Goal: Task Accomplishment & Management: Use online tool/utility

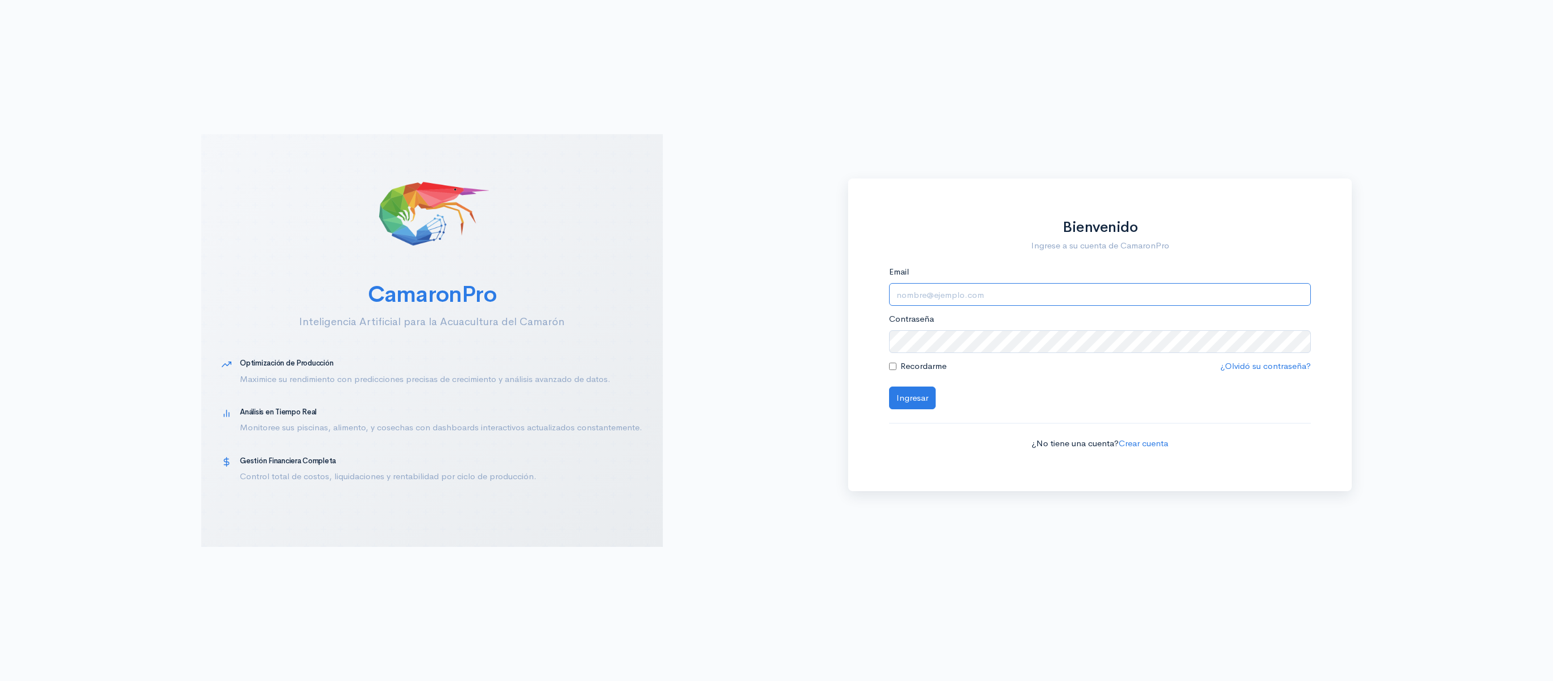
click at [1015, 293] on input "Email" at bounding box center [1100, 294] width 422 height 23
type input "[EMAIL_ADDRESS][DOMAIN_NAME]"
click at [889, 386] on button "Ingresar" at bounding box center [912, 397] width 47 height 23
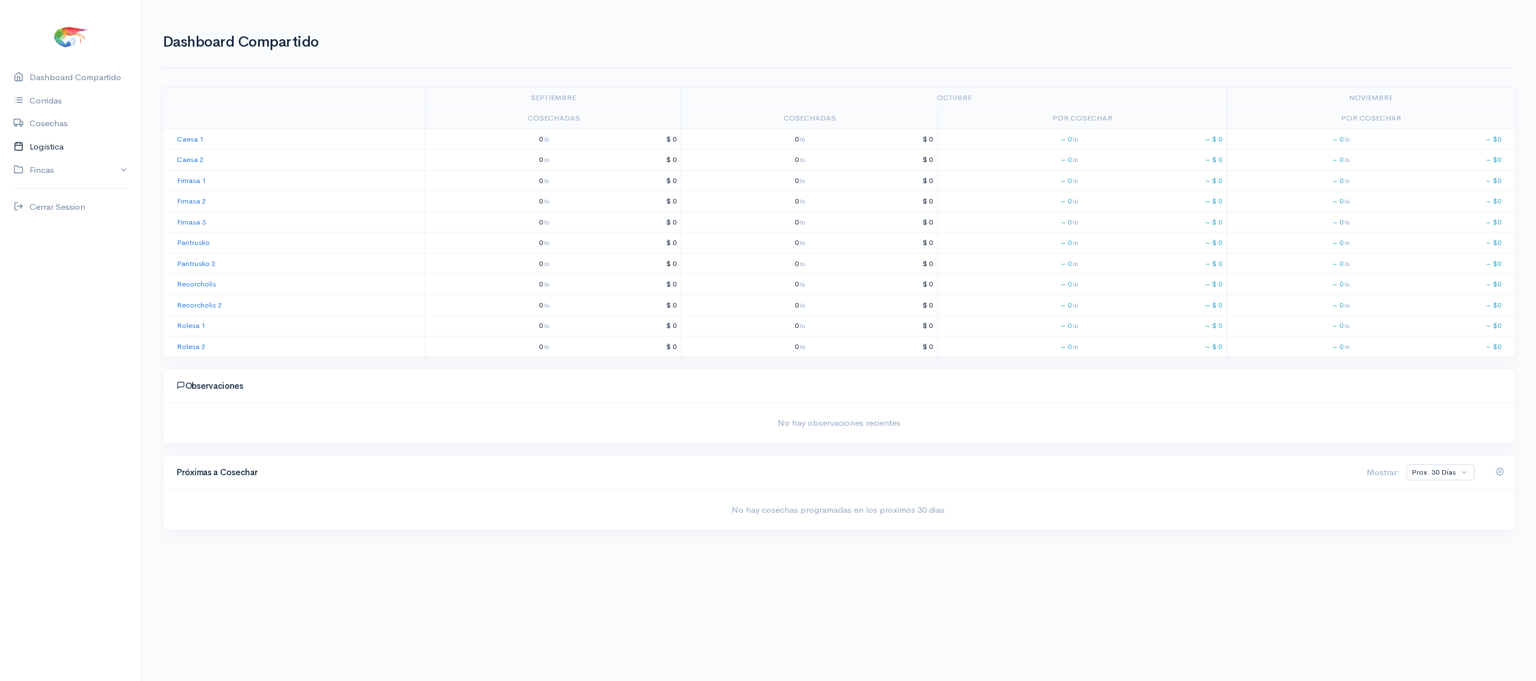
click at [53, 148] on link "Logística" at bounding box center [71, 146] width 142 height 23
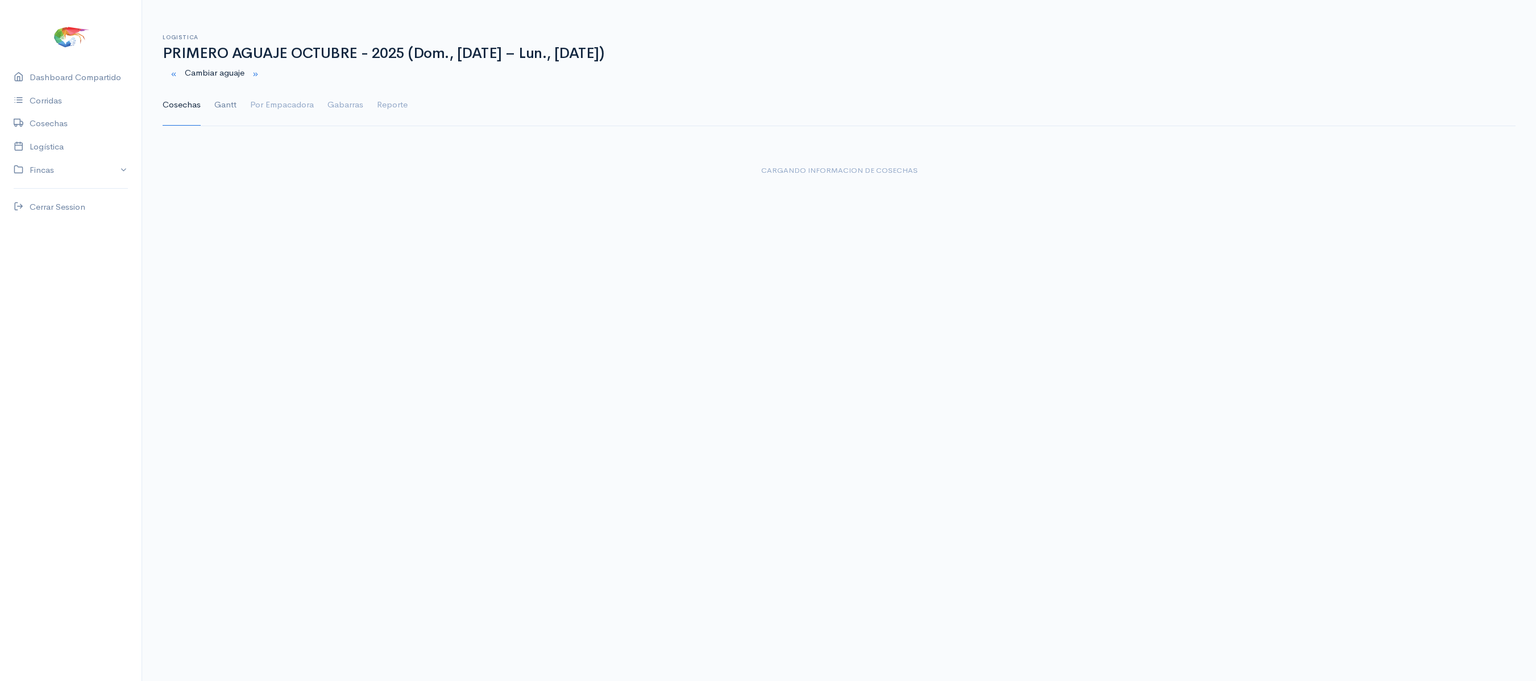
click at [233, 99] on link "Gantt" at bounding box center [225, 105] width 22 height 41
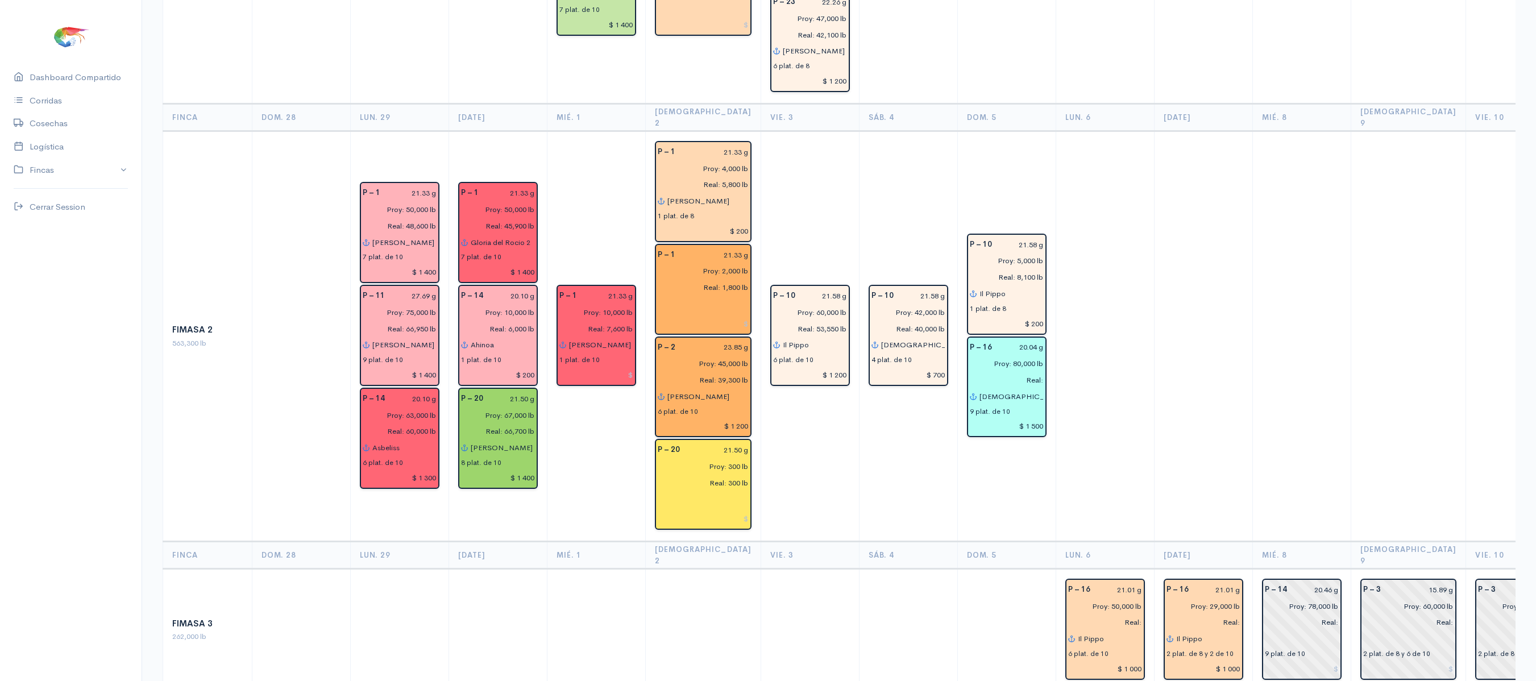
scroll to position [854, 0]
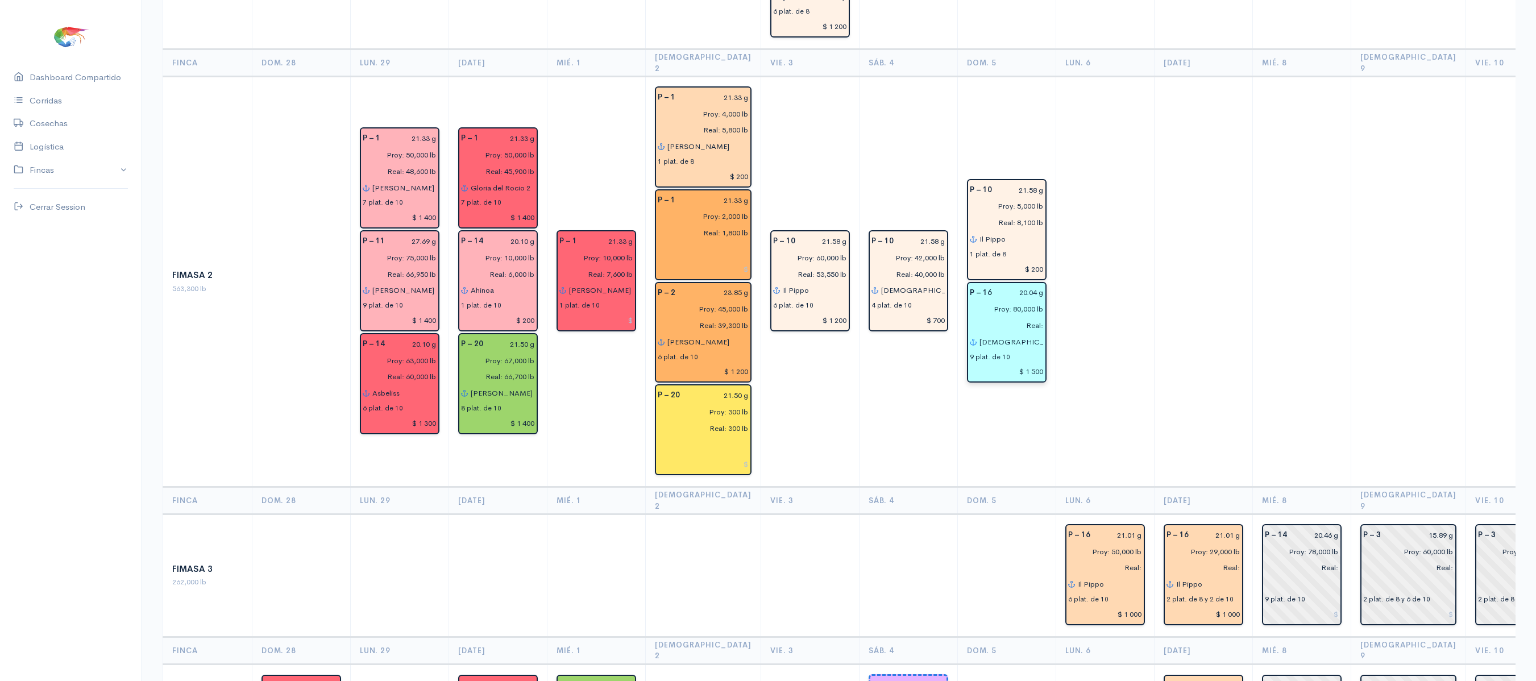
click at [1021, 317] on input "Real:" at bounding box center [1003, 325] width 81 height 16
type input "Real: 79,900 lb"
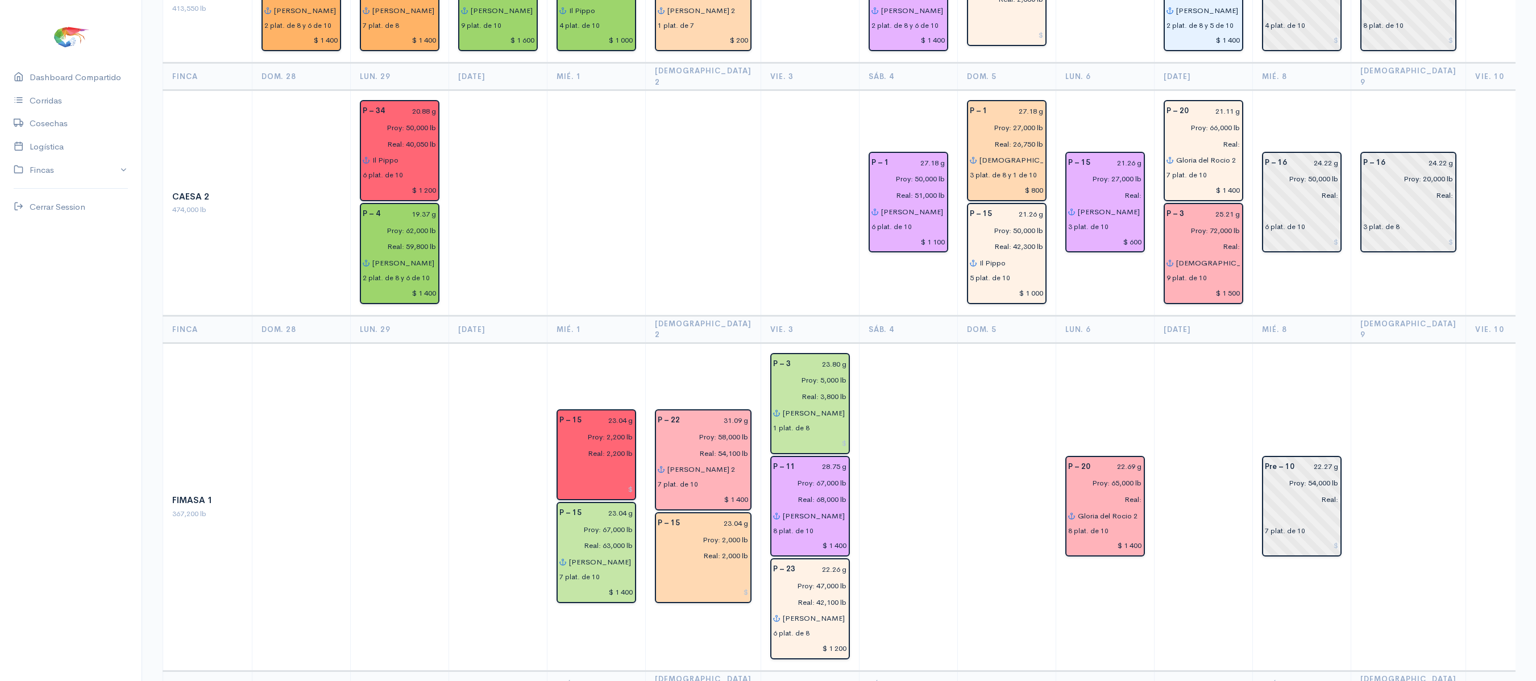
scroll to position [0, 0]
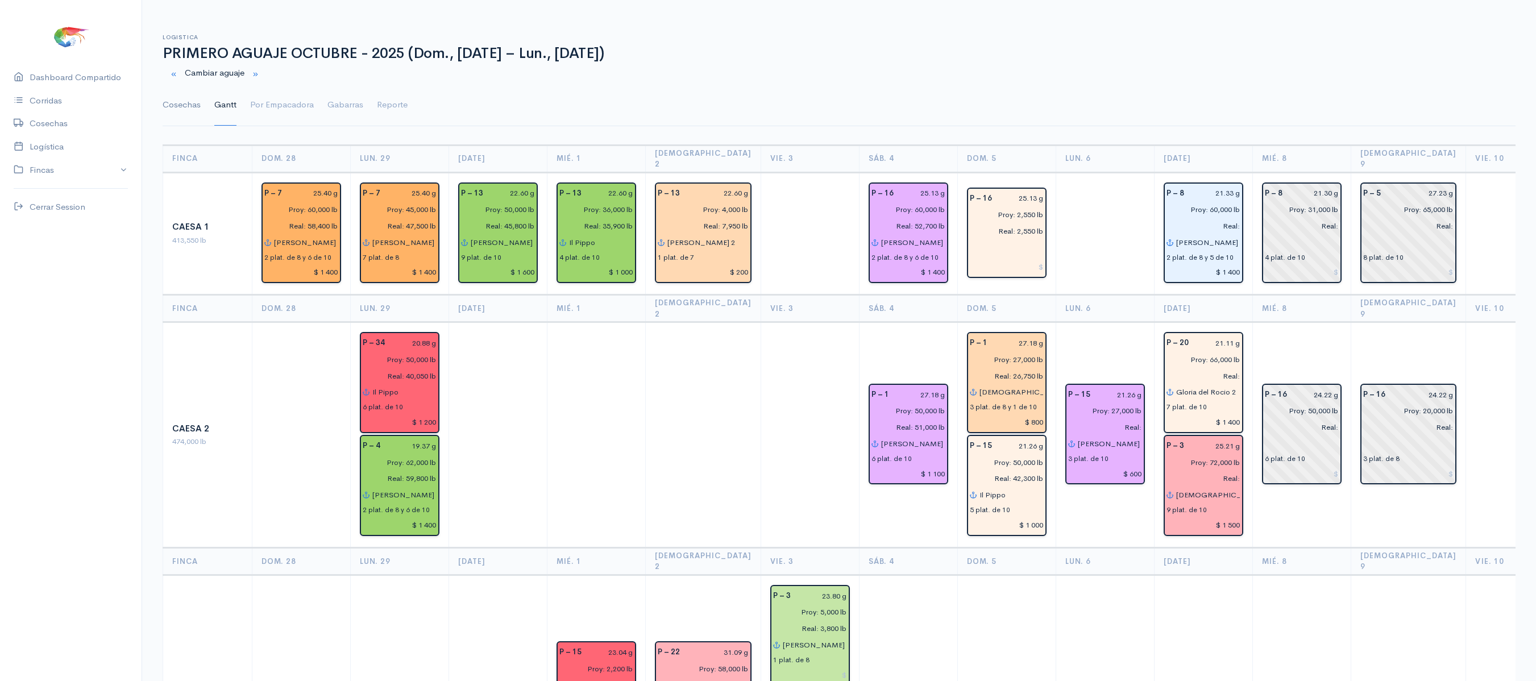
click at [199, 115] on link "Cosechas" at bounding box center [182, 105] width 38 height 41
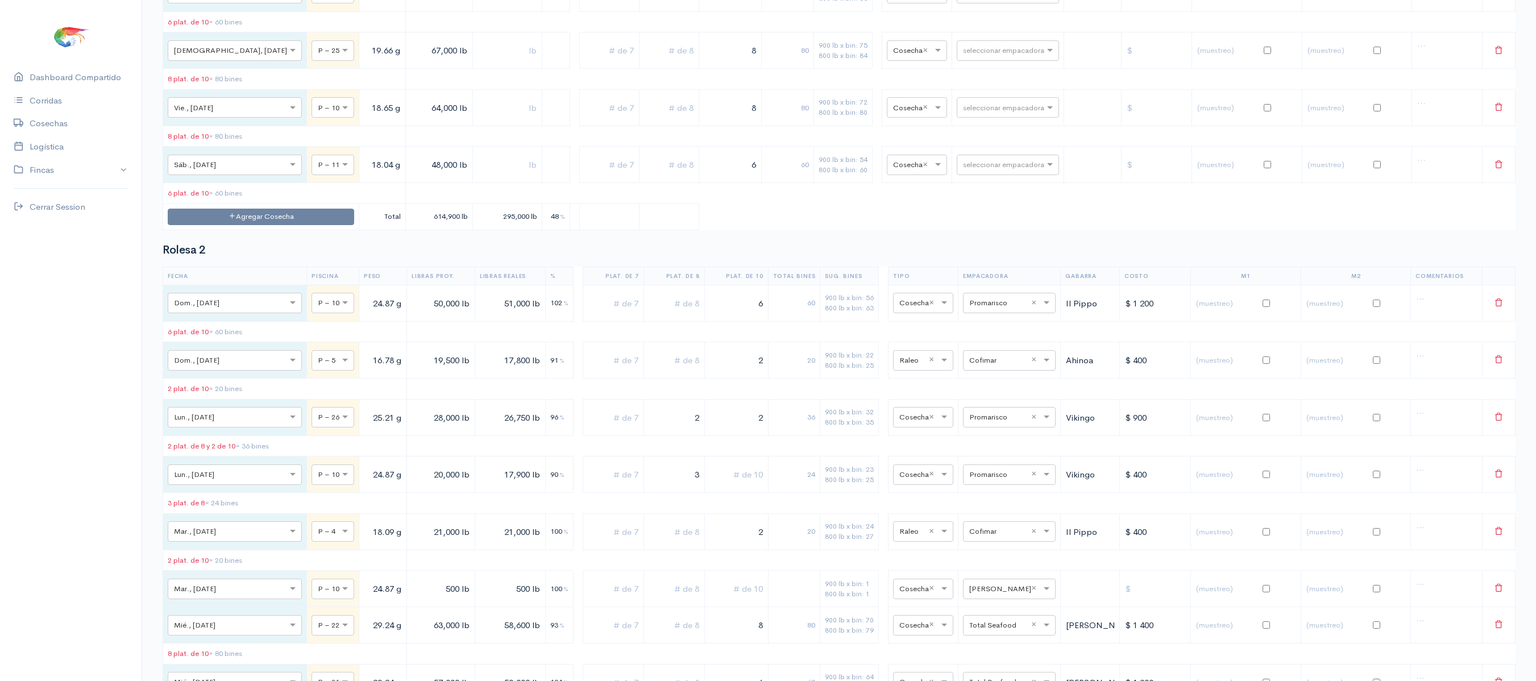
scroll to position [6481, 0]
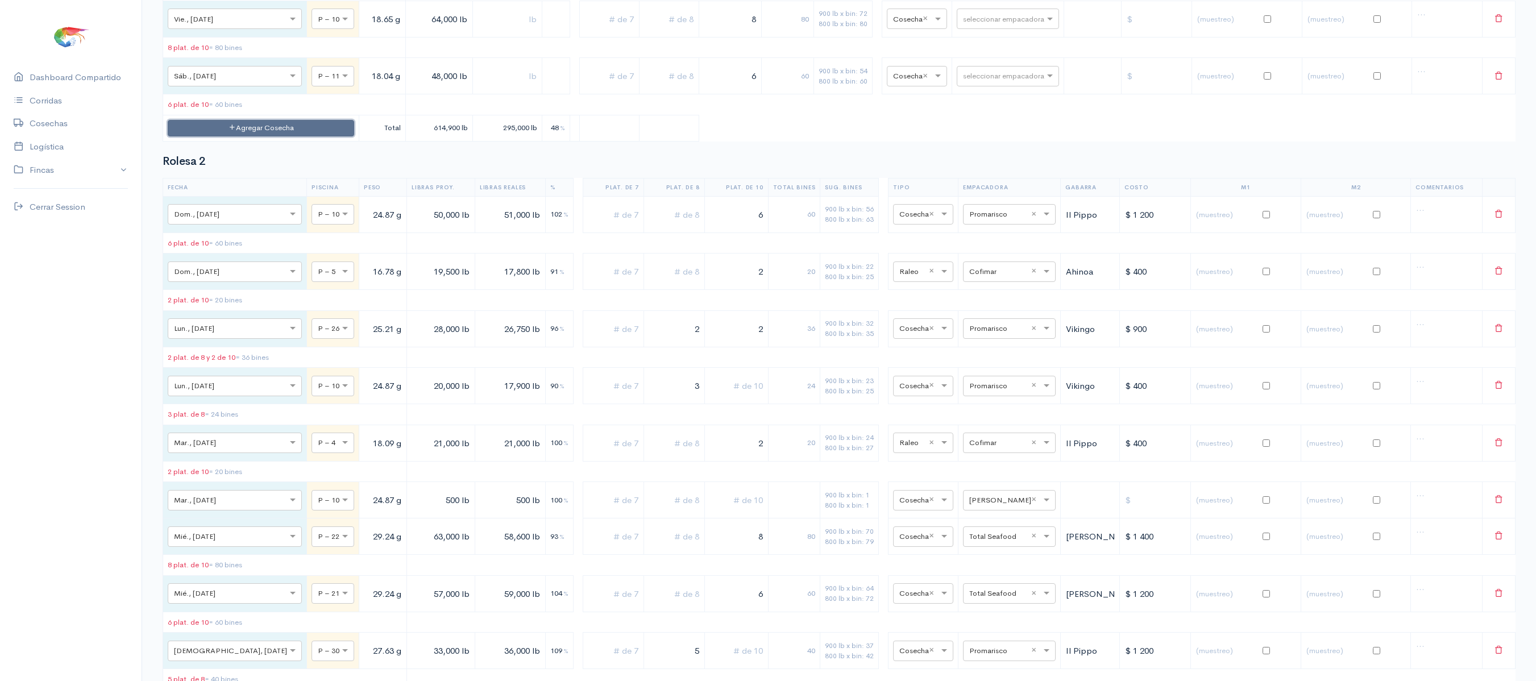
click at [272, 136] on button "Agregar Cosecha" at bounding box center [261, 128] width 186 height 16
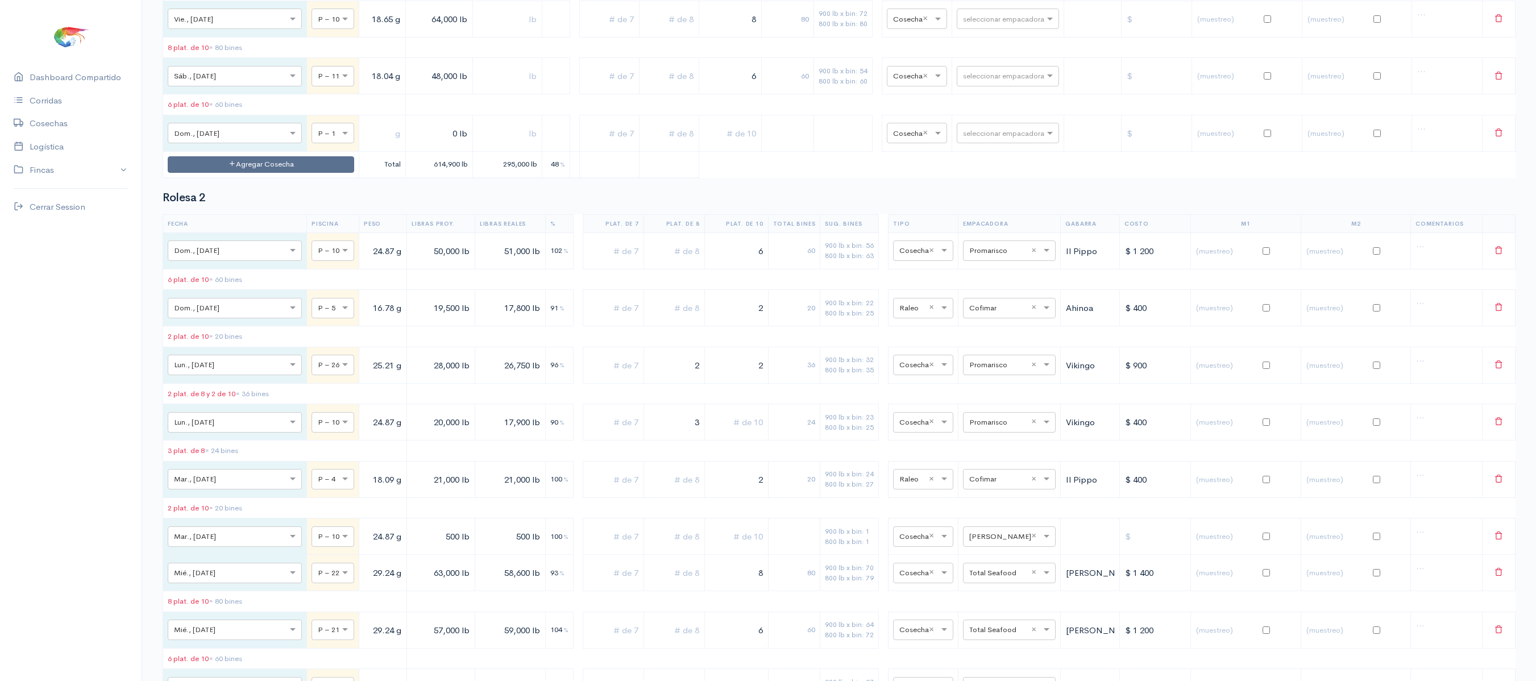
click at [311, 143] on div "× P – 1" at bounding box center [332, 133] width 43 height 20
type input "13"
click at [364, 145] on input "text" at bounding box center [382, 133] width 37 height 23
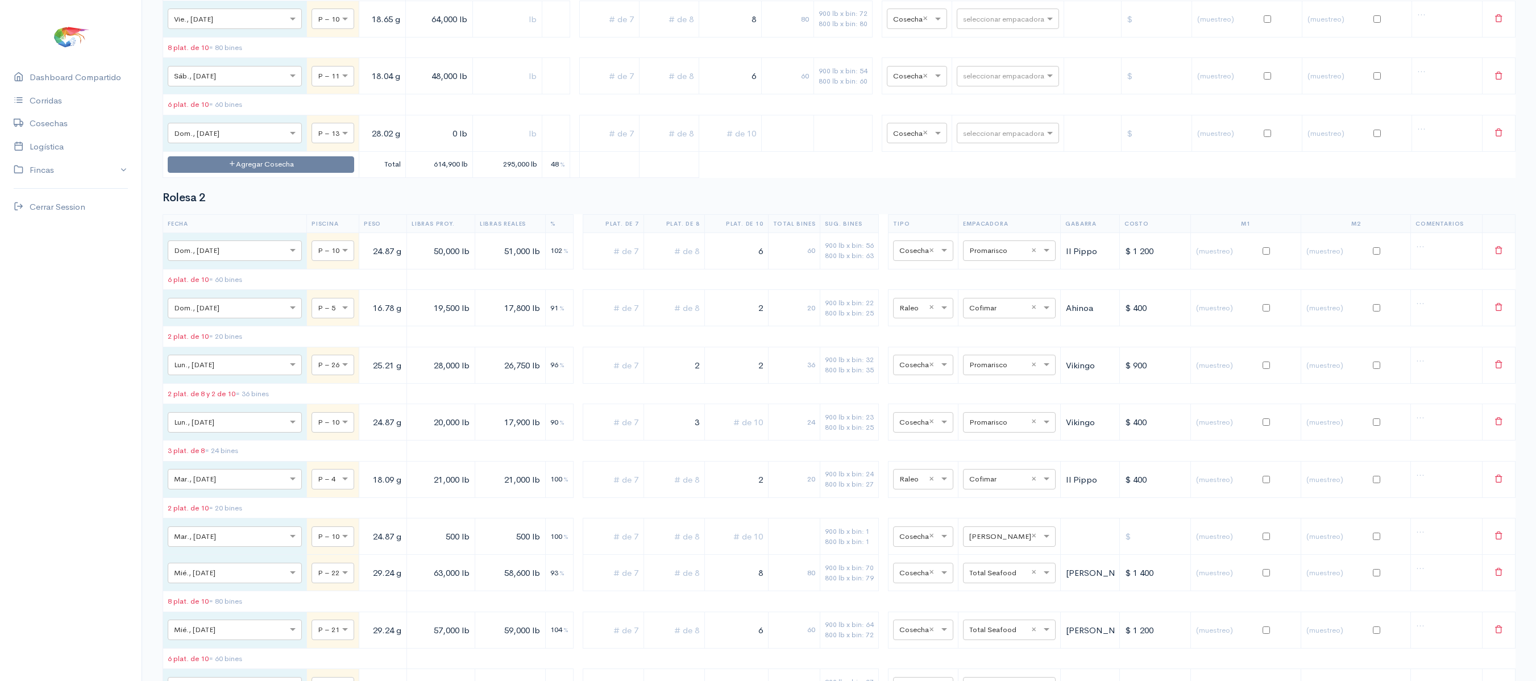
type input "28.02 g"
click at [410, 145] on input "0 lb" at bounding box center [438, 133] width 57 height 23
type input "500 lb"
click at [485, 151] on td at bounding box center [507, 133] width 70 height 36
click at [482, 151] on td at bounding box center [507, 133] width 70 height 36
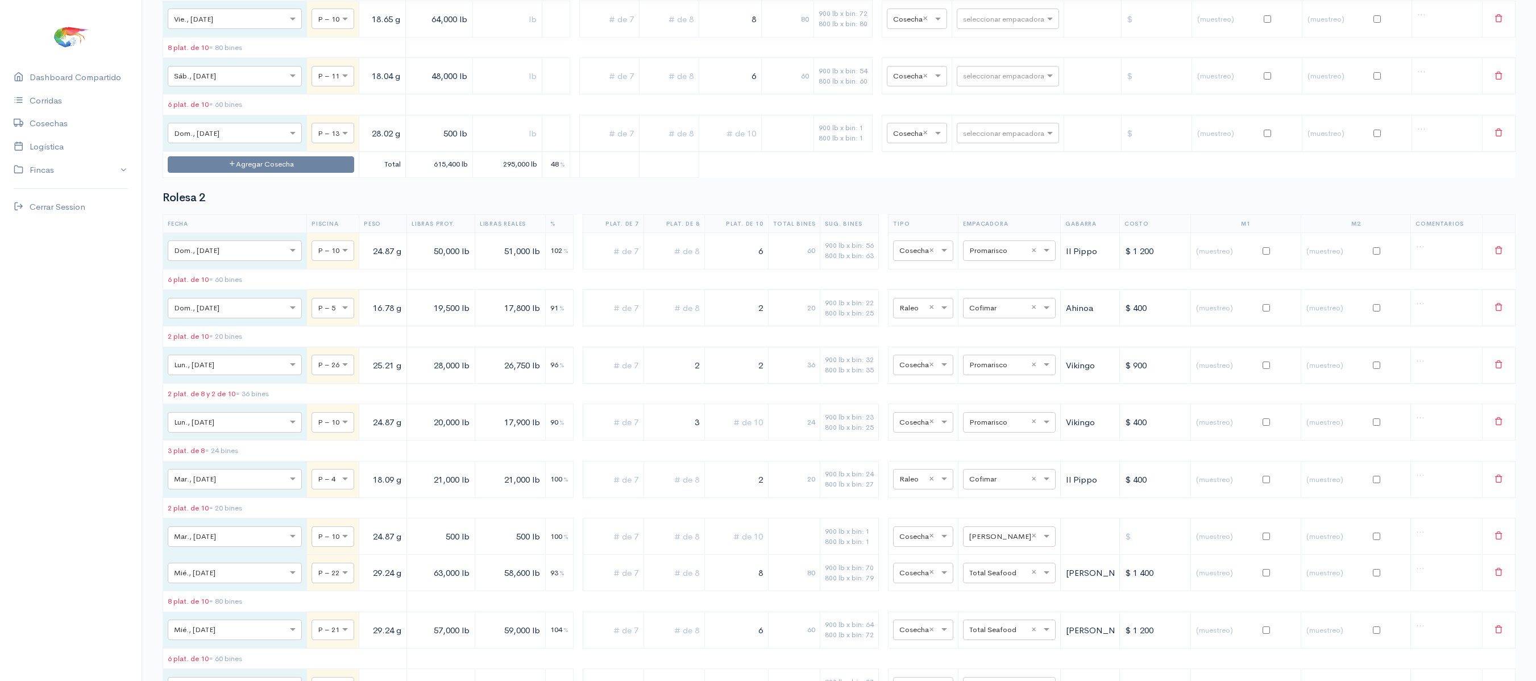
click at [484, 145] on input "text" at bounding box center [507, 133] width 60 height 23
type input "500 lb"
click at [989, 151] on td "seleccionar empacadora" at bounding box center [1008, 133] width 112 height 36
click at [988, 139] on input "text" at bounding box center [997, 132] width 69 height 13
type input "v"
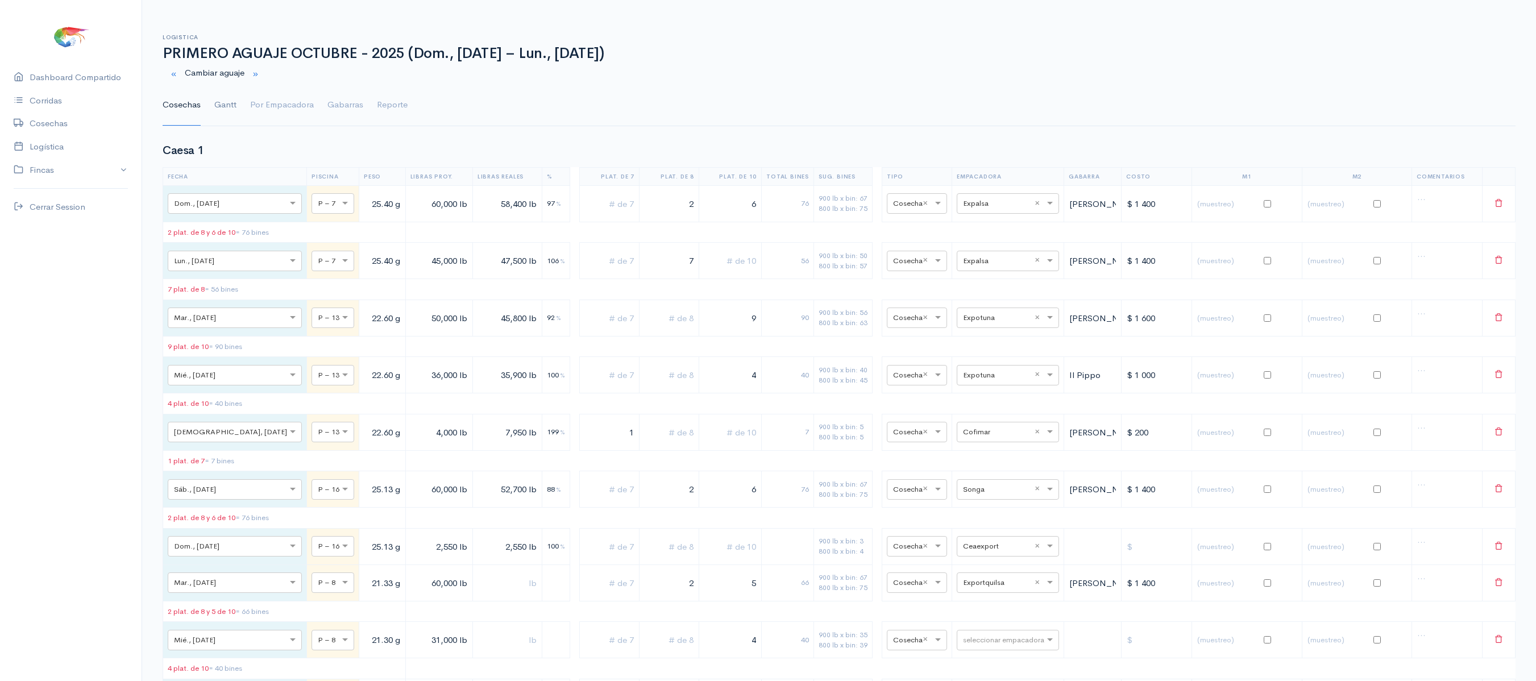
click at [231, 110] on link "Gantt" at bounding box center [225, 105] width 22 height 41
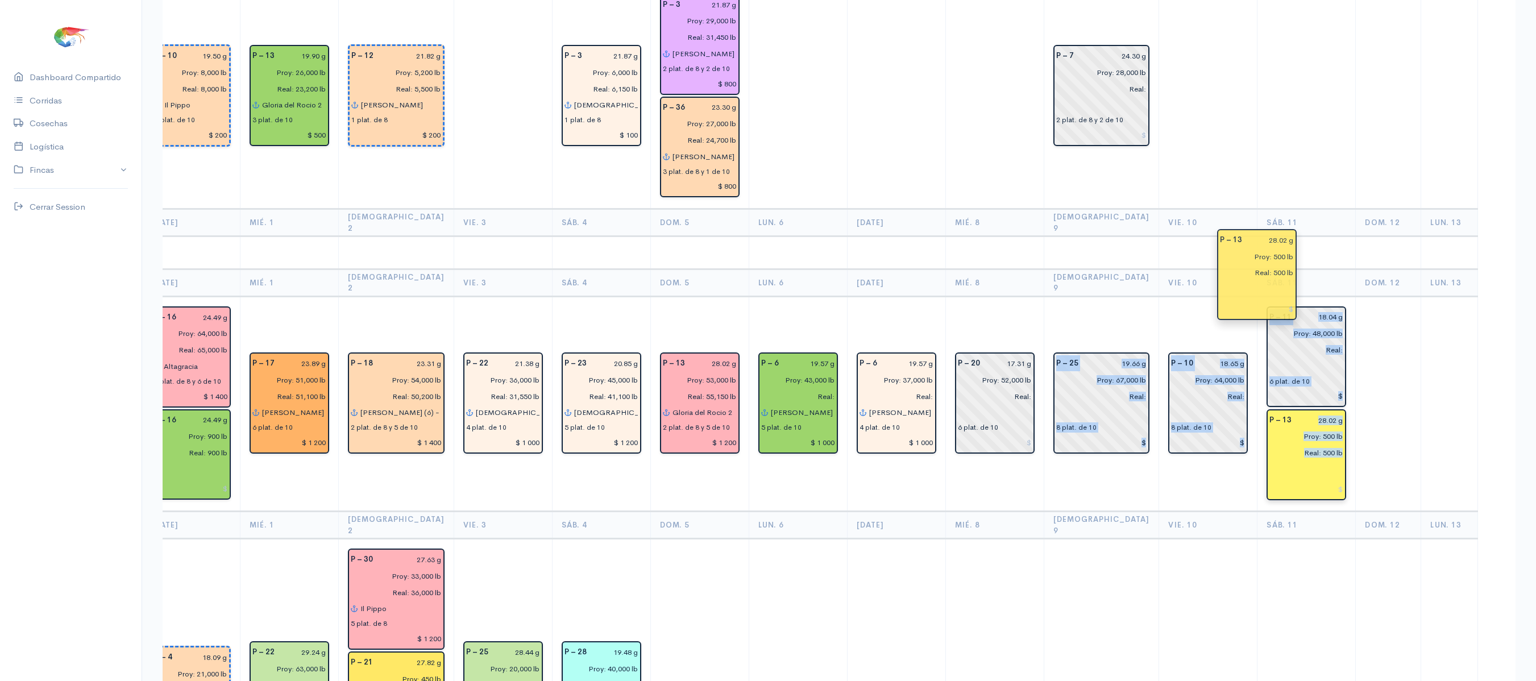
scroll to position [0, 267]
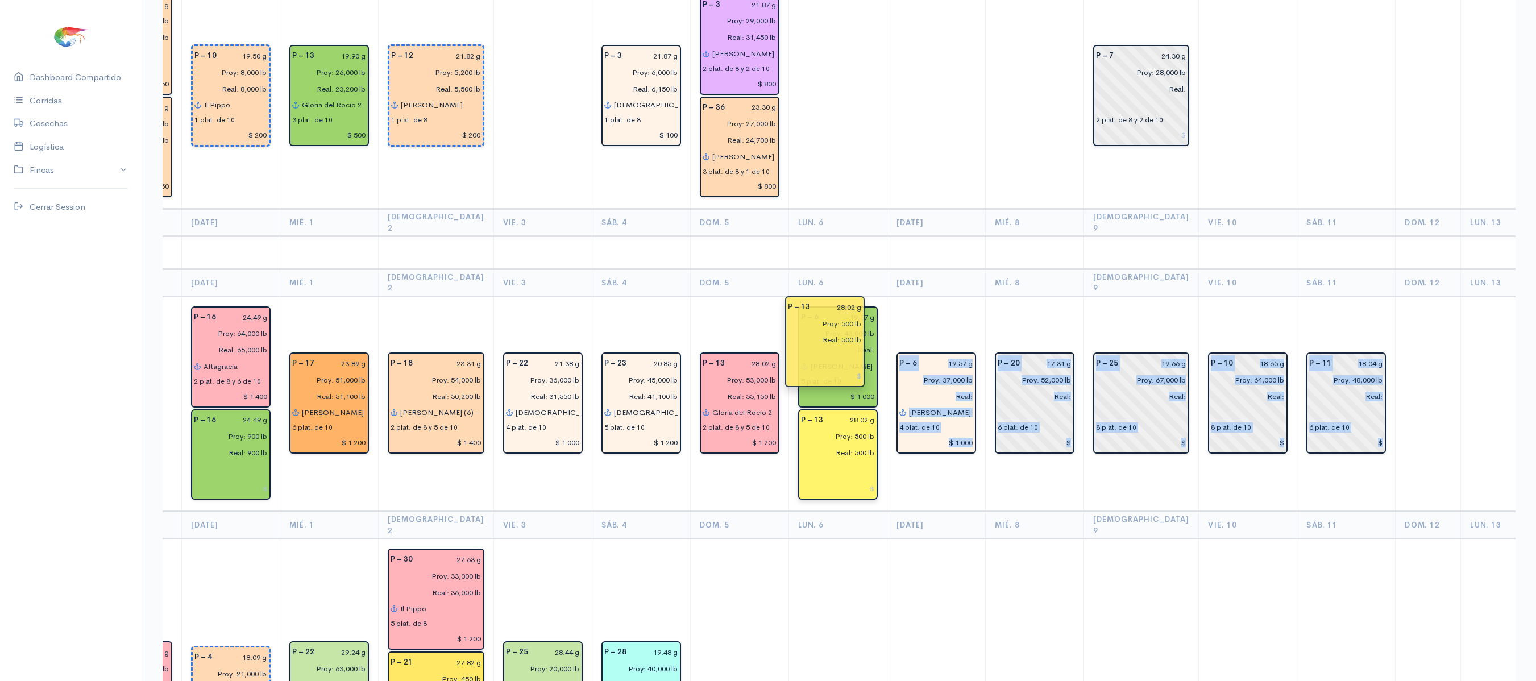
drag, startPoint x: 1388, startPoint y: 321, endPoint x: 842, endPoint y: 367, distance: 547.6
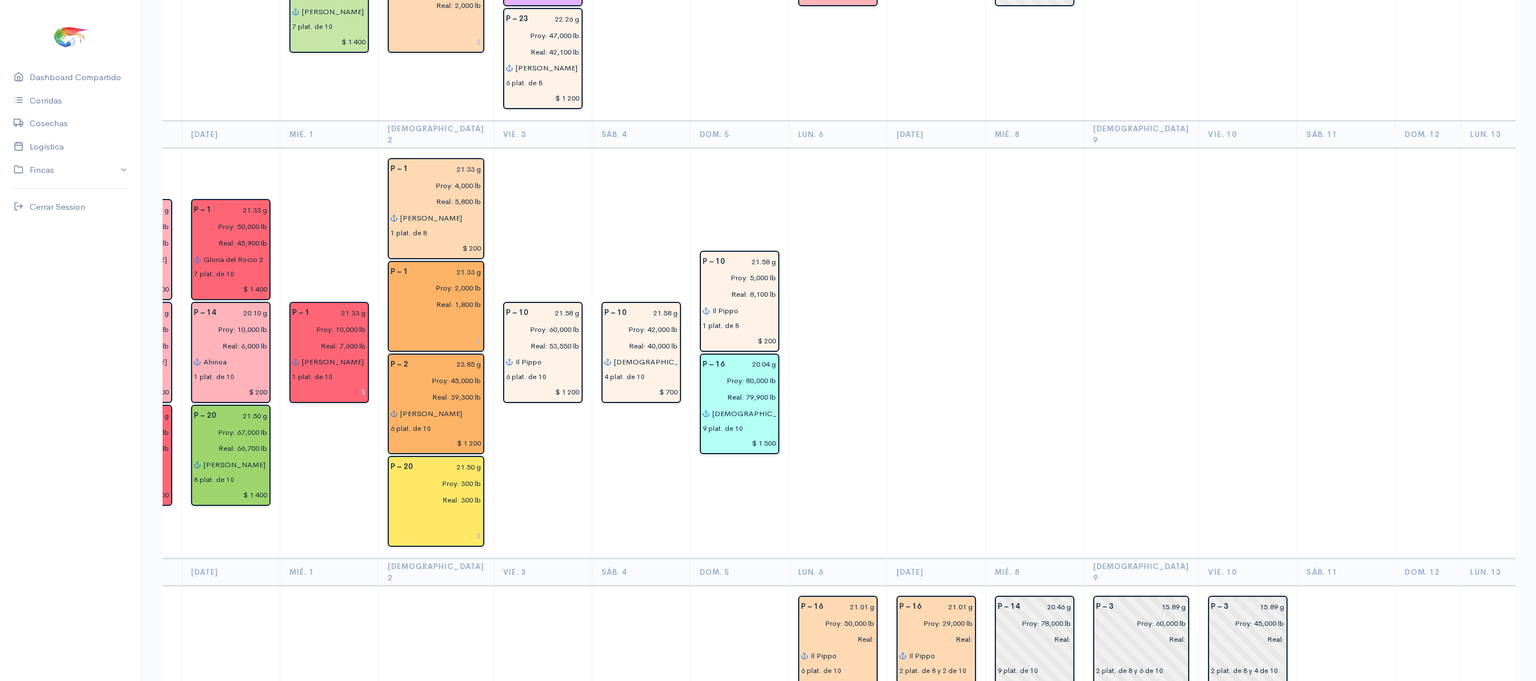
scroll to position [779, 0]
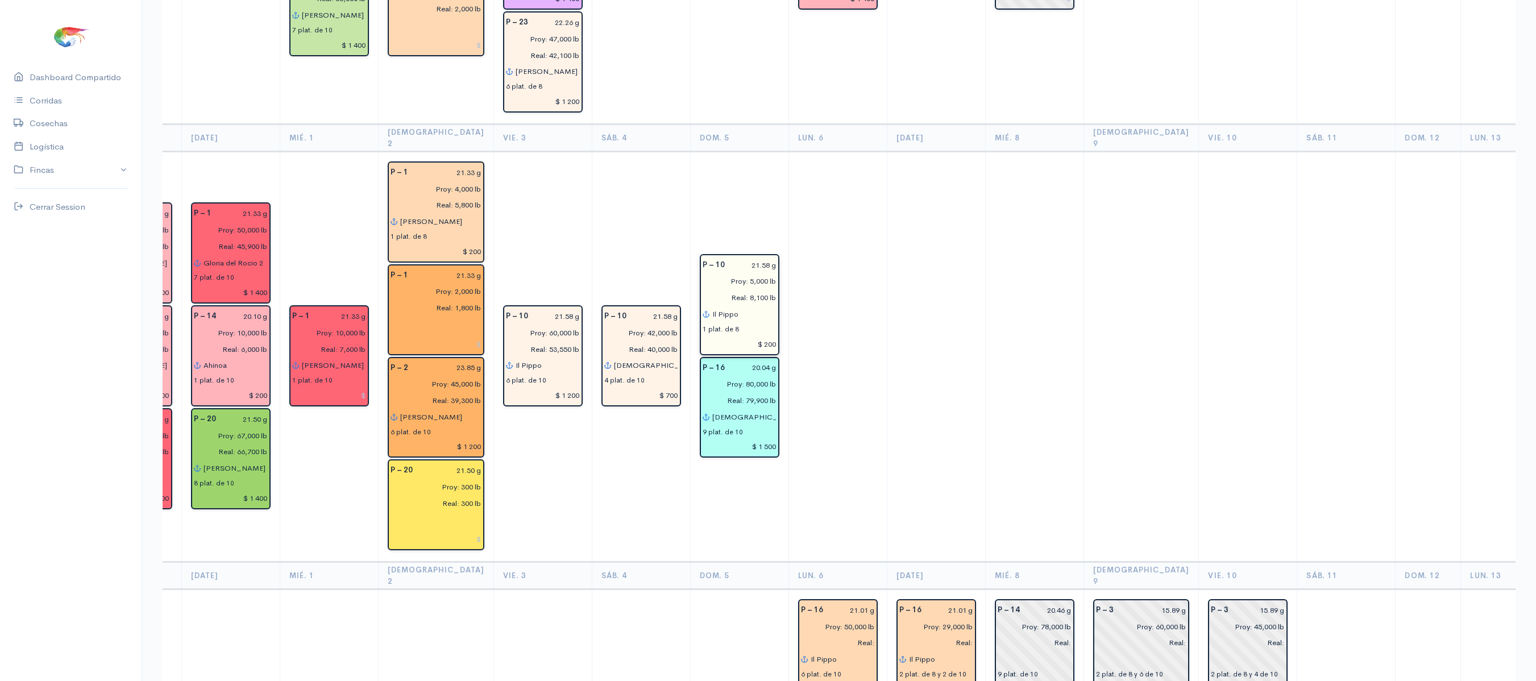
click at [738, 289] on input "Real: 8,100 lb" at bounding box center [736, 297] width 81 height 16
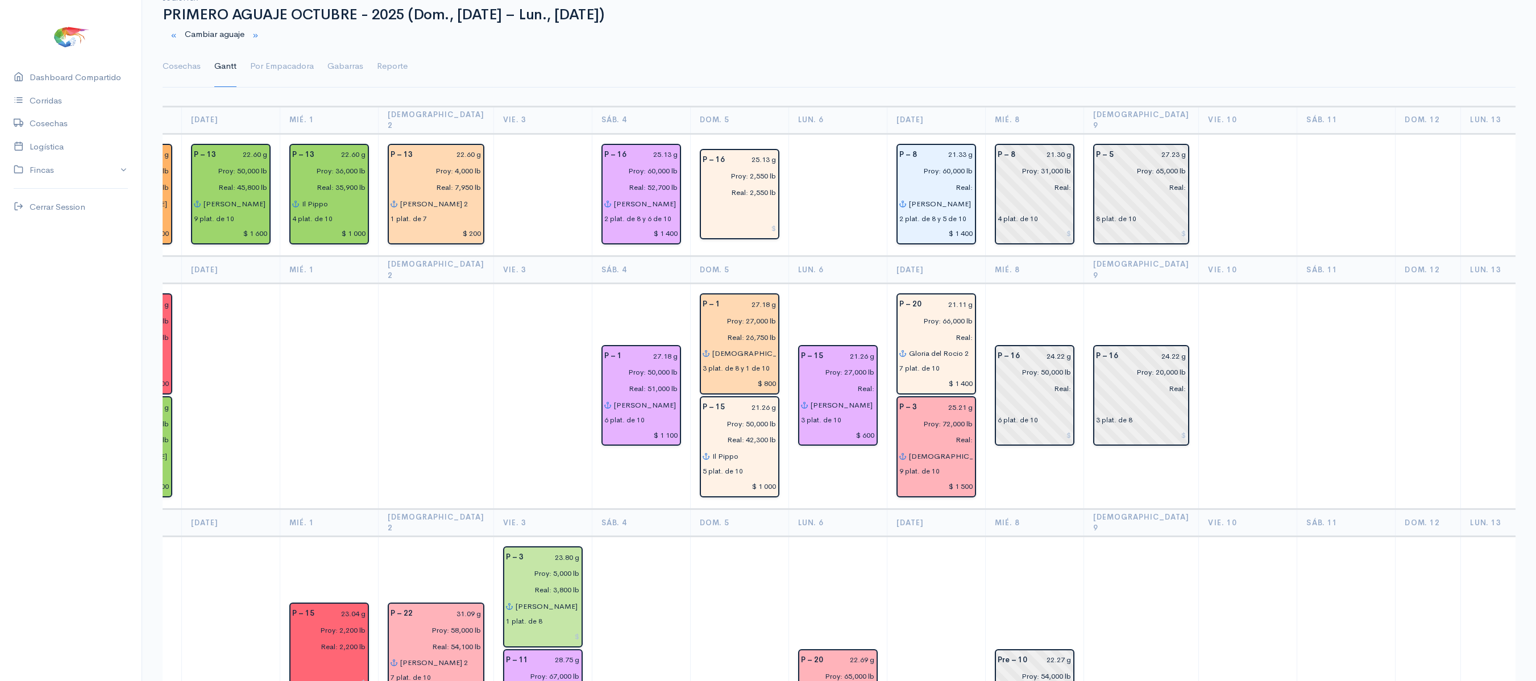
scroll to position [0, 0]
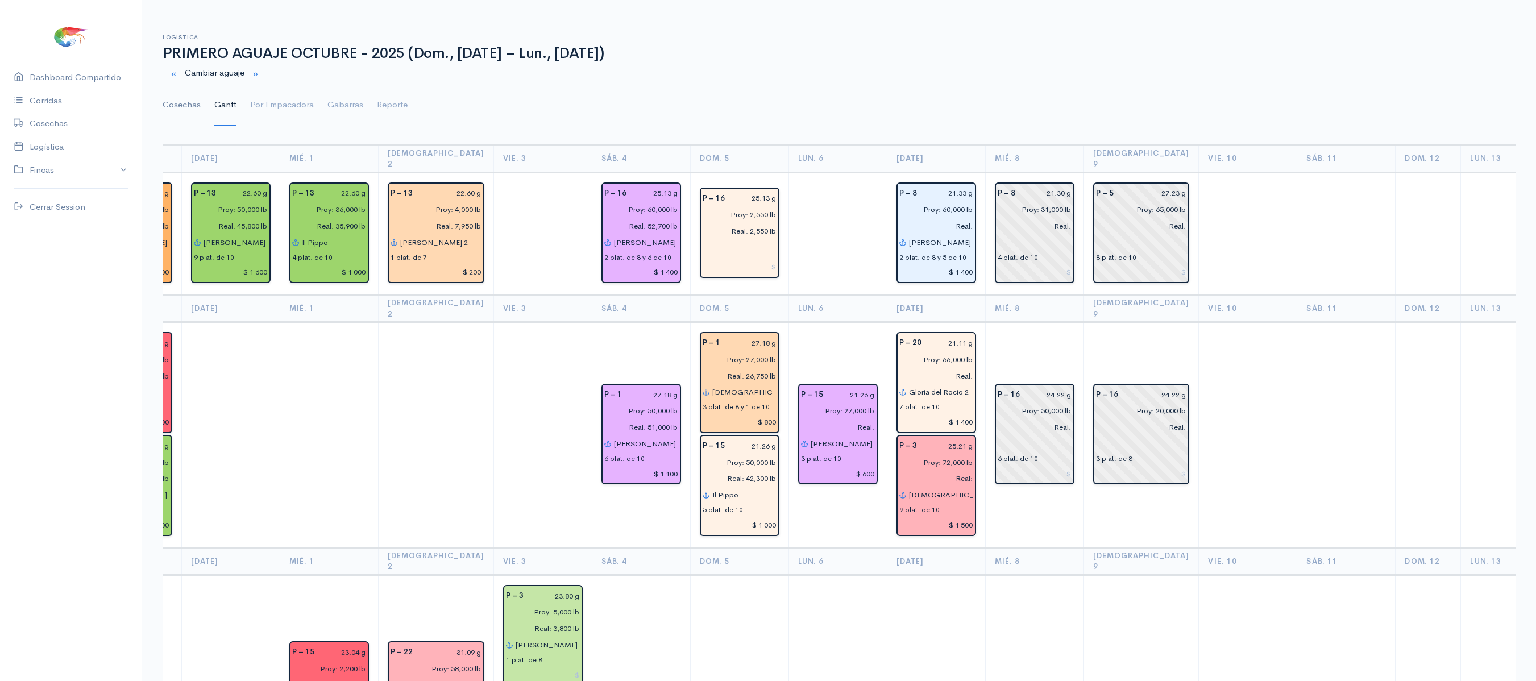
type input "Real: 6,300 lb"
drag, startPoint x: 181, startPoint y: 90, endPoint x: 238, endPoint y: 142, distance: 77.2
click at [181, 90] on link "Cosechas" at bounding box center [182, 105] width 38 height 41
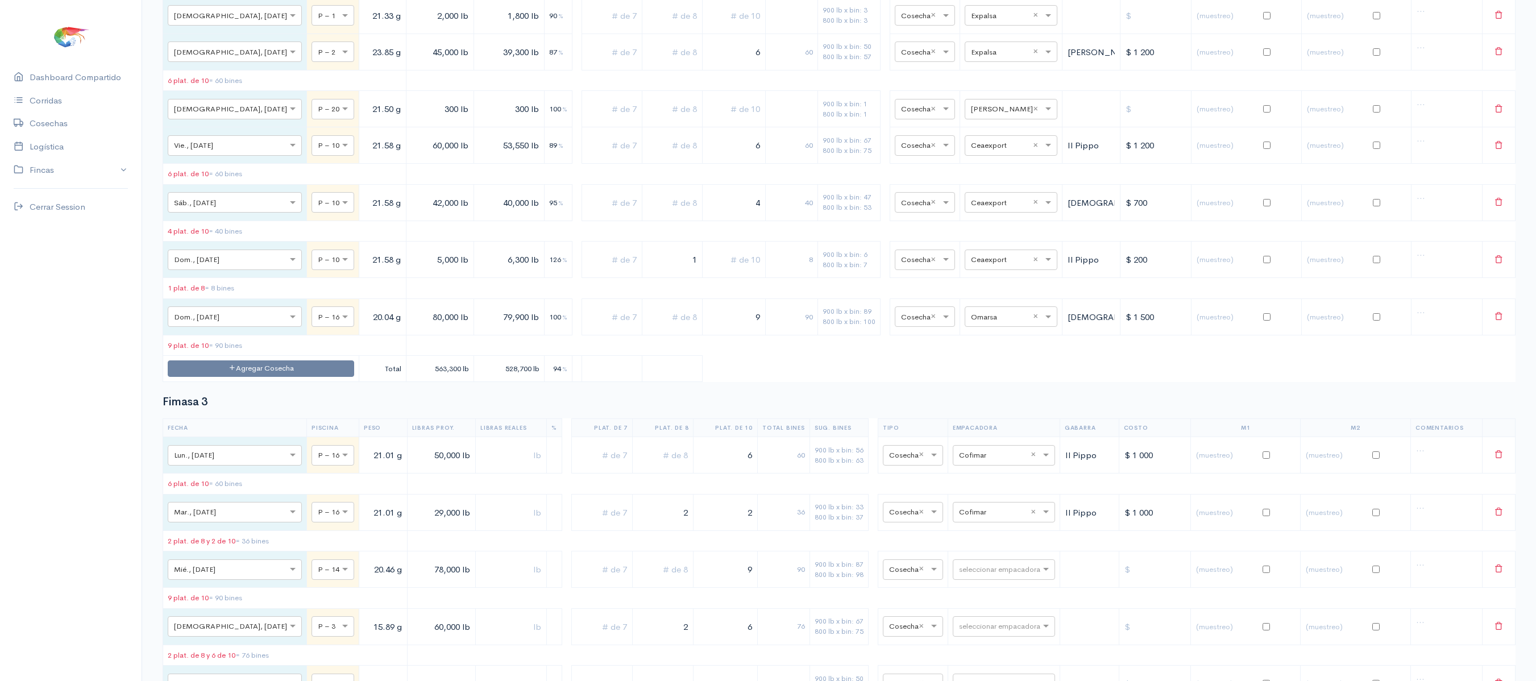
scroll to position [2489, 0]
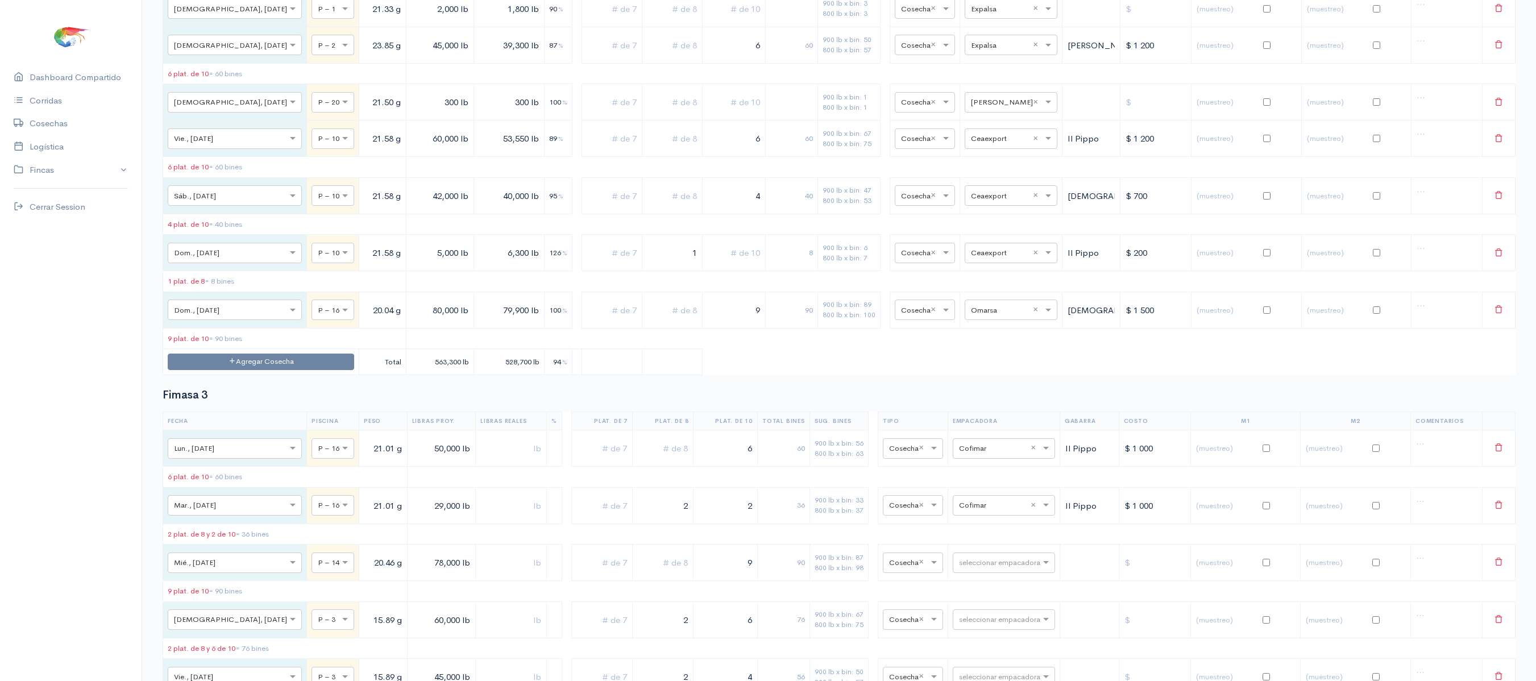
click at [201, 375] on td "Agregar Cosecha" at bounding box center [261, 362] width 196 height 26
click at [280, 370] on button "Agregar Cosecha" at bounding box center [261, 362] width 186 height 16
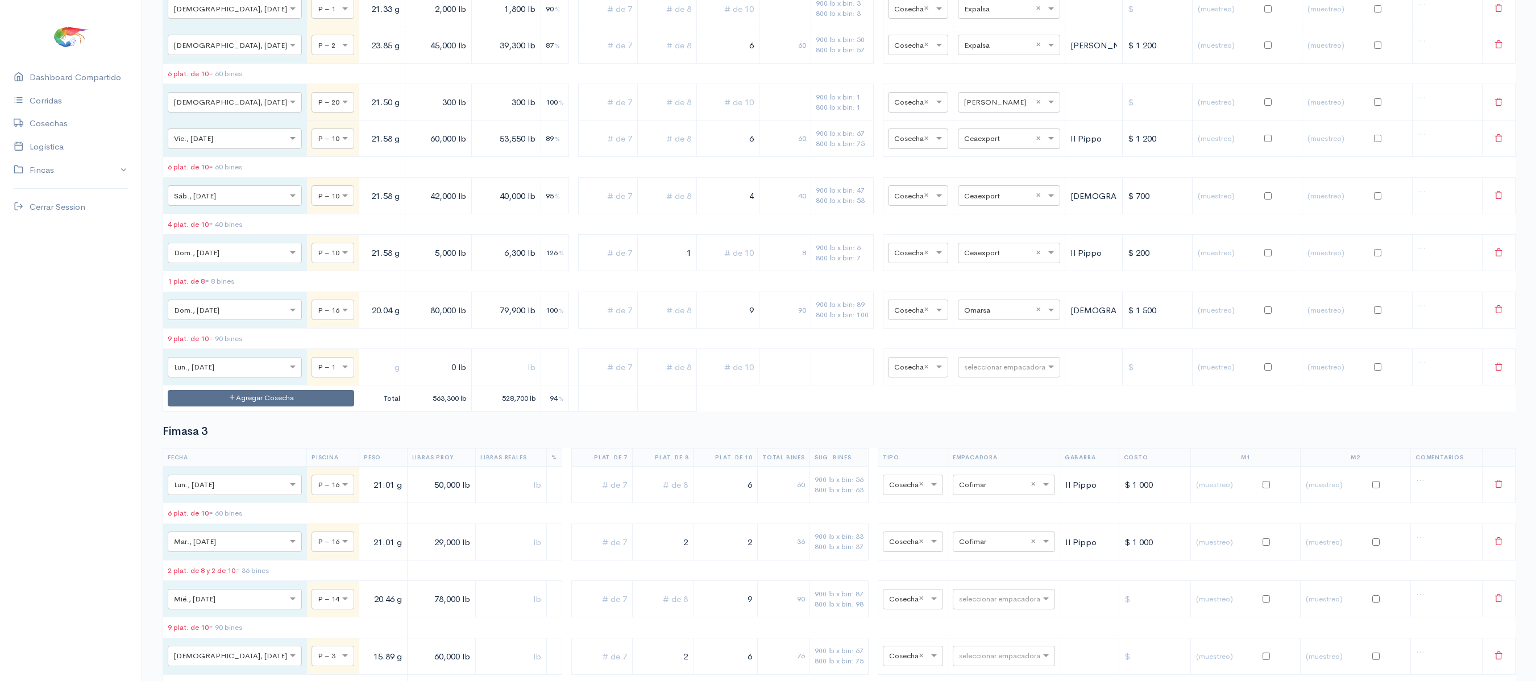
click at [339, 373] on span at bounding box center [346, 366] width 14 height 11
type input "16"
click at [364, 379] on input "text" at bounding box center [382, 367] width 36 height 23
type input "20.04 g"
click at [410, 379] on input "0 lb" at bounding box center [438, 367] width 57 height 23
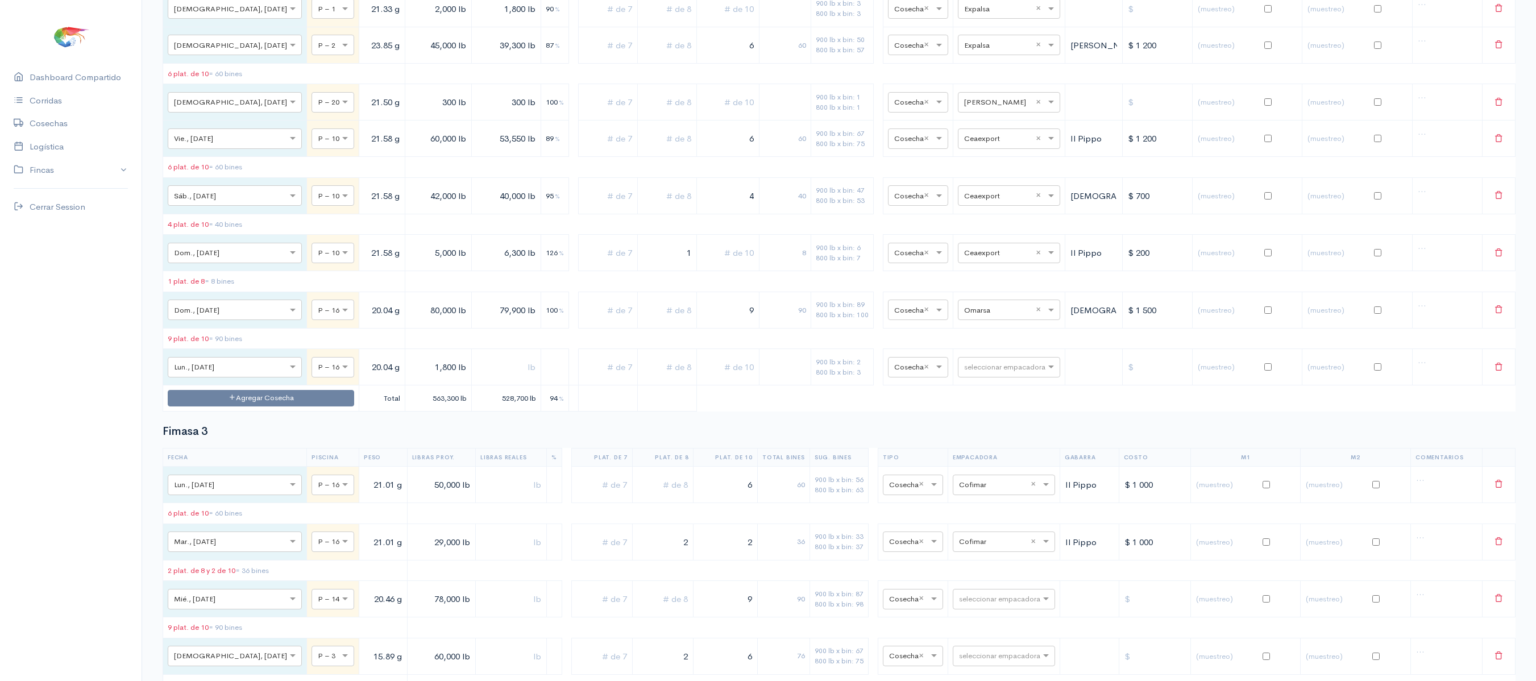
type input "1,800 lb"
click at [476, 379] on input "text" at bounding box center [506, 367] width 60 height 23
type input "1,800 lb"
click at [958, 373] on div at bounding box center [1008, 366] width 101 height 13
type input "iv"
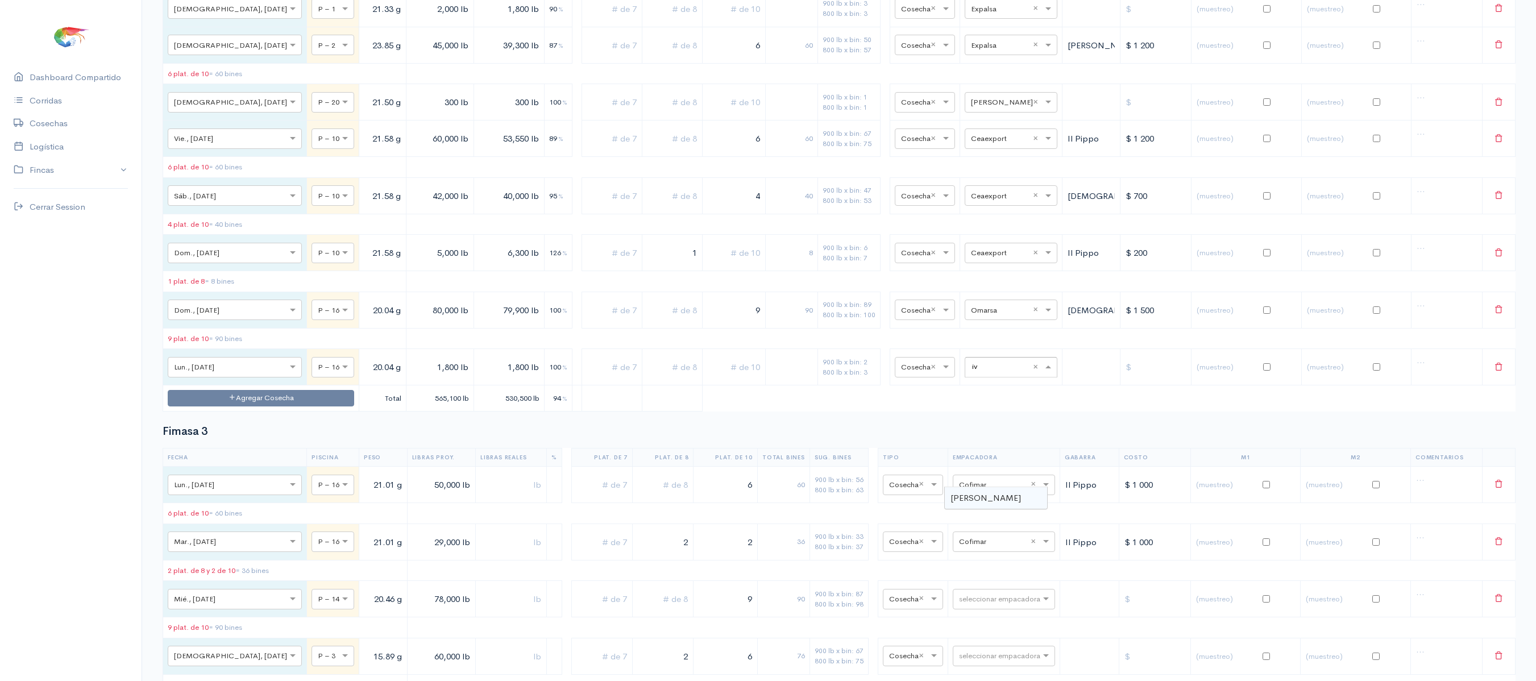
click at [980, 500] on span "[PERSON_NAME]" at bounding box center [985, 497] width 70 height 11
drag, startPoint x: 307, startPoint y: 486, endPoint x: 489, endPoint y: 454, distance: 184.8
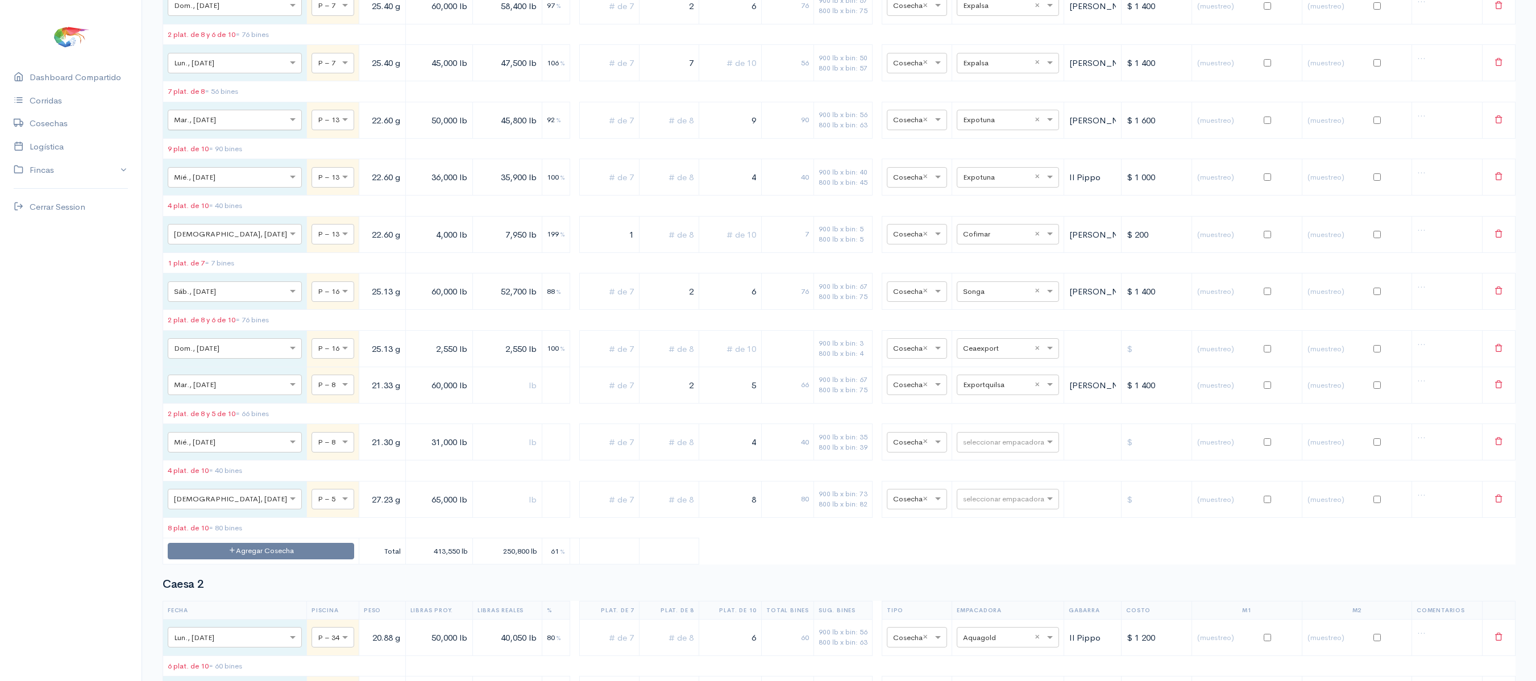
scroll to position [0, 0]
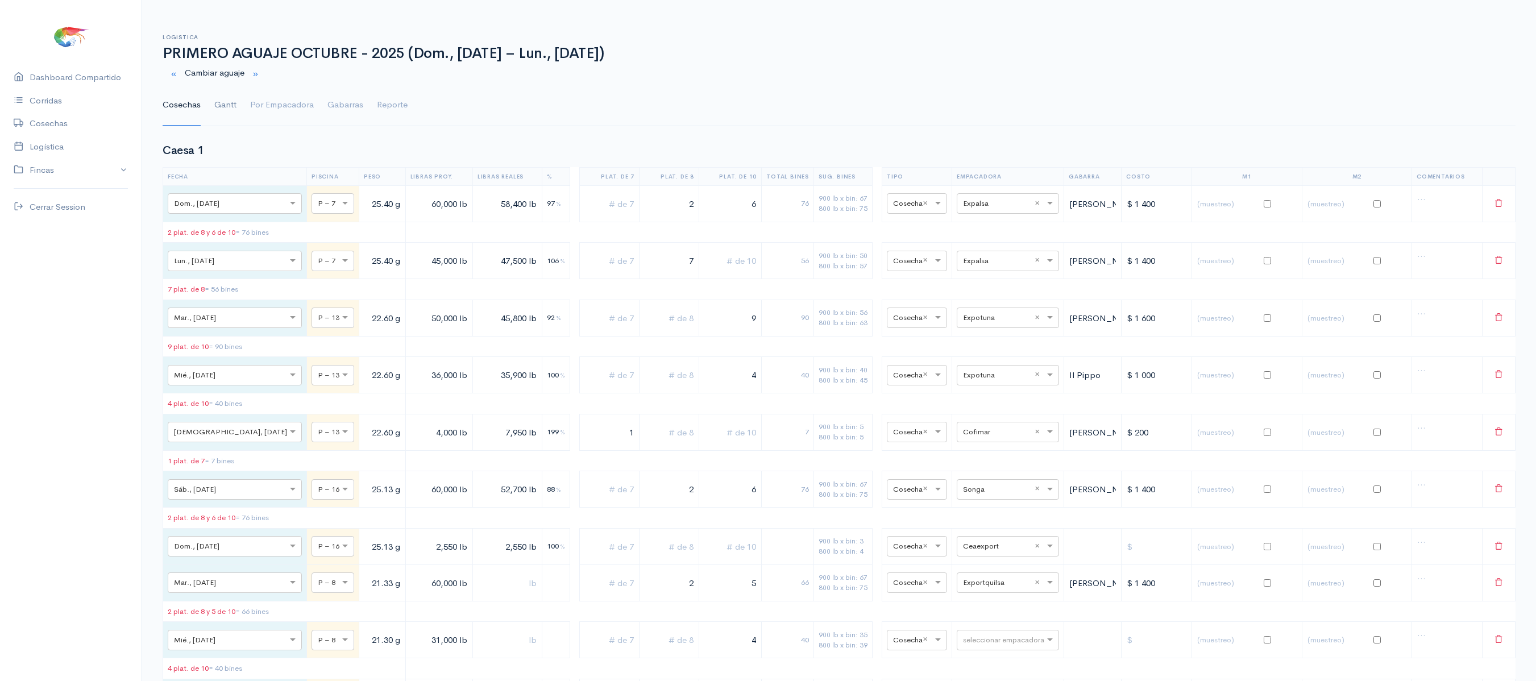
type input "21.58 g"
click at [227, 109] on link "Gantt" at bounding box center [225, 105] width 22 height 41
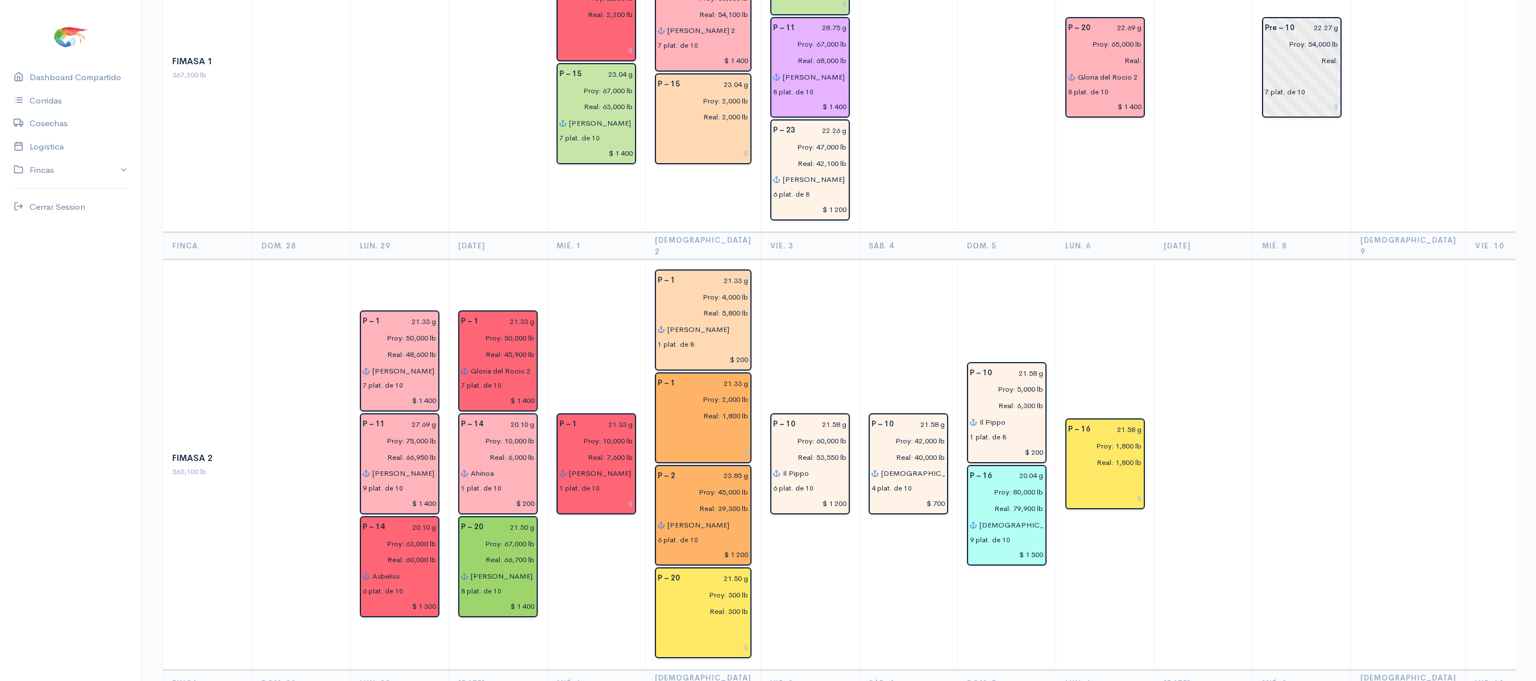
scroll to position [674, 0]
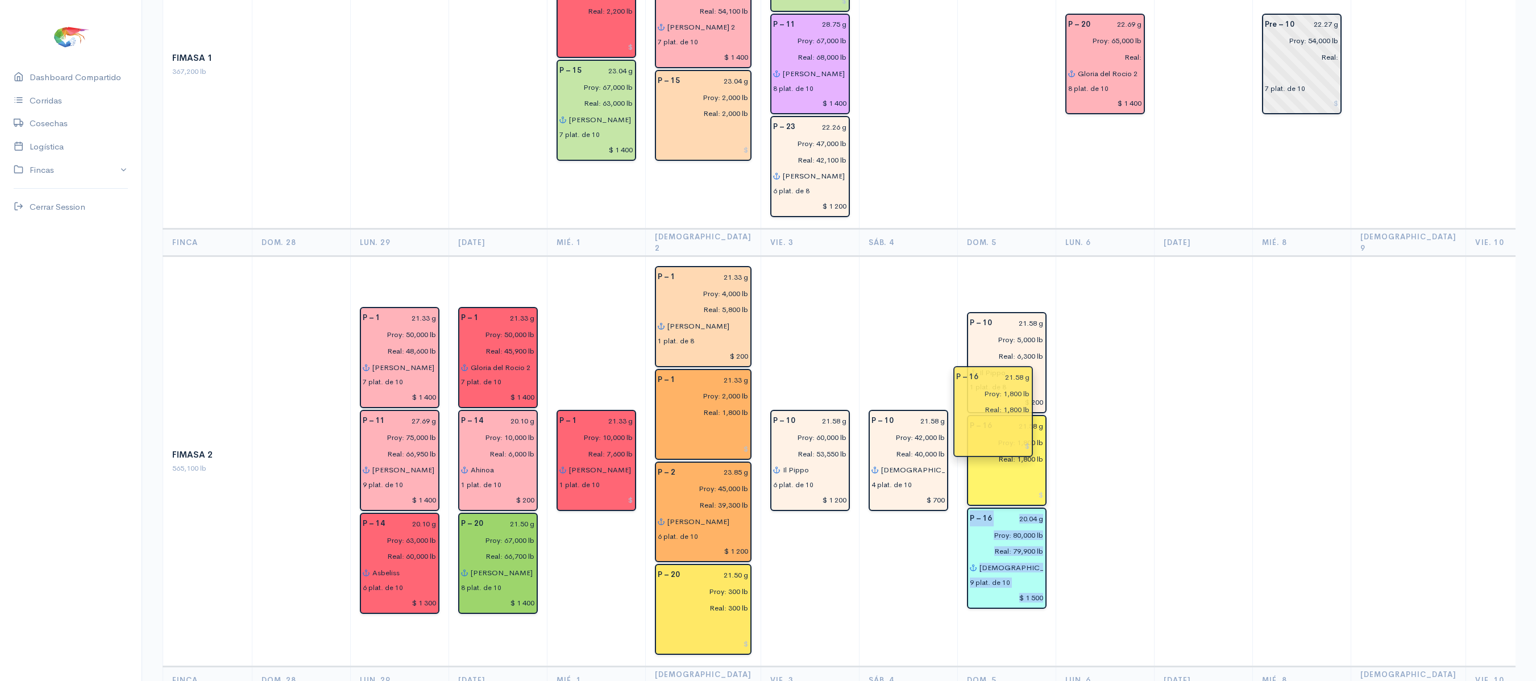
drag, startPoint x: 1092, startPoint y: 424, endPoint x: 1005, endPoint y: 422, distance: 87.6
click at [1123, 374] on td at bounding box center [1104, 461] width 98 height 410
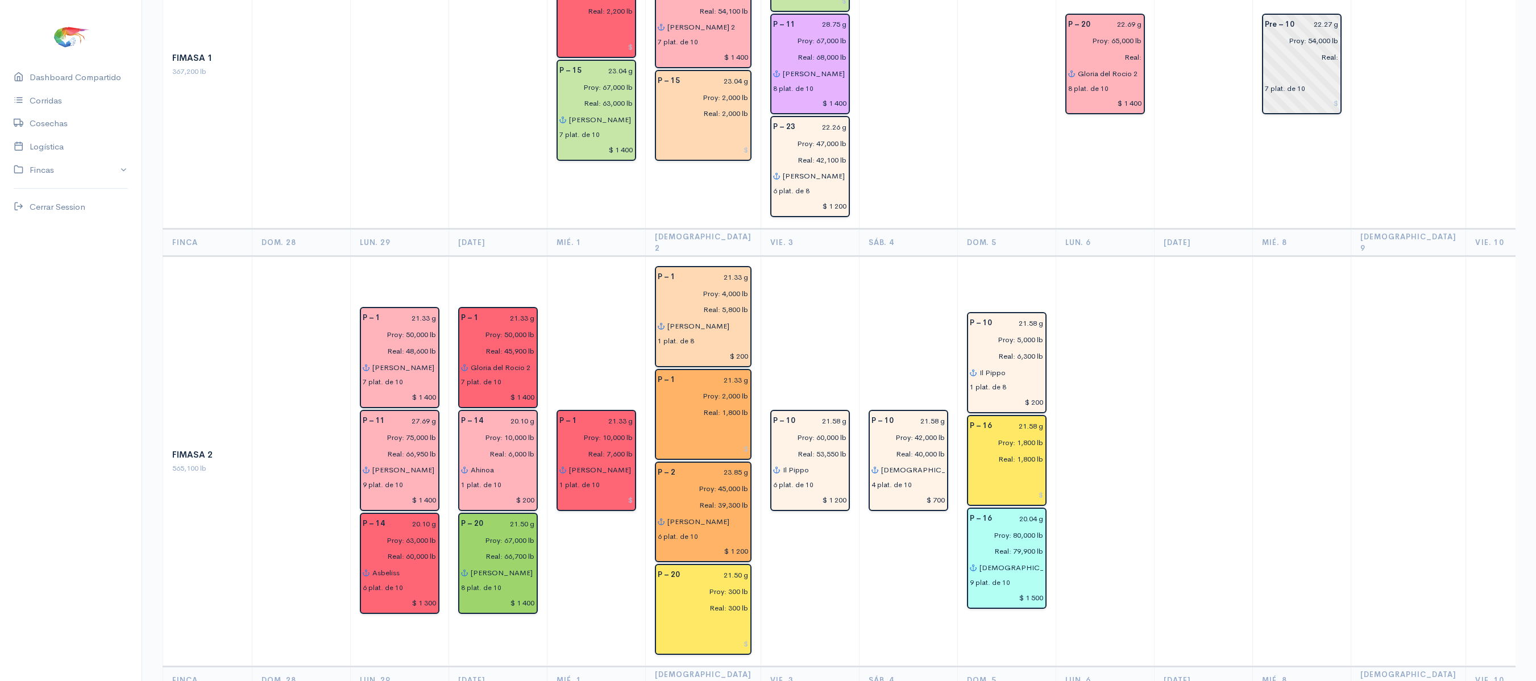
click at [1123, 374] on td at bounding box center [1104, 461] width 98 height 410
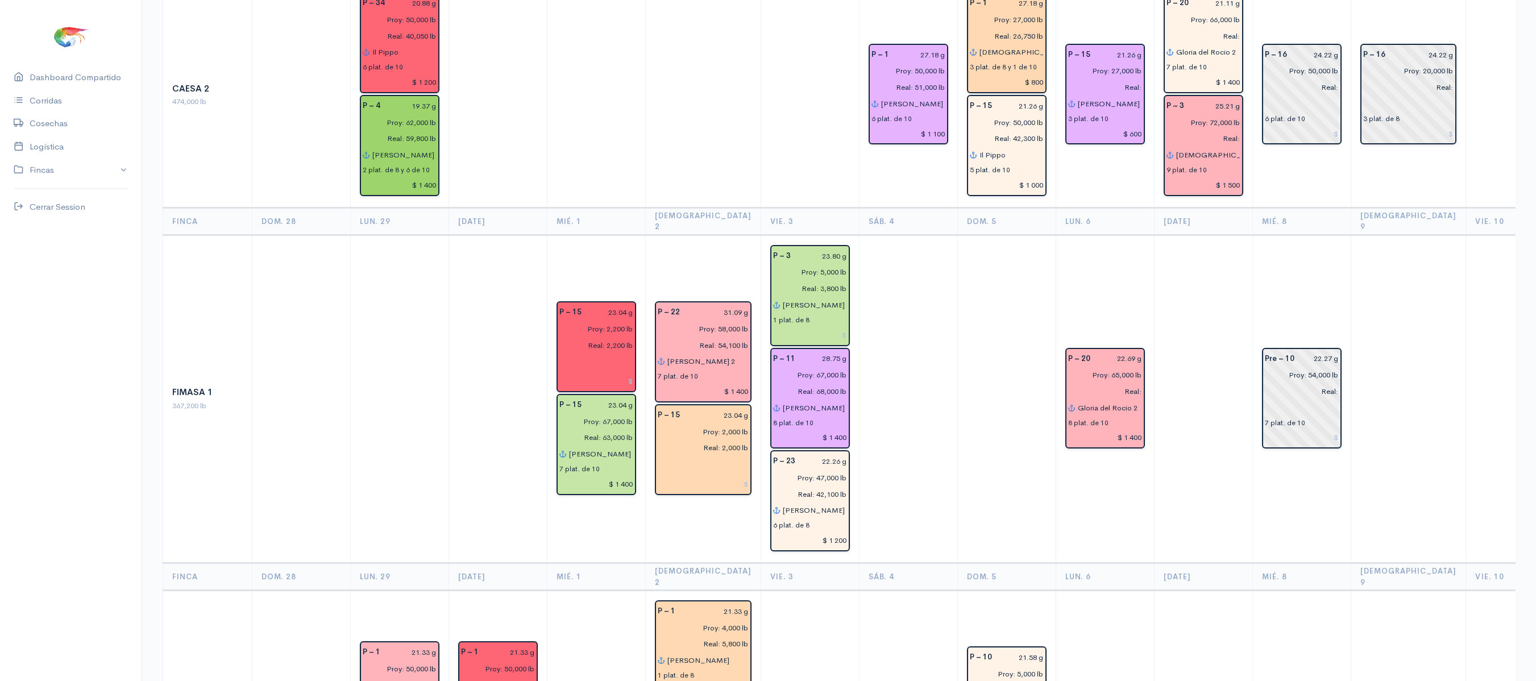
scroll to position [0, 0]
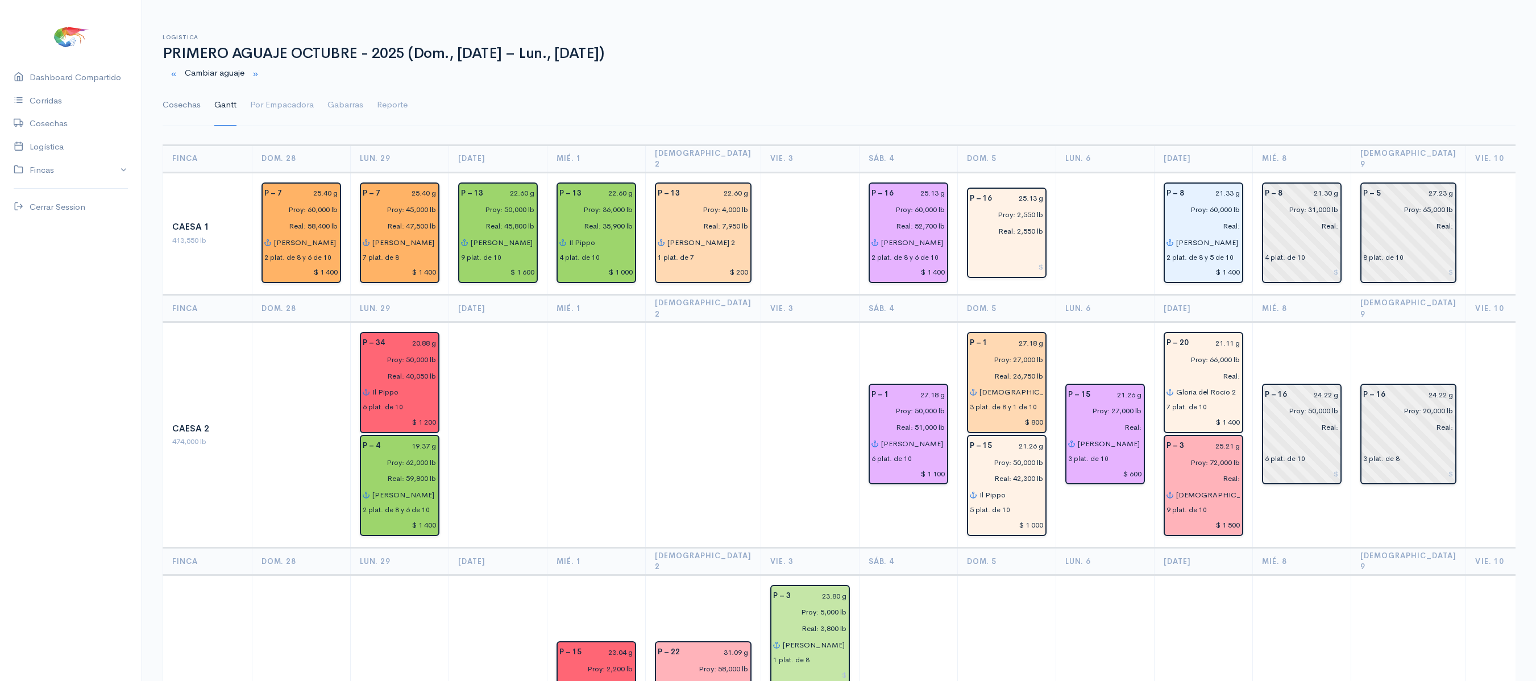
click at [178, 108] on link "Cosechas" at bounding box center [182, 105] width 38 height 41
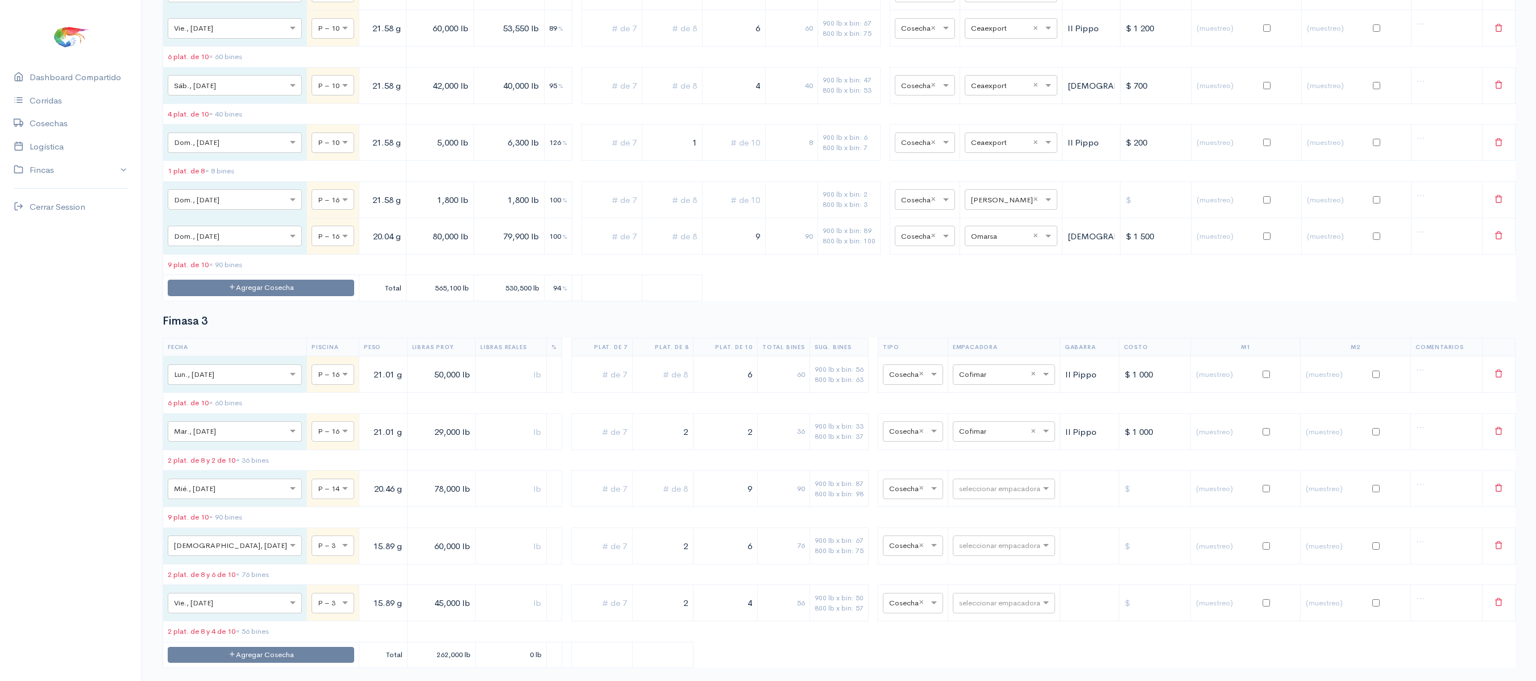
scroll to position [2601, 0]
click at [265, 295] on button "Agregar Cosecha" at bounding box center [261, 286] width 186 height 16
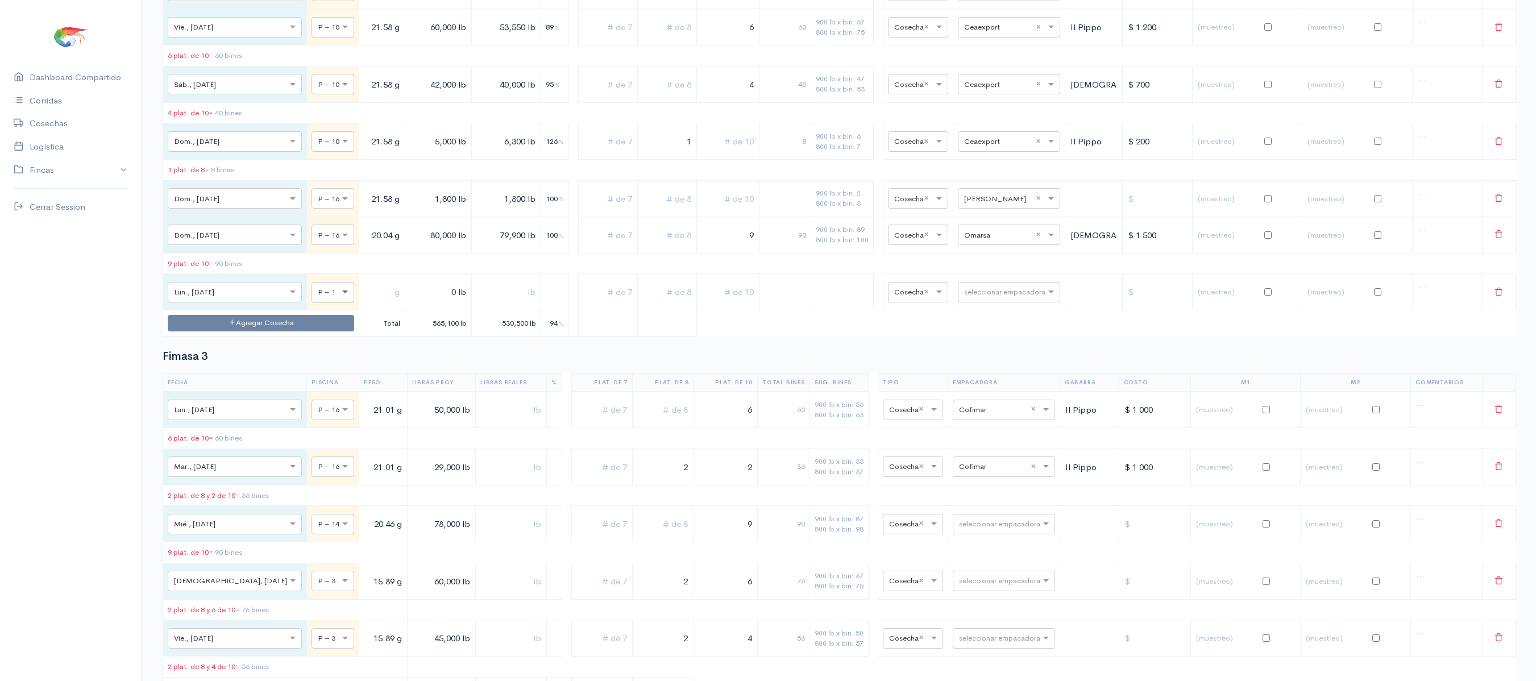
click at [339, 298] on span at bounding box center [346, 291] width 14 height 11
type input "10"
click at [364, 304] on input "text" at bounding box center [382, 292] width 36 height 23
type input "21.58 g"
click at [410, 304] on input "0 lb" at bounding box center [438, 292] width 57 height 23
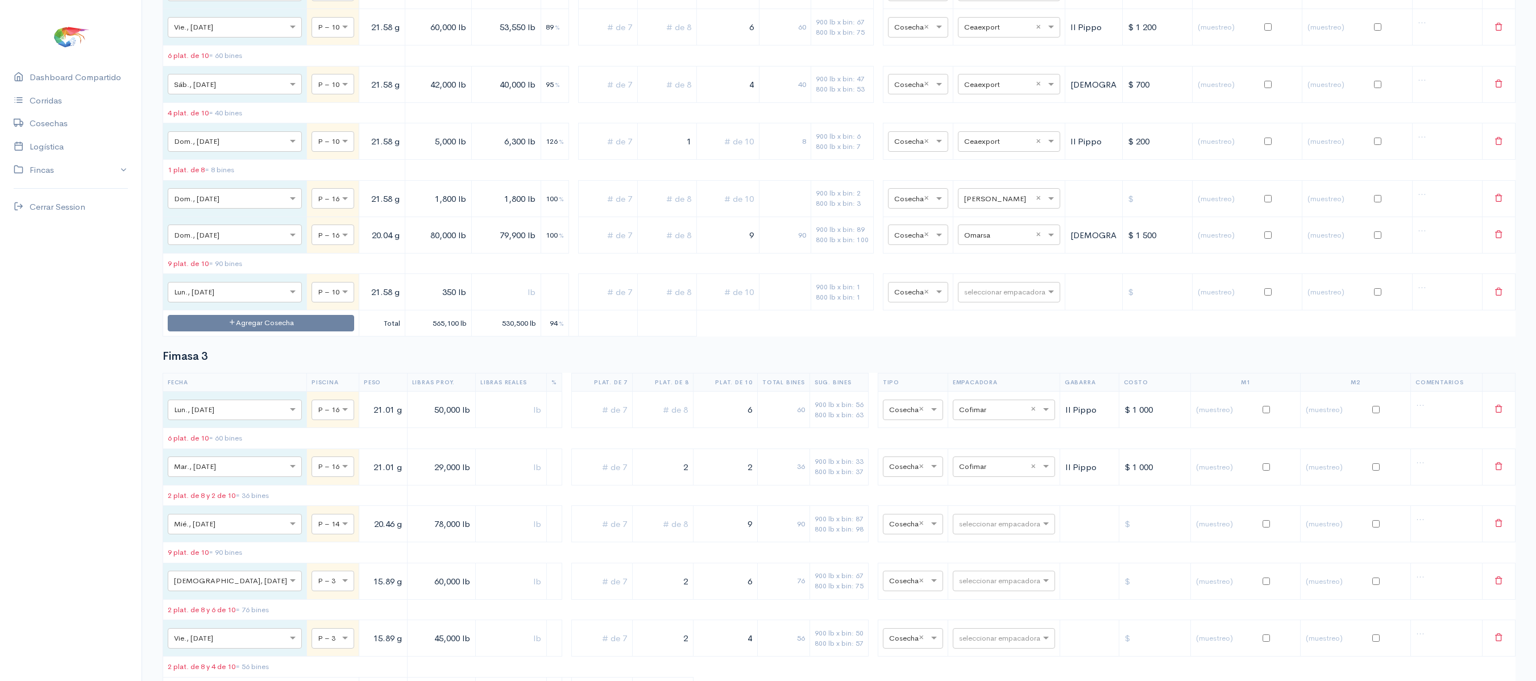
type input "350 lb"
click at [476, 304] on input "text" at bounding box center [506, 292] width 60 height 23
type input "350 lb"
click at [982, 298] on input "text" at bounding box center [998, 291] width 69 height 13
type input "iva"
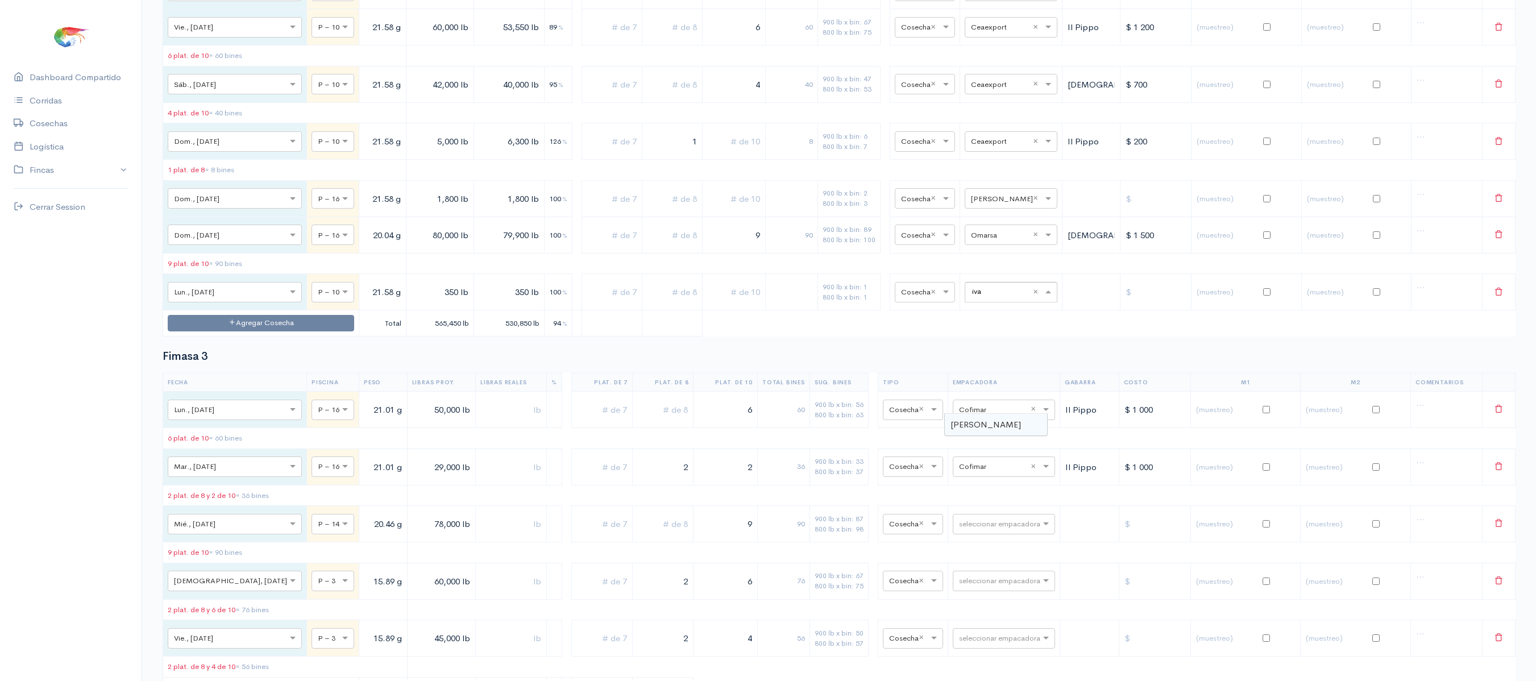
click at [983, 429] on span "[PERSON_NAME]" at bounding box center [985, 424] width 70 height 11
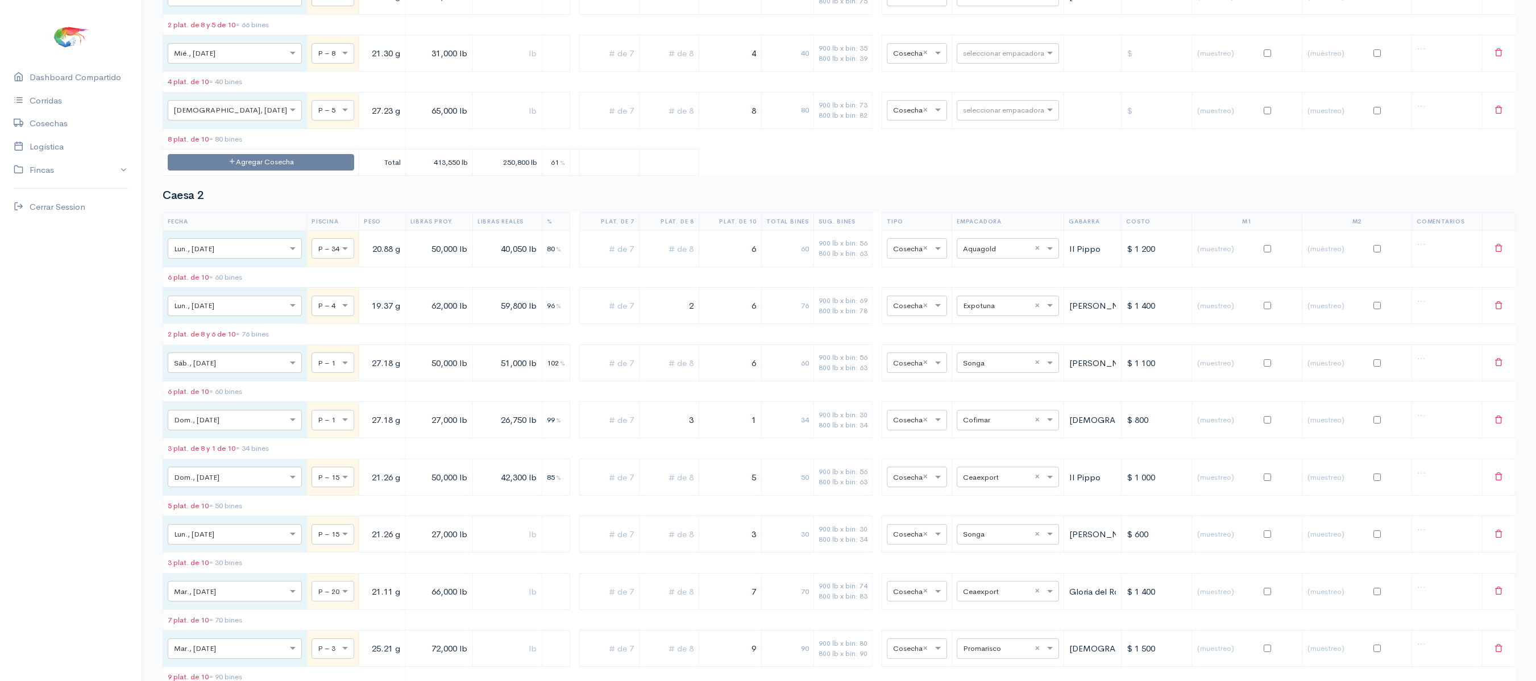
scroll to position [0, 0]
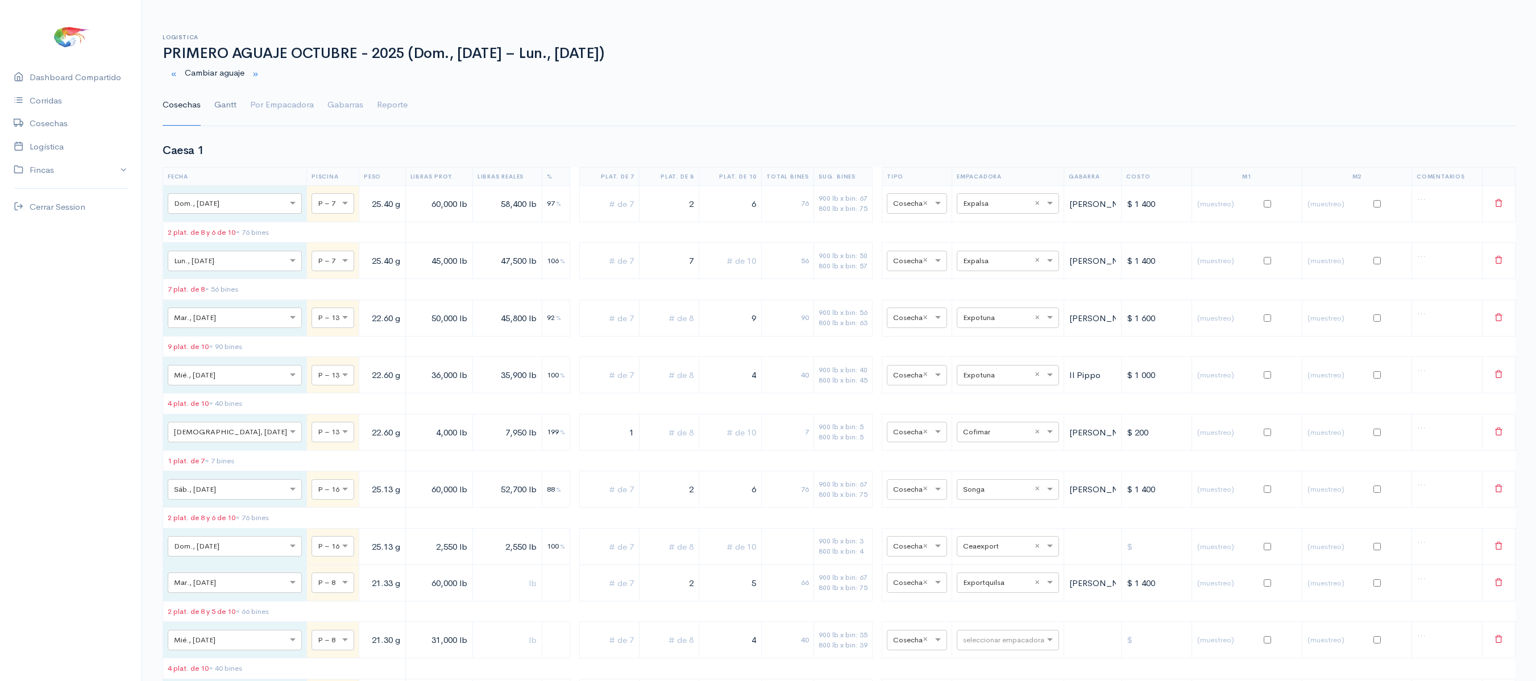
click at [228, 110] on link "Gantt" at bounding box center [225, 105] width 22 height 41
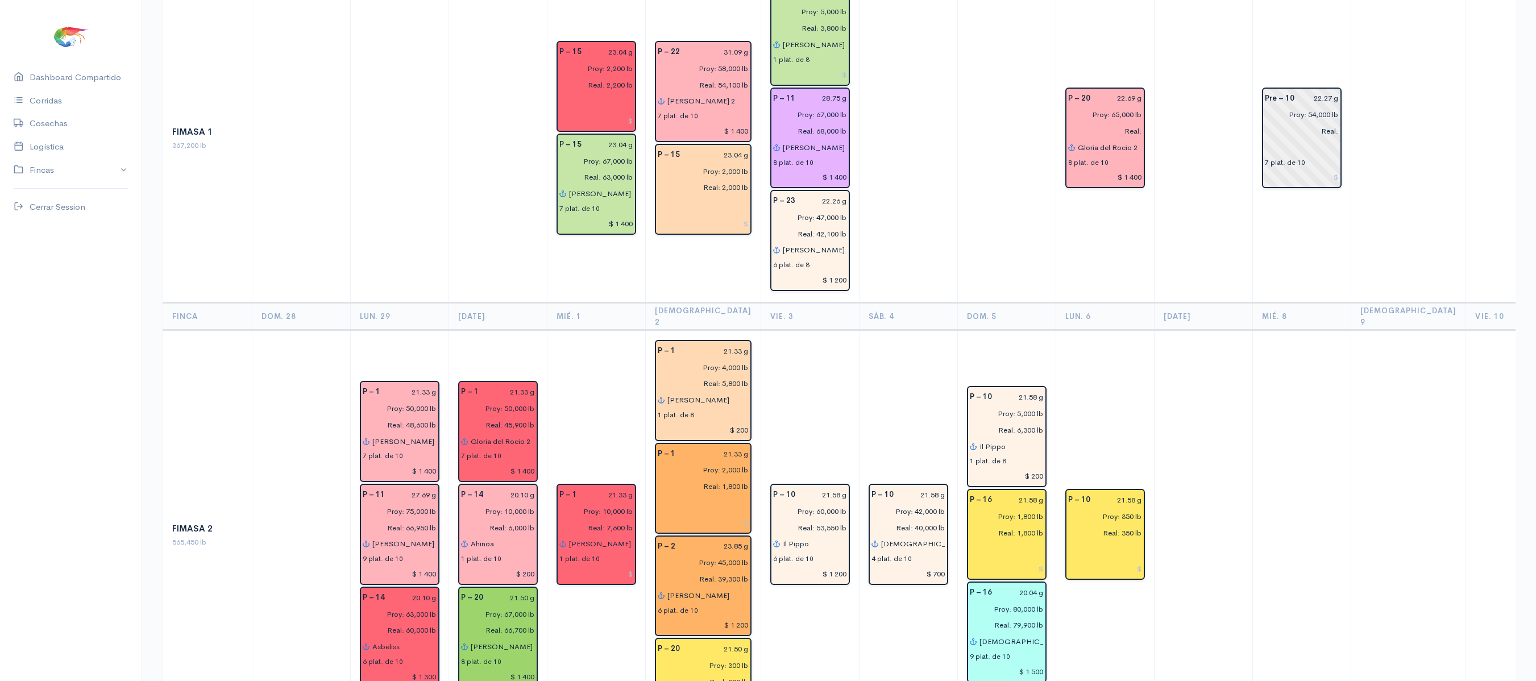
scroll to position [809, 0]
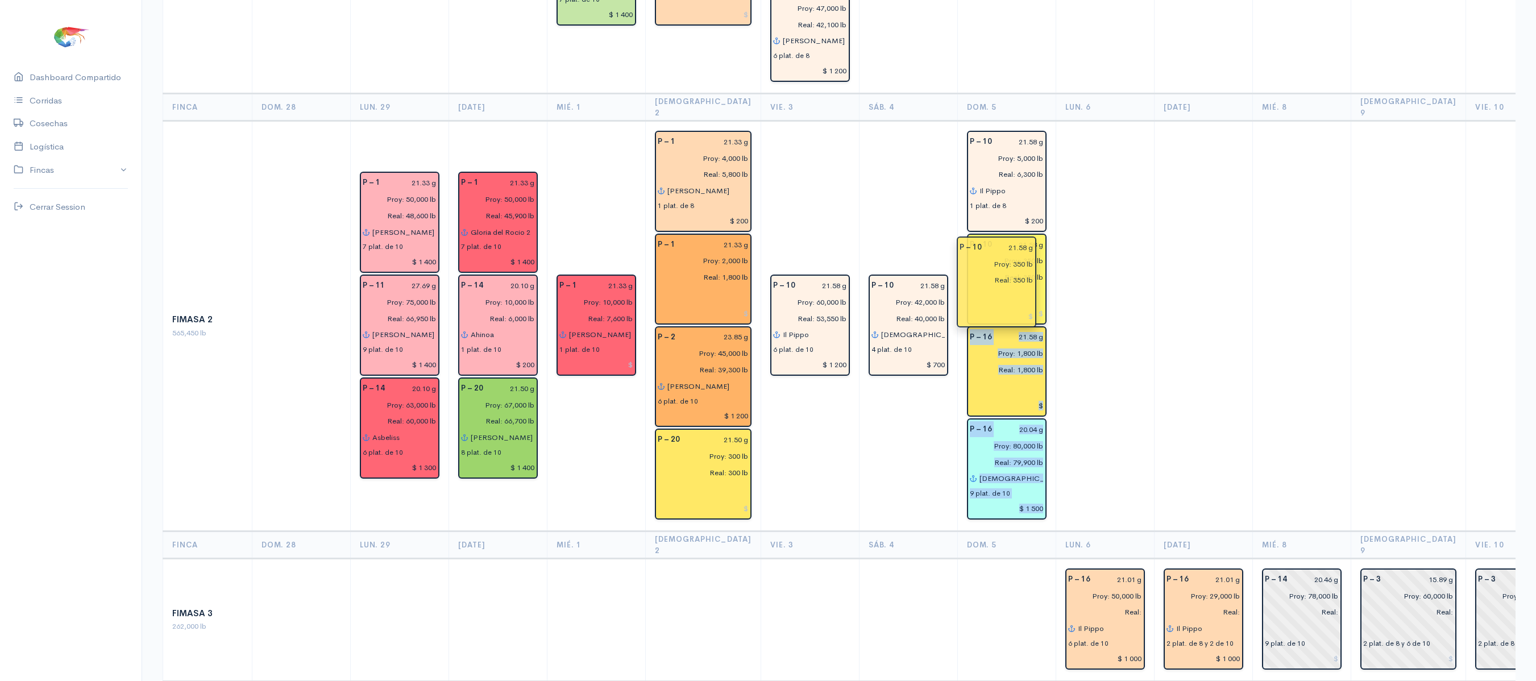
drag, startPoint x: 1091, startPoint y: 271, endPoint x: 1003, endPoint y: 274, distance: 88.7
click at [1101, 205] on td at bounding box center [1104, 326] width 98 height 410
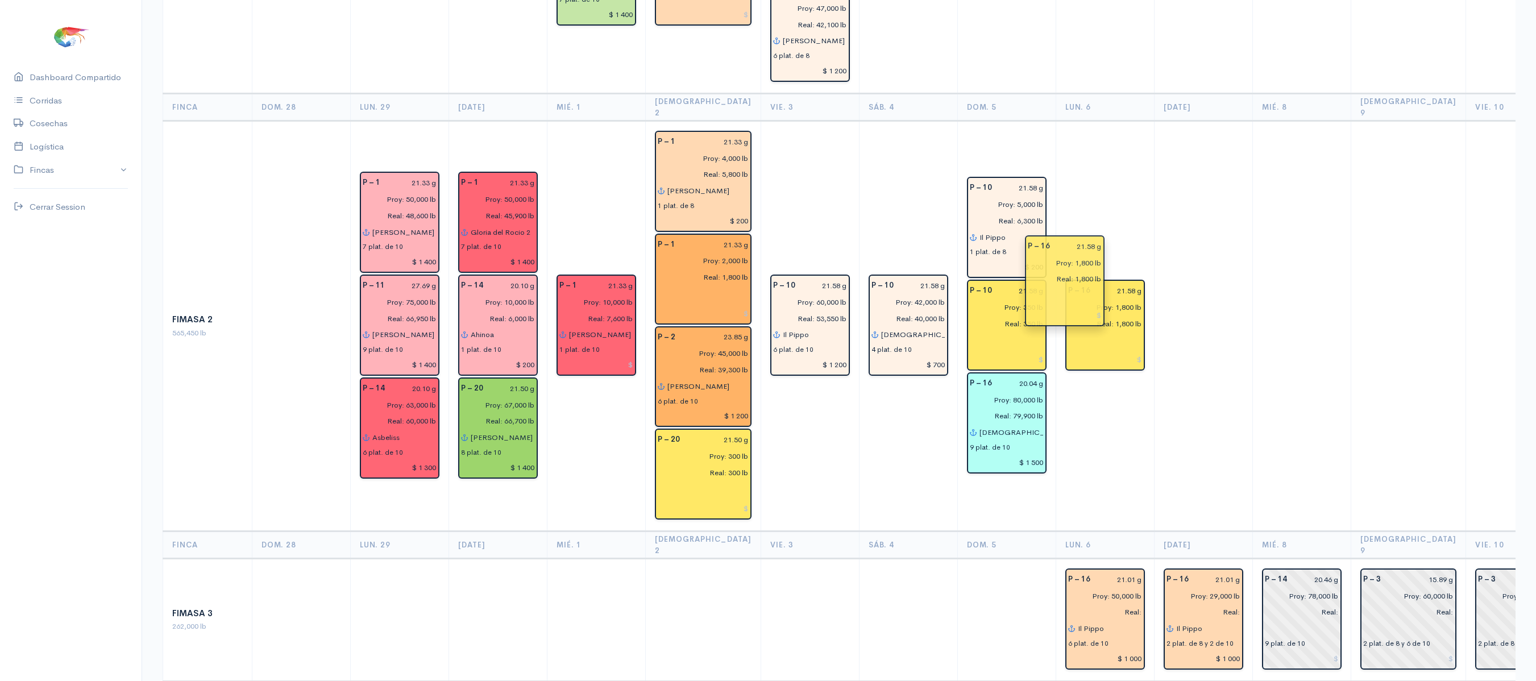
drag, startPoint x: 1000, startPoint y: 319, endPoint x: 1078, endPoint y: 275, distance: 89.1
click at [1093, 173] on td "P – 16 21.58 g Proy: 1,800 lb Real: 1,800 lb" at bounding box center [1104, 326] width 98 height 410
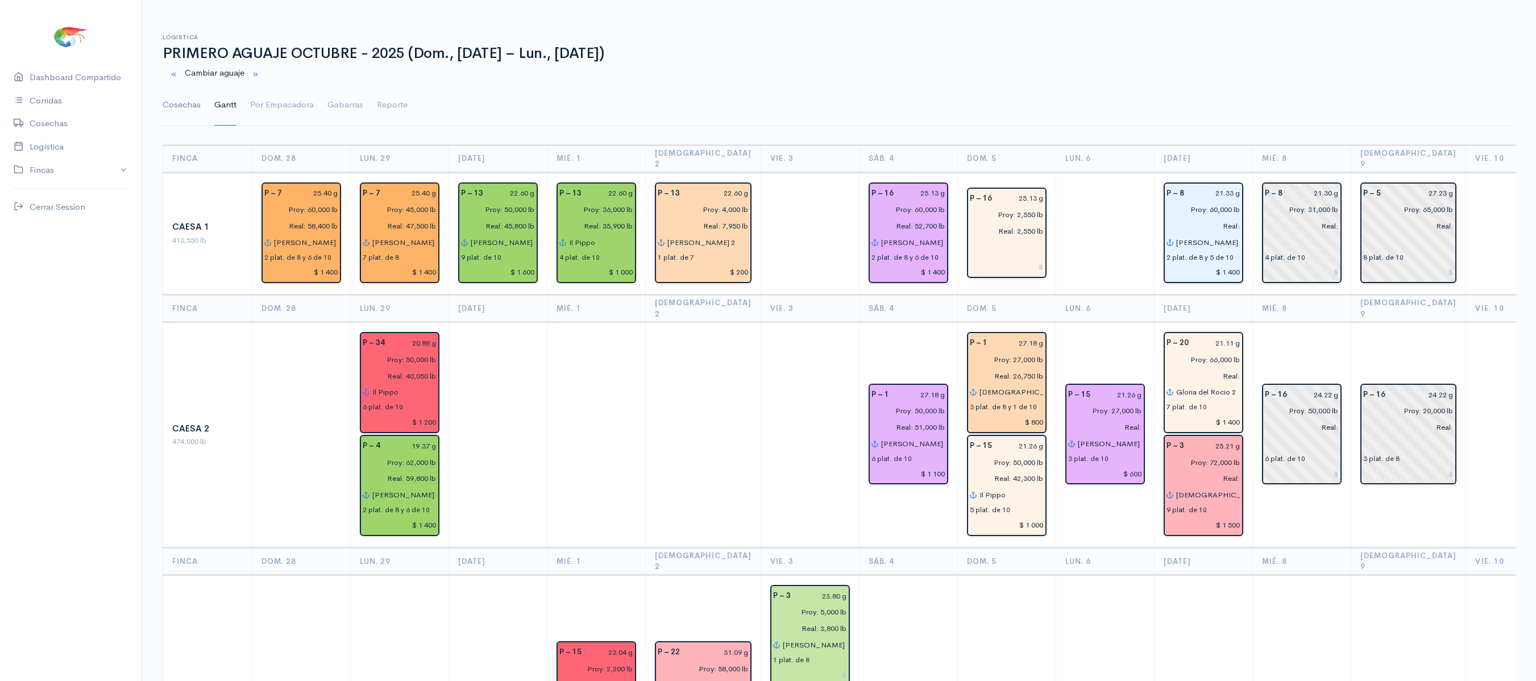
click at [175, 102] on link "Cosechas" at bounding box center [182, 105] width 38 height 41
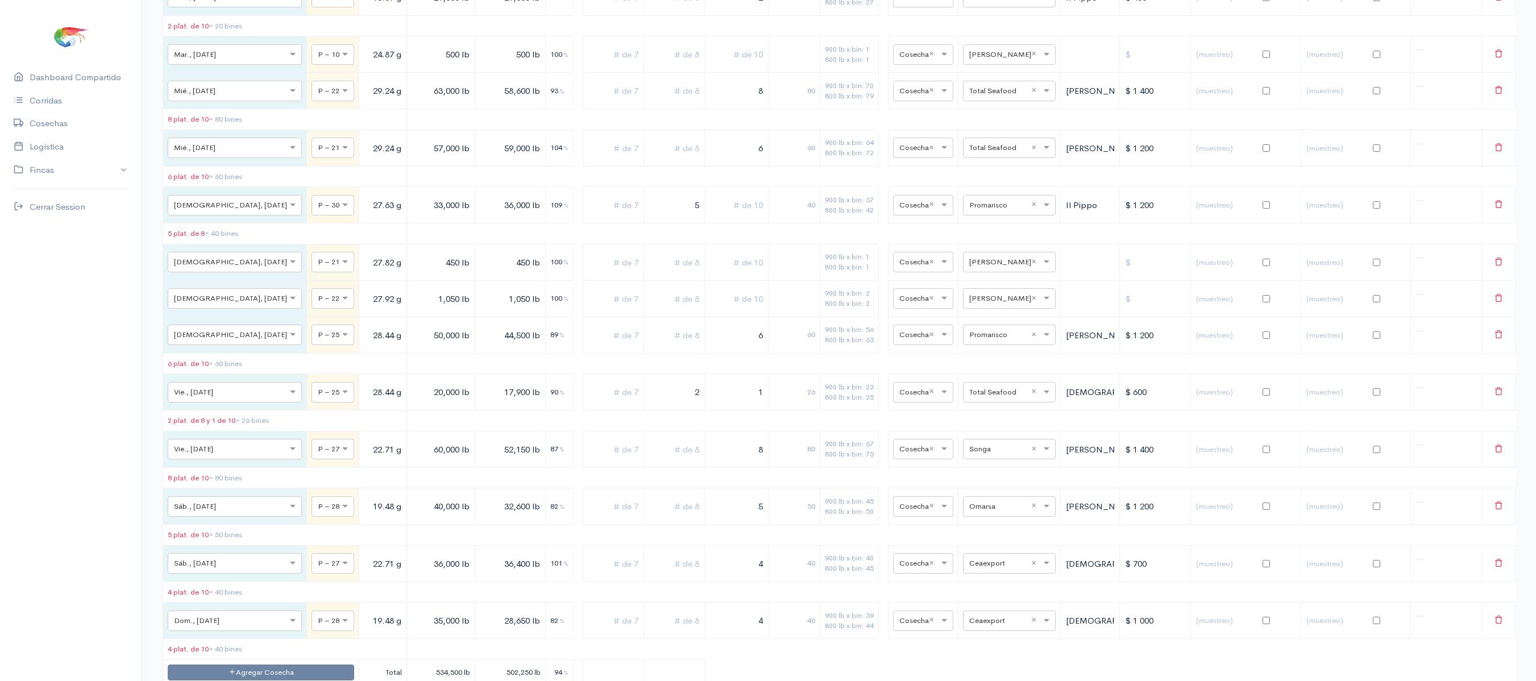
scroll to position [7425, 0]
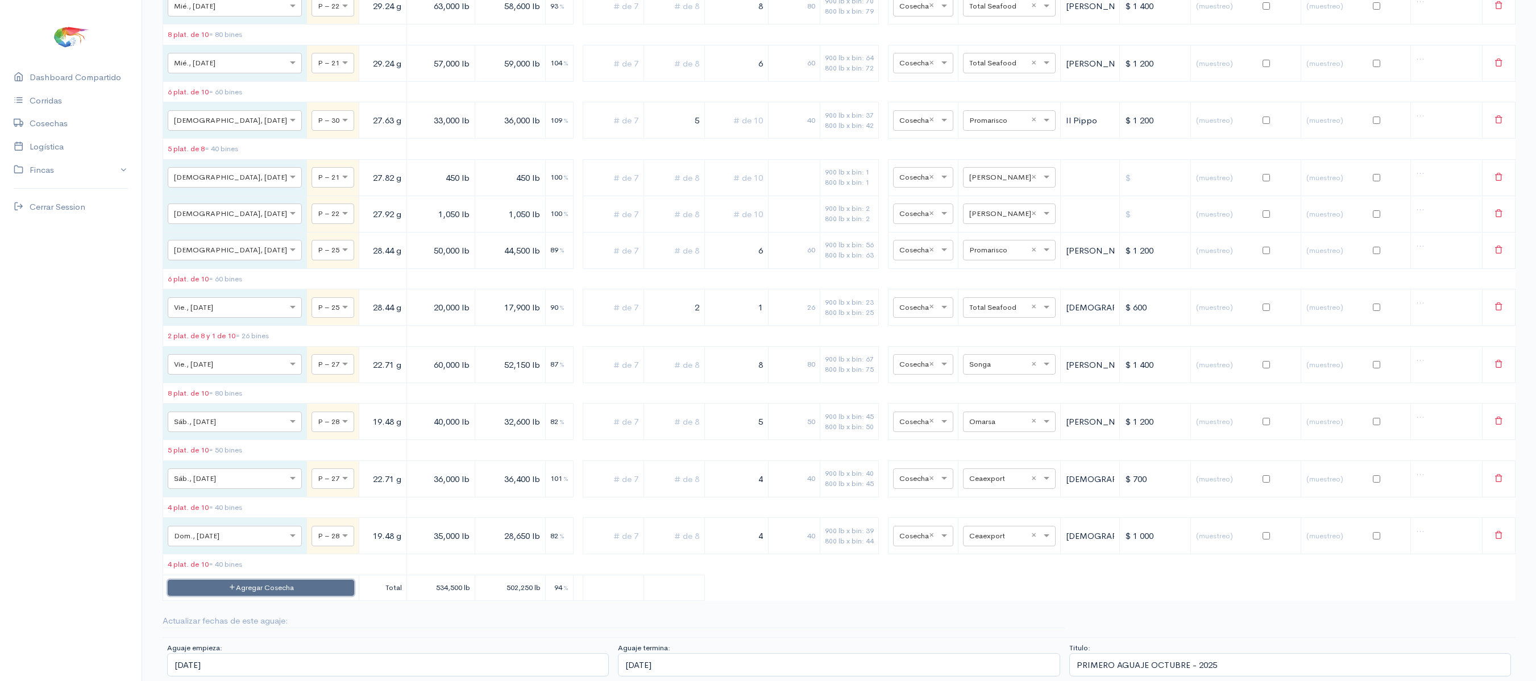
click at [211, 589] on button "Agregar Cosecha" at bounding box center [261, 588] width 186 height 16
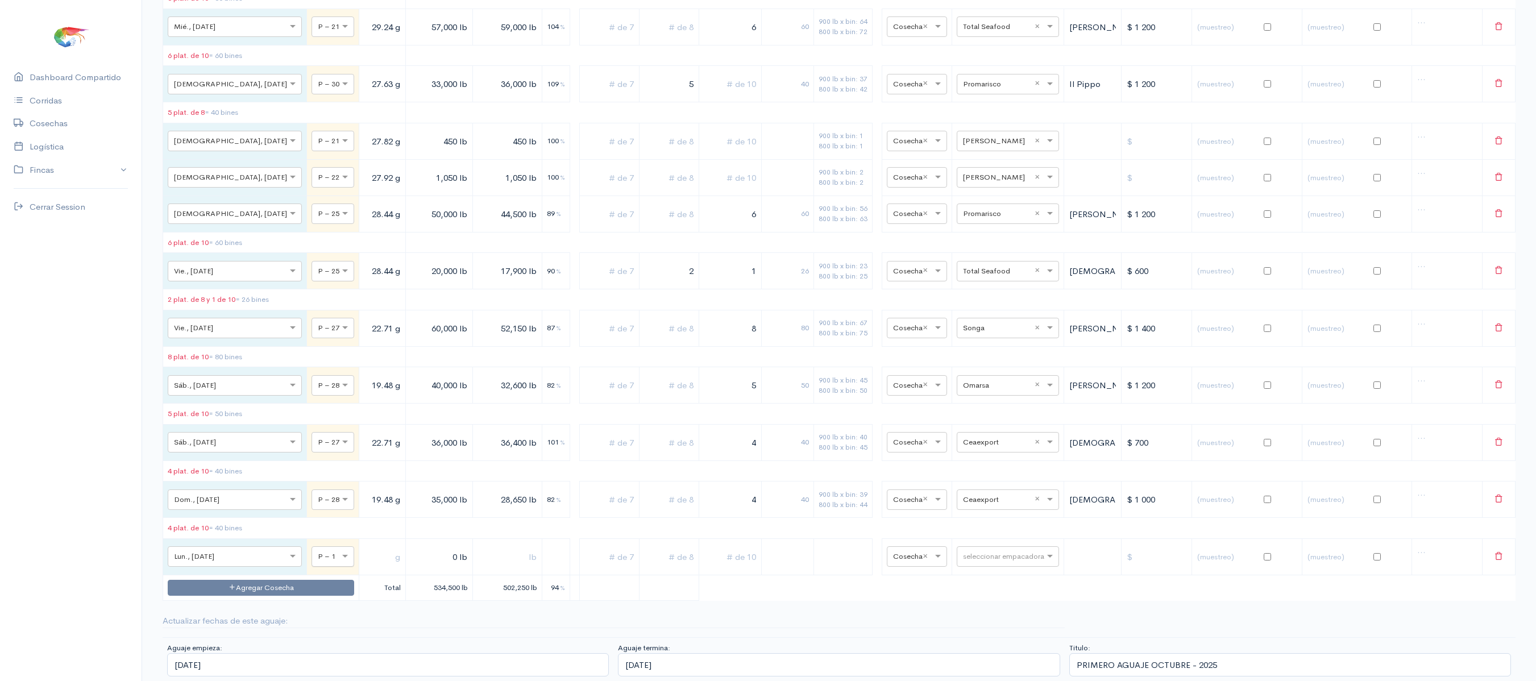
click at [318, 562] on input "text" at bounding box center [323, 556] width 10 height 13
type input "28"
click at [364, 568] on input "text" at bounding box center [382, 556] width 37 height 23
type input "18.56 g"
click at [410, 568] on input "0 lb" at bounding box center [438, 556] width 57 height 23
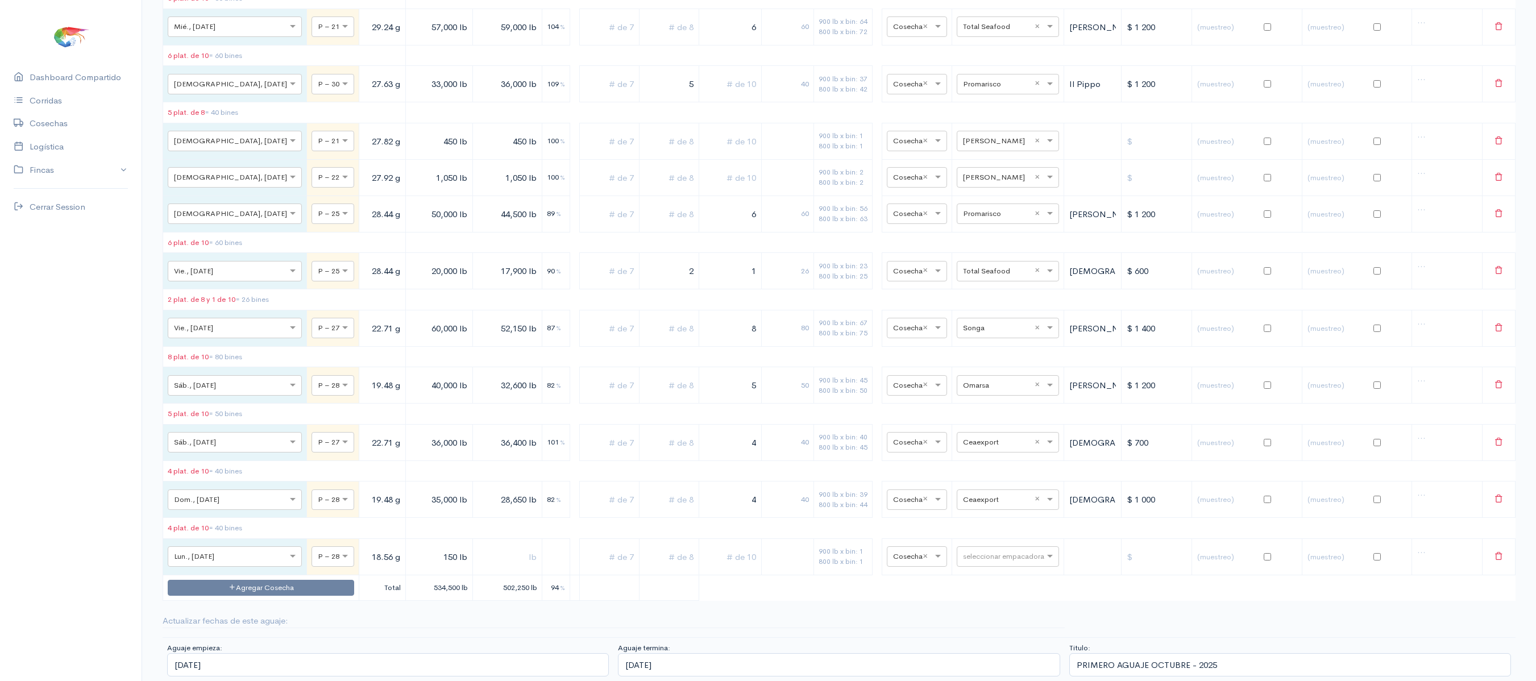
type input "150 lb"
click at [477, 568] on input "text" at bounding box center [507, 556] width 60 height 23
type input "150 lb"
click at [989, 575] on td "seleccionar empacadora" at bounding box center [1008, 556] width 112 height 36
click at [988, 575] on td "seleccionar empacadora" at bounding box center [1008, 556] width 112 height 36
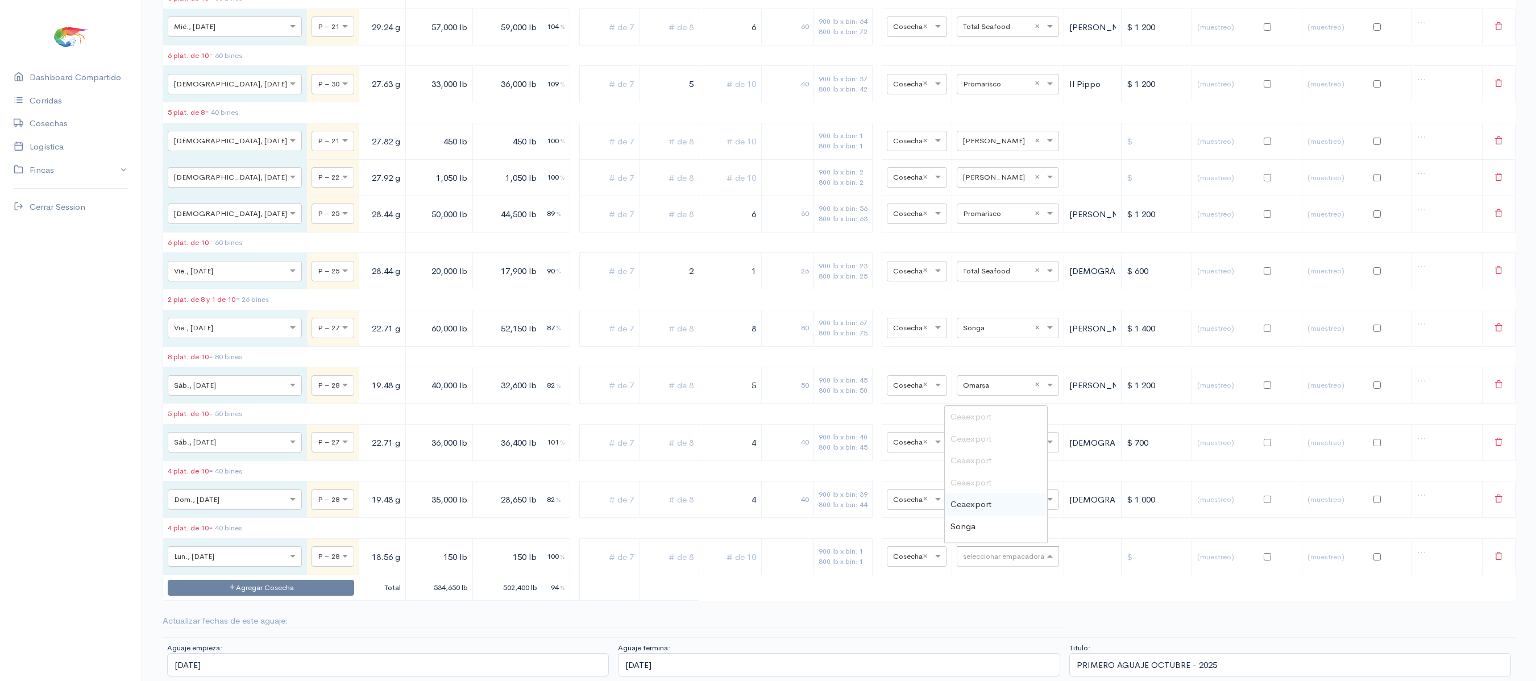
click at [964, 567] on div "seleccionar empacadora" at bounding box center [1008, 556] width 102 height 20
type input "v"
click at [971, 537] on span "[PERSON_NAME]" at bounding box center [985, 531] width 70 height 11
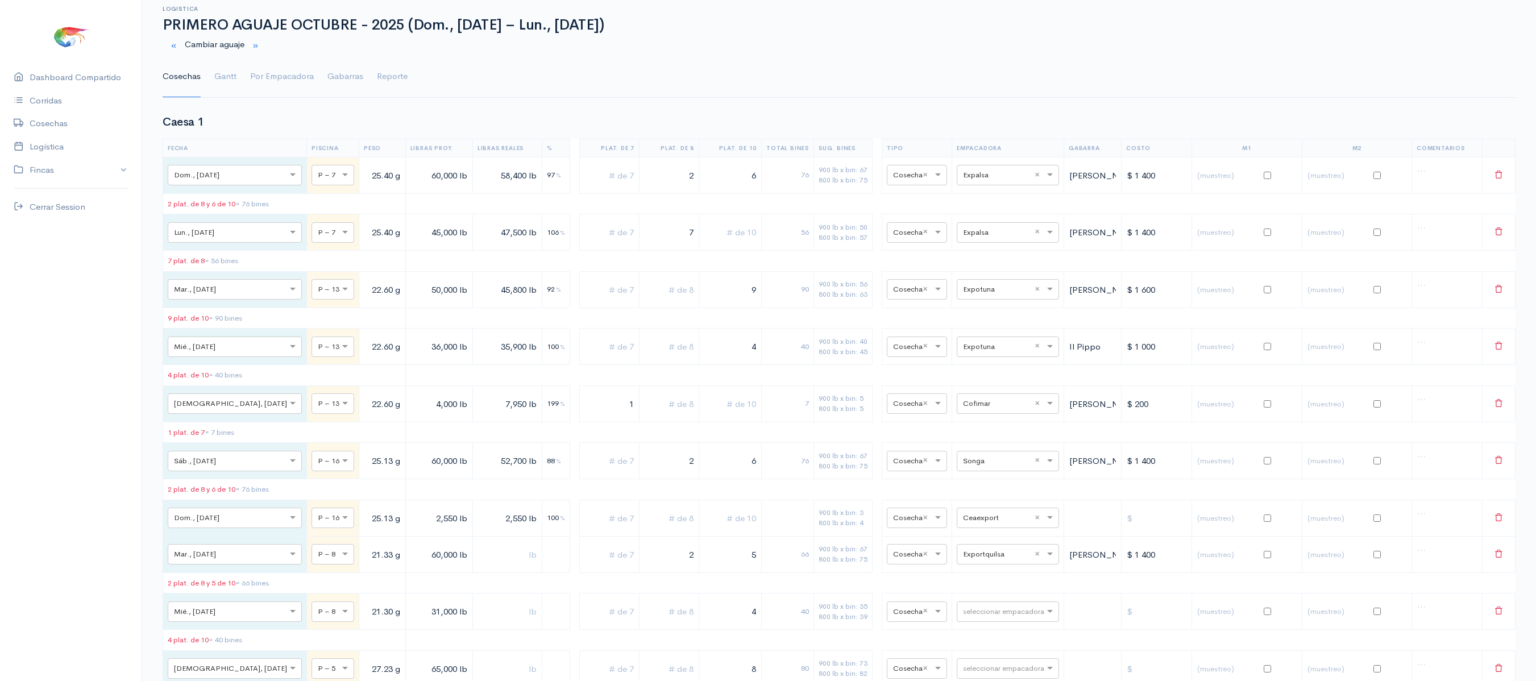
scroll to position [0, 0]
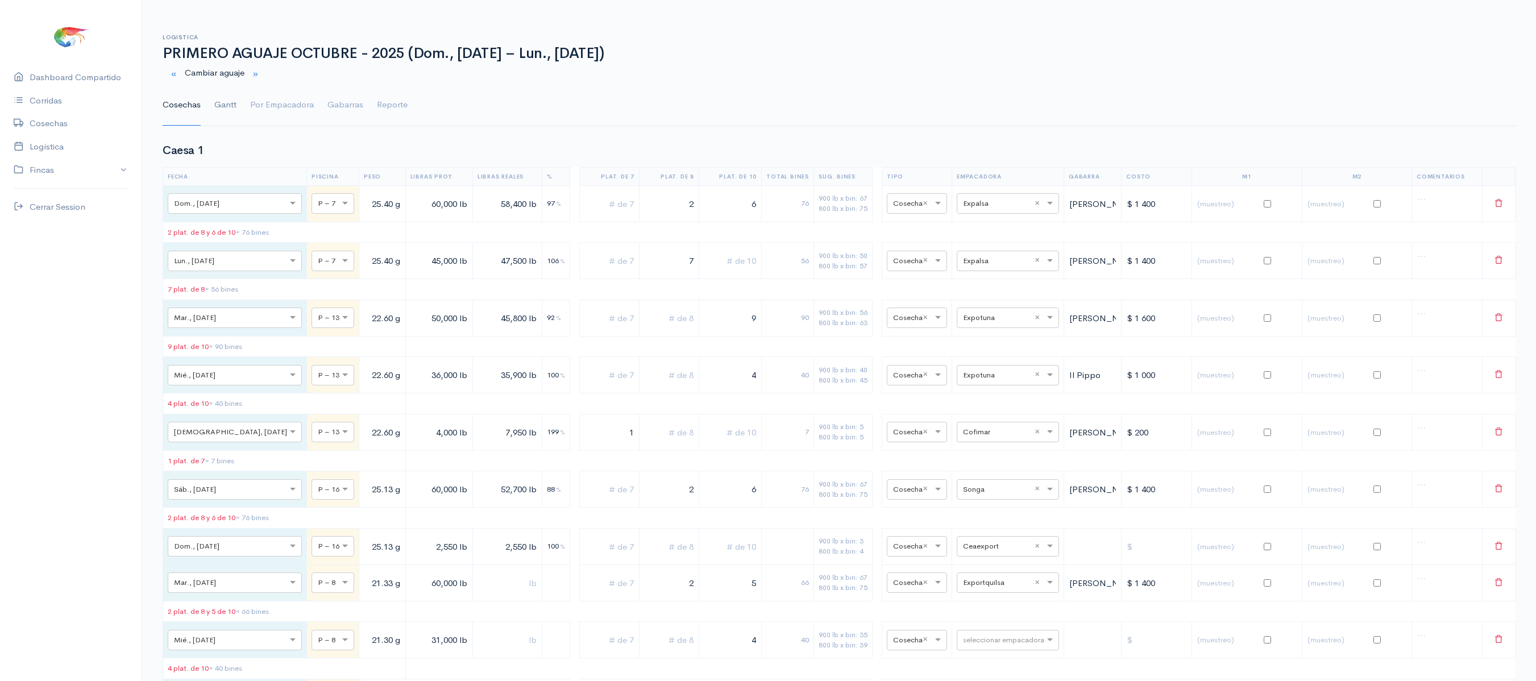
click at [224, 113] on link "Gantt" at bounding box center [225, 105] width 22 height 41
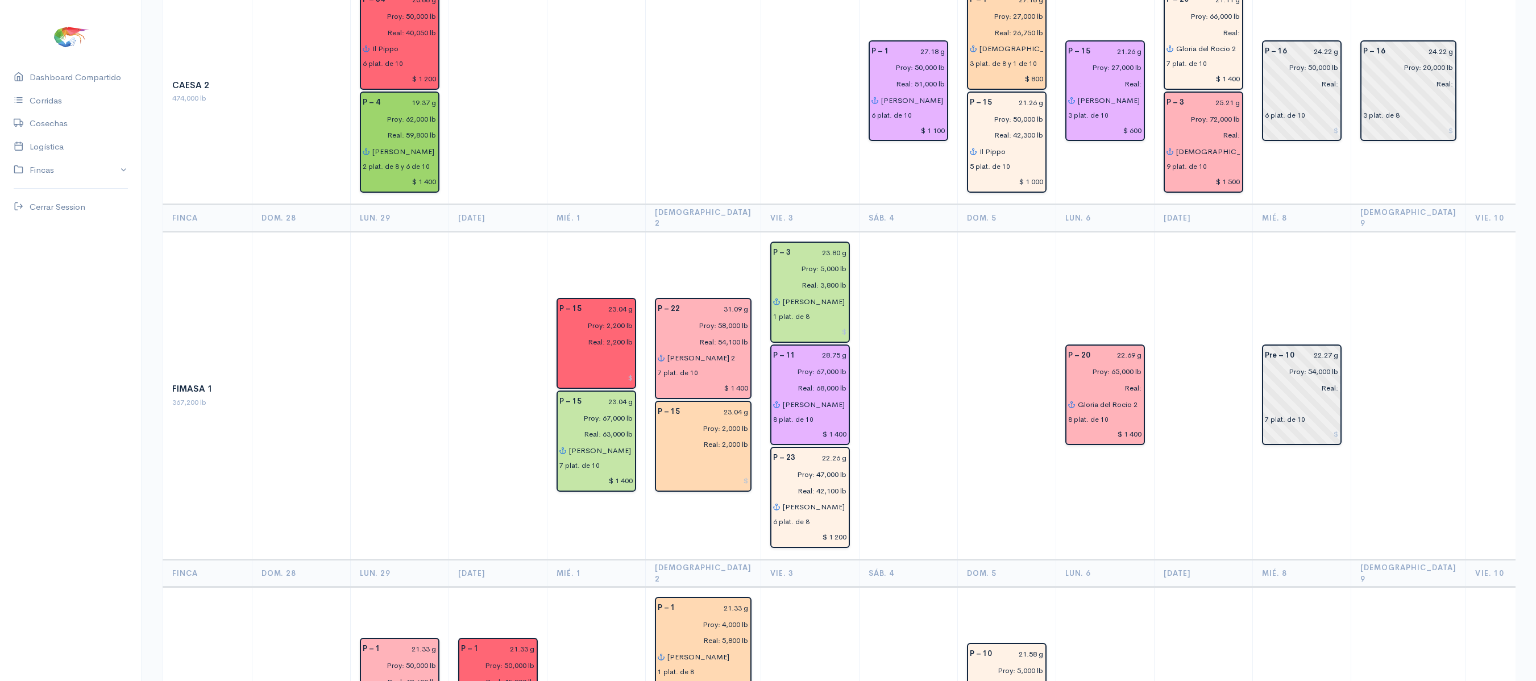
scroll to position [207, 0]
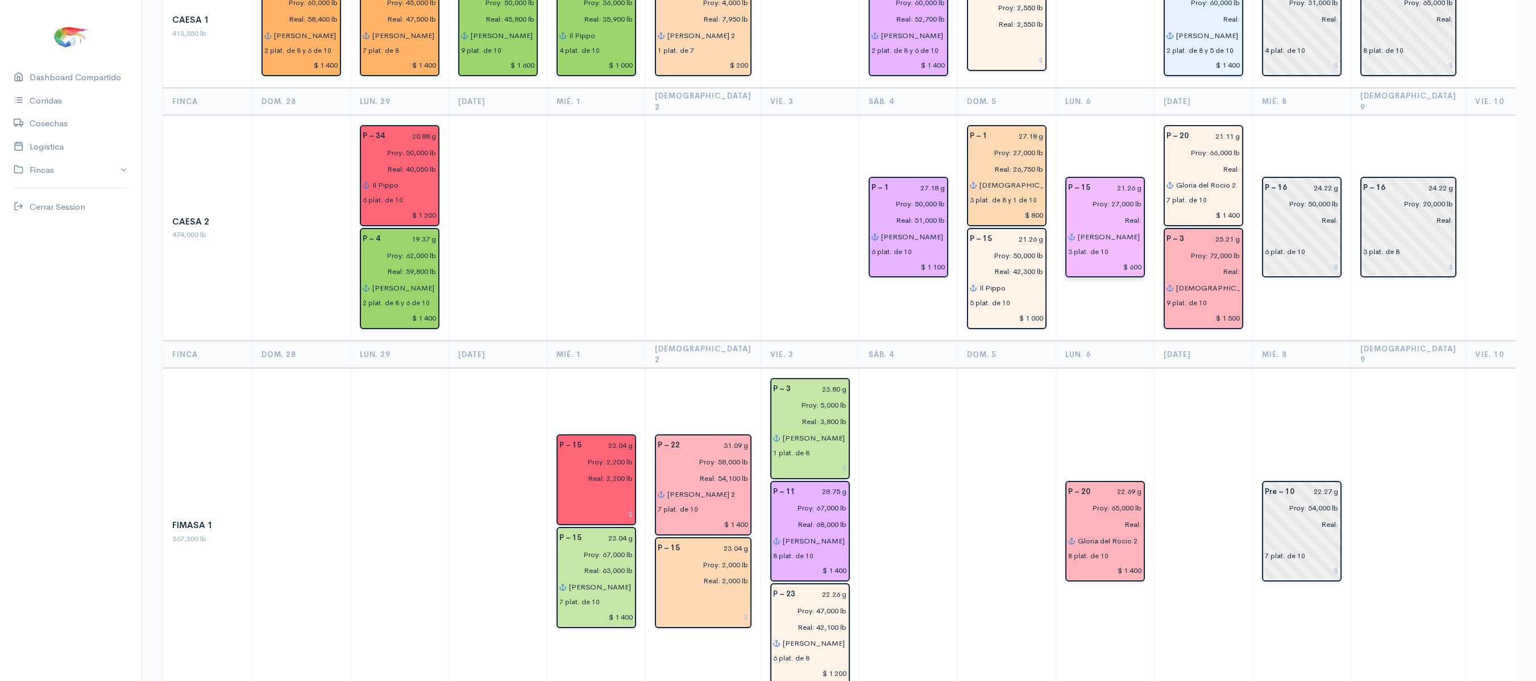
click at [1120, 212] on input "Real:" at bounding box center [1101, 220] width 81 height 16
type input "Real: 28,000 lb"
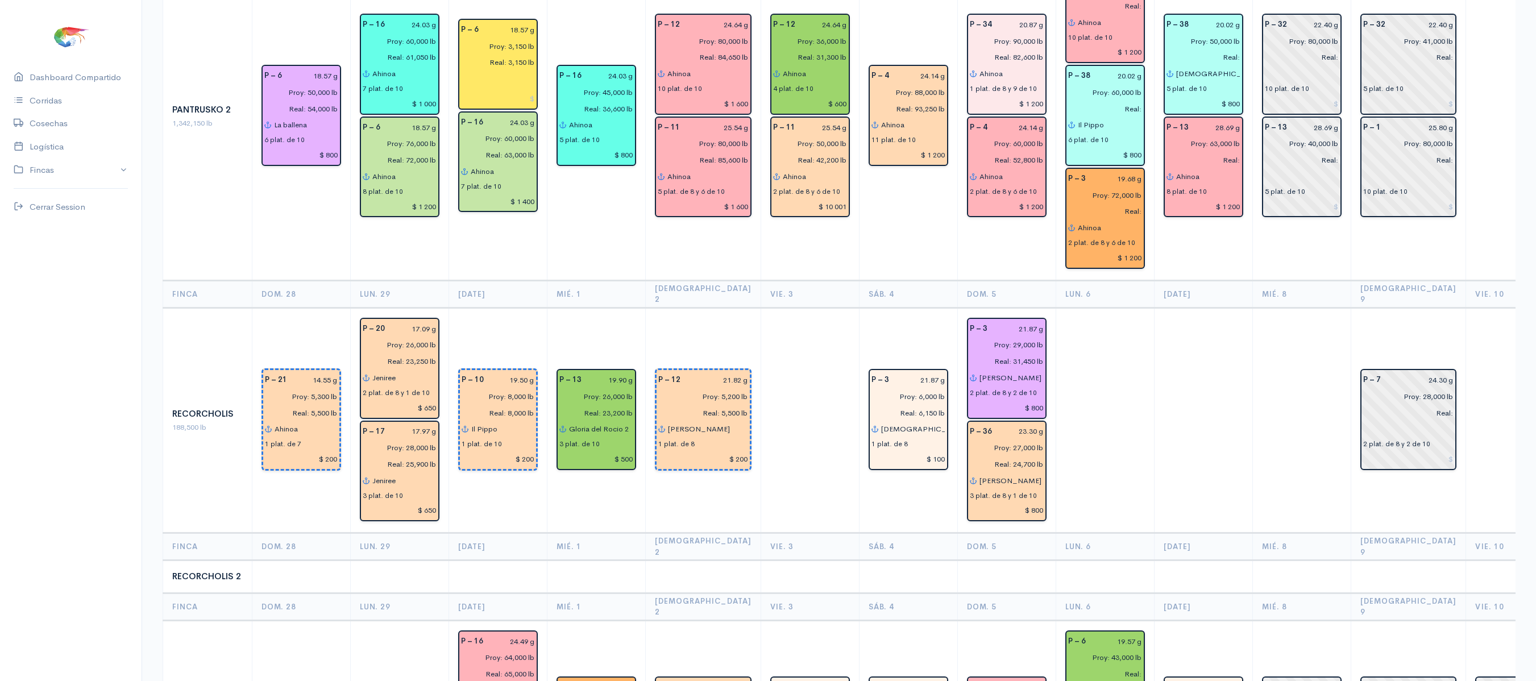
scroll to position [1718, 0]
click at [1113, 664] on input "Real:" at bounding box center [1101, 672] width 81 height 16
type input "Real: 47,600 lb"
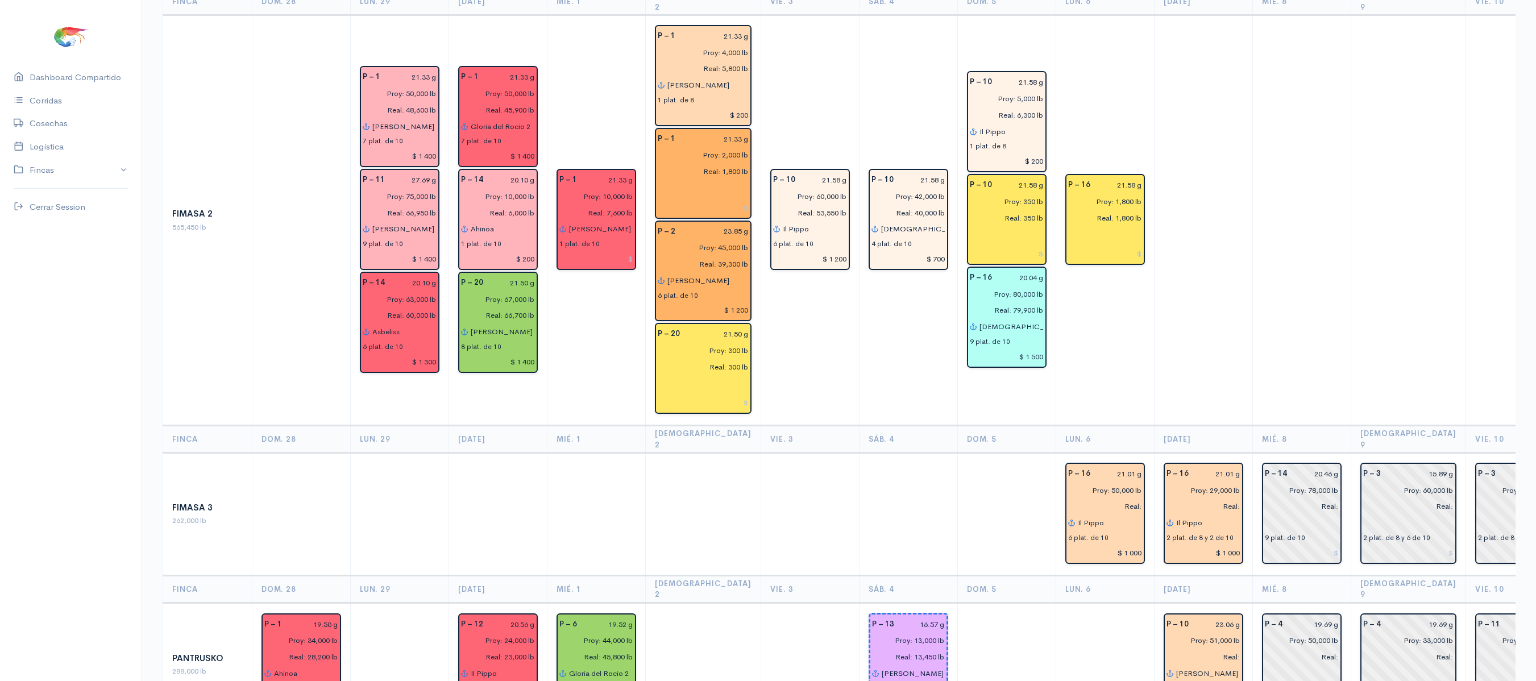
scroll to position [916, 0]
click at [1123, 481] on div "Proy: 50,000 lb Real:" at bounding box center [1105, 497] width 88 height 33
click at [1120, 497] on input "Real:" at bounding box center [1101, 505] width 81 height 16
type input "Real: 51,000 lb"
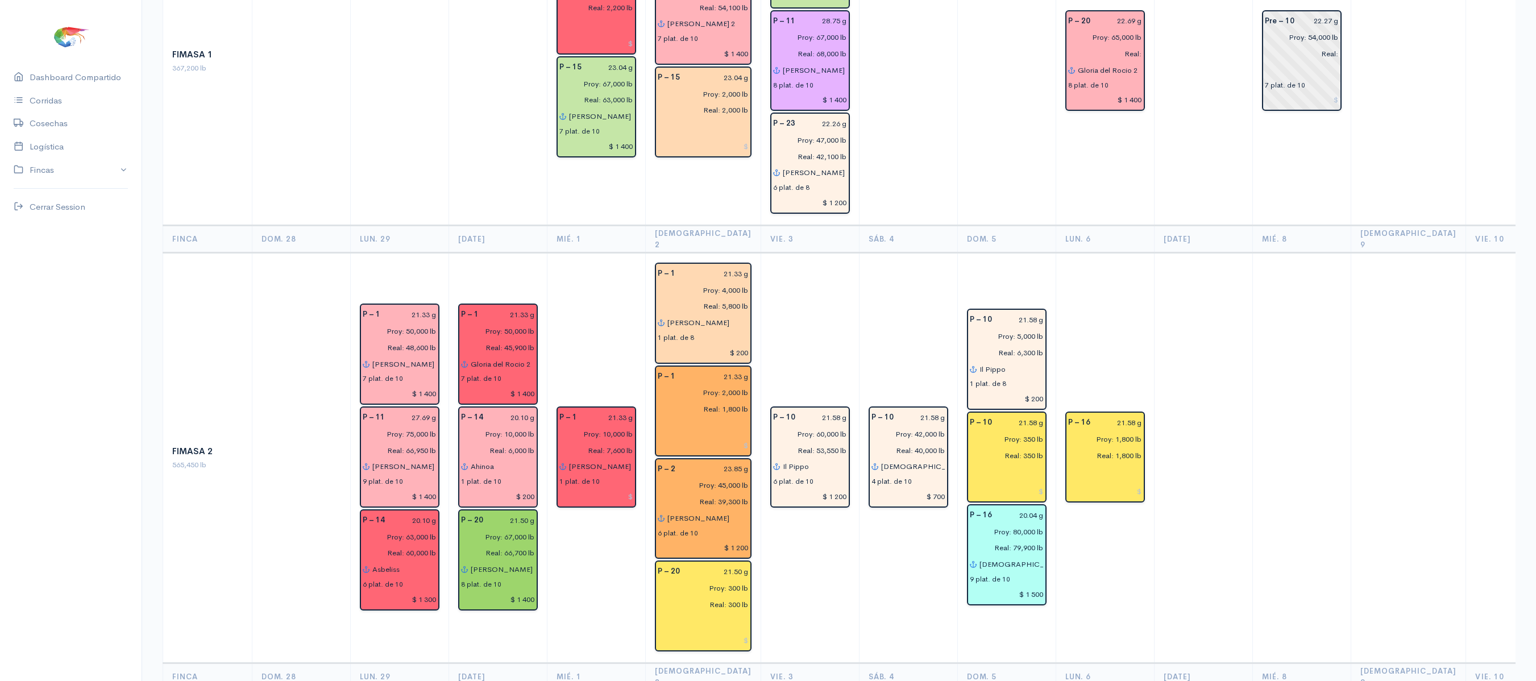
scroll to position [510, 0]
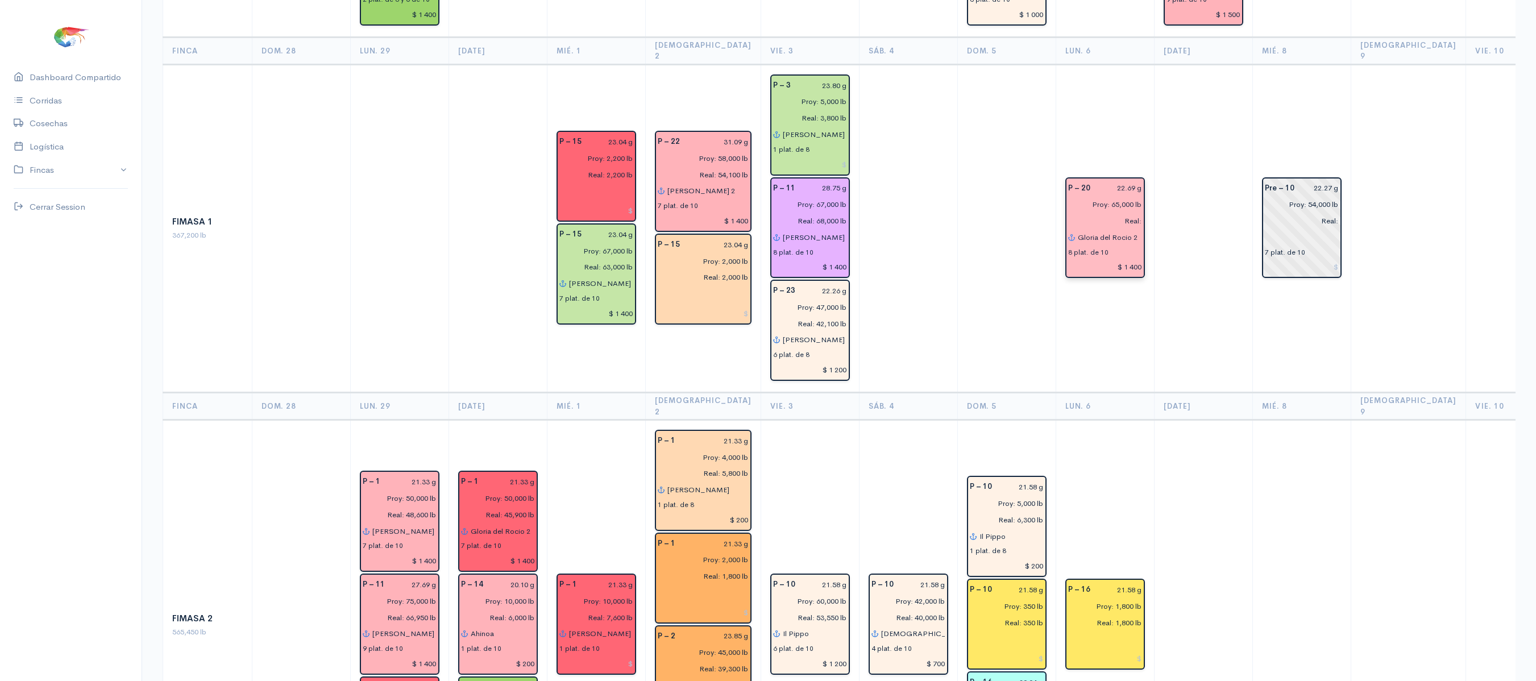
click at [1118, 213] on input "Real:" at bounding box center [1101, 221] width 81 height 16
type input "Real: 64,600 lb"
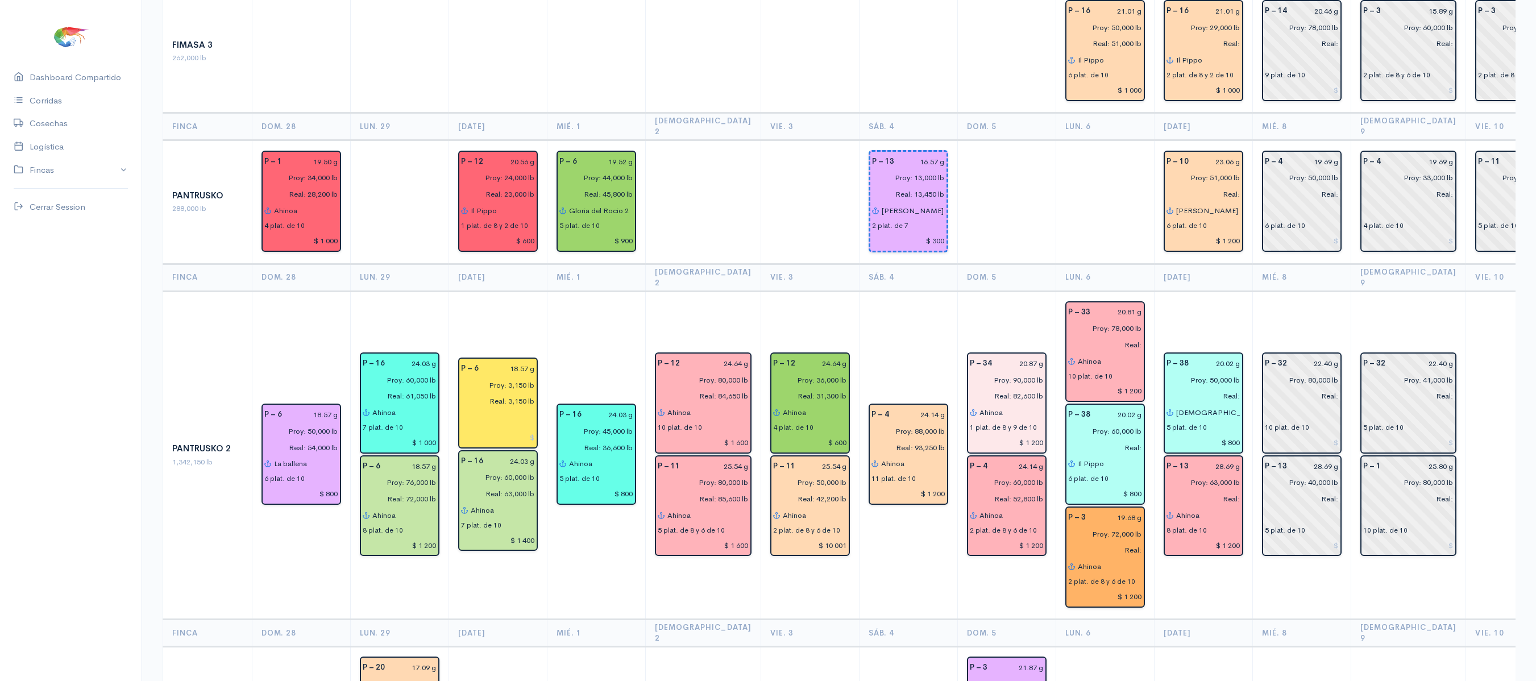
scroll to position [1379, 0]
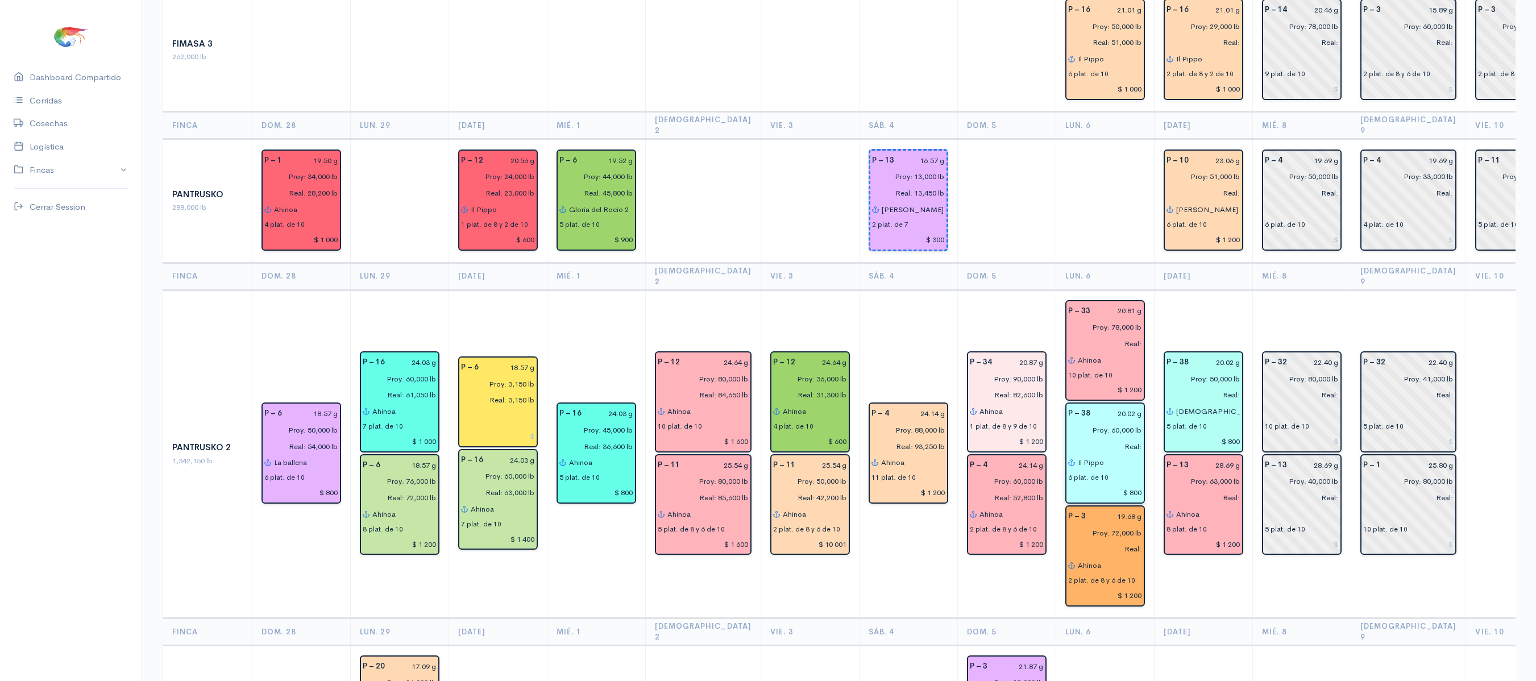
click at [1111, 438] on input "Real:" at bounding box center [1101, 446] width 81 height 16
type input "Real: 60,000 lb"
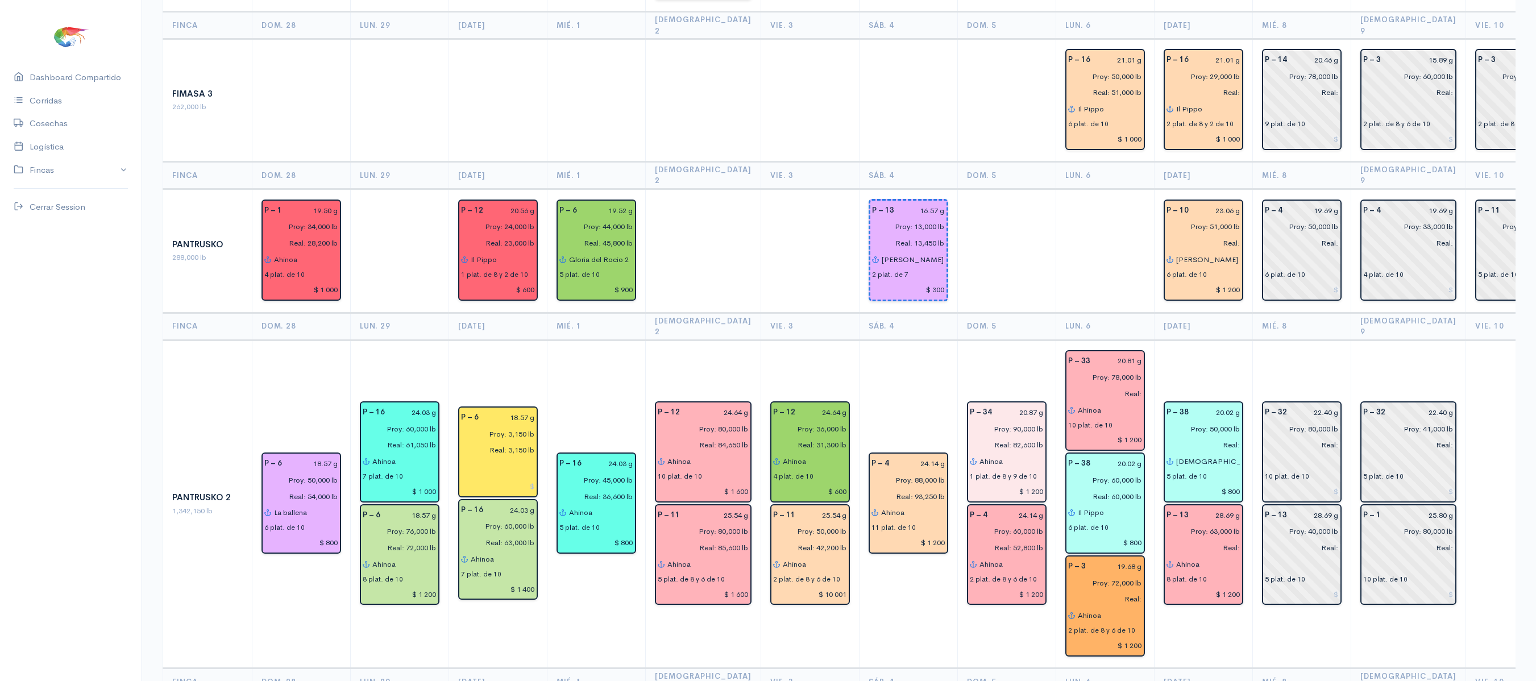
scroll to position [1328, 0]
click at [1114, 386] on input "Real:" at bounding box center [1101, 394] width 81 height 16
click at [1096, 386] on input "Real: 6,350 lb" at bounding box center [1101, 394] width 81 height 16
type input "Real: 60,350 lb"
click at [1113, 592] on input "Real:" at bounding box center [1101, 600] width 81 height 16
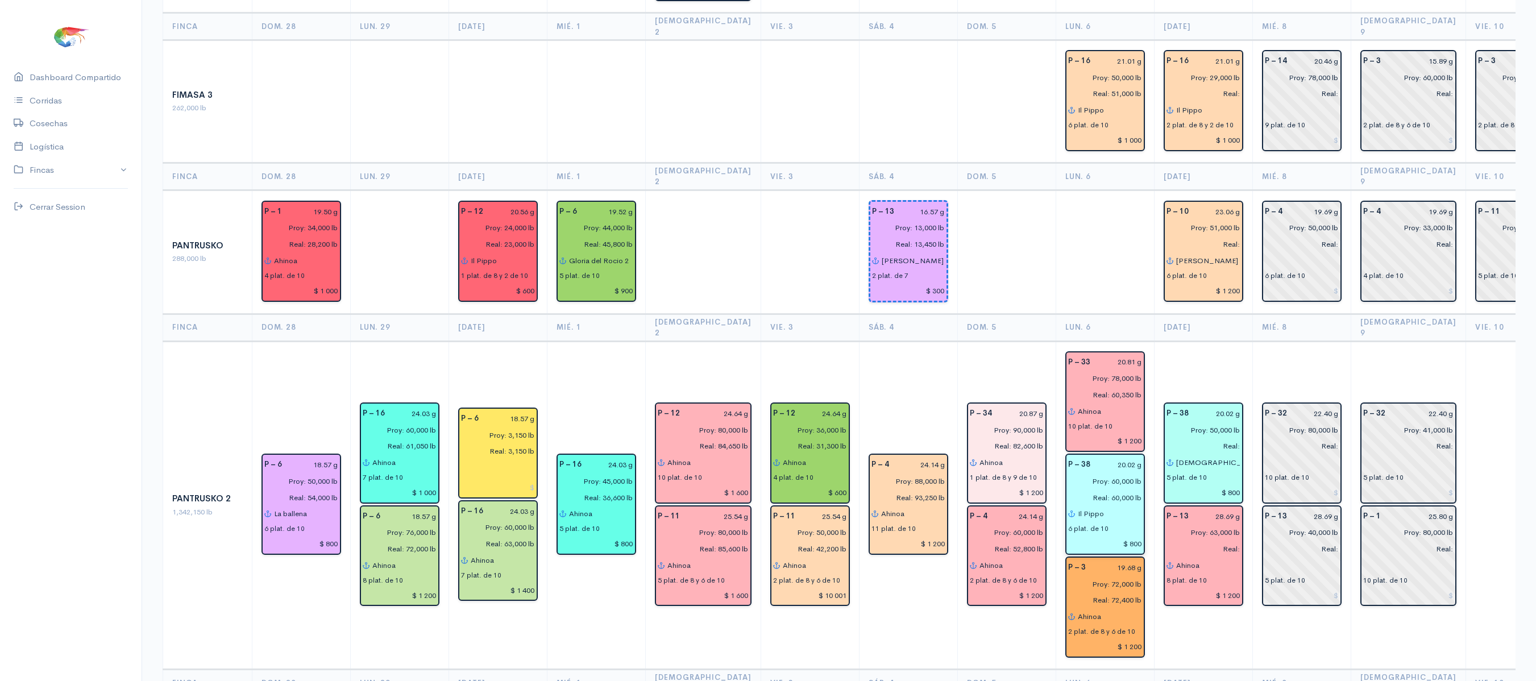
type input "Real: 72,400 lb"
click at [1097, 386] on input "Real: 60,350 lb" at bounding box center [1101, 394] width 81 height 16
type input "Real: 68,350 lb"
click at [1097, 354] on input "20.81 g" at bounding box center [1119, 362] width 45 height 16
click at [1096, 370] on input "Proy: 78,000 lb" at bounding box center [1101, 378] width 81 height 16
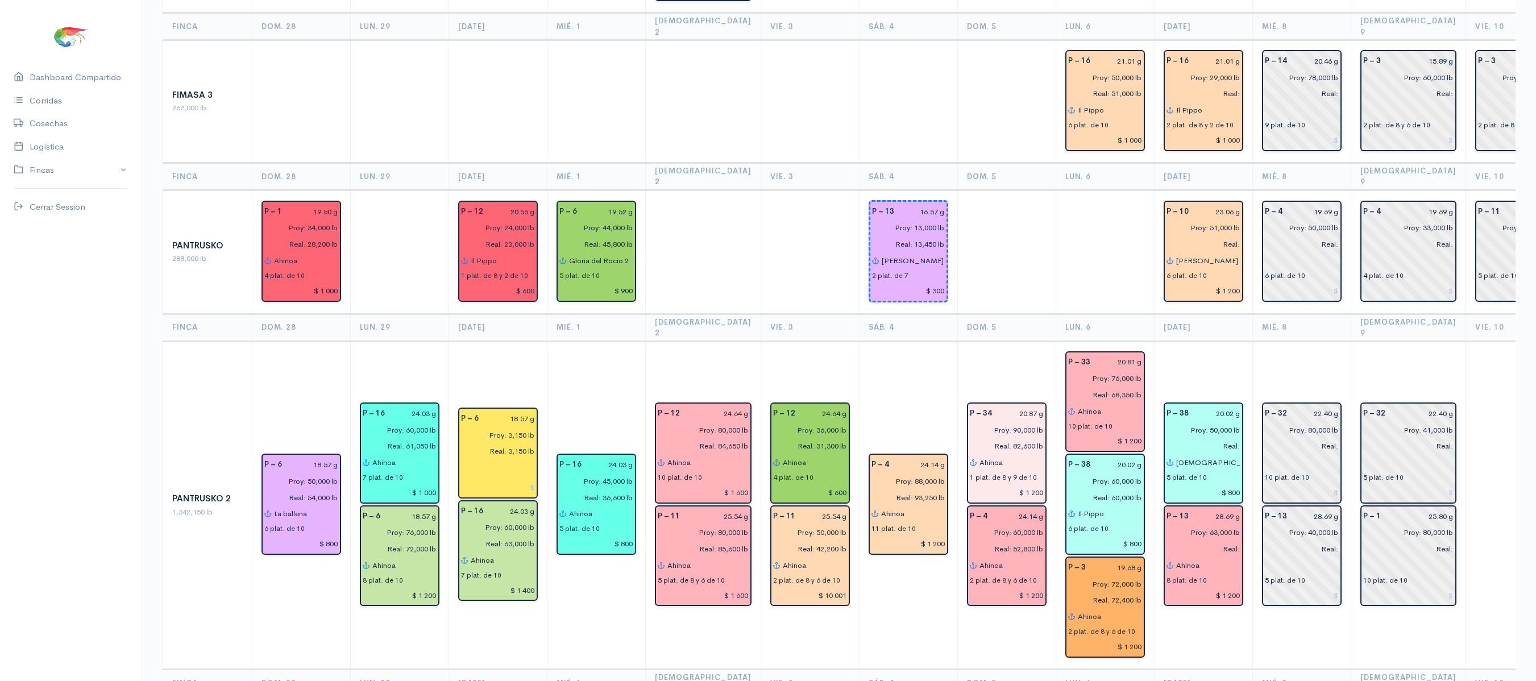
type input "Proy: 76,000 lb"
click at [1101, 226] on td at bounding box center [1104, 252] width 98 height 124
click at [1070, 193] on td at bounding box center [1104, 252] width 98 height 124
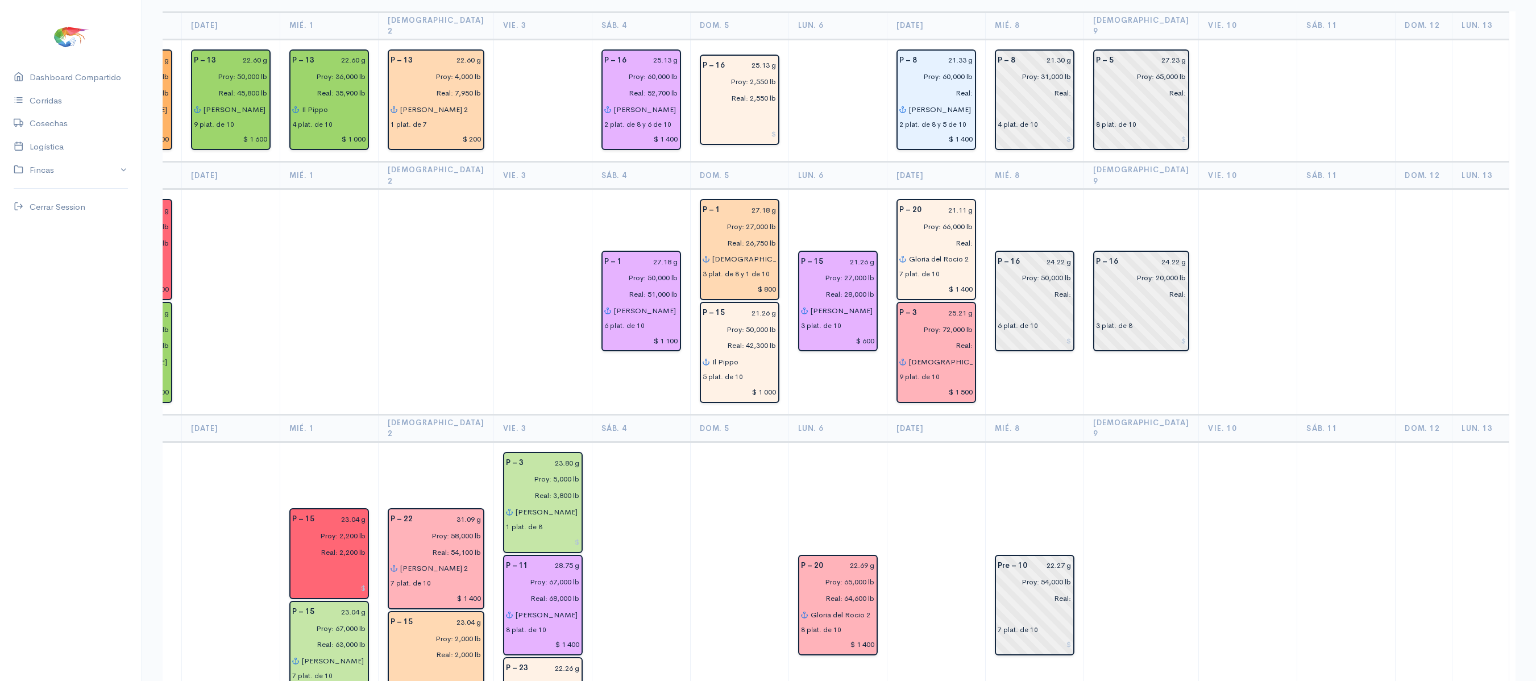
scroll to position [0, 0]
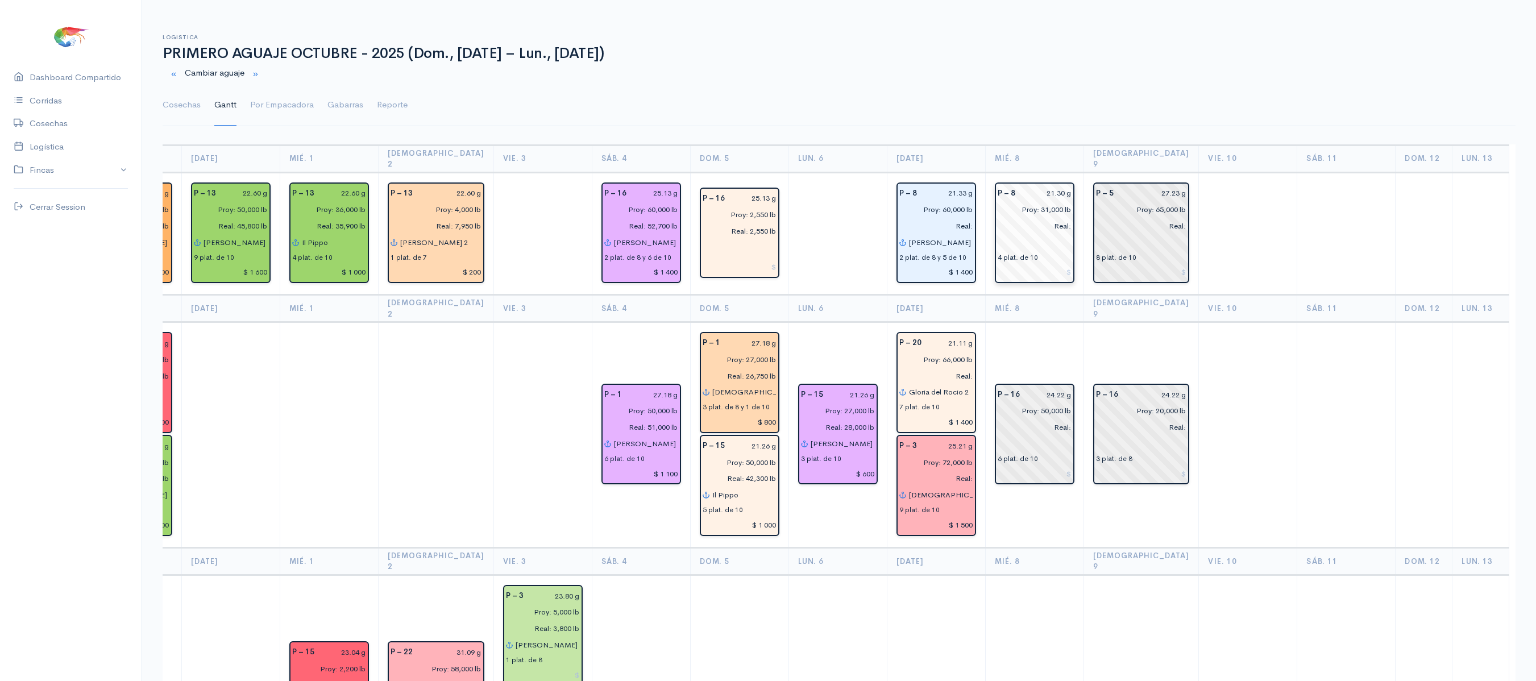
click at [1043, 185] on input "21.30 g" at bounding box center [1046, 193] width 49 height 16
type input "21.33 g"
click at [184, 109] on link "Cosechas" at bounding box center [182, 105] width 38 height 41
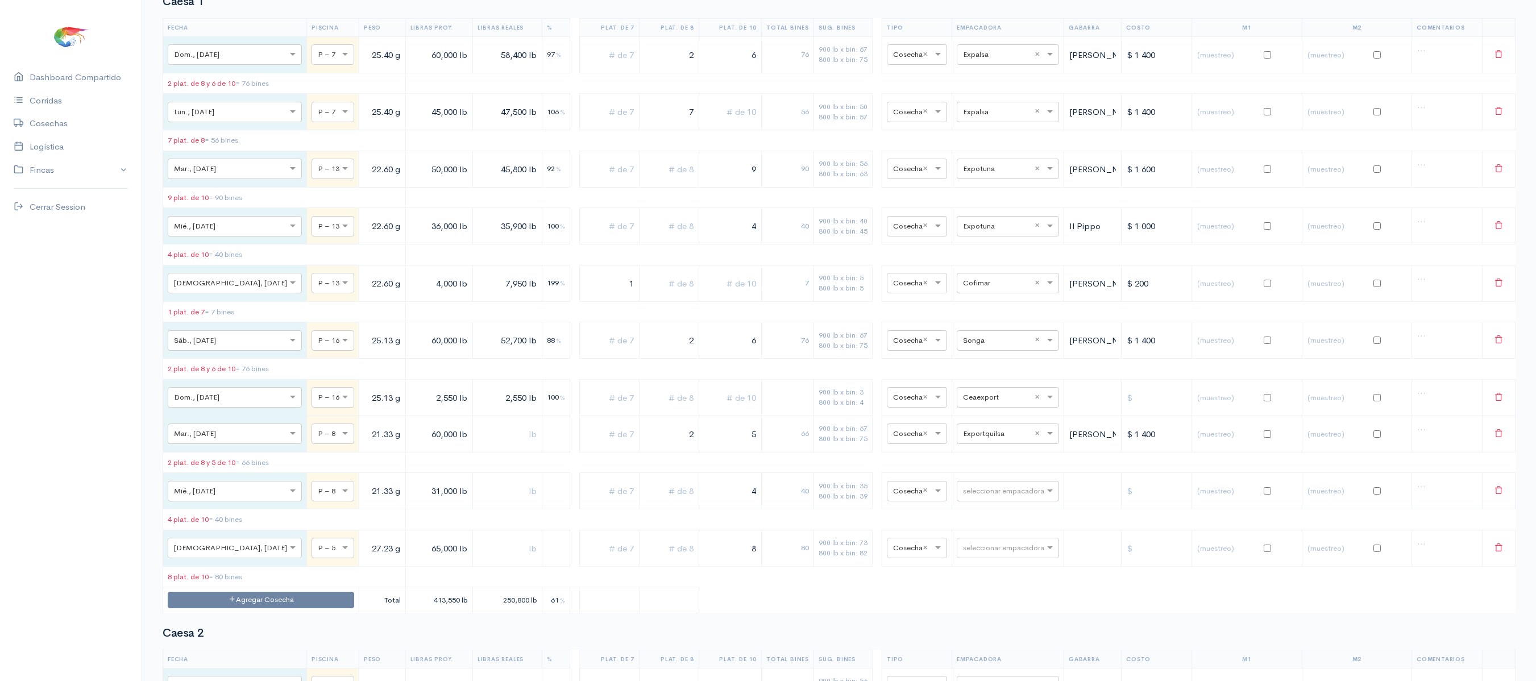
scroll to position [150, 0]
click at [985, 496] on input "text" at bounding box center [997, 489] width 69 height 13
type input "cea"
click at [989, 613] on div "Ceaexport" at bounding box center [996, 620] width 102 height 22
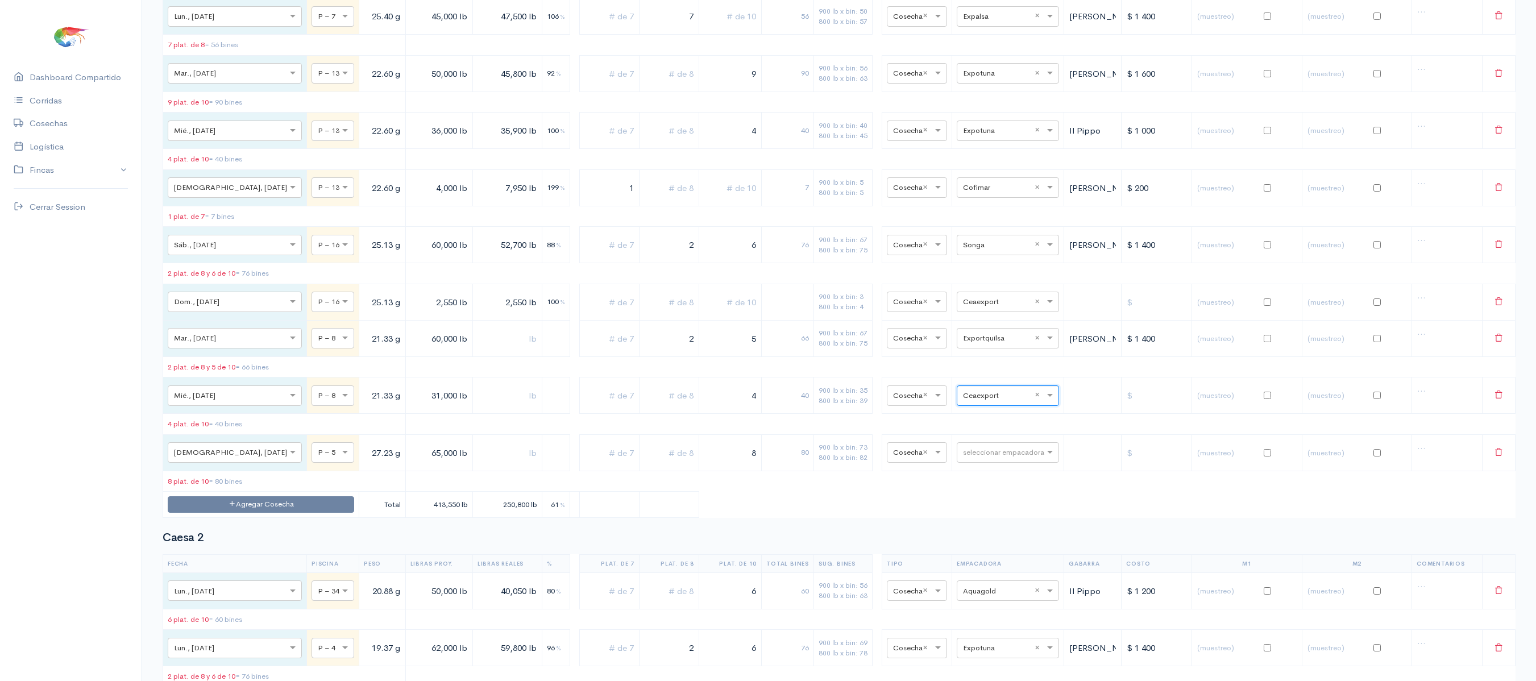
scroll to position [246, 0]
type input "son"
click at [958, 436] on span "Songa" at bounding box center [962, 436] width 25 height 11
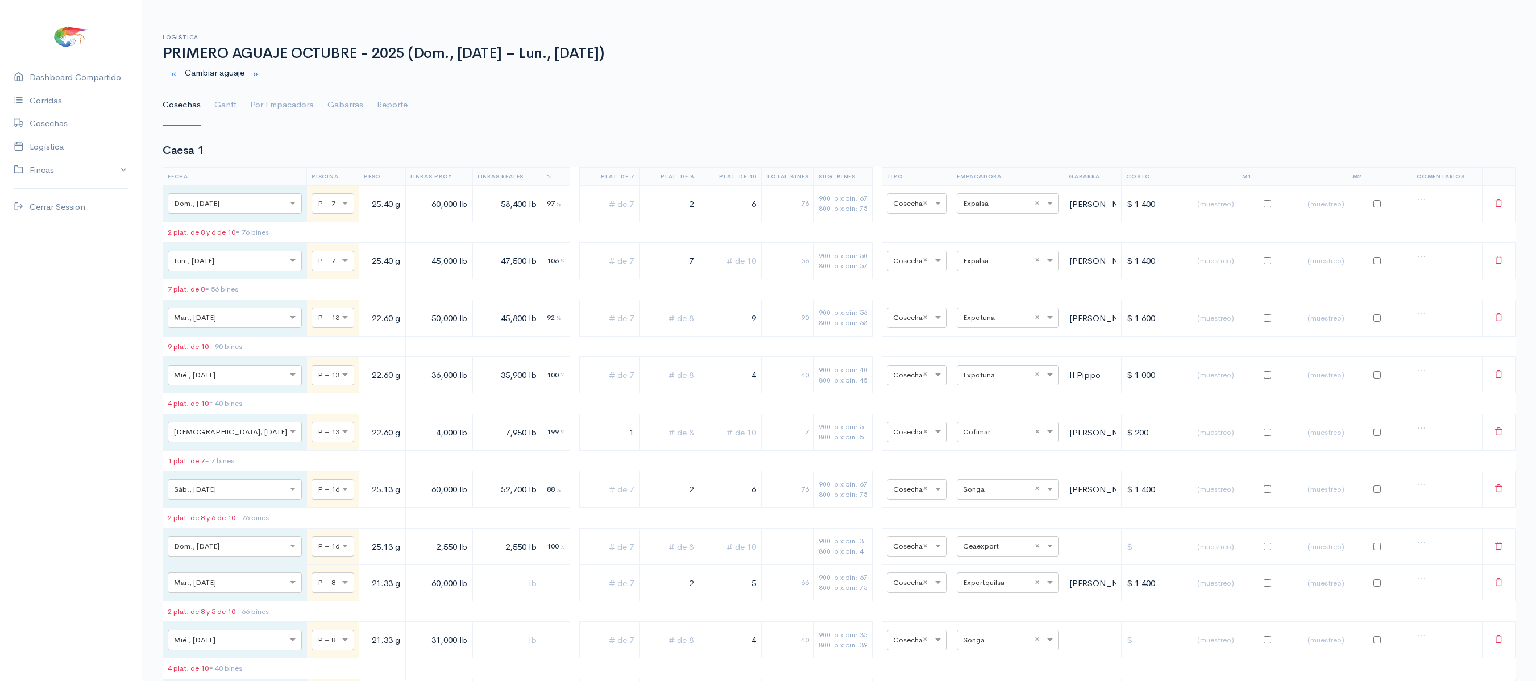
click at [213, 109] on ul "Cosechas Gantt Por Empacadora Gabarras Reporte" at bounding box center [839, 105] width 1353 height 41
click at [231, 105] on link "Gantt" at bounding box center [225, 105] width 22 height 41
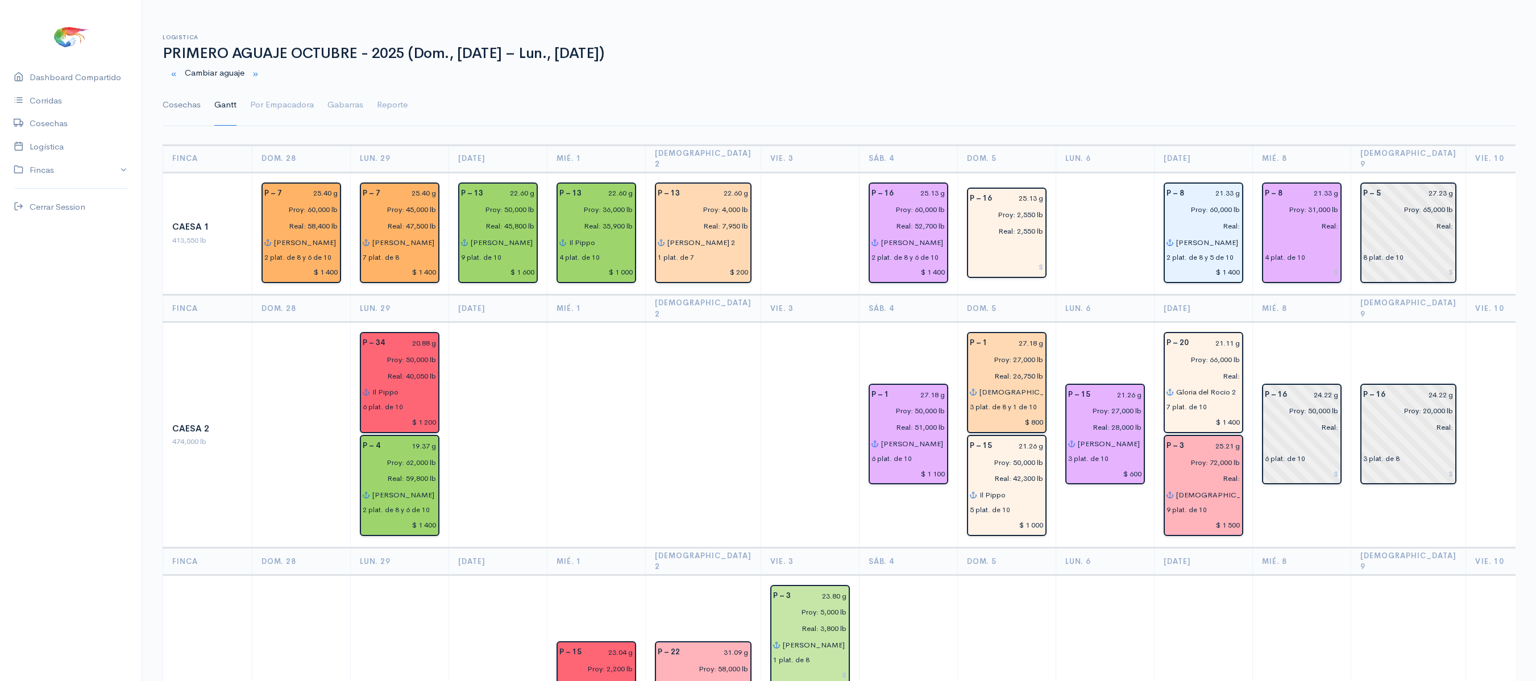
click at [174, 100] on link "Cosechas" at bounding box center [182, 105] width 38 height 41
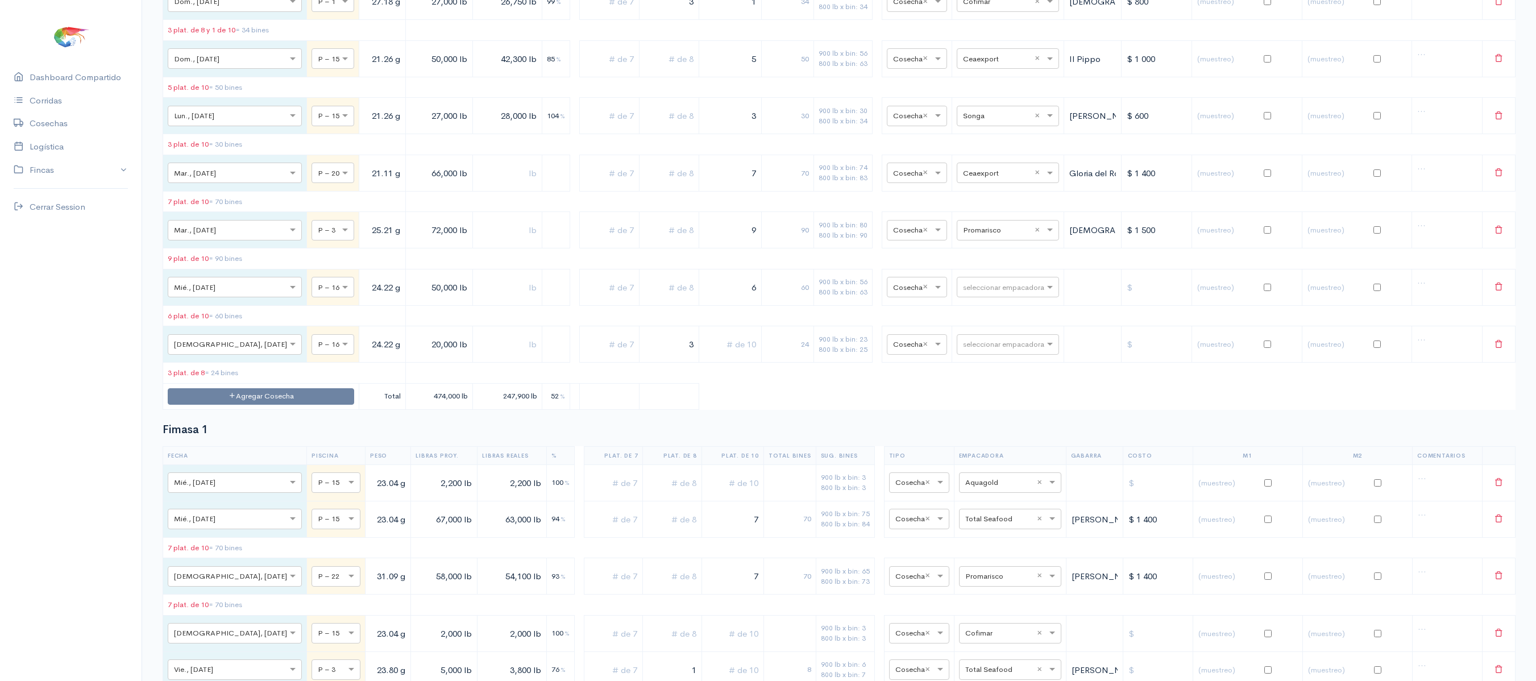
scroll to position [1008, 0]
click at [968, 289] on input "text" at bounding box center [997, 283] width 69 height 13
type input "pro"
click at [973, 358] on div "Promarisco" at bounding box center [994, 352] width 102 height 22
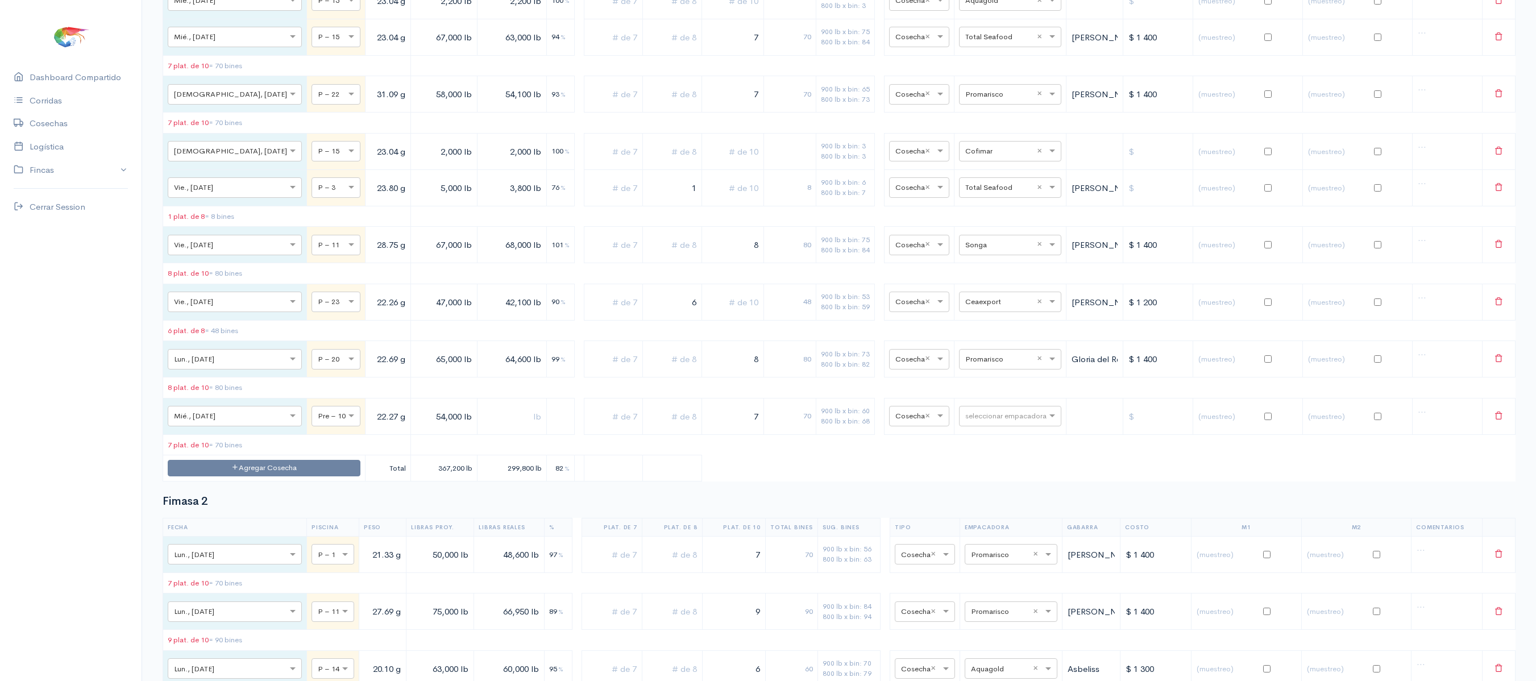
scroll to position [1558, 0]
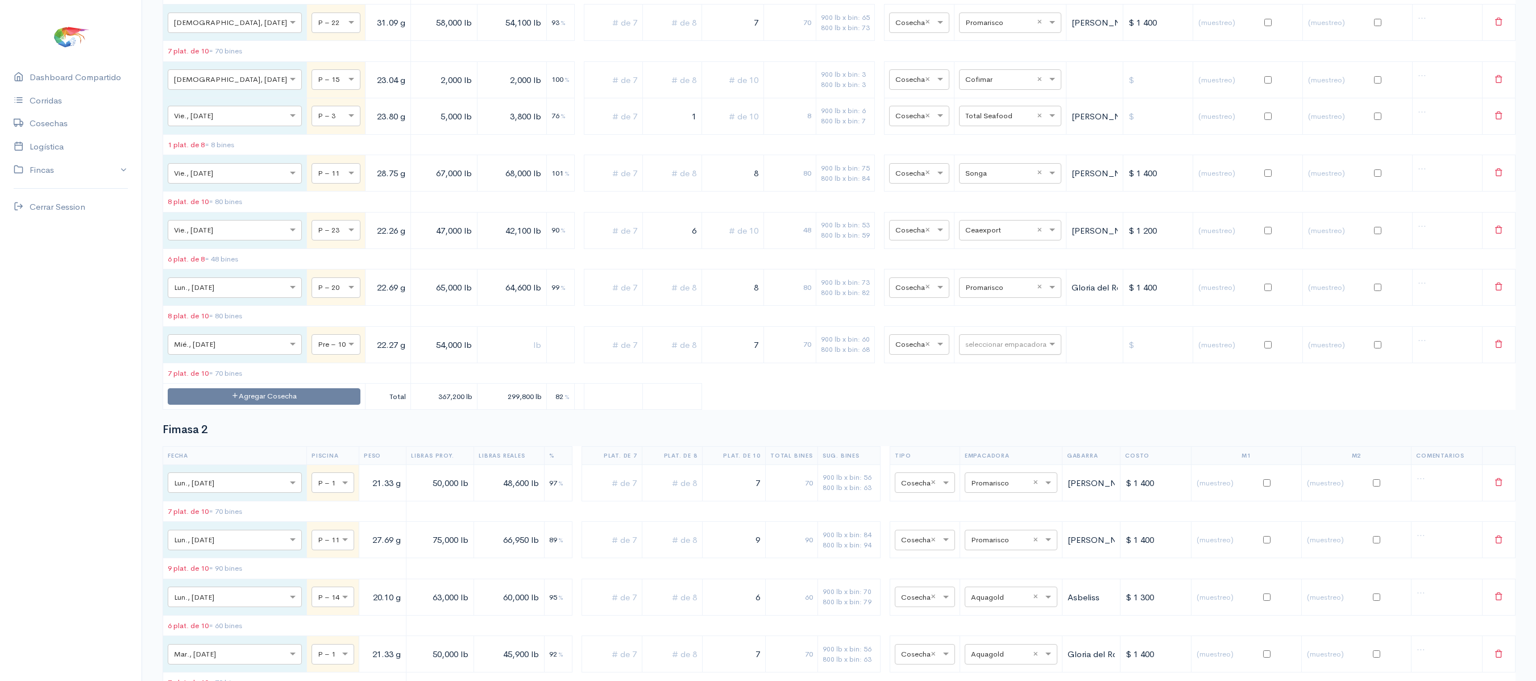
click at [999, 350] on input "text" at bounding box center [999, 344] width 69 height 13
type input "co"
click at [984, 431] on div "Cofimar" at bounding box center [995, 437] width 102 height 22
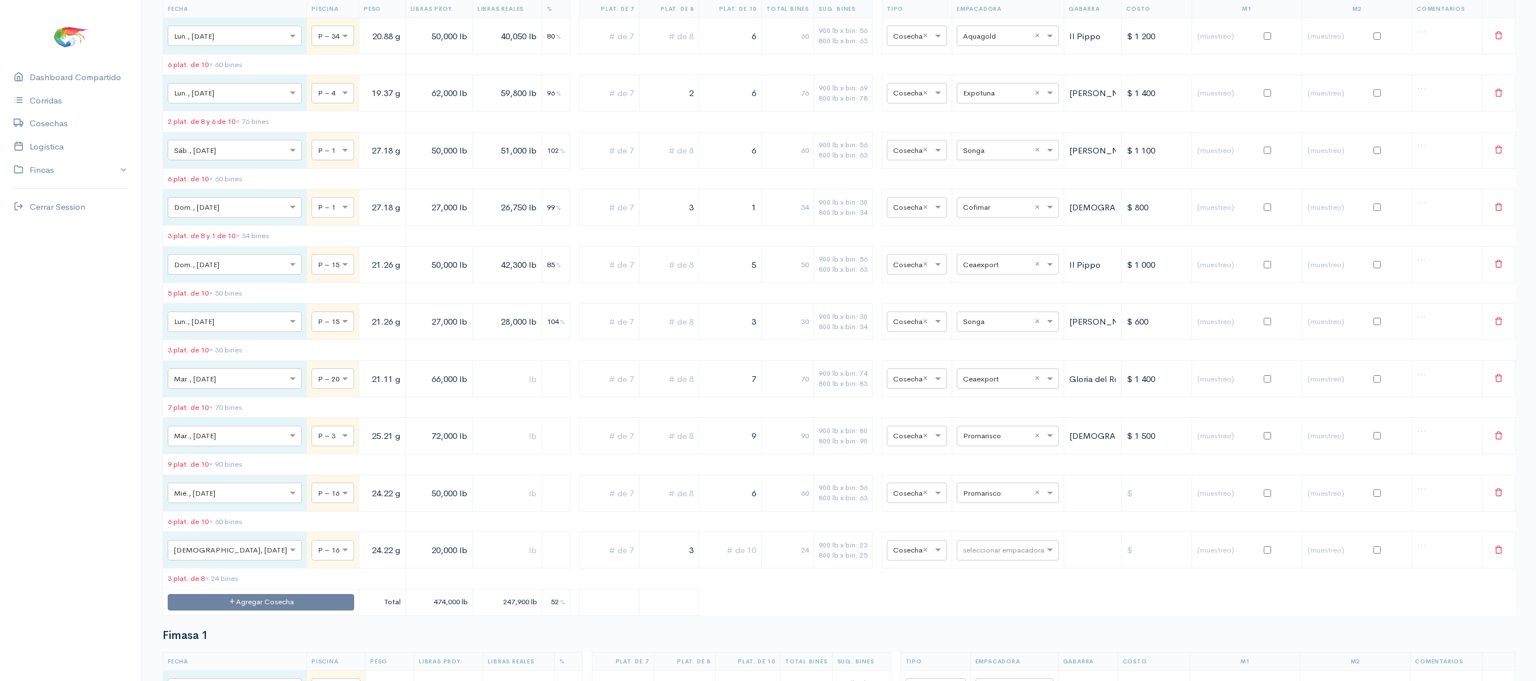
scroll to position [0, 0]
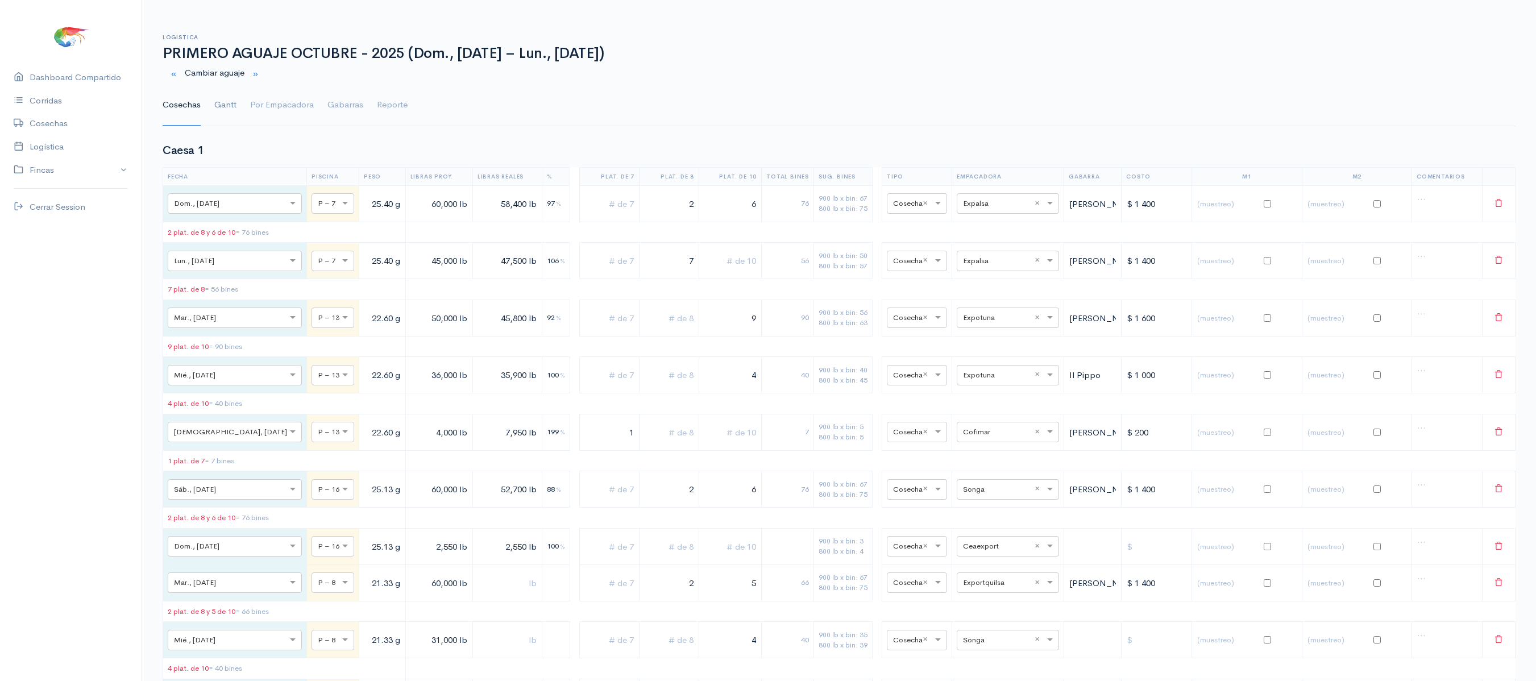
click at [224, 115] on link "Gantt" at bounding box center [225, 105] width 22 height 41
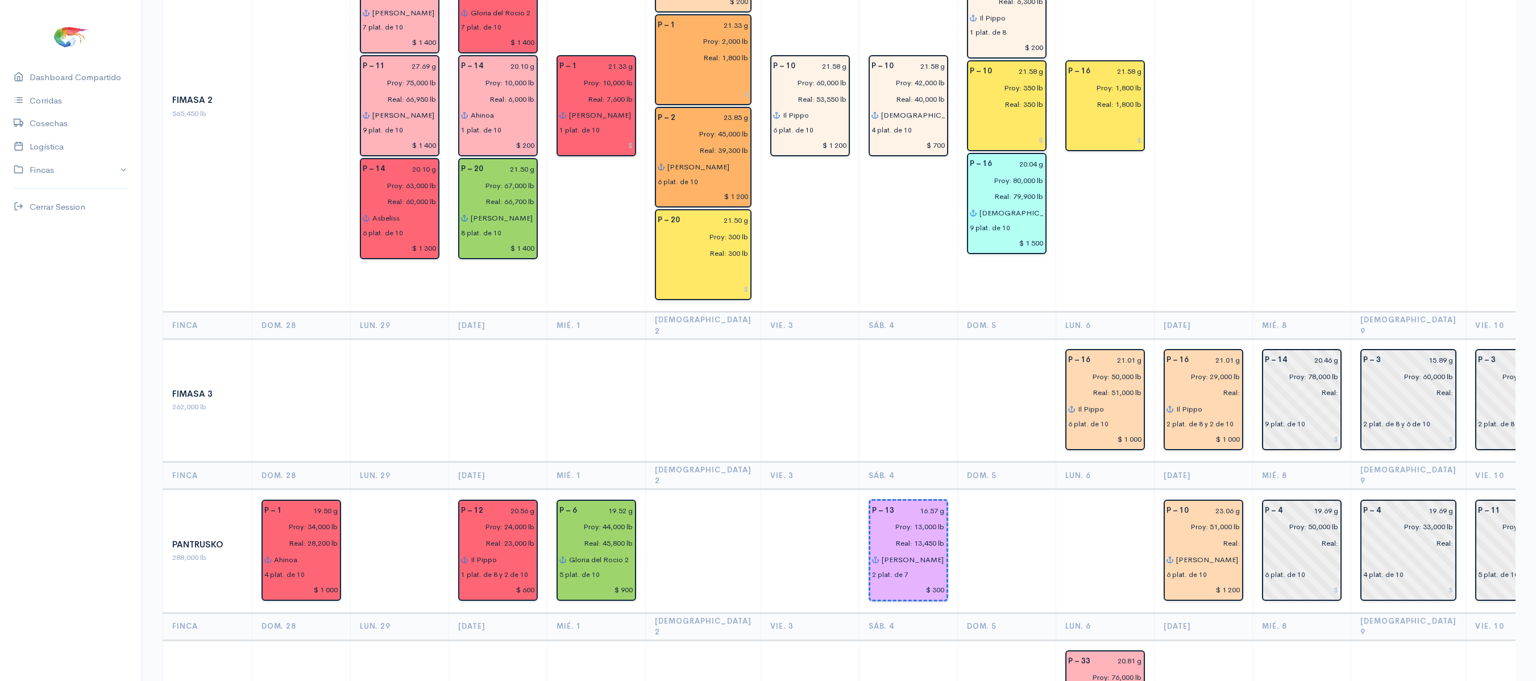
scroll to position [1028, 0]
click at [1314, 353] on input "20.46 g" at bounding box center [1316, 361] width 45 height 16
type input "21.50 g"
click at [1392, 221] on td at bounding box center [1407, 108] width 115 height 410
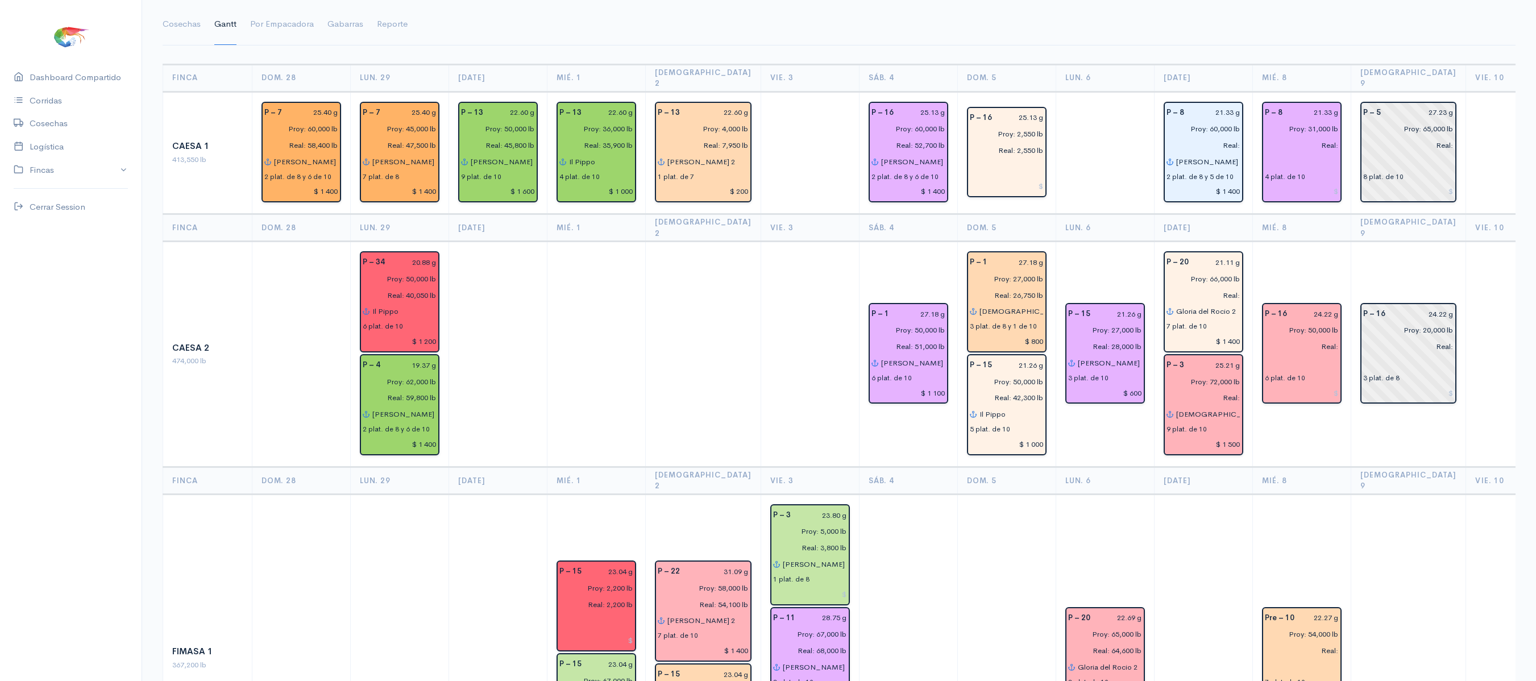
scroll to position [0, 0]
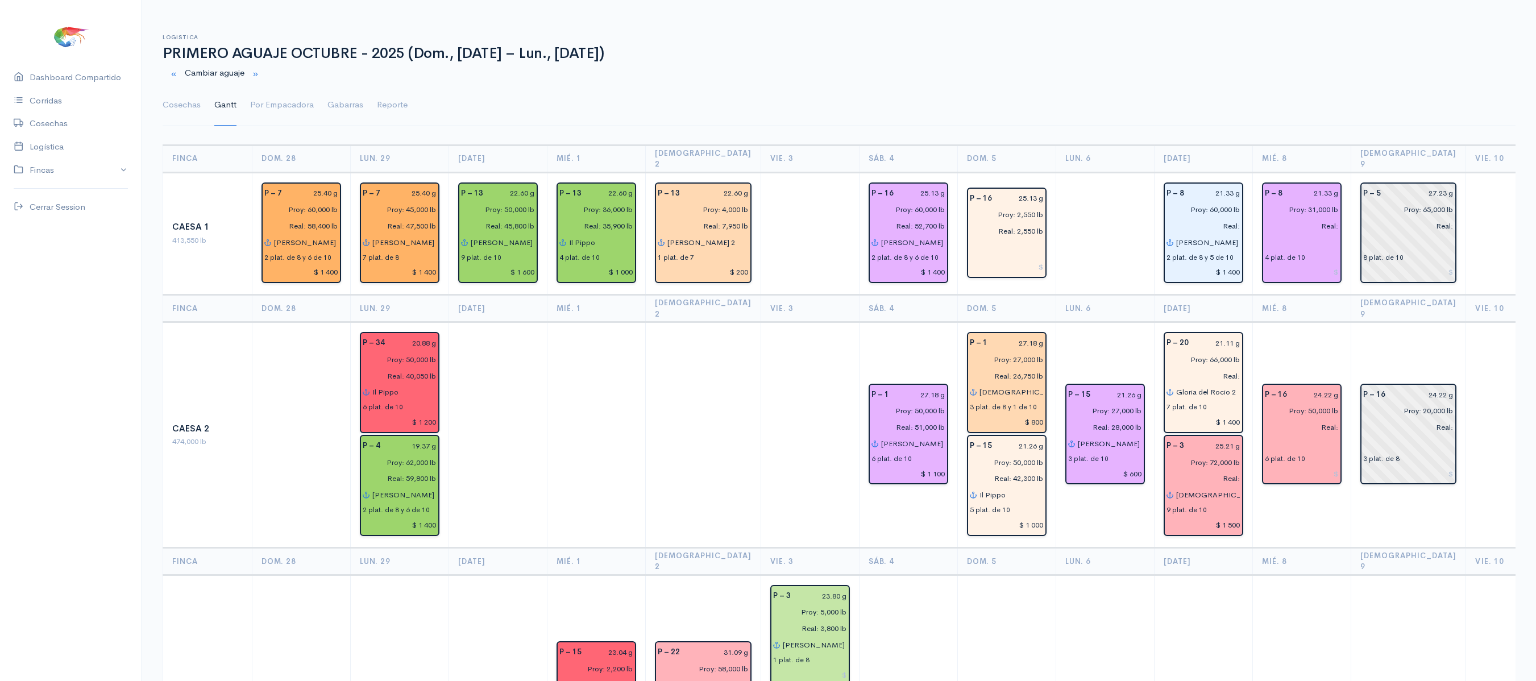
drag, startPoint x: 1267, startPoint y: 411, endPoint x: 750, endPoint y: 110, distance: 598.5
click at [750, 110] on ul "Cosechas Gantt Por Empacadora Gabarras Reporte" at bounding box center [839, 105] width 1353 height 41
click at [171, 99] on link "Cosechas" at bounding box center [182, 105] width 38 height 41
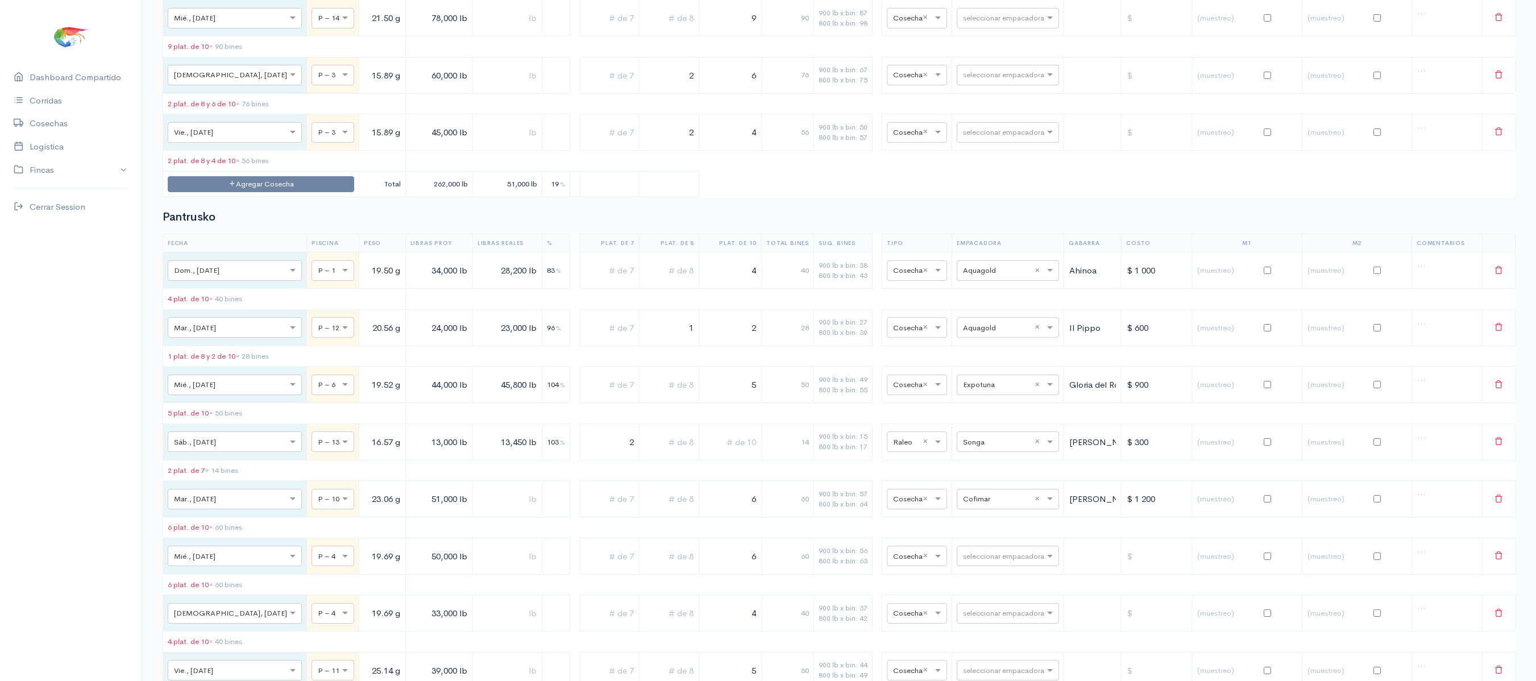
scroll to position [3122, 0]
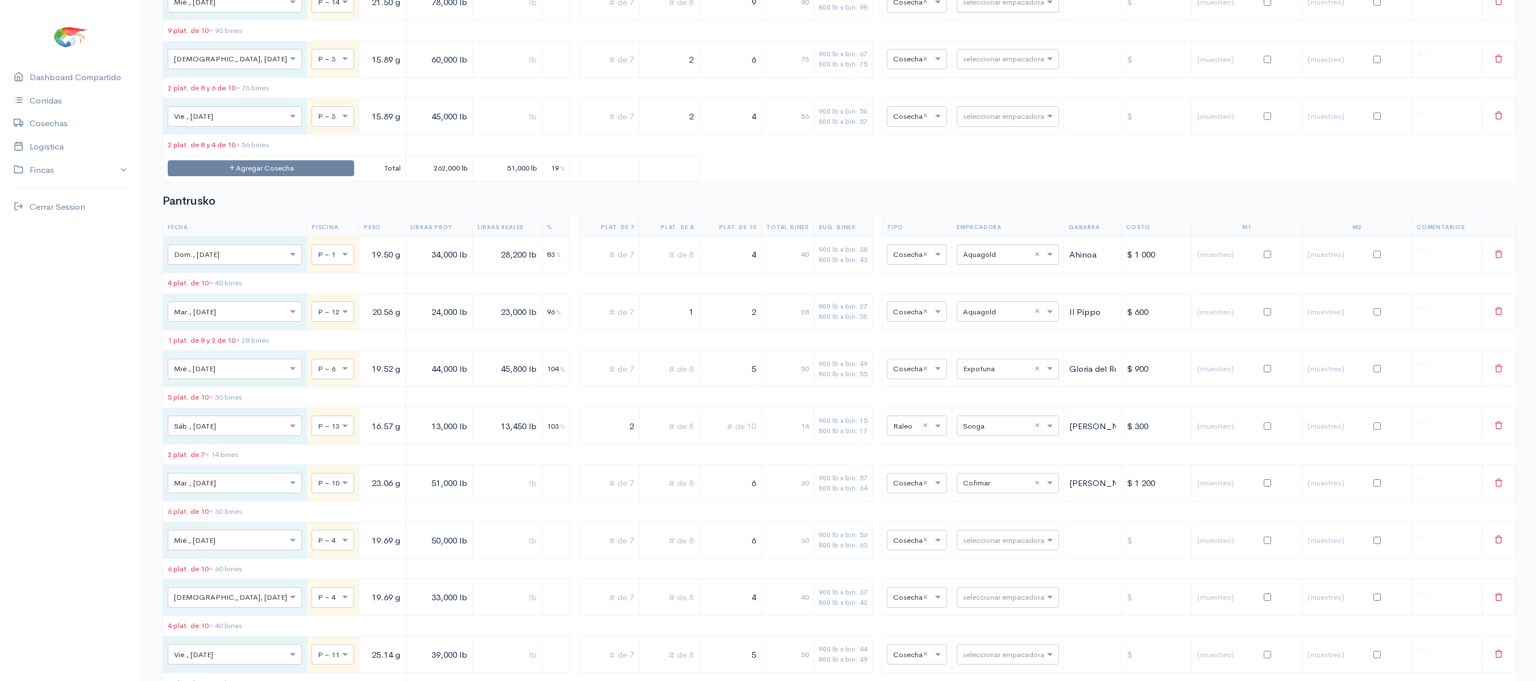
click at [964, 8] on input "text" at bounding box center [997, 1] width 69 height 13
type input "ce"
click at [964, 224] on div "Ceaexport" at bounding box center [993, 232] width 102 height 22
drag, startPoint x: 723, startPoint y: 116, endPoint x: 856, endPoint y: 130, distance: 133.7
click at [856, 20] on tr "× Mié., [DATE] × P – 14 21.50 g 78,000 lb 9 90 900 lb x bin: 87 800 lb x bin: 9…" at bounding box center [839, 2] width 1352 height 36
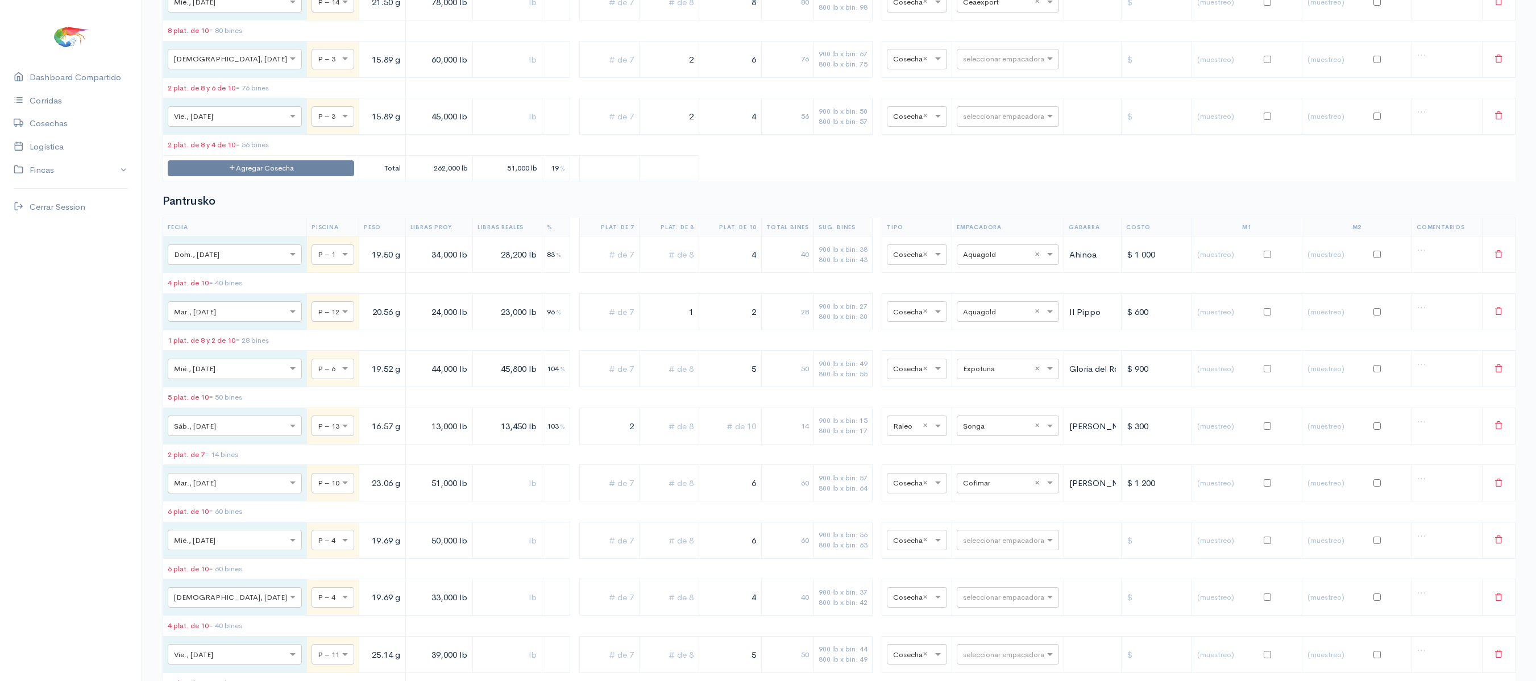
type input "8"
click at [818, 69] on div "800 lb x bin: 75" at bounding box center [842, 64] width 49 height 10
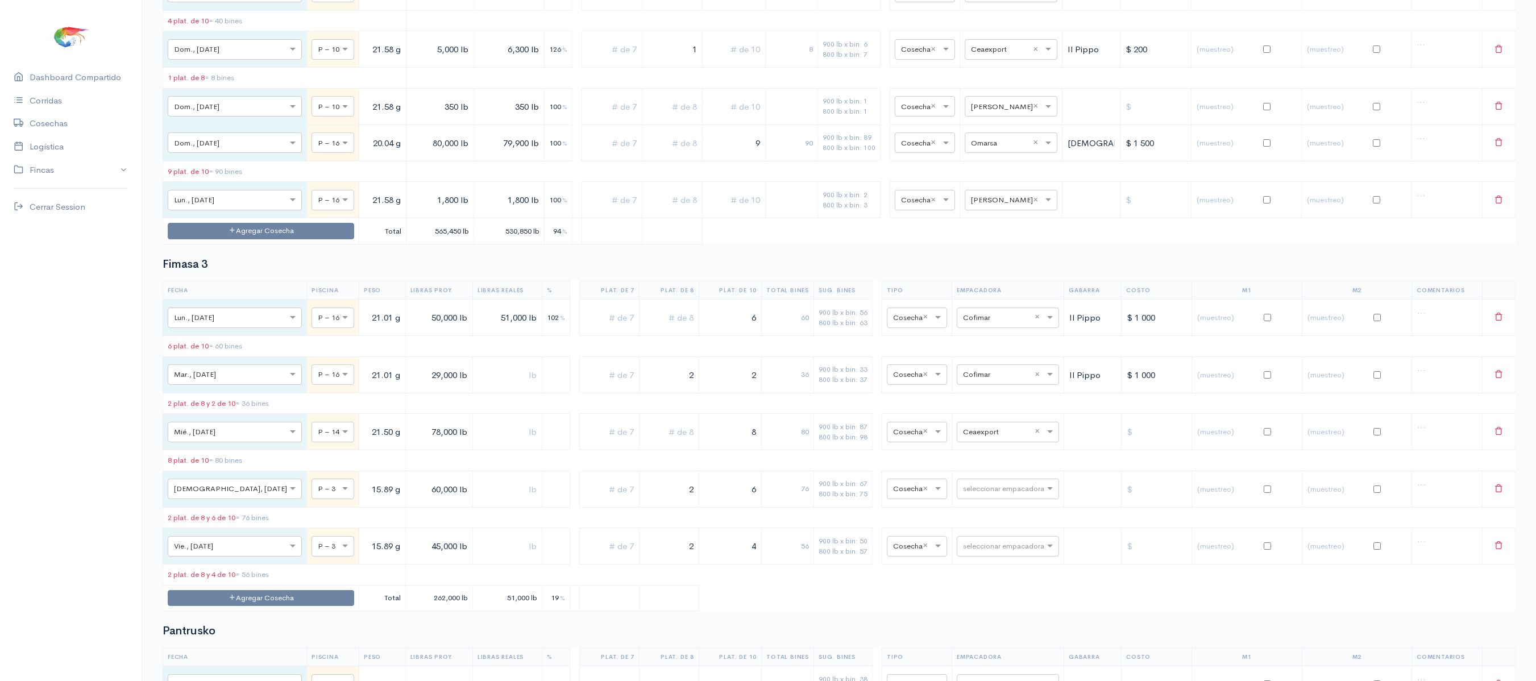
scroll to position [2700, 0]
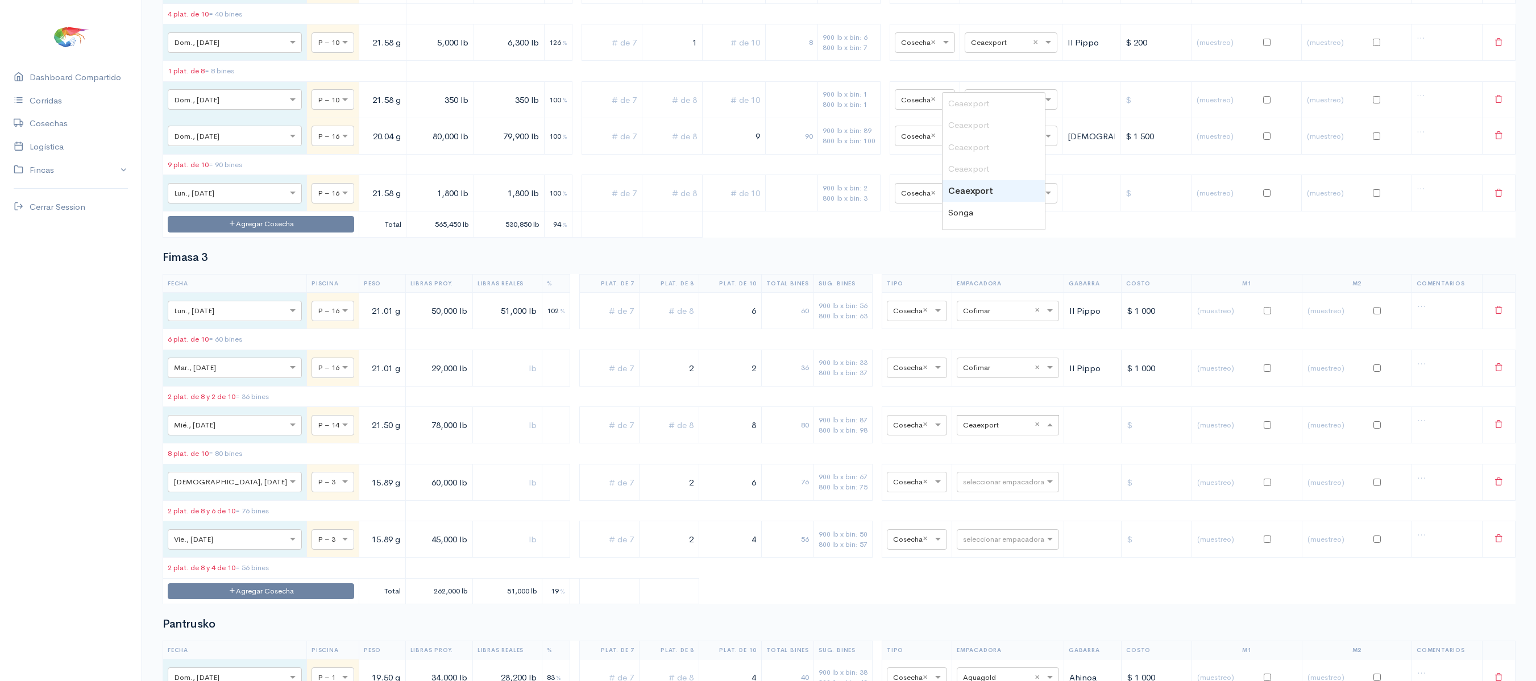
click at [973, 431] on input "text" at bounding box center [997, 424] width 69 height 13
type input "ce"
click at [962, 201] on span "Ceaexport" at bounding box center [968, 195] width 41 height 11
click at [952, 293] on th "Empacadora" at bounding box center [1008, 284] width 112 height 18
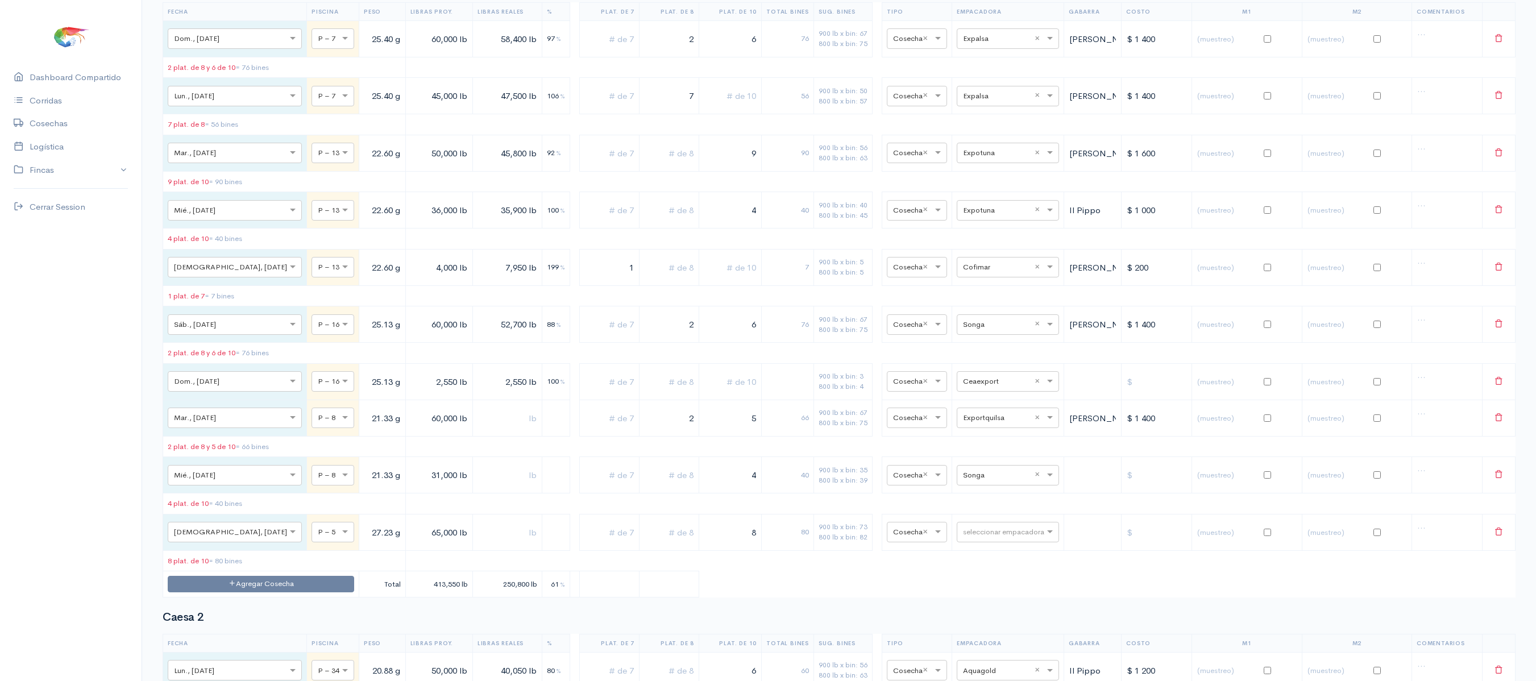
scroll to position [0, 0]
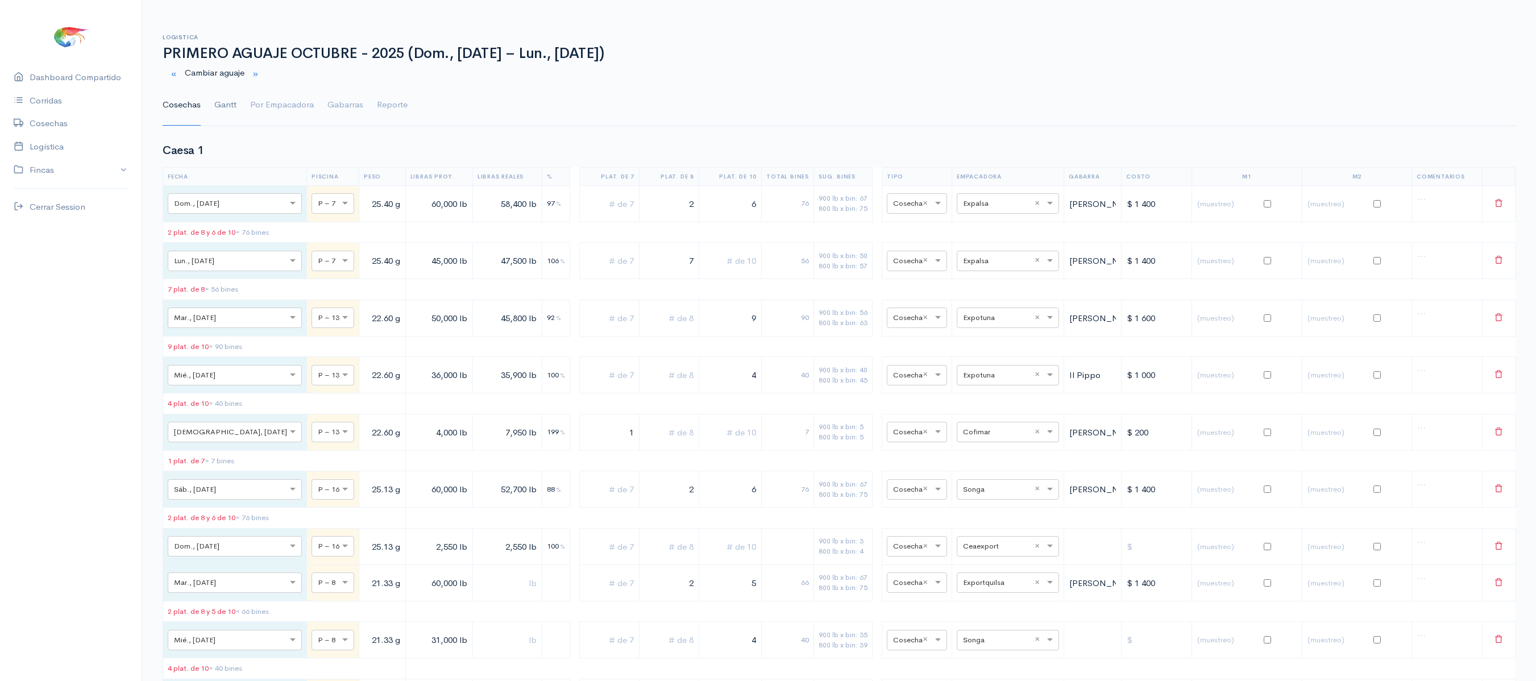
click at [219, 111] on link "Gantt" at bounding box center [225, 105] width 22 height 41
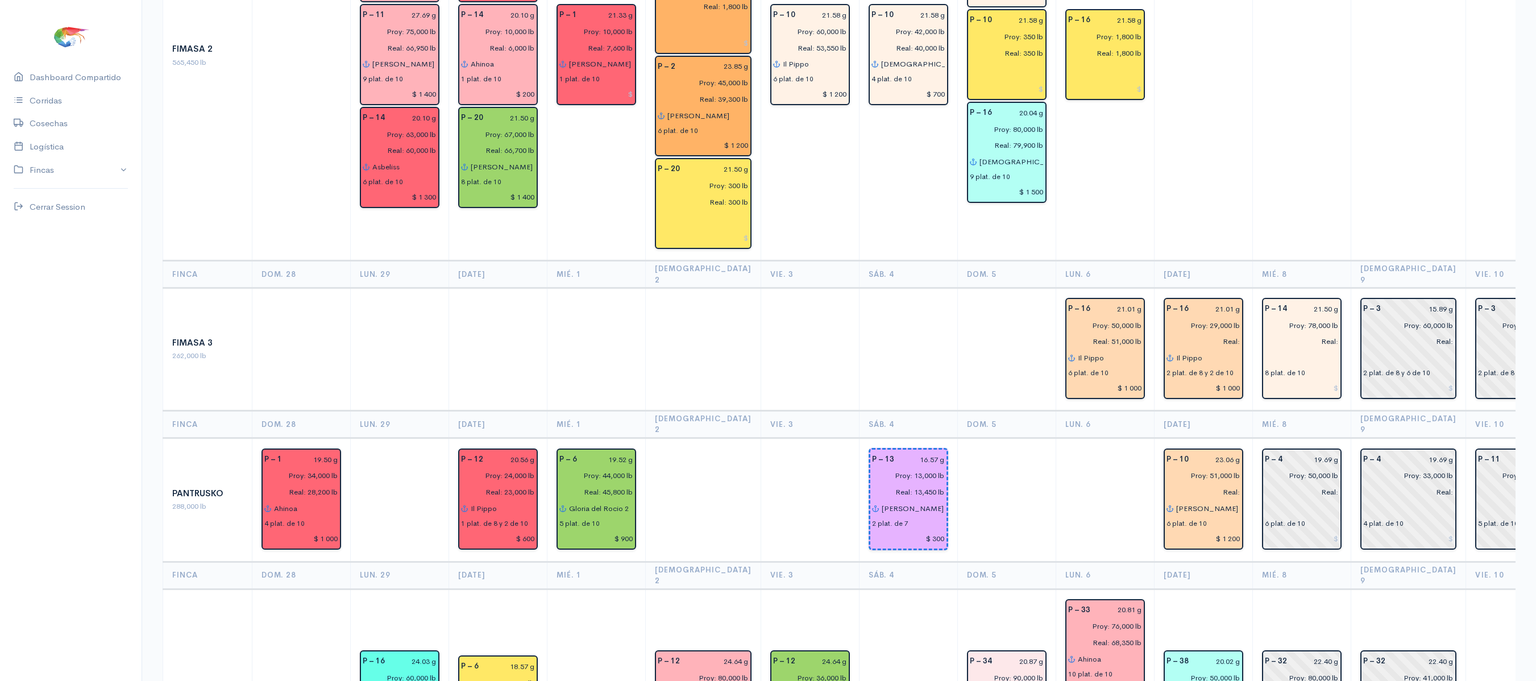
scroll to position [1191, 0]
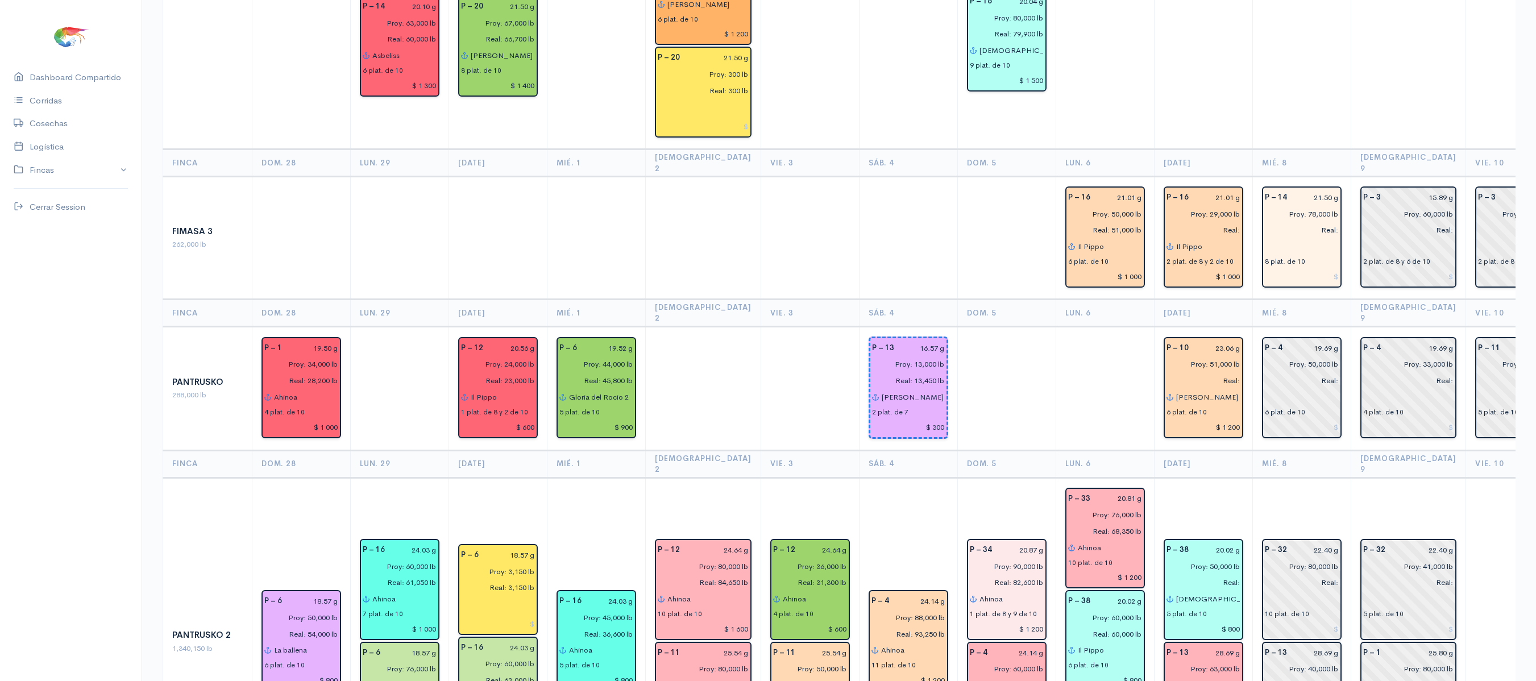
click at [1270, 477] on td "P – 32 22.40 g Proy: 80,000 lb Real: 10 plat. de 10 P – 13 28.69 g Proy: 40,000…" at bounding box center [1301, 641] width 98 height 328
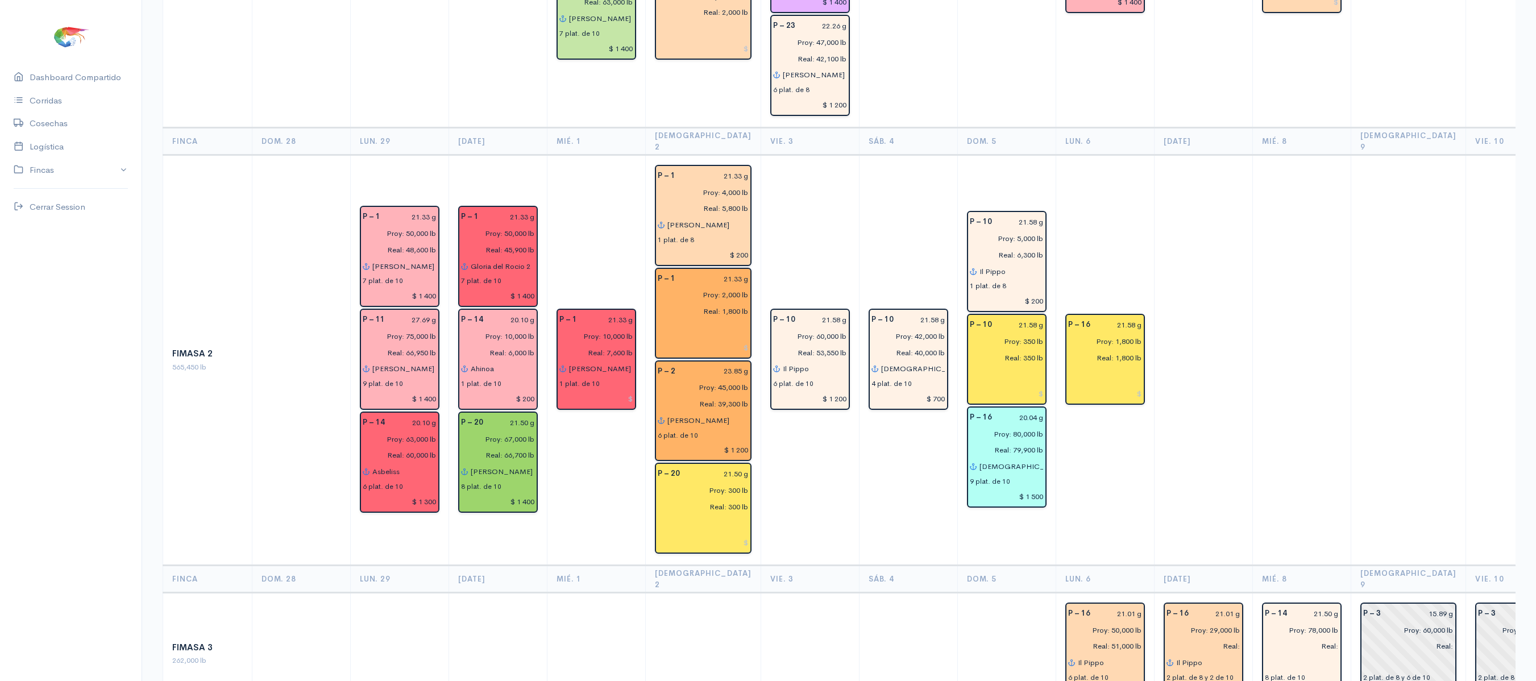
scroll to position [0, 0]
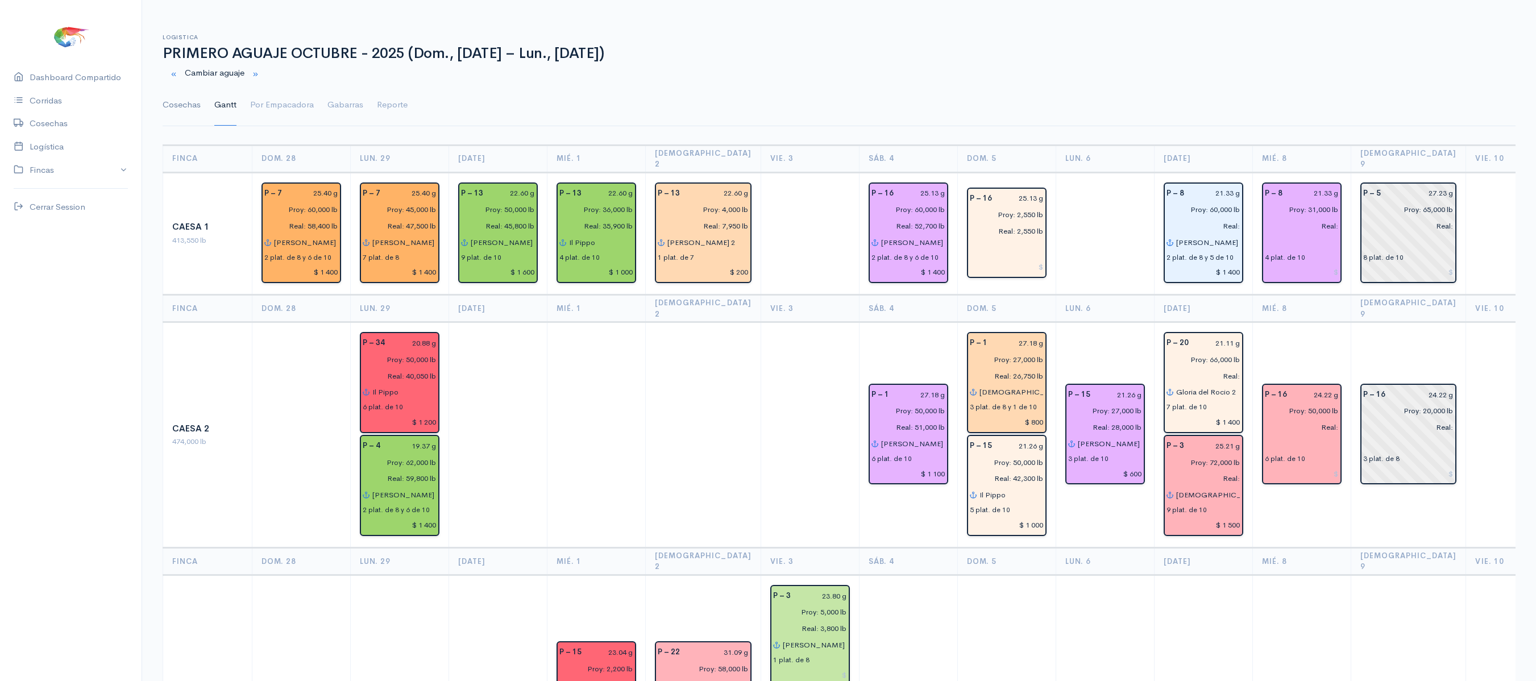
click at [181, 108] on link "Cosechas" at bounding box center [182, 105] width 38 height 41
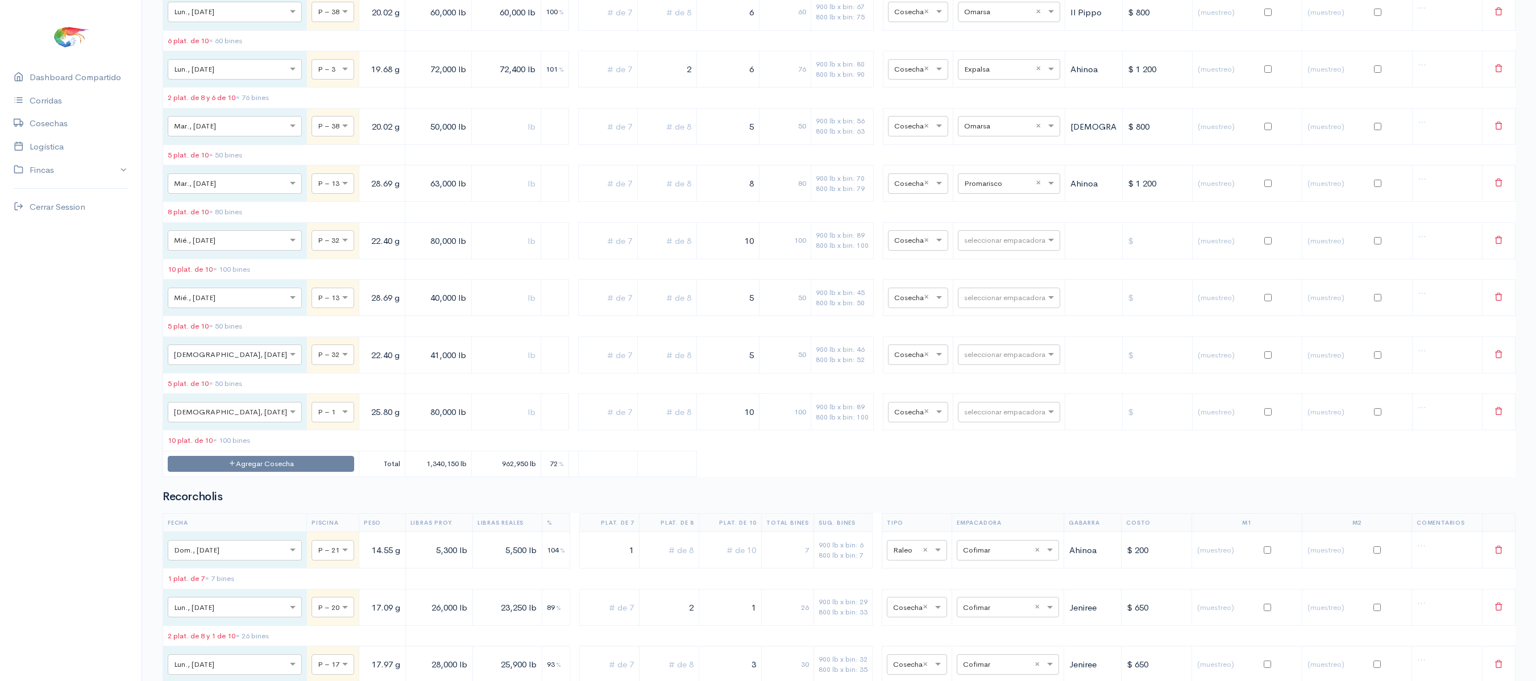
scroll to position [4756, 0]
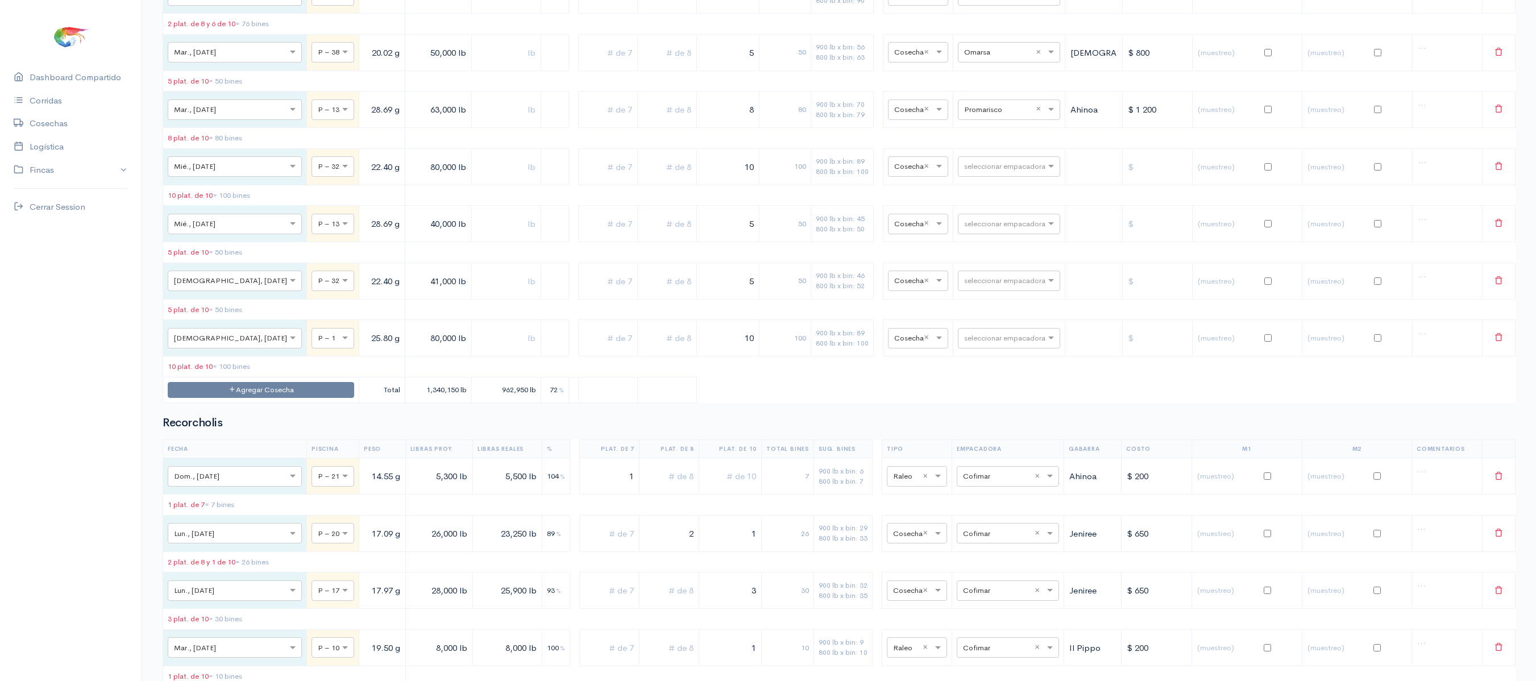
click at [260, 403] on td "Agregar Cosecha" at bounding box center [261, 390] width 196 height 26
click at [268, 398] on button "Agregar Cosecha" at bounding box center [261, 390] width 186 height 16
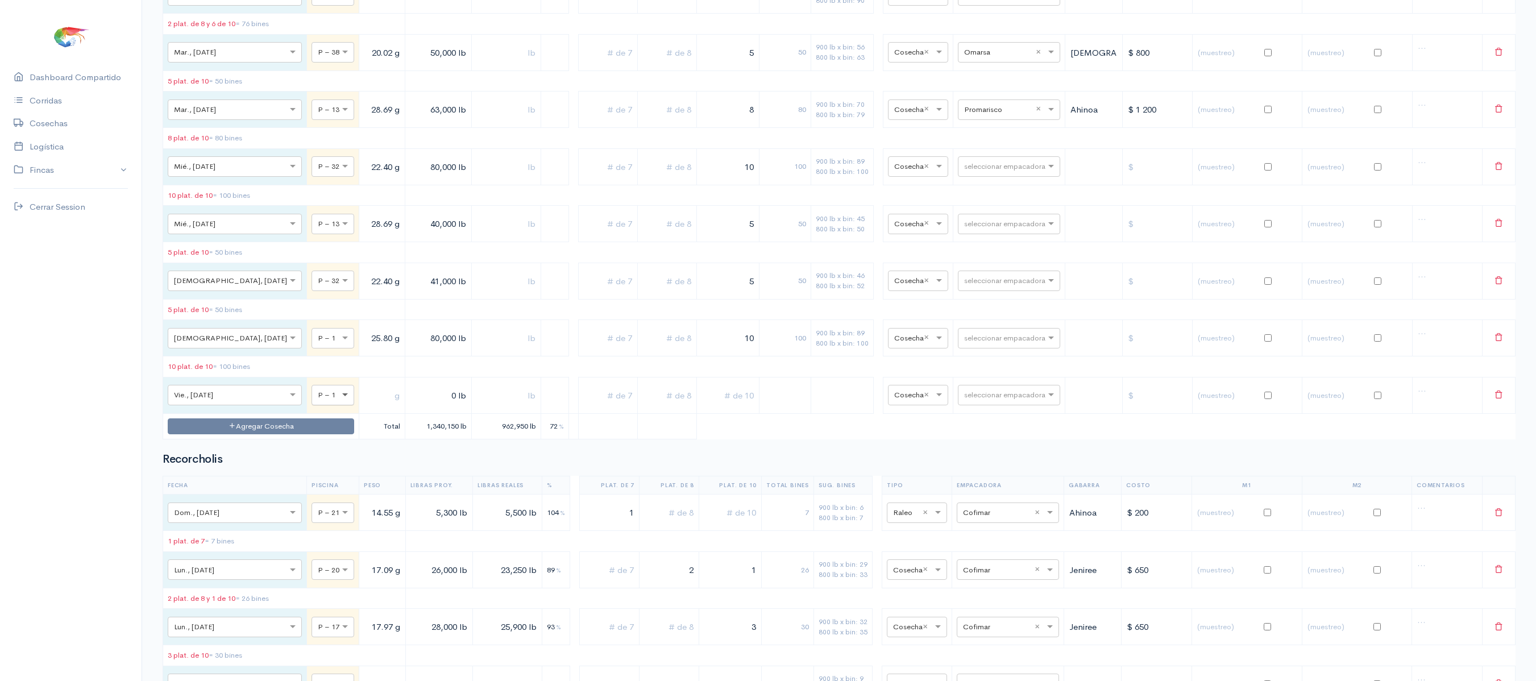
click at [339, 401] on span at bounding box center [346, 394] width 14 height 11
type input "3"
click at [364, 407] on input "text" at bounding box center [382, 395] width 36 height 23
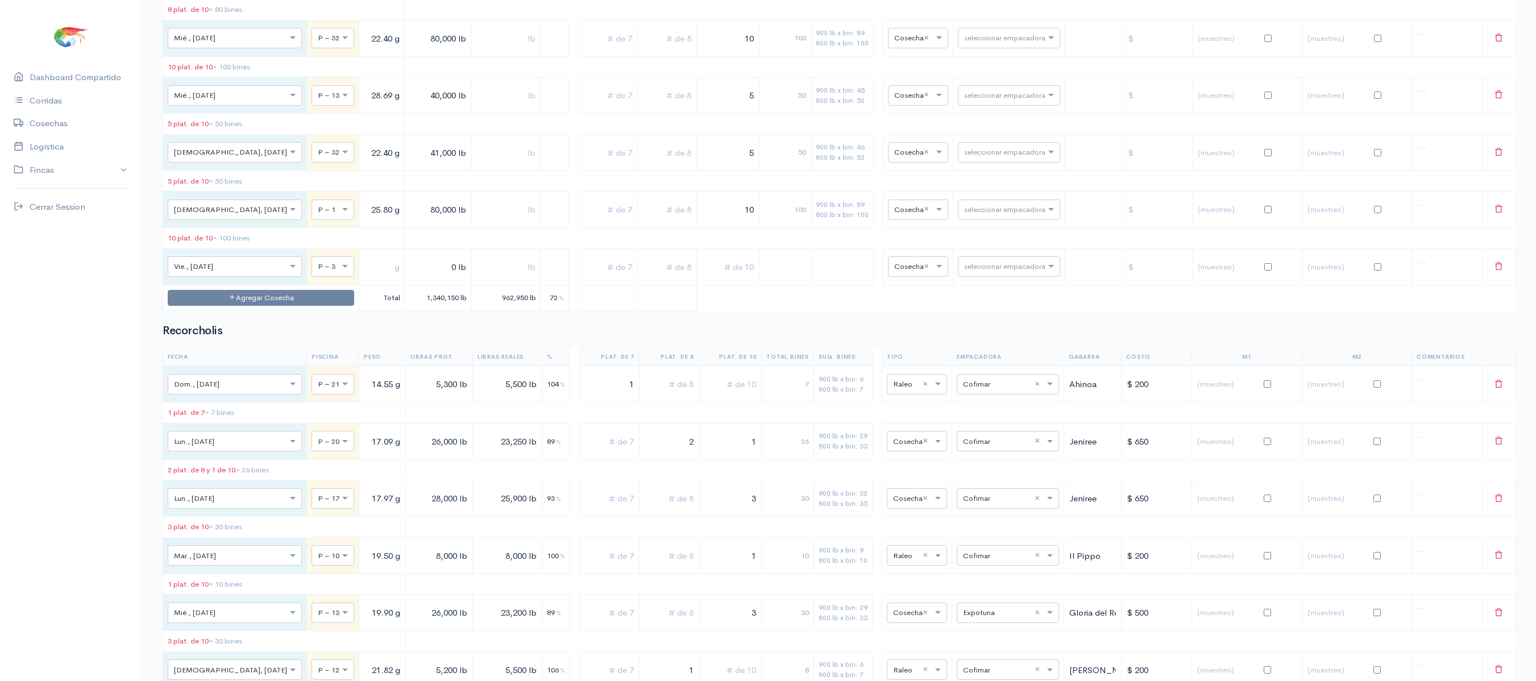
scroll to position [4935, 0]
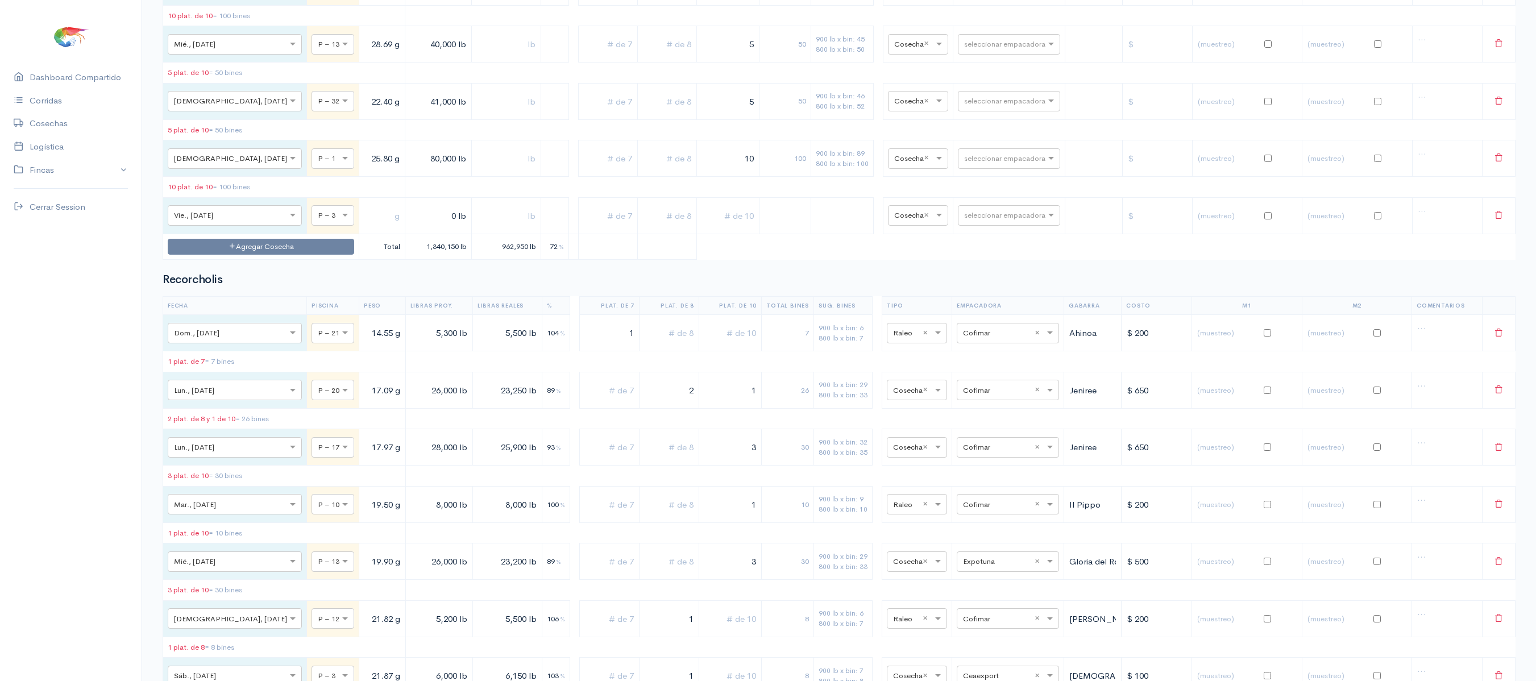
type input "3 g"
type input "19.68 g"
click at [410, 227] on input "0 lb" at bounding box center [438, 215] width 57 height 23
type input "8,450 lb"
click at [476, 227] on input "text" at bounding box center [506, 215] width 60 height 23
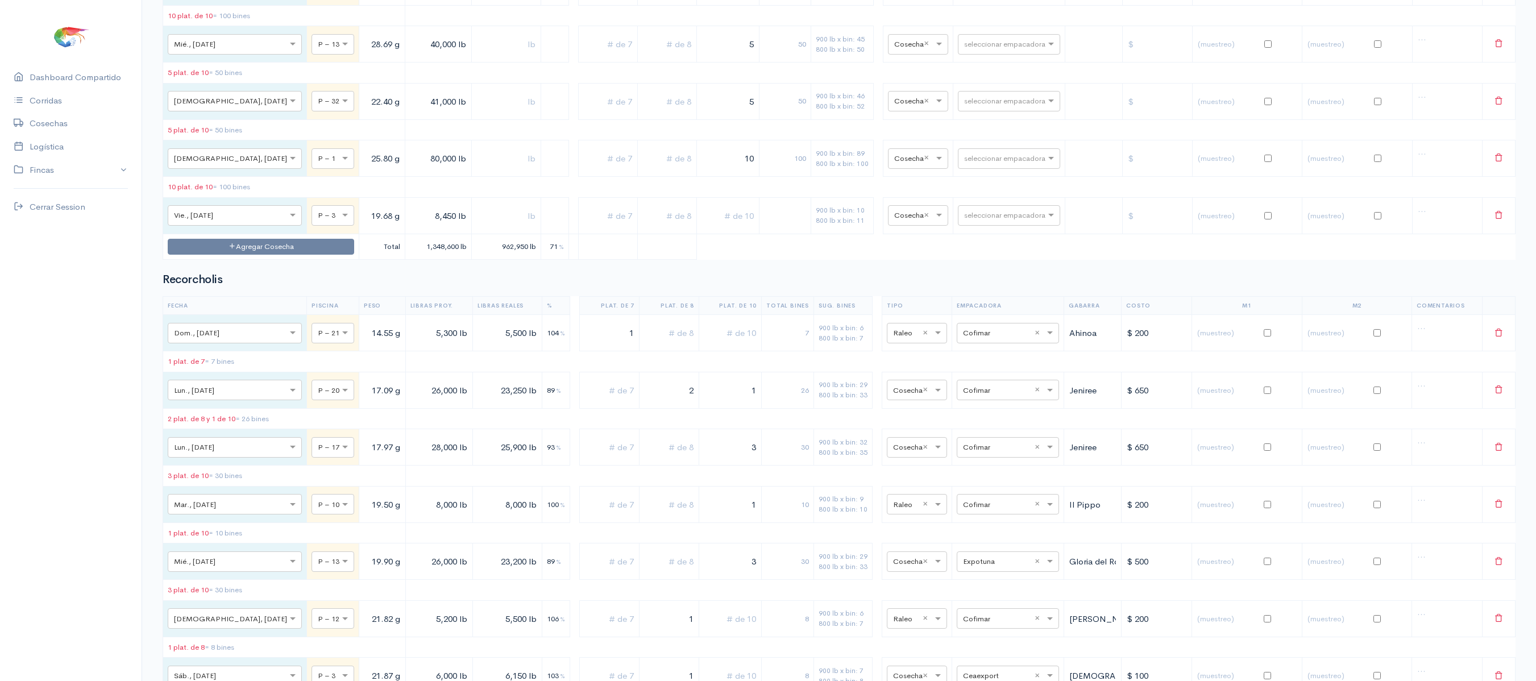
type input "7 lb"
type input "8,450 lb"
click at [701, 227] on input "text" at bounding box center [727, 215] width 52 height 23
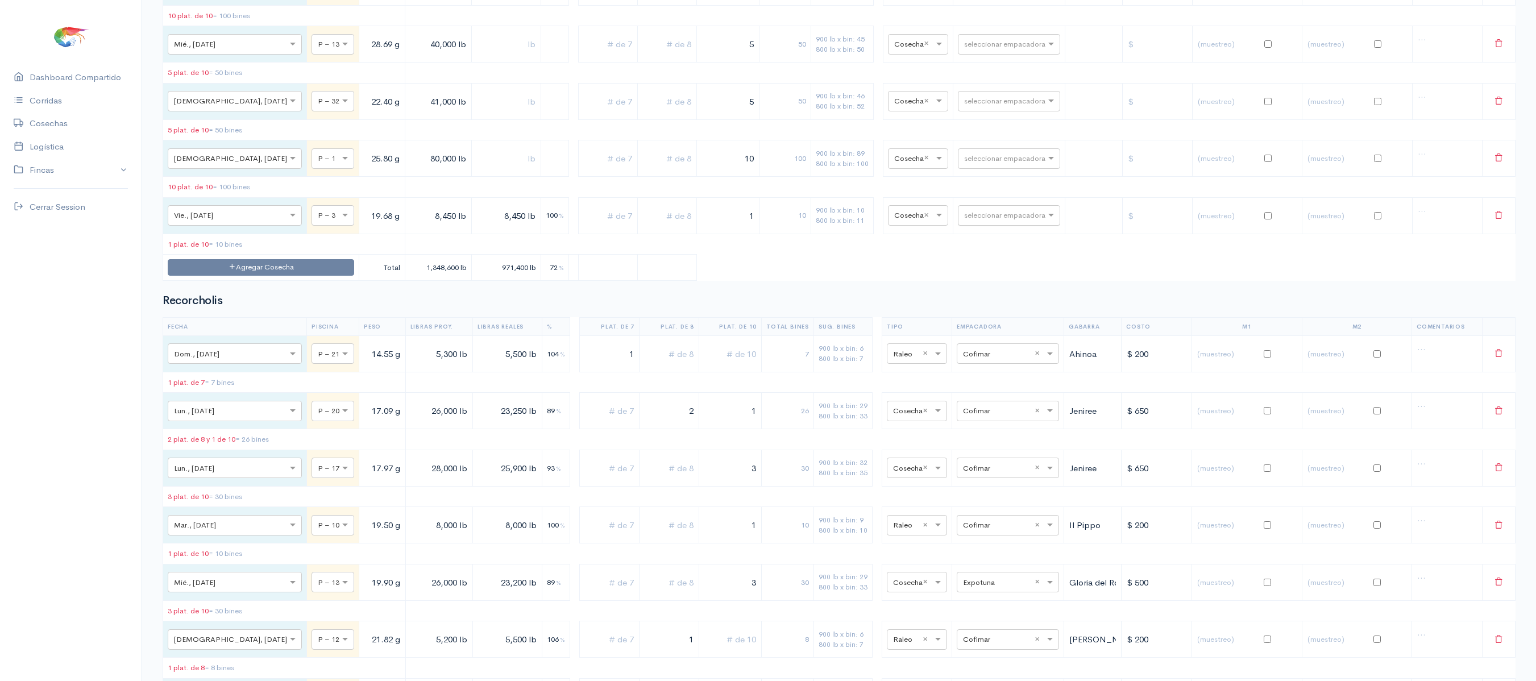
type input "1"
click at [989, 221] on input "text" at bounding box center [998, 215] width 69 height 13
type input "pro"
click at [974, 434] on span "Promarisco" at bounding box center [972, 436] width 43 height 11
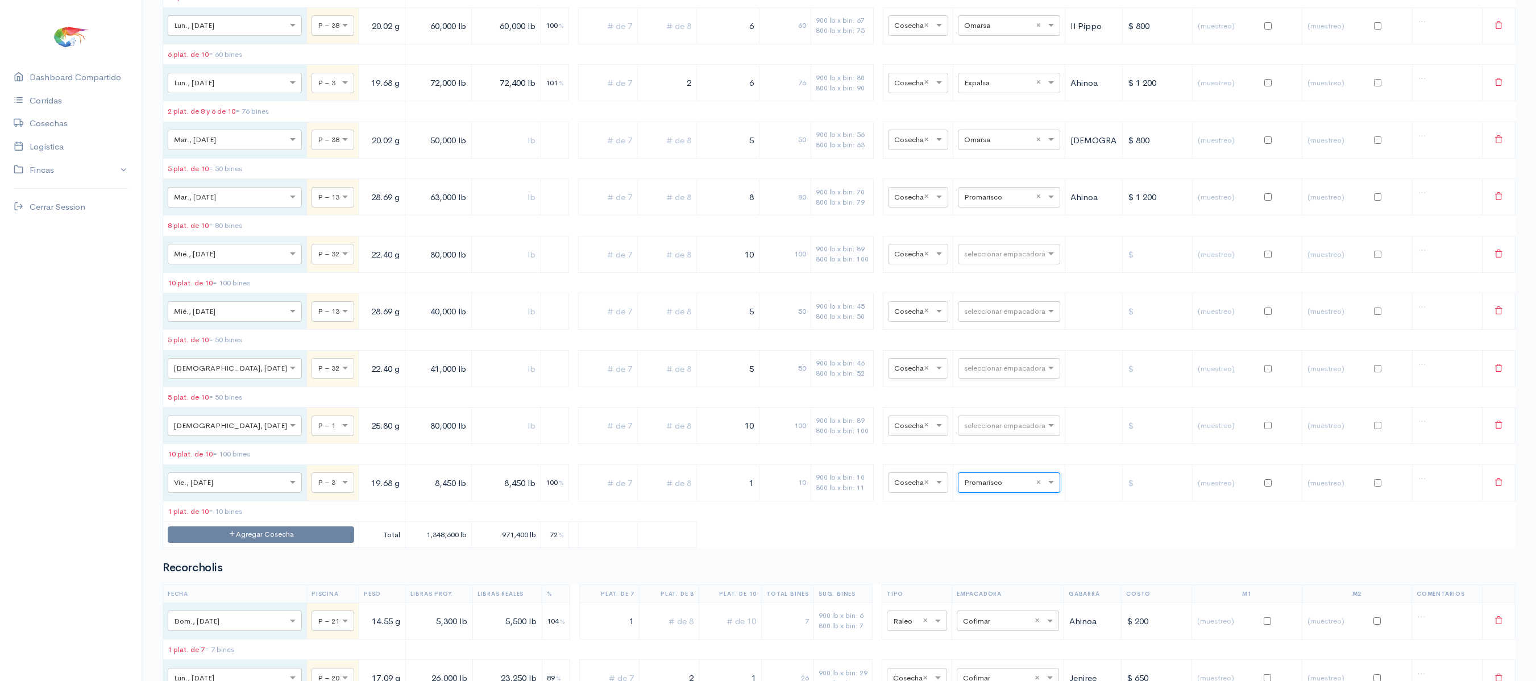
scroll to position [4657, 0]
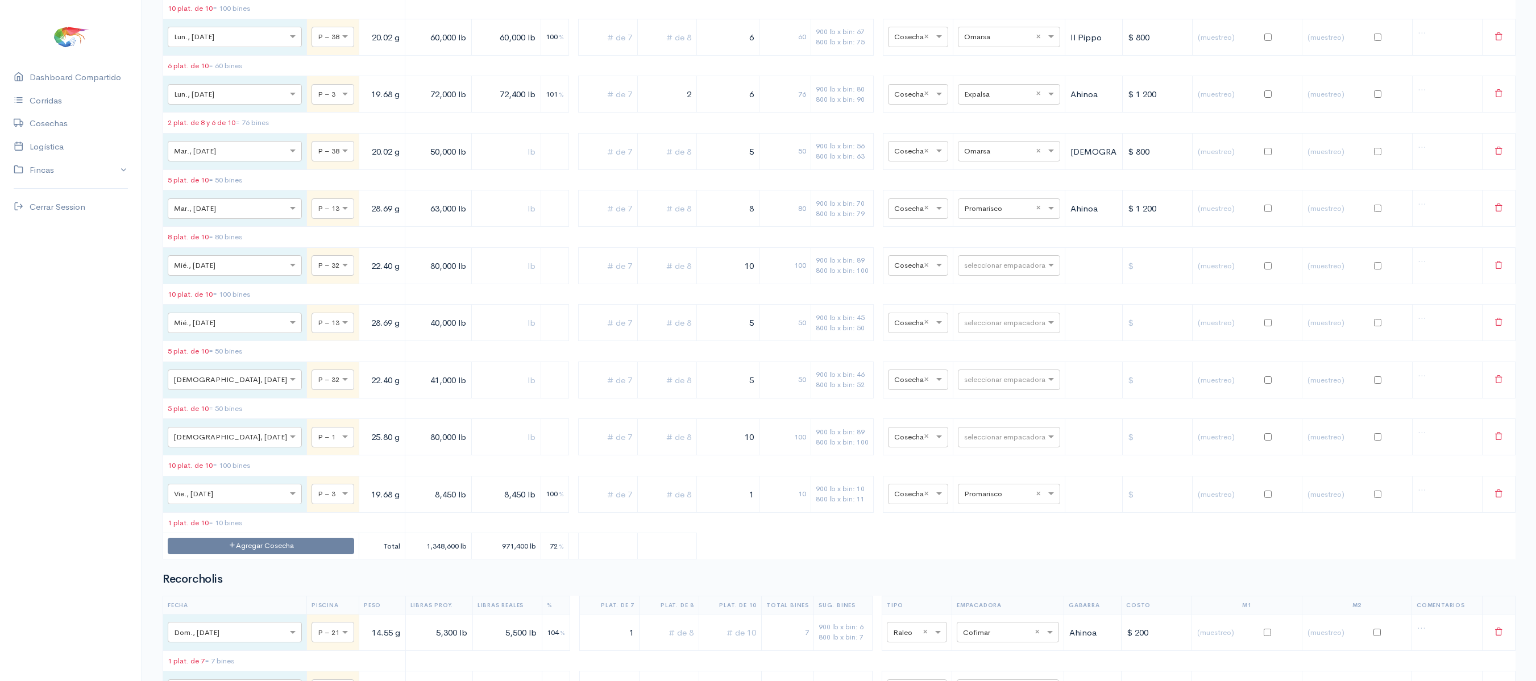
drag, startPoint x: 718, startPoint y: 276, endPoint x: 760, endPoint y: 274, distance: 42.1
click at [760, 113] on tr "× Lun., [DATE] × P – 3 19.68 g 72,000 lb 72,400 lb 101 % 2 6 76 900 lb x bin: 8…" at bounding box center [839, 94] width 1352 height 36
drag, startPoint x: 729, startPoint y: 275, endPoint x: 798, endPoint y: 275, distance: 69.3
click at [798, 113] on tr "× Lun., [DATE] × P – 3 19.68 g 72,000 lb 72,400 lb 101 % 2 5 66 900 lb x bin: 8…" at bounding box center [839, 94] width 1352 height 36
type input "6"
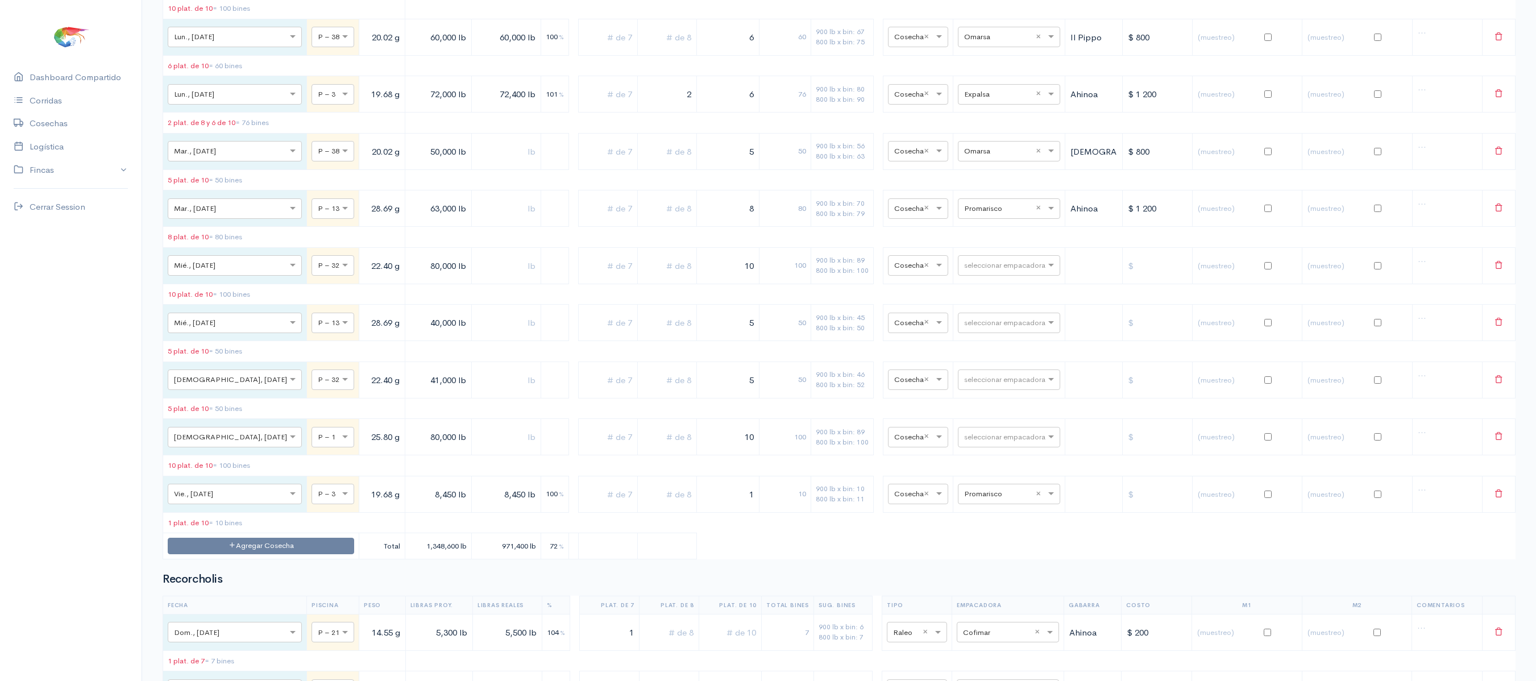
drag, startPoint x: 717, startPoint y: 159, endPoint x: 793, endPoint y: 157, distance: 76.2
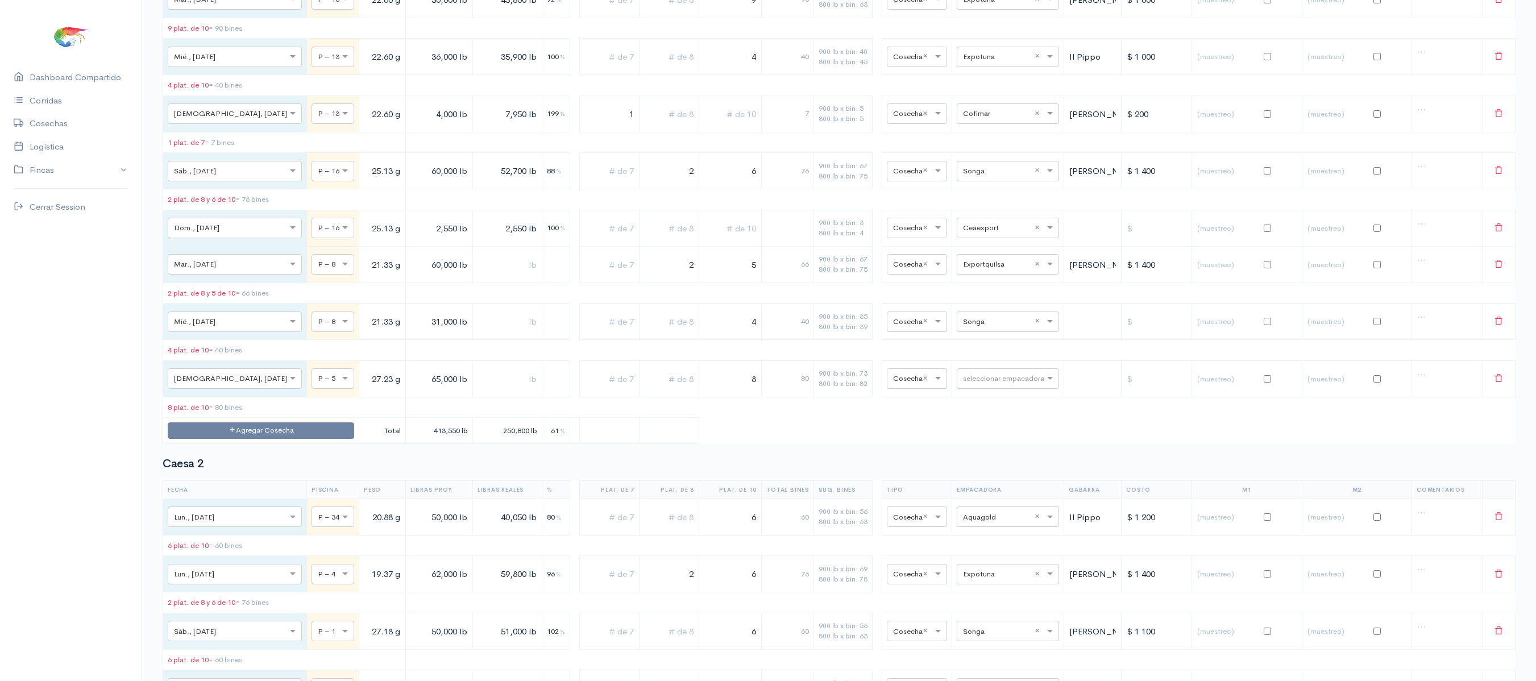
scroll to position [0, 0]
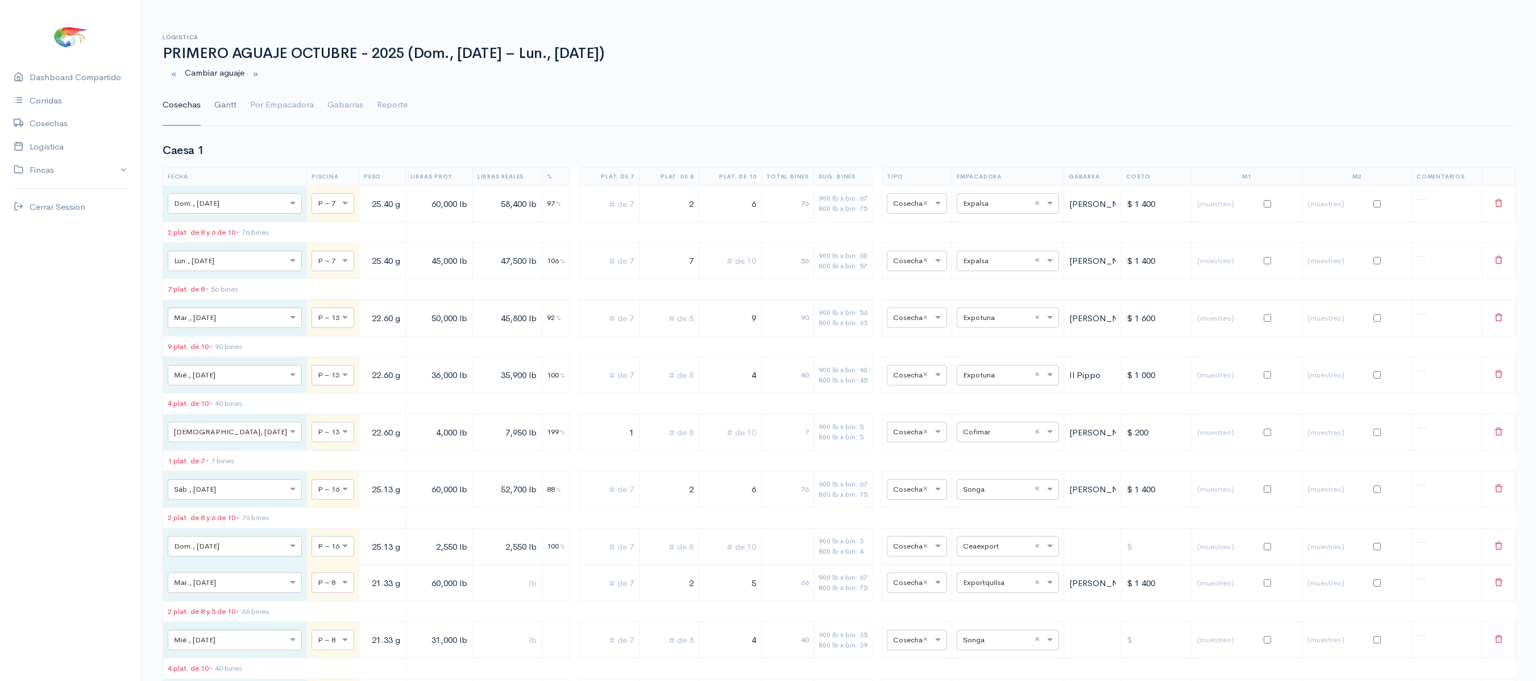
type input "9"
click at [218, 99] on link "Gantt" at bounding box center [225, 105] width 22 height 41
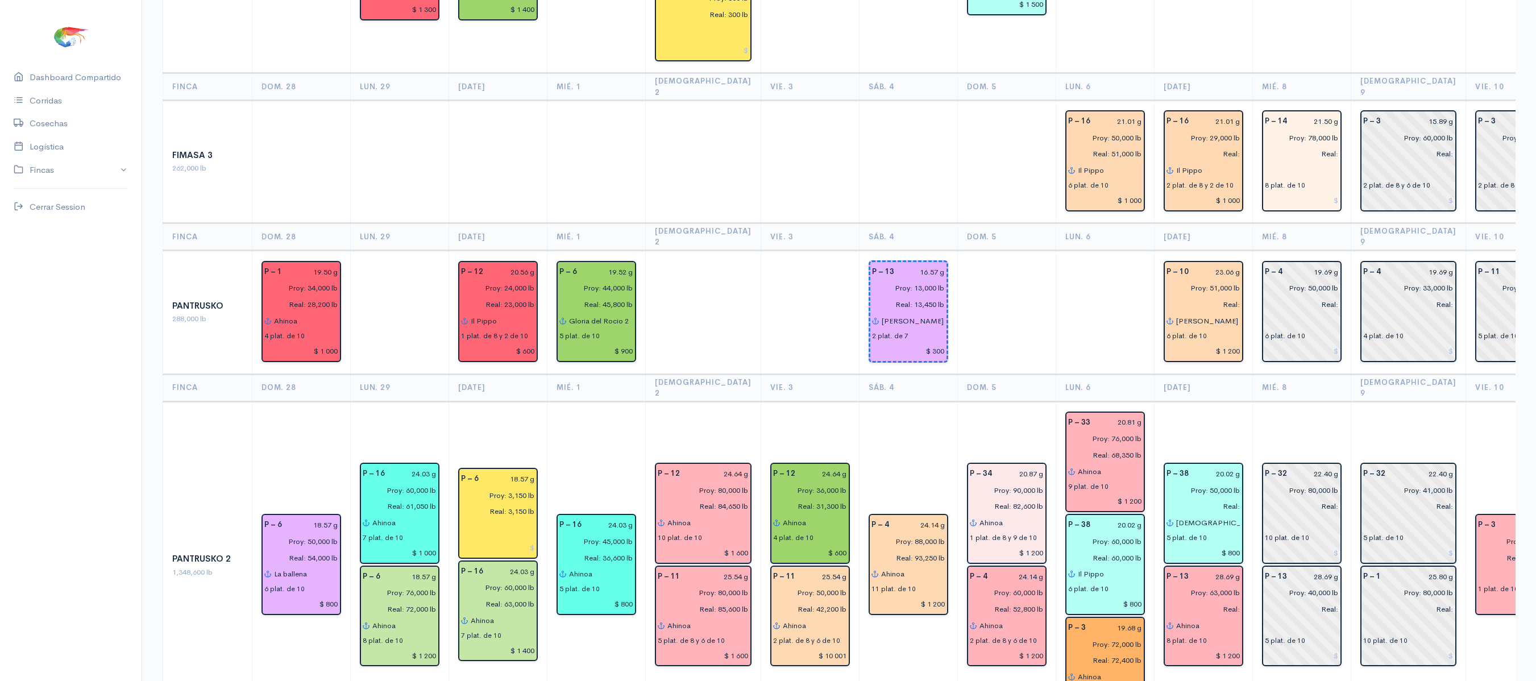
scroll to position [1269, 0]
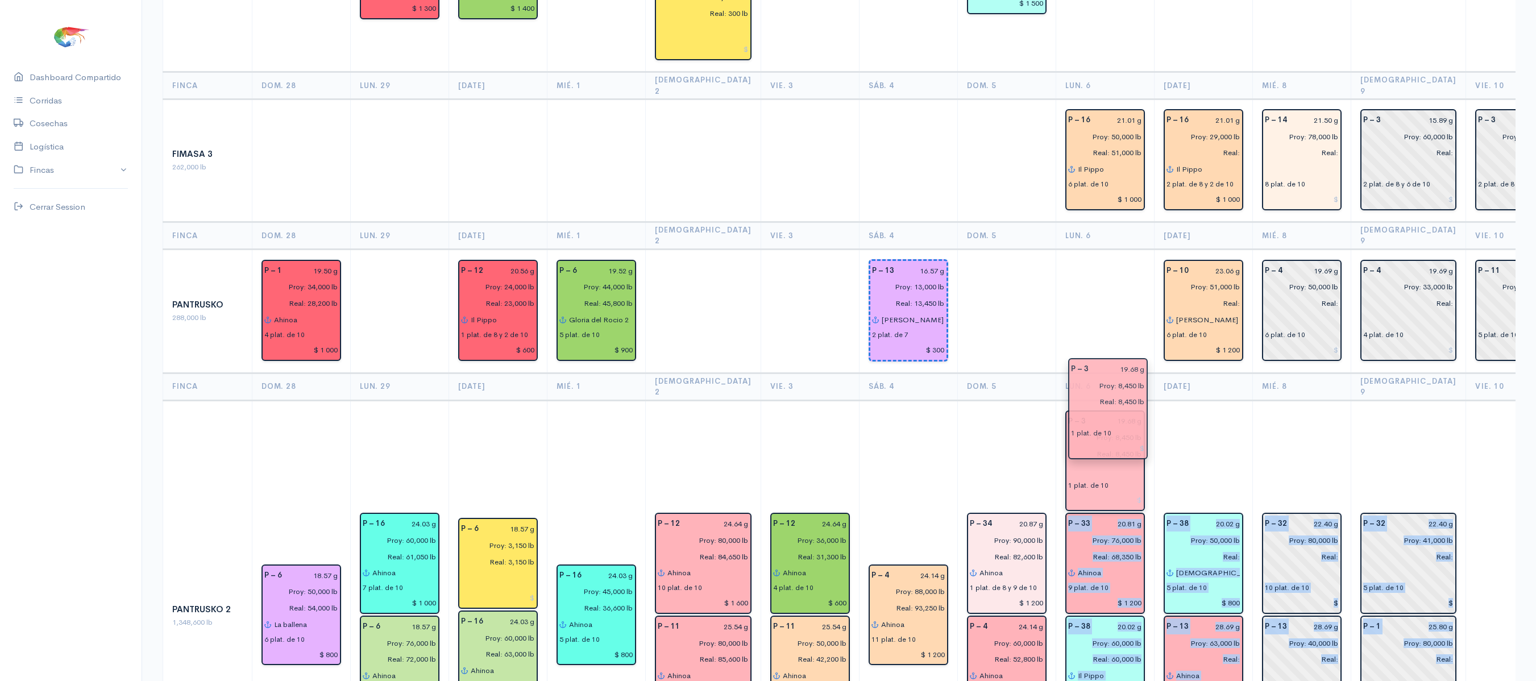
drag, startPoint x: 1483, startPoint y: 490, endPoint x: 1111, endPoint y: 414, distance: 380.5
click at [1154, 400] on td "P – 38 20.02 g Proy: 50,000 lb Real: [DEMOGRAPHIC_DATA] es mi [PERSON_NAME] 5 p…" at bounding box center [1203, 615] width 98 height 431
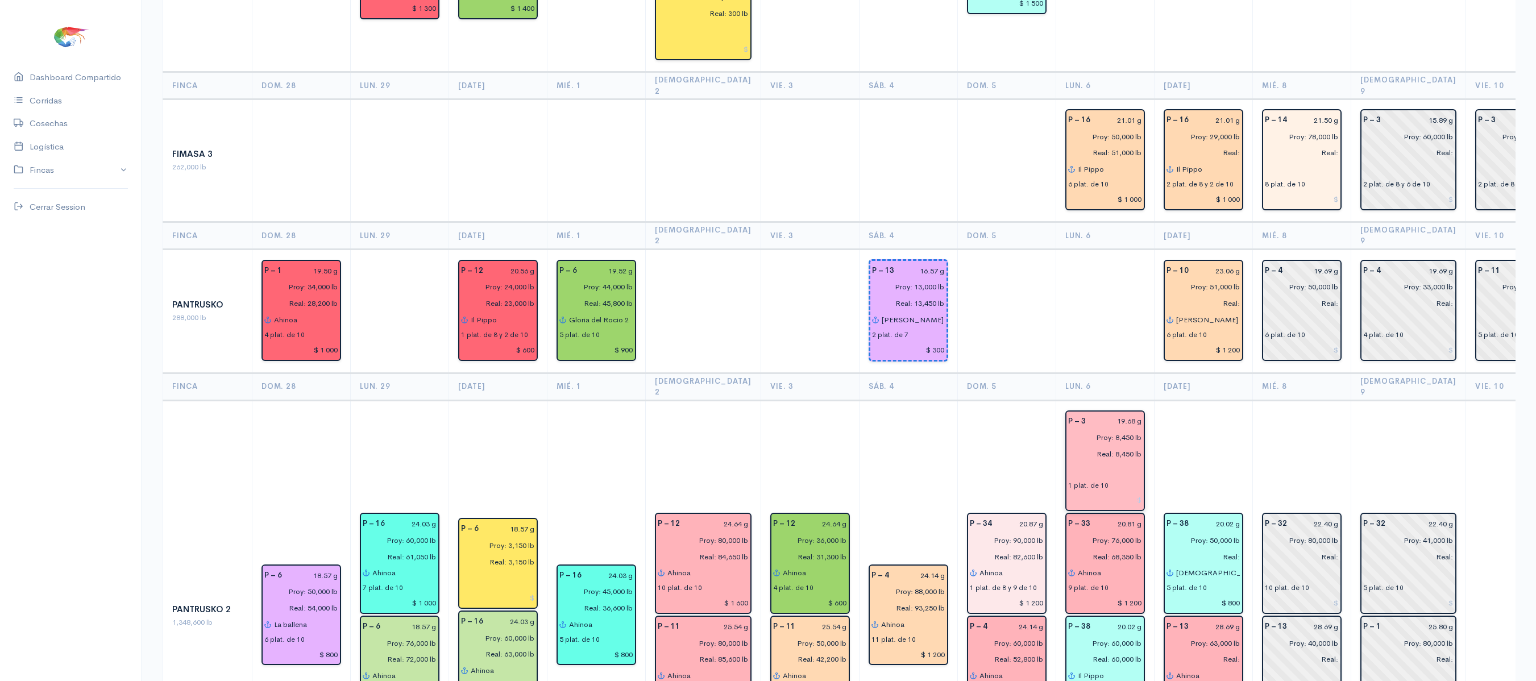
click at [1074, 462] on input "text" at bounding box center [1105, 470] width 74 height 16
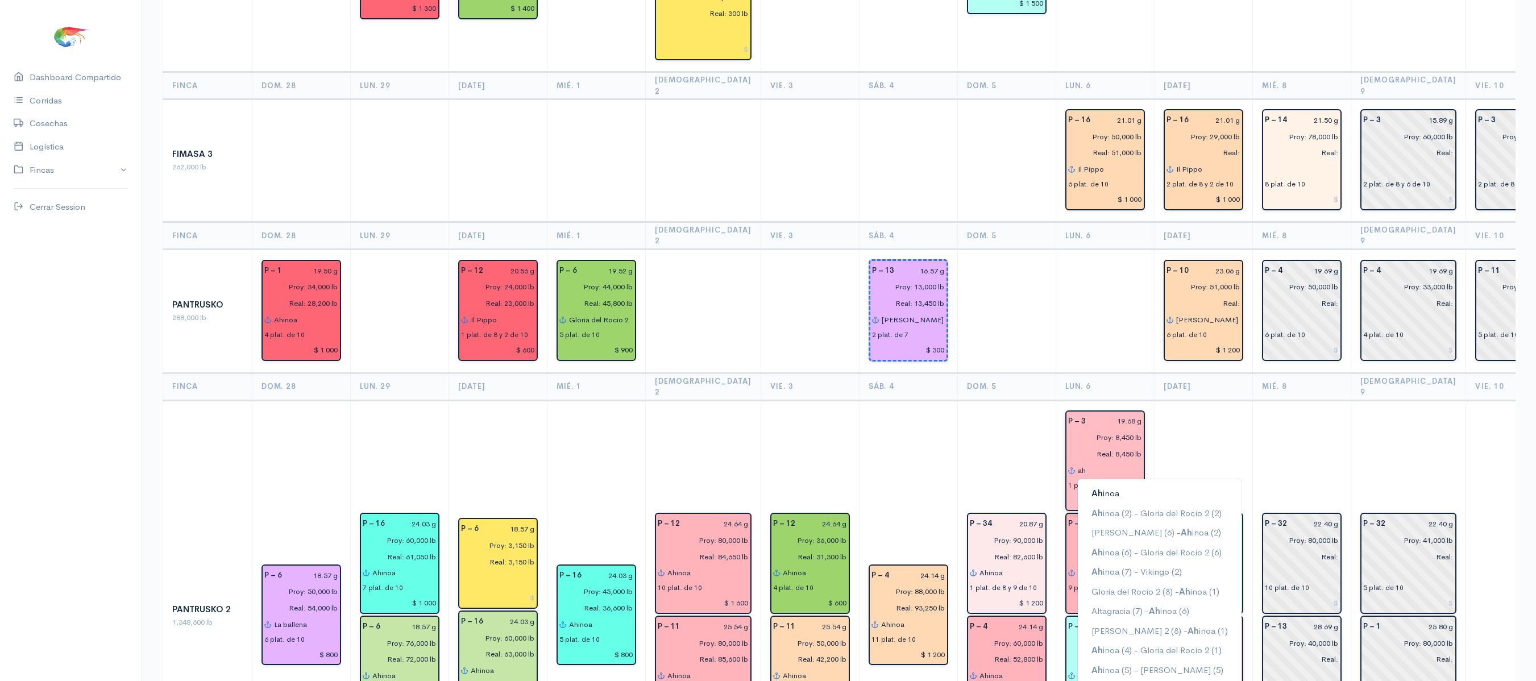
click at [1091, 488] on span "Ah" at bounding box center [1096, 493] width 11 height 11
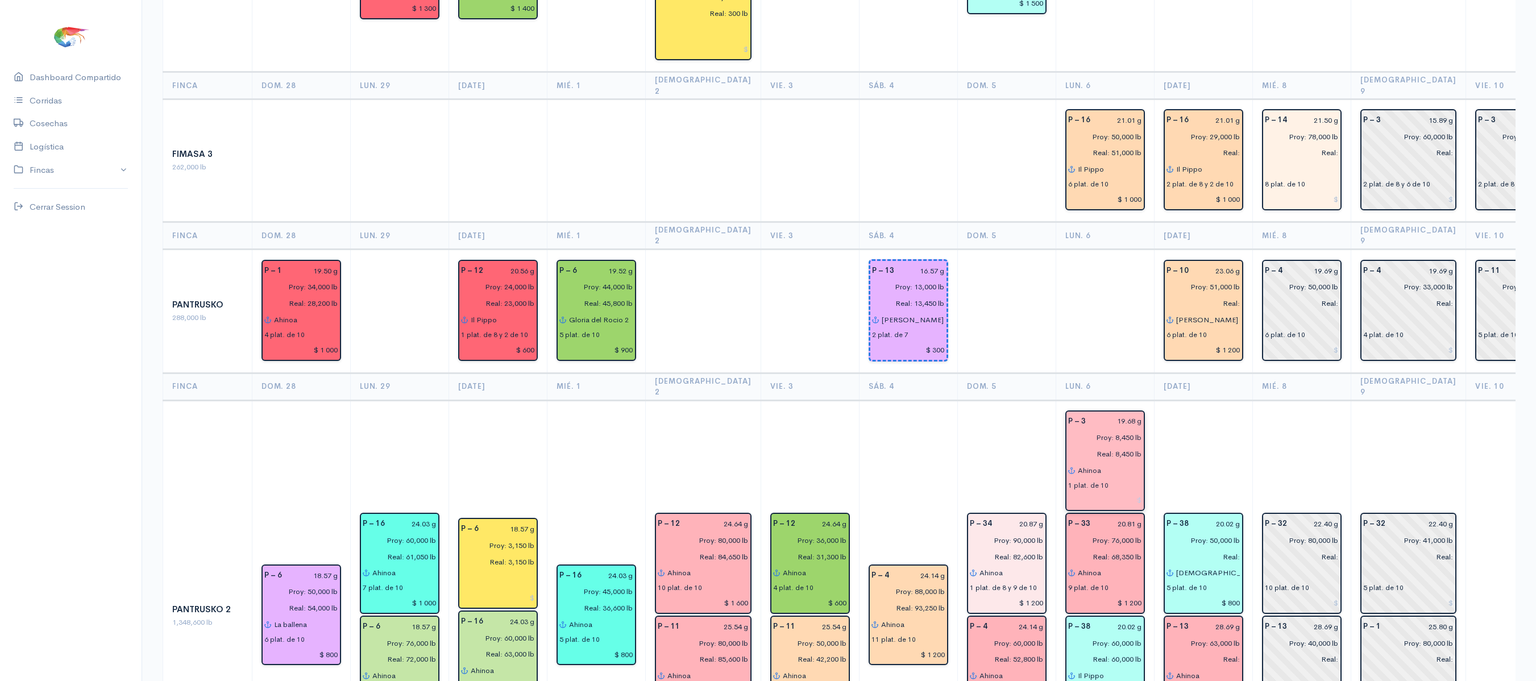
type input "Ahinoa"
click at [1184, 400] on td "P – 38 20.02 g Proy: 50,000 lb Real: [DEMOGRAPHIC_DATA] es mi [PERSON_NAME] 5 p…" at bounding box center [1203, 615] width 98 height 431
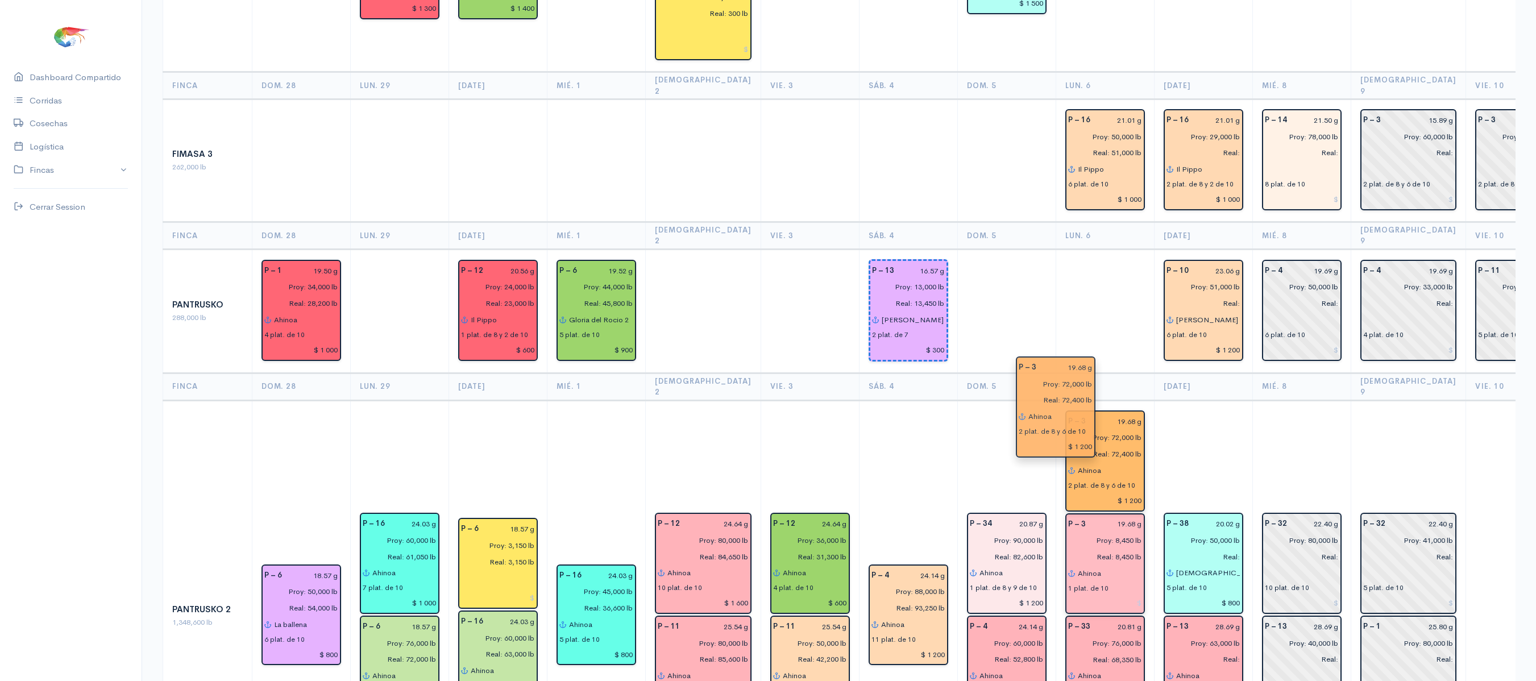
drag, startPoint x: 1097, startPoint y: 657, endPoint x: 1066, endPoint y: 380, distance: 279.0
click at [1169, 400] on td "P – 38 20.02 g Proy: 50,000 lb Real: [DEMOGRAPHIC_DATA] es mi [PERSON_NAME] 5 p…" at bounding box center [1203, 615] width 98 height 431
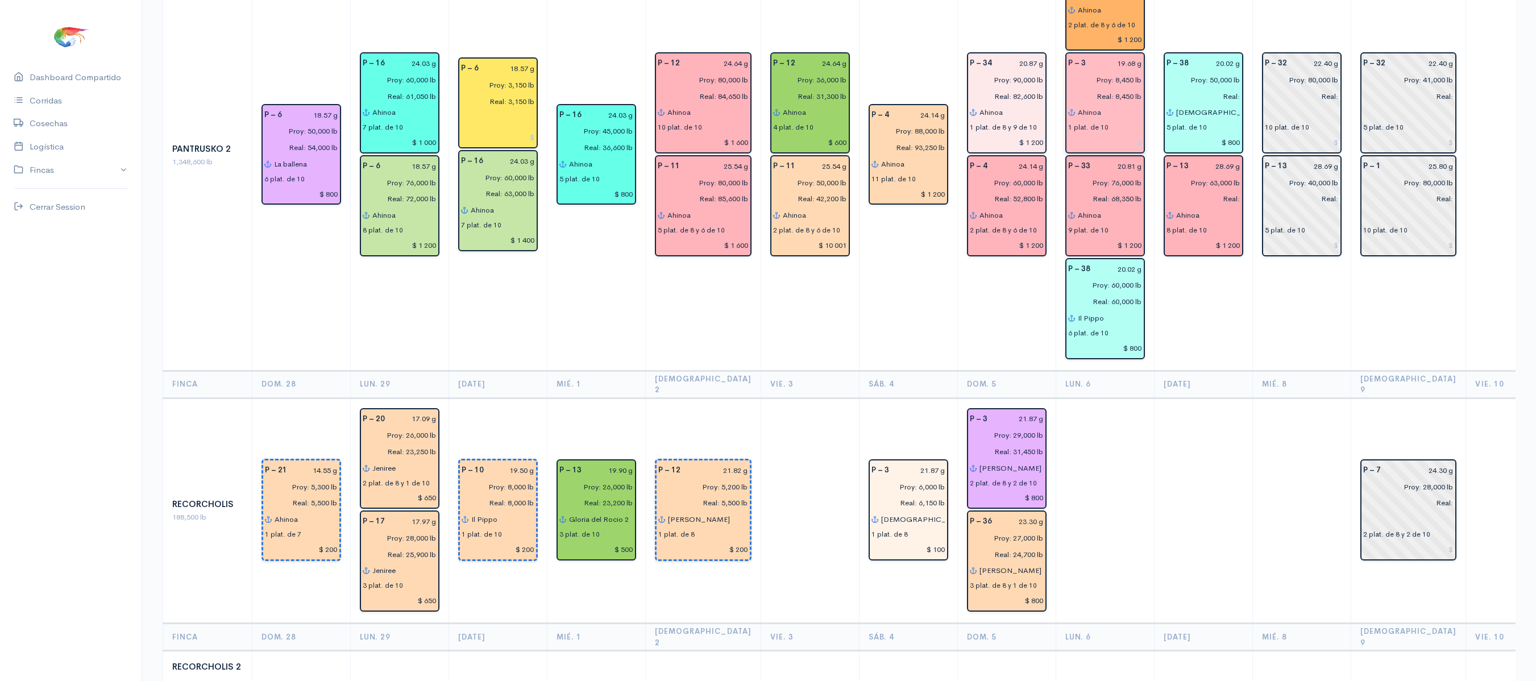
scroll to position [1728, 0]
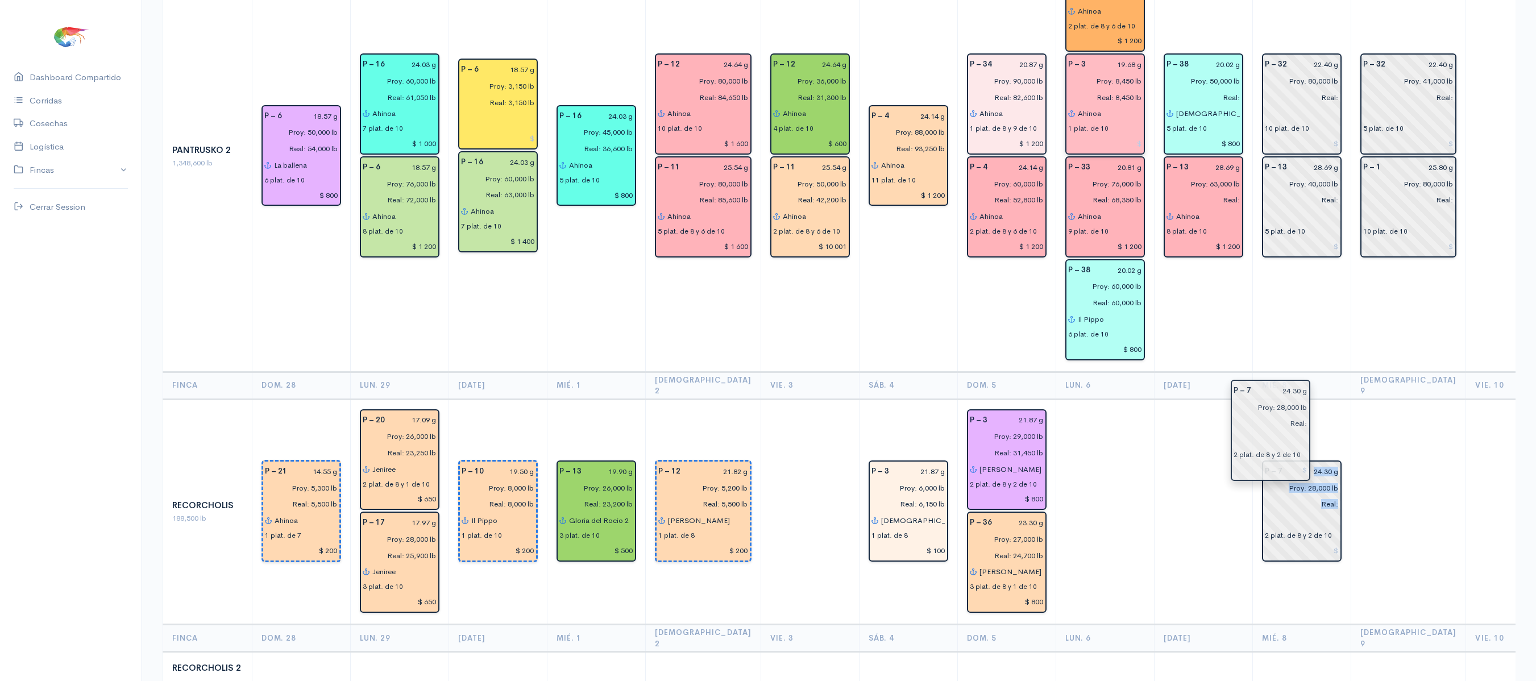
drag, startPoint x: 1375, startPoint y: 432, endPoint x: 1263, endPoint y: 448, distance: 113.7
click at [1188, 439] on td at bounding box center [1203, 512] width 98 height 226
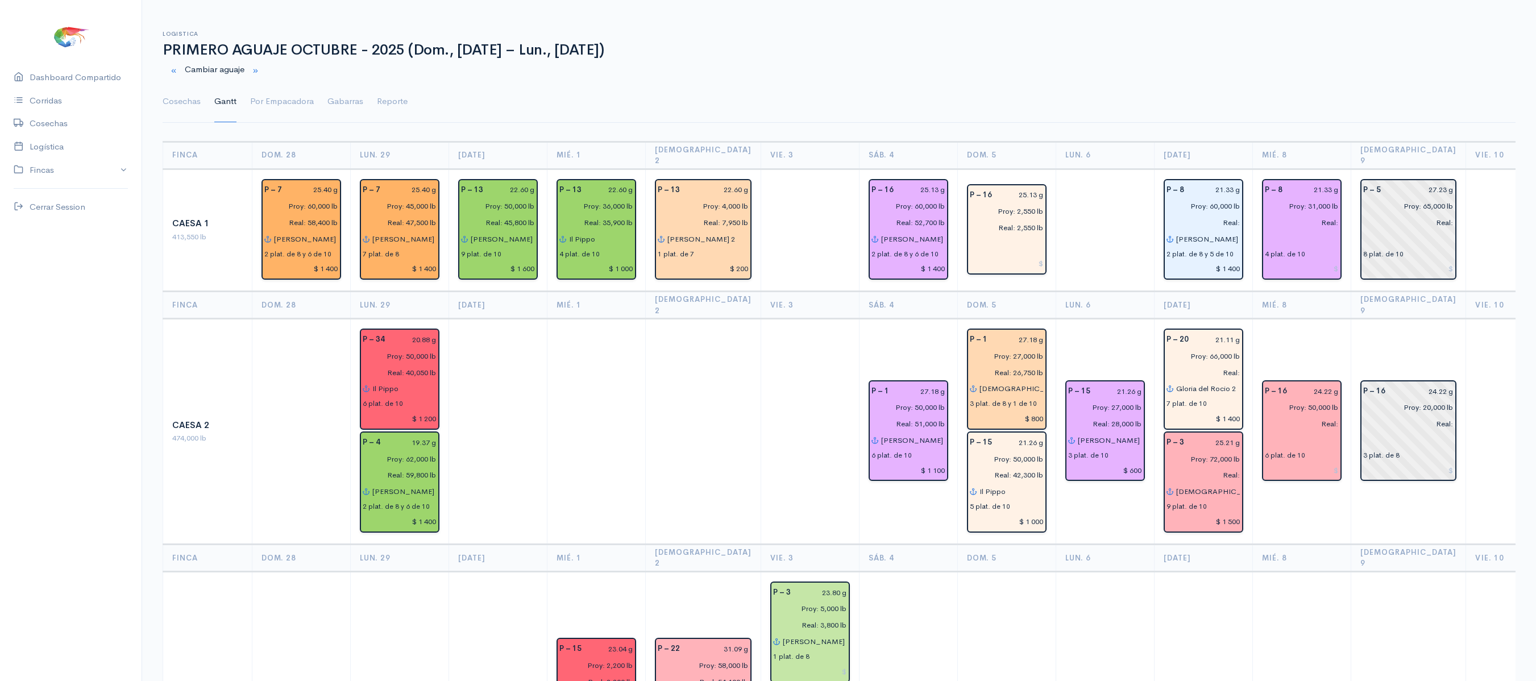
scroll to position [2, 0]
click at [177, 98] on link "Cosechas" at bounding box center [182, 102] width 38 height 41
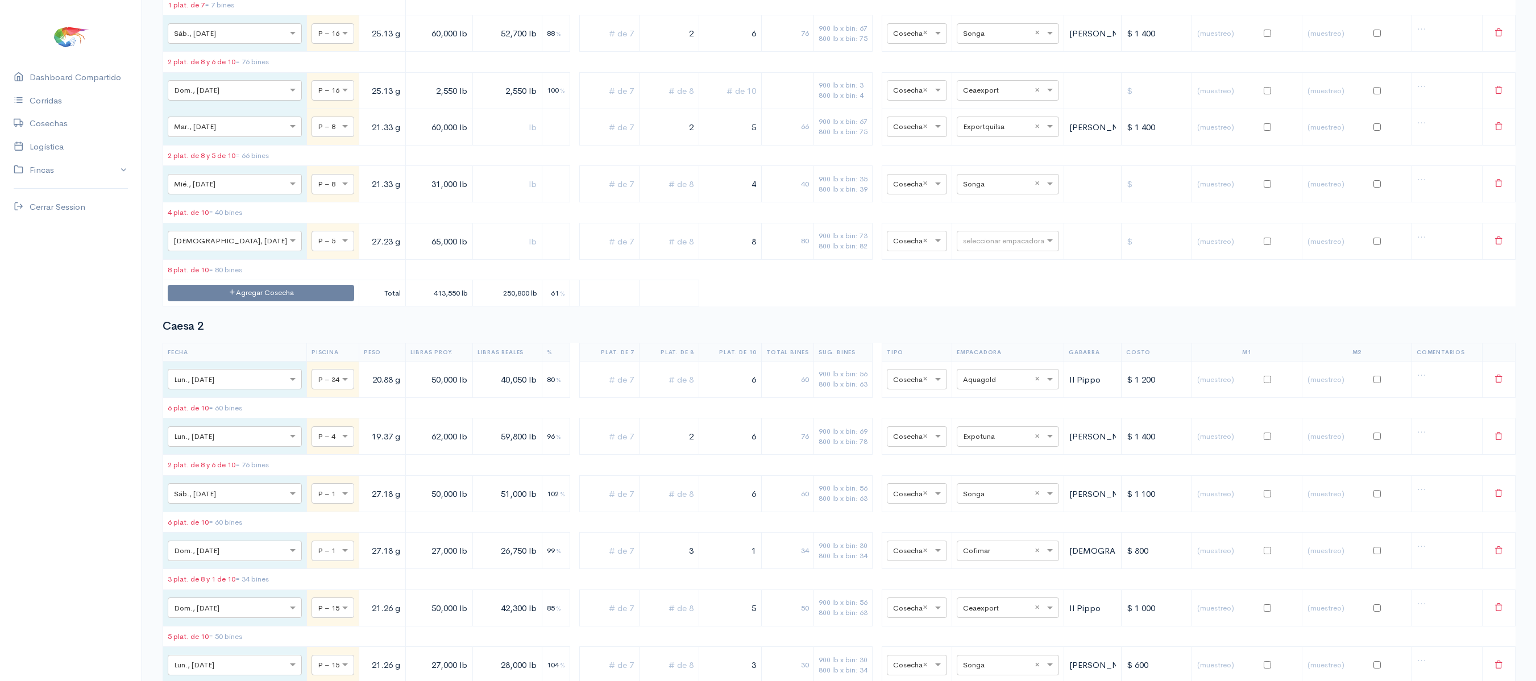
scroll to position [454, 0]
drag, startPoint x: 721, startPoint y: 211, endPoint x: 767, endPoint y: 208, distance: 46.7
click at [767, 205] on tr "× Mié., [DATE] × P – 8 21.33 g 31,000 lb 4 40 900 lb x bin: 35 800 lb x bin: 39…" at bounding box center [839, 186] width 1352 height 36
type input "2"
click at [644, 198] on input "text" at bounding box center [669, 185] width 50 height 23
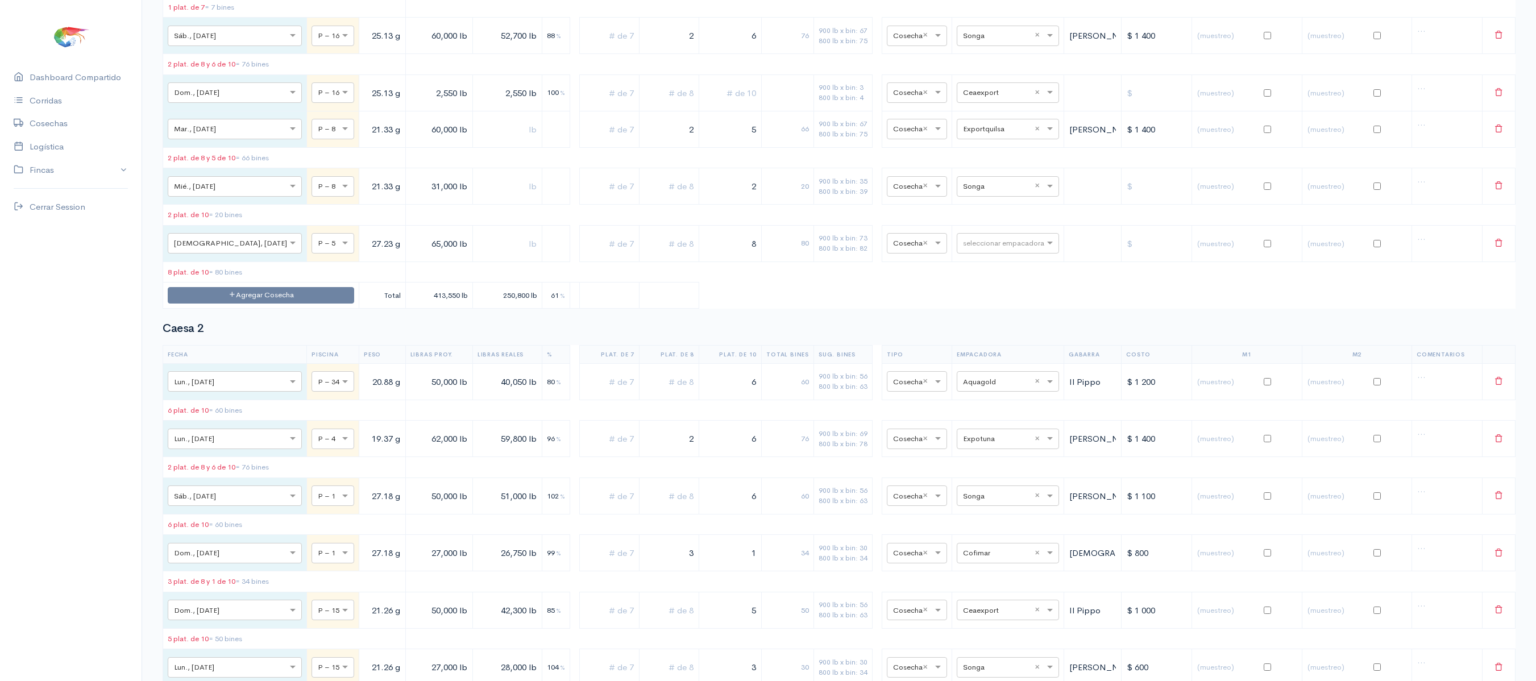
type input "2"
drag, startPoint x: 646, startPoint y: 211, endPoint x: 706, endPoint y: 214, distance: 60.3
click at [706, 205] on tr "× Mié., [DATE] × P – 8 21.33 g 31,000 lb 2 2 36 900 lb x bin: 35 800 lb x bin: …" at bounding box center [839, 186] width 1352 height 36
drag, startPoint x: 706, startPoint y: 214, endPoint x: 835, endPoint y: 198, distance: 130.6
click at [835, 198] on tr "× Mié., [DATE] × P – 8 21.33 g 31,000 lb 2 20 900 lb x bin: 35 800 lb x bin: 39…" at bounding box center [839, 186] width 1352 height 36
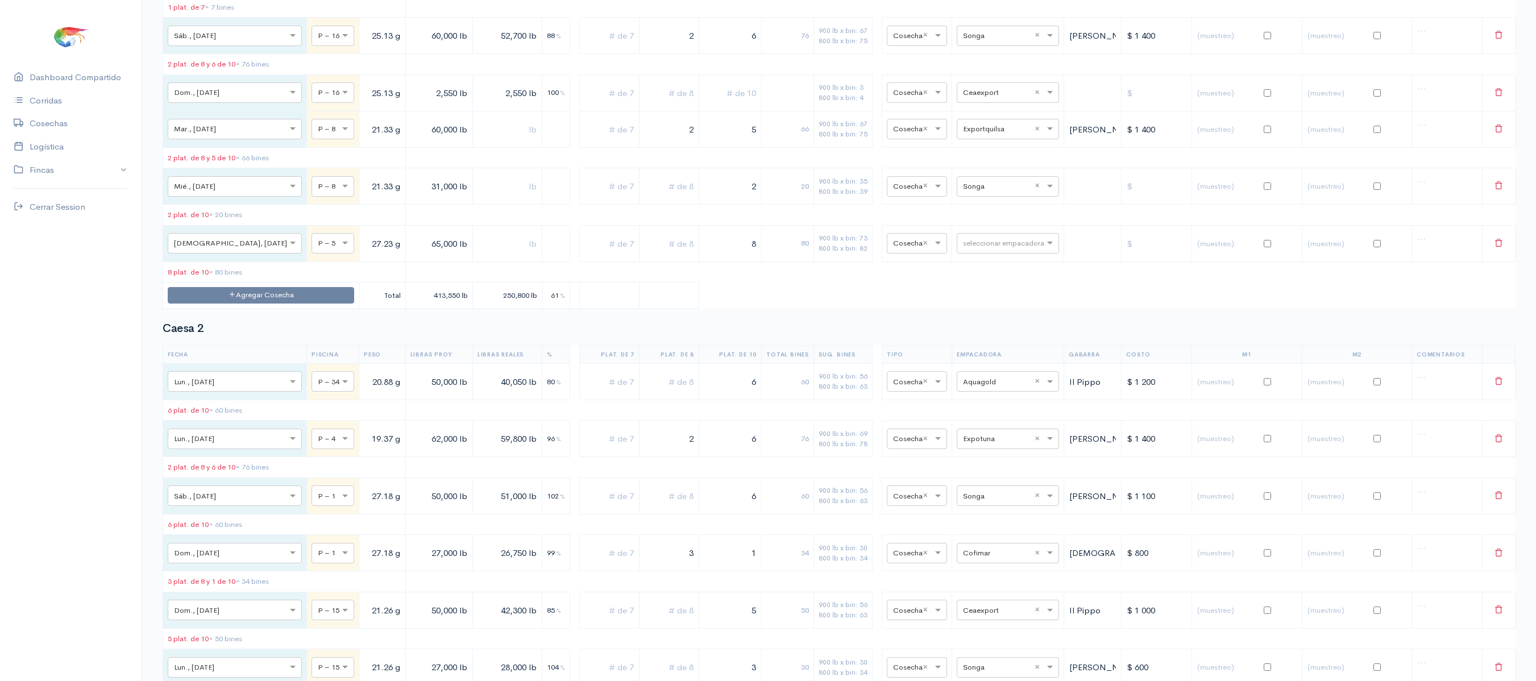
click at [657, 198] on input "text" at bounding box center [669, 185] width 50 height 23
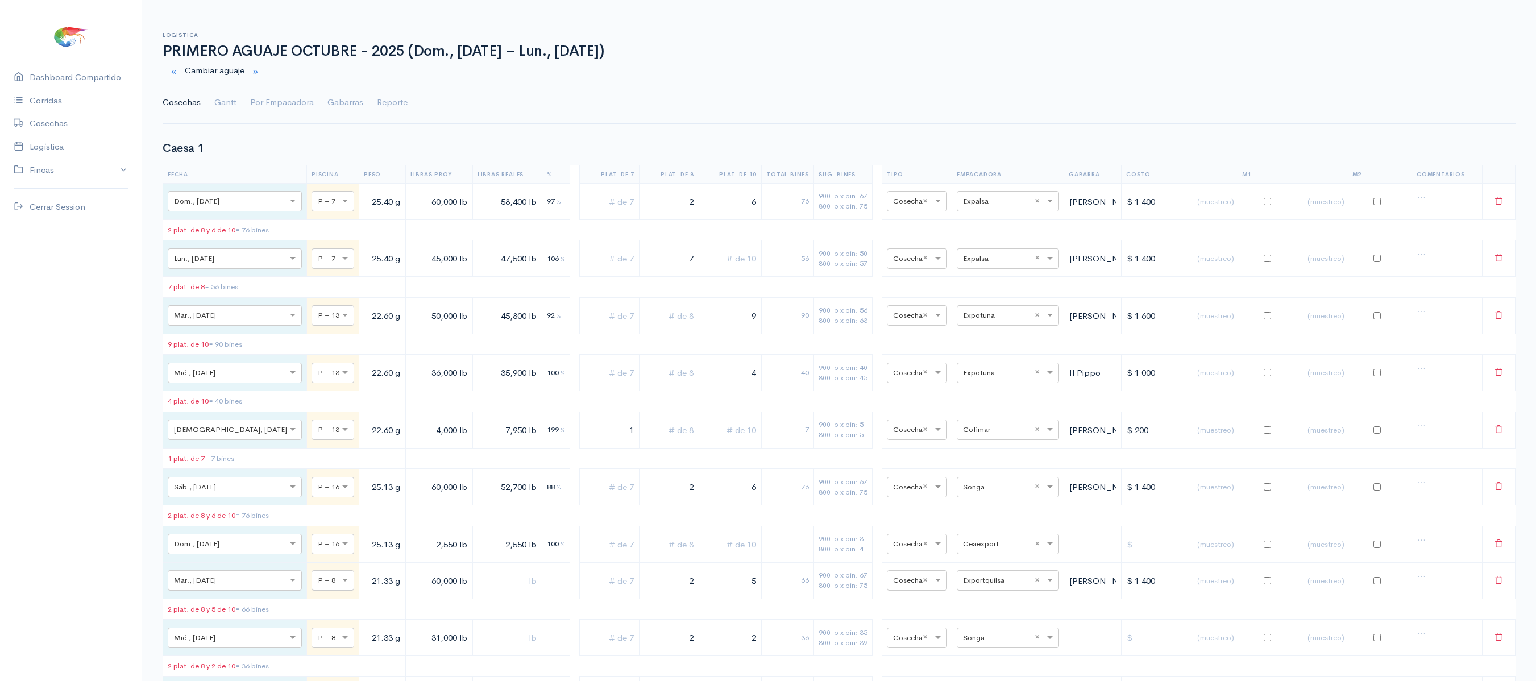
scroll to position [0, 0]
type input "2"
click at [215, 103] on link "Gantt" at bounding box center [225, 105] width 22 height 41
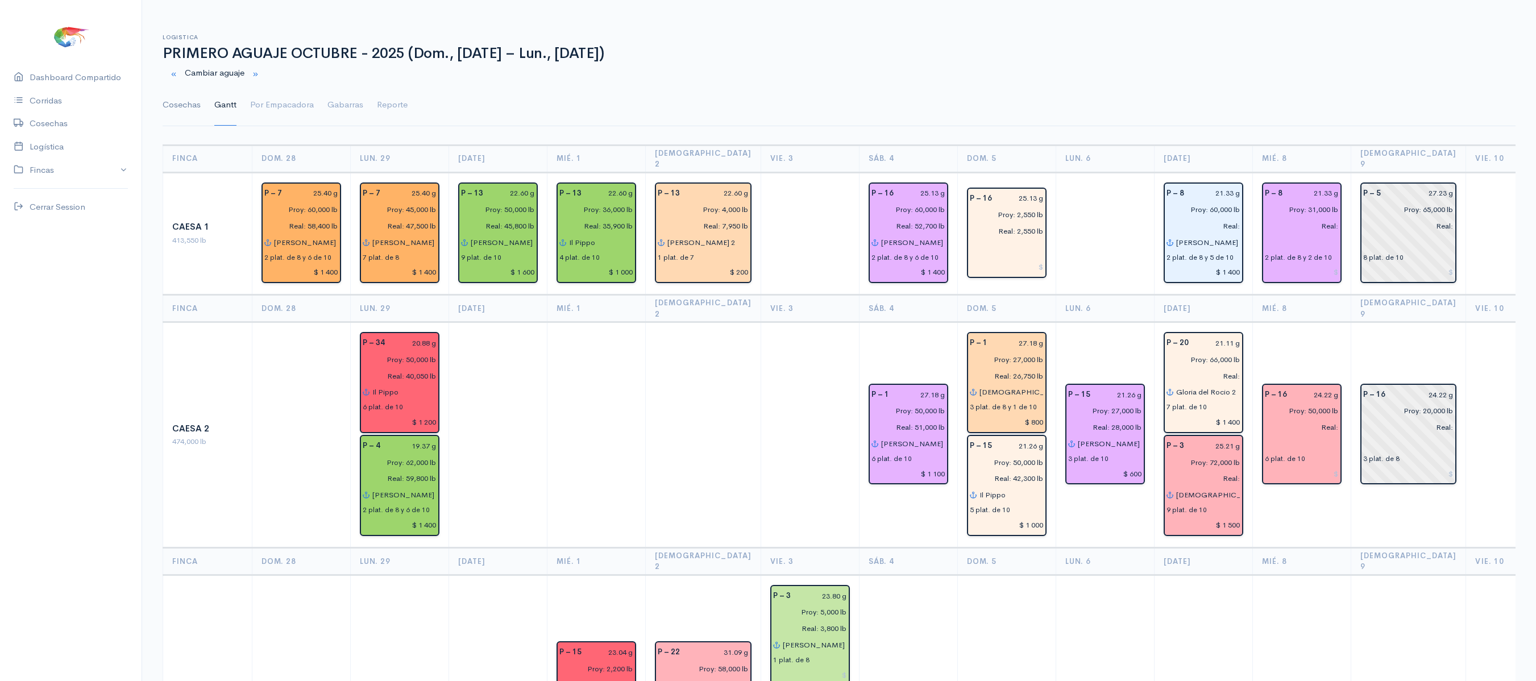
click at [186, 108] on link "Cosechas" at bounding box center [182, 105] width 38 height 41
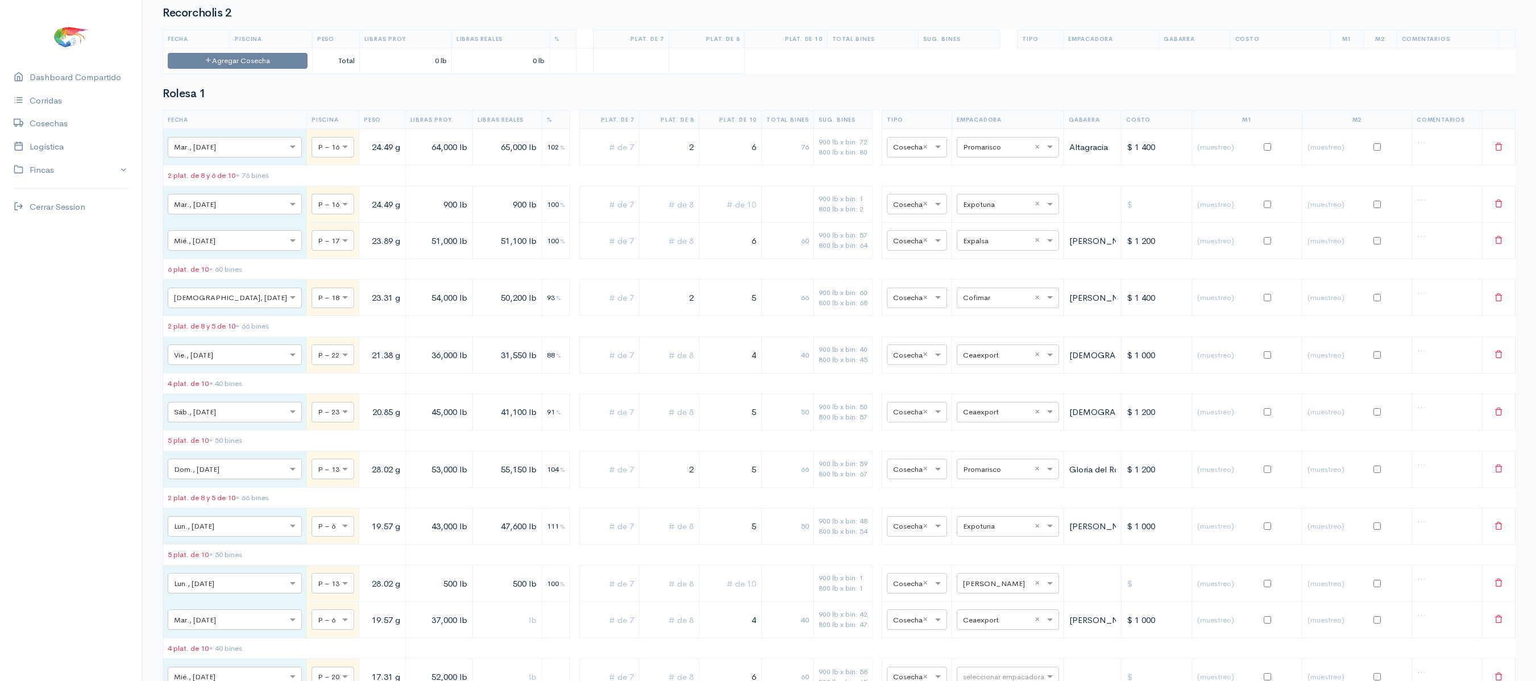
scroll to position [5863, 0]
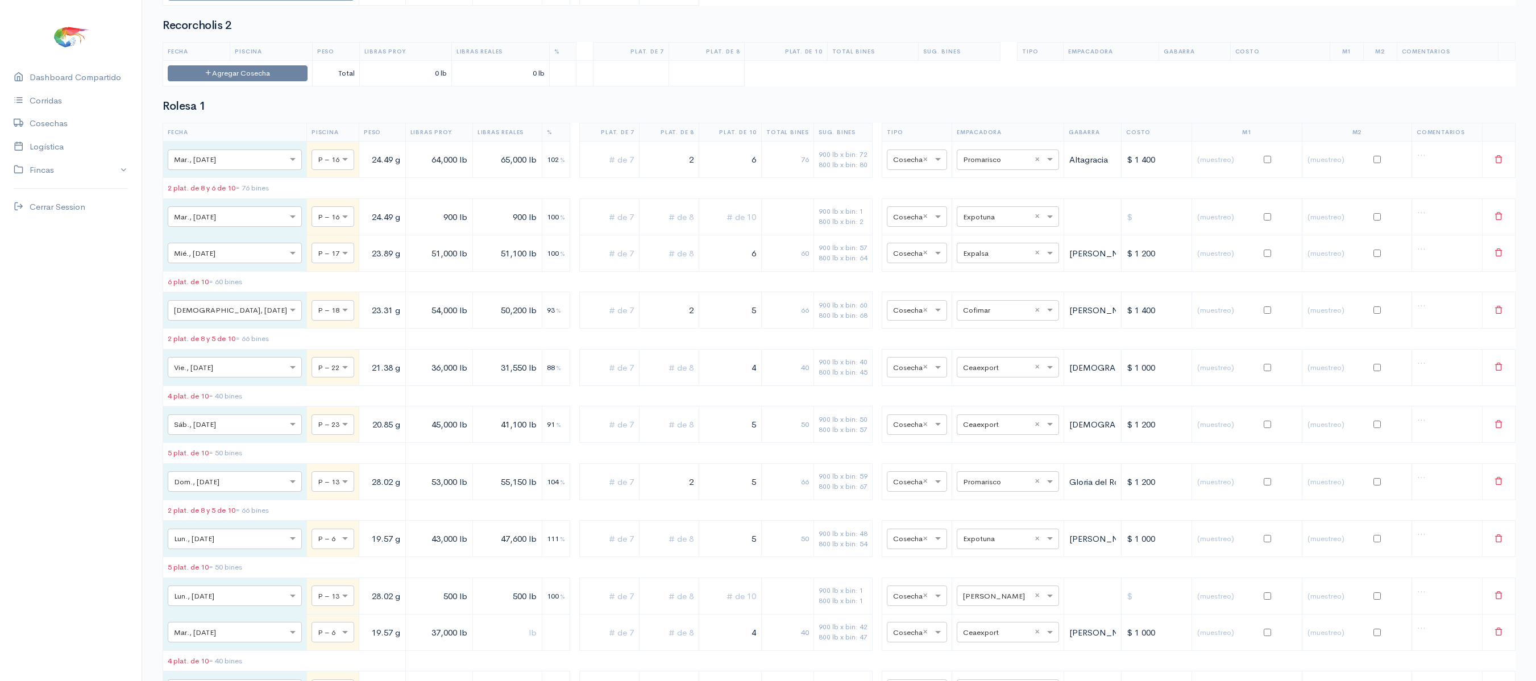
type input "song"
click at [974, 189] on span "Songa" at bounding box center [962, 187] width 25 height 11
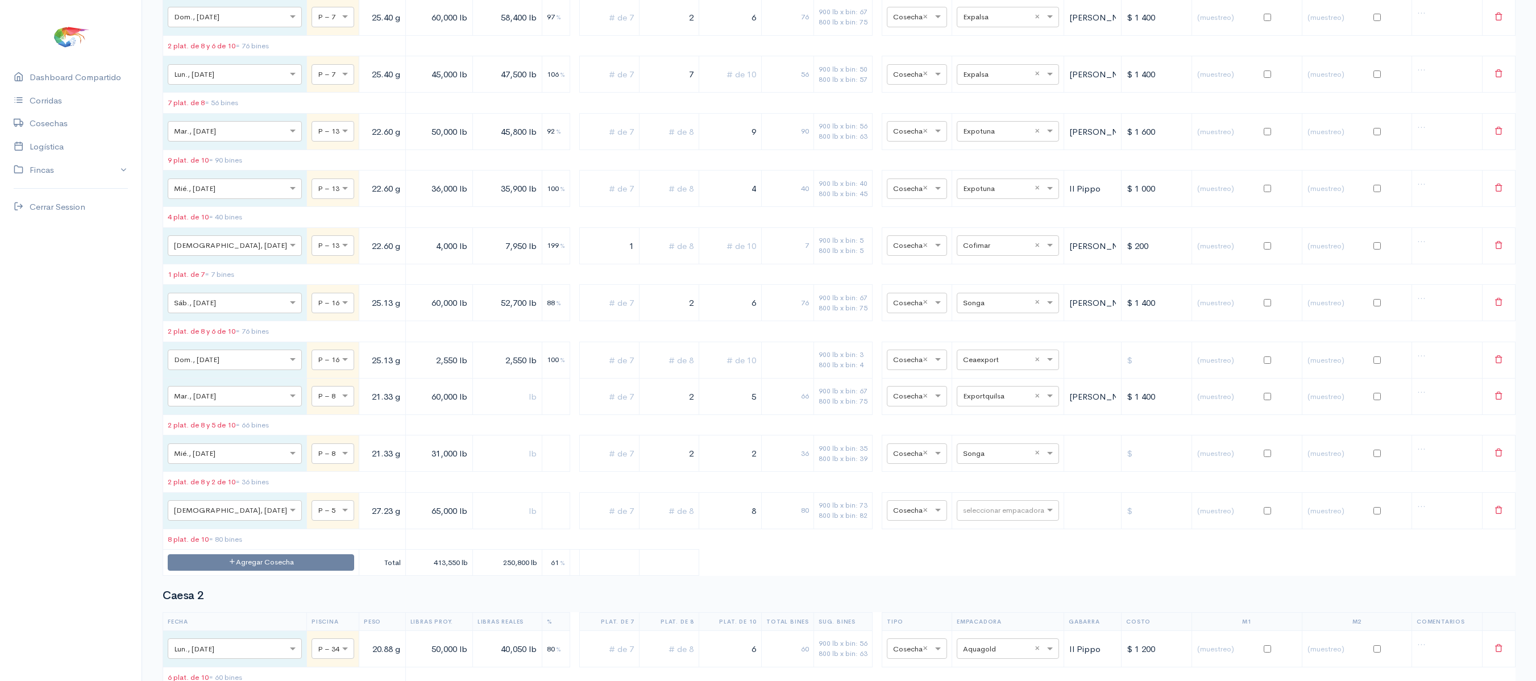
scroll to position [0, 0]
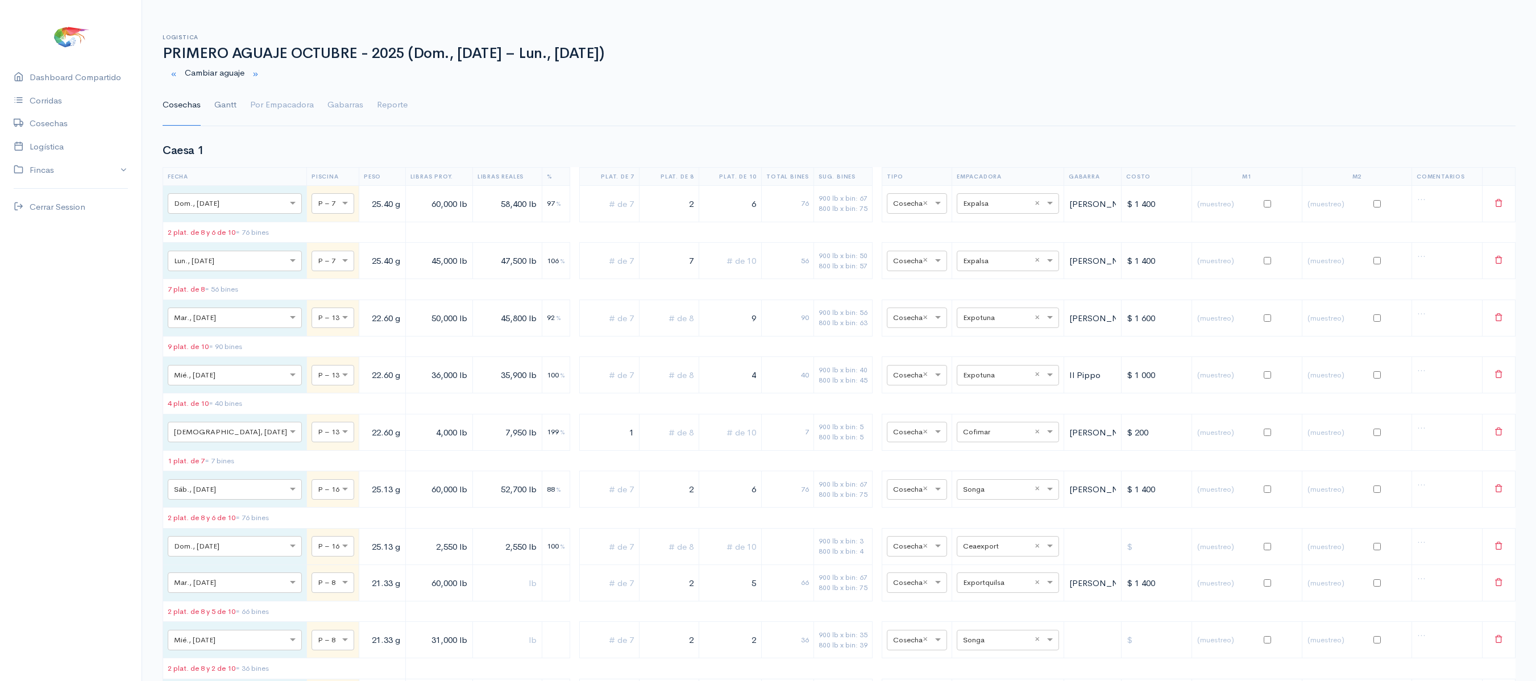
click at [222, 106] on link "Gantt" at bounding box center [225, 105] width 22 height 41
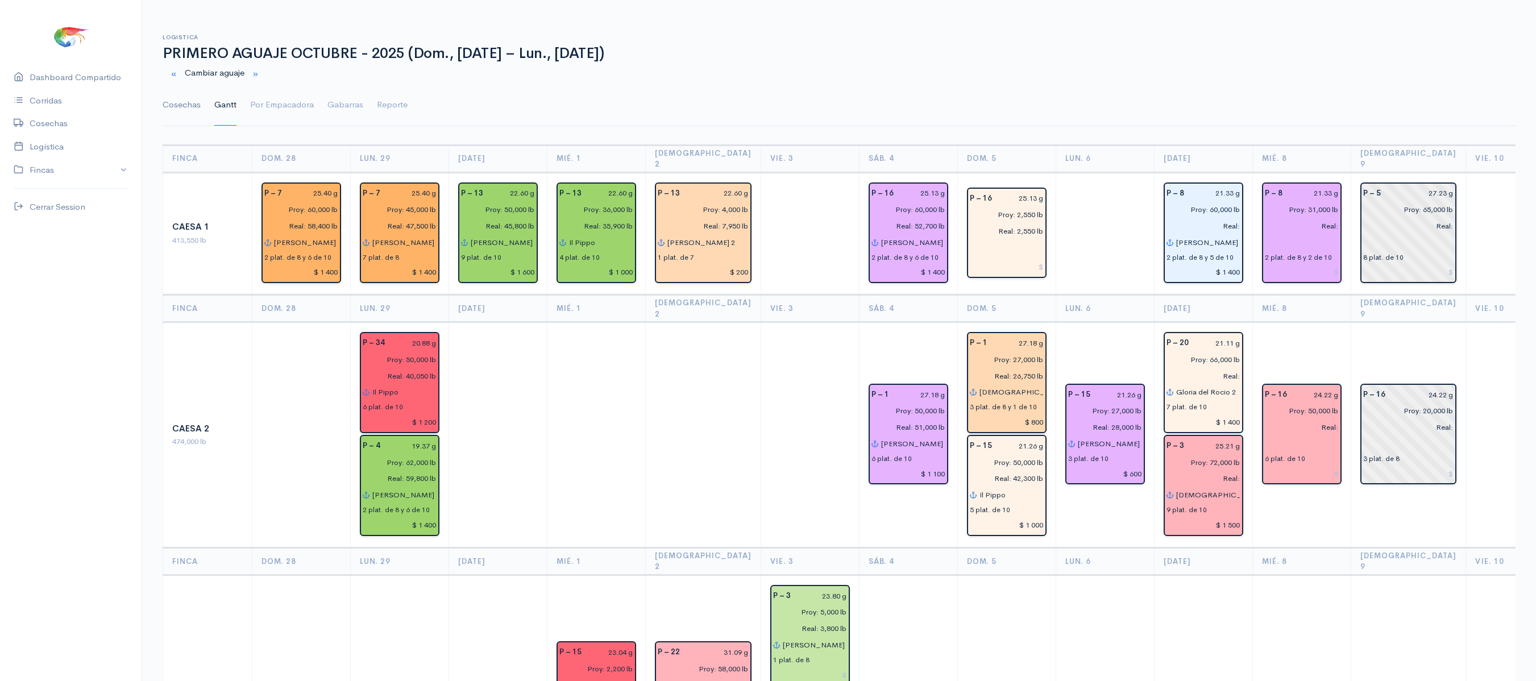
click at [196, 120] on link "Cosechas" at bounding box center [182, 105] width 38 height 41
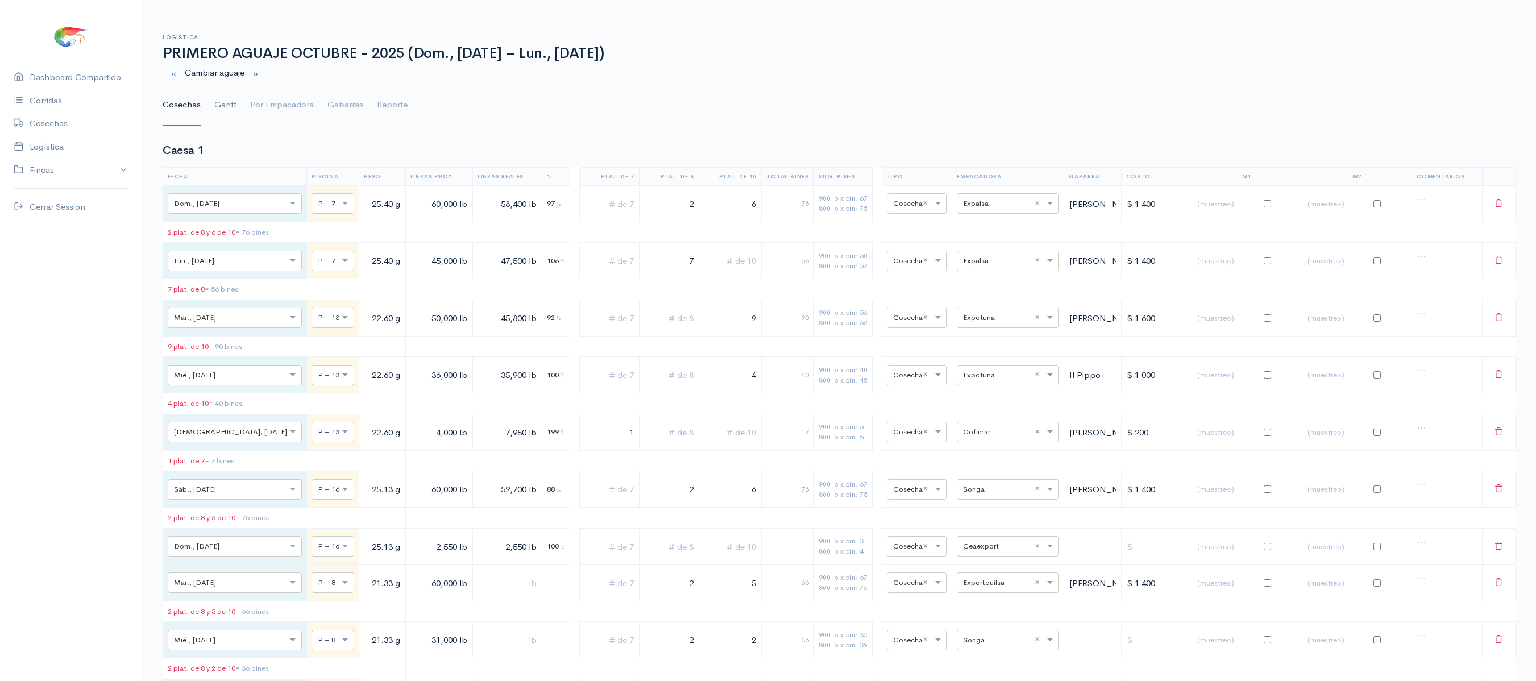
click at [228, 111] on link "Gantt" at bounding box center [225, 105] width 22 height 41
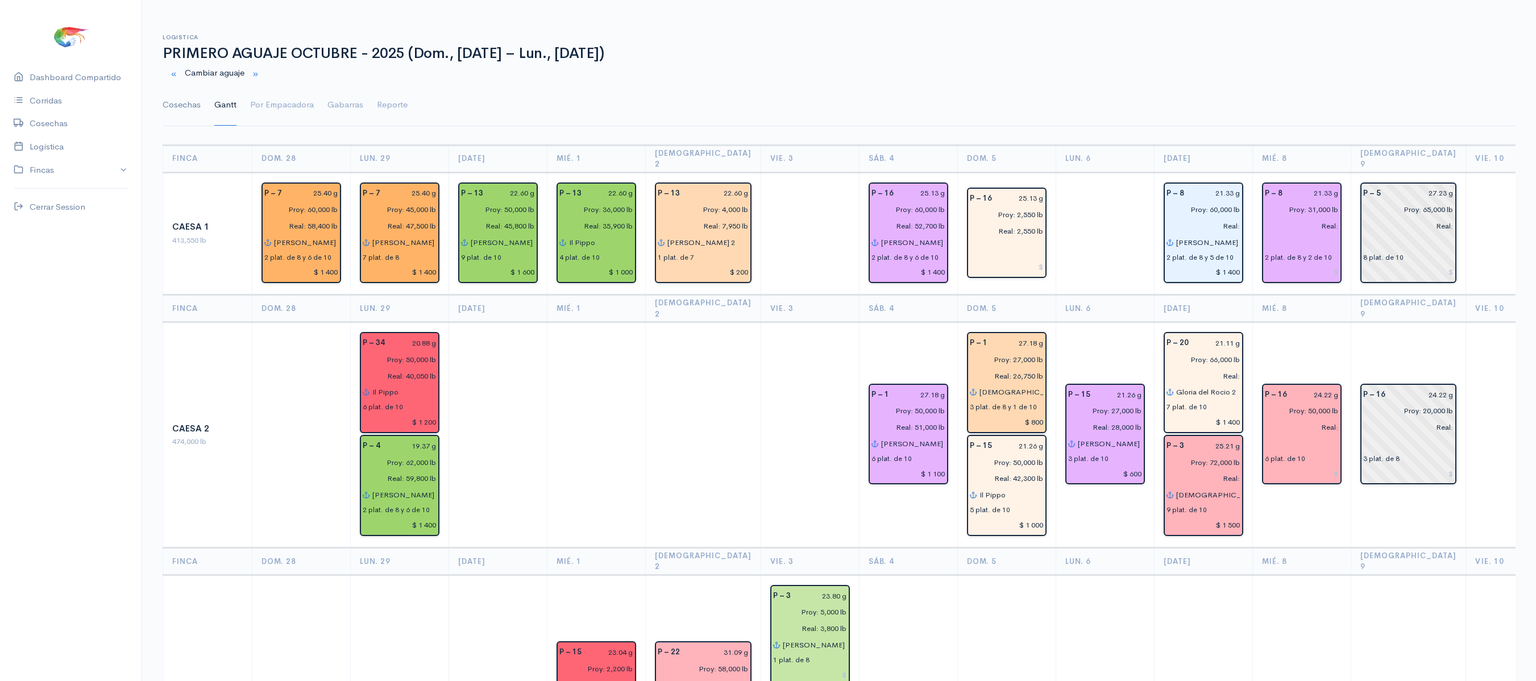
click at [183, 98] on link "Cosechas" at bounding box center [182, 105] width 38 height 41
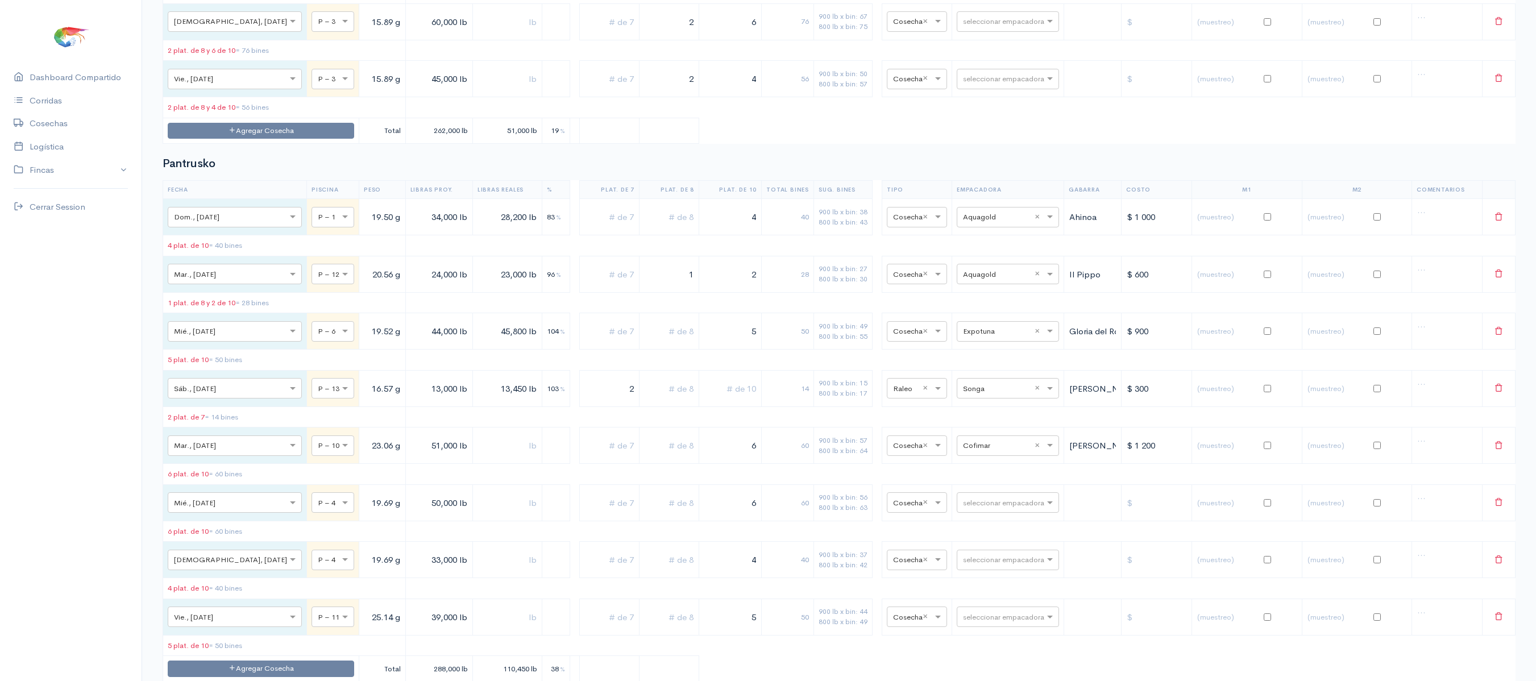
scroll to position [3328, 0]
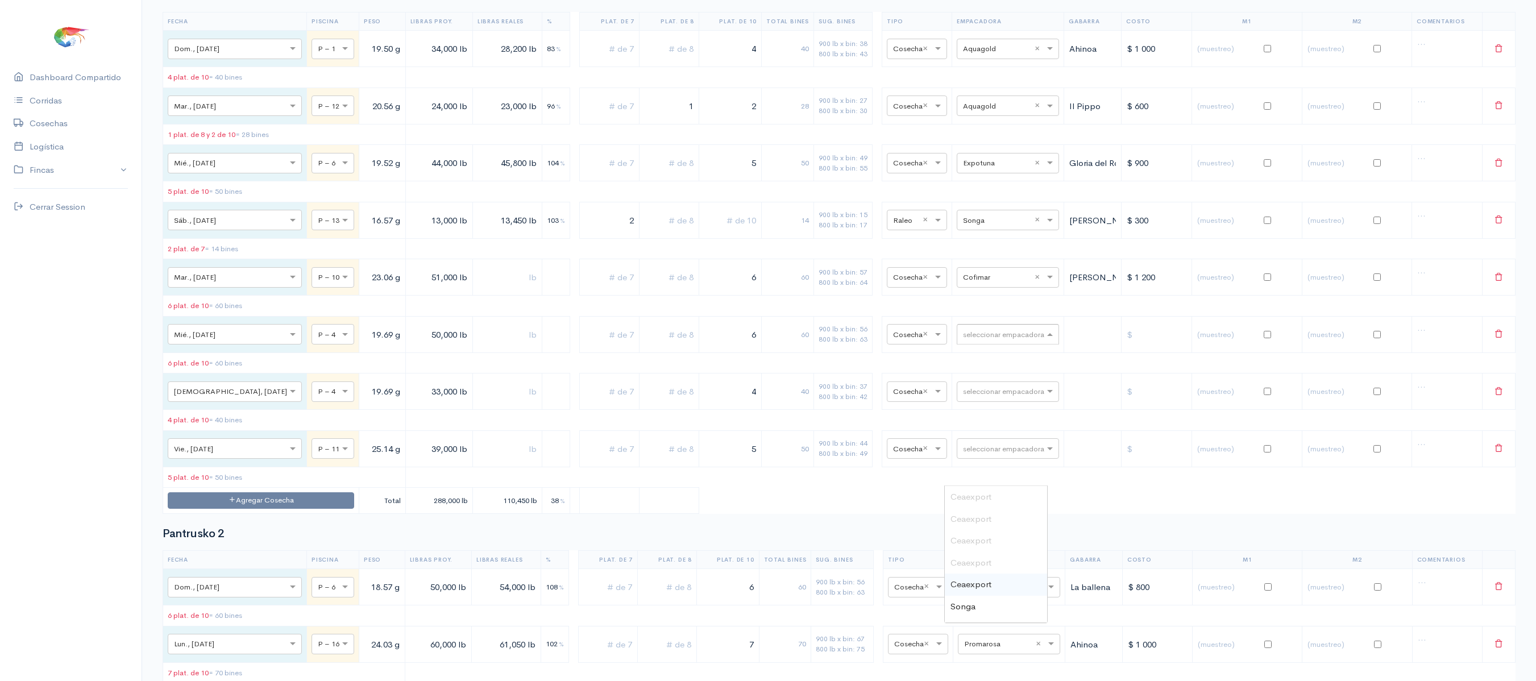
click at [993, 340] on input "text" at bounding box center [997, 333] width 69 height 13
type input "fr"
click at [997, 501] on div "Frigolandia" at bounding box center [996, 497] width 102 height 22
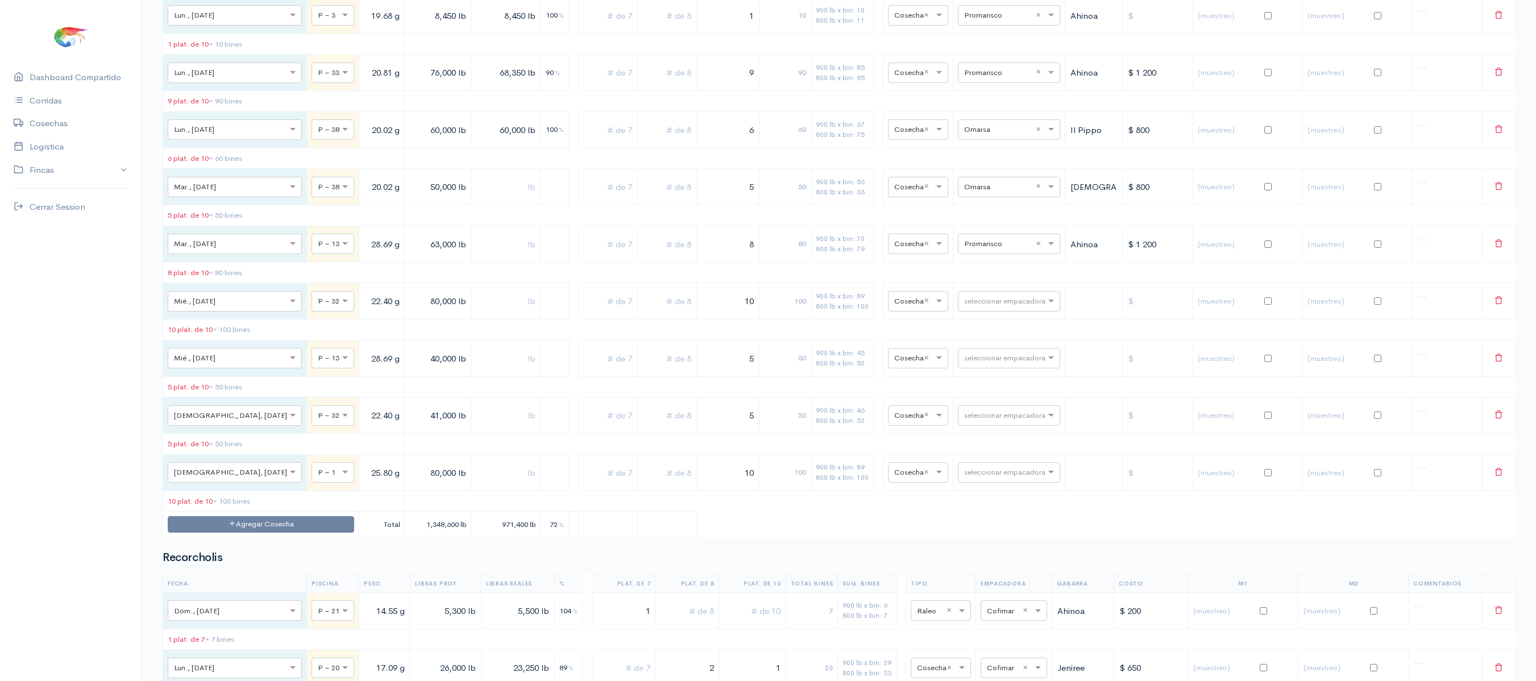
scroll to position [4680, 0]
click at [987, 306] on input "text" at bounding box center [998, 299] width 69 height 13
type input "pro"
click at [987, 506] on div "Promarisco" at bounding box center [997, 515] width 102 height 22
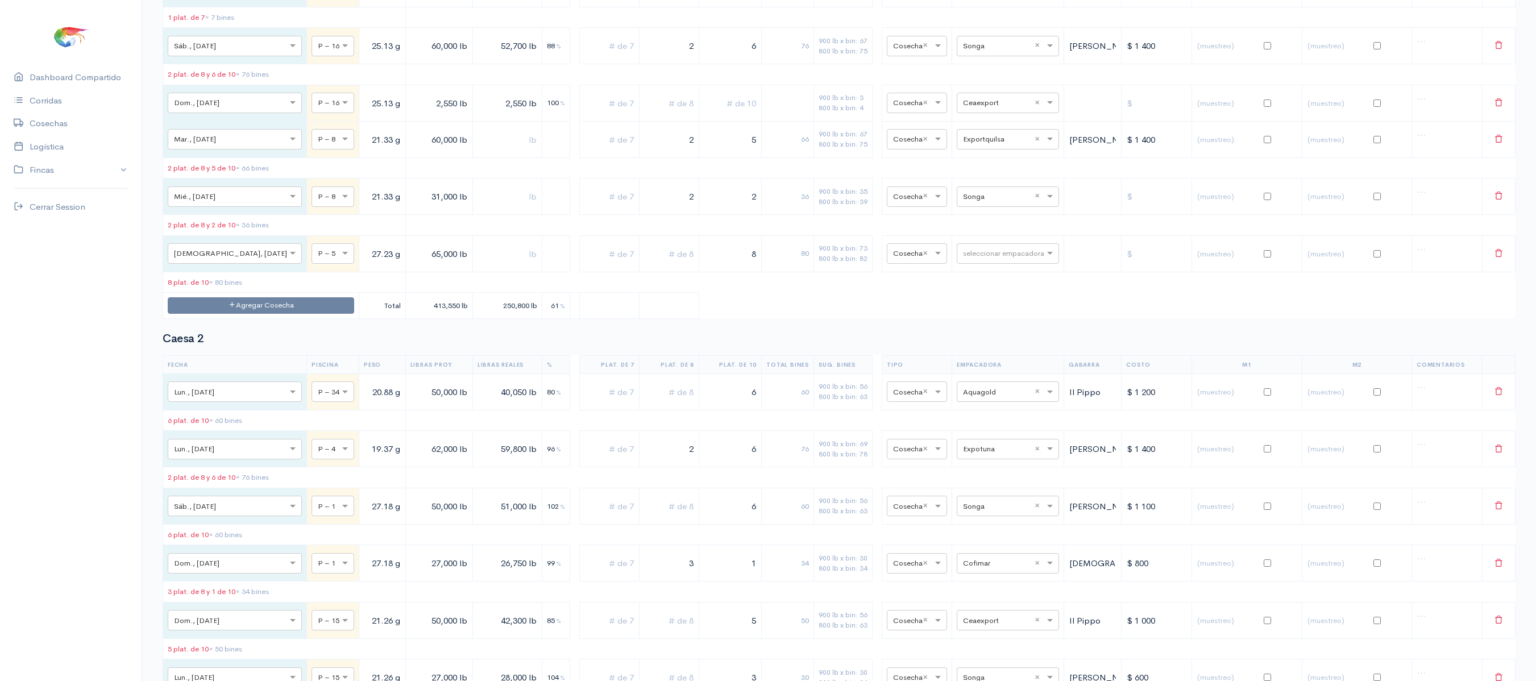
scroll to position [0, 0]
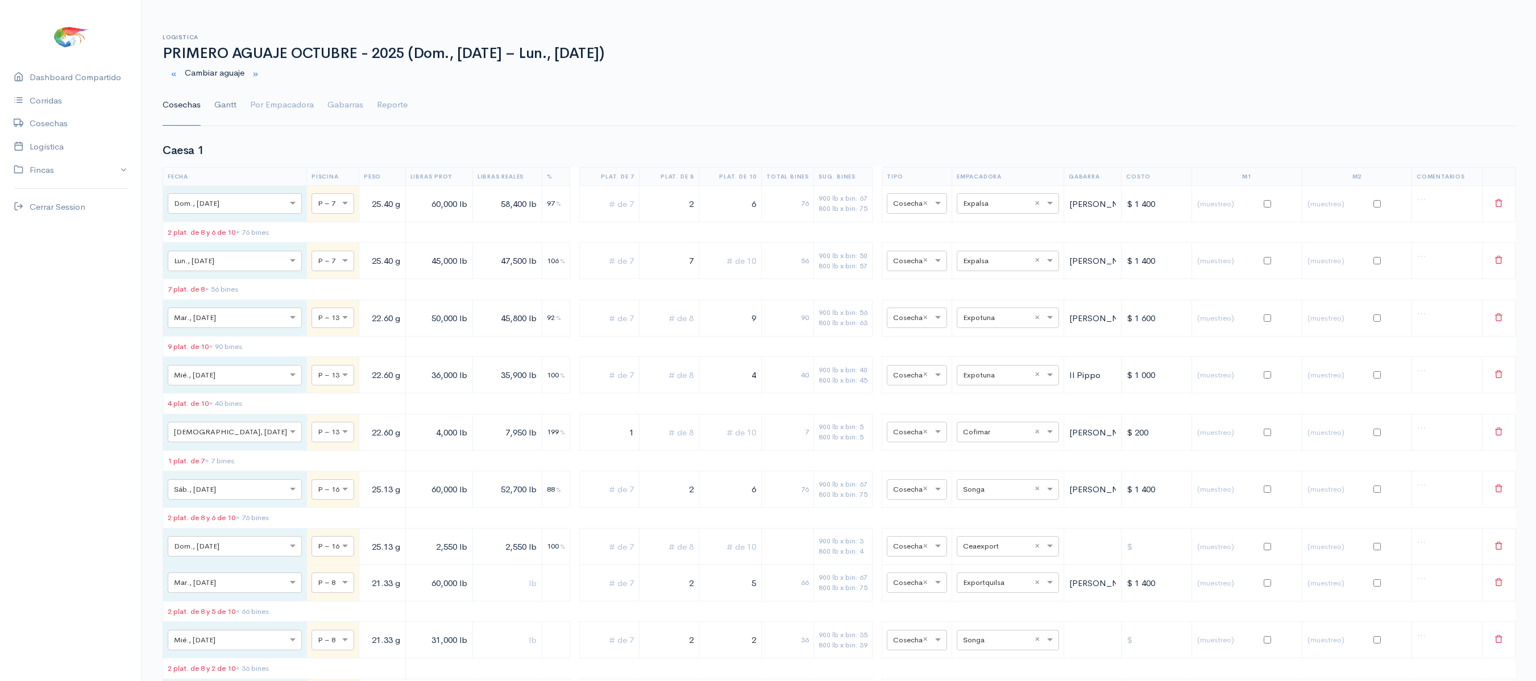
click at [232, 111] on link "Gantt" at bounding box center [225, 105] width 22 height 41
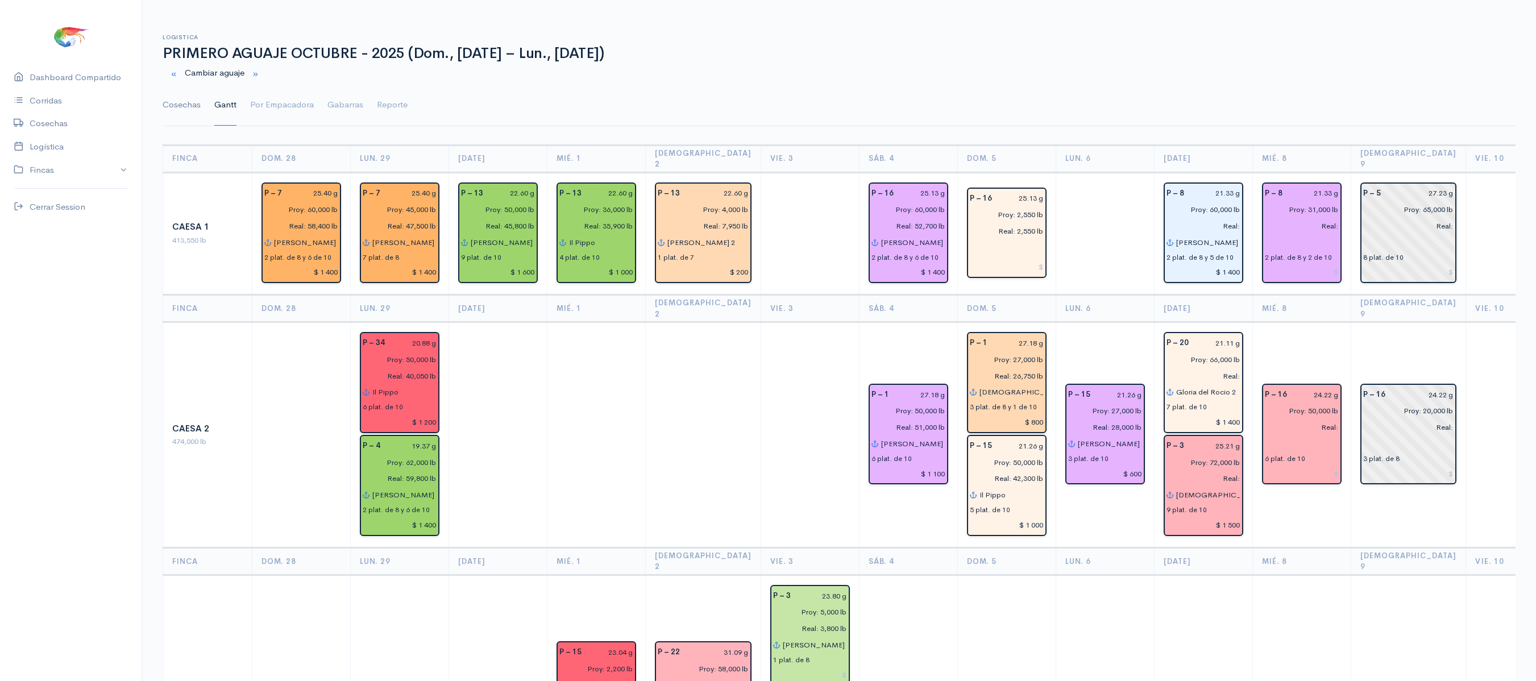
click at [183, 105] on link "Cosechas" at bounding box center [182, 105] width 38 height 41
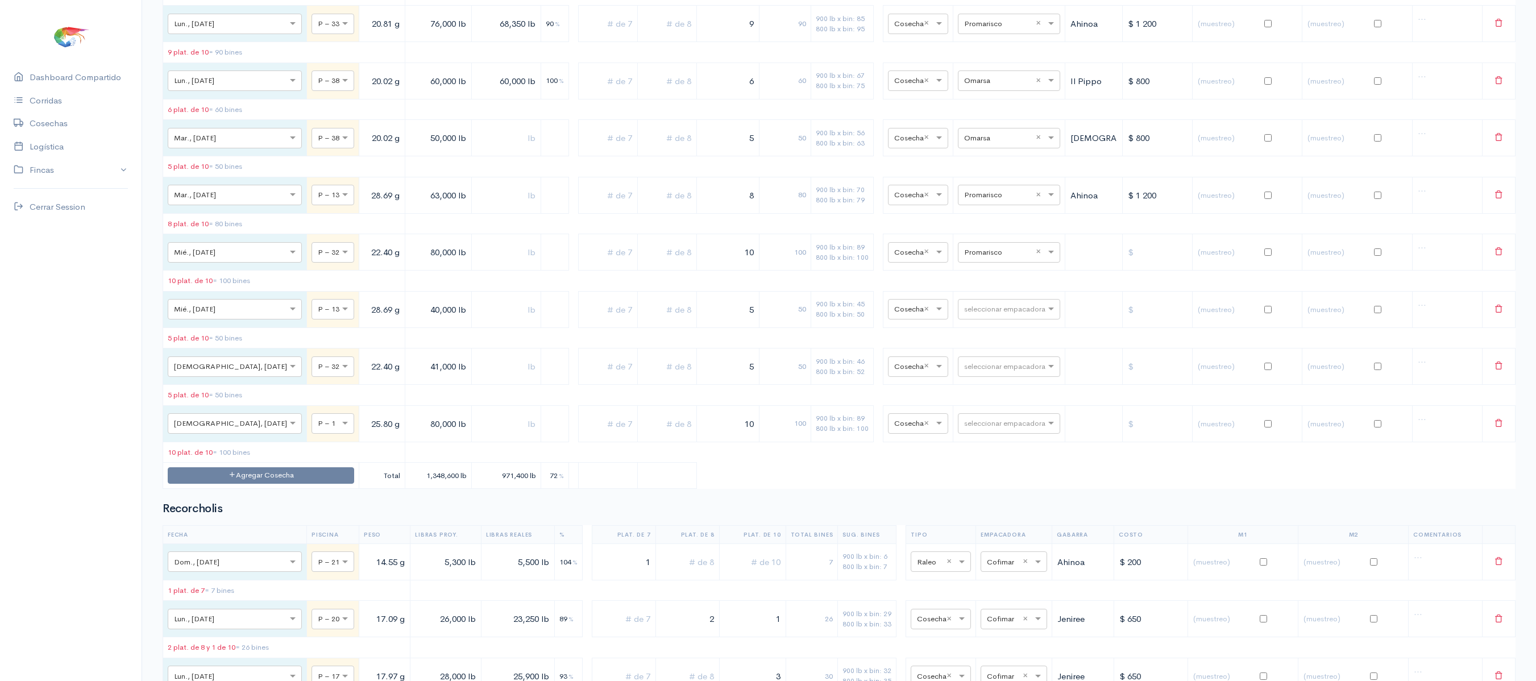
scroll to position [4729, 0]
click at [964, 314] on input "text" at bounding box center [998, 307] width 69 height 13
type input "cof"
click at [974, 522] on span "Cofimar" at bounding box center [966, 524] width 30 height 11
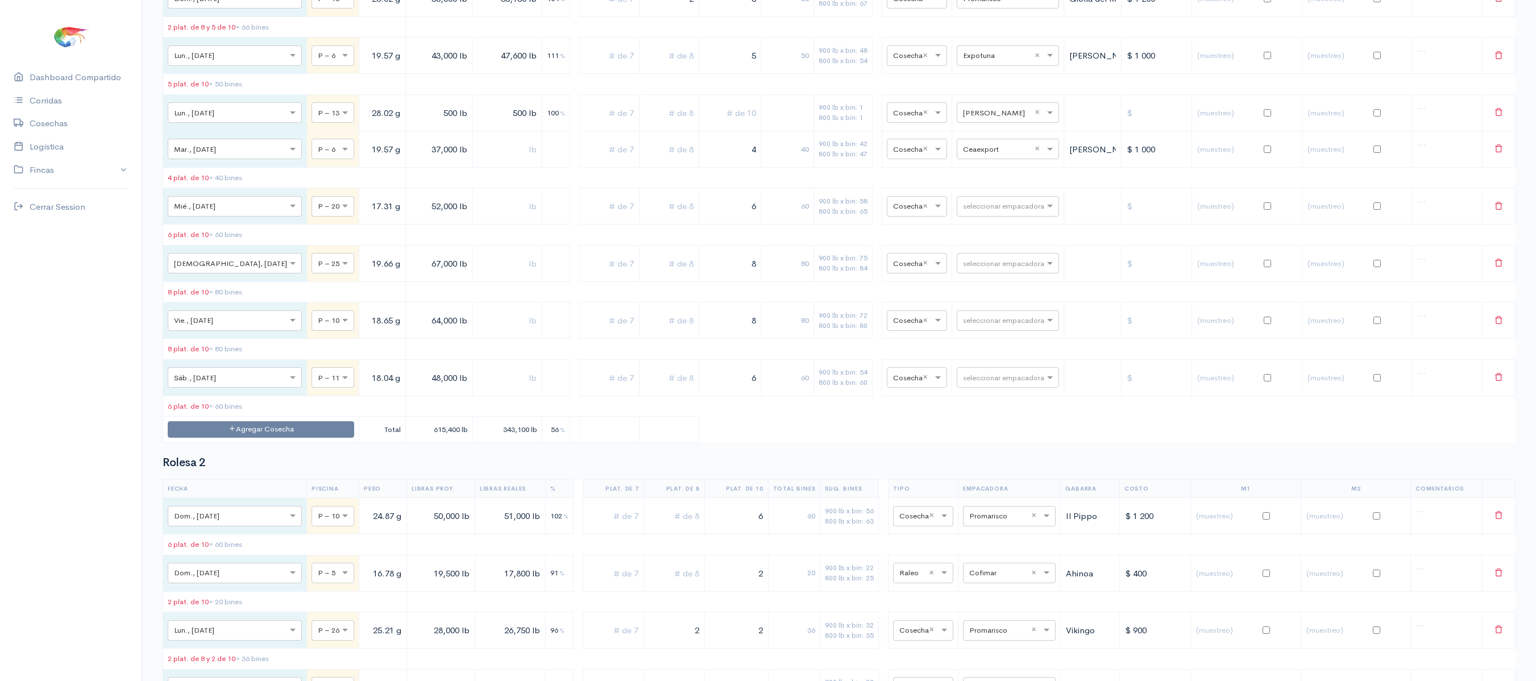
scroll to position [6347, 0]
click at [989, 211] on input "text" at bounding box center [997, 204] width 69 height 13
type input "oma"
click at [982, 479] on div "Omarsa" at bounding box center [994, 482] width 102 height 22
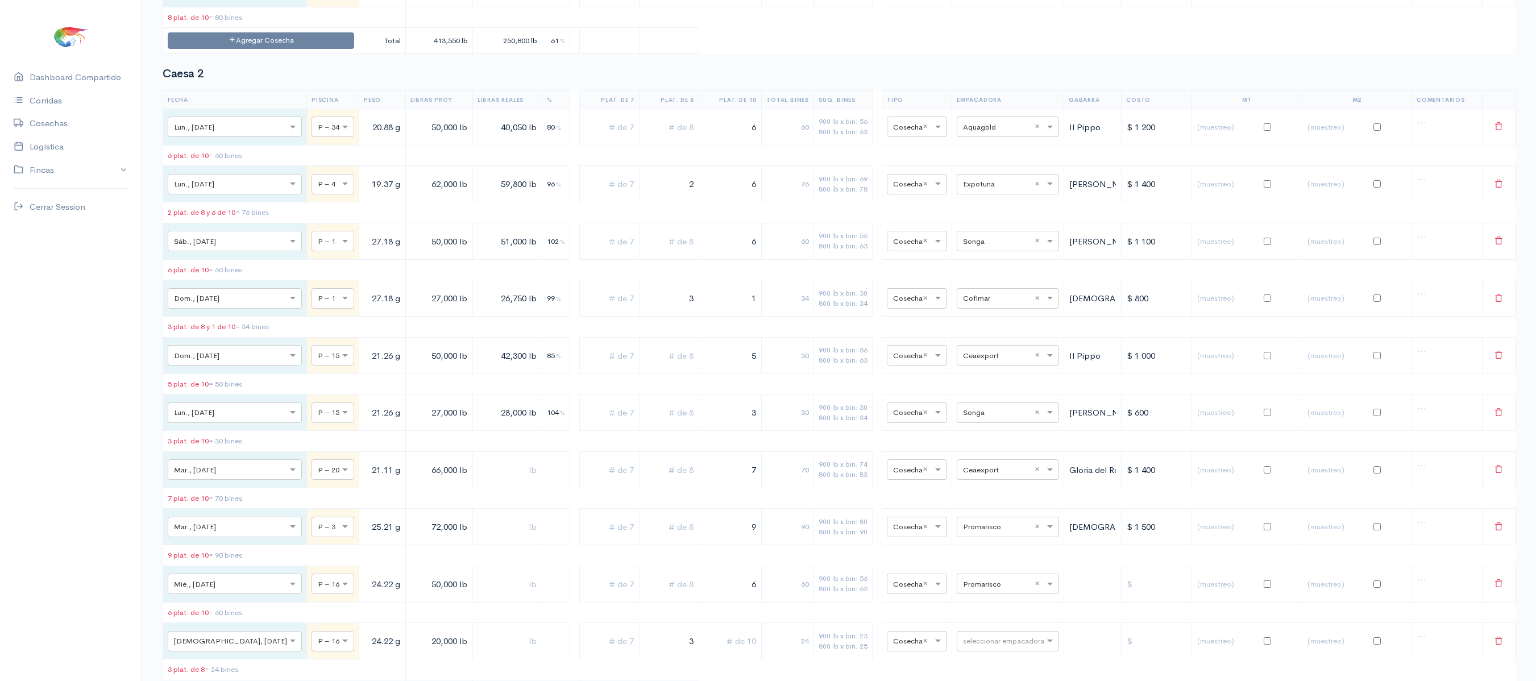
scroll to position [0, 0]
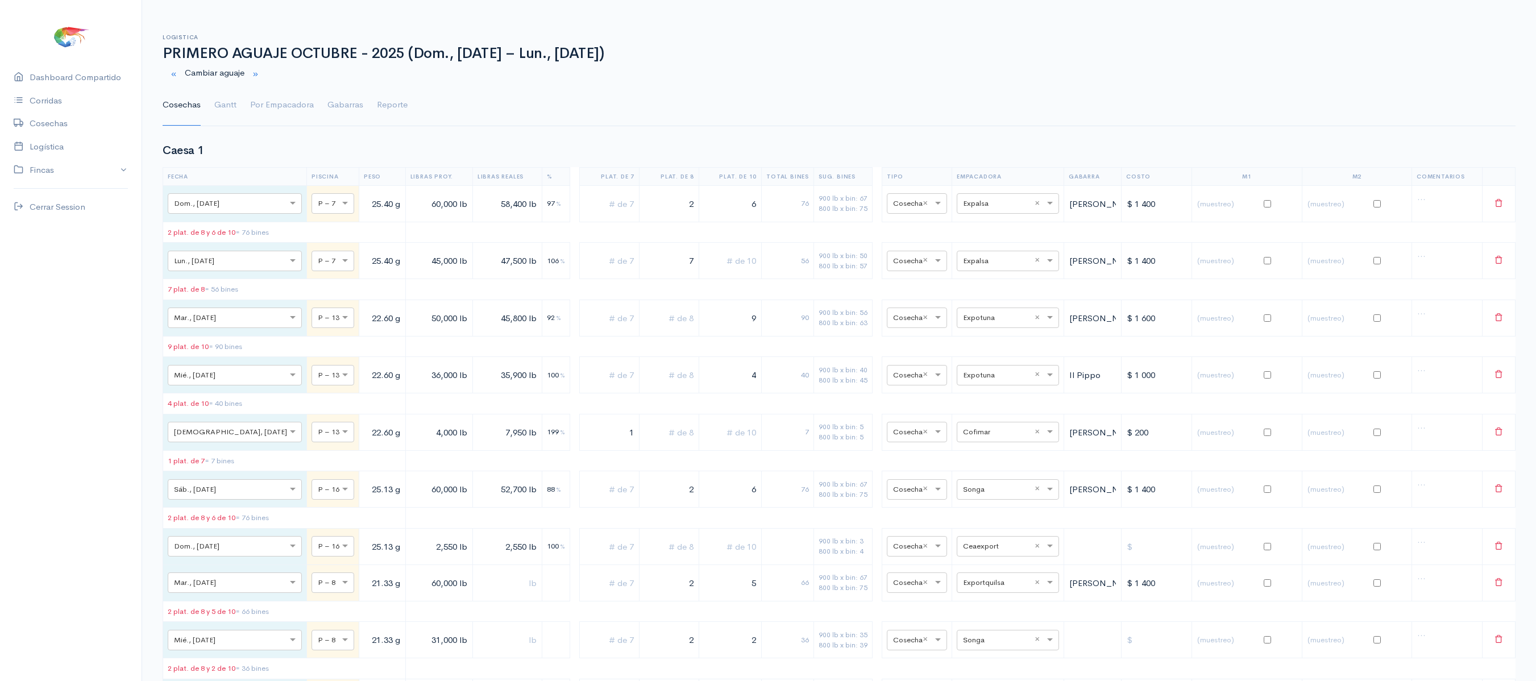
click at [238, 103] on ul "Cosechas Gantt Por Empacadora Gabarras Reporte" at bounding box center [839, 105] width 1353 height 41
click at [234, 99] on link "Gantt" at bounding box center [225, 105] width 22 height 41
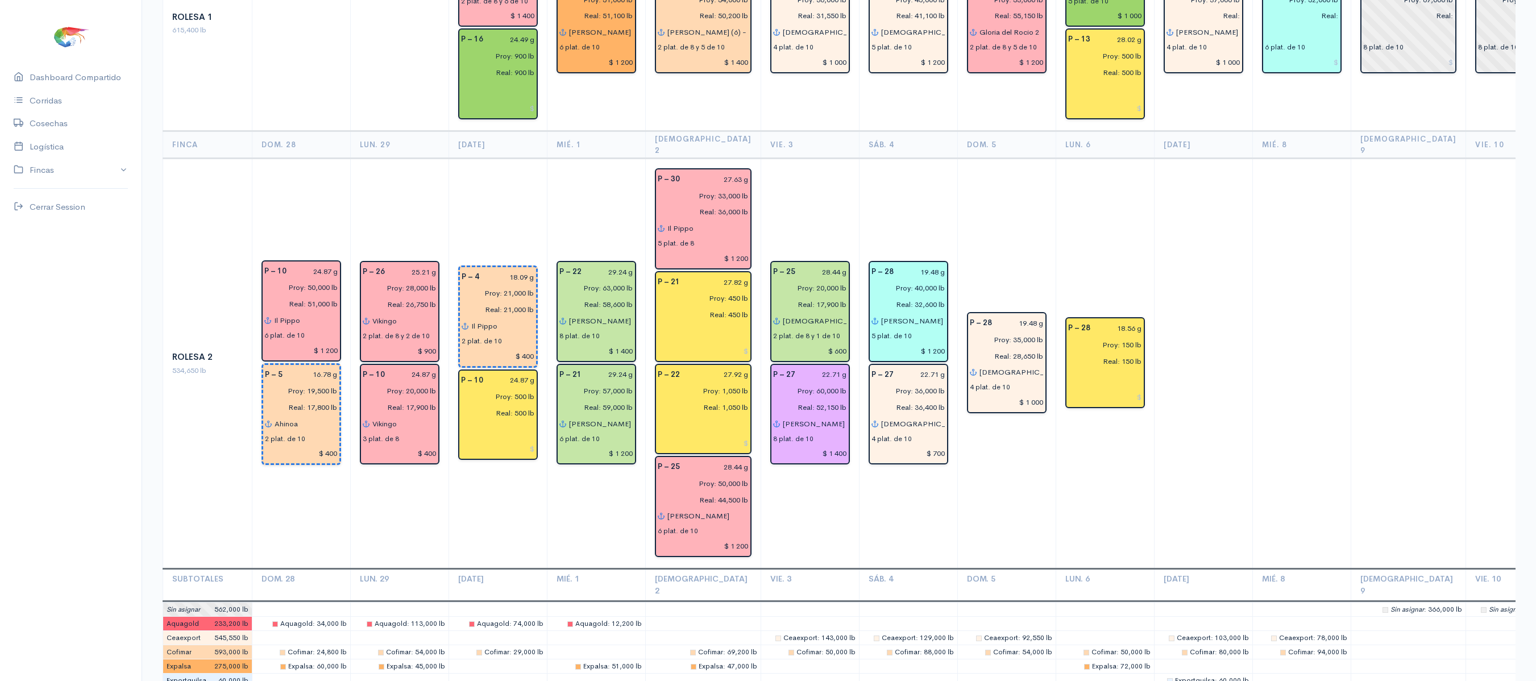
scroll to position [2578, 0]
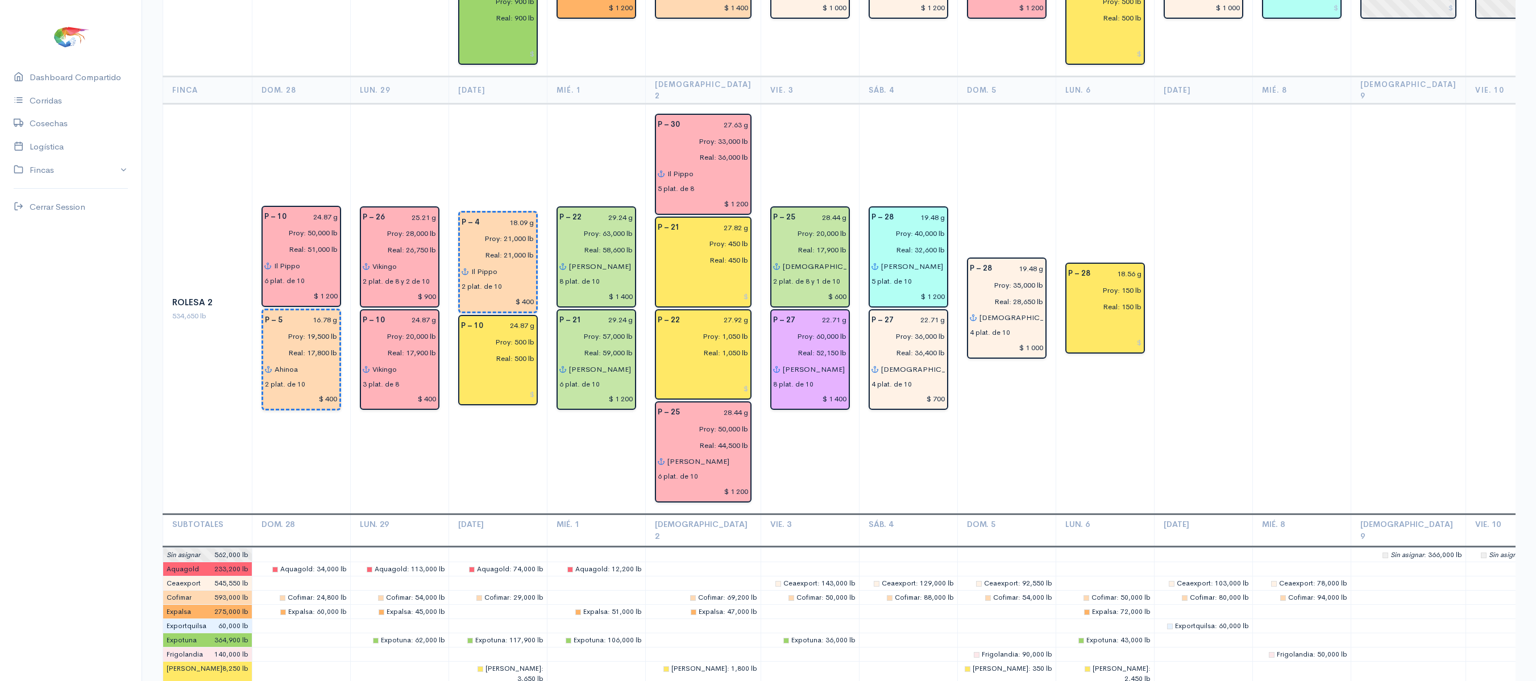
click at [1226, 203] on td at bounding box center [1203, 309] width 98 height 410
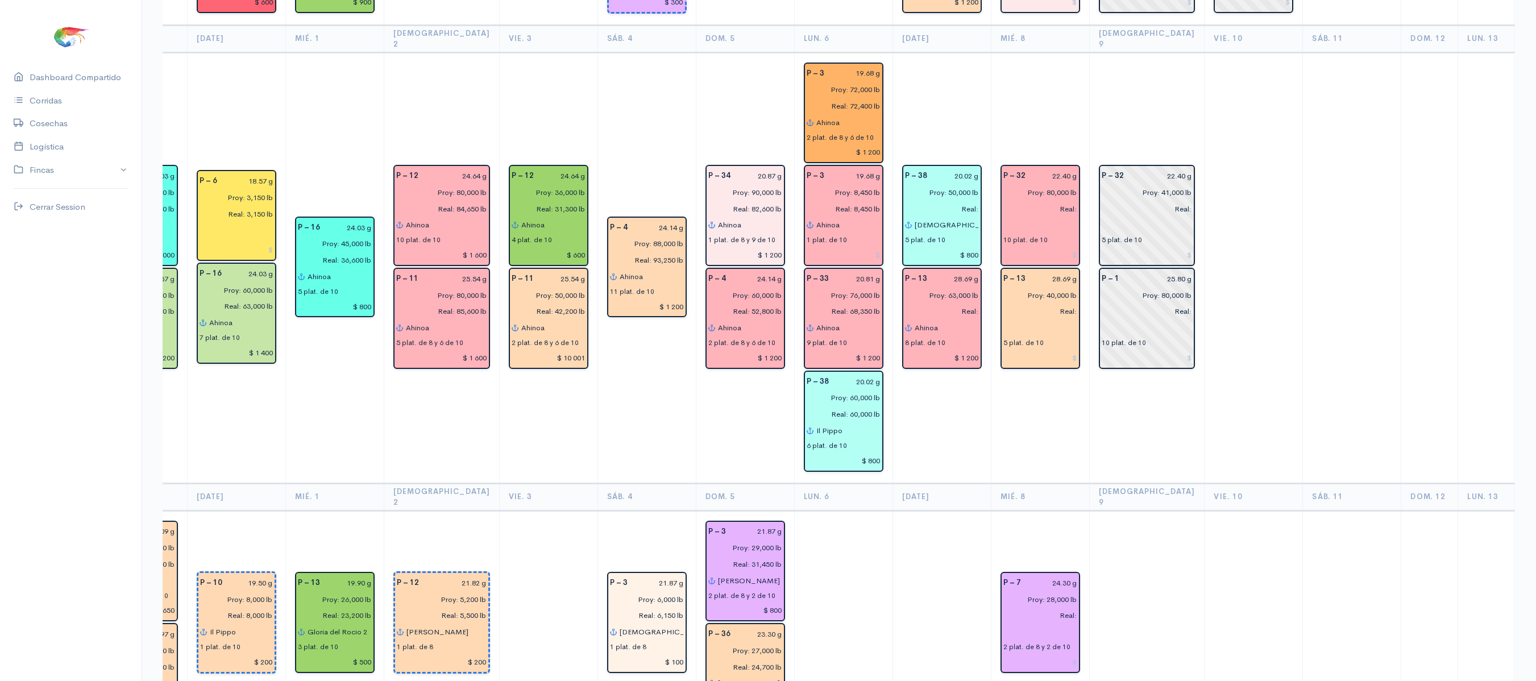
scroll to position [1615, 0]
click at [663, 90] on td "P – 4 24.14 g Proy: 88,000 lb Real: 93,250 lb Ahinoa 11 plat. de 10 $ 1 200" at bounding box center [646, 268] width 98 height 431
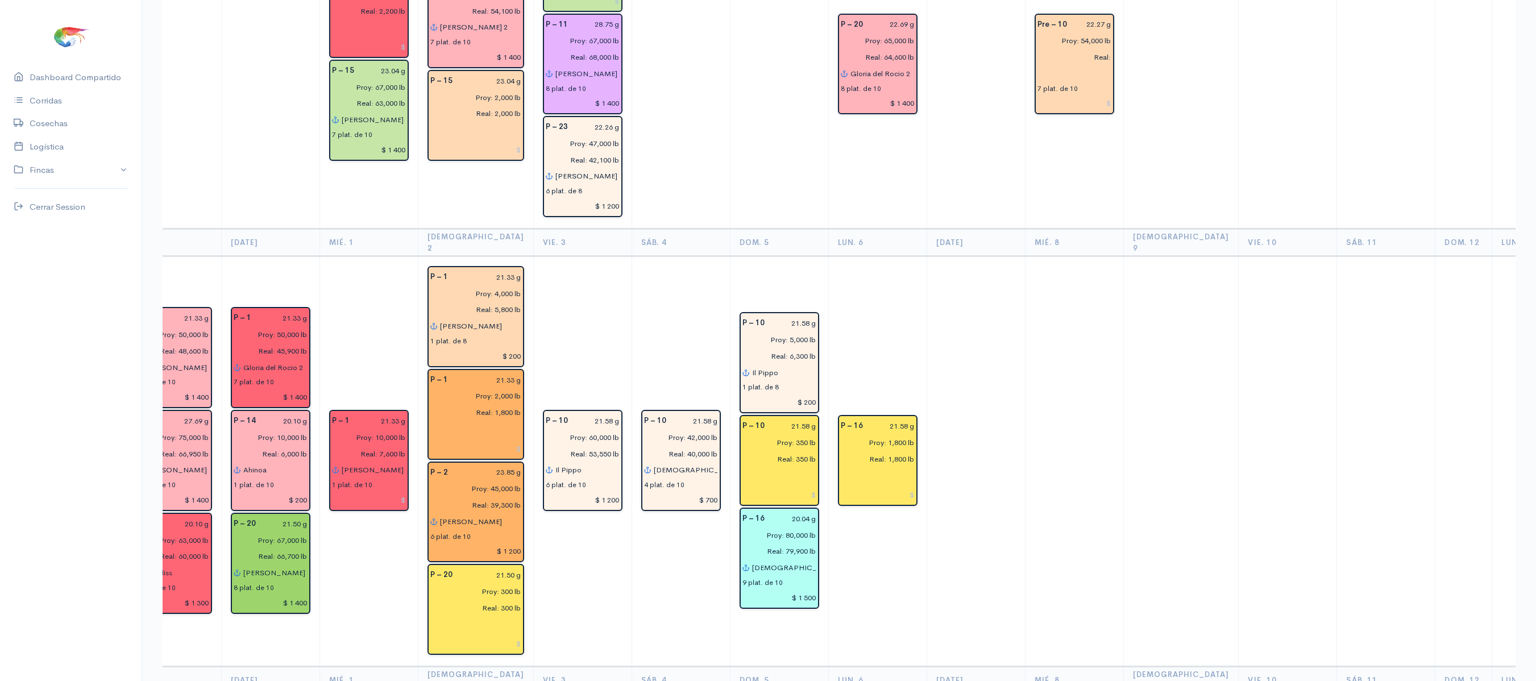
scroll to position [0, 0]
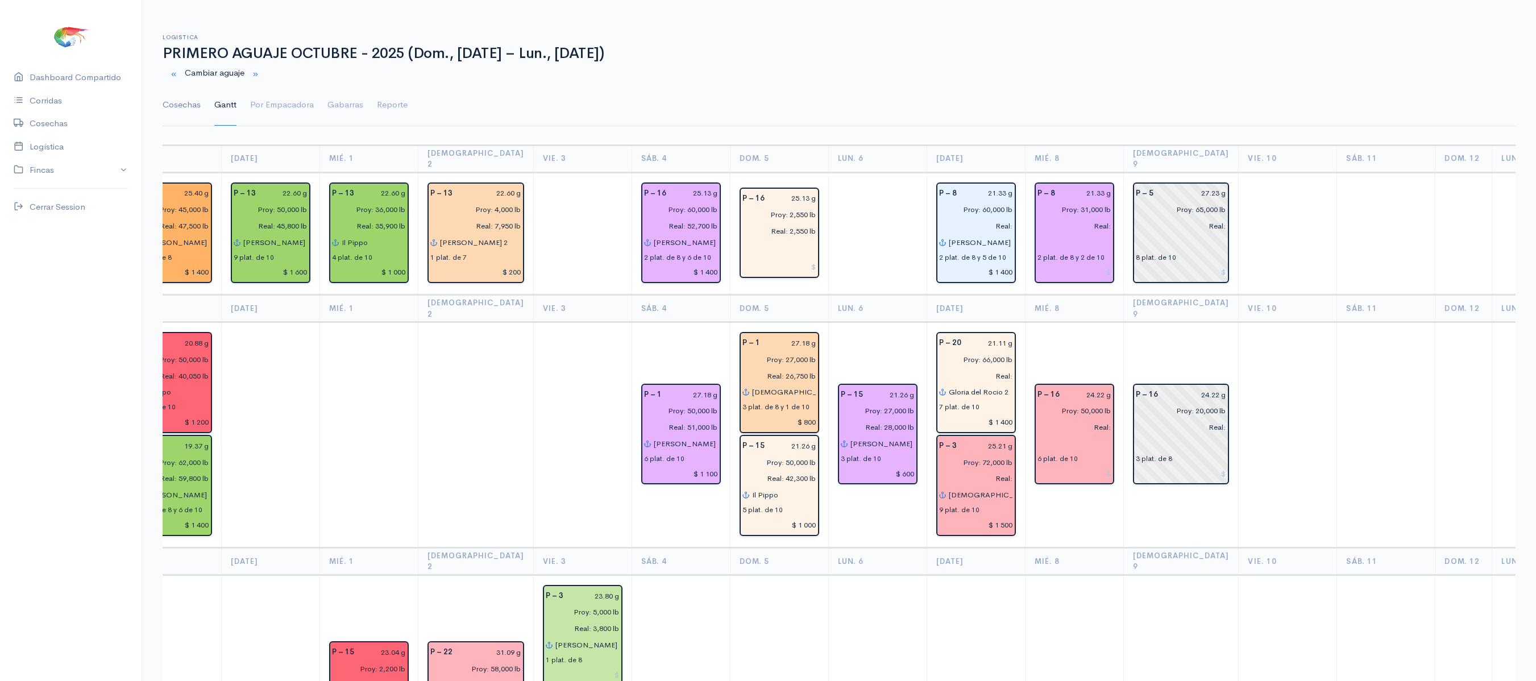
click at [169, 114] on link "Cosechas" at bounding box center [182, 105] width 38 height 41
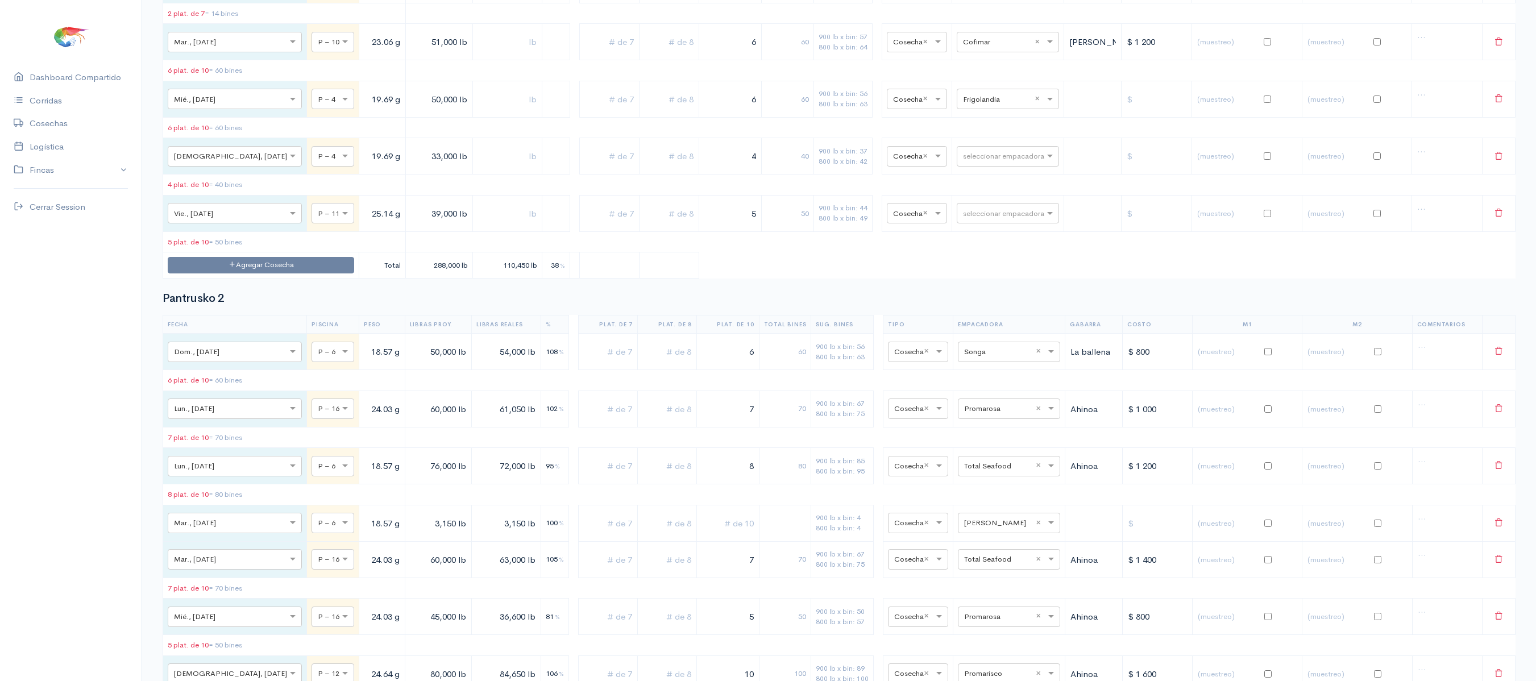
scroll to position [3562, 0]
click at [988, 106] on input "text" at bounding box center [997, 99] width 69 height 13
click at [981, 310] on span "Ceaexport" at bounding box center [970, 311] width 41 height 11
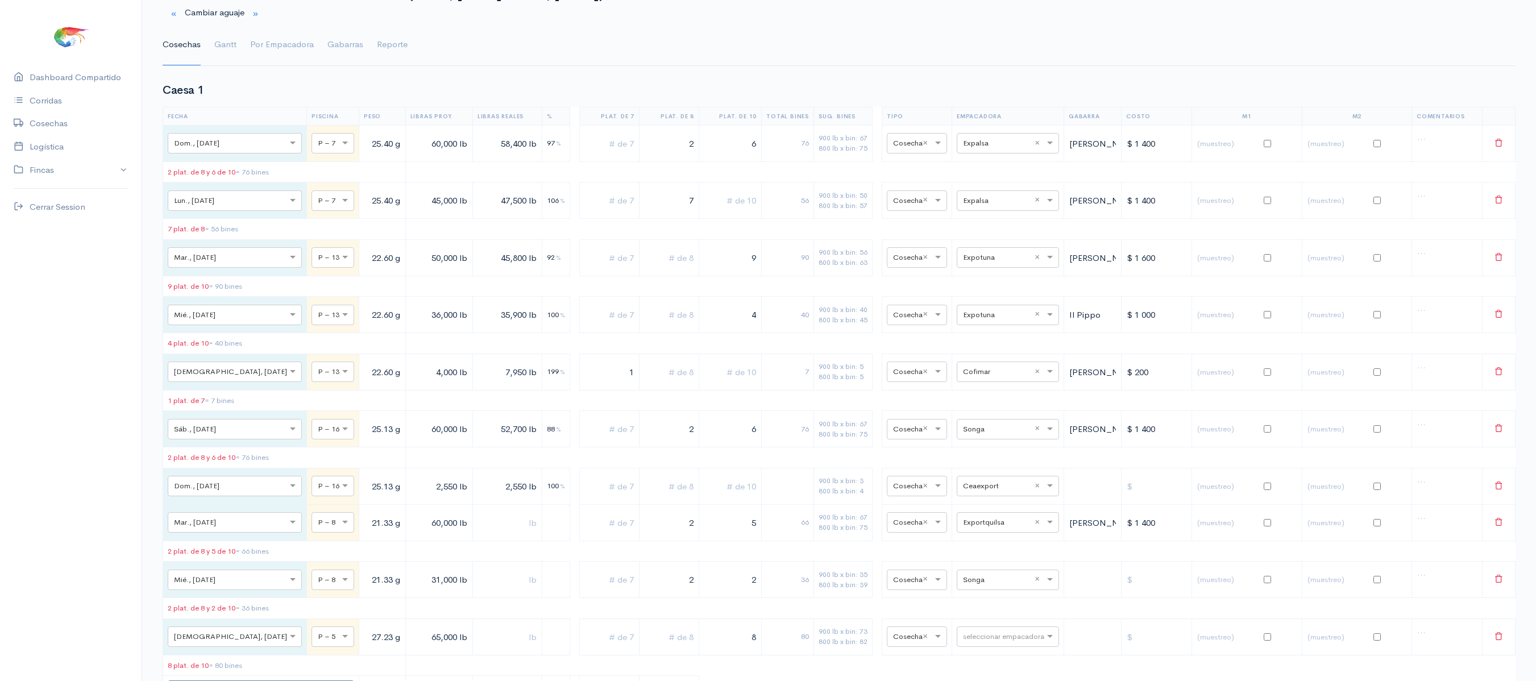
scroll to position [0, 0]
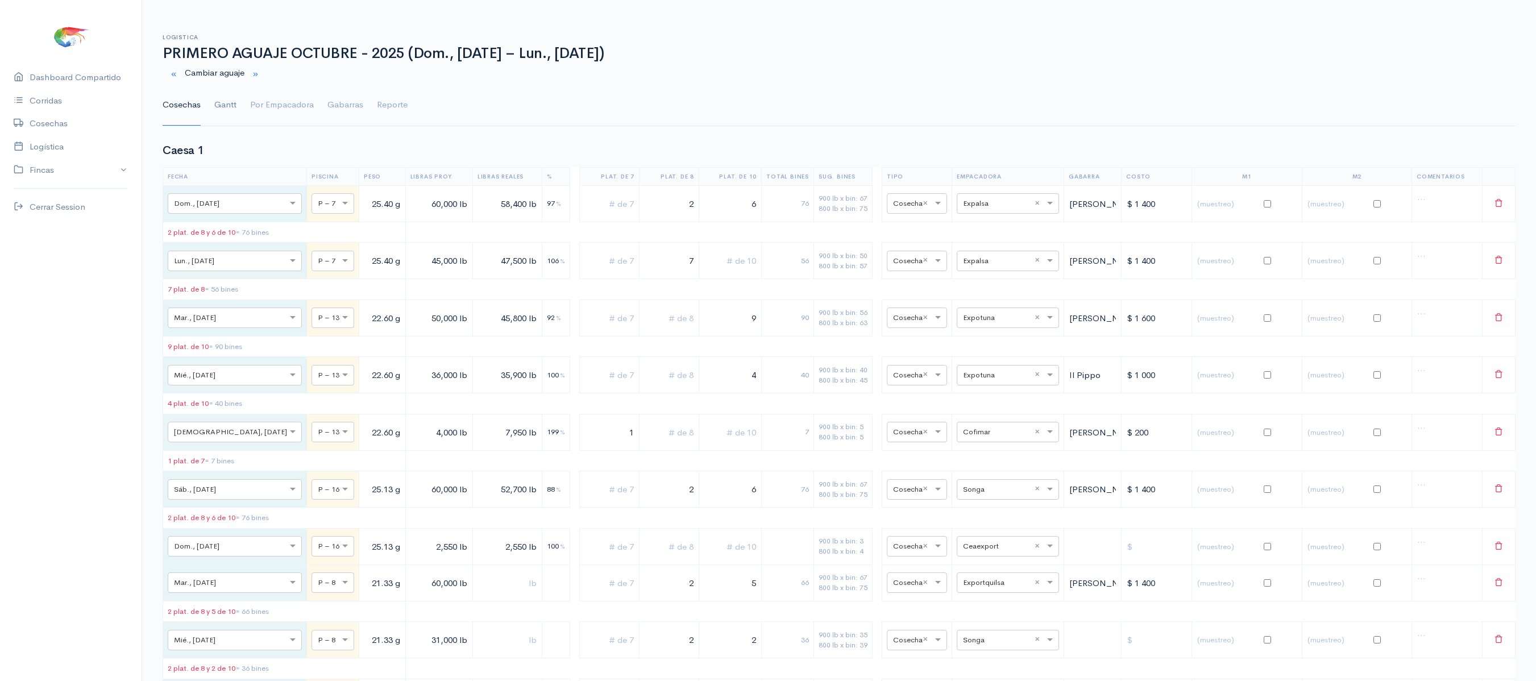
click at [227, 107] on link "Gantt" at bounding box center [225, 105] width 22 height 41
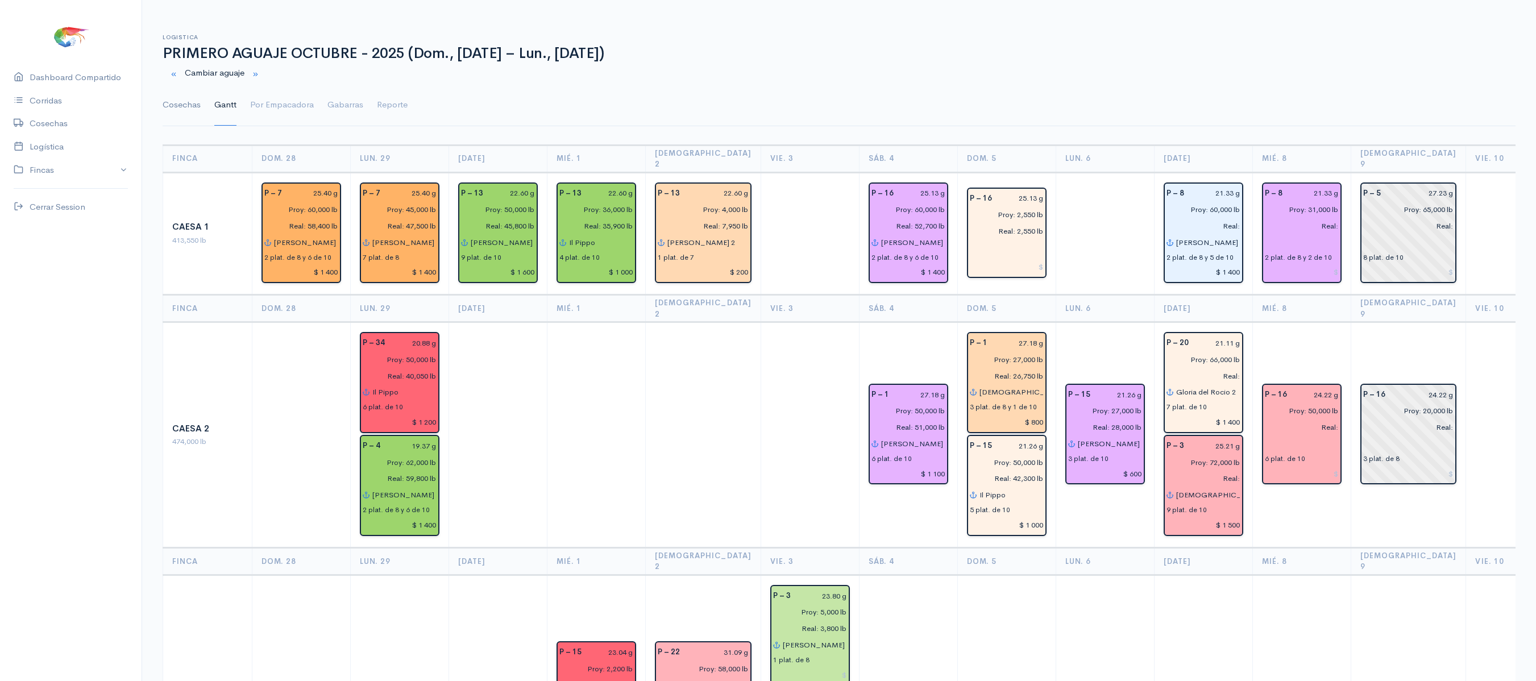
click at [189, 106] on link "Cosechas" at bounding box center [182, 105] width 38 height 41
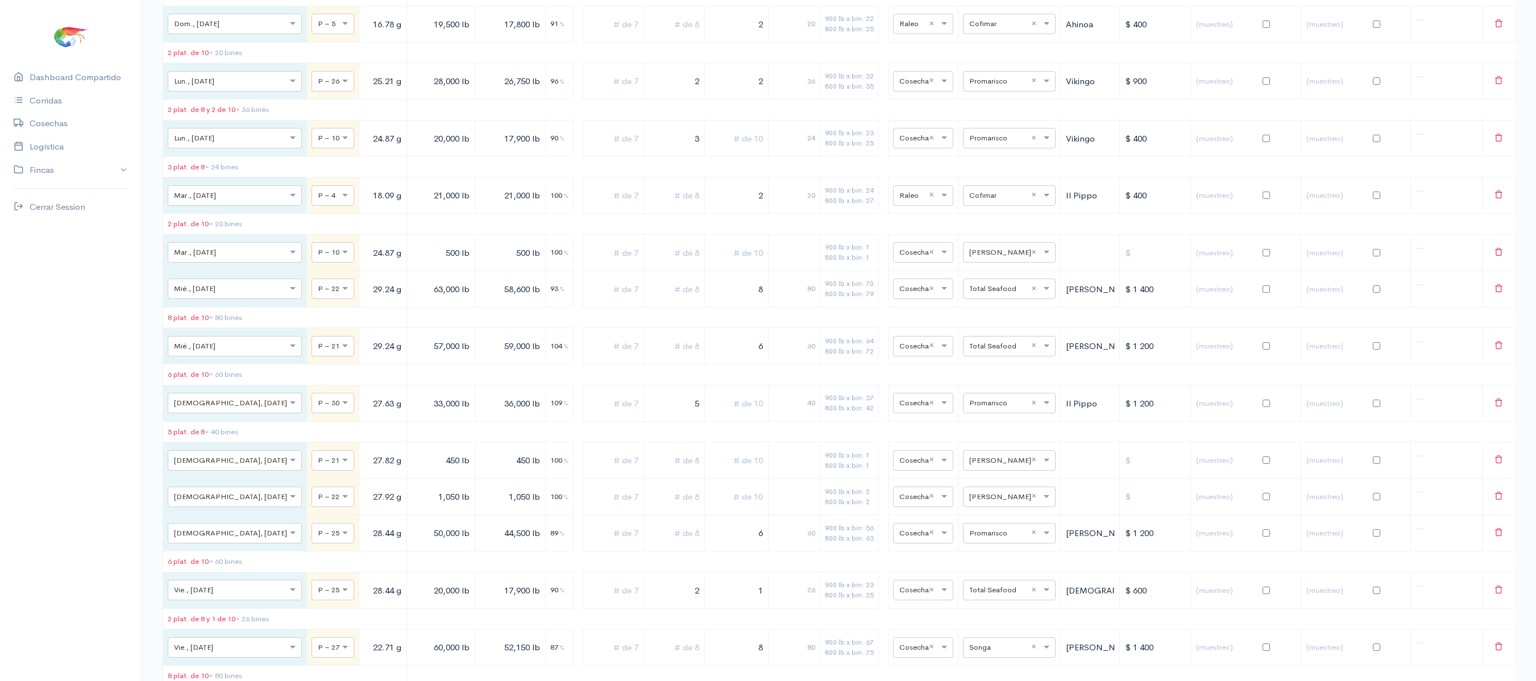
scroll to position [6896, 0]
click at [907, 28] on input "text" at bounding box center [912, 22] width 27 height 13
click at [773, 191] on div "Rolesa 2 Fecha Piscina Peso Libras Proy. Libras Reales % Plat. de 7 Plat. de 8 …" at bounding box center [839, 412] width 1353 height 1013
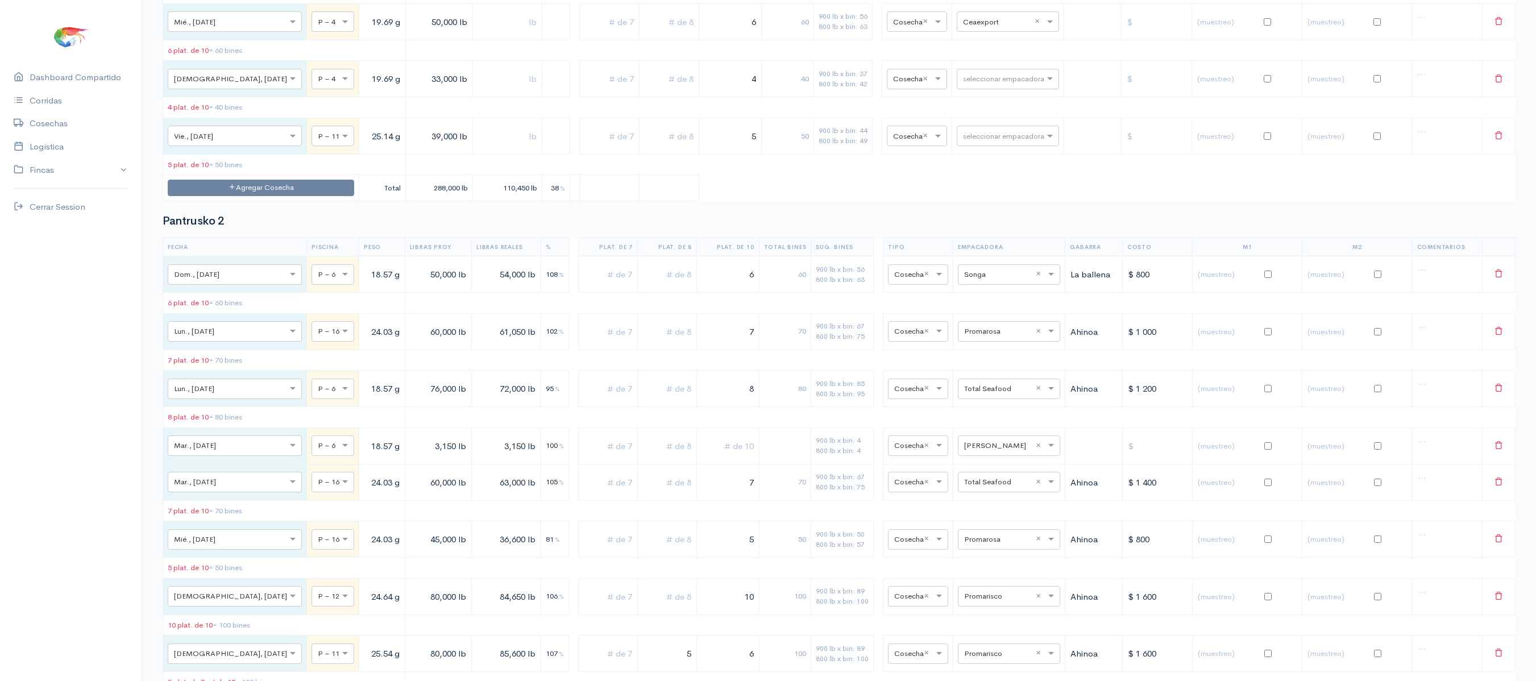
scroll to position [3641, 0]
click at [984, 27] on input "text" at bounding box center [997, 21] width 69 height 13
type input "[PERSON_NAME]"
click at [985, 185] on div "Omarsa" at bounding box center [996, 184] width 102 height 22
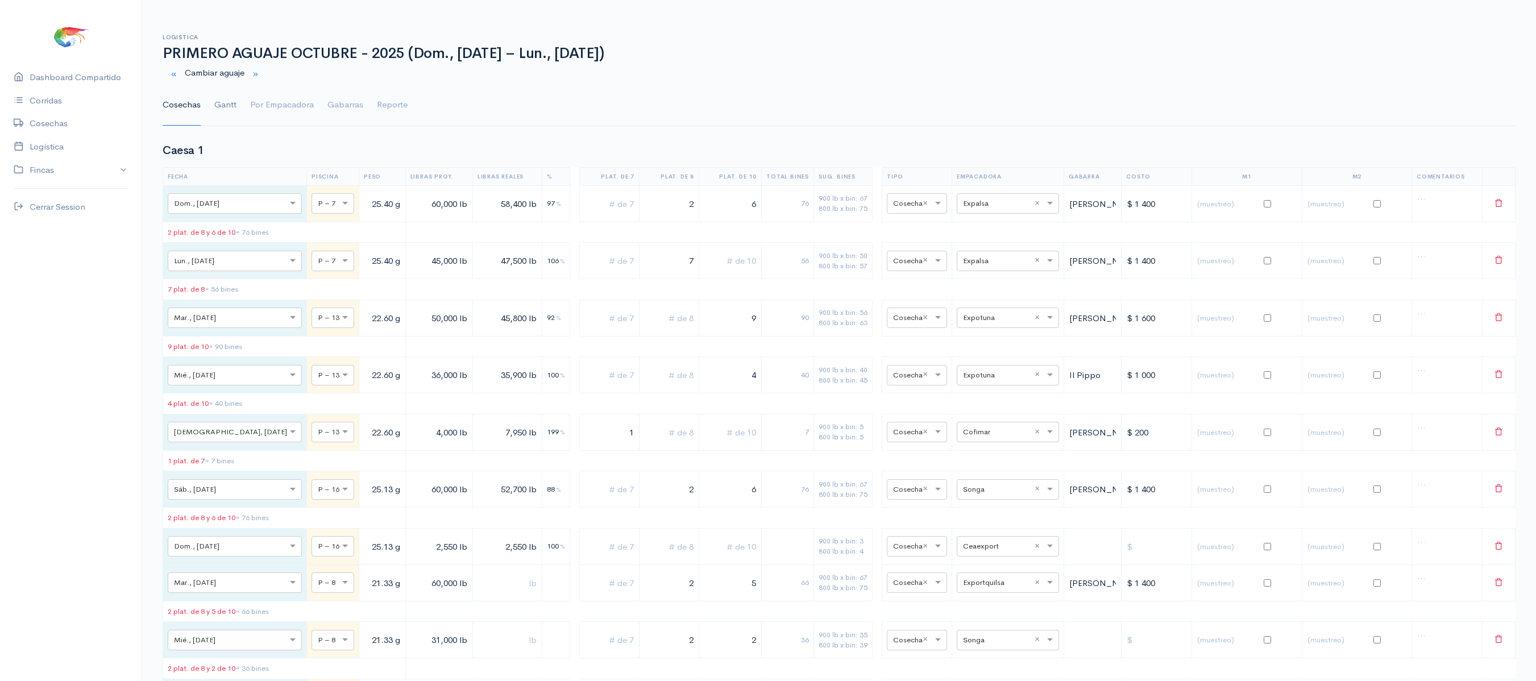
click at [214, 97] on link "Gantt" at bounding box center [225, 105] width 22 height 41
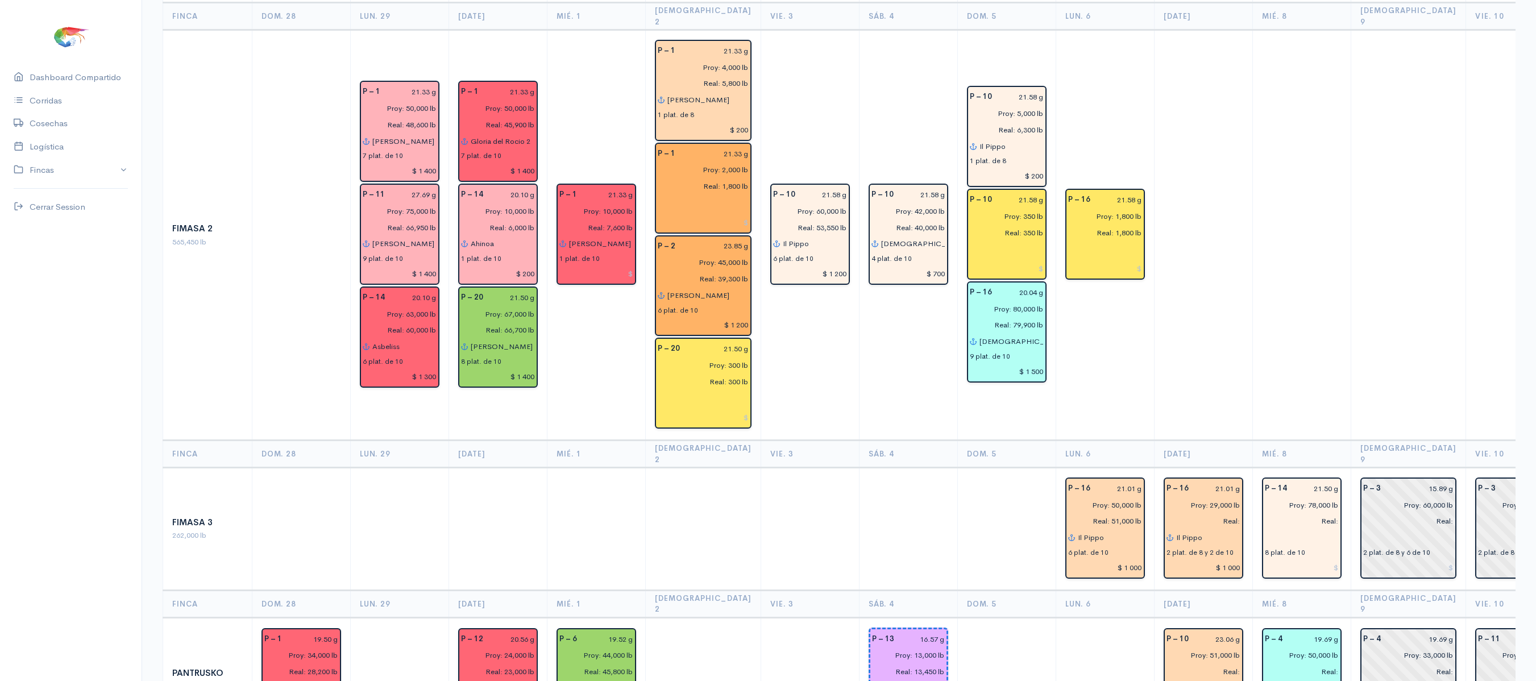
scroll to position [899, 0]
click at [1298, 232] on td at bounding box center [1301, 236] width 98 height 410
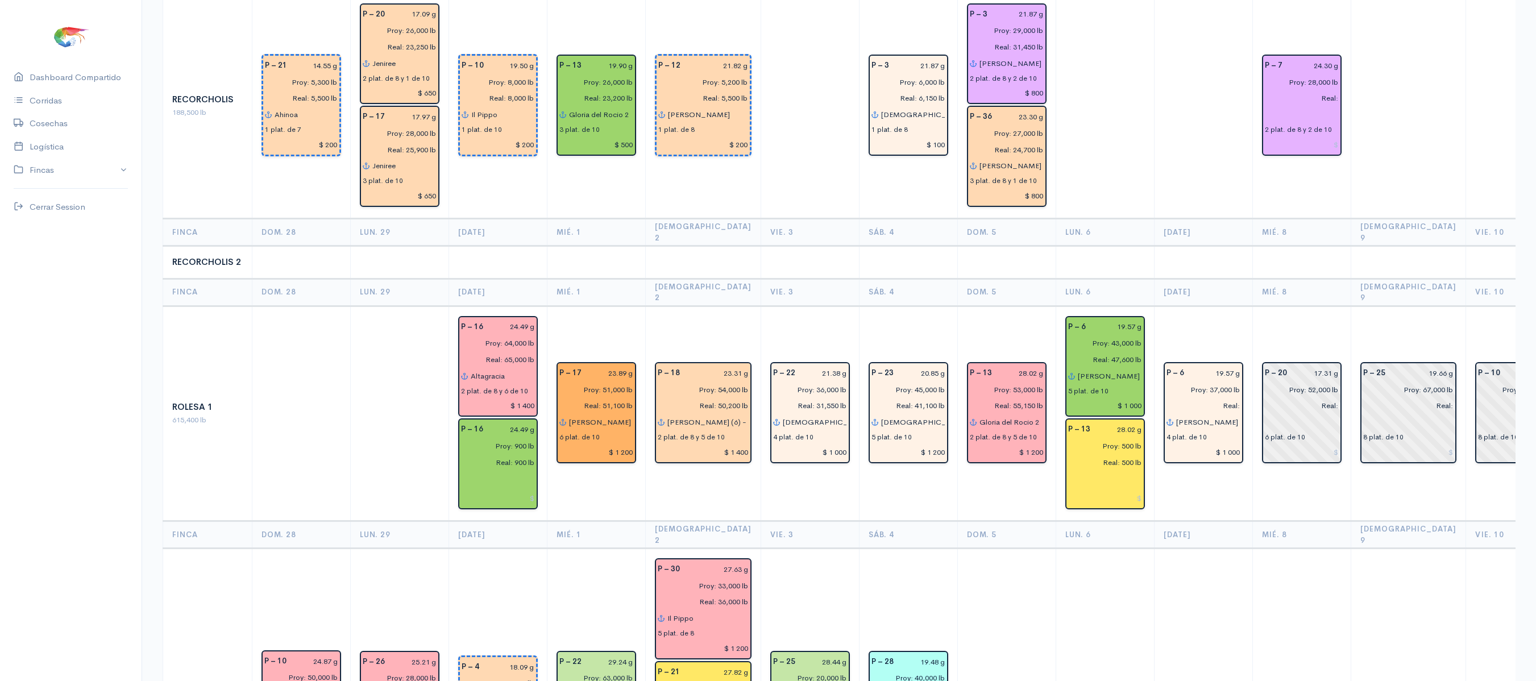
scroll to position [2578, 0]
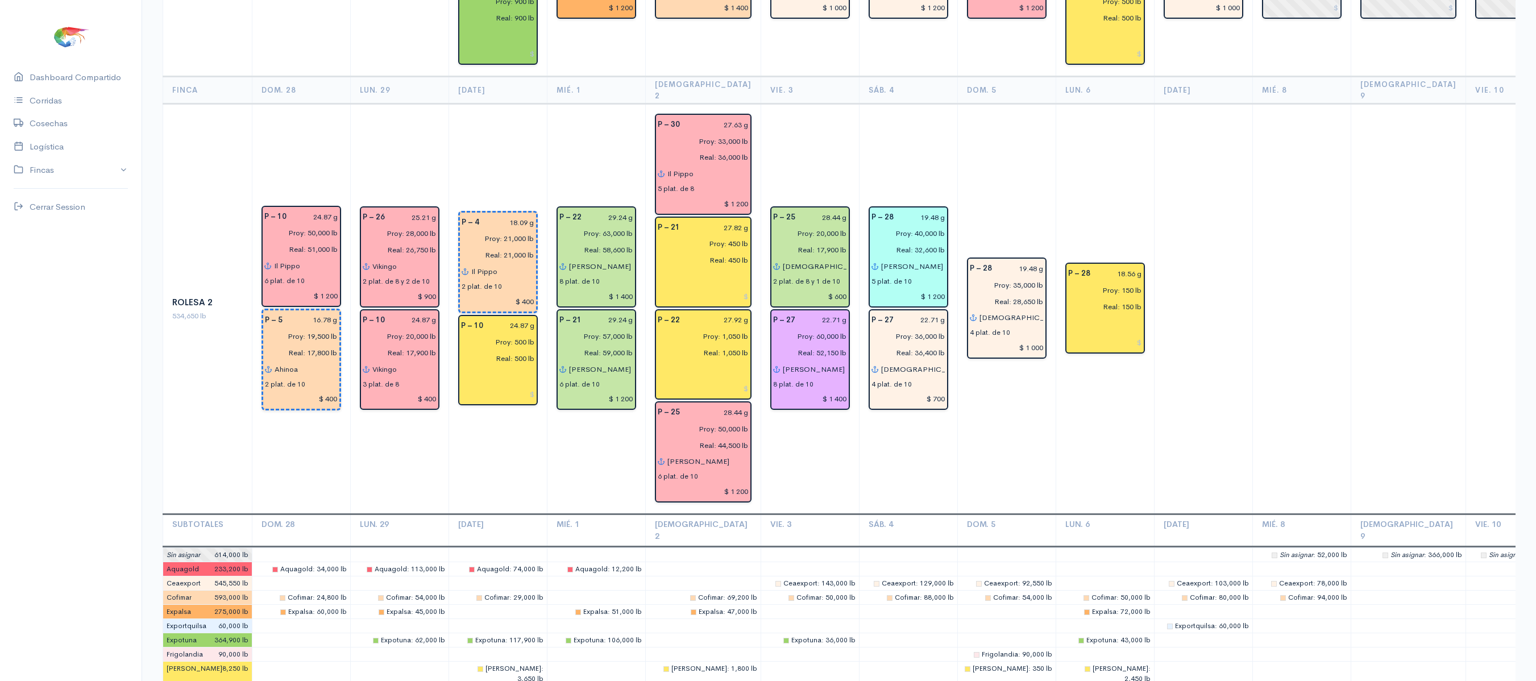
drag, startPoint x: 1171, startPoint y: 197, endPoint x: 1224, endPoint y: 98, distance: 112.4
click at [1224, 104] on td at bounding box center [1203, 309] width 98 height 410
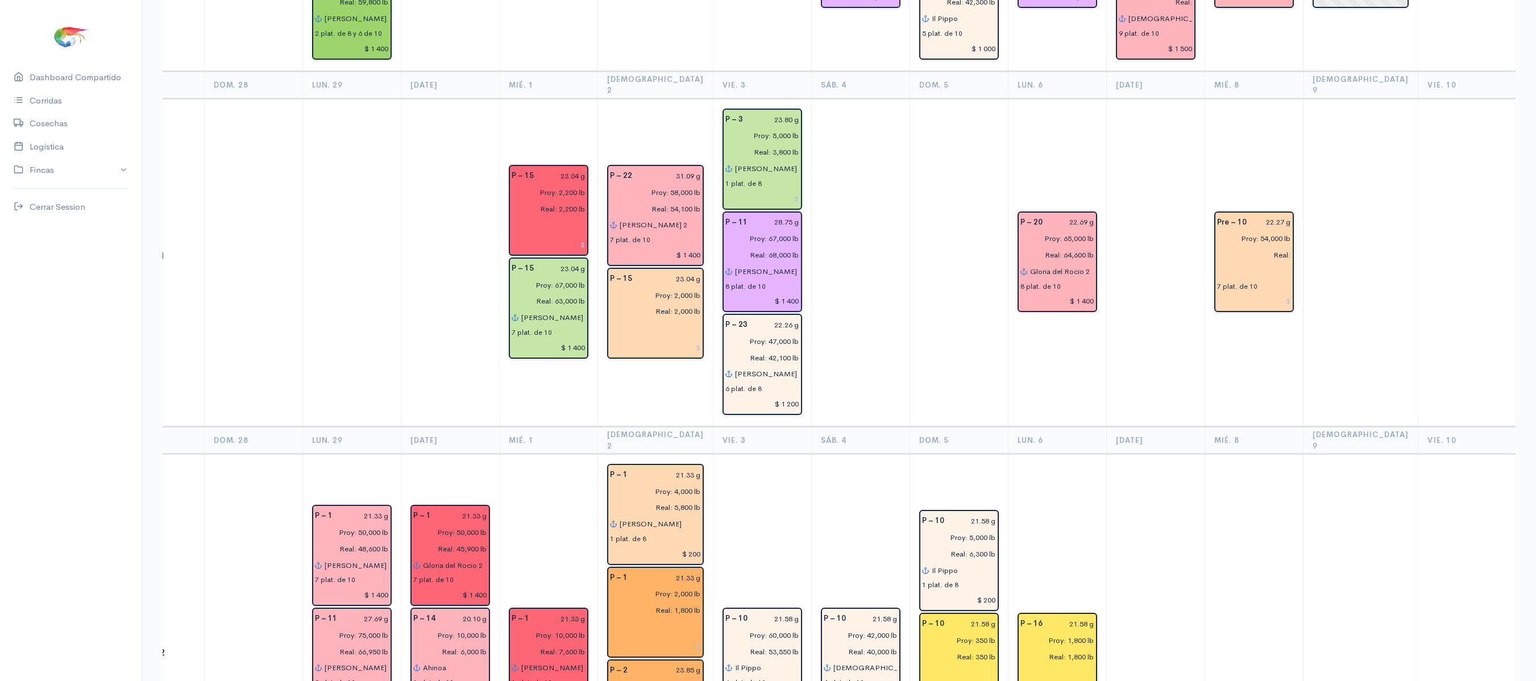
scroll to position [0, 0]
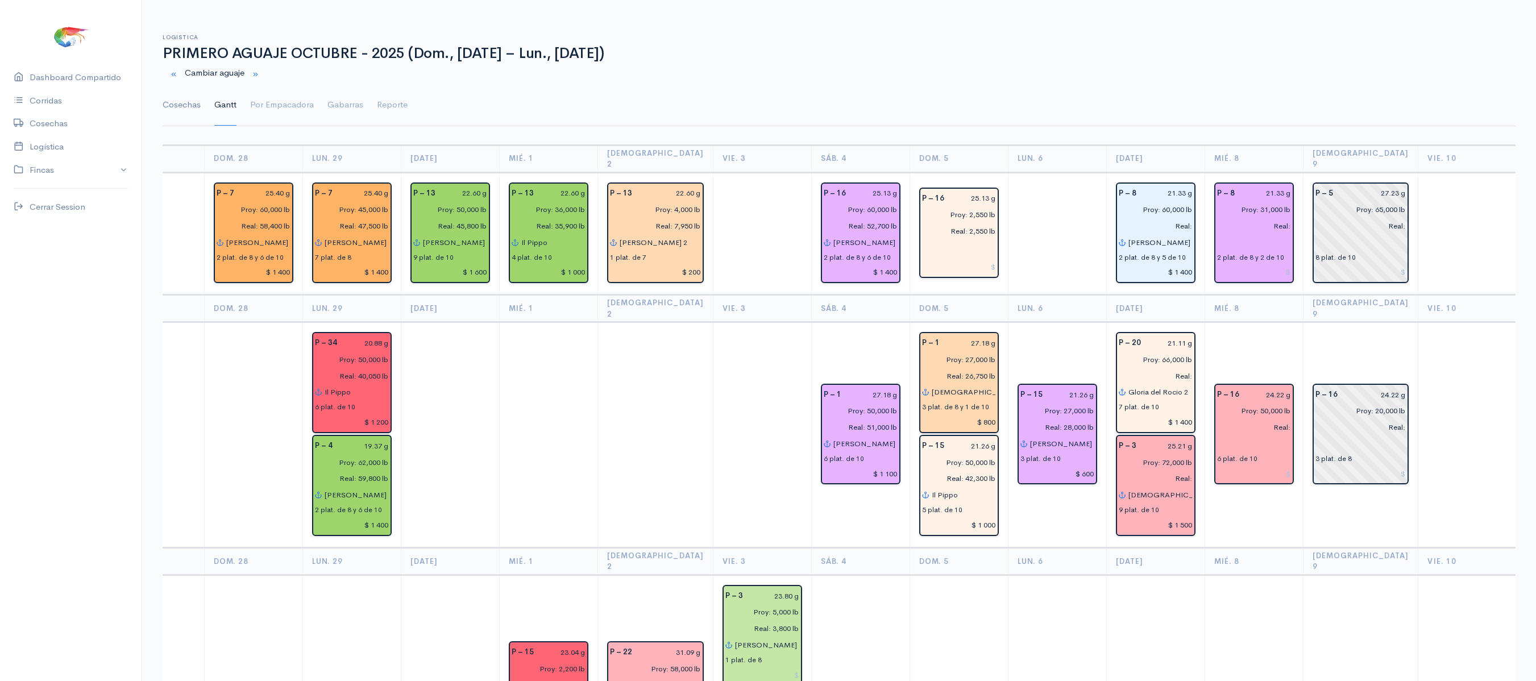
click at [185, 108] on link "Cosechas" at bounding box center [182, 105] width 38 height 41
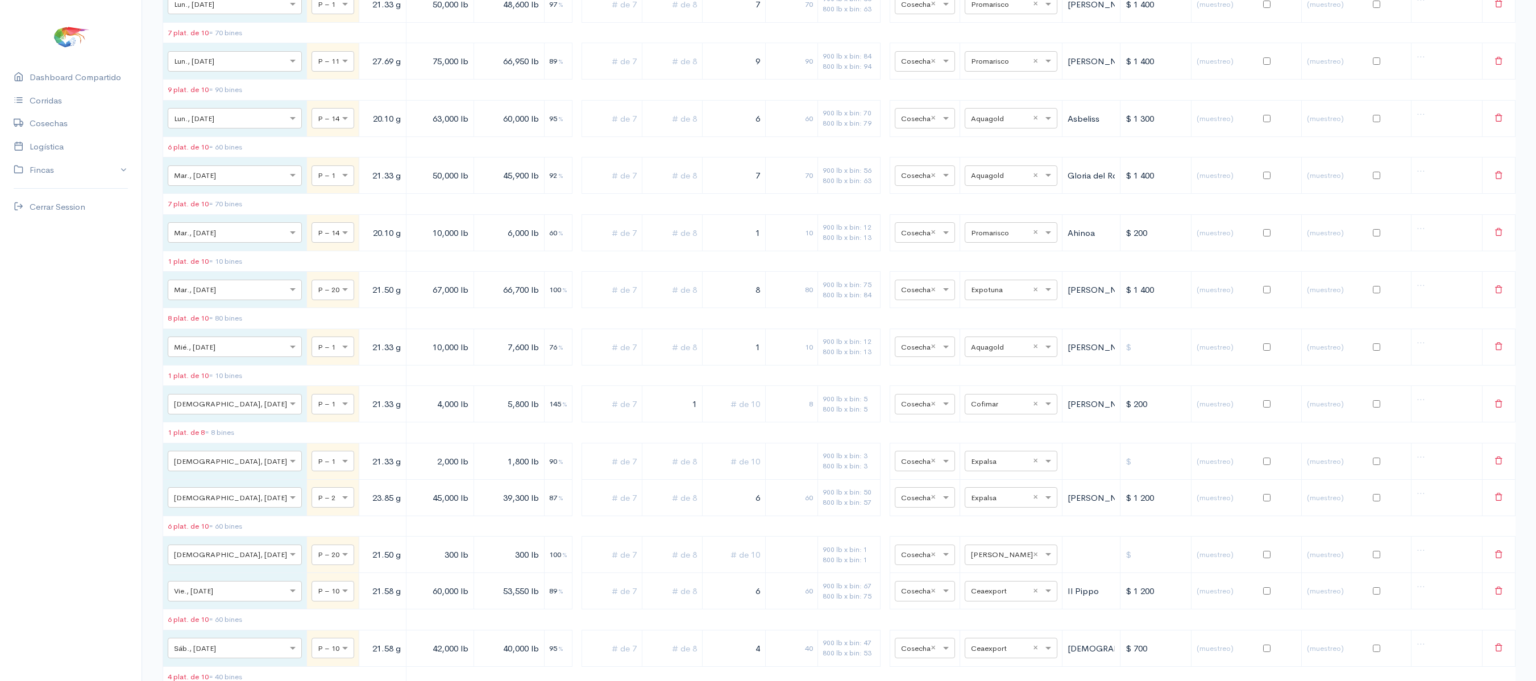
scroll to position [2038, 0]
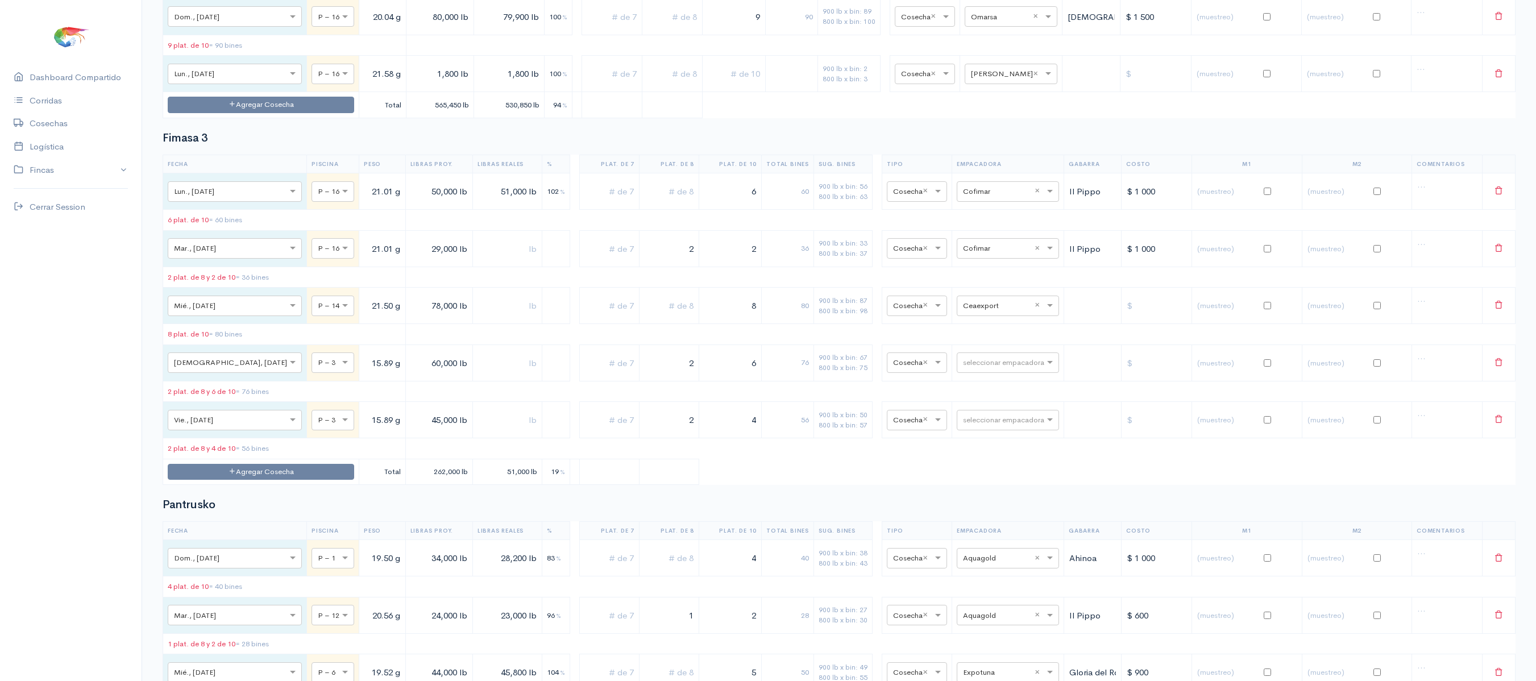
scroll to position [2820, 0]
click at [980, 310] on input "text" at bounding box center [997, 304] width 69 height 13
type input "cof"
click at [1015, 439] on div "Cofimar" at bounding box center [993, 446] width 102 height 22
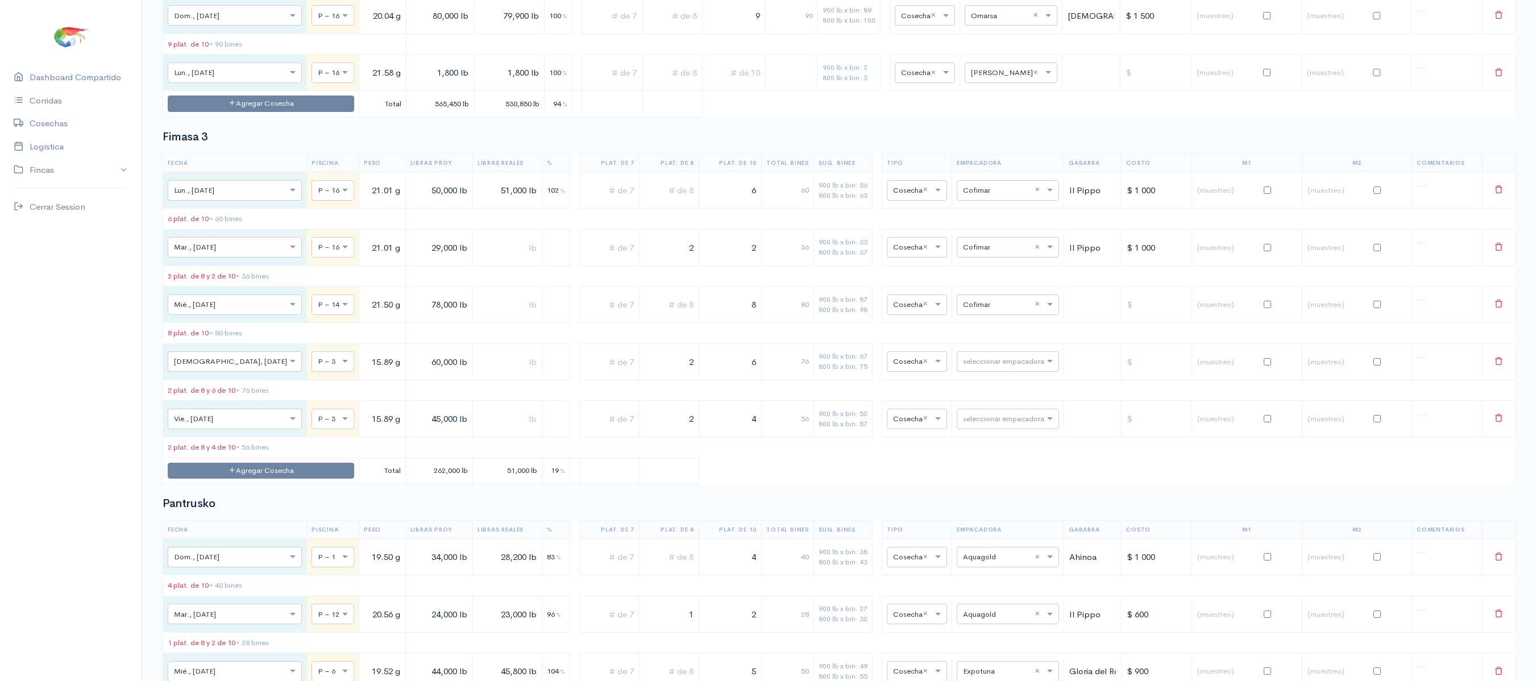
click at [1043, 143] on h2 "Fimasa 3" at bounding box center [839, 137] width 1353 height 13
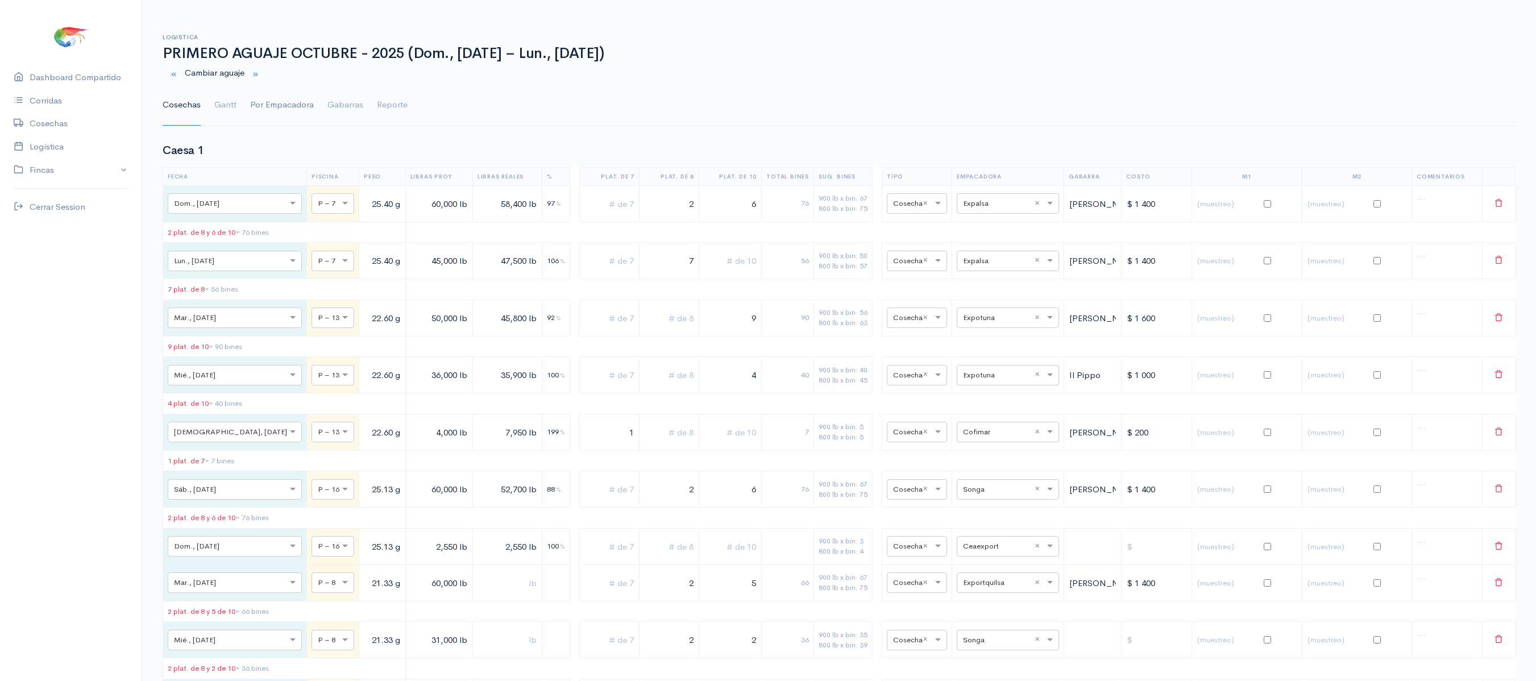
click at [264, 101] on link "Por Empacadora" at bounding box center [282, 105] width 64 height 41
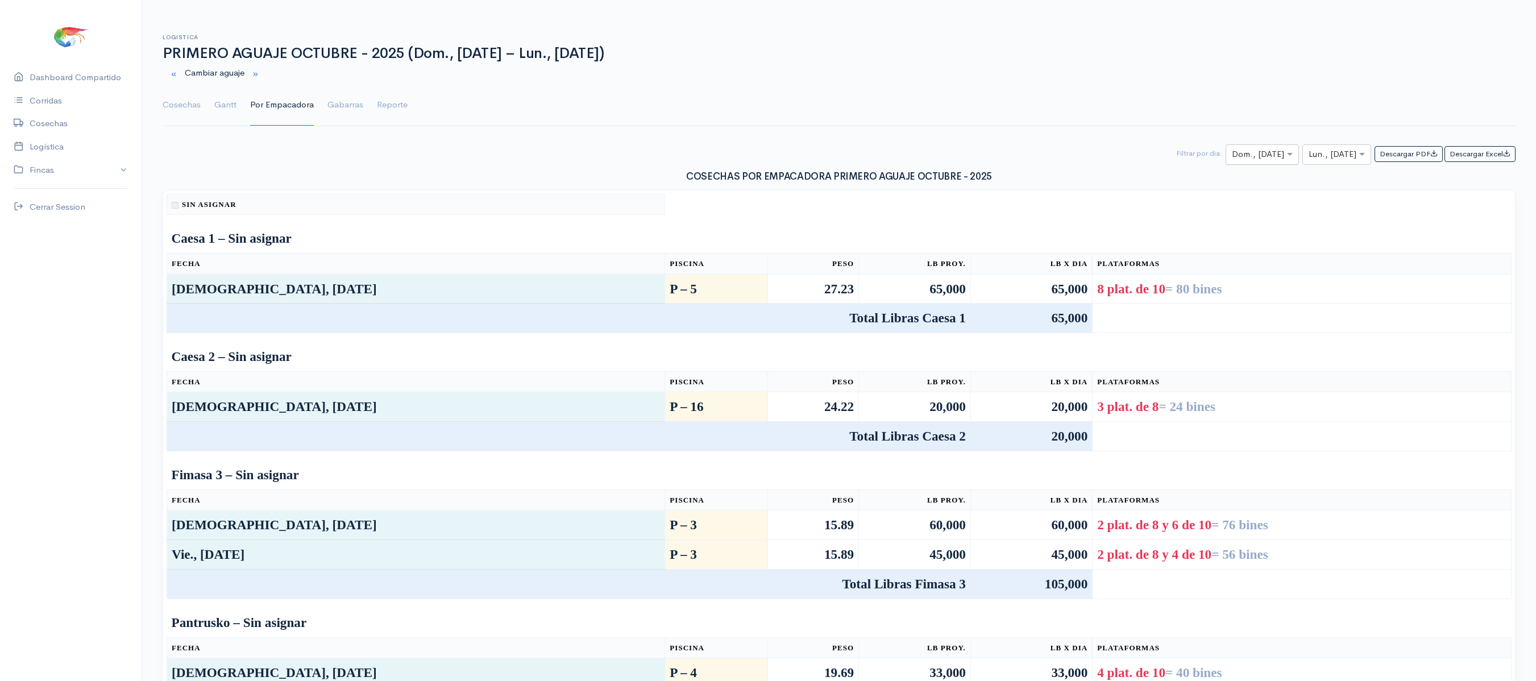
click at [1248, 159] on input "text" at bounding box center [1252, 155] width 40 height 14
type input "7"
type input "8"
click at [1284, 158] on span at bounding box center [1291, 154] width 14 height 13
type input "8"
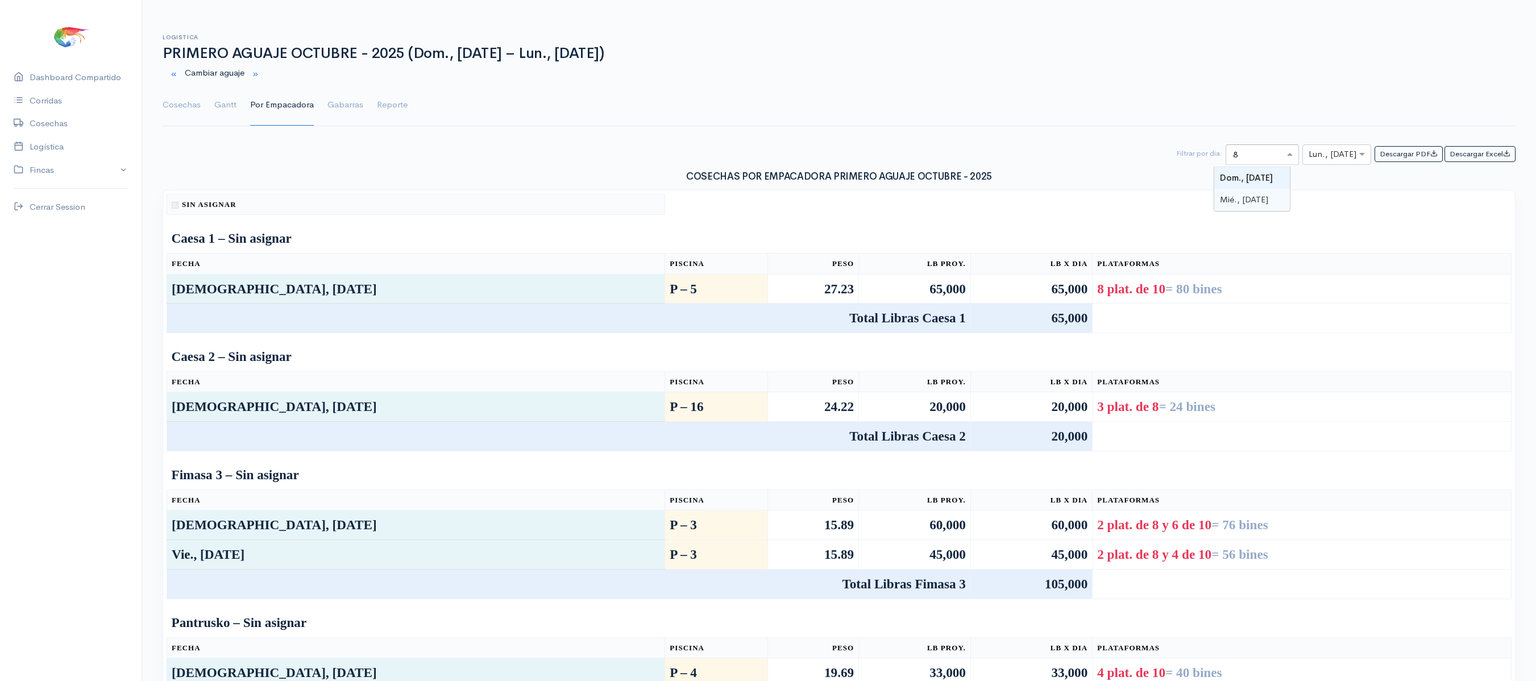
click at [1245, 200] on span "Mié., [DATE]" at bounding box center [1244, 199] width 48 height 11
click at [1309, 150] on input "text" at bounding box center [1326, 155] width 36 height 14
type input "8"
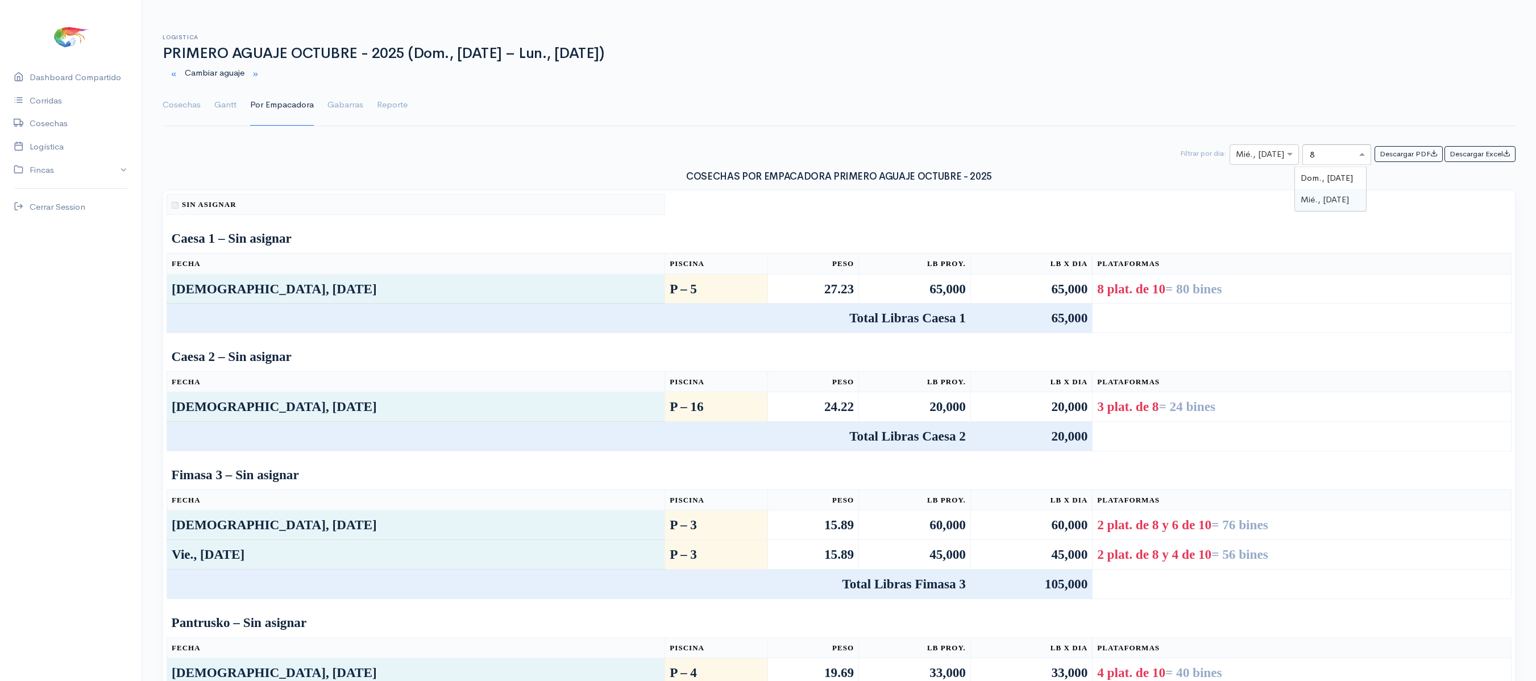
click at [1357, 205] on div "Mié., [DATE]" at bounding box center [1330, 200] width 71 height 22
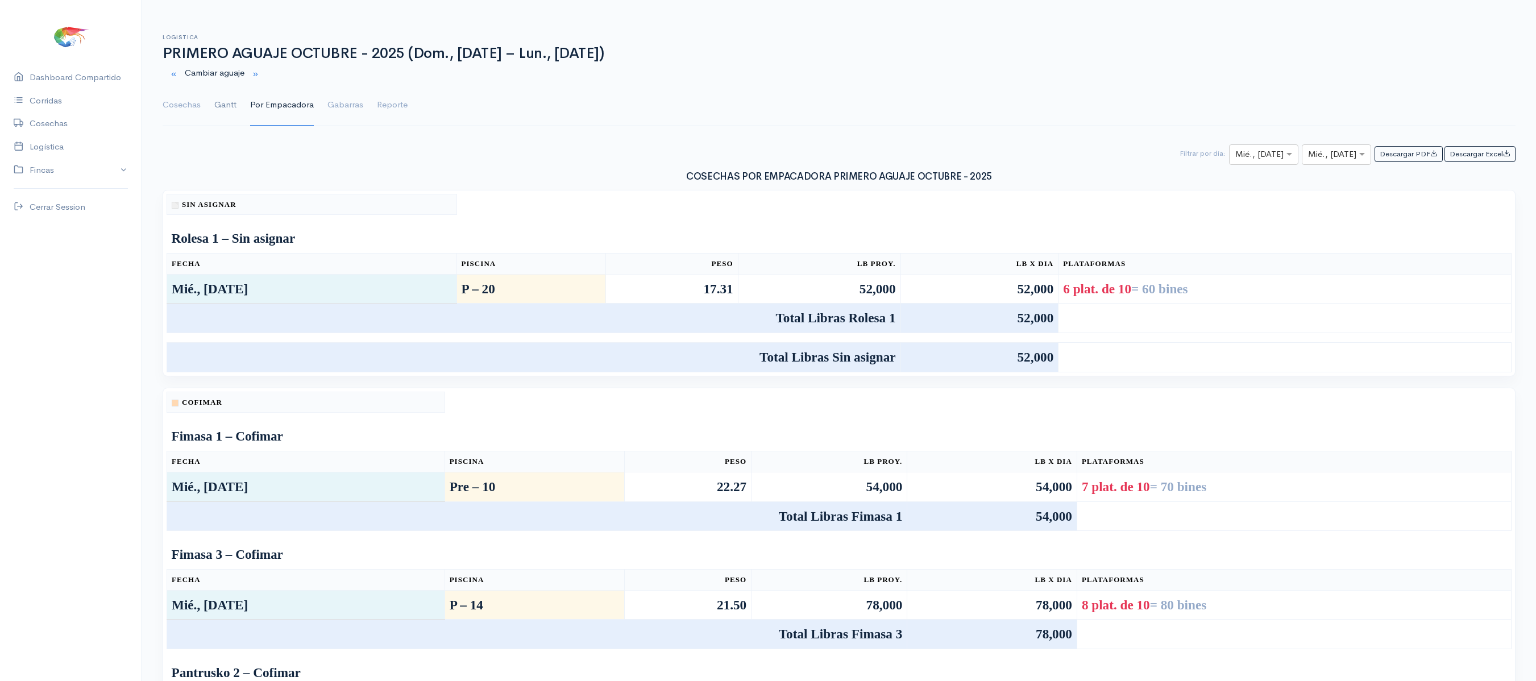
click at [224, 98] on link "Gantt" at bounding box center [225, 105] width 22 height 41
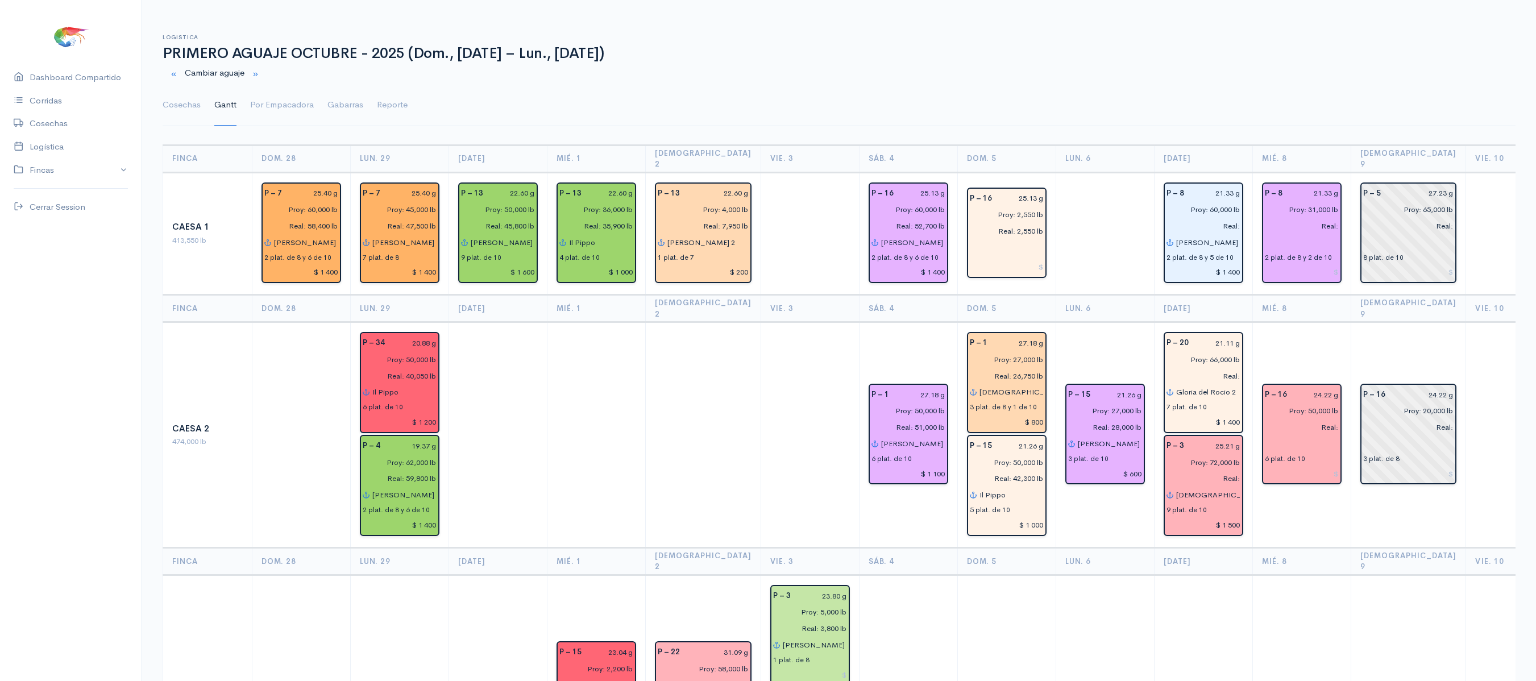
click at [1327, 297] on th "Mié. 8" at bounding box center [1301, 308] width 98 height 27
click at [186, 105] on link "Cosechas" at bounding box center [182, 105] width 38 height 41
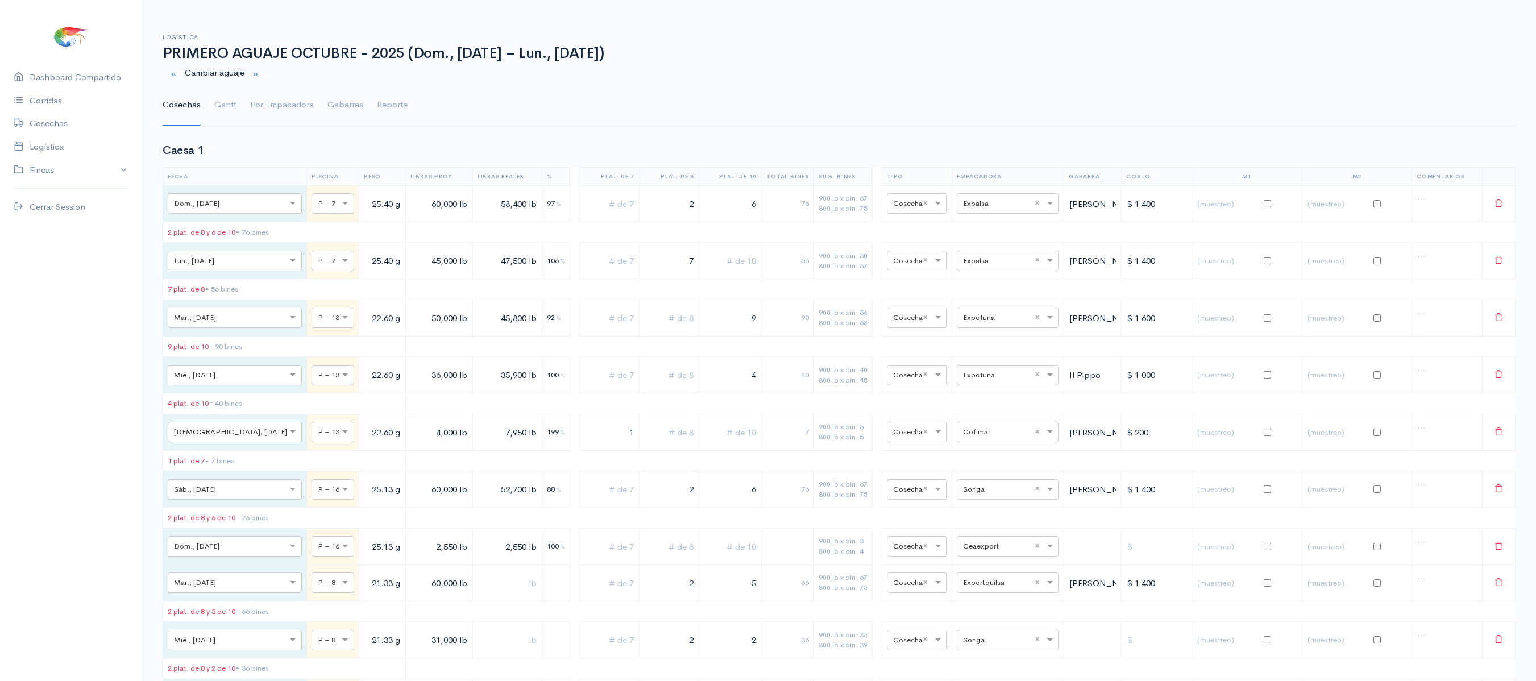
click at [699, 250] on td at bounding box center [730, 261] width 63 height 36
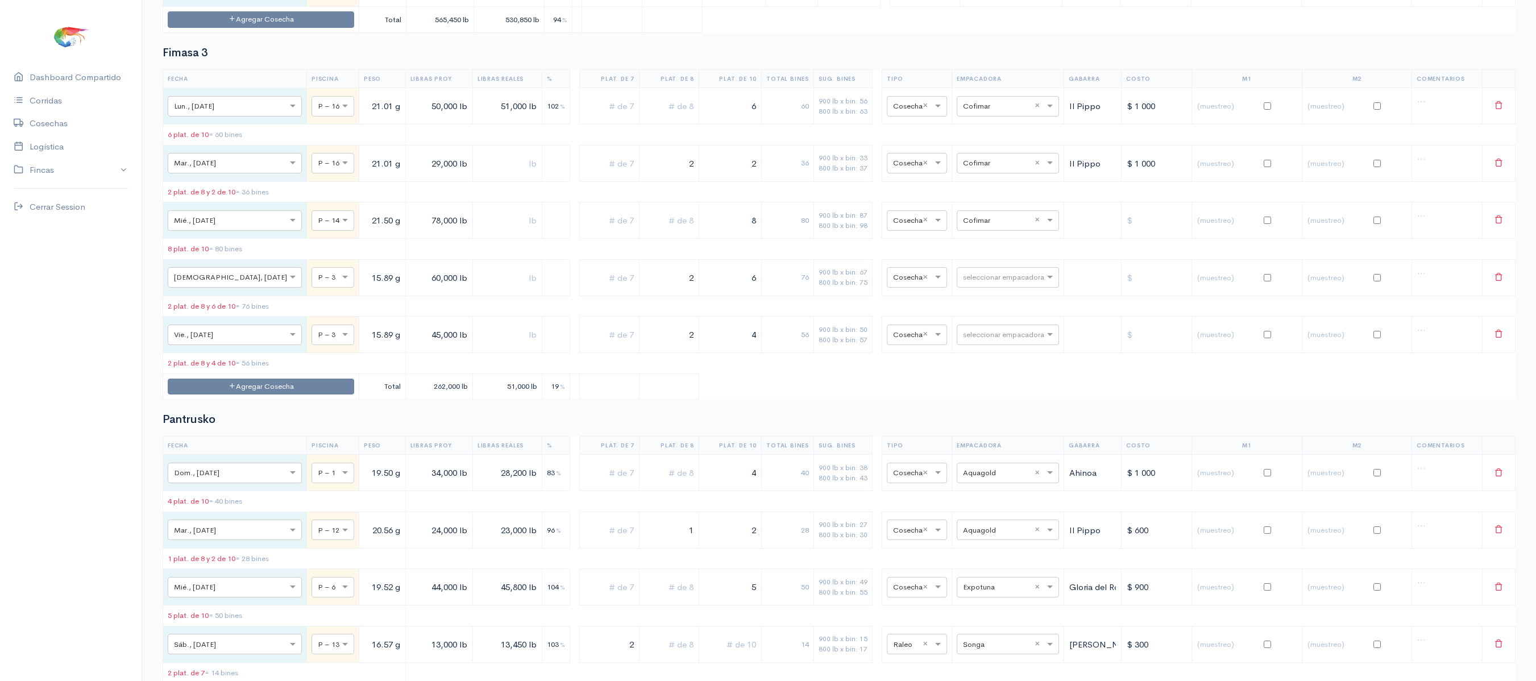
scroll to position [2905, 0]
click at [987, 225] on input "text" at bounding box center [997, 219] width 69 height 13
type input "ce"
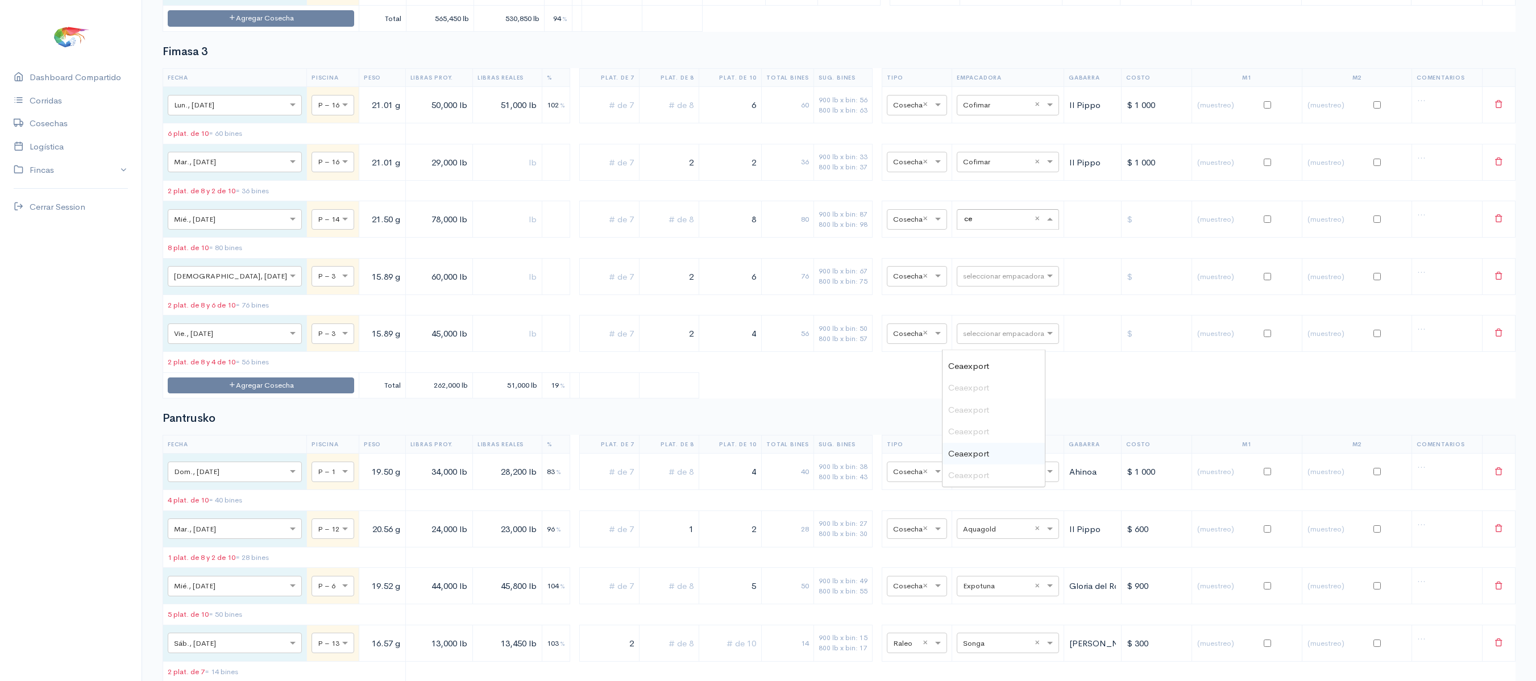
click at [955, 449] on span "Ceaexport" at bounding box center [968, 453] width 41 height 11
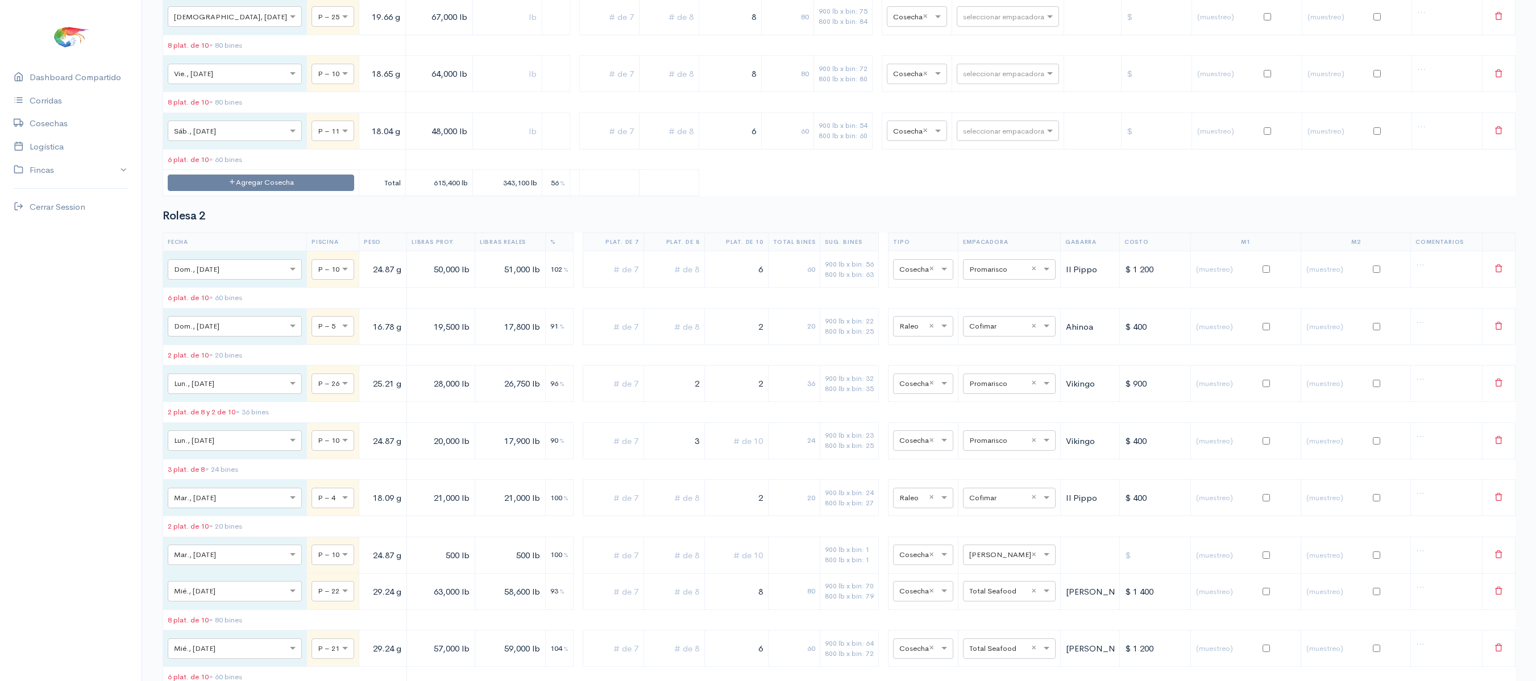
scroll to position [6592, 0]
type input "ce"
click at [993, 327] on div "Ceaexport" at bounding box center [994, 331] width 102 height 22
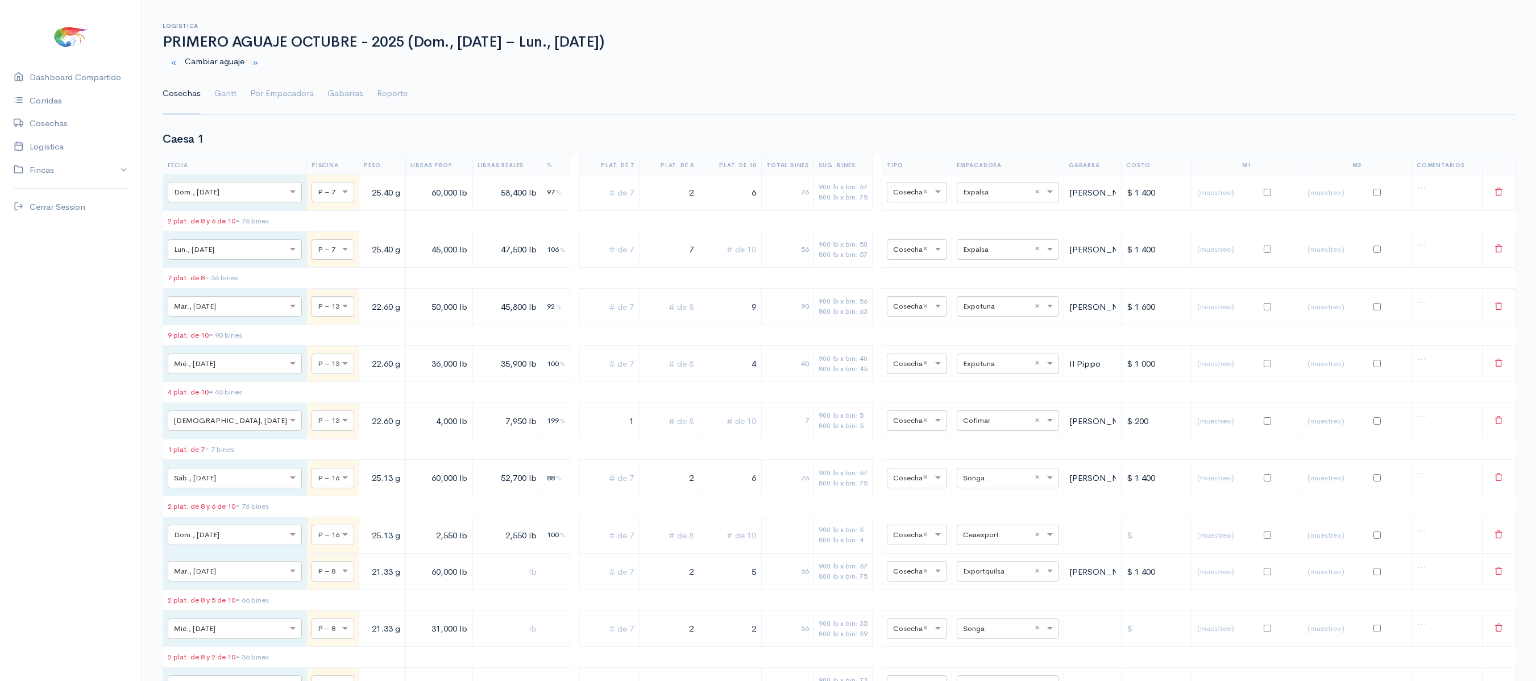
scroll to position [0, 0]
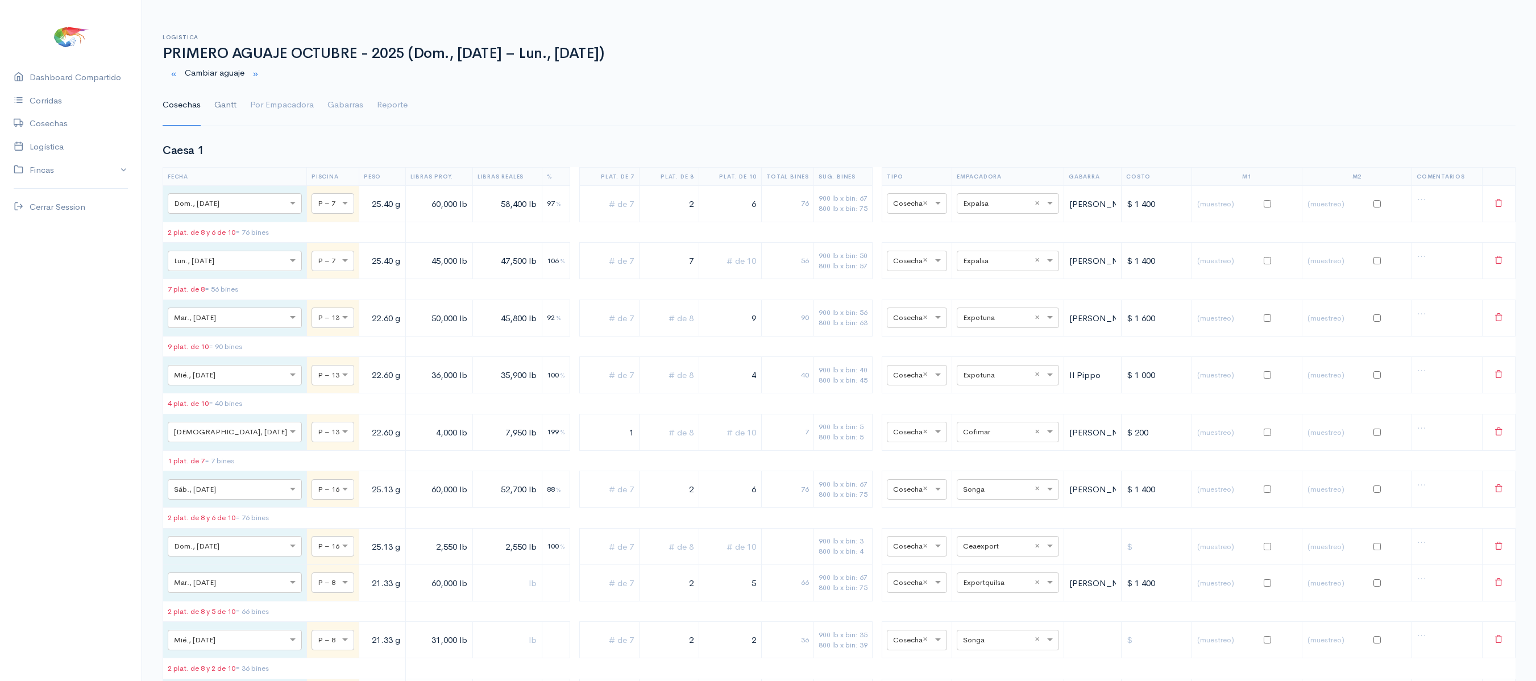
click at [223, 108] on link "Gantt" at bounding box center [225, 105] width 22 height 41
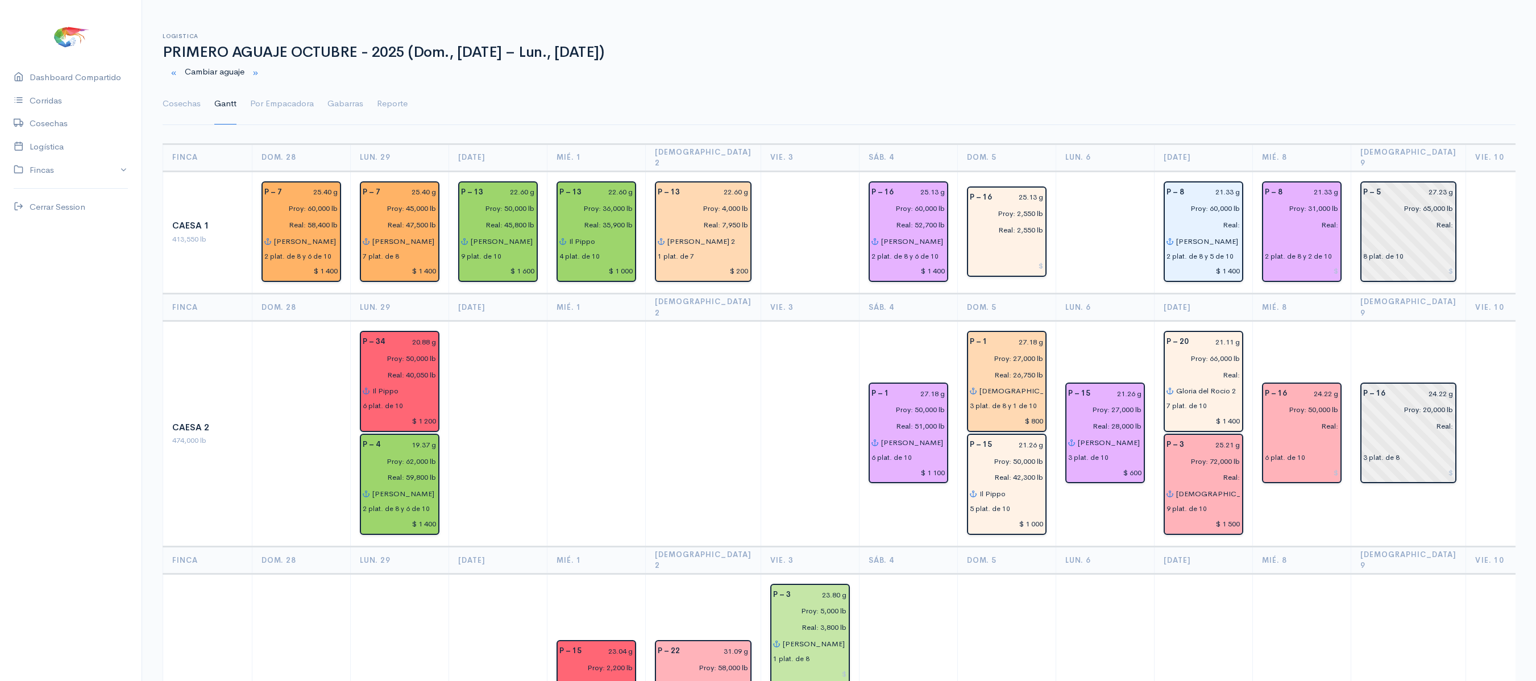
scroll to position [2, 0]
click at [258, 92] on link "Por Empacadora" at bounding box center [282, 102] width 64 height 41
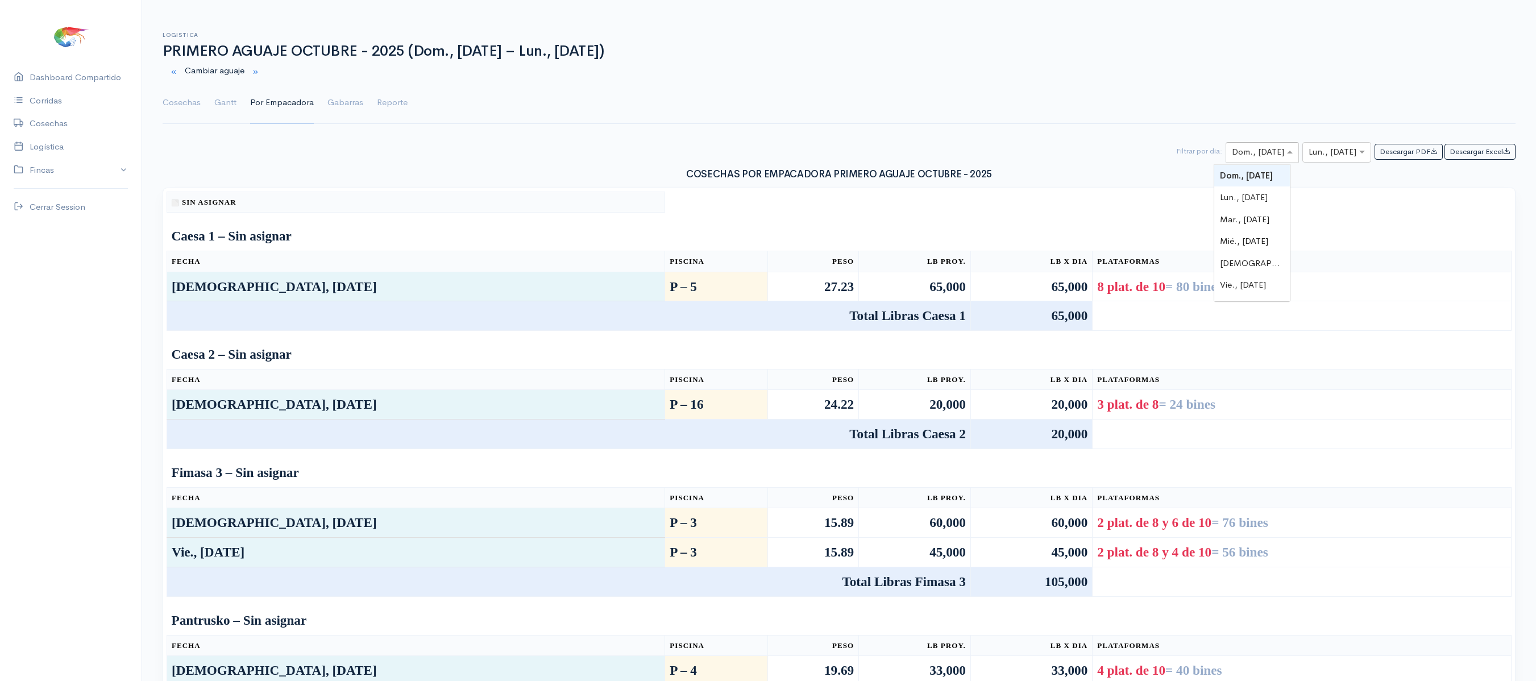
click at [1249, 157] on input "text" at bounding box center [1252, 152] width 40 height 14
type input "8"
click at [1256, 192] on span "Mié., [DATE]" at bounding box center [1244, 197] width 48 height 11
click at [1330, 144] on div "× Lun., 13 Oct." at bounding box center [1336, 152] width 69 height 20
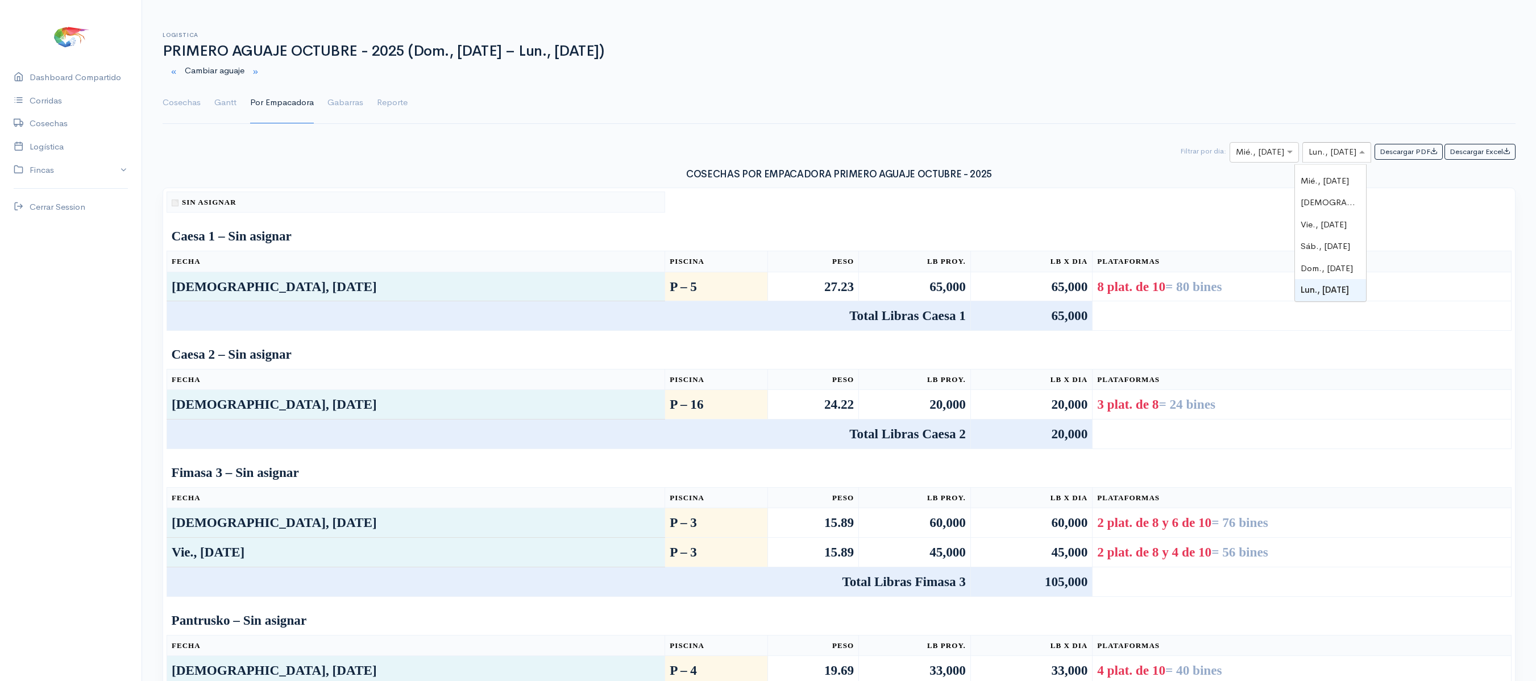
type input "8"
click at [1332, 193] on span "Mié., [DATE]" at bounding box center [1324, 197] width 48 height 11
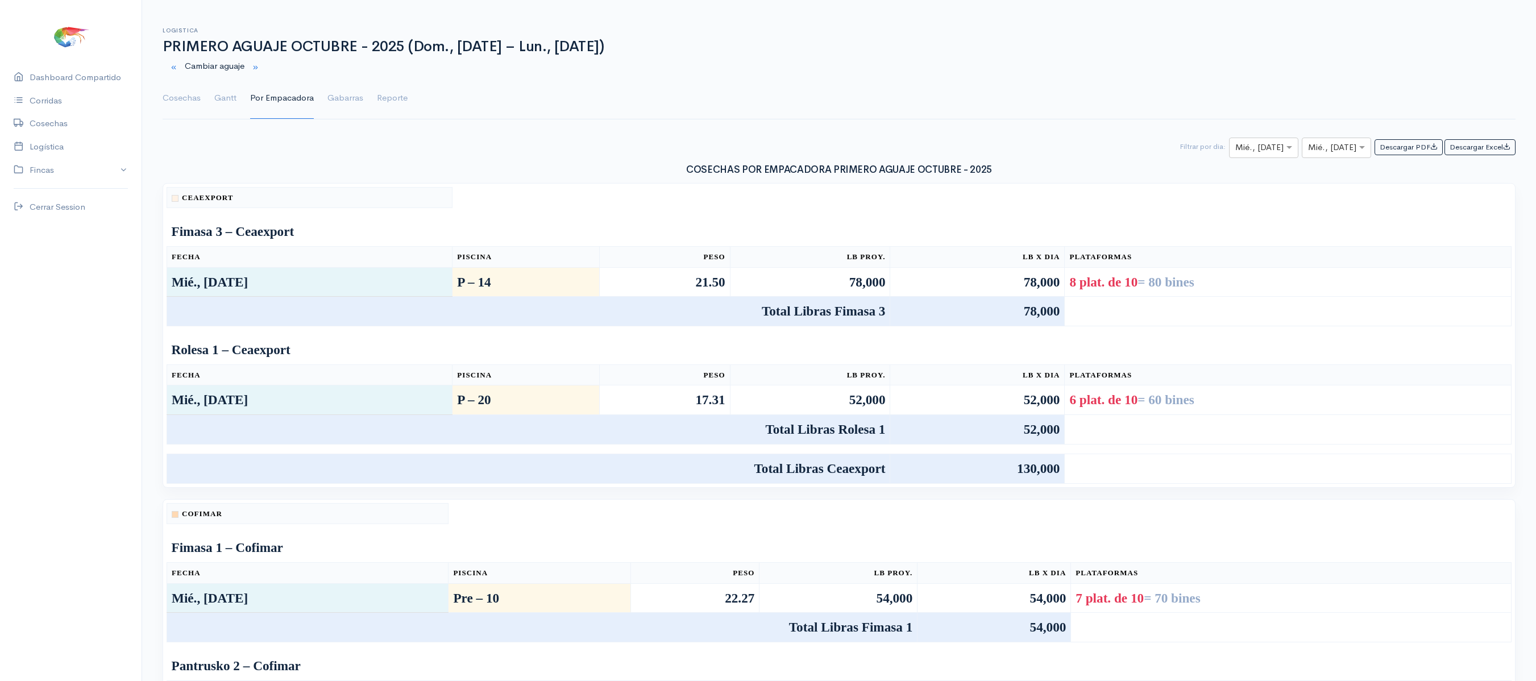
click at [1317, 284] on div "8 plat. de 10 = 80 bines" at bounding box center [1287, 282] width 437 height 20
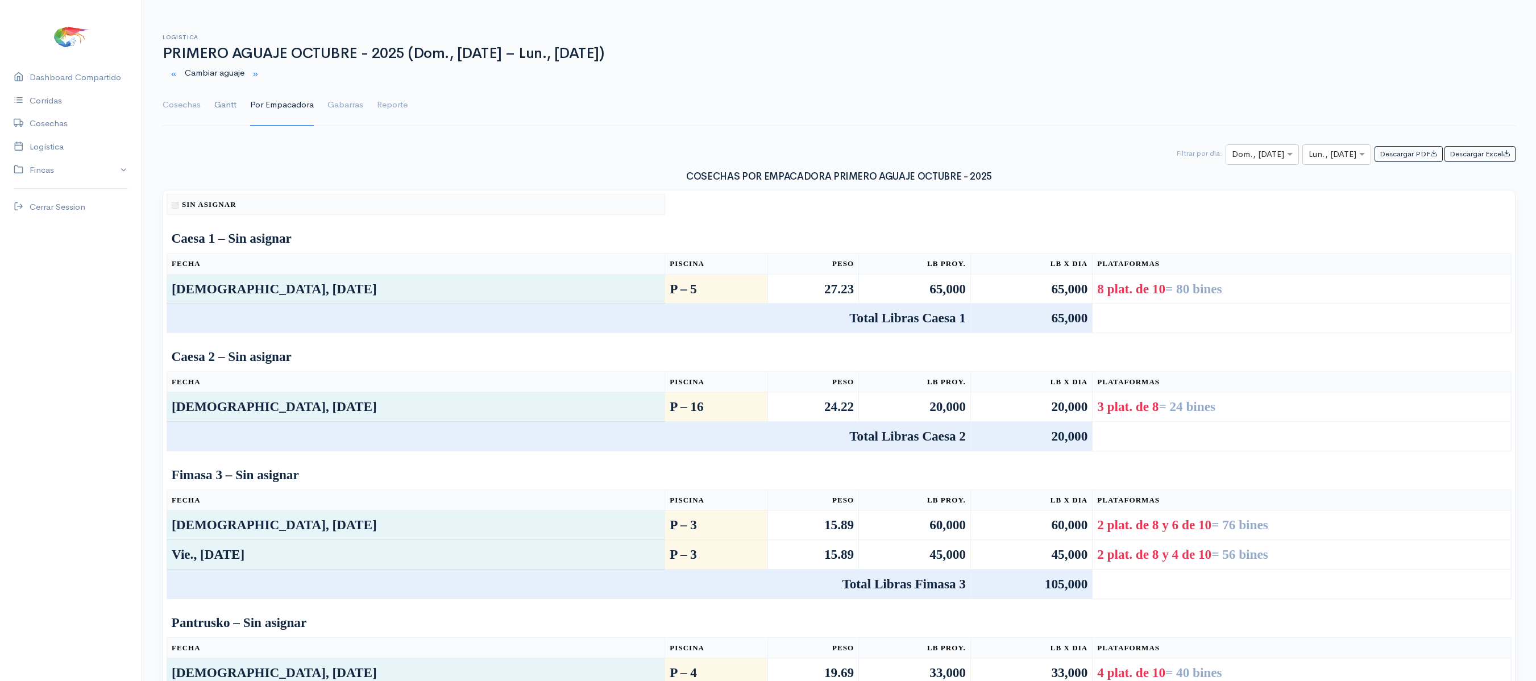
click at [224, 105] on link "Gantt" at bounding box center [225, 105] width 22 height 41
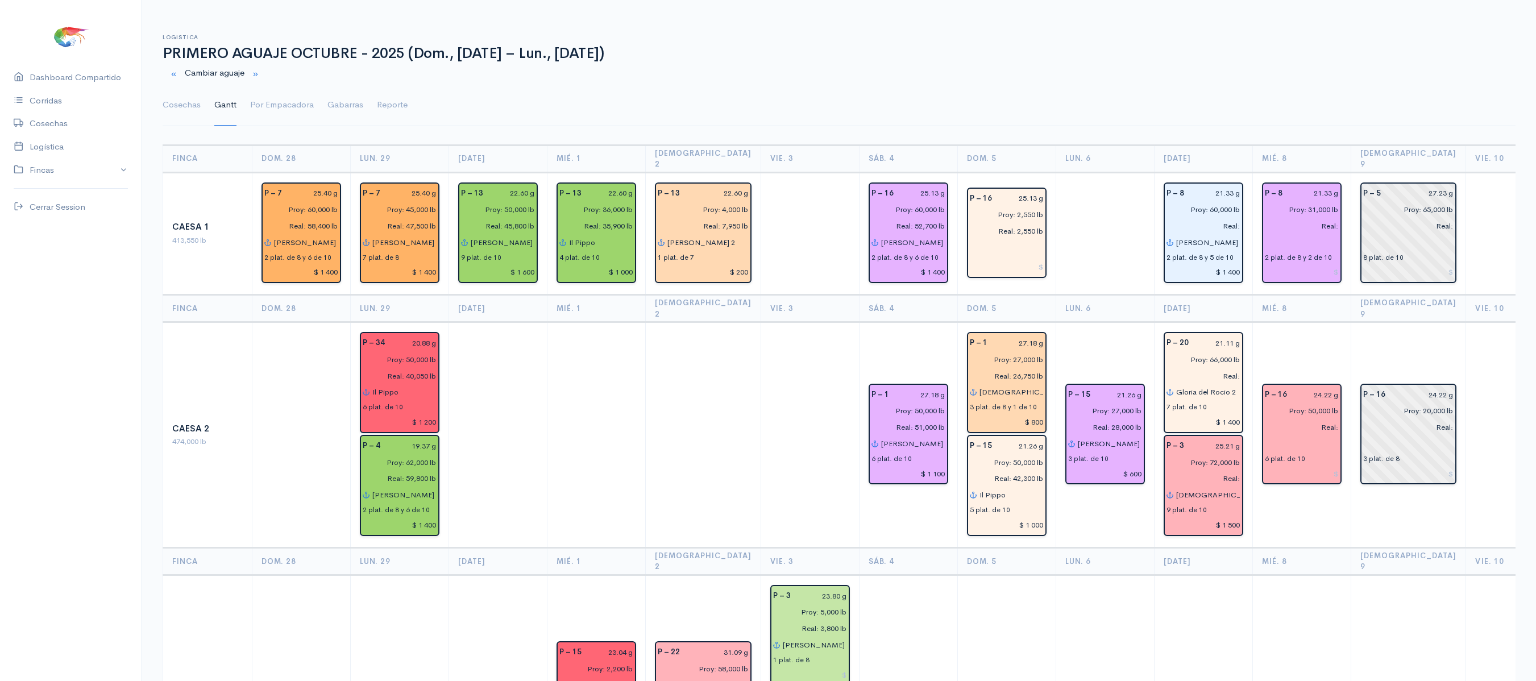
click at [1290, 336] on td "P – 16 24.22 g Proy: 50,000 lb Real: 6 plat. de 10" at bounding box center [1301, 435] width 98 height 226
click at [1312, 386] on input "24.22 g" at bounding box center [1316, 394] width 45 height 16
type input "24.60 g"
click at [1366, 509] on td "P – 16 24.22 g Proy: 20,000 lb Real: 3 plat. de 8" at bounding box center [1407, 435] width 115 height 226
click at [300, 103] on link "Por Empacadora" at bounding box center [282, 105] width 64 height 41
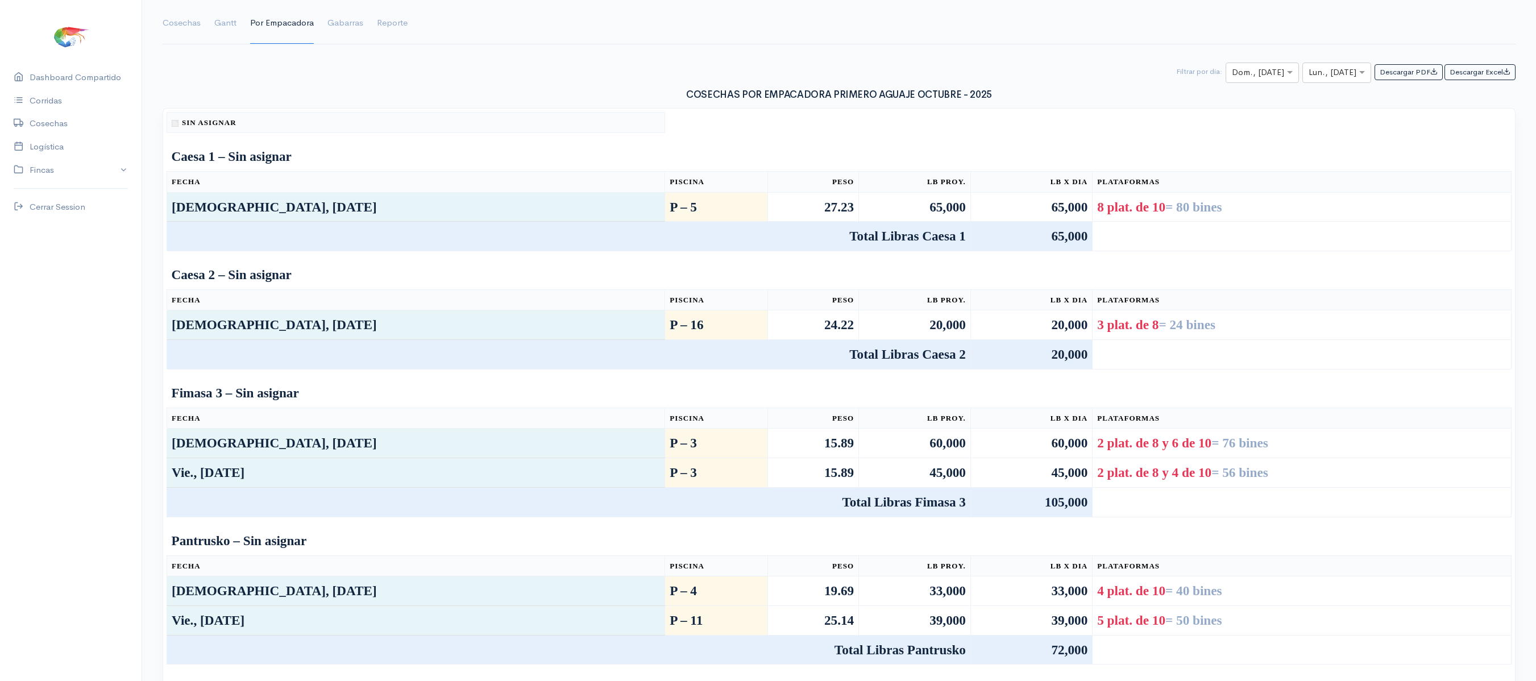
scroll to position [83, 0]
click at [1257, 68] on input "text" at bounding box center [1252, 72] width 40 height 14
type input "8"
click at [1257, 109] on div "Mié., [DATE]" at bounding box center [1252, 117] width 76 height 22
click at [1329, 75] on input "text" at bounding box center [1326, 72] width 36 height 14
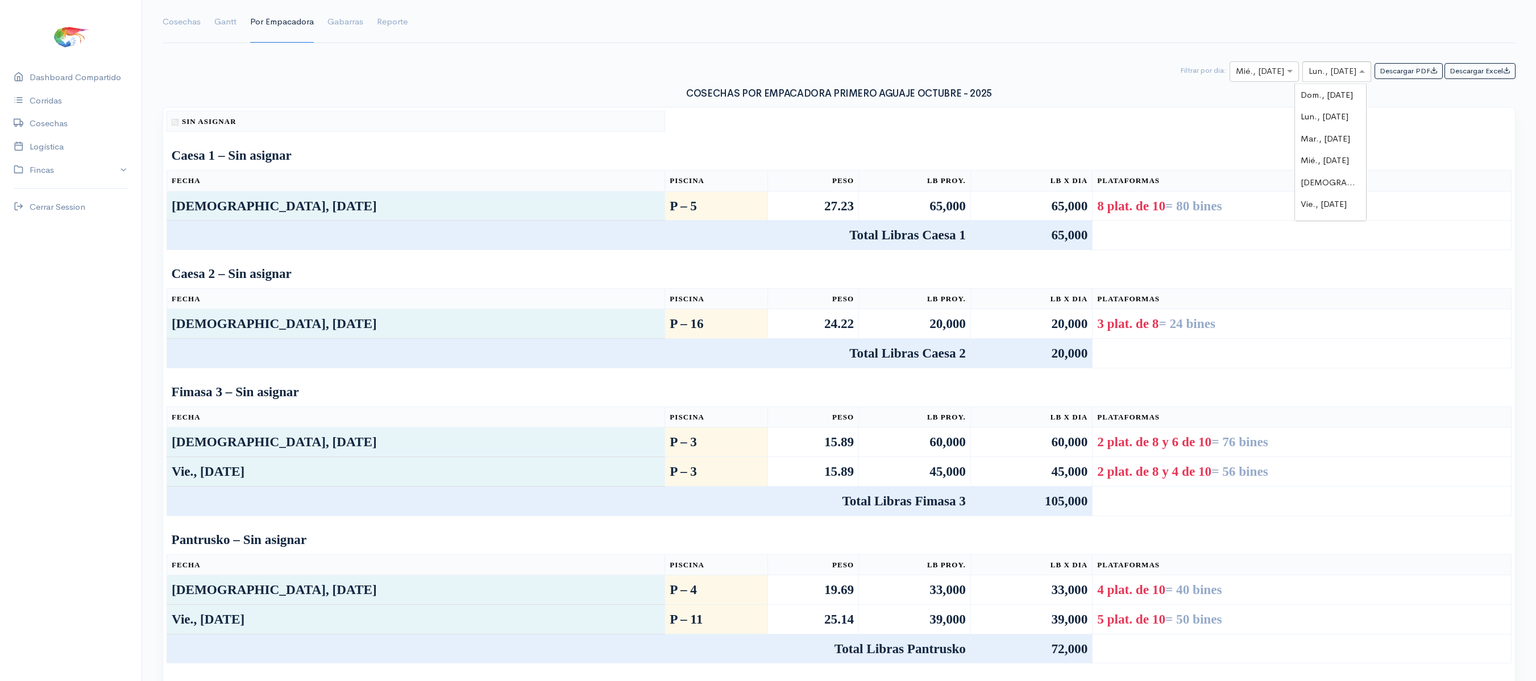
scroll to position [214, 0]
type input "8"
click at [1340, 108] on div "Mié., [DATE]" at bounding box center [1330, 117] width 71 height 22
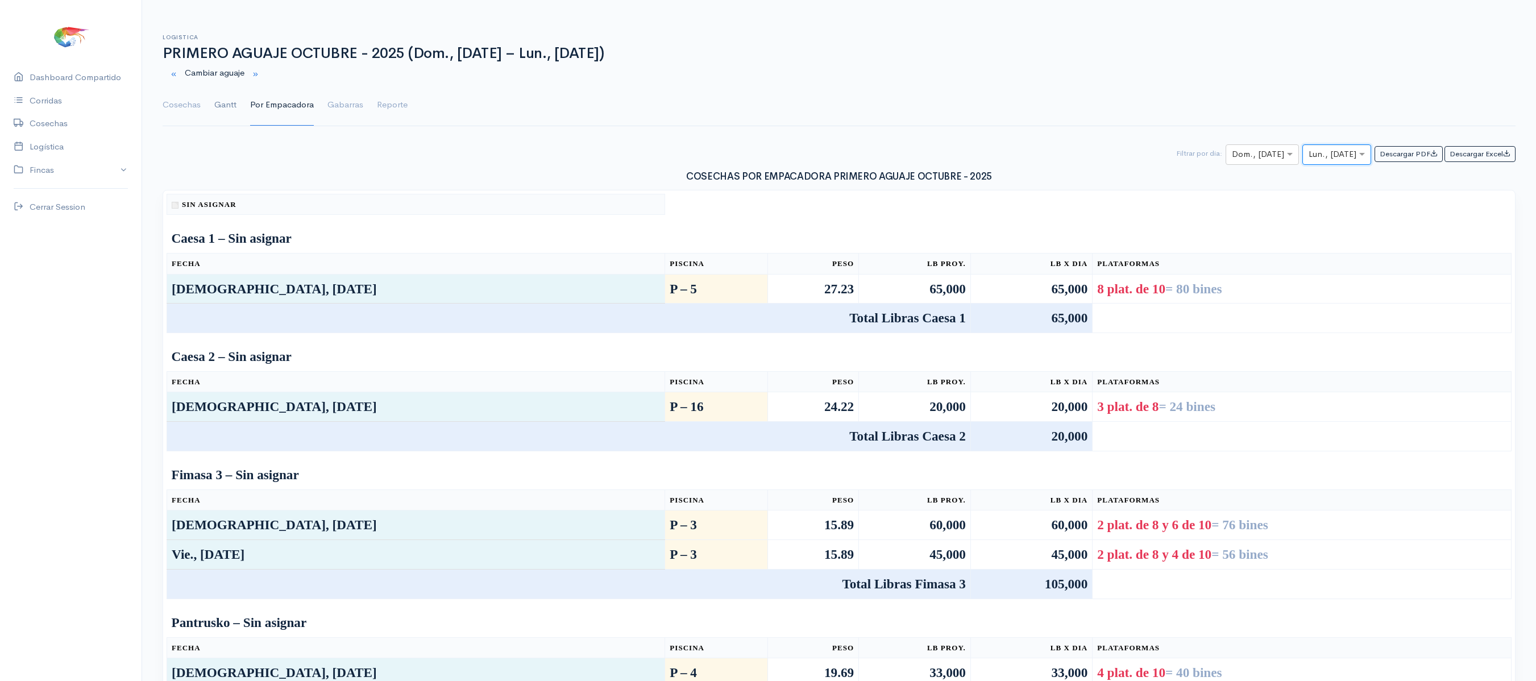
click at [219, 108] on link "Gantt" at bounding box center [225, 105] width 22 height 41
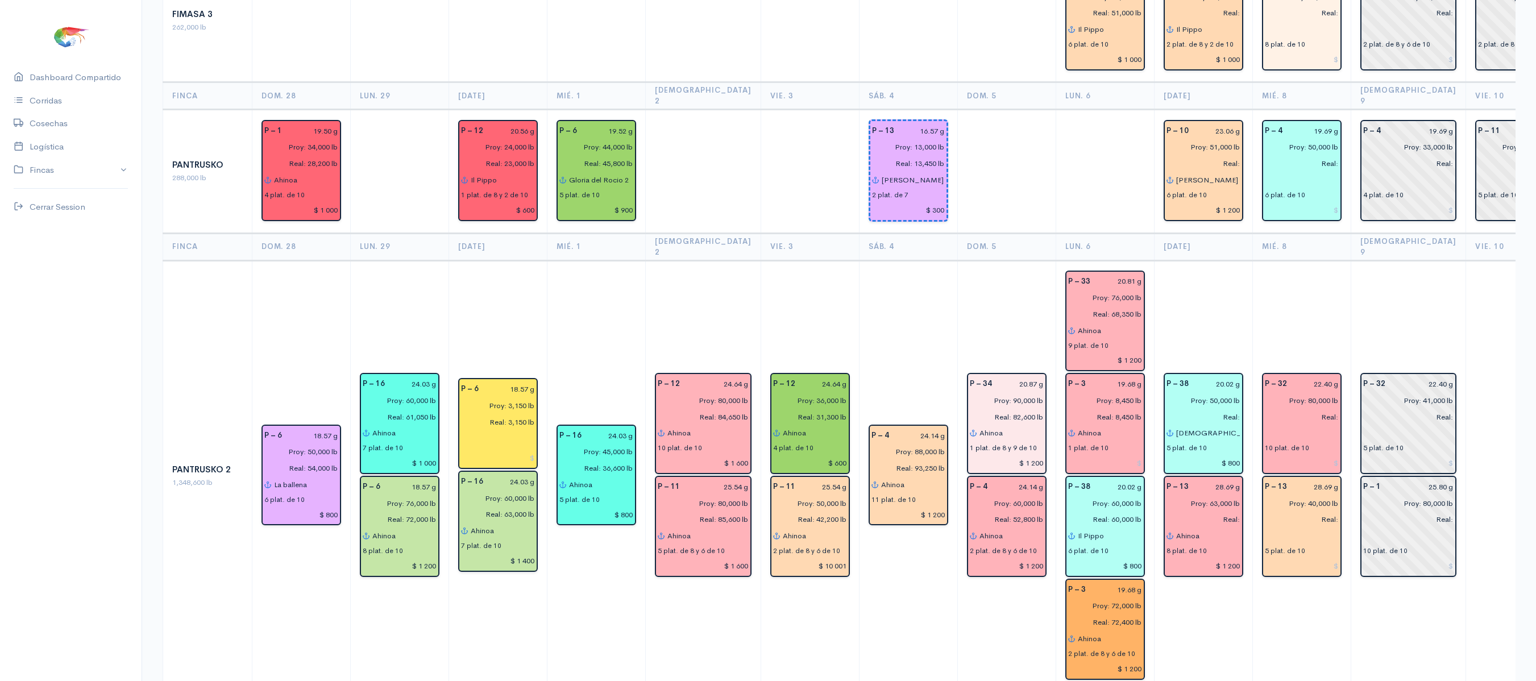
scroll to position [1409, 0]
click at [1304, 375] on input "22.40 g" at bounding box center [1316, 383] width 45 height 16
type input "23.40 g"
click at [1307, 259] on td "P – 32 23.40 g Proy: 80,000 lb Real: 10 plat. de 10 P – 13 28.69 g Proy: 40,000…" at bounding box center [1301, 474] width 98 height 431
click at [1306, 259] on td "P – 32 23.40 g Proy: 80,000 lb Real: 10 plat. de 10 P – 13 28.69 g Proy: 40,000…" at bounding box center [1301, 474] width 98 height 431
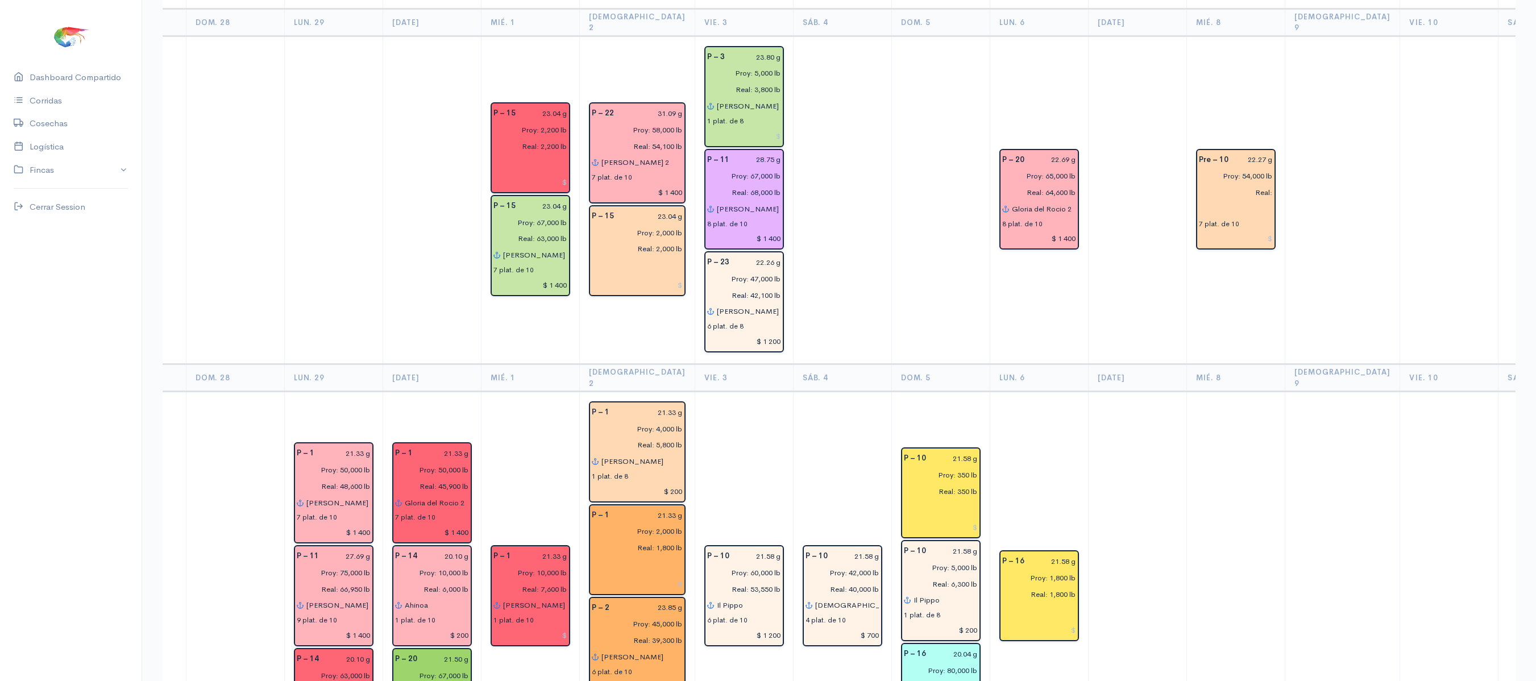
scroll to position [0, 0]
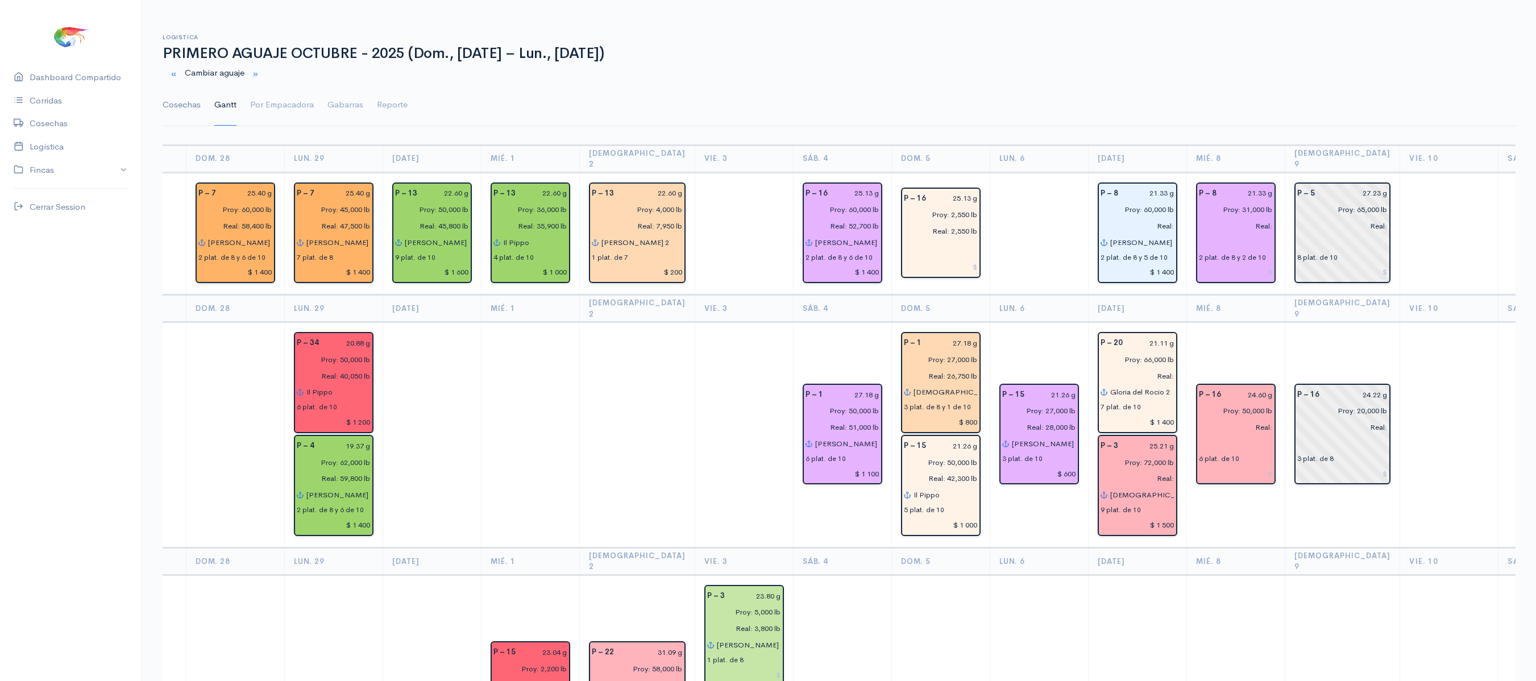
click at [190, 95] on link "Cosechas" at bounding box center [182, 105] width 38 height 41
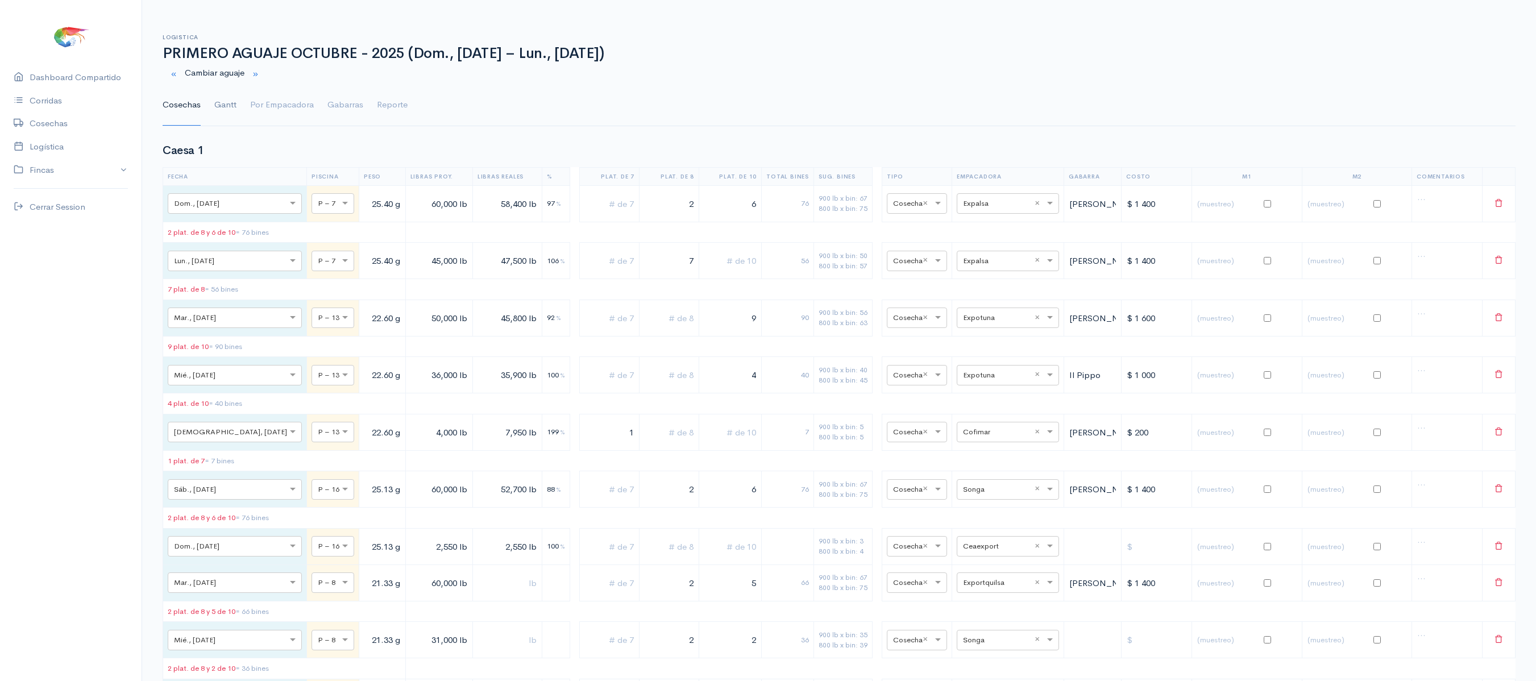
click at [218, 113] on link "Gantt" at bounding box center [225, 105] width 22 height 41
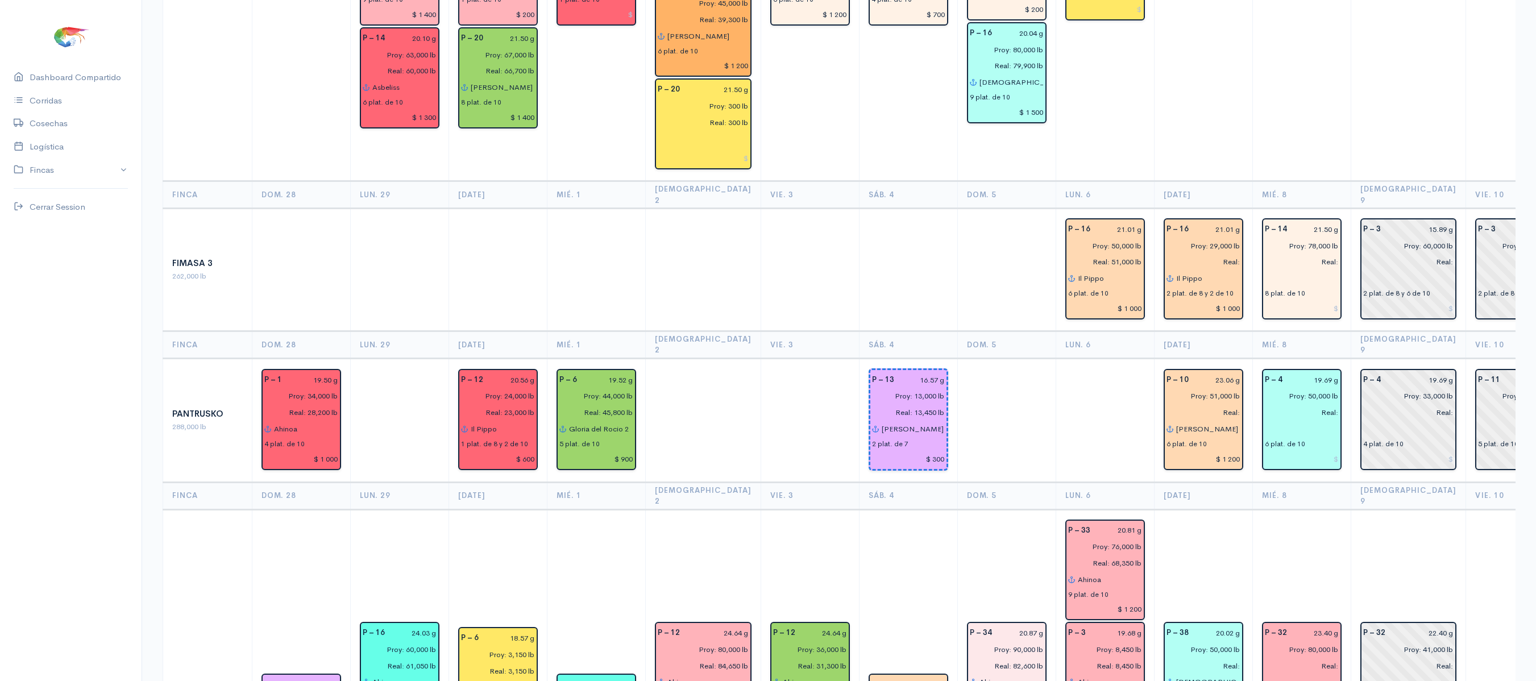
scroll to position [1161, 0]
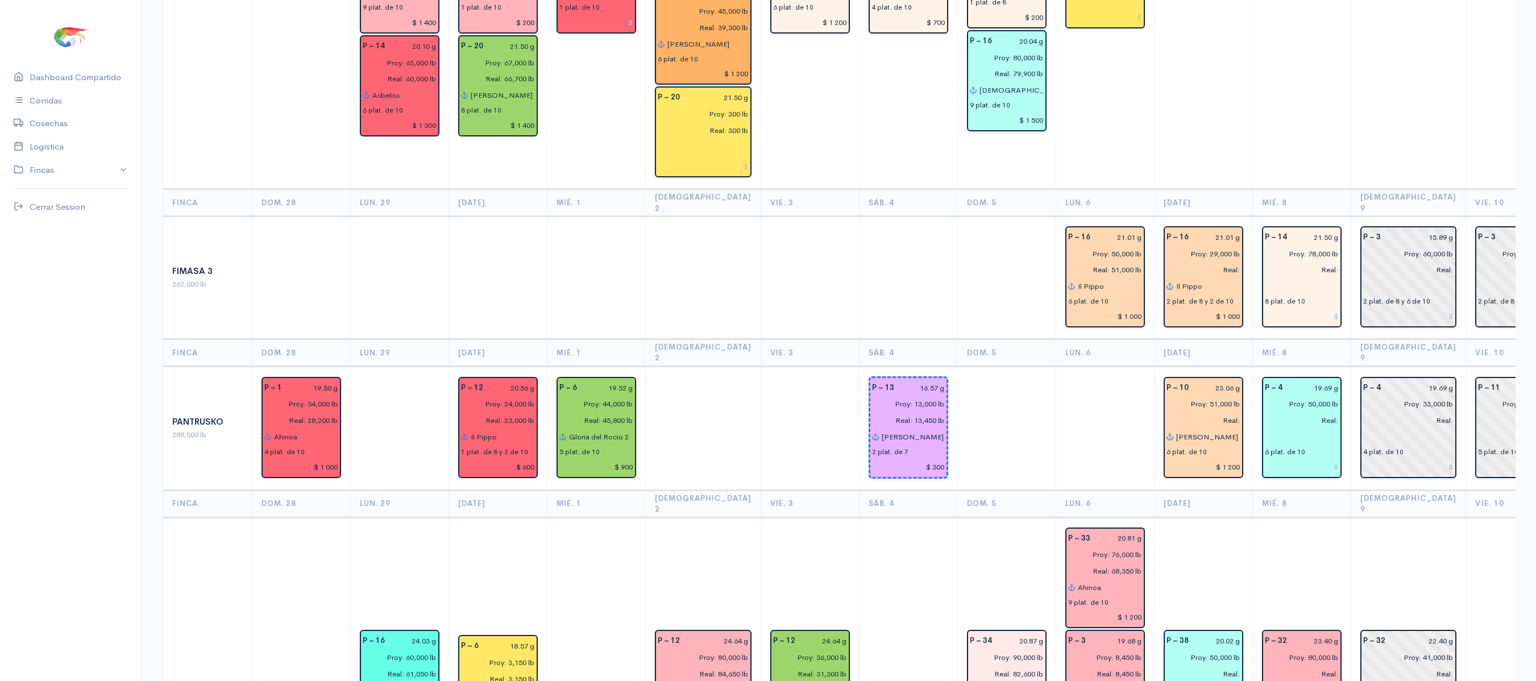
scroll to position [0, 0]
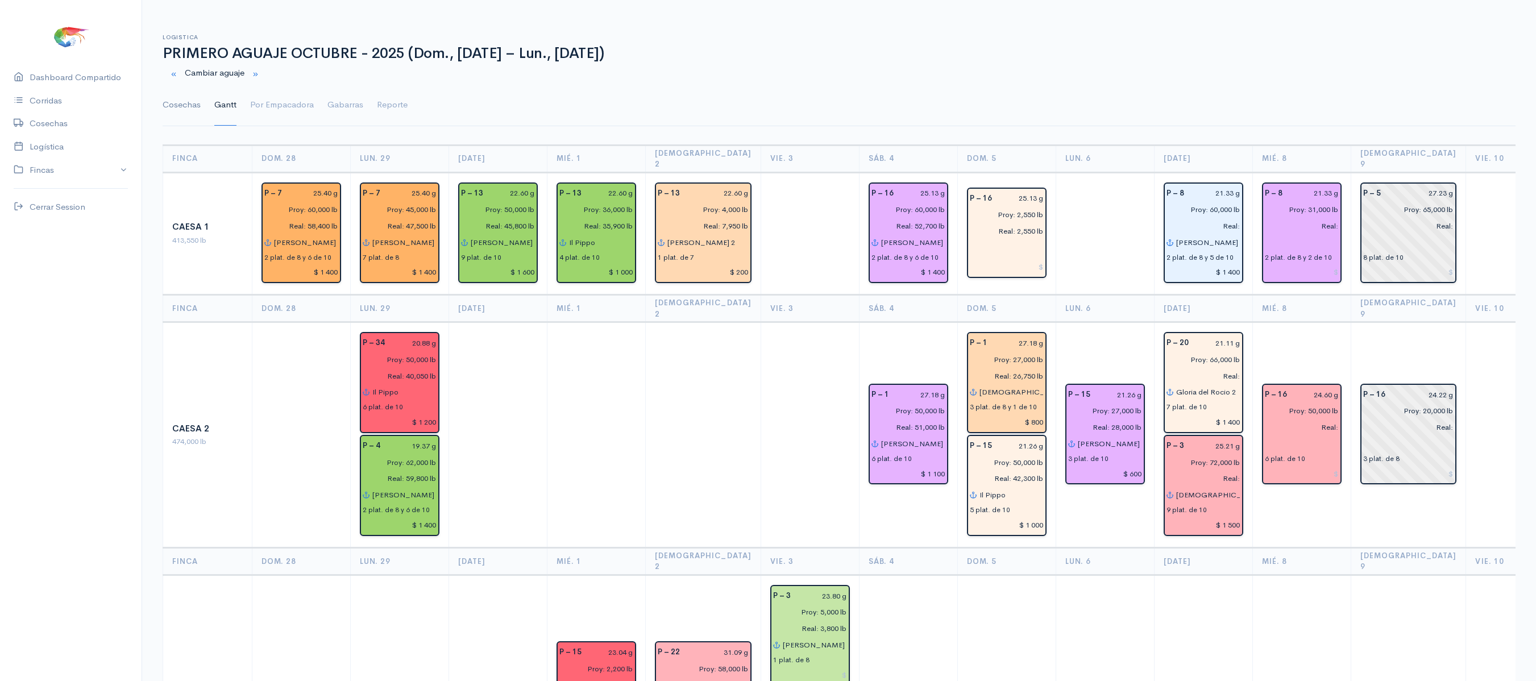
click at [192, 97] on link "Cosechas" at bounding box center [182, 105] width 38 height 41
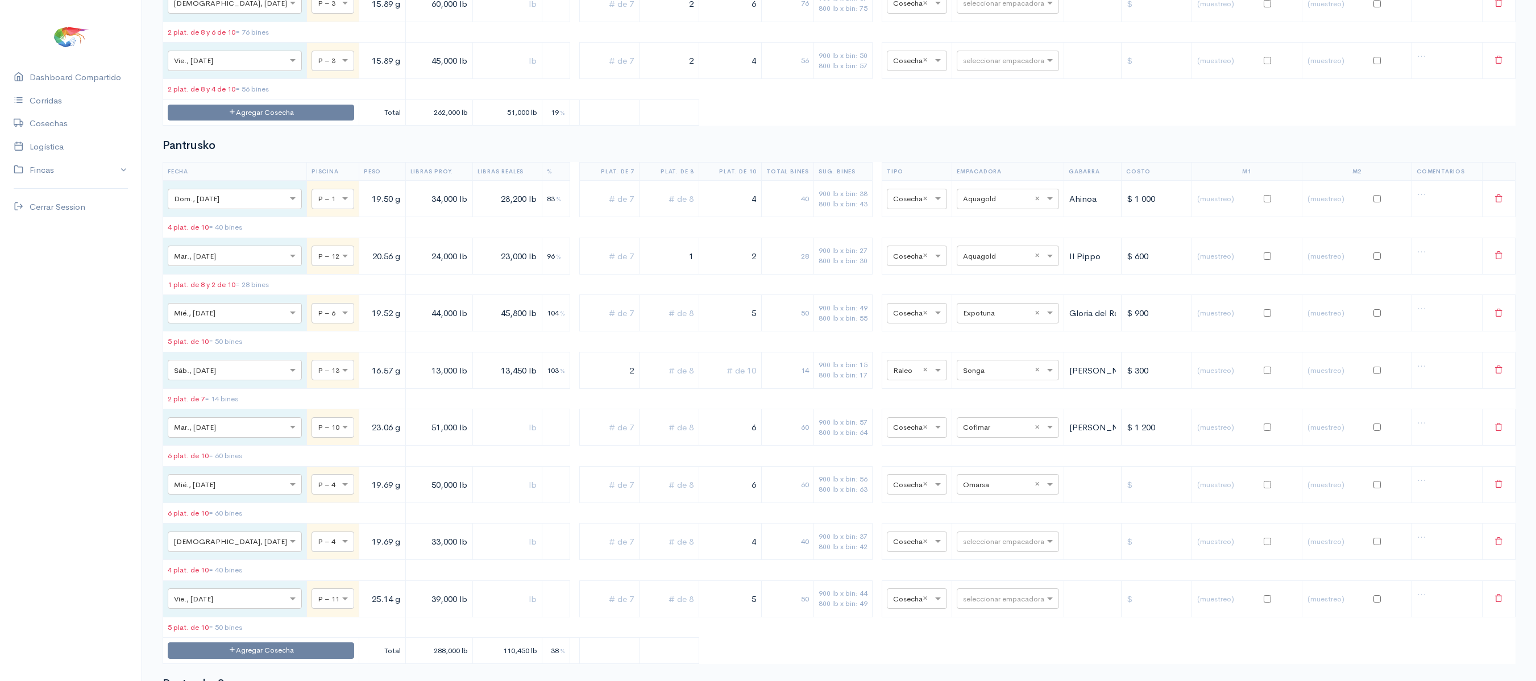
scroll to position [3177, 0]
drag, startPoint x: 725, startPoint y: 56, endPoint x: 824, endPoint y: 80, distance: 101.7
type input "9"
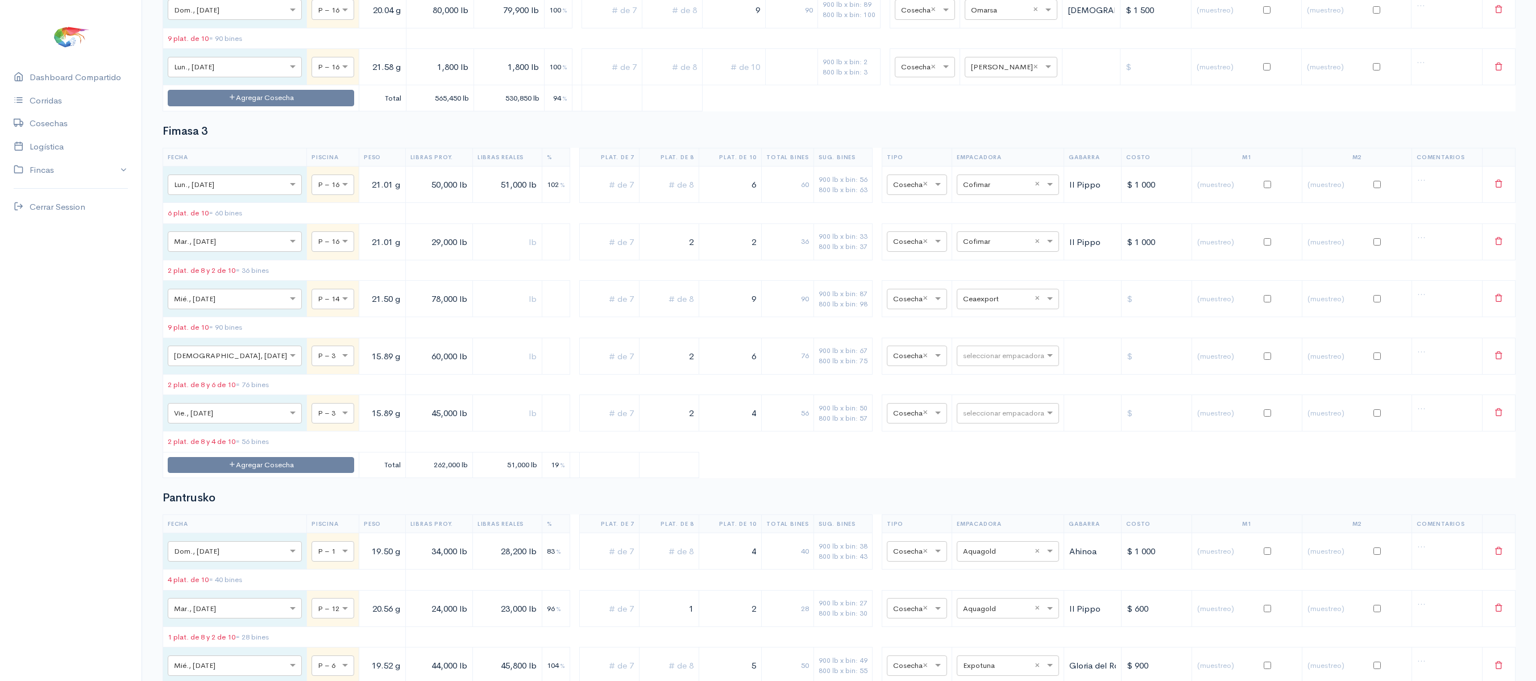
scroll to position [2822, 0]
type input "1"
click at [1009, 308] on input "text" at bounding box center [997, 302] width 69 height 13
type input "exp"
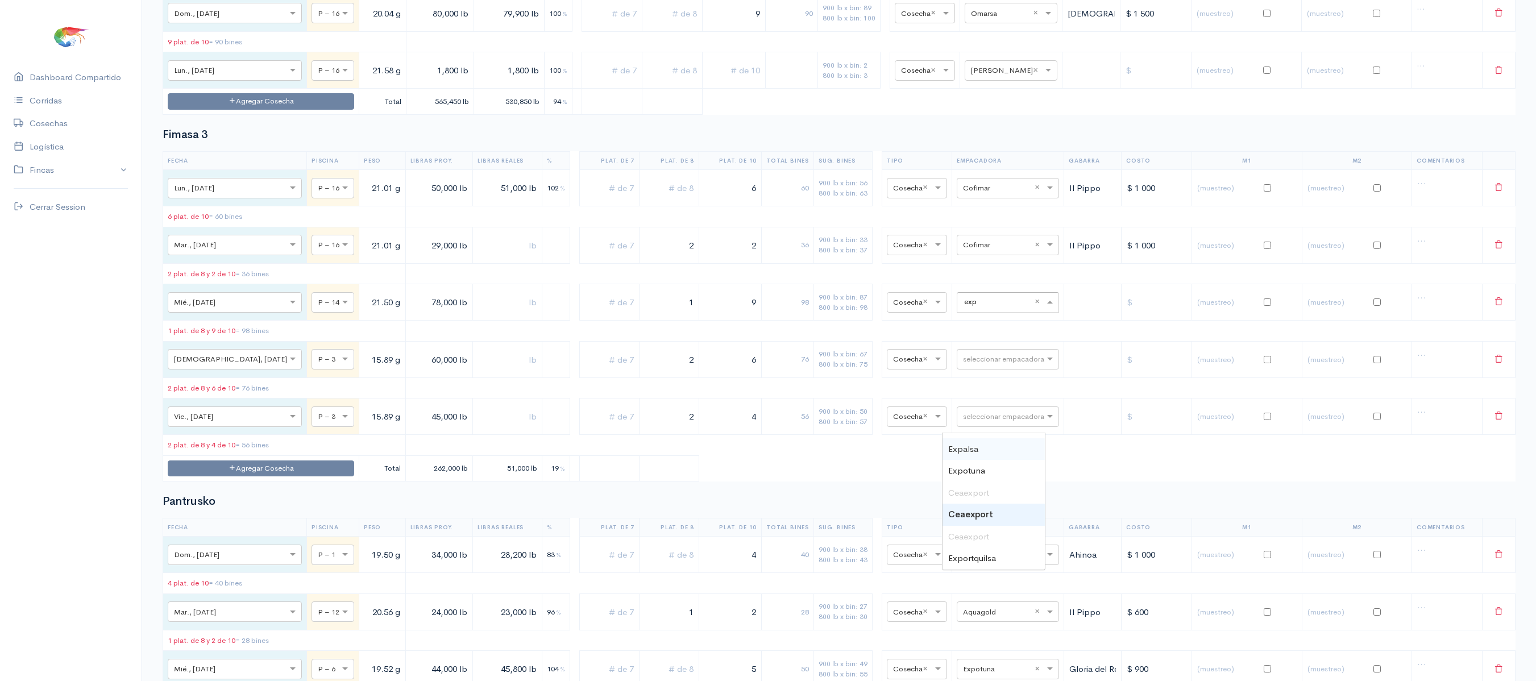
click at [976, 446] on span "Expalsa" at bounding box center [963, 448] width 30 height 11
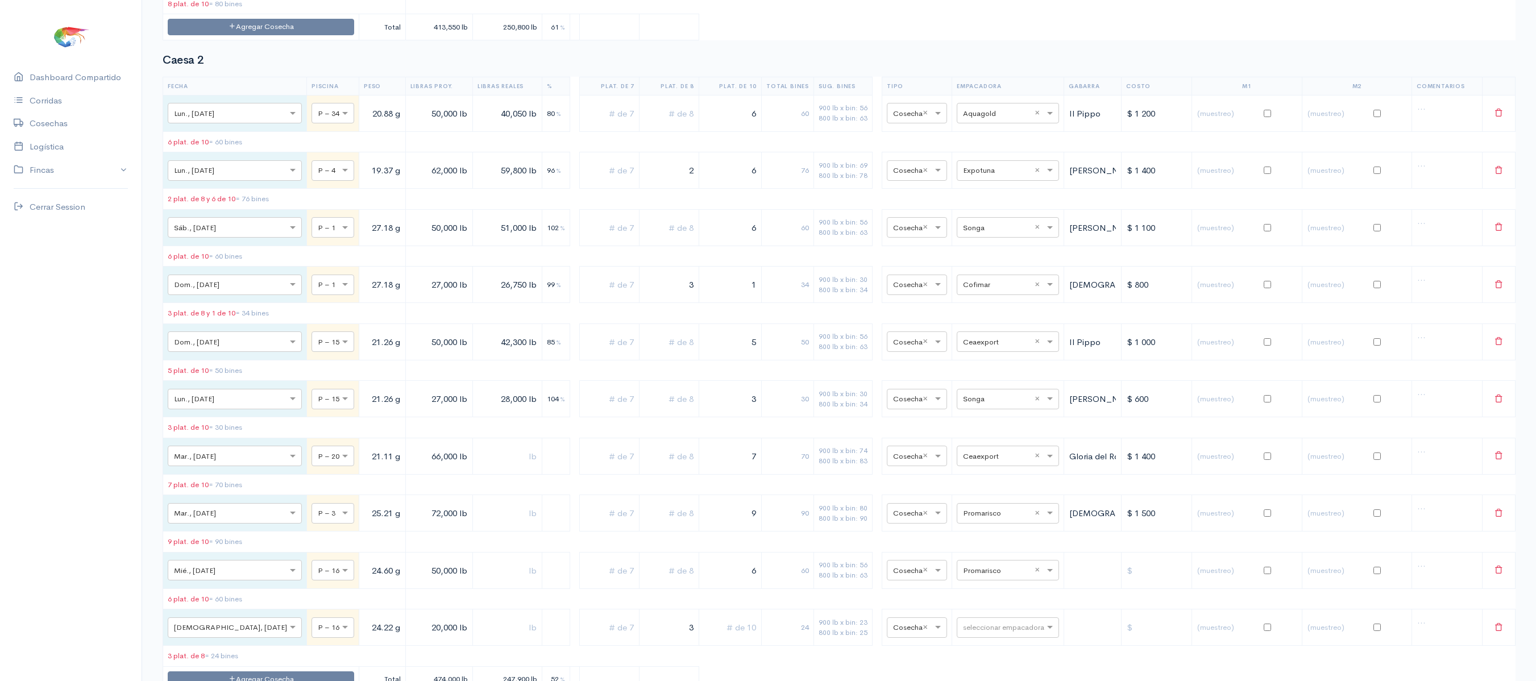
scroll to position [0, 0]
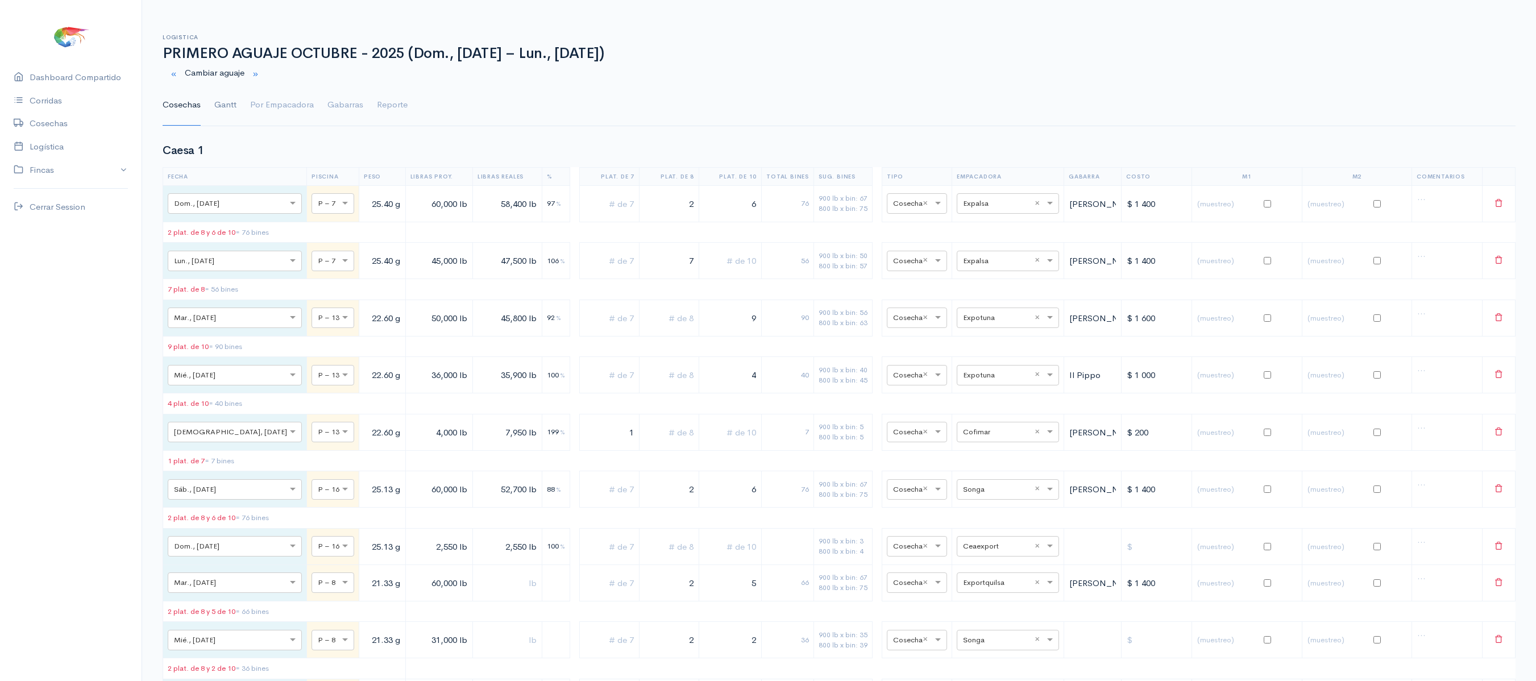
click at [221, 109] on link "Gantt" at bounding box center [225, 105] width 22 height 41
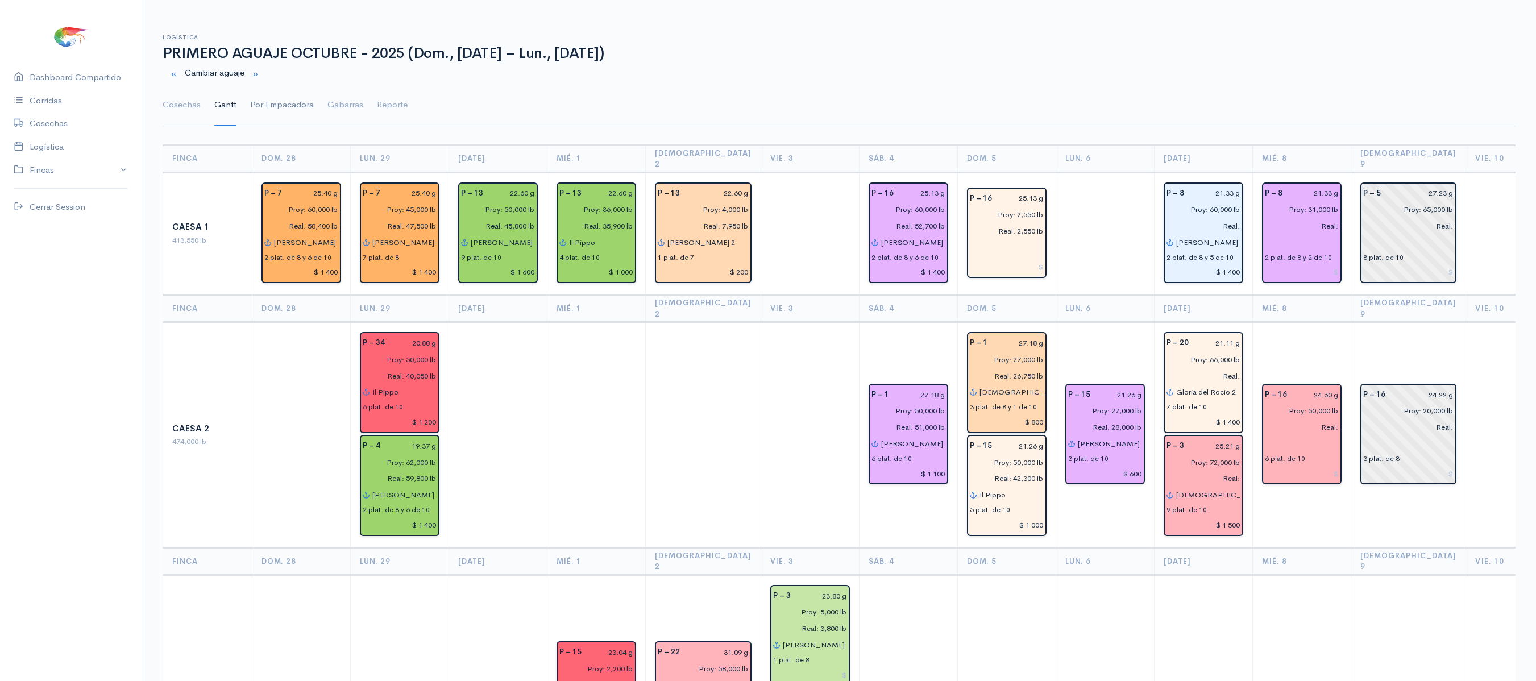
click at [281, 118] on link "Por Empacadora" at bounding box center [282, 105] width 64 height 41
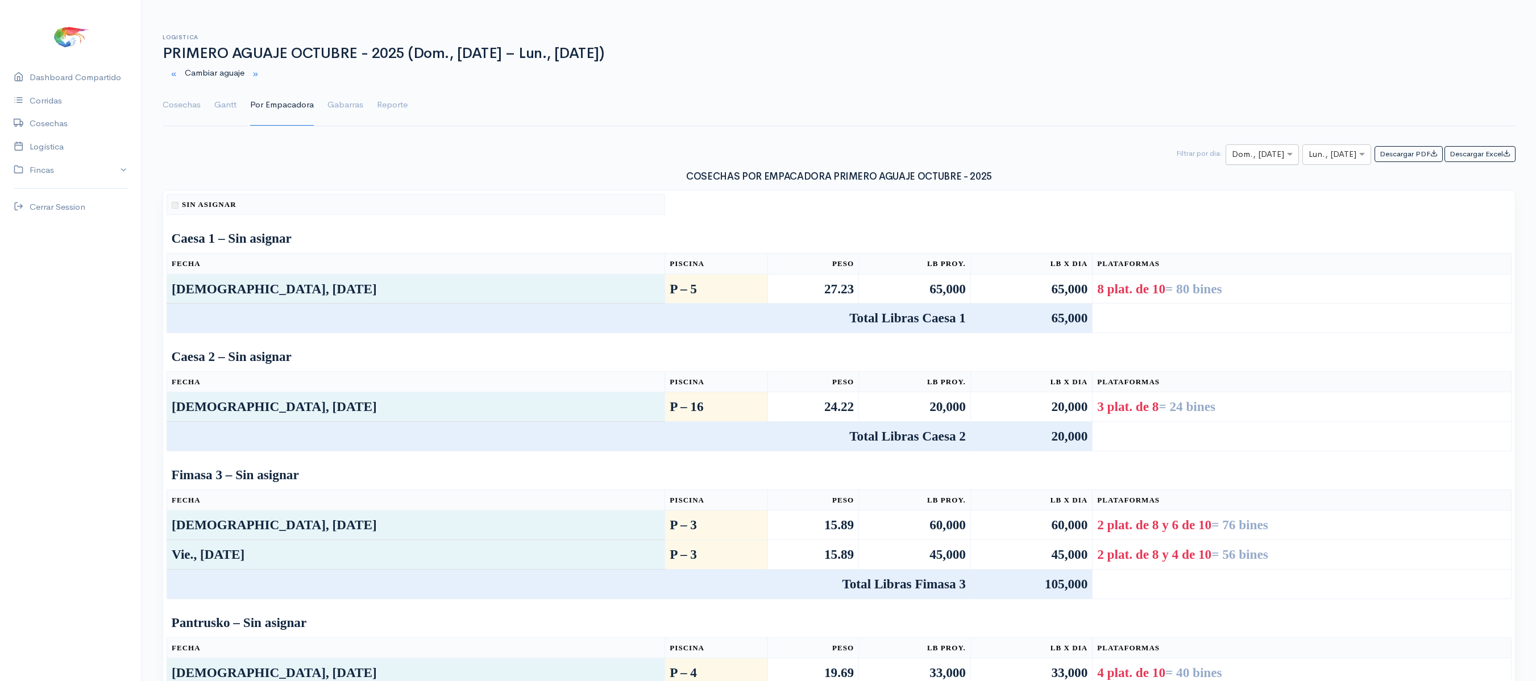
click at [1251, 162] on input "text" at bounding box center [1252, 155] width 40 height 14
type input "8"
click at [1264, 184] on div "Dom., [DATE]" at bounding box center [1252, 178] width 76 height 22
click at [1273, 150] on div at bounding box center [1262, 155] width 72 height 14
type input "8"
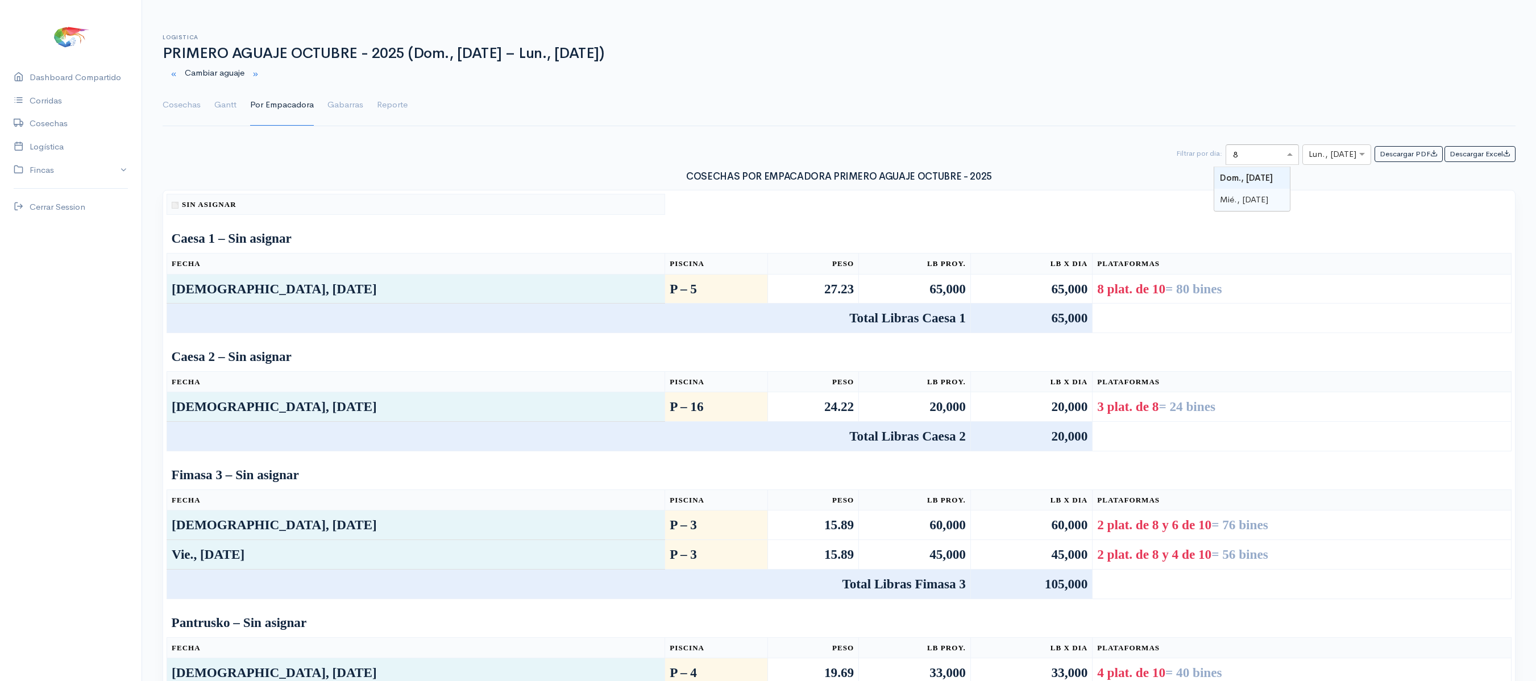
click at [1258, 205] on span "Mié., [DATE]" at bounding box center [1244, 199] width 48 height 11
click at [1342, 152] on div at bounding box center [1337, 155] width 68 height 14
type input "8"
click at [1334, 198] on span "Mié., [DATE]" at bounding box center [1324, 199] width 48 height 11
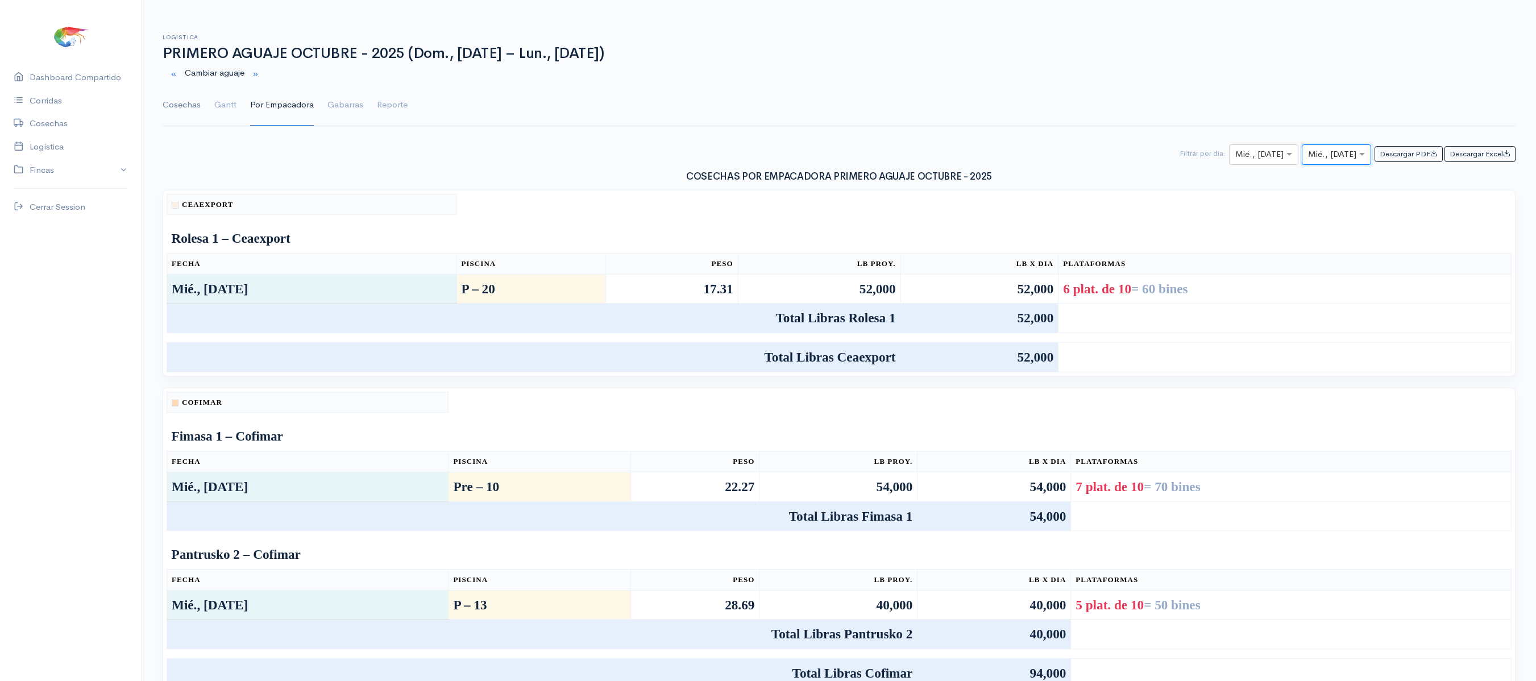
click at [181, 107] on link "Cosechas" at bounding box center [182, 105] width 38 height 41
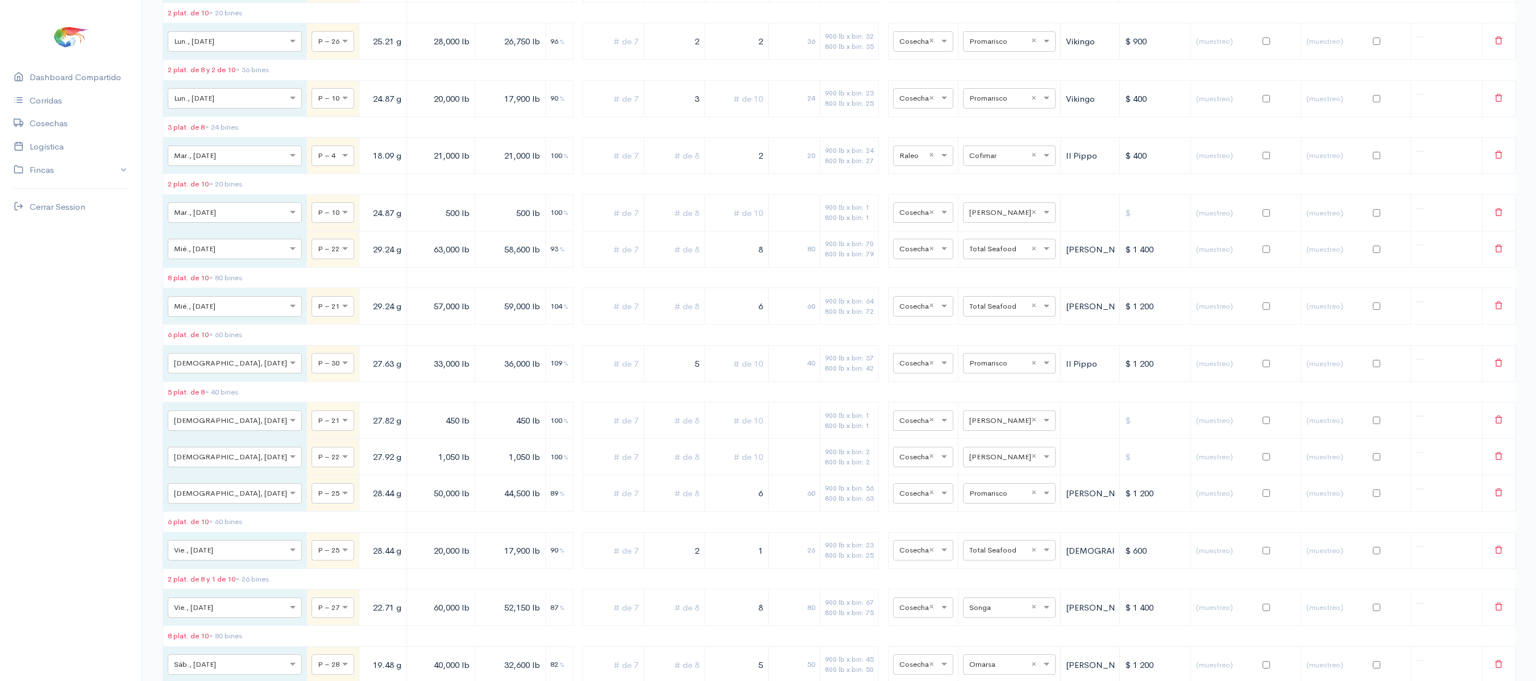
scroll to position [7277, 0]
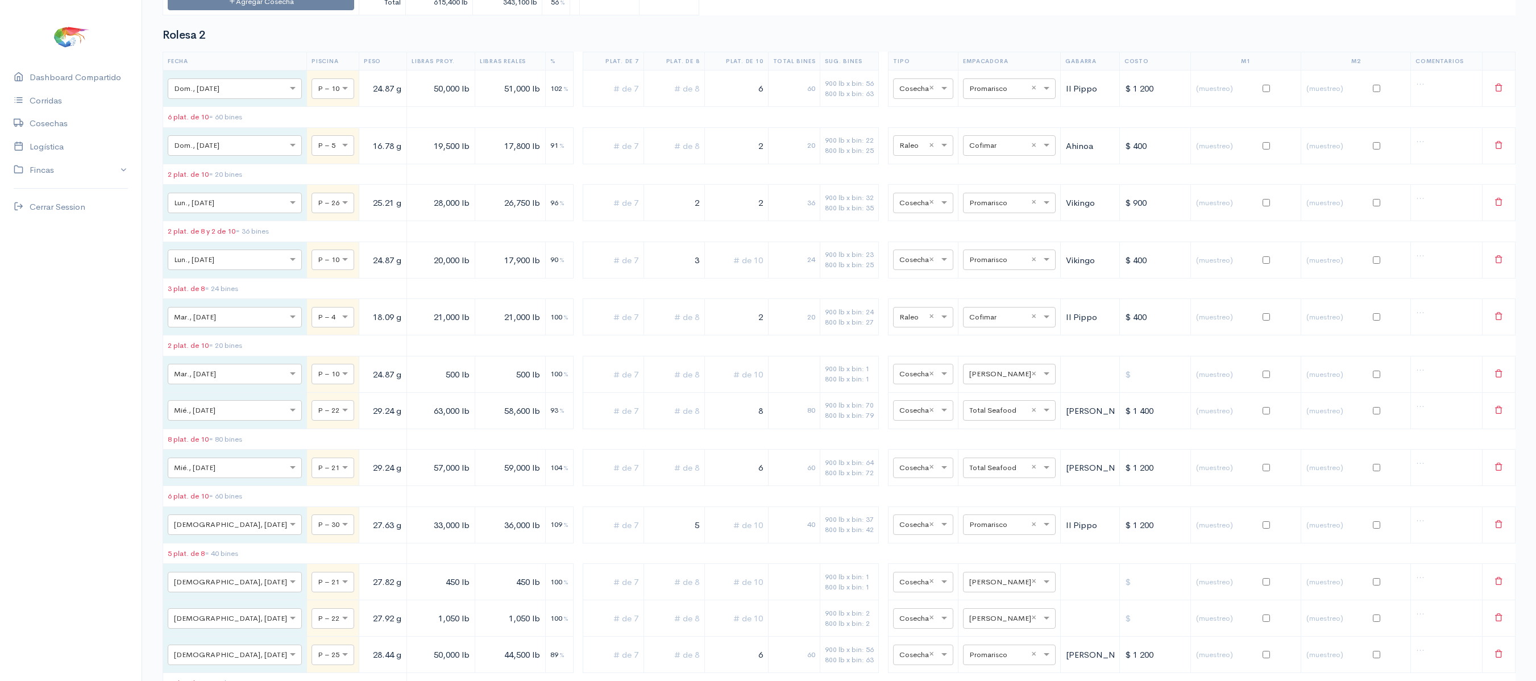
click at [809, 107] on td "60" at bounding box center [794, 88] width 52 height 36
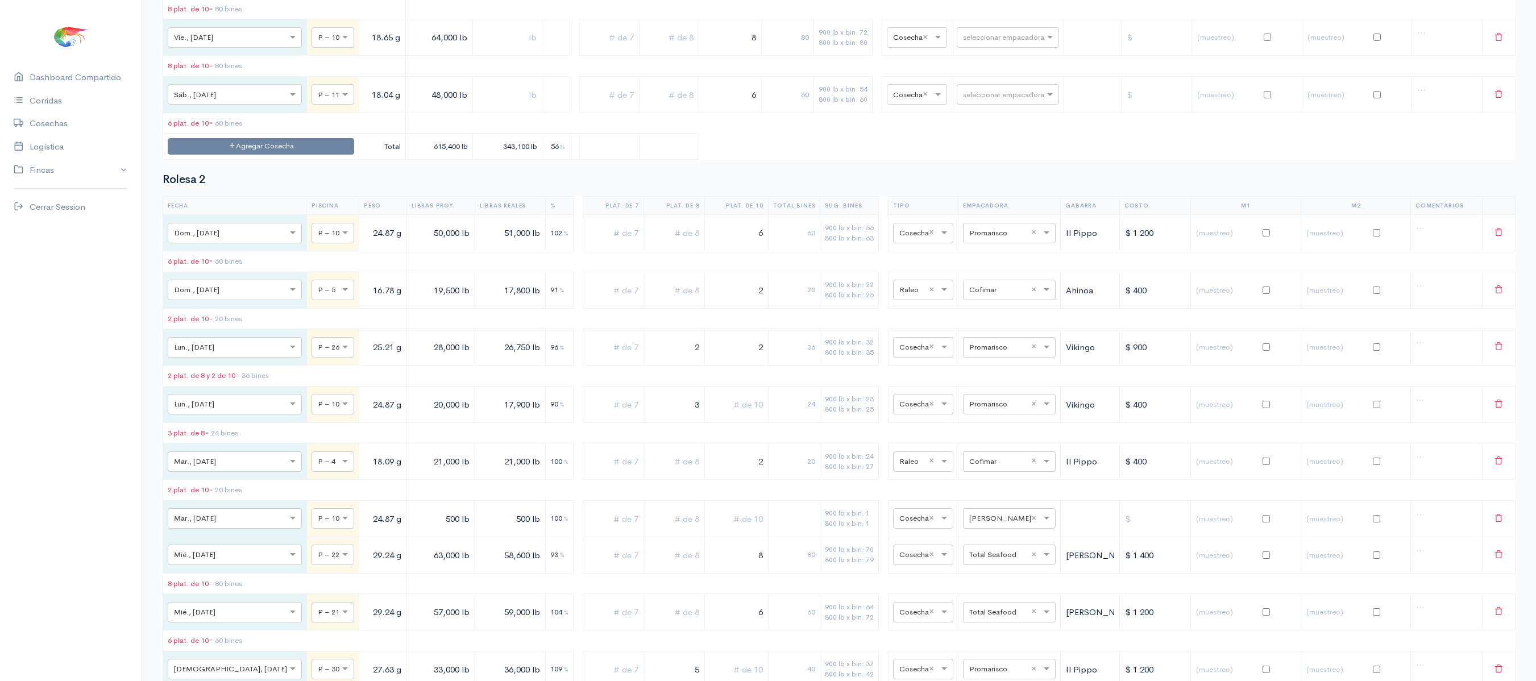
scroll to position [6602, 0]
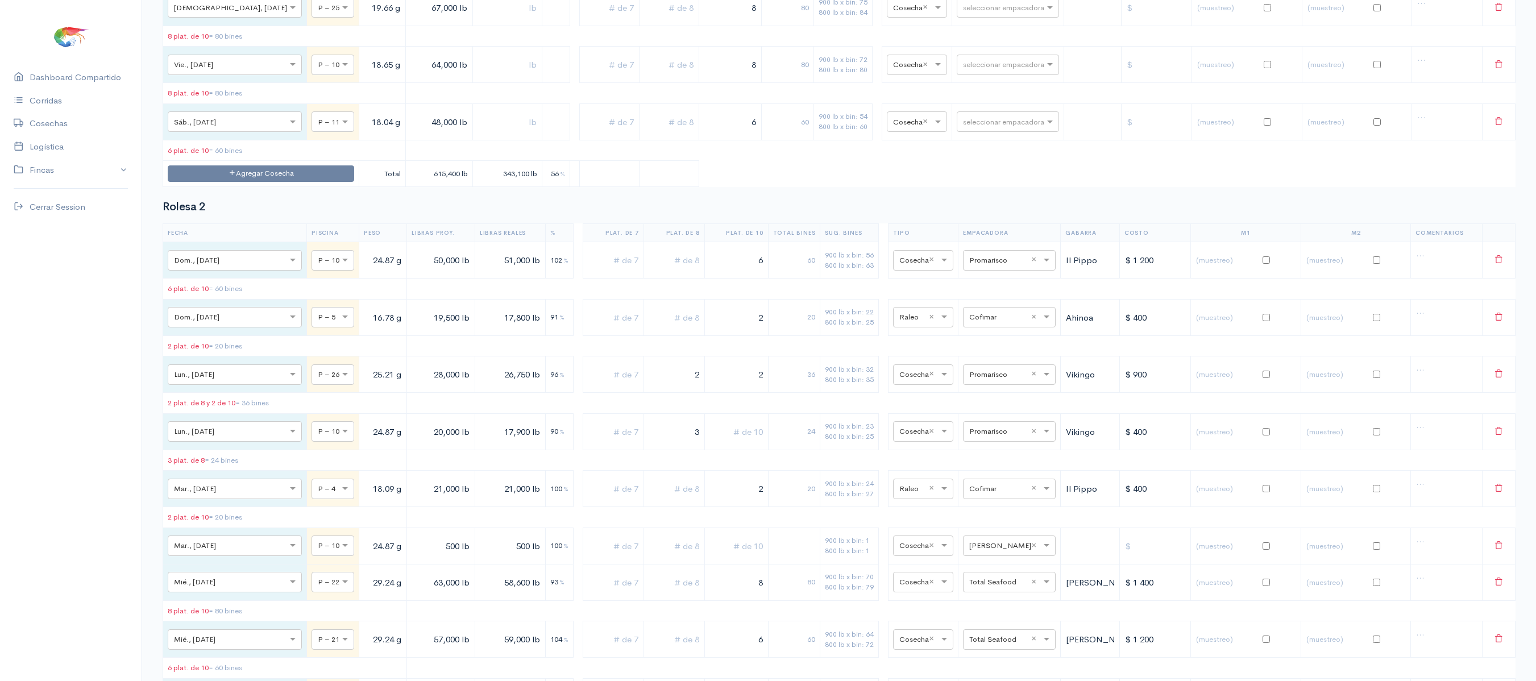
drag, startPoint x: 723, startPoint y: 209, endPoint x: 947, endPoint y: 173, distance: 226.9
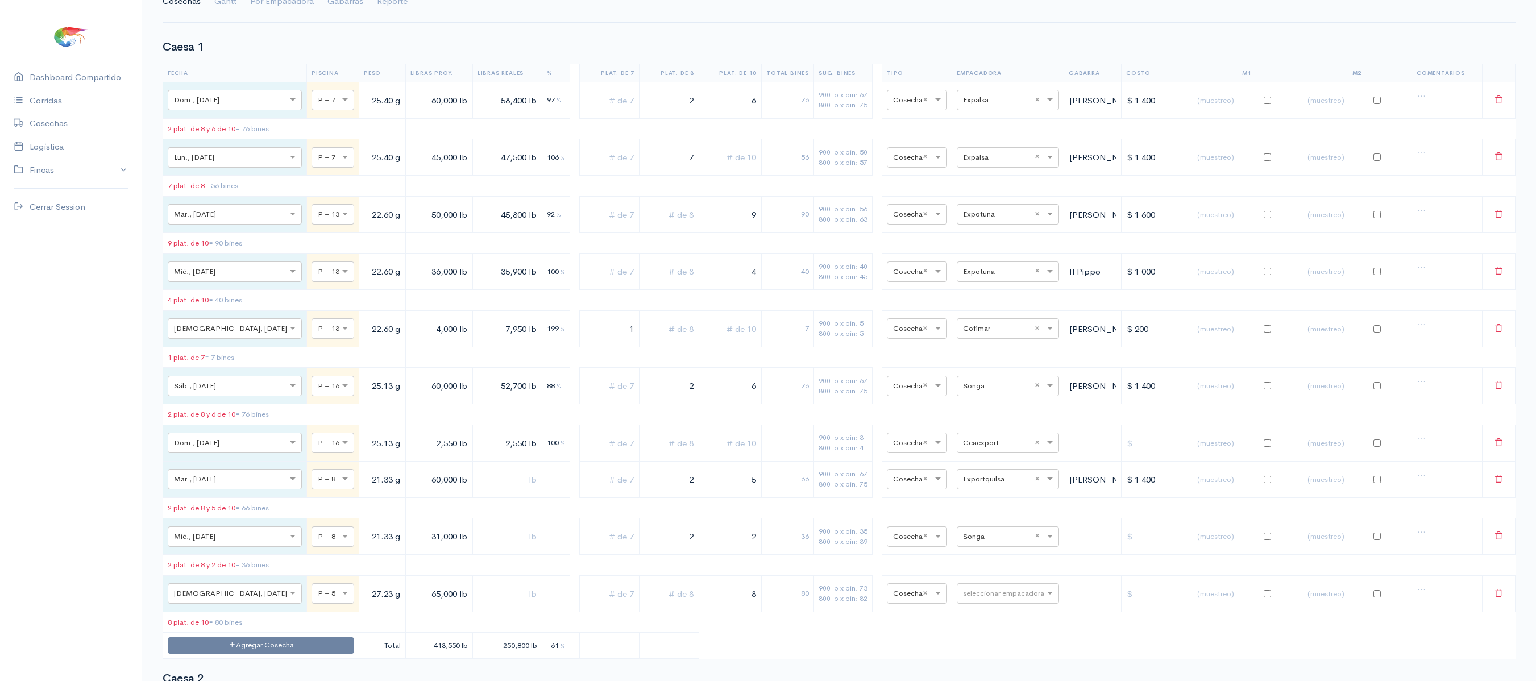
scroll to position [0, 0]
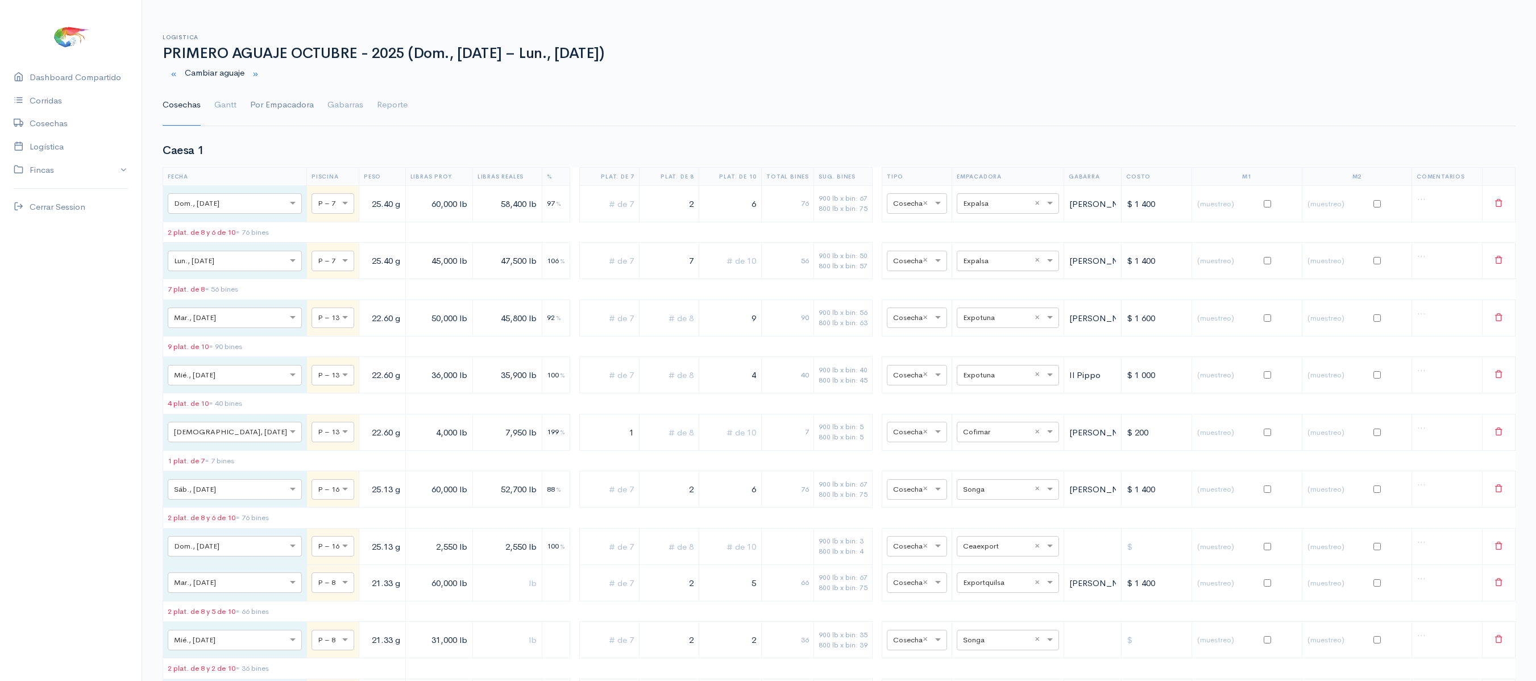
type input "5"
click at [250, 107] on link "Por Empacadora" at bounding box center [282, 105] width 64 height 41
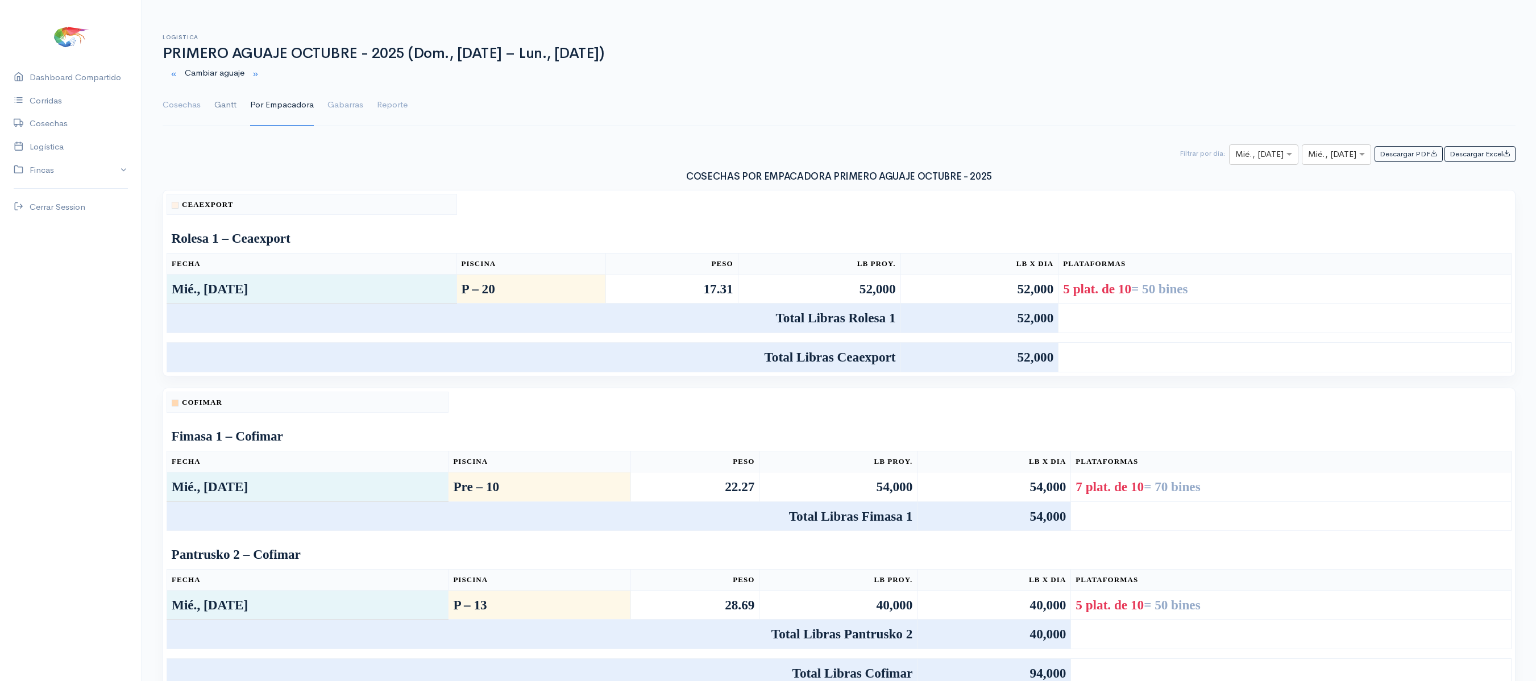
click at [232, 109] on link "Gantt" at bounding box center [225, 105] width 22 height 41
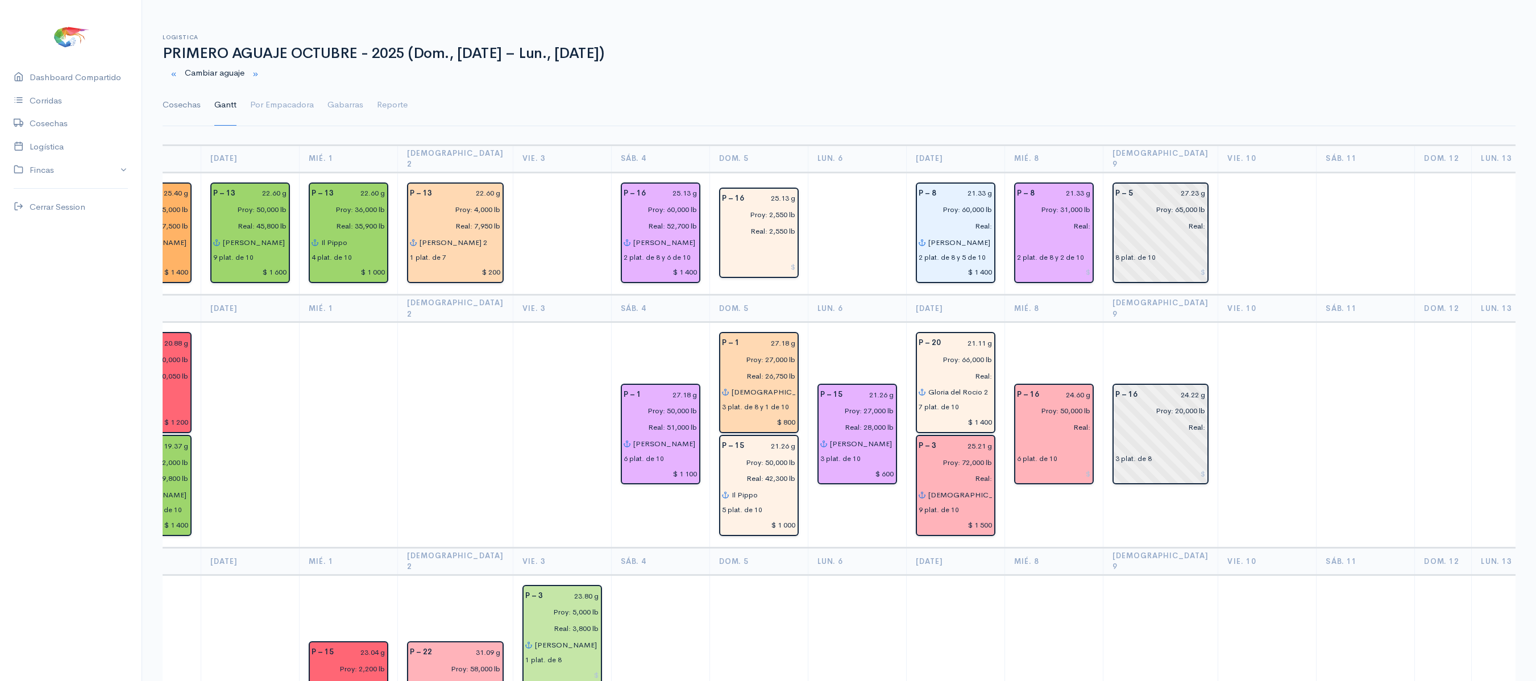
click at [188, 97] on link "Cosechas" at bounding box center [182, 105] width 38 height 41
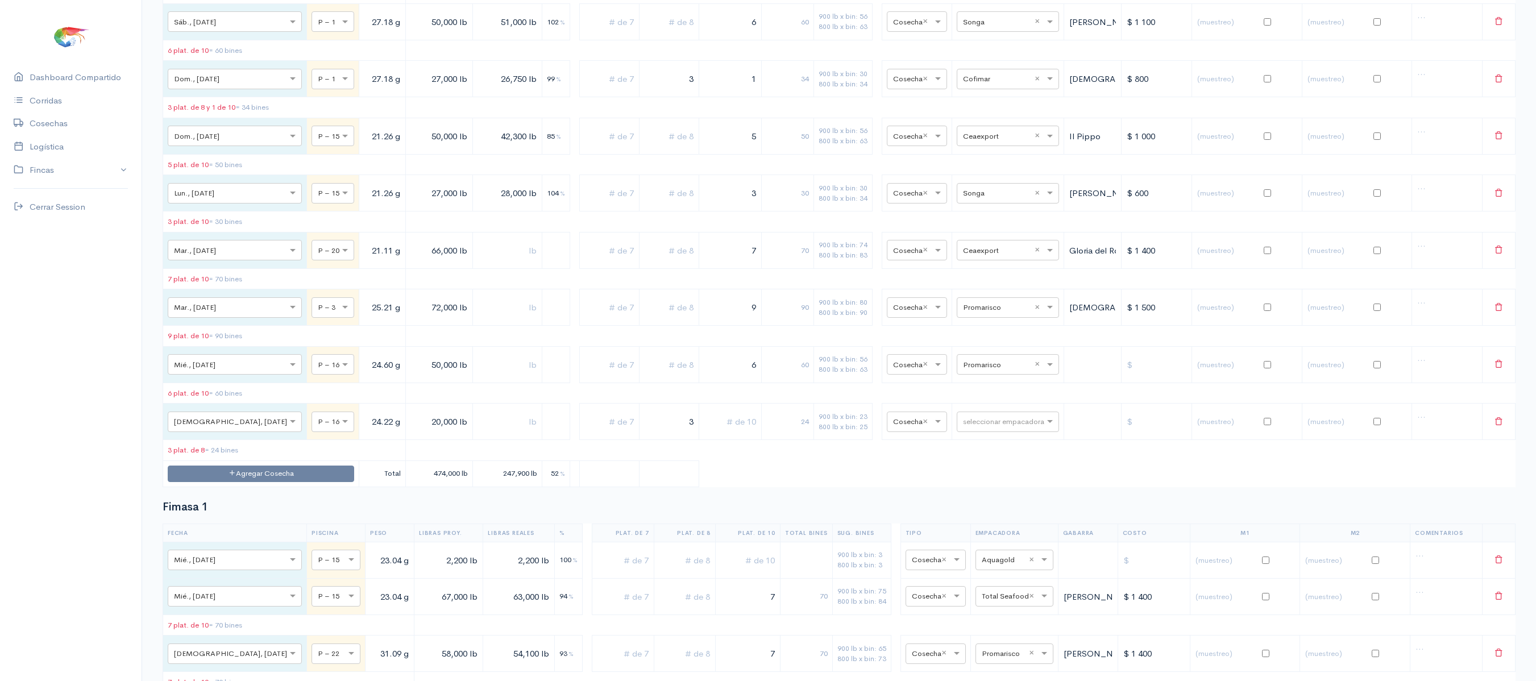
scroll to position [930, 0]
click at [1009, 368] on input "text" at bounding box center [997, 361] width 69 height 13
type input "fri"
click at [975, 430] on span "Frigolandia" at bounding box center [970, 430] width 43 height 11
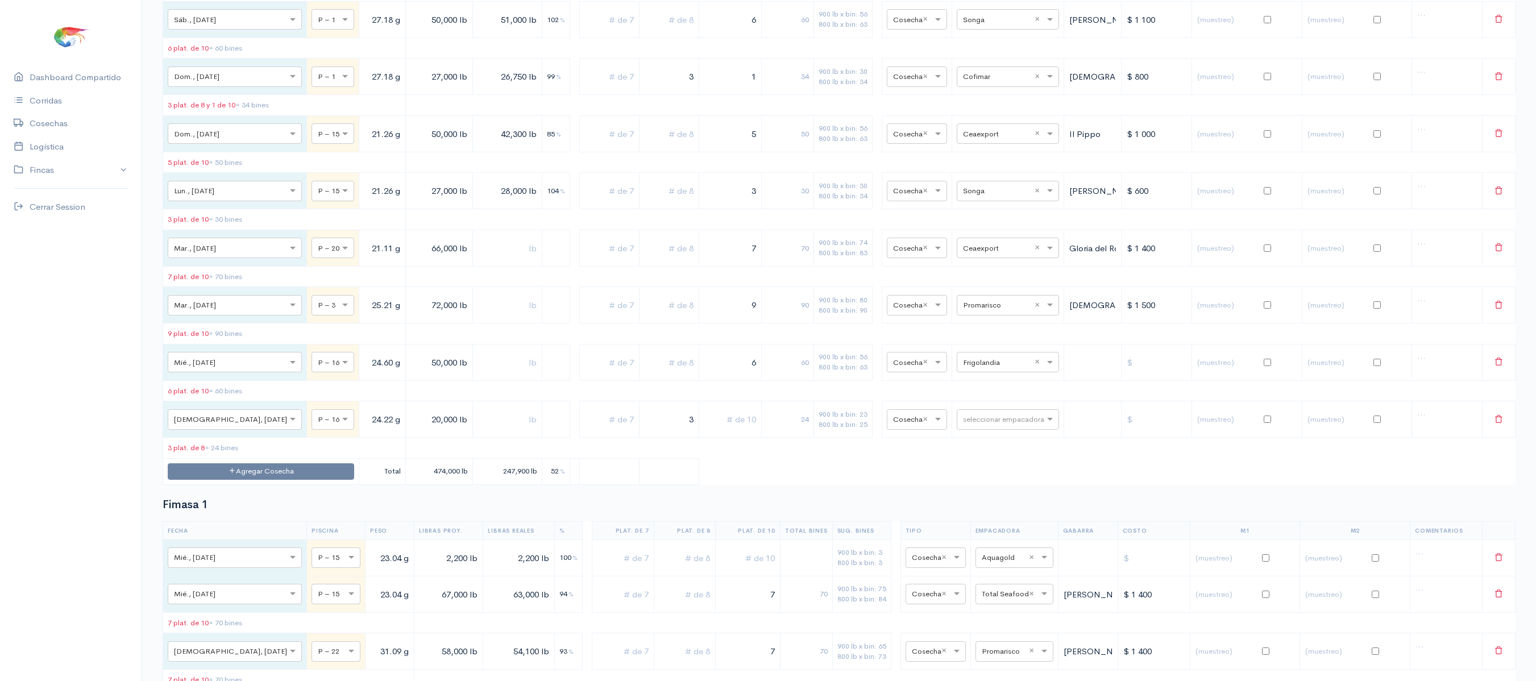
click at [860, 429] on table "Fecha Piscina Peso Libras Proy. Libras Reales % Plat. de 7 Plat. de 8 Plat. de …" at bounding box center [839, 177] width 1353 height 616
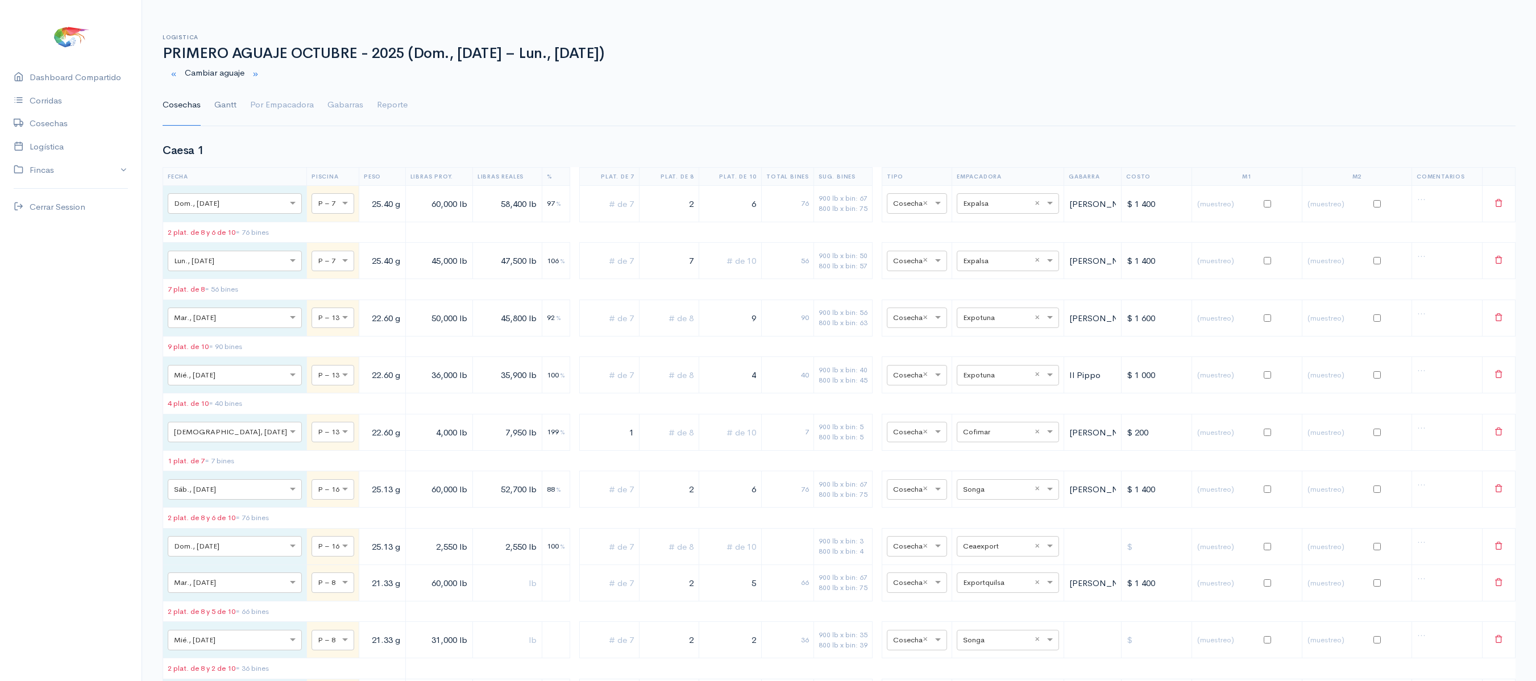
click at [221, 107] on link "Gantt" at bounding box center [225, 105] width 22 height 41
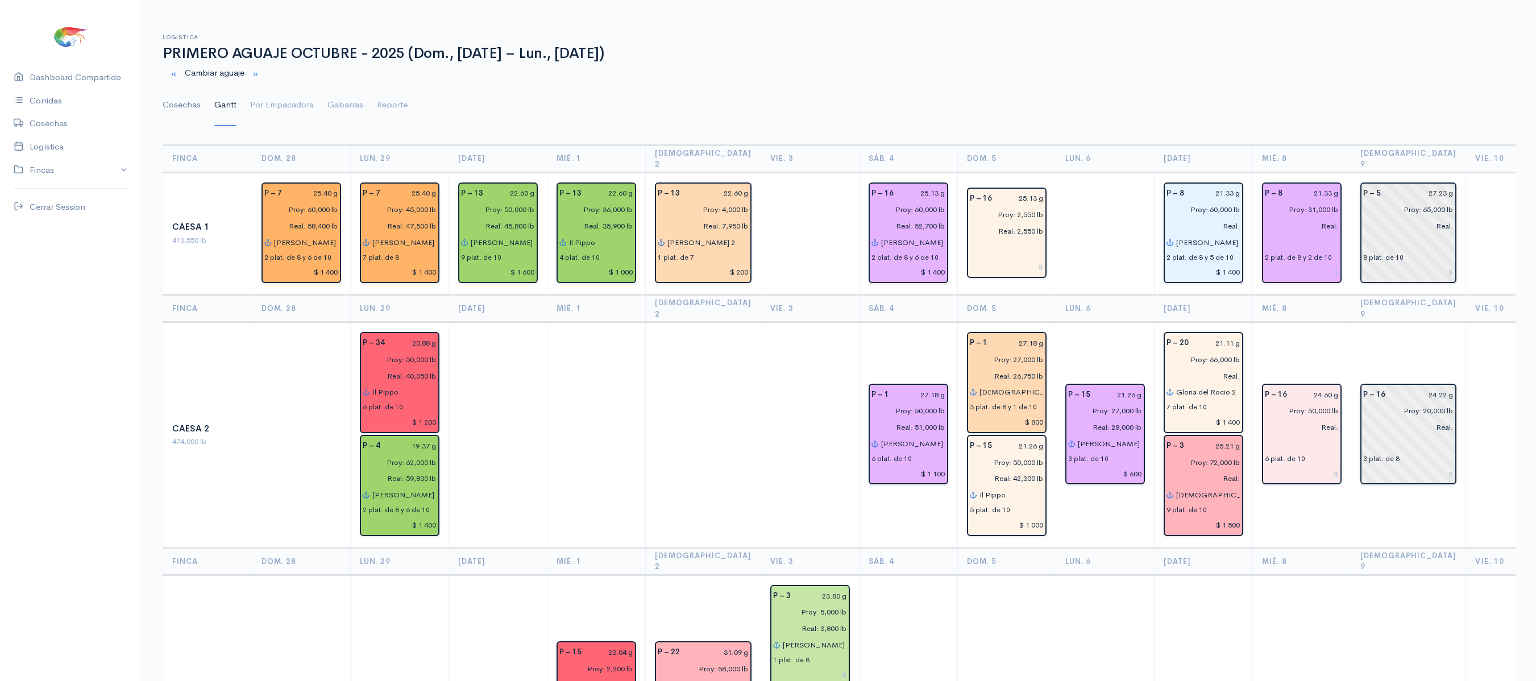
click at [196, 98] on link "Cosechas" at bounding box center [182, 105] width 38 height 41
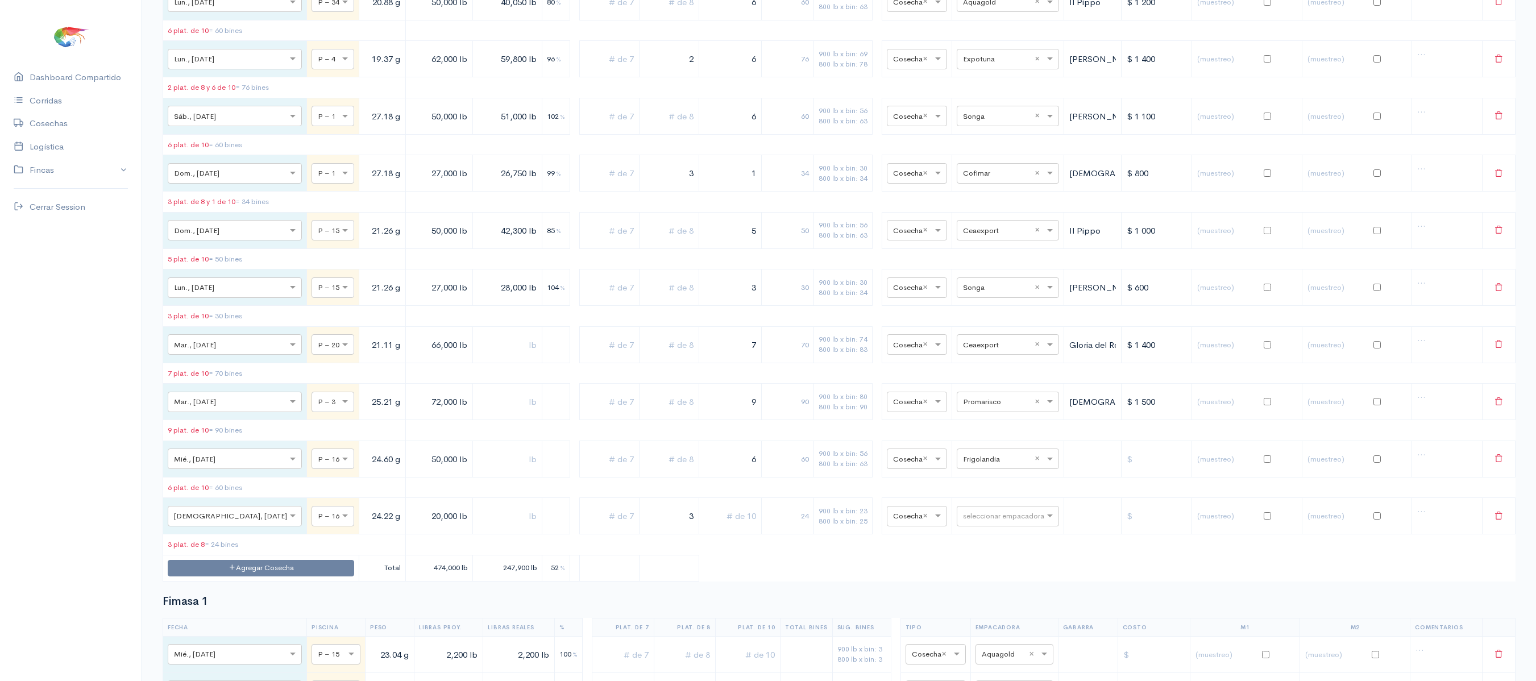
scroll to position [841, 0]
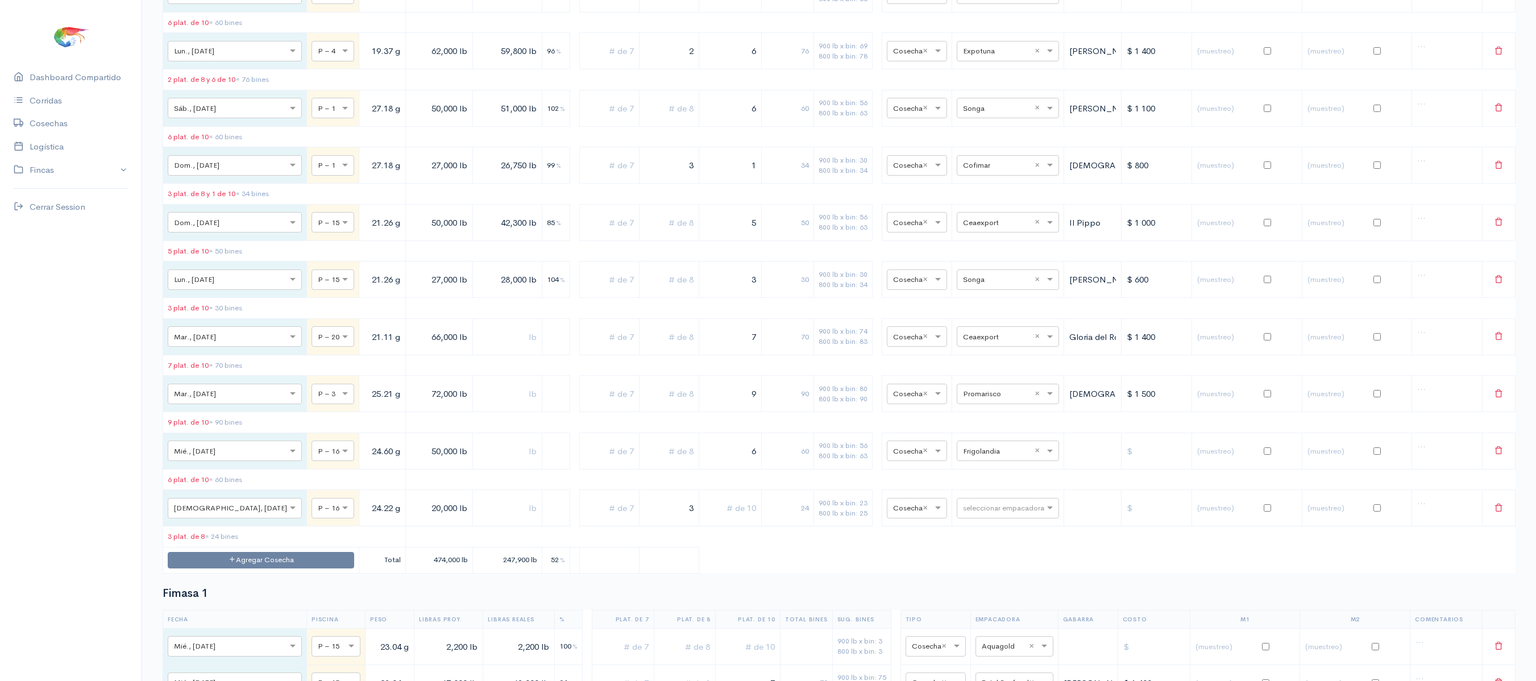
drag, startPoint x: 729, startPoint y: 502, endPoint x: 742, endPoint y: 502, distance: 13.6
click at [742, 463] on input "6" at bounding box center [730, 450] width 53 height 23
click at [651, 466] on table "Fecha Piscina Peso Libras Proy. Libras Reales % Plat. de 7 Plat. de 8 Plat. de …" at bounding box center [839, 265] width 1353 height 616
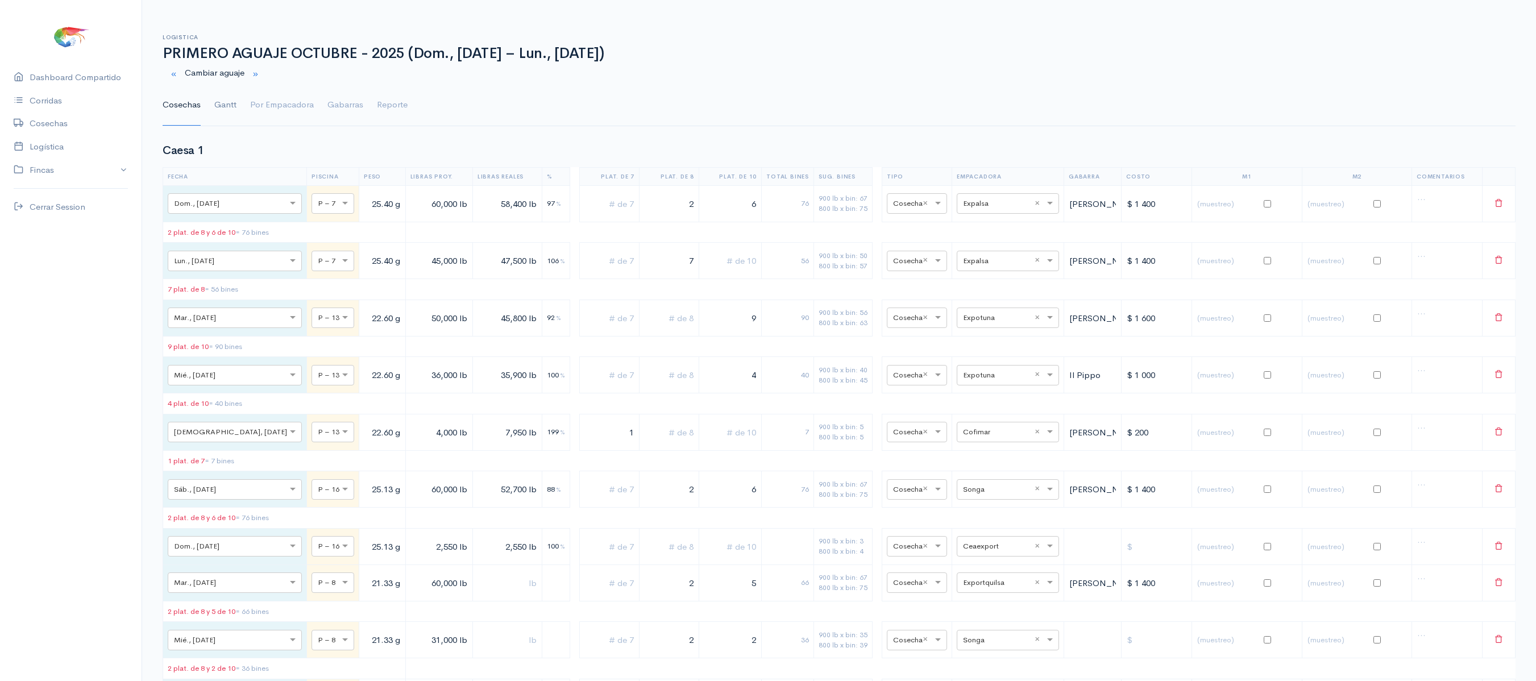
click at [232, 99] on link "Gantt" at bounding box center [225, 105] width 22 height 41
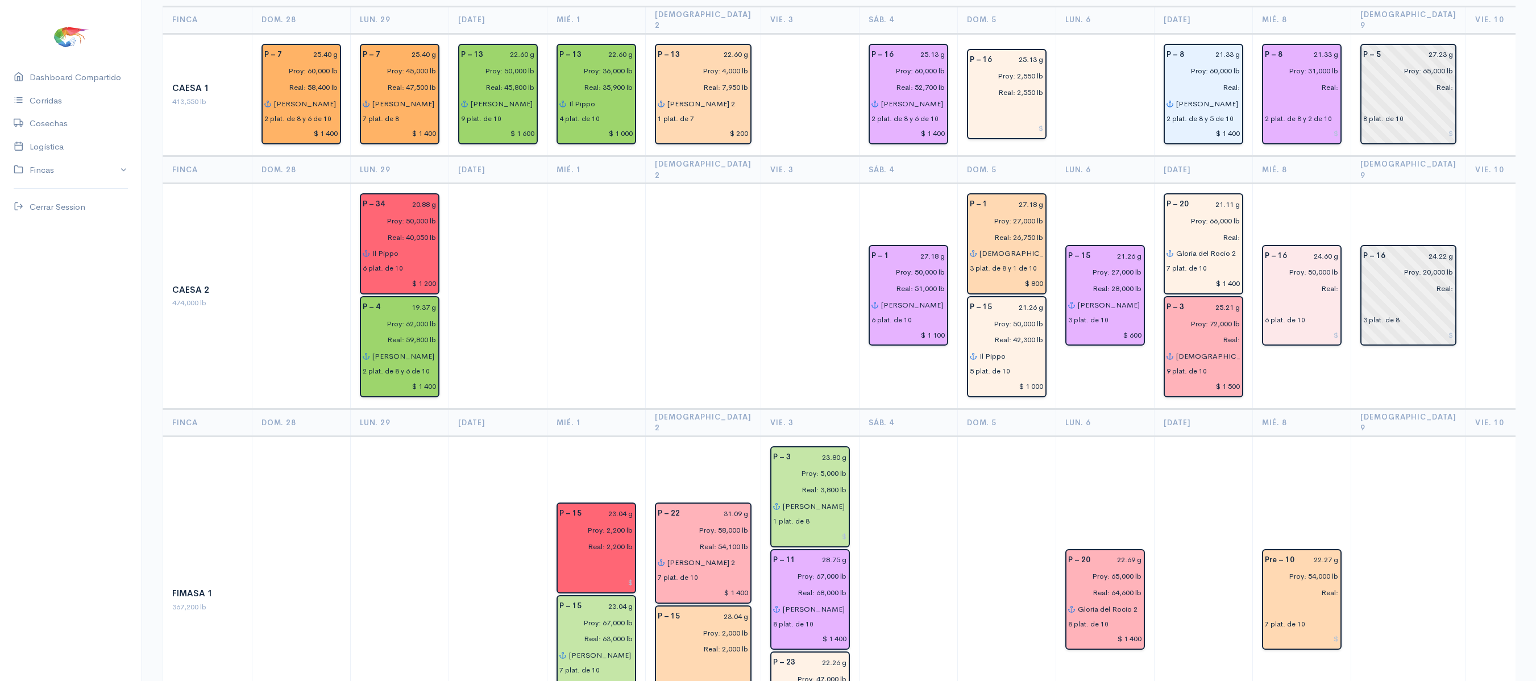
scroll to position [138, 0]
click at [1331, 141] on td "P – 8 21.33 g Proy: 31,000 lb Real: 2 plat. de 8 y 2 de 10" at bounding box center [1301, 96] width 98 height 123
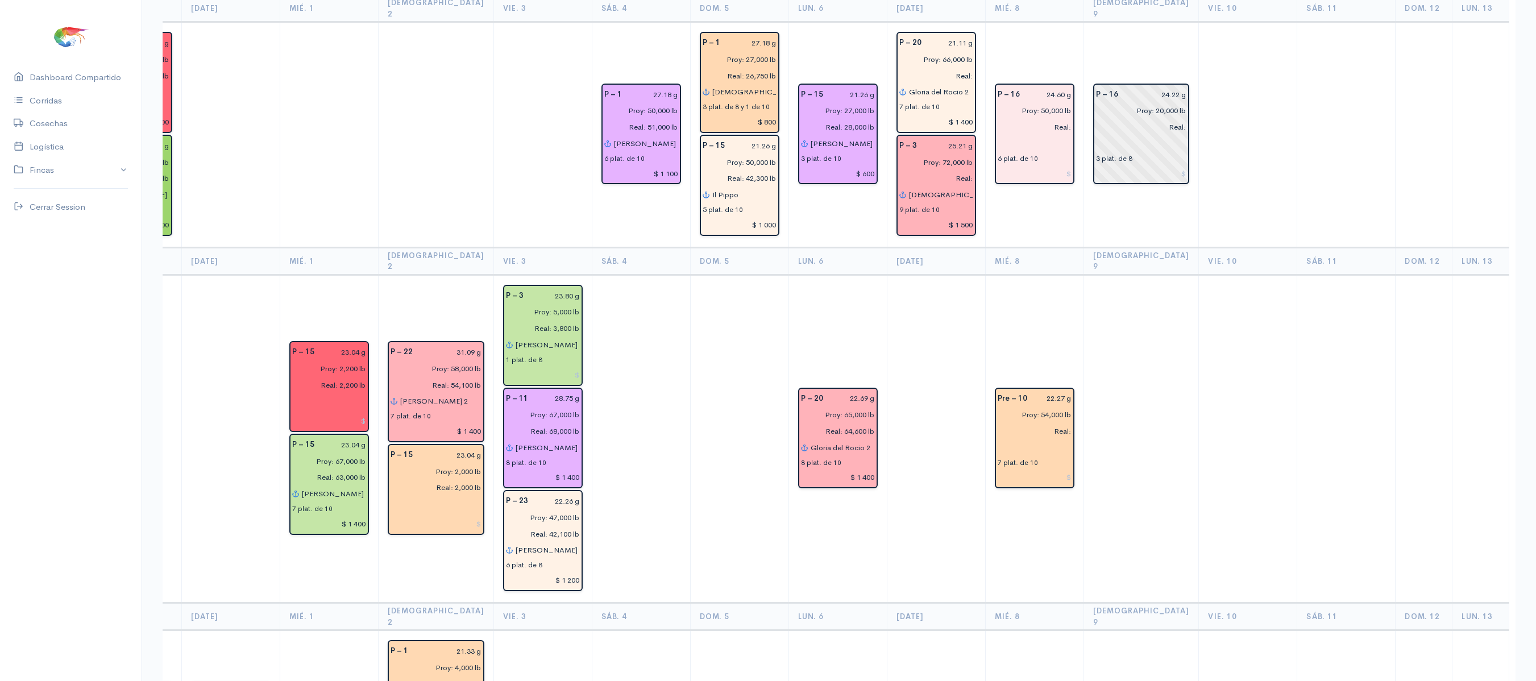
scroll to position [0, 0]
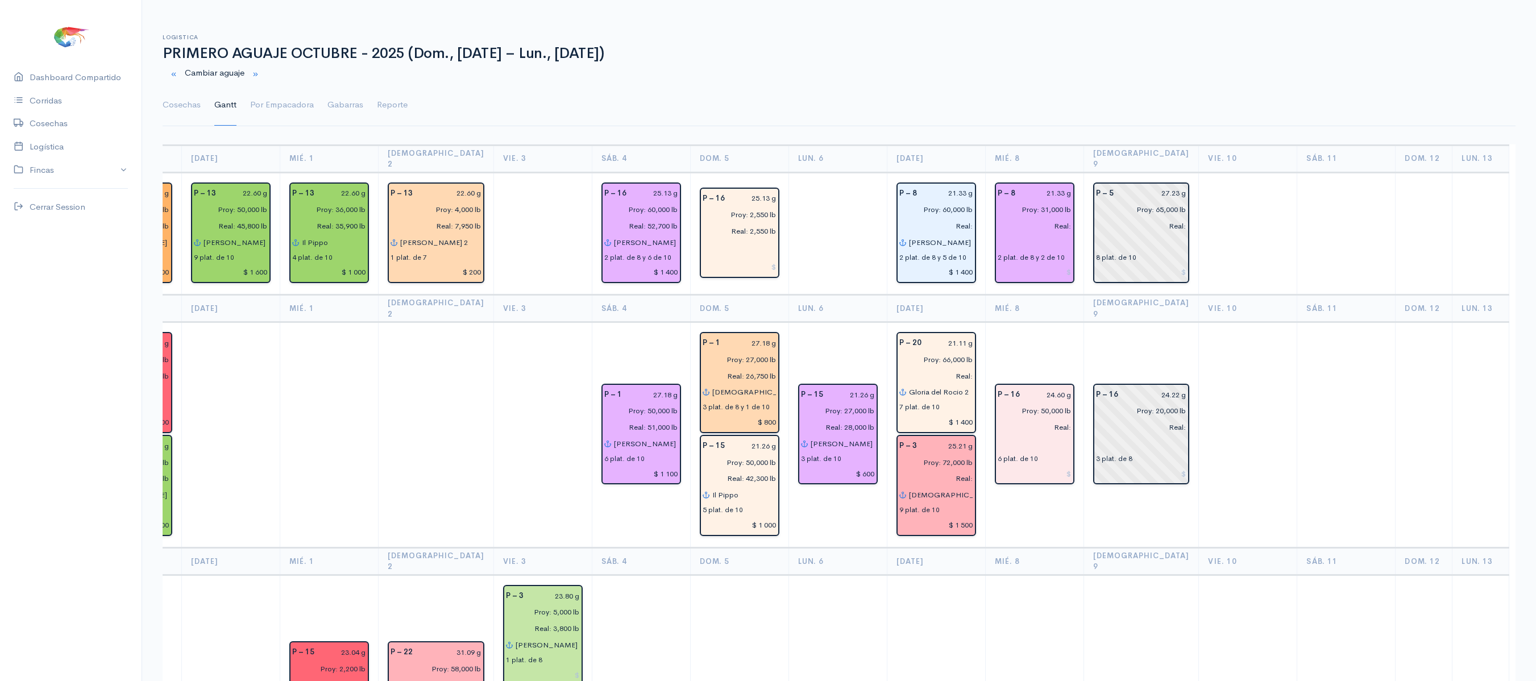
click at [1395, 295] on th "Dom. 12" at bounding box center [1423, 308] width 57 height 27
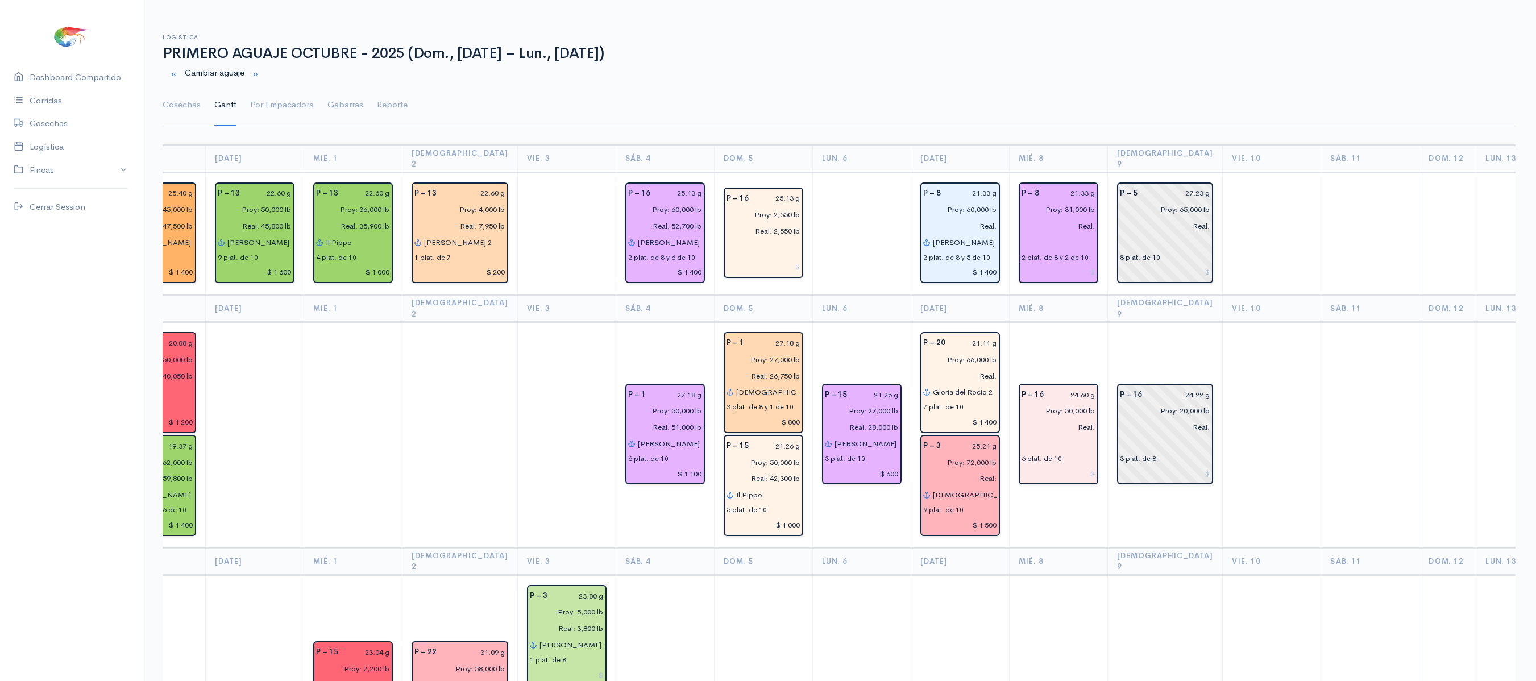
drag, startPoint x: 1287, startPoint y: 305, endPoint x: 1379, endPoint y: 250, distance: 107.0
click at [1379, 250] on td at bounding box center [1370, 233] width 98 height 123
click at [172, 98] on link "Cosechas" at bounding box center [182, 105] width 38 height 41
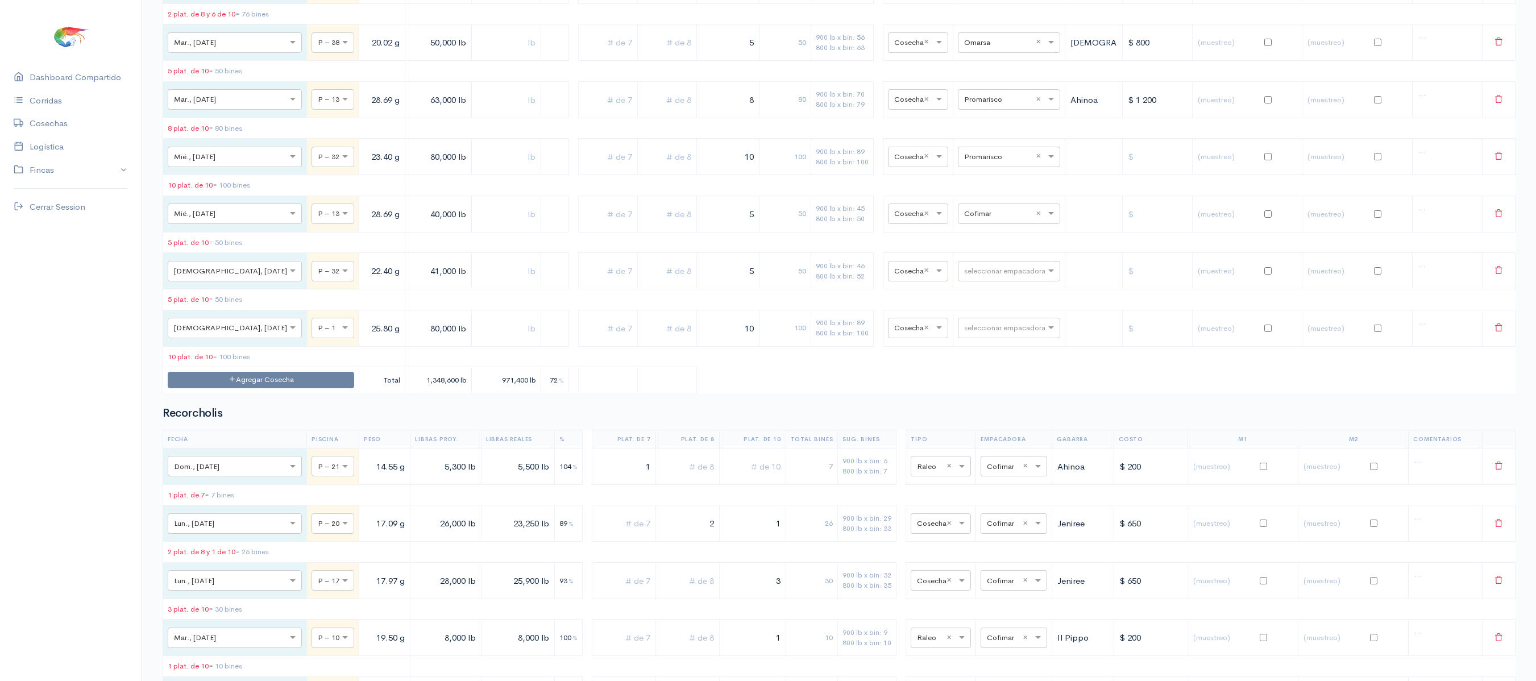
scroll to position [4822, 0]
click at [974, 164] on input "text" at bounding box center [998, 157] width 69 height 13
type input "ce"
click at [970, 391] on span "Ceaexport" at bounding box center [971, 394] width 41 height 11
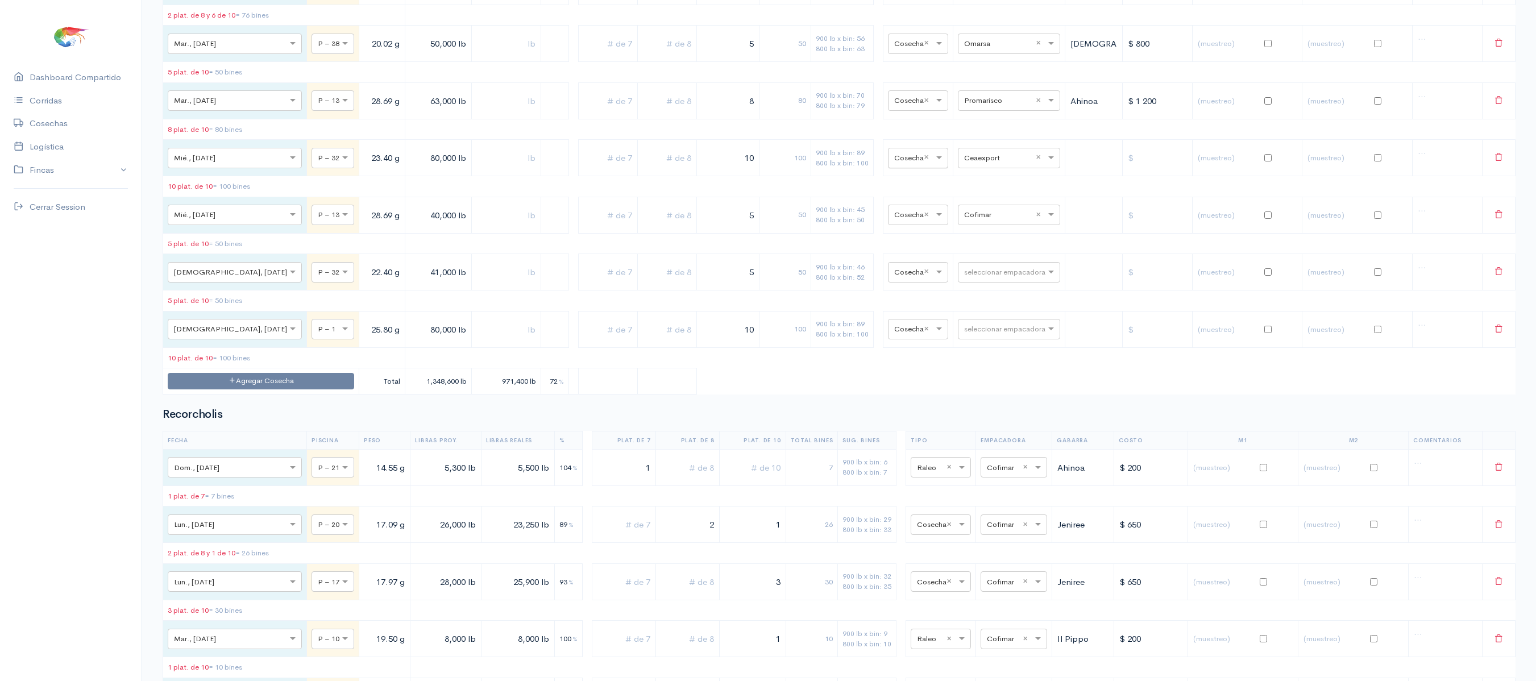
drag, startPoint x: 713, startPoint y: 359, endPoint x: 892, endPoint y: 356, distance: 179.6
click at [892, 176] on tr "× Mié., 8 Oct. × P – 32 23.40 g 80,000 lb 10 100 900 lb x bin: 89 800 lb x bin:…" at bounding box center [839, 158] width 1352 height 36
type input "8"
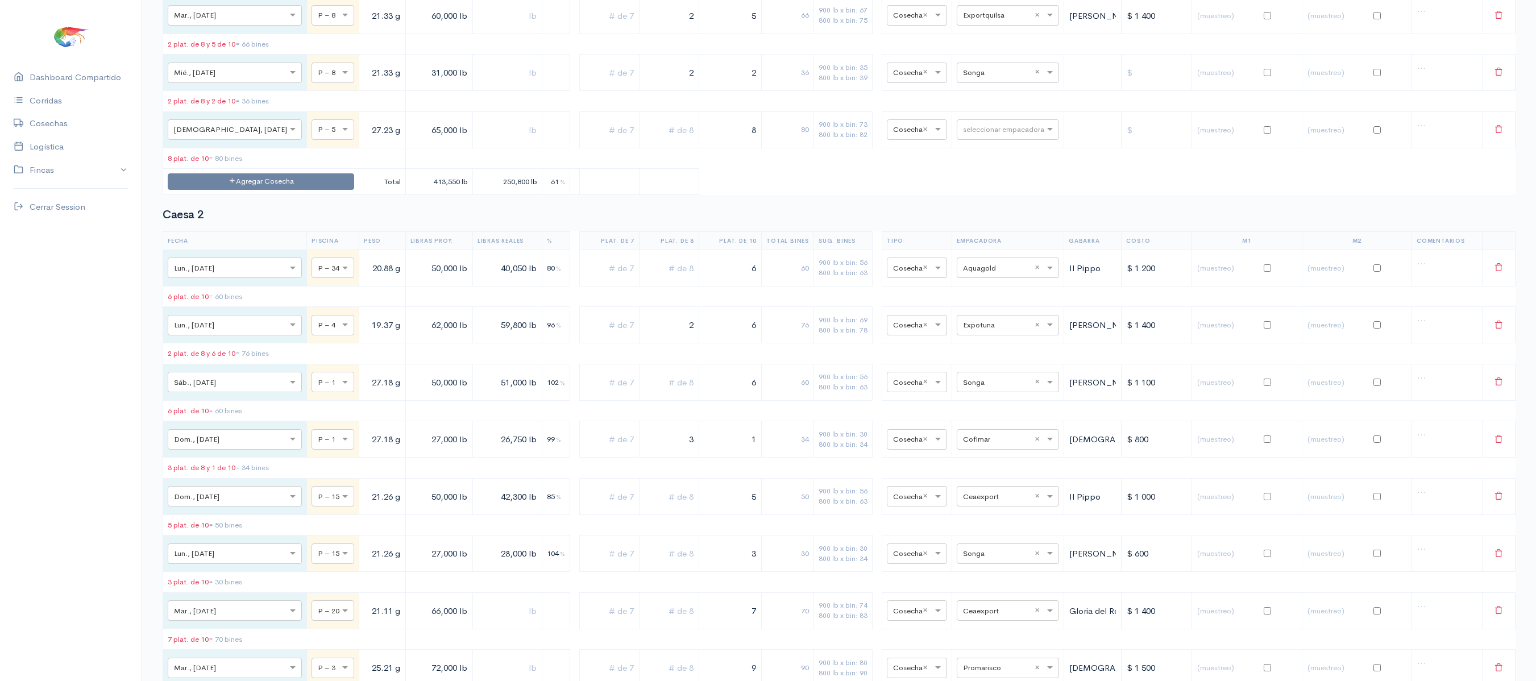
scroll to position [0, 0]
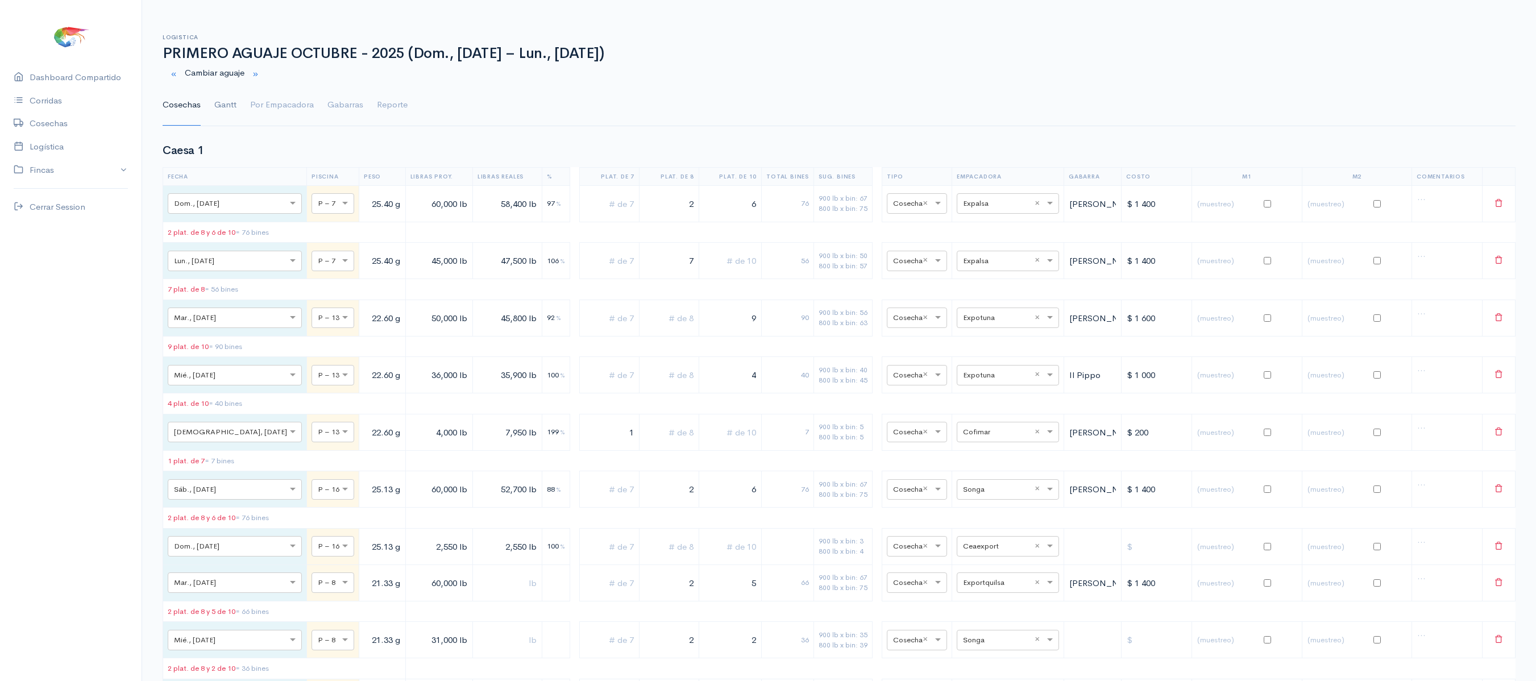
click at [215, 107] on link "Gantt" at bounding box center [225, 105] width 22 height 41
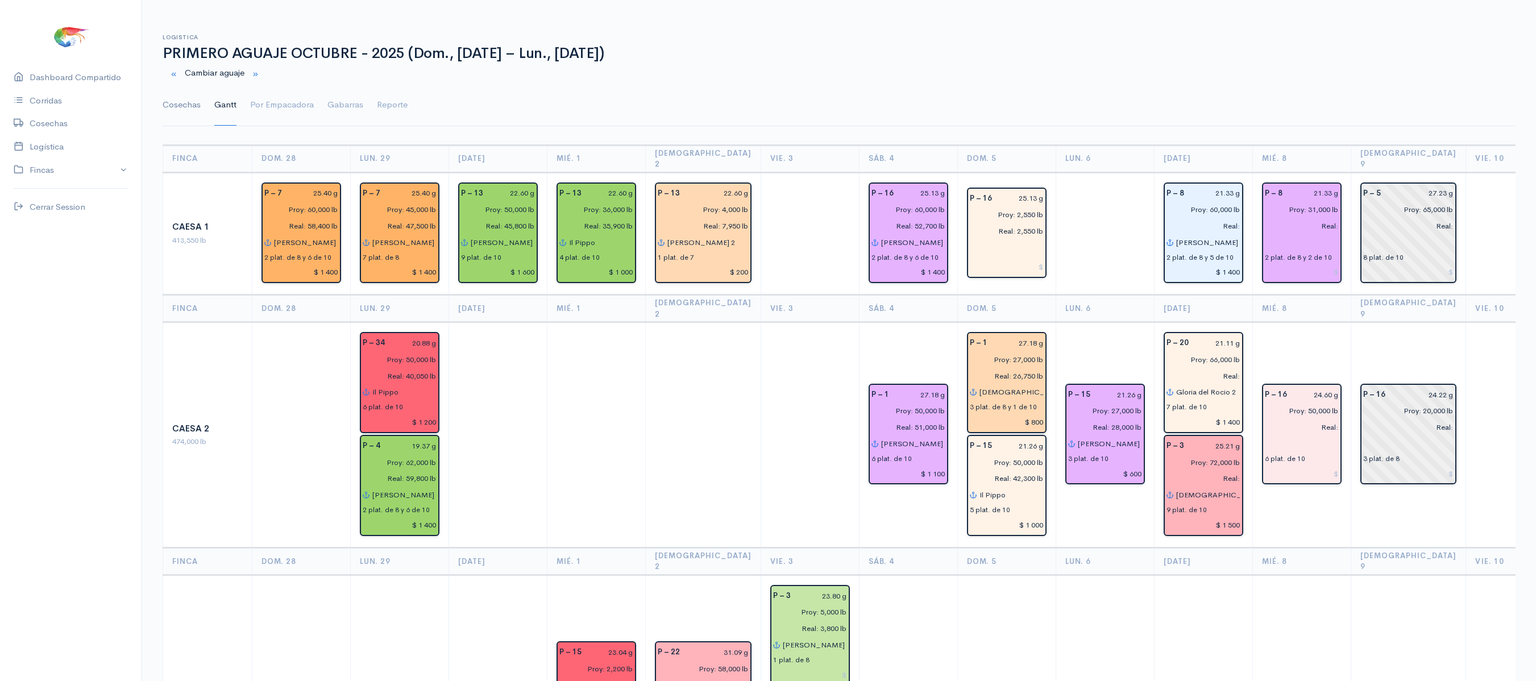
click at [193, 102] on link "Cosechas" at bounding box center [182, 105] width 38 height 41
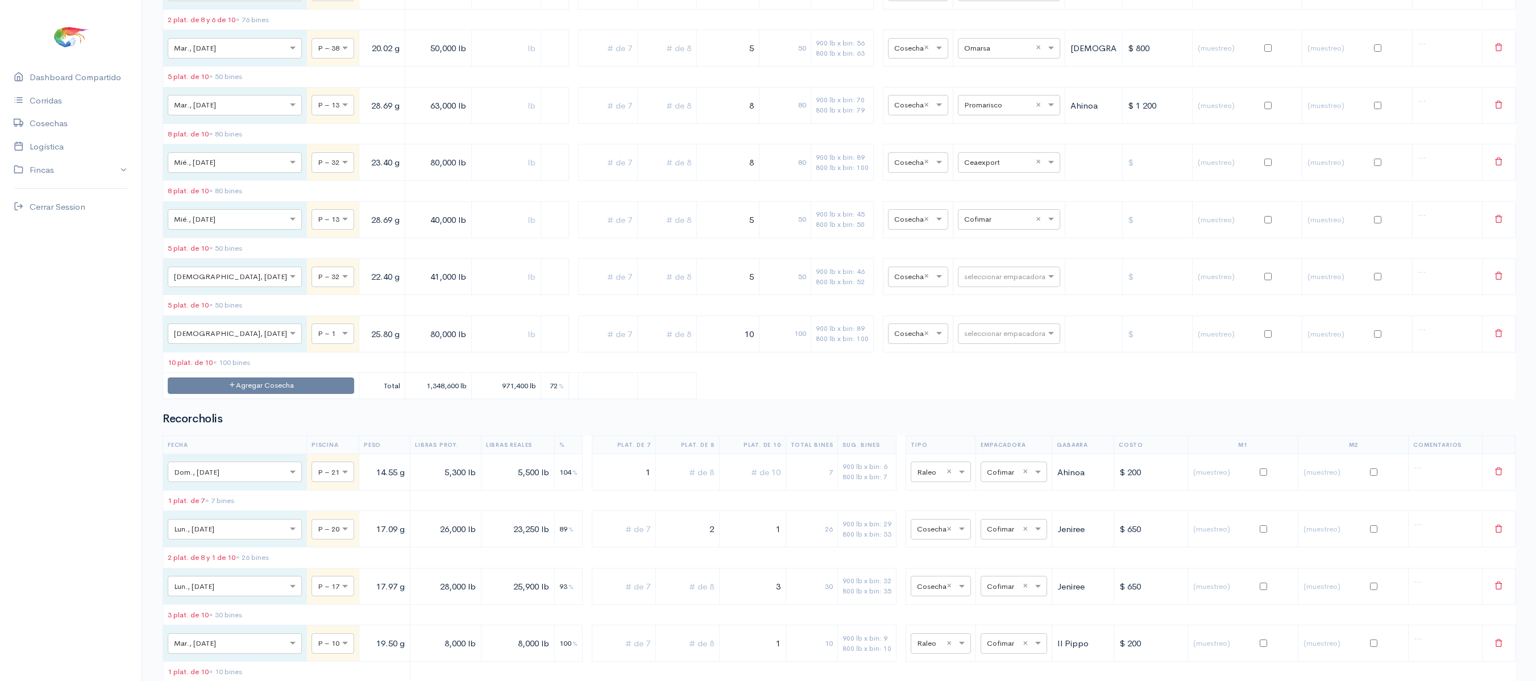
scroll to position [4818, 0]
click at [985, 167] on input "text" at bounding box center [998, 161] width 69 height 13
type input "cea"
click at [997, 471] on div "Ceaexport" at bounding box center [997, 470] width 102 height 22
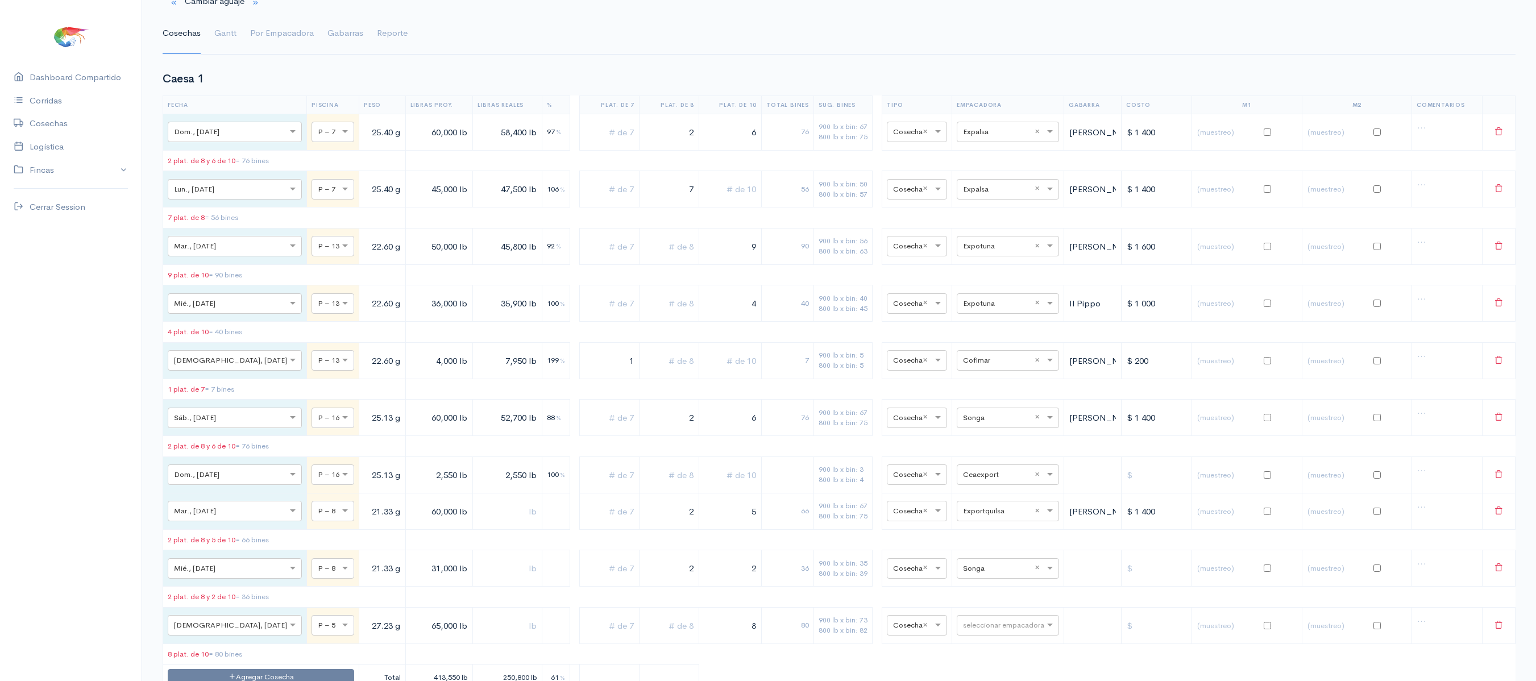
scroll to position [0, 0]
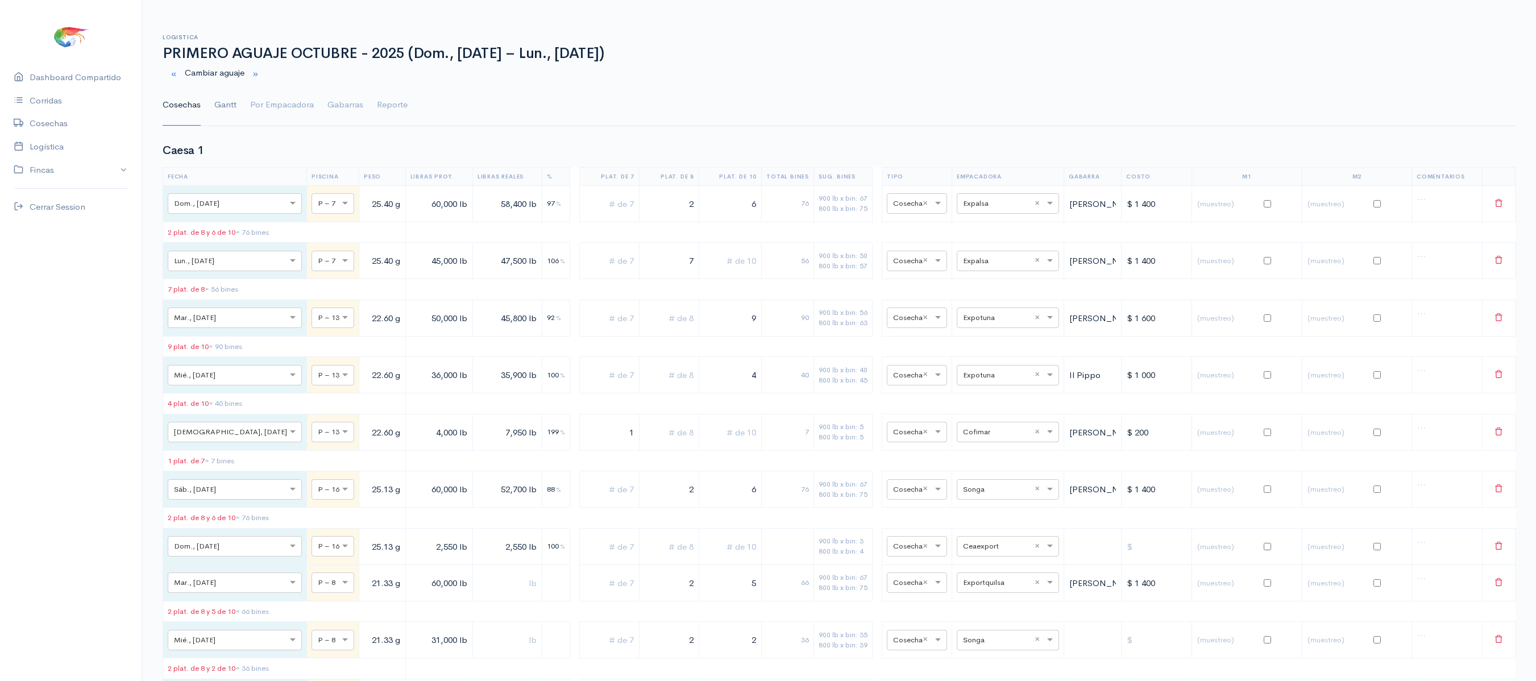
click at [226, 102] on link "Gantt" at bounding box center [225, 105] width 22 height 41
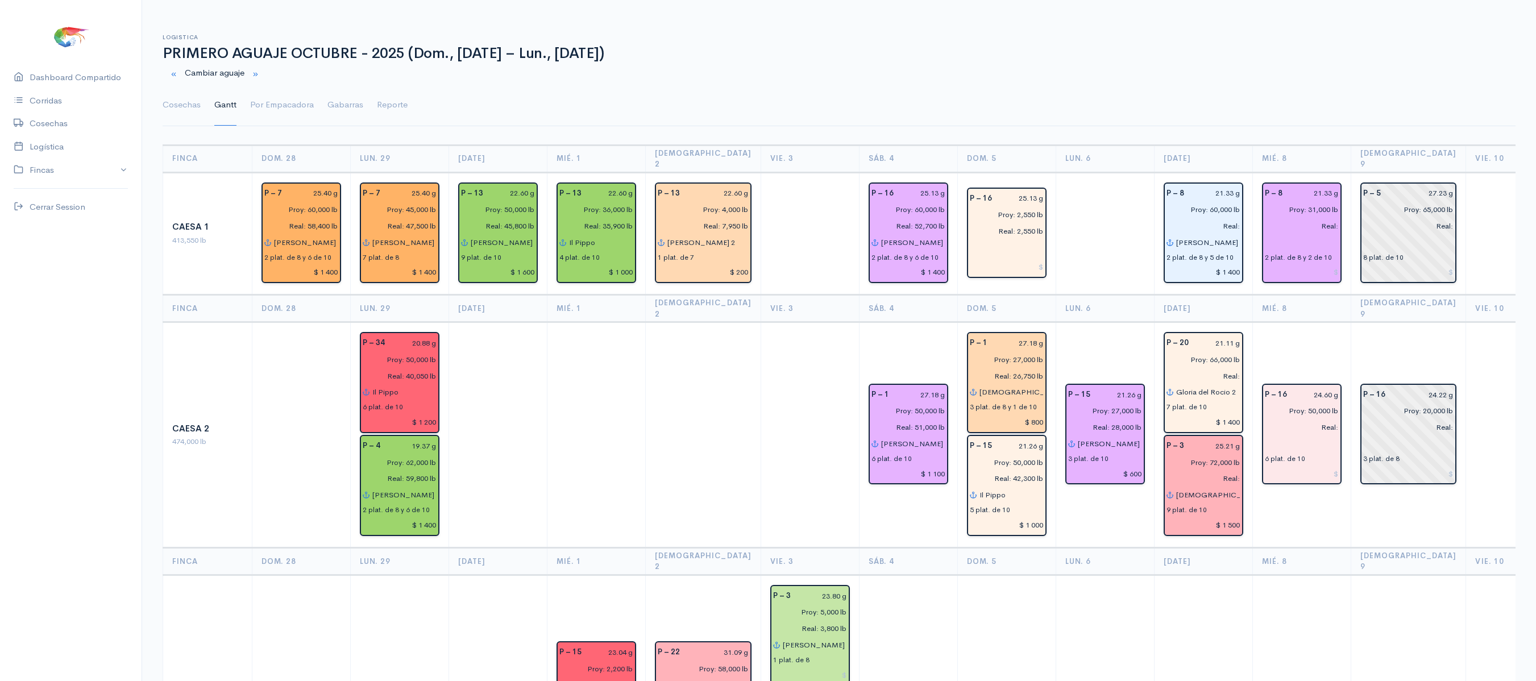
click at [699, 322] on td at bounding box center [703, 435] width 115 height 226
click at [199, 115] on link "Cosechas" at bounding box center [182, 105] width 38 height 41
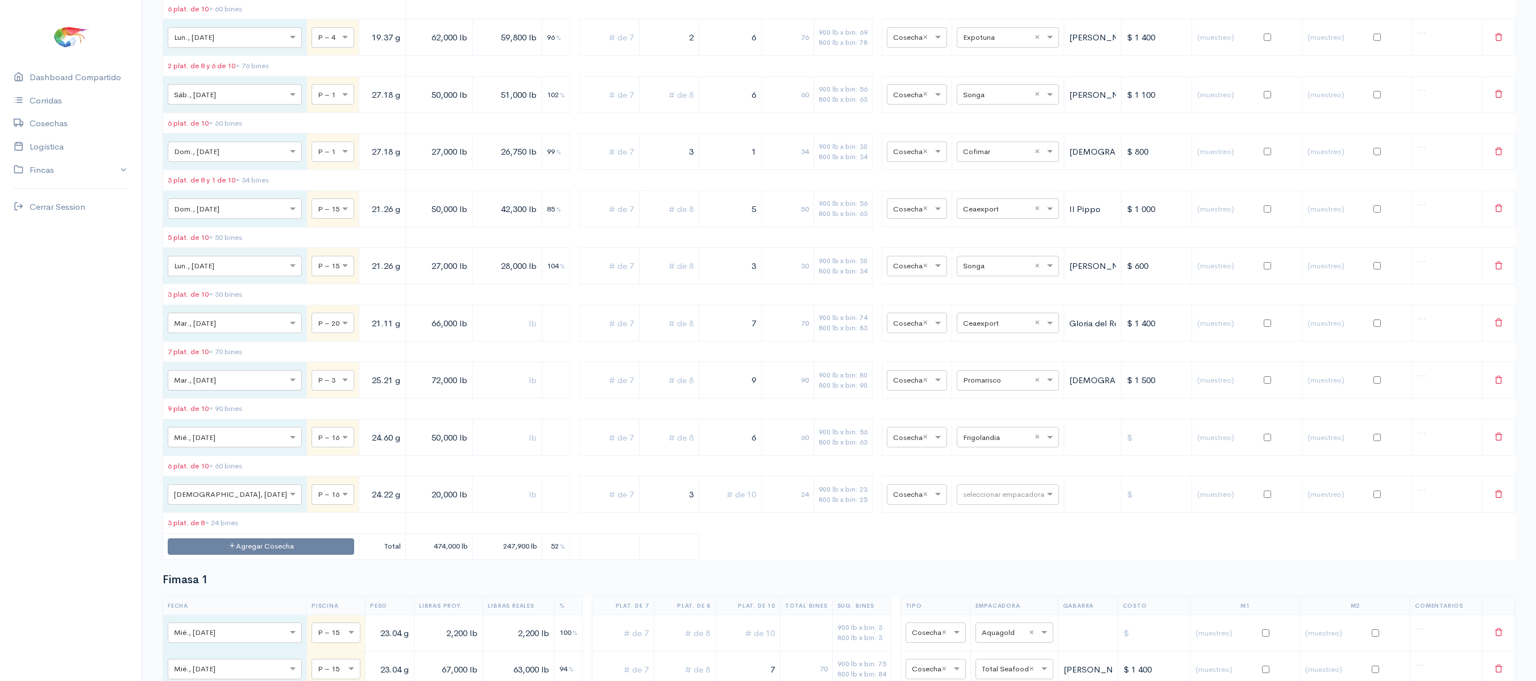
scroll to position [981, 0]
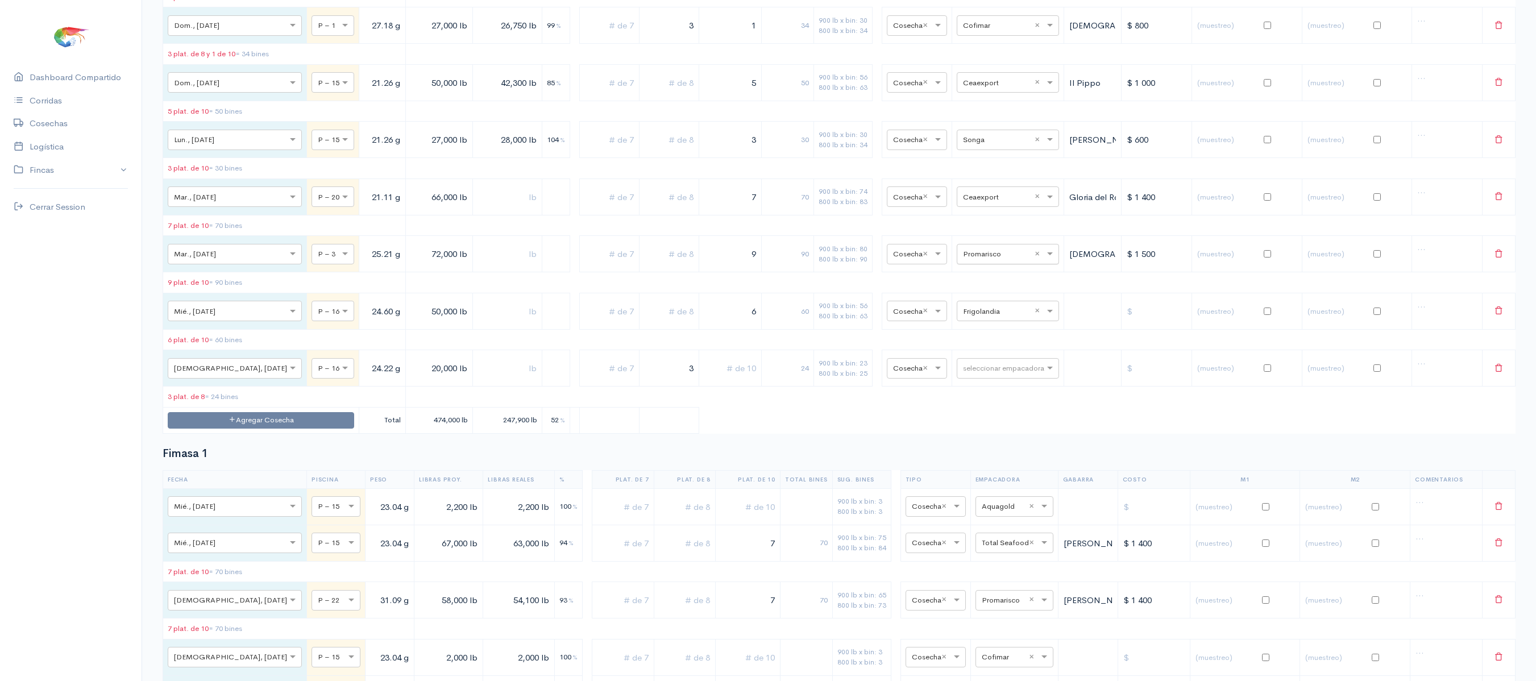
click at [963, 260] on input "text" at bounding box center [997, 253] width 69 height 13
click at [893, 374] on input "text" at bounding box center [906, 367] width 27 height 13
click at [988, 317] on input "text" at bounding box center [997, 310] width 69 height 13
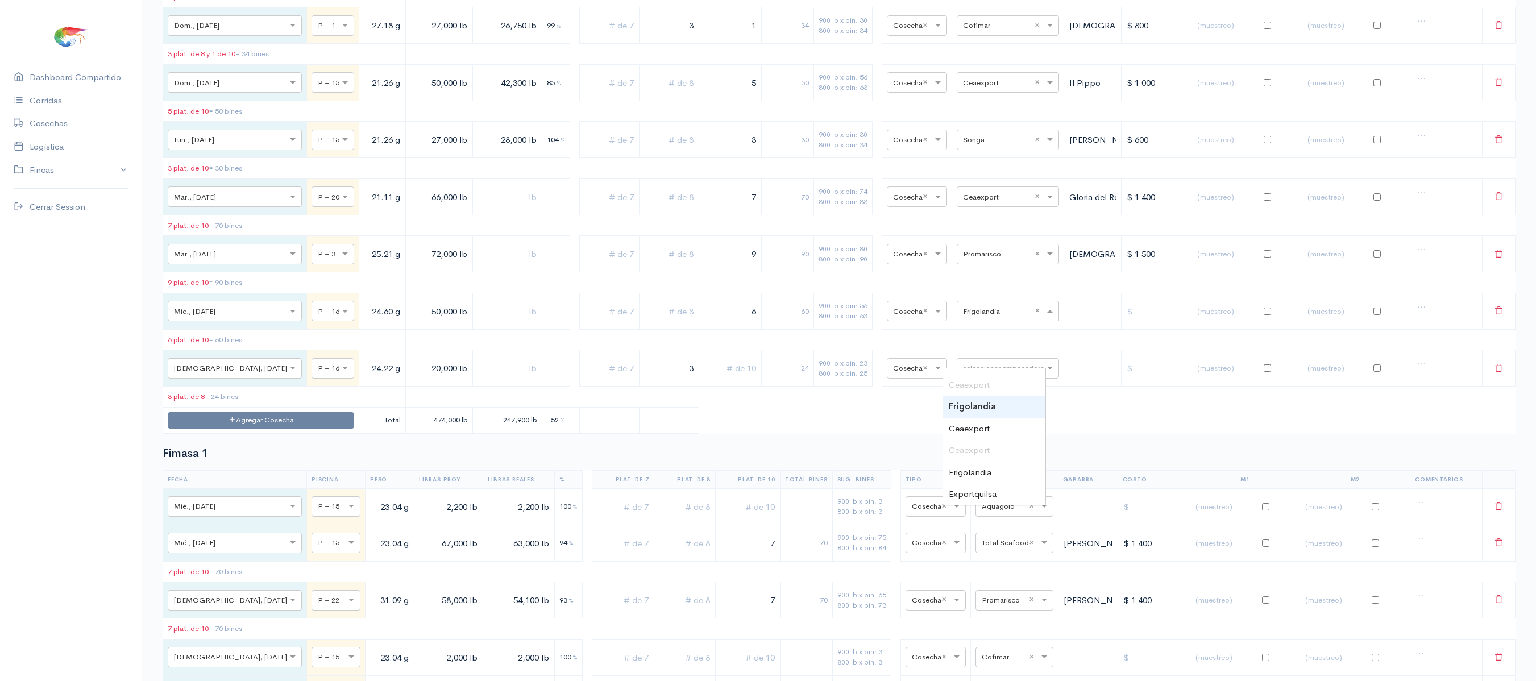
type input "E"
click at [974, 407] on span "Expotuna" at bounding box center [967, 405] width 37 height 11
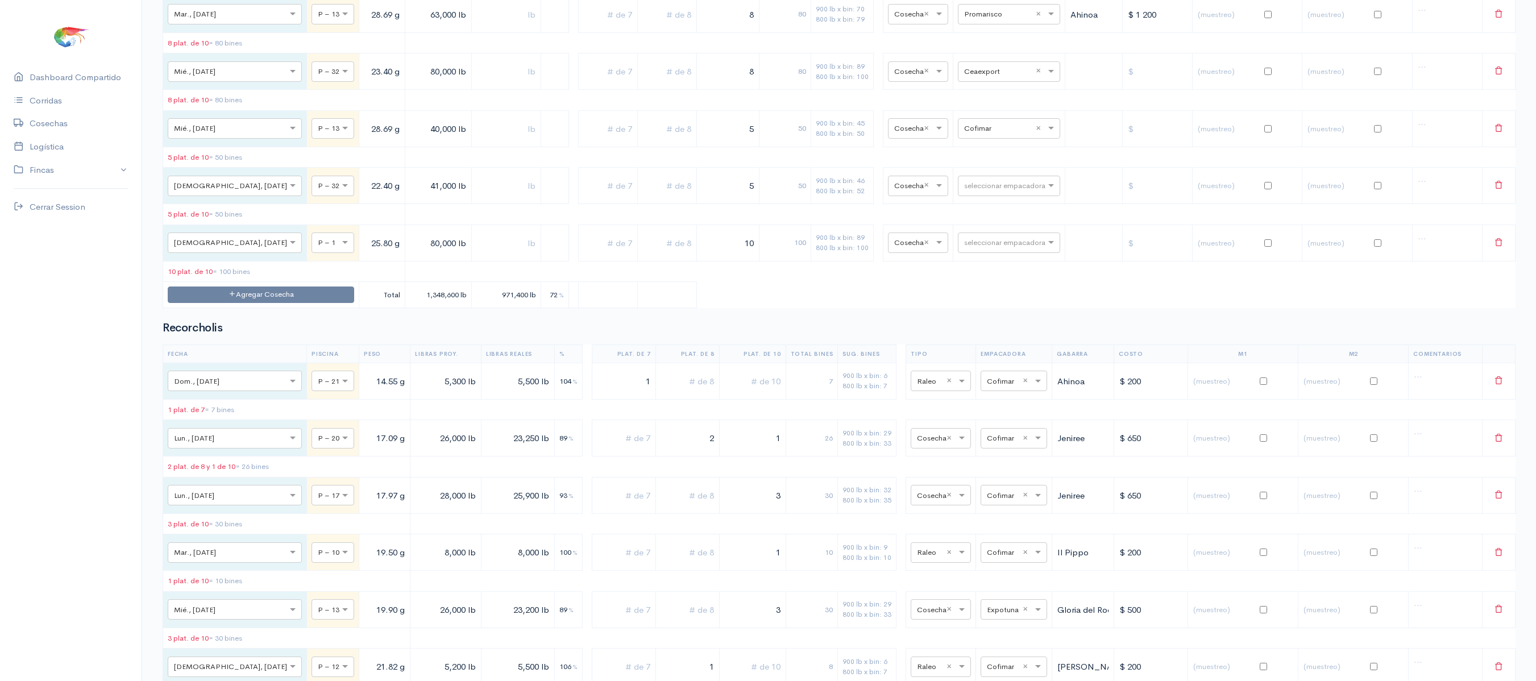
scroll to position [4909, 0]
click at [973, 76] on input "text" at bounding box center [998, 70] width 69 height 13
type input "EXPO"
click at [970, 313] on span "Expotuna" at bounding box center [969, 312] width 37 height 11
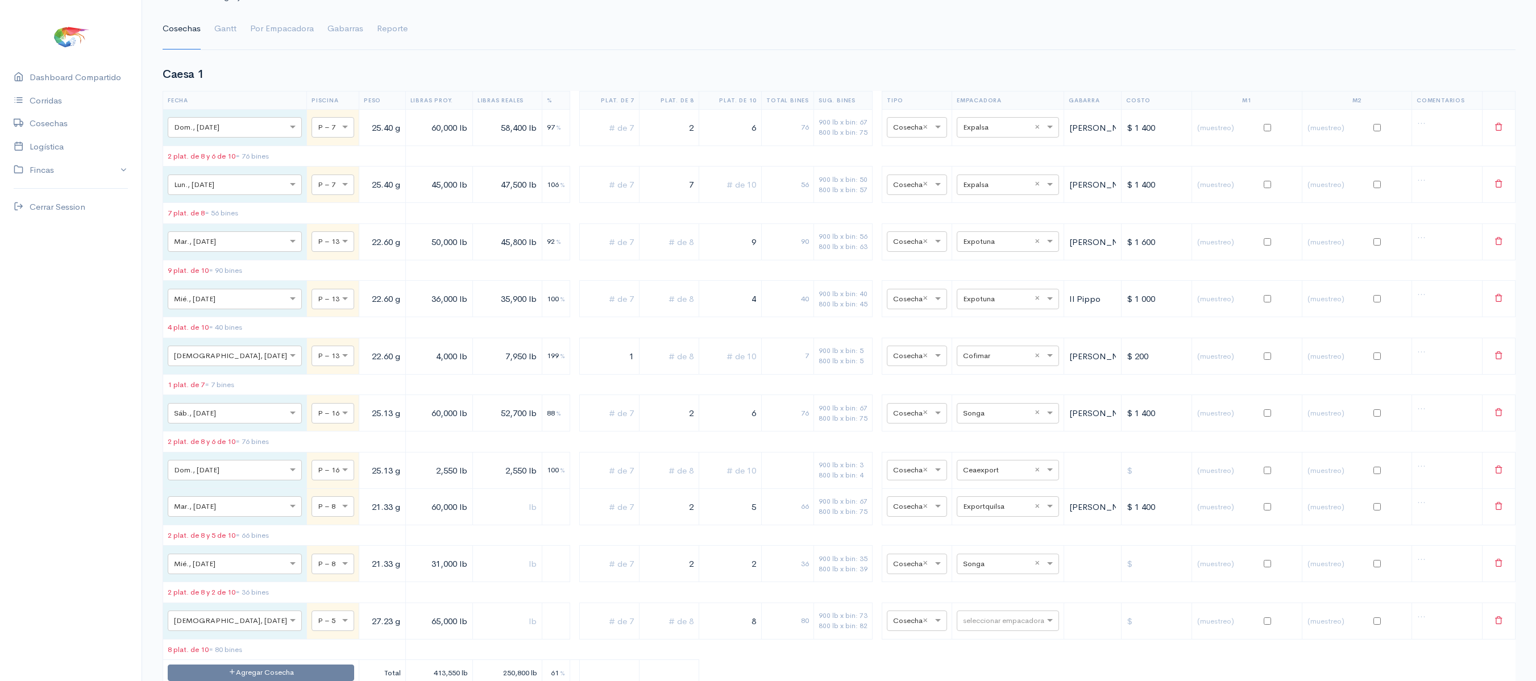
scroll to position [0, 0]
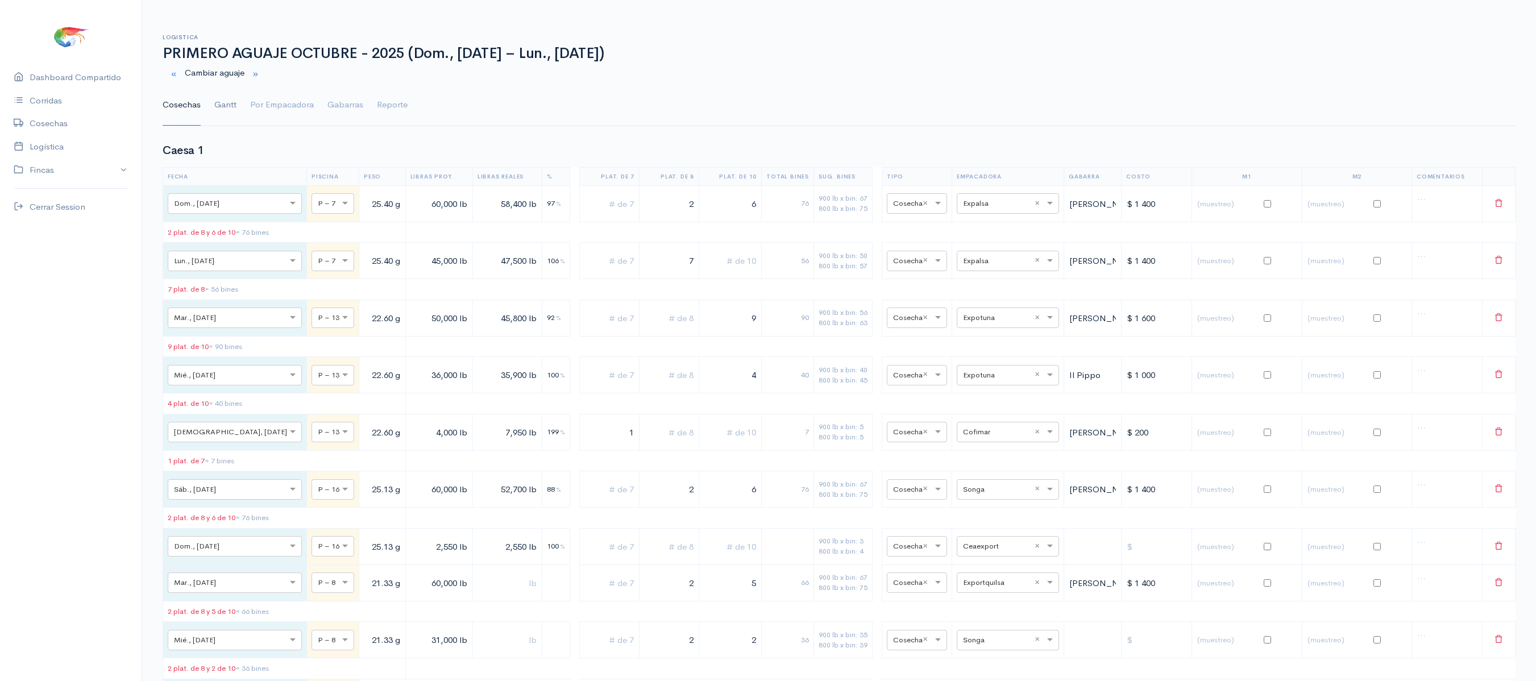
click at [221, 110] on link "Gantt" at bounding box center [225, 105] width 22 height 41
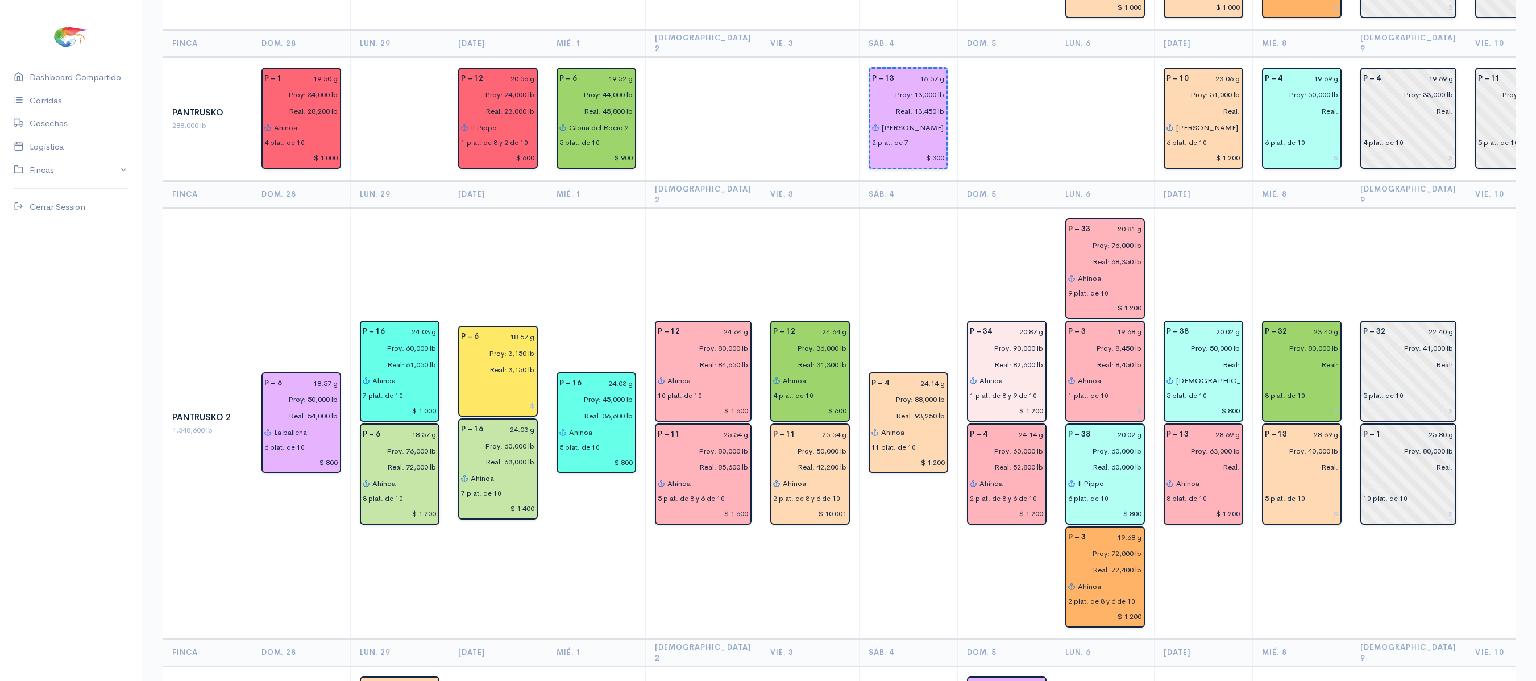
scroll to position [1459, 0]
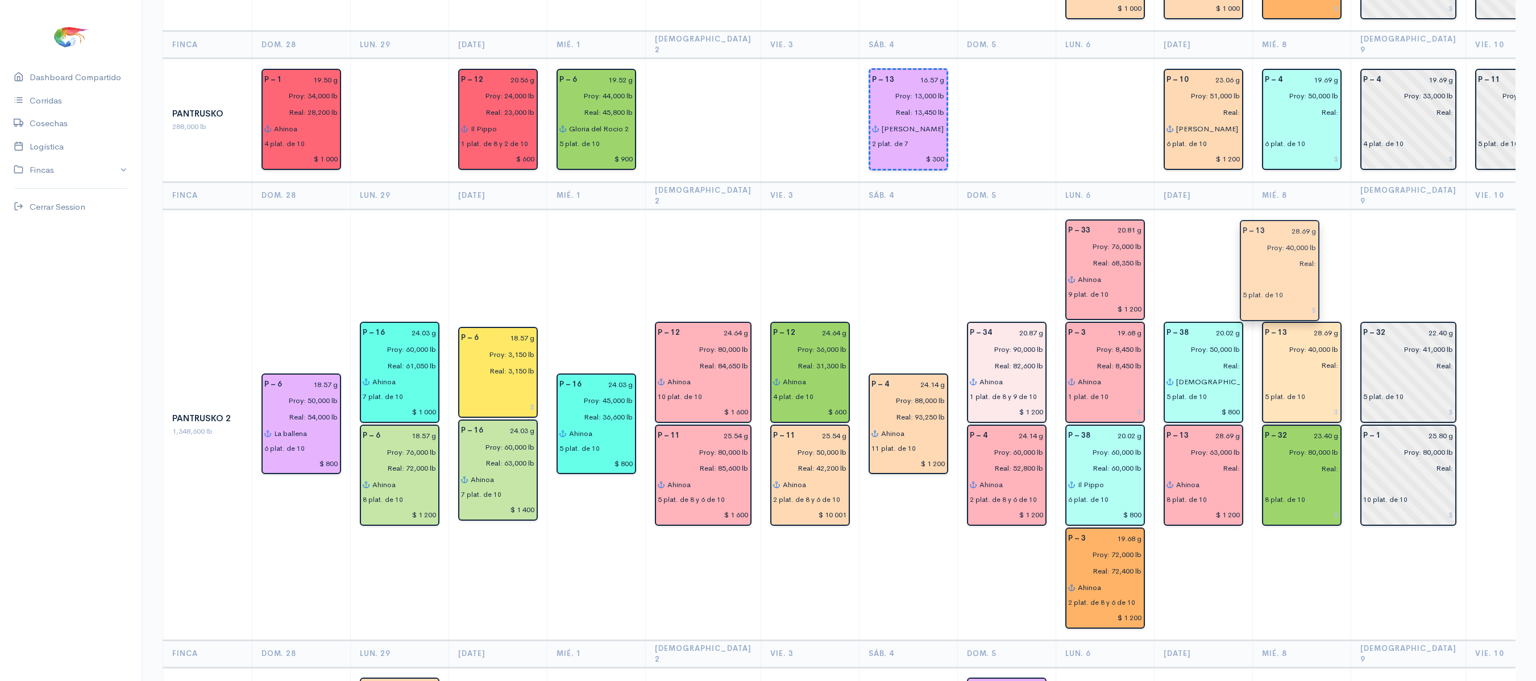
drag, startPoint x: 1259, startPoint y: 399, endPoint x: 1254, endPoint y: 277, distance: 121.8
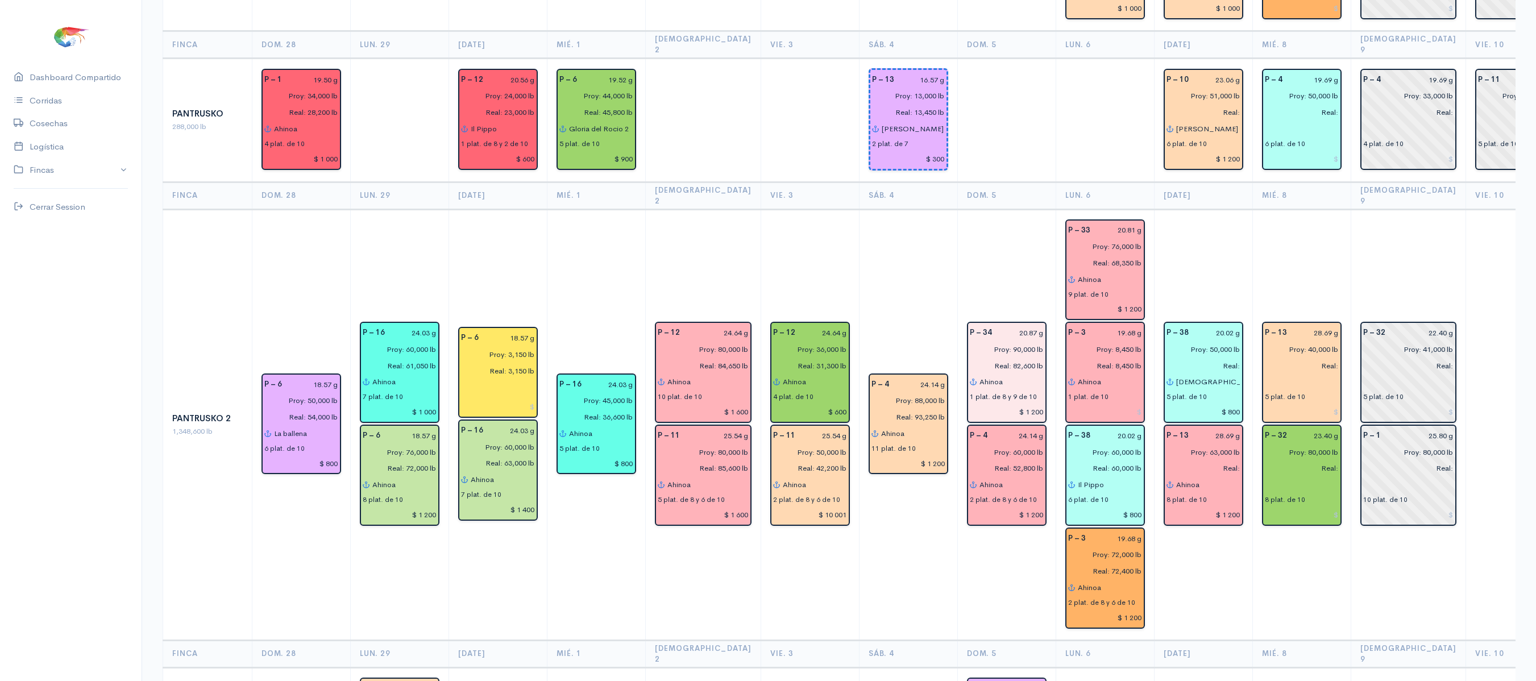
click at [1273, 209] on td "P – 13 28.69 g Proy: 40,000 lb Real: 5 plat. de 10 P – 32 23.40 g Proy: 80,000 …" at bounding box center [1301, 424] width 98 height 431
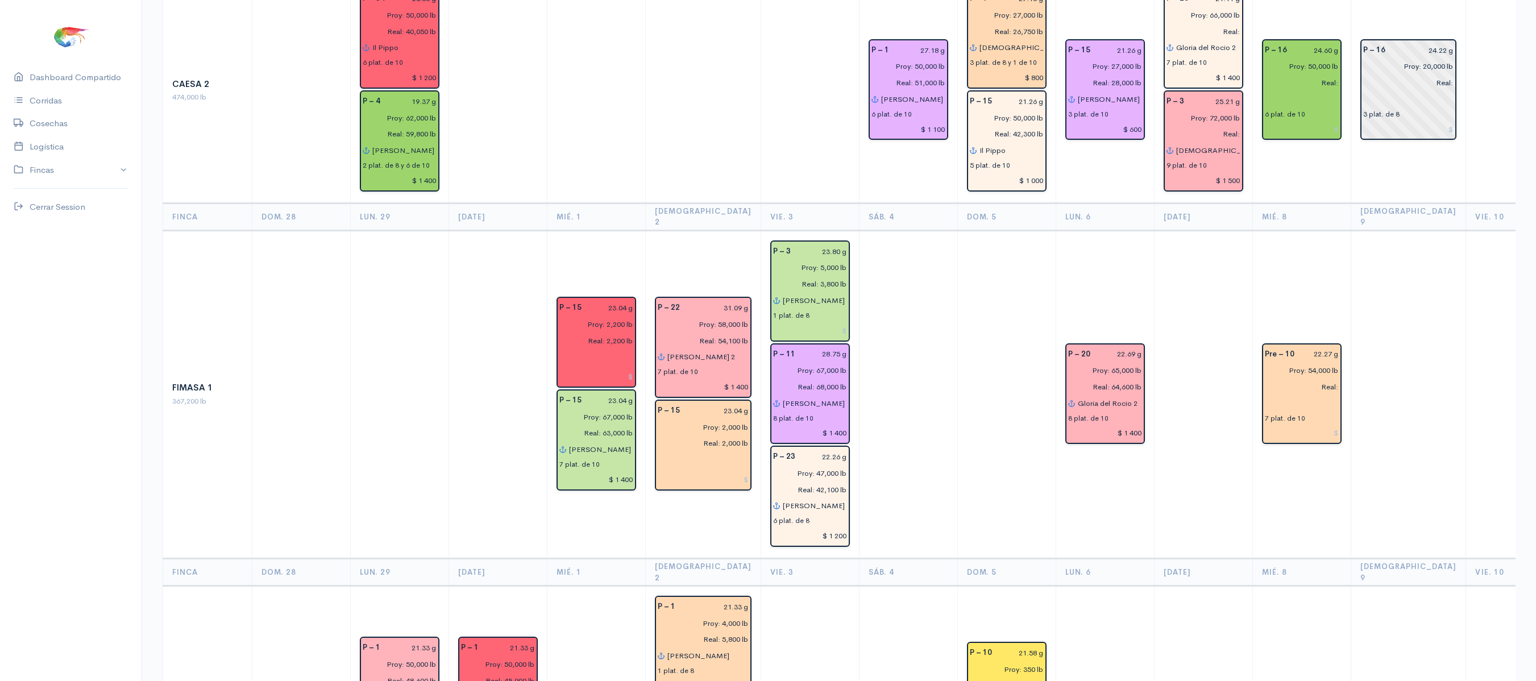
scroll to position [0, 0]
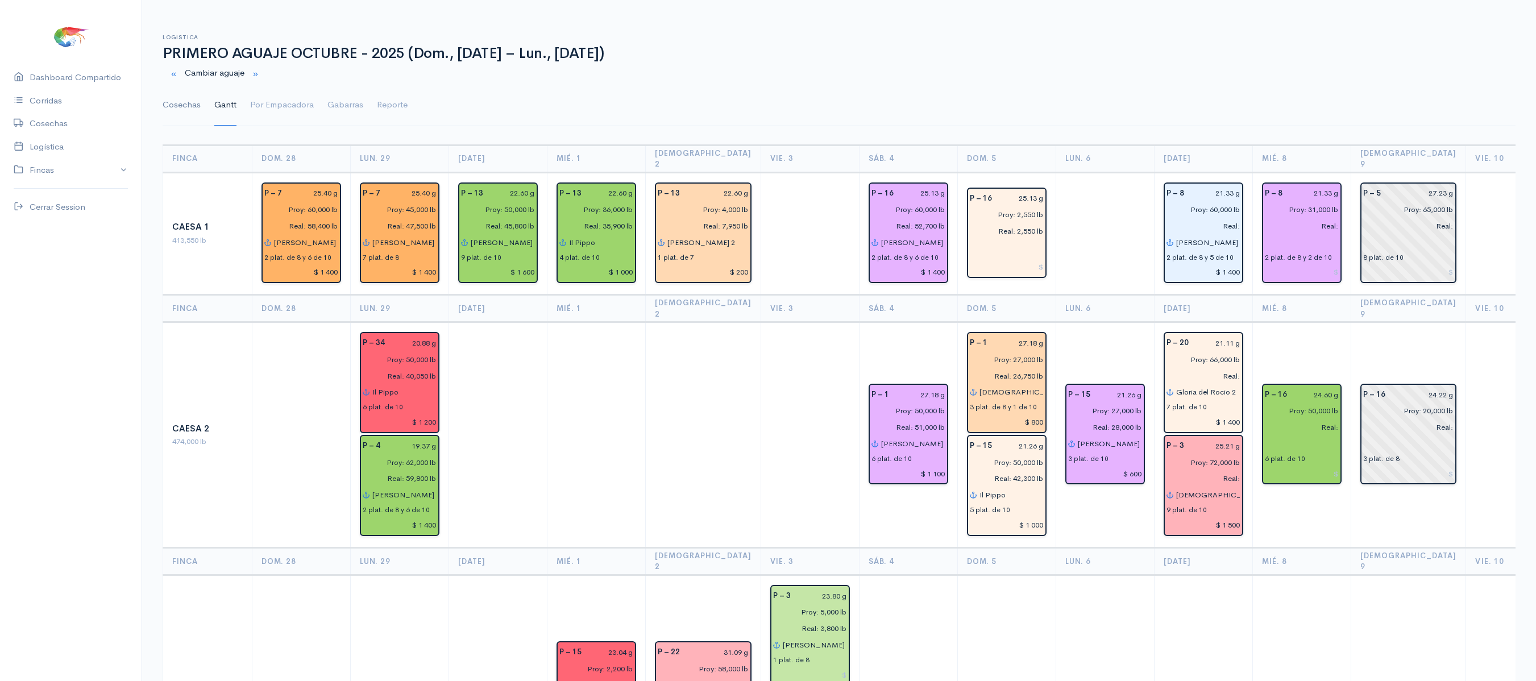
click at [176, 107] on link "Cosechas" at bounding box center [182, 105] width 38 height 41
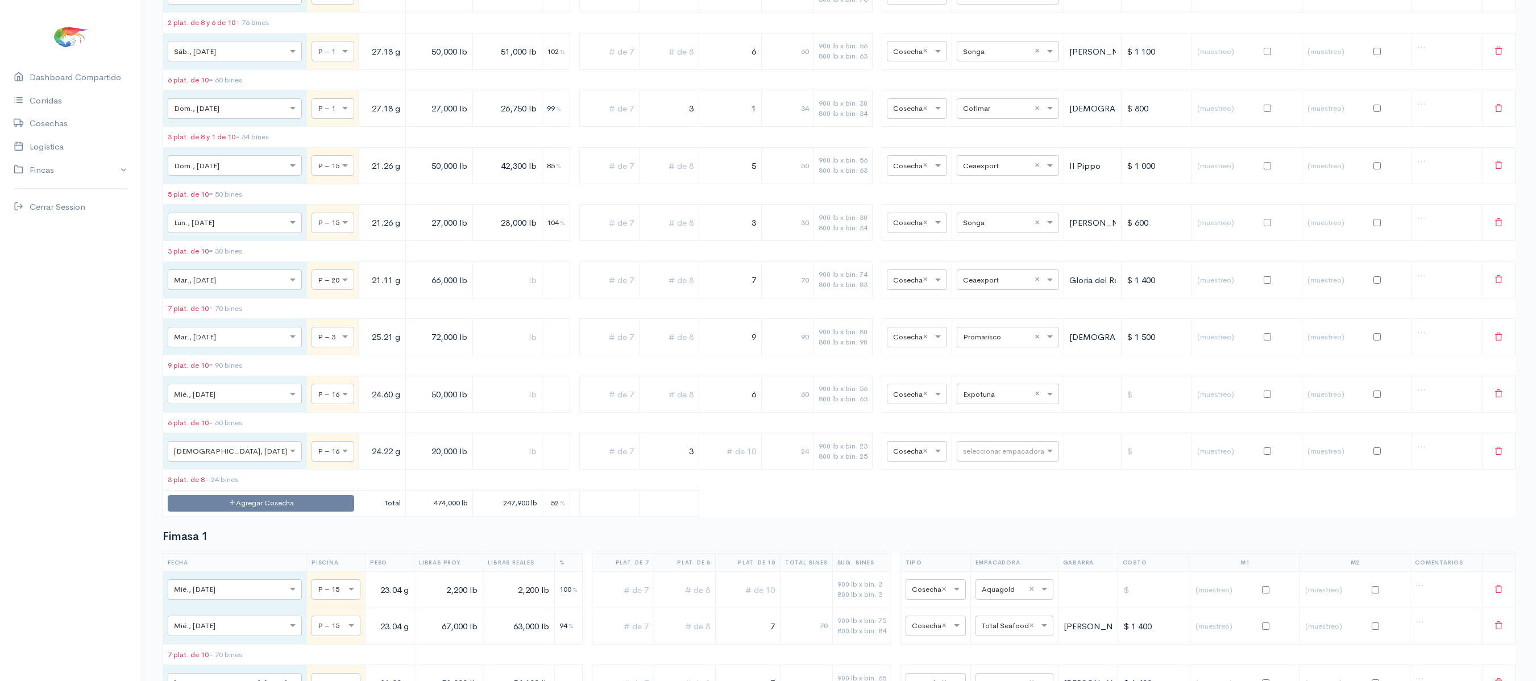
scroll to position [906, 0]
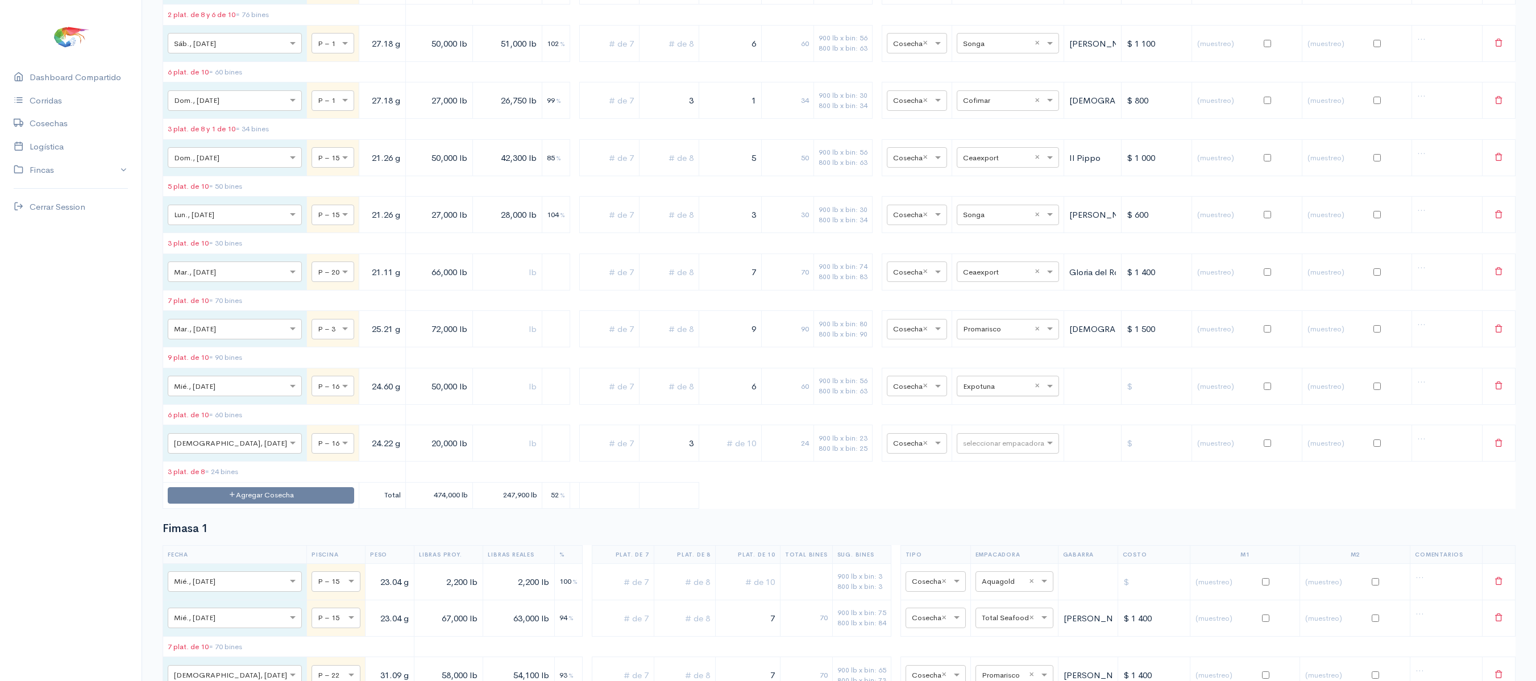
click at [980, 392] on input "text" at bounding box center [997, 385] width 69 height 13
type input "pro"
click at [987, 449] on span "Promarisco" at bounding box center [970, 453] width 43 height 11
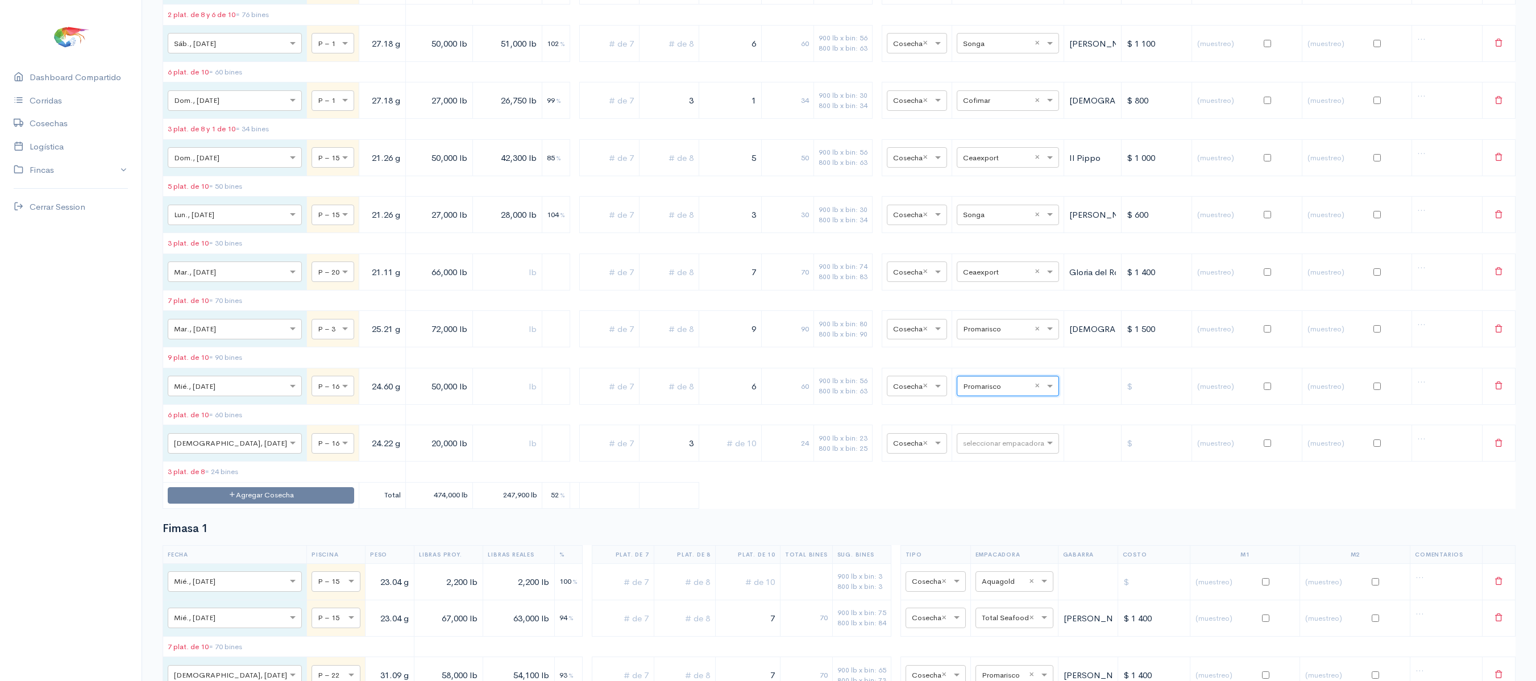
click at [742, 469] on table "Fecha Piscina Peso Libras Proy. Libras Reales % Plat. de 7 Plat. de 8 Plat. de …" at bounding box center [839, 201] width 1353 height 616
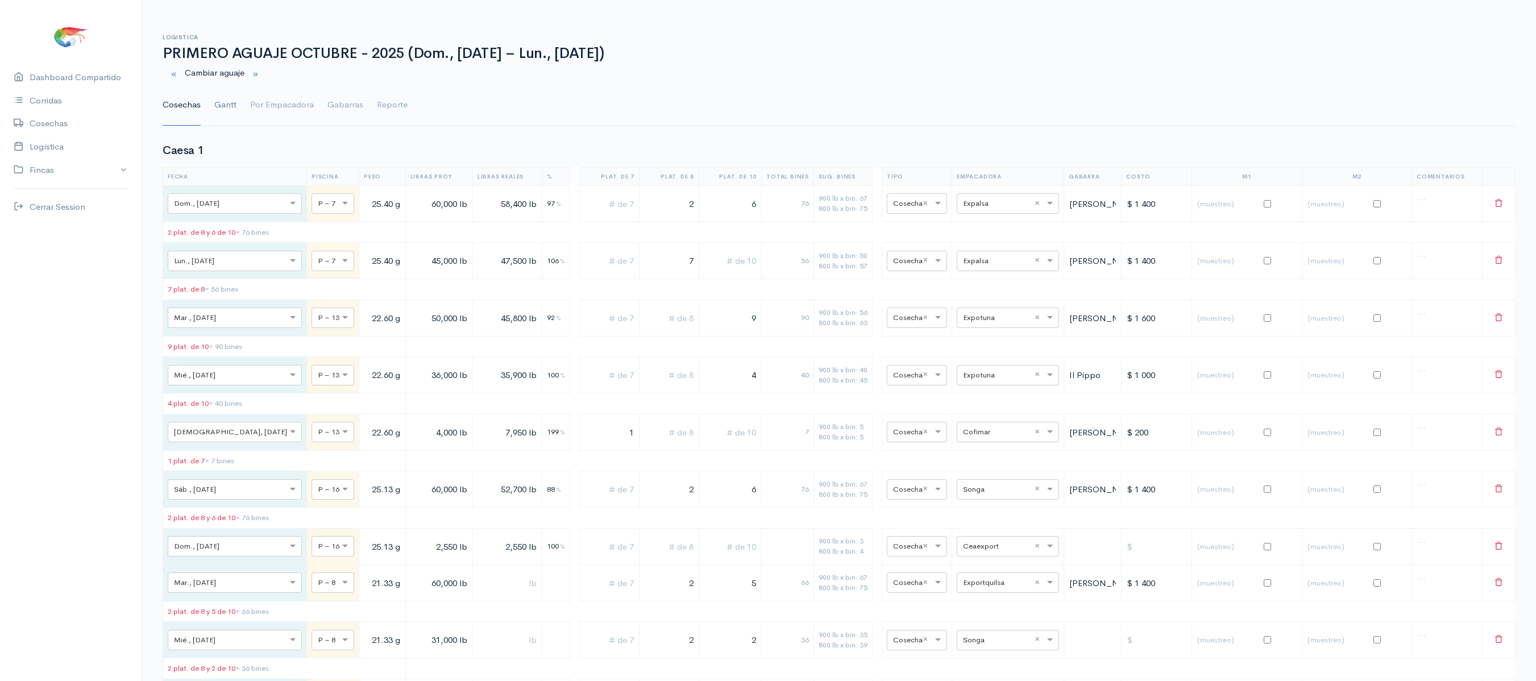
click at [235, 102] on link "Gantt" at bounding box center [225, 105] width 22 height 41
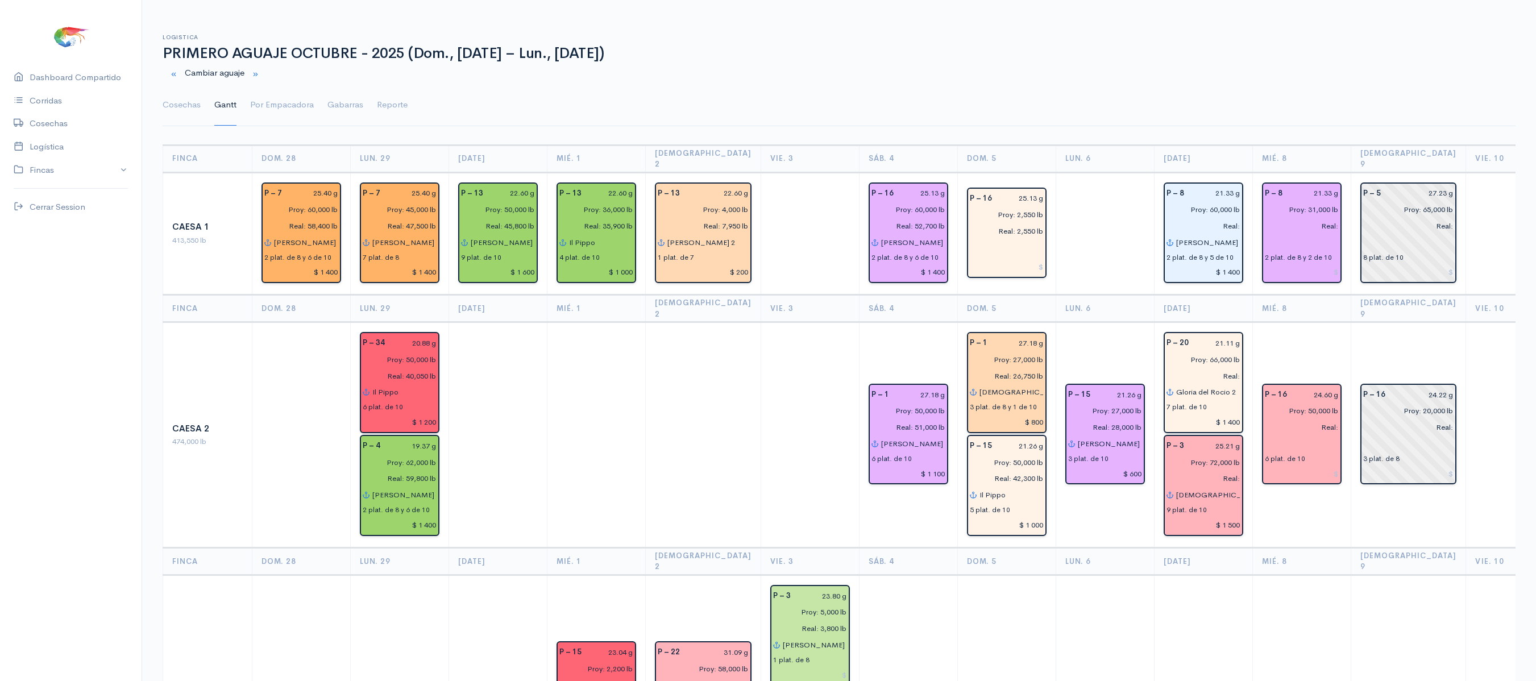
click at [1263, 322] on td "P – 16 24.60 g Proy: 50,000 lb Real: 6 plat. de 10" at bounding box center [1301, 435] width 98 height 226
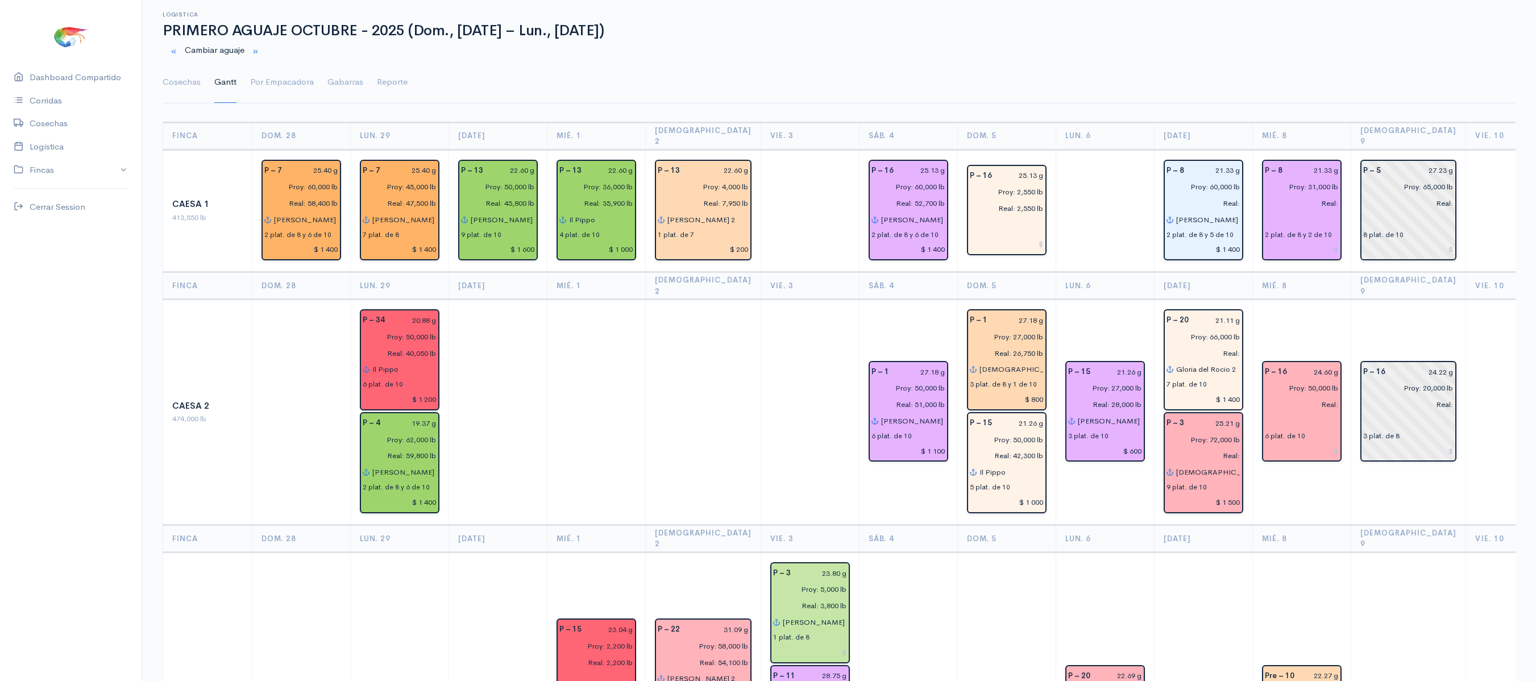
scroll to position [22, 0]
click at [1322, 301] on td "P – 16 24.60 g Proy: 50,000 lb Real: 6 plat. de 10" at bounding box center [1301, 414] width 98 height 226
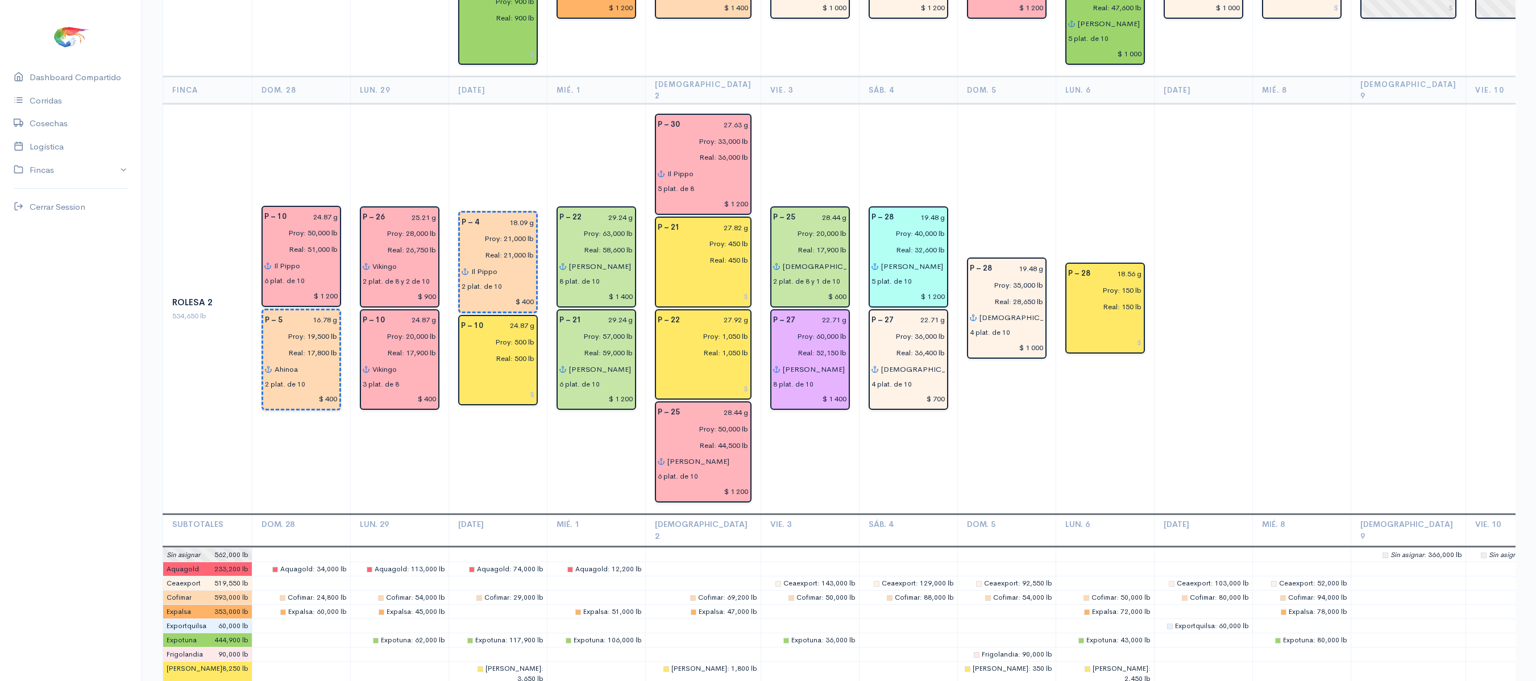
scroll to position [0, 0]
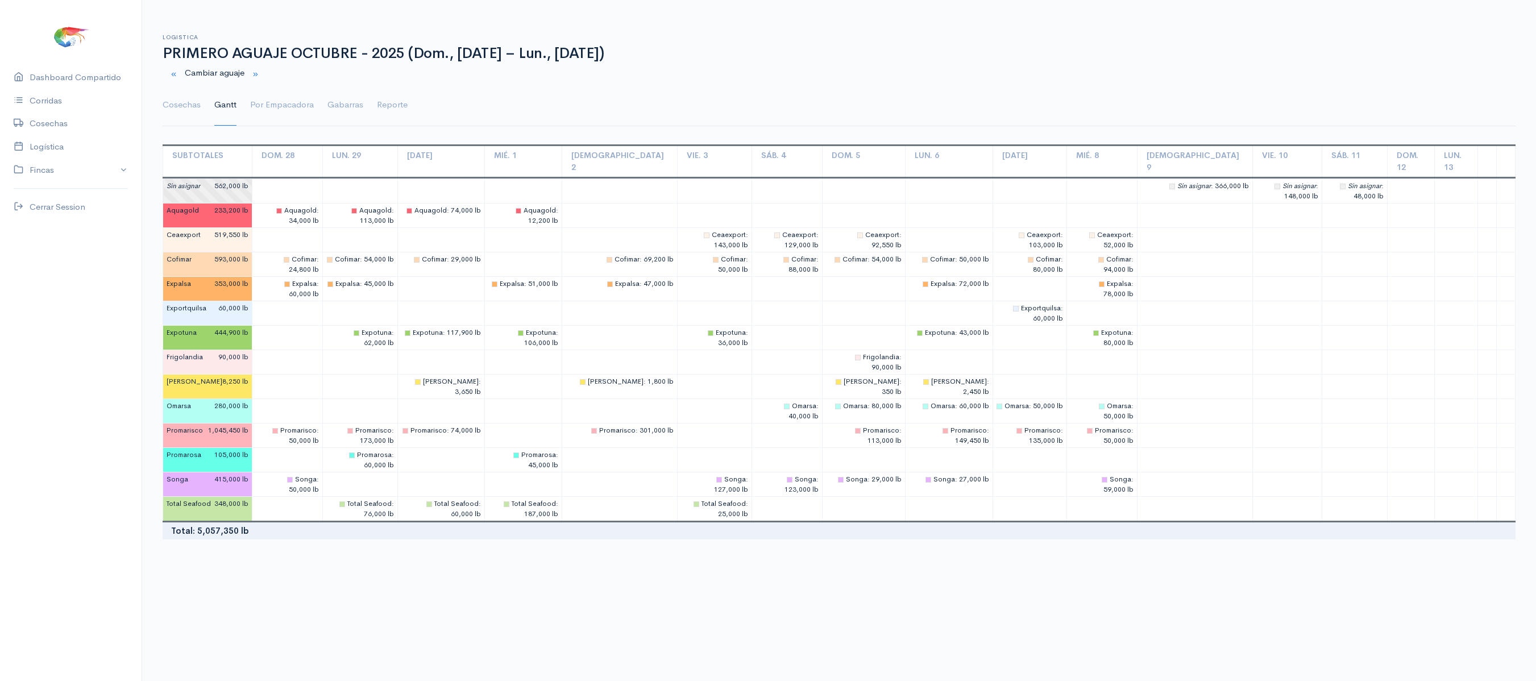
click at [447, 148] on td "[DATE]" at bounding box center [440, 161] width 87 height 32
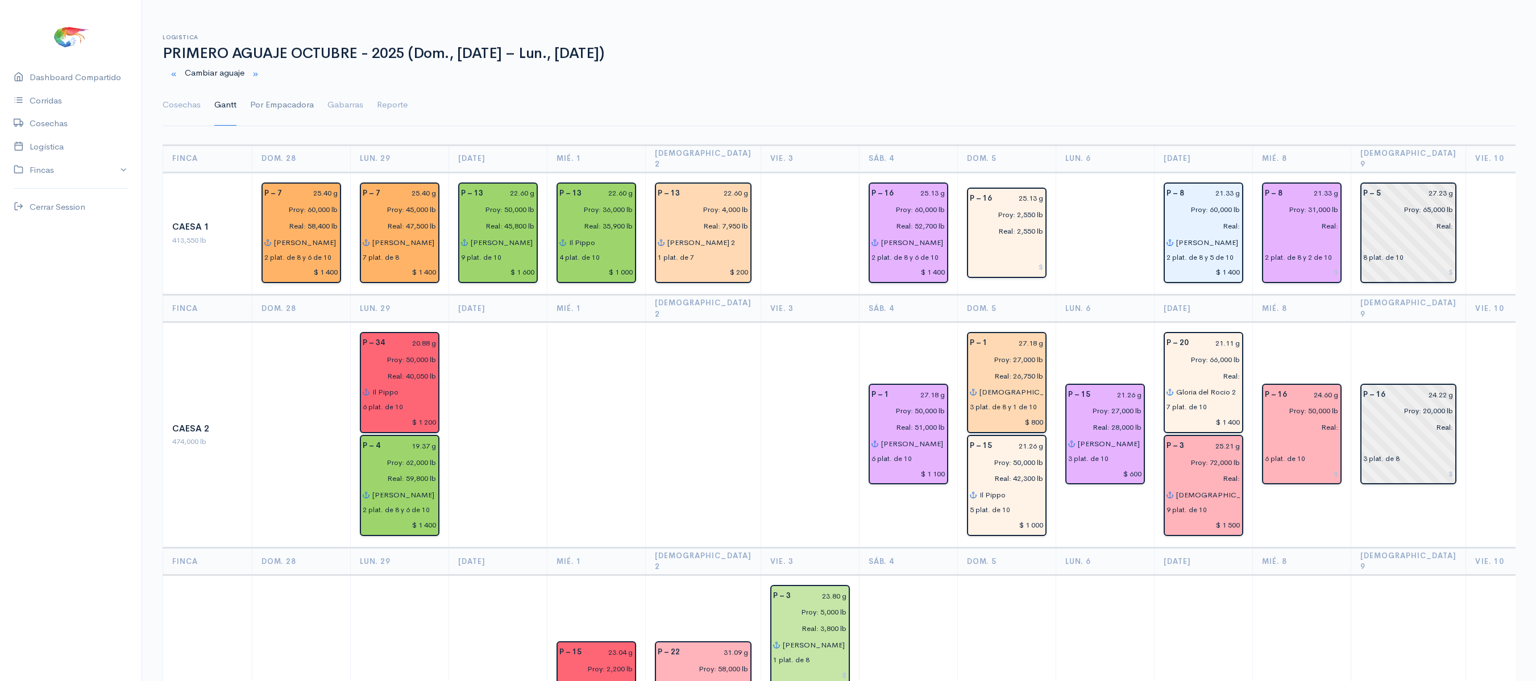
click at [267, 107] on link "Por Empacadora" at bounding box center [282, 105] width 64 height 41
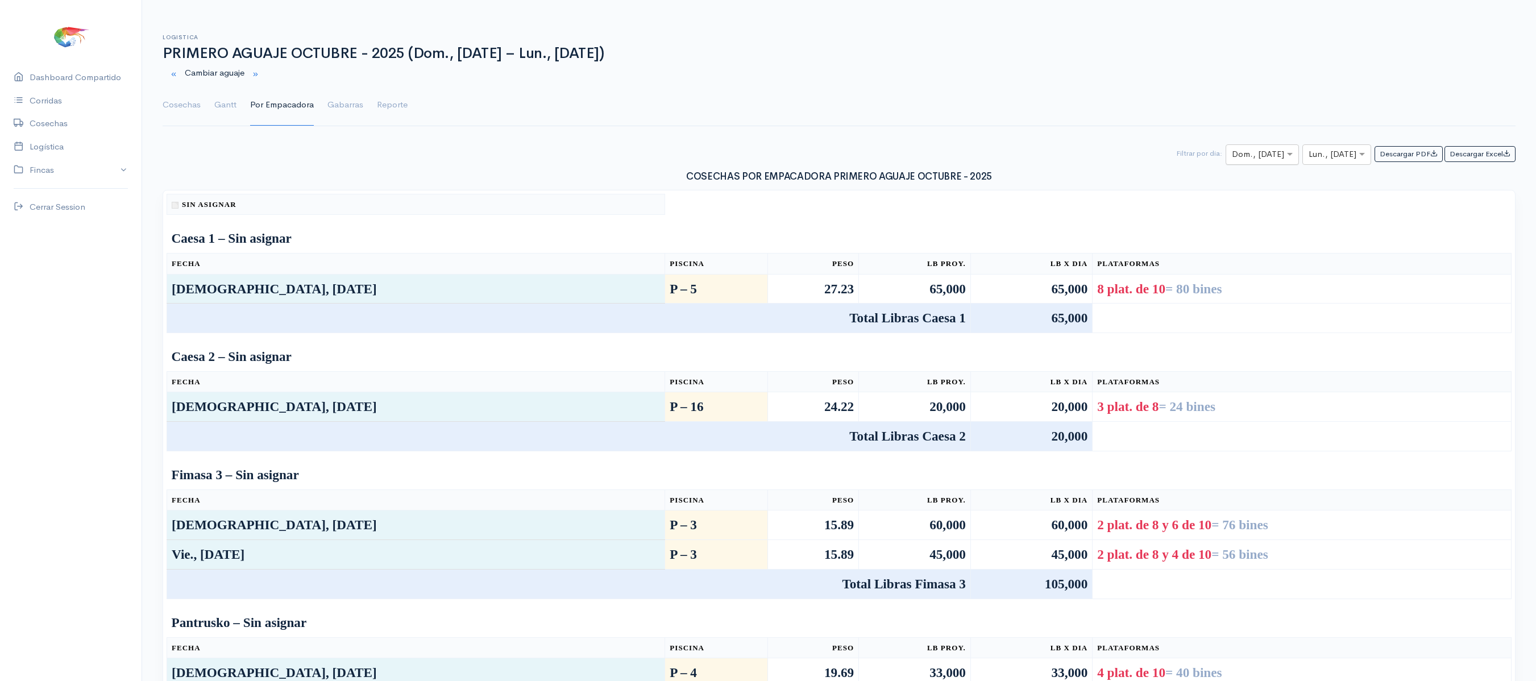
click at [1242, 160] on input "text" at bounding box center [1252, 155] width 40 height 14
type input "7"
click at [1266, 148] on div "× Mar., 7 Oct." at bounding box center [1263, 154] width 70 height 20
type input "8"
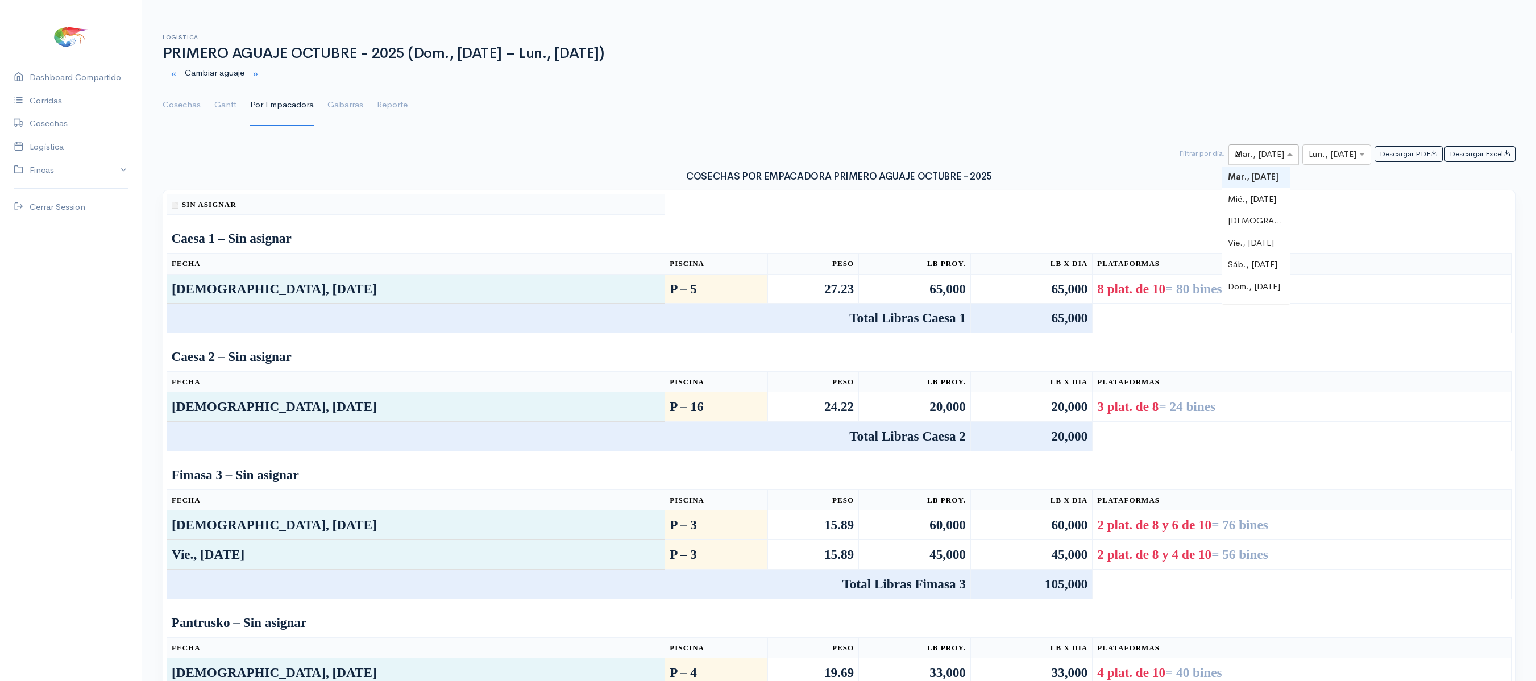
scroll to position [0, 0]
click at [1261, 209] on div "Mié., [DATE]" at bounding box center [1256, 200] width 68 height 22
click at [1333, 149] on div "× Lun., 13 Oct." at bounding box center [1336, 154] width 69 height 20
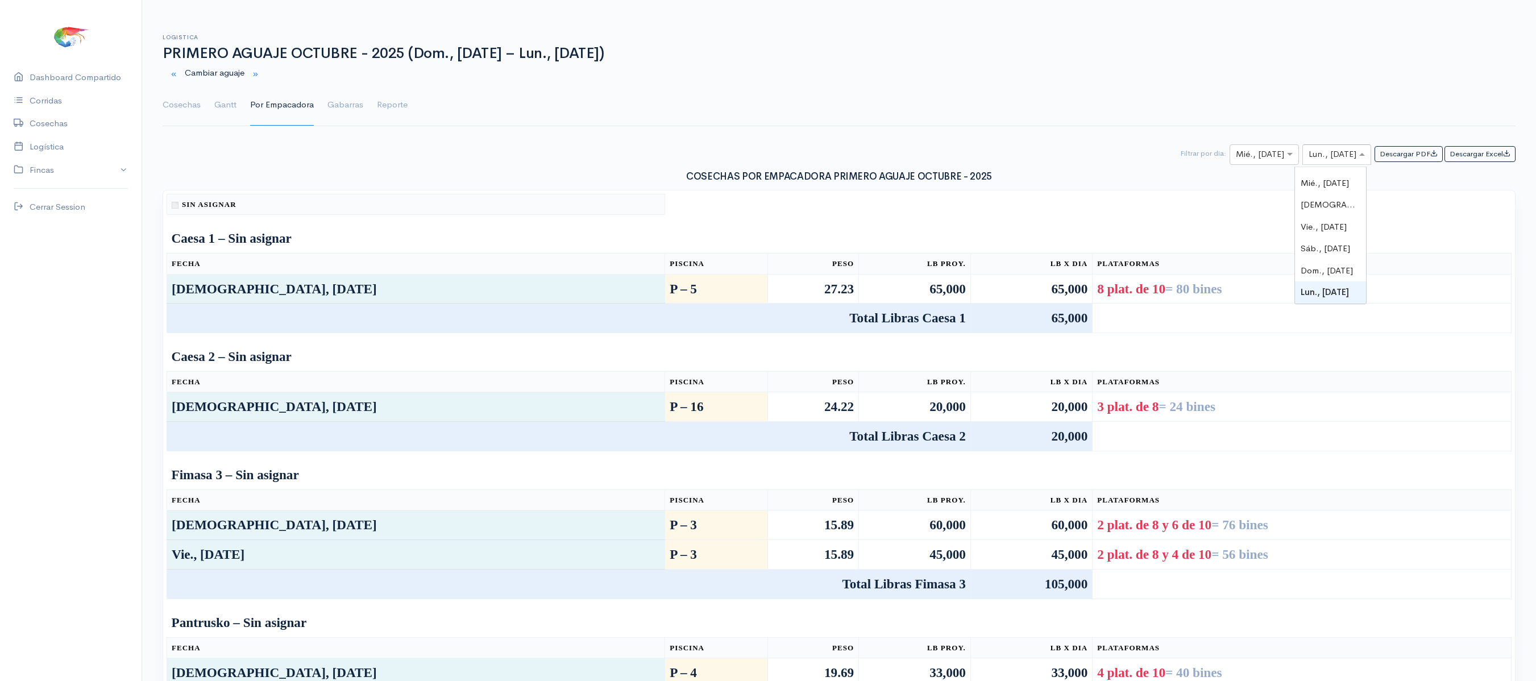
type input "8"
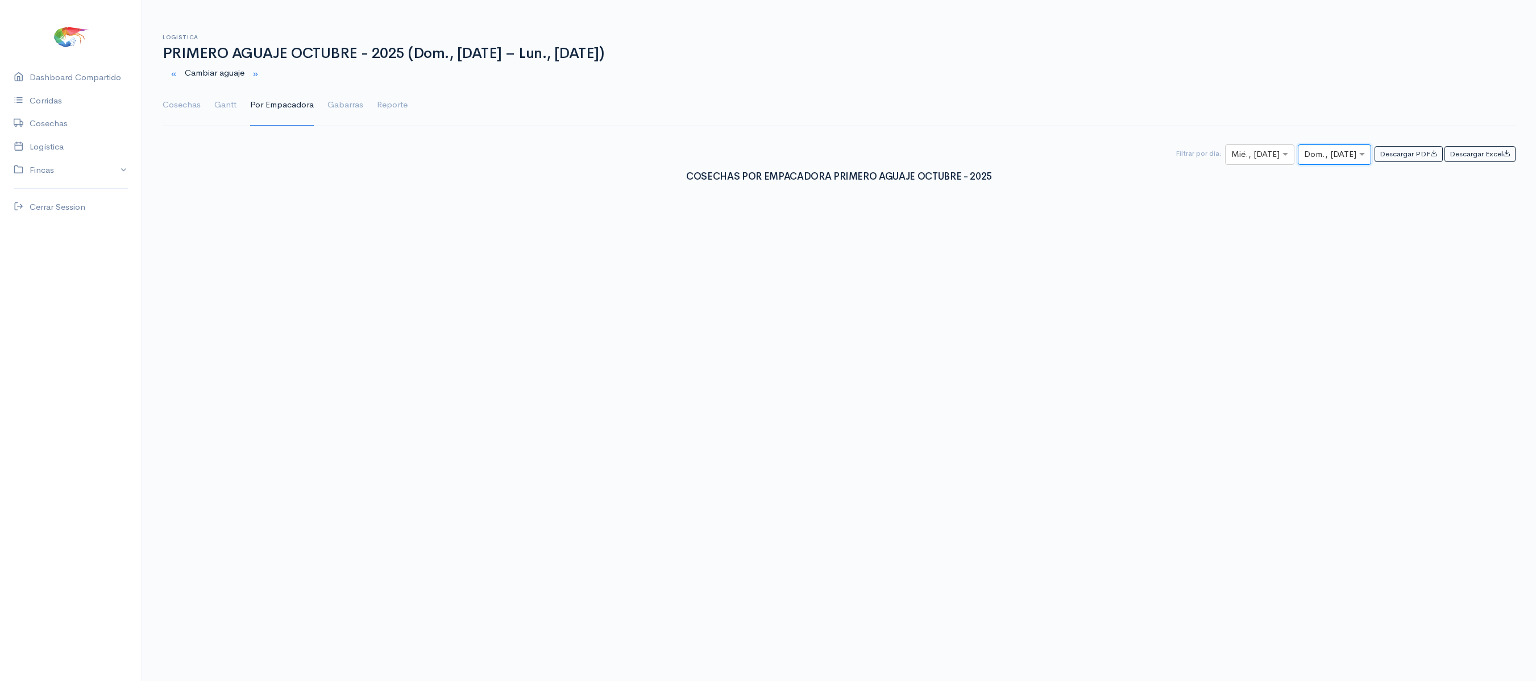
type input "8"
click at [1320, 200] on span "Mié., [DATE]" at bounding box center [1319, 199] width 48 height 11
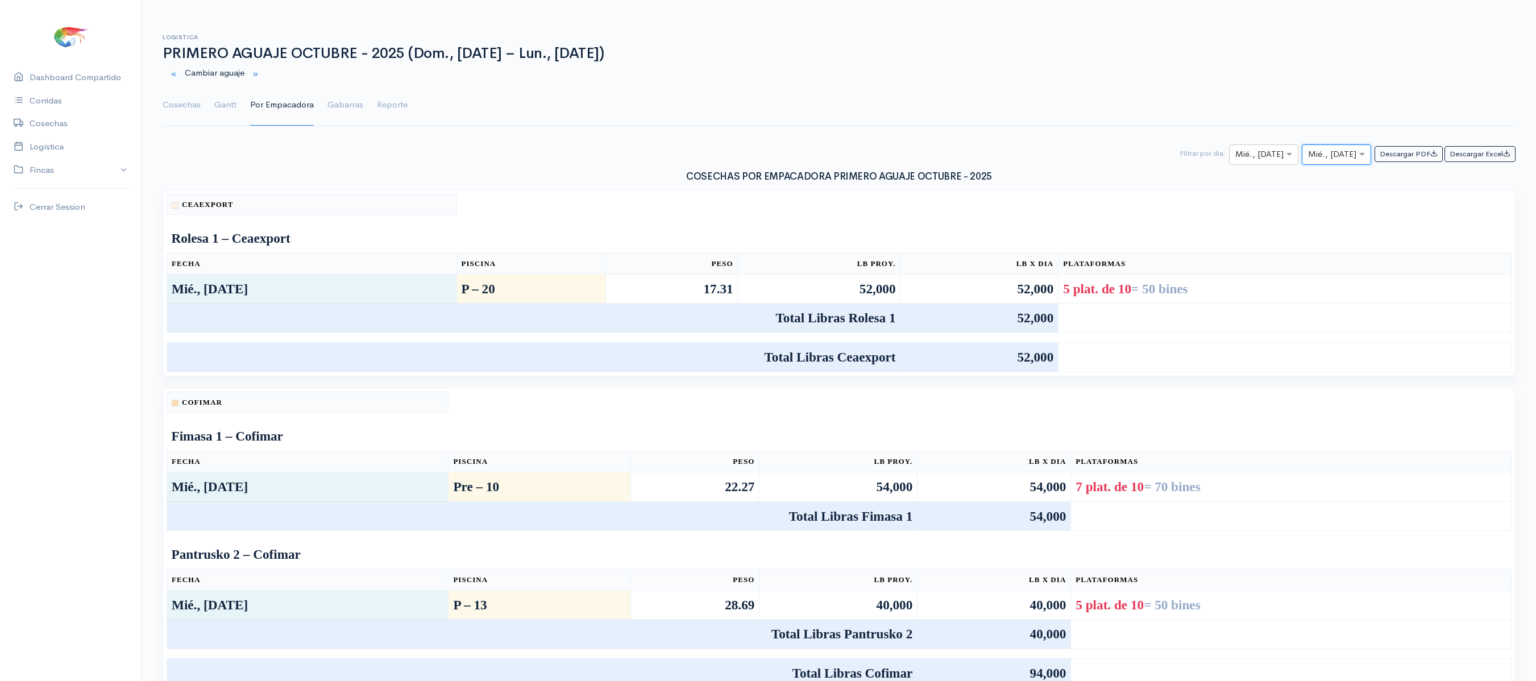
click at [1198, 264] on th "Plataformas" at bounding box center [1284, 263] width 453 height 21
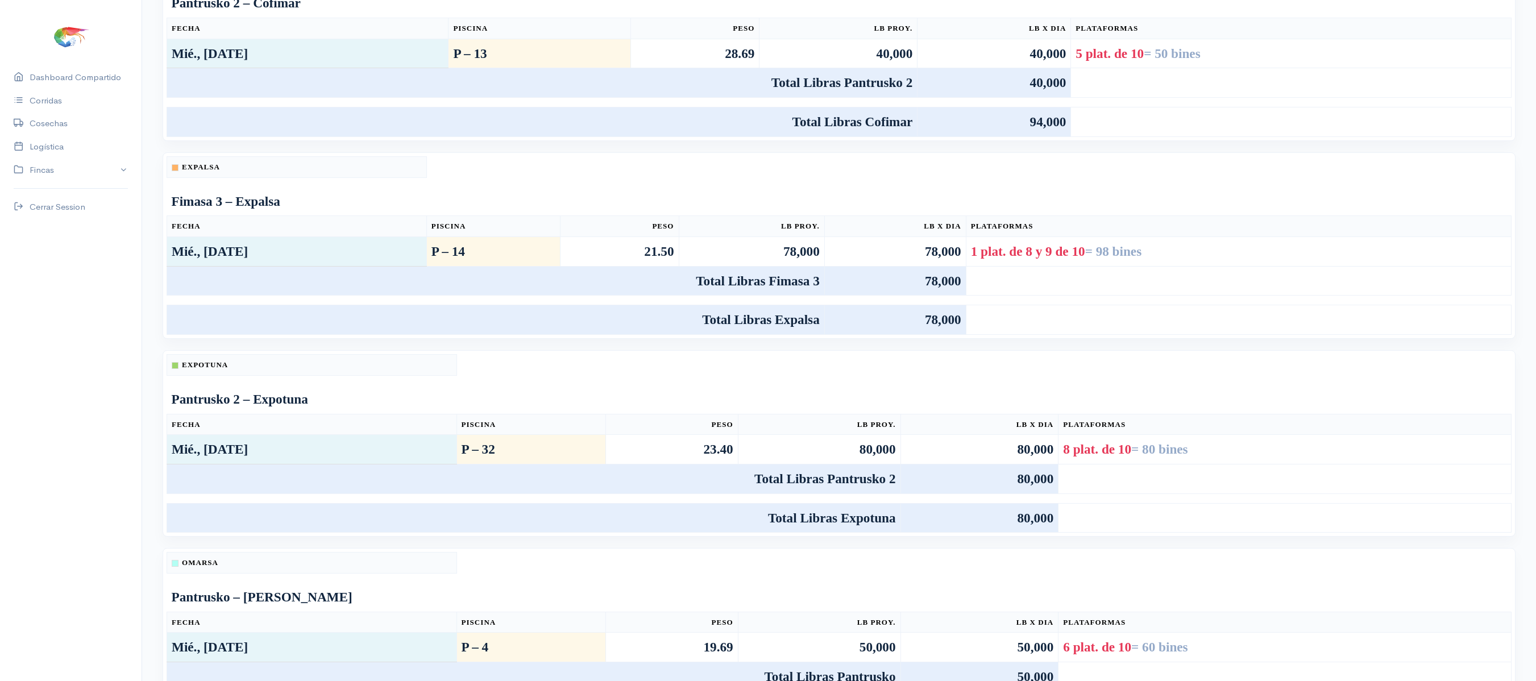
scroll to position [659, 0]
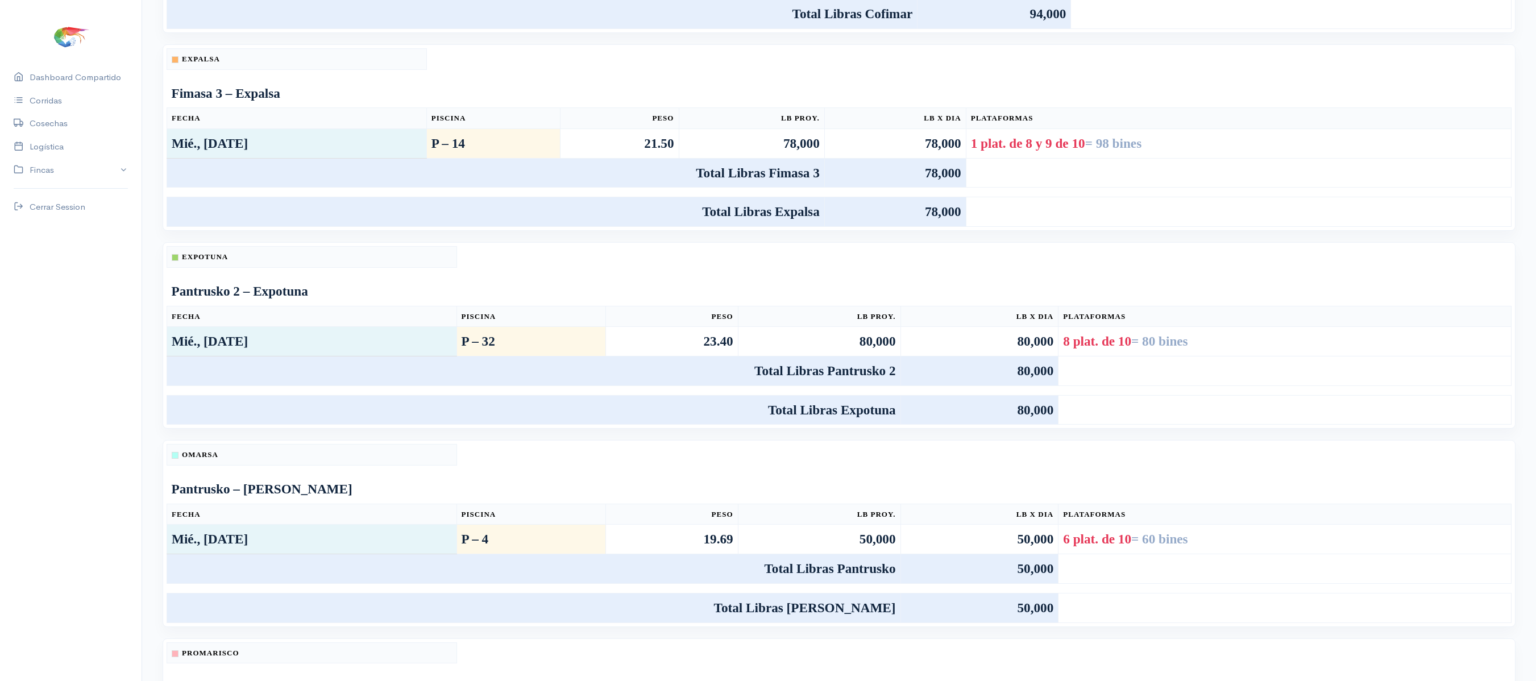
click at [210, 129] on th "Fecha" at bounding box center [297, 118] width 260 height 21
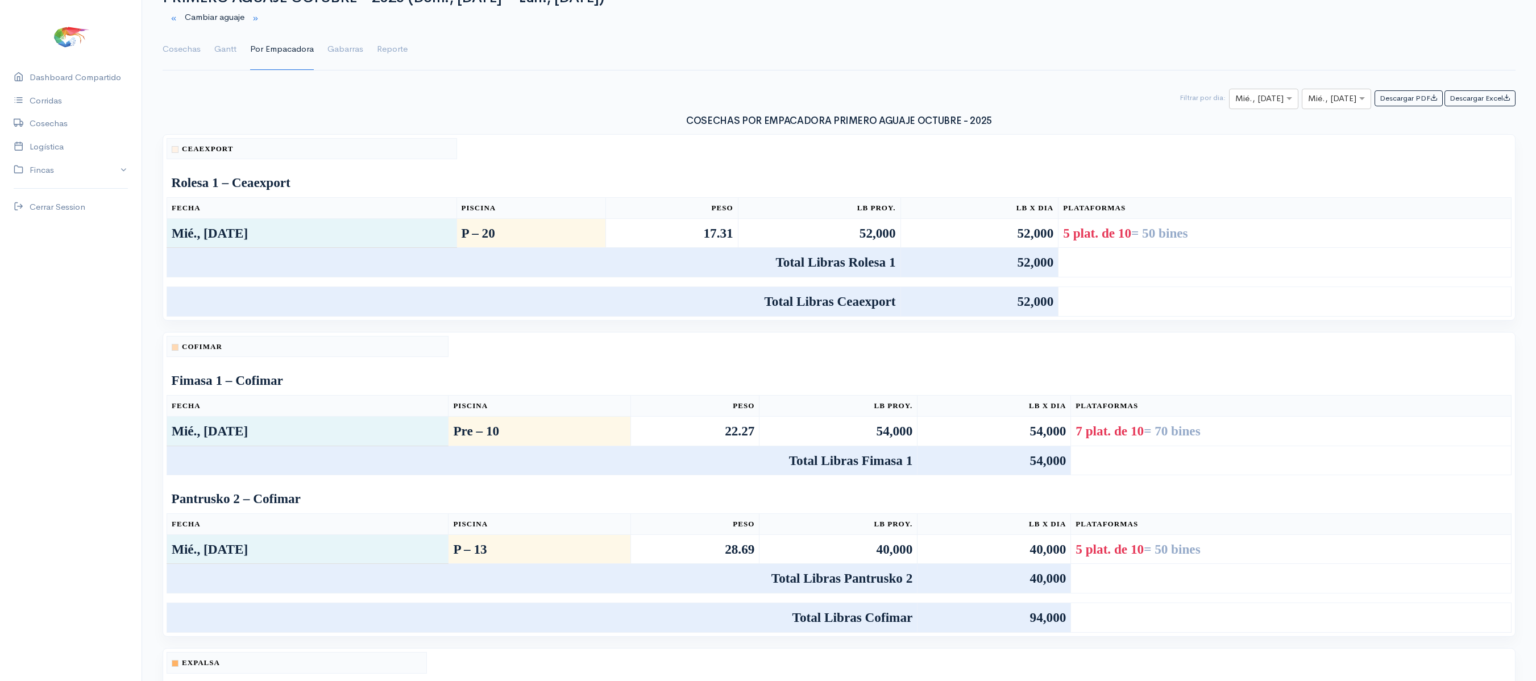
scroll to position [0, 0]
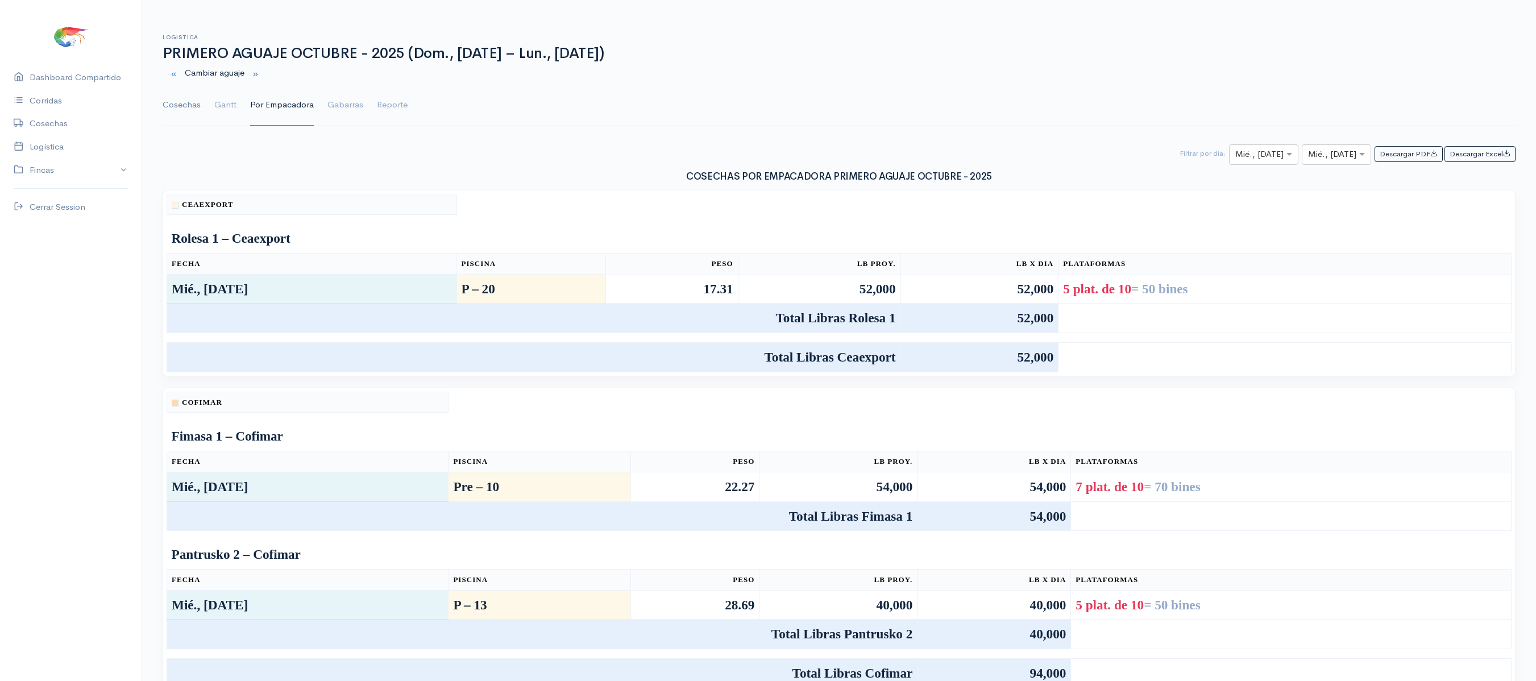
click at [184, 101] on link "Cosechas" at bounding box center [182, 105] width 38 height 41
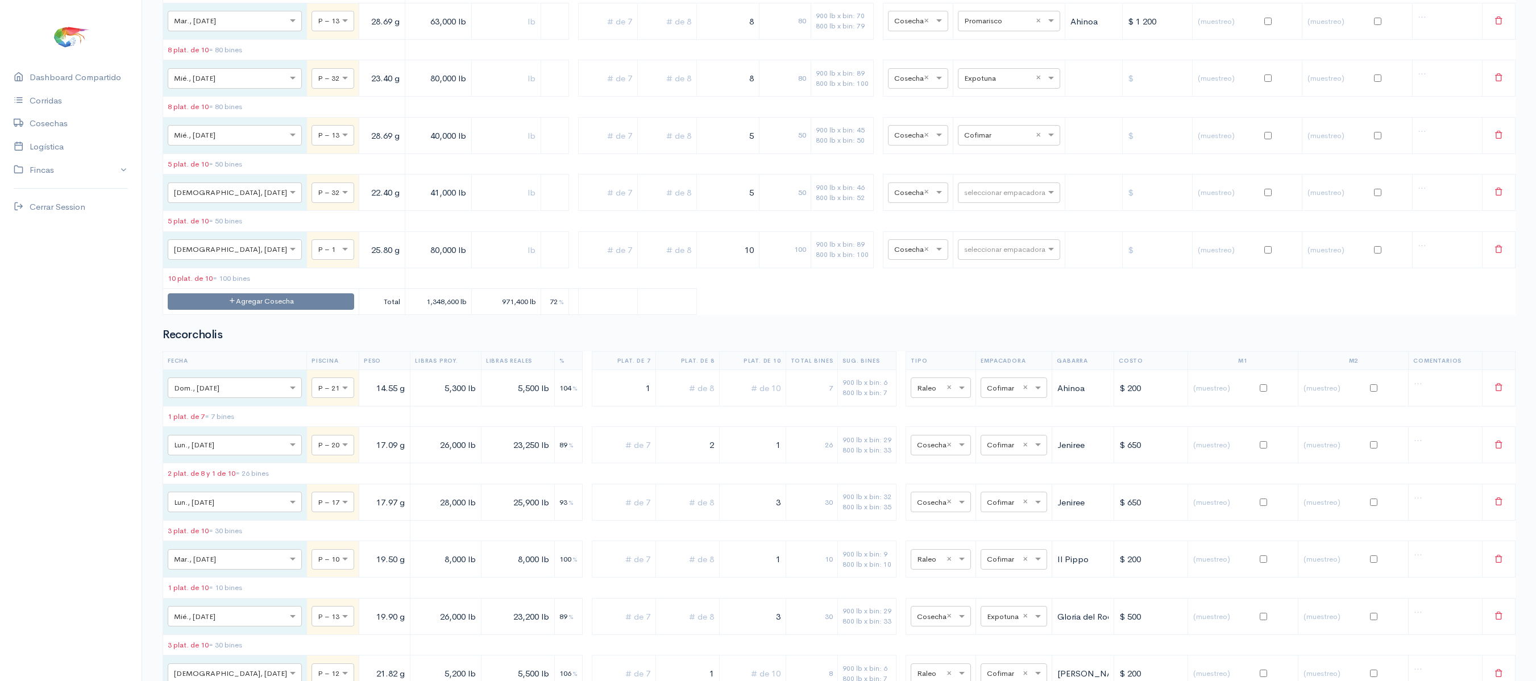
scroll to position [4900, 0]
drag, startPoint x: 702, startPoint y: 267, endPoint x: 797, endPoint y: 266, distance: 94.4
click at [797, 98] on tr "× Mié., 8 Oct. × P – 32 23.40 g 80,000 lb 8 80 900 lb x bin: 89 800 lb x bin: 1…" at bounding box center [839, 79] width 1352 height 36
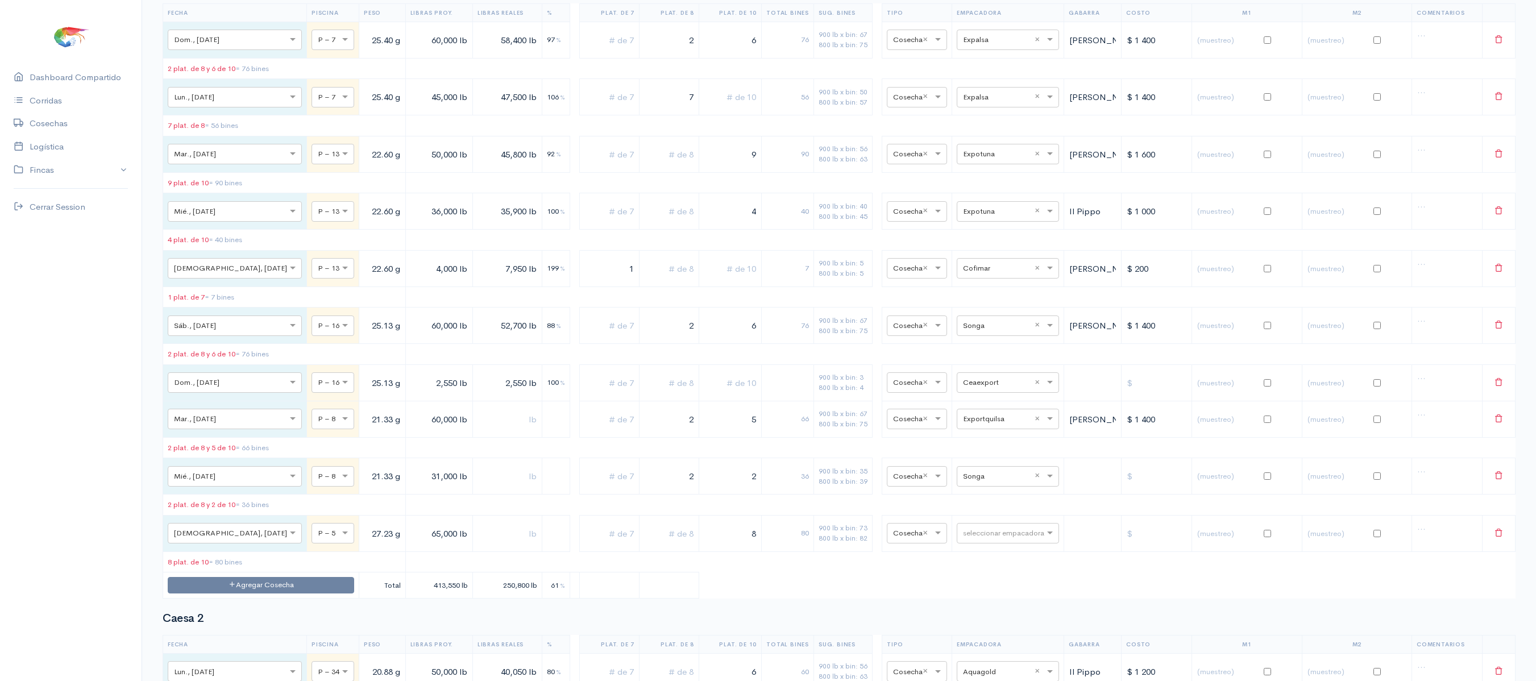
scroll to position [0, 0]
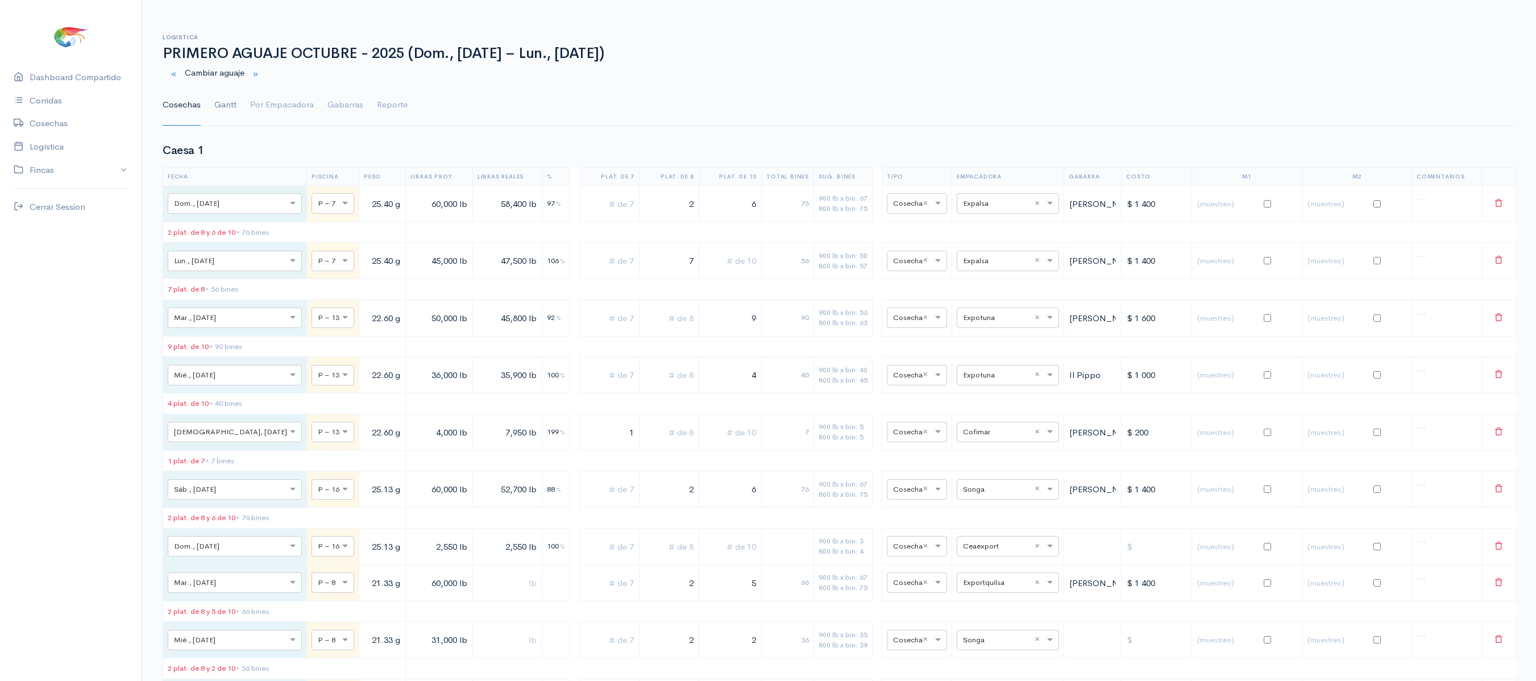
type input "9"
click at [223, 103] on link "Gantt" at bounding box center [225, 105] width 22 height 41
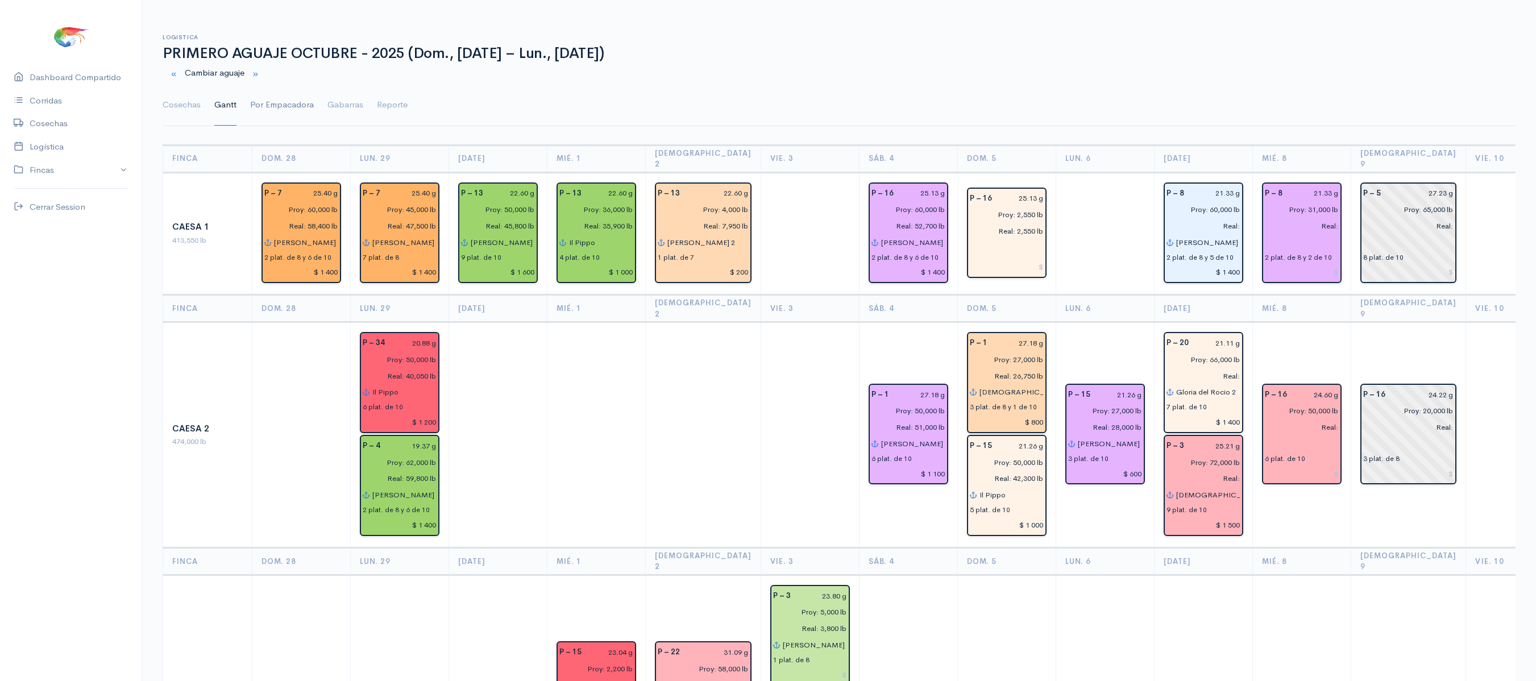
click at [286, 100] on link "Por Empacadora" at bounding box center [282, 105] width 64 height 41
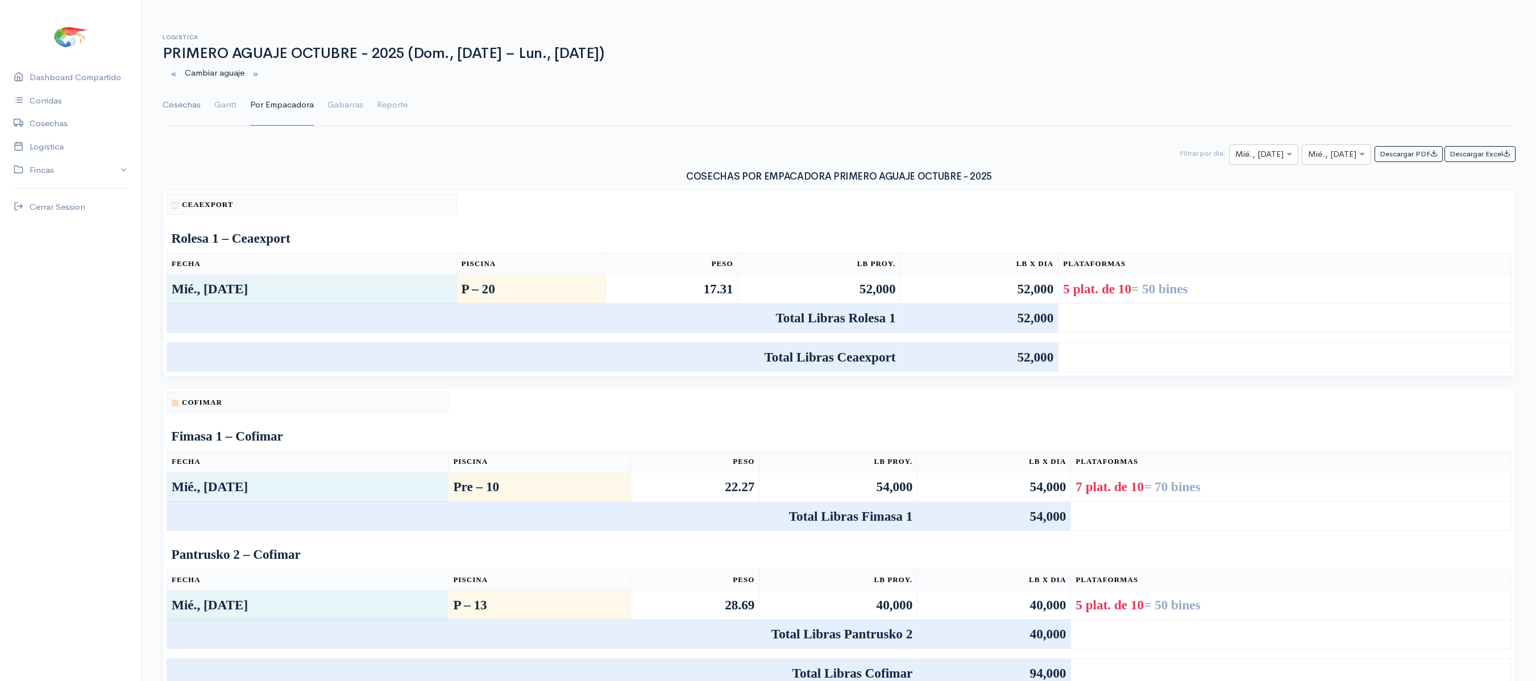
click at [193, 97] on link "Cosechas" at bounding box center [182, 105] width 38 height 41
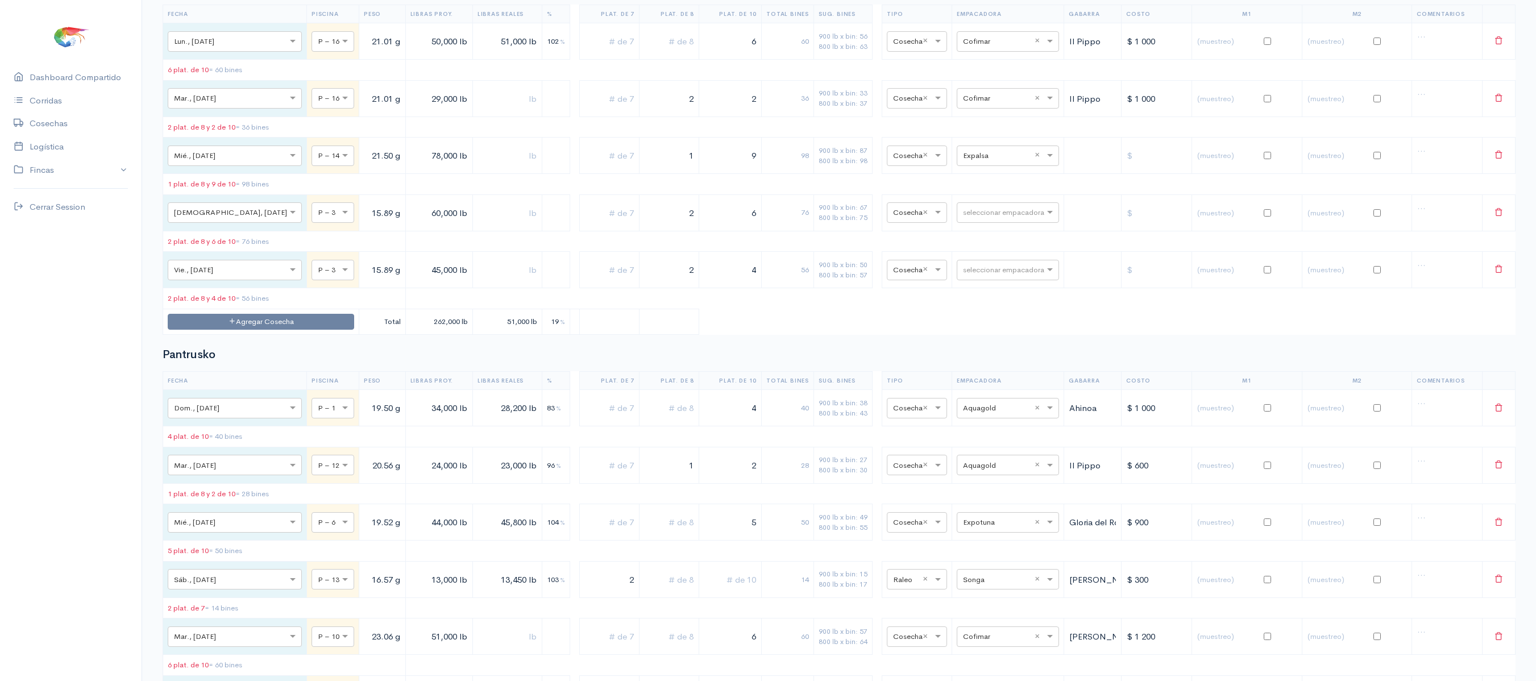
scroll to position [2969, 0]
click at [984, 161] on input "text" at bounding box center [997, 155] width 69 height 13
type input "expo"
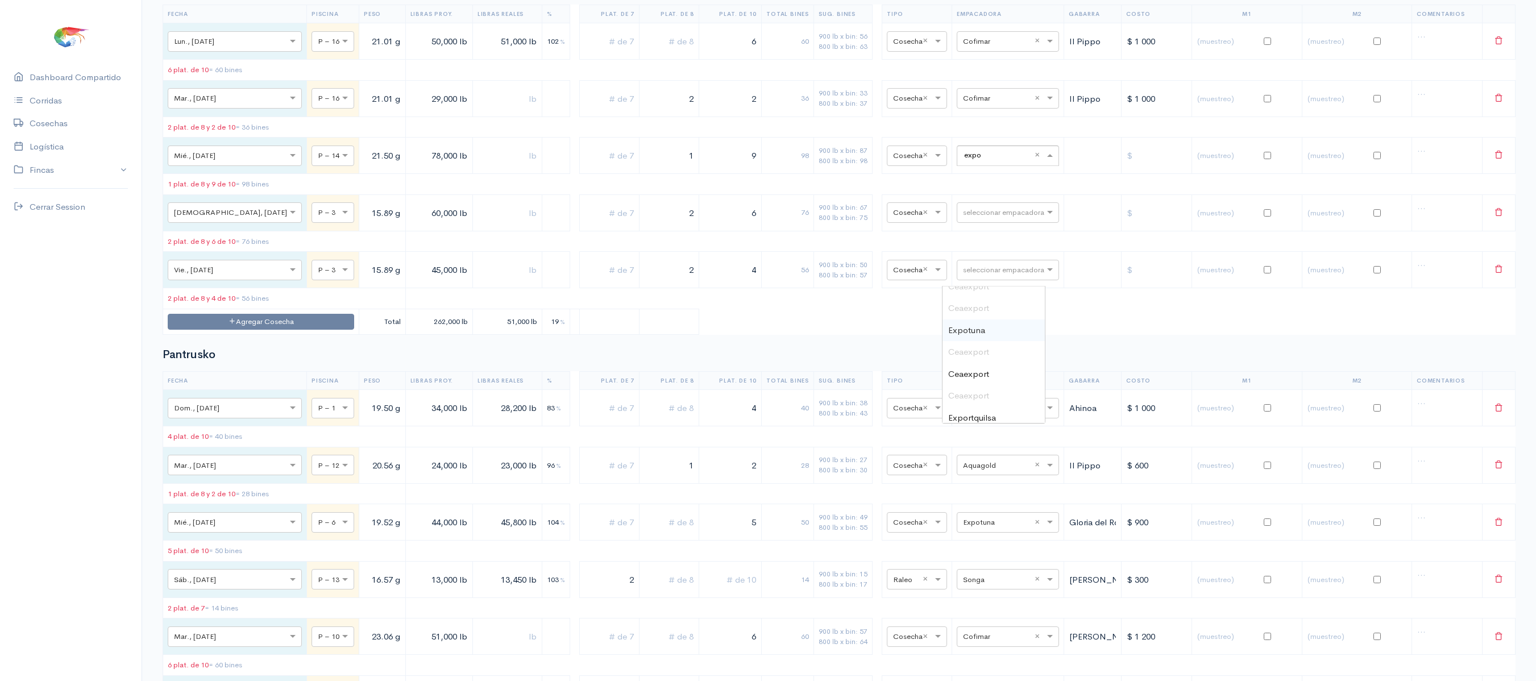
click at [979, 335] on span "Expotuna" at bounding box center [966, 330] width 37 height 11
click at [887, 218] on div at bounding box center [916, 212] width 59 height 13
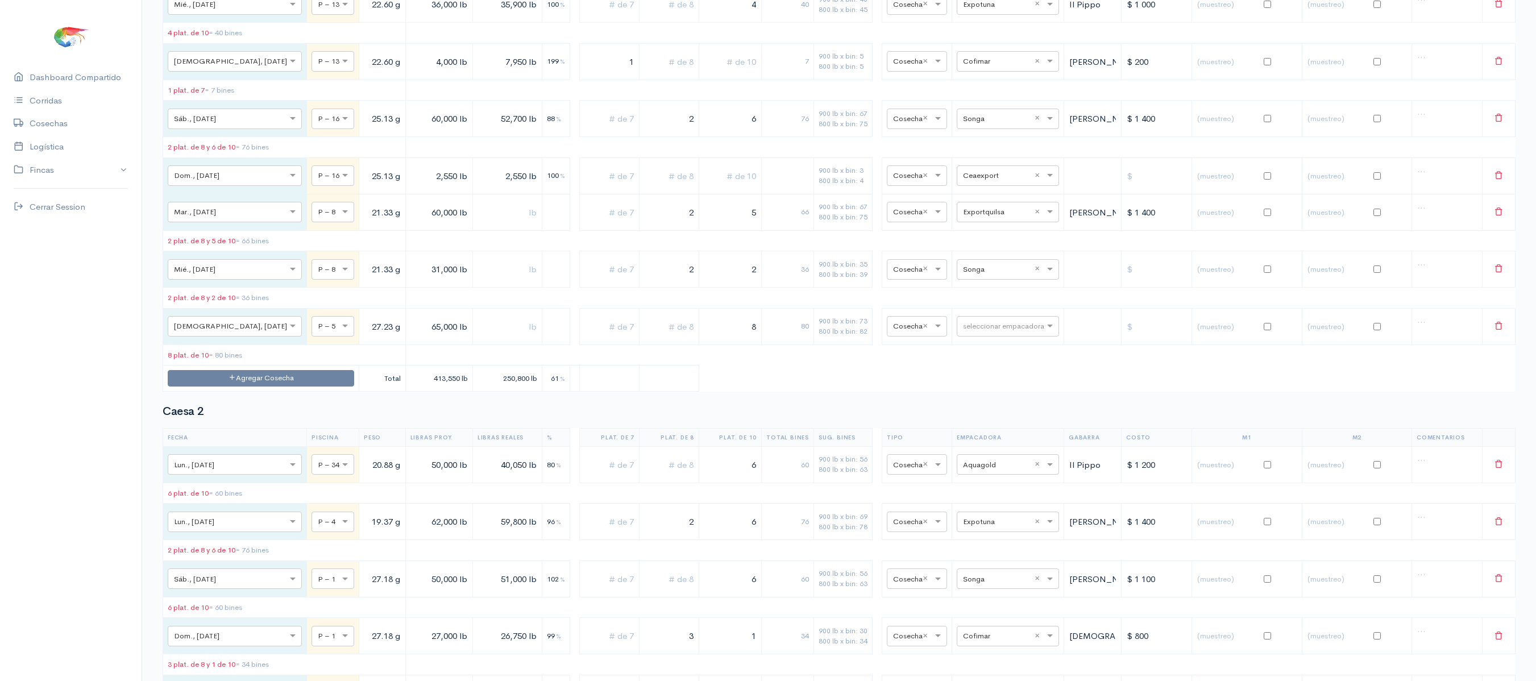
scroll to position [0, 0]
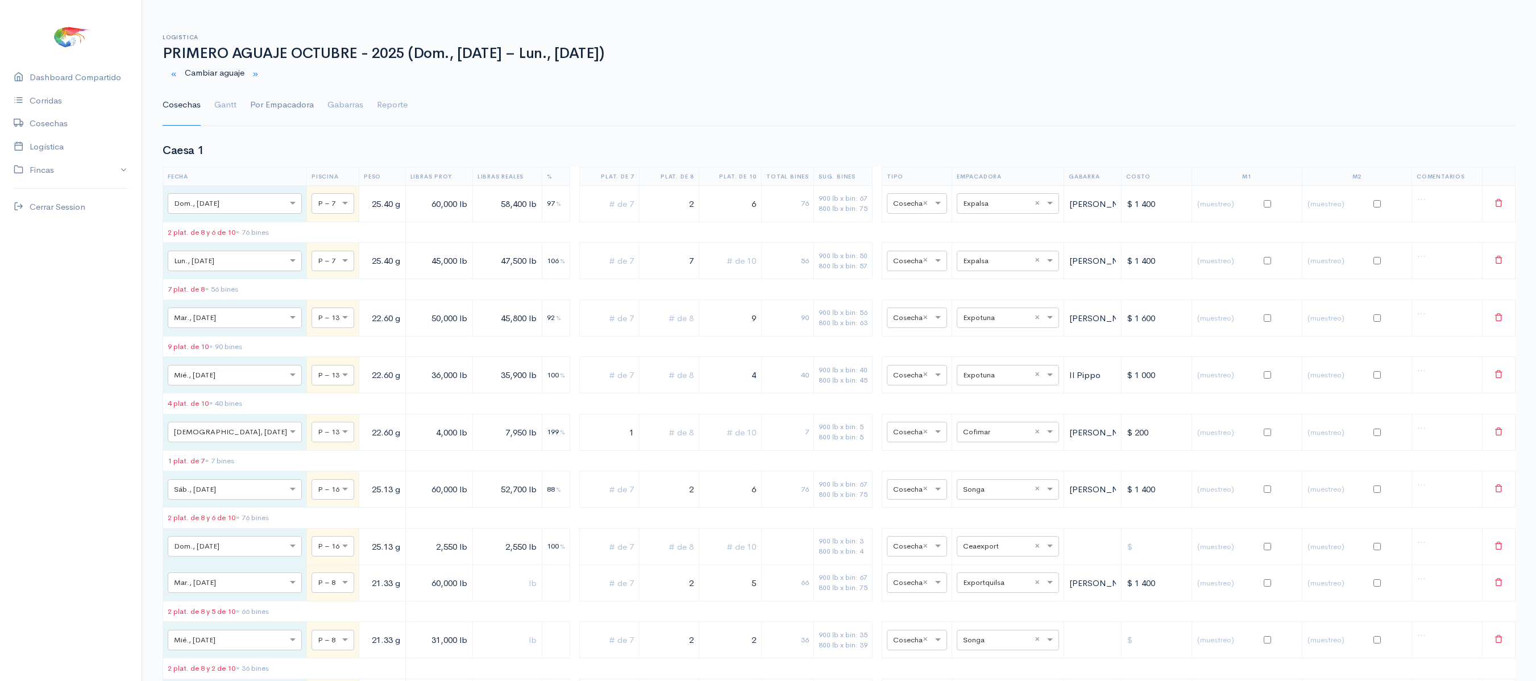
click at [277, 102] on link "Por Empacadora" at bounding box center [282, 105] width 64 height 41
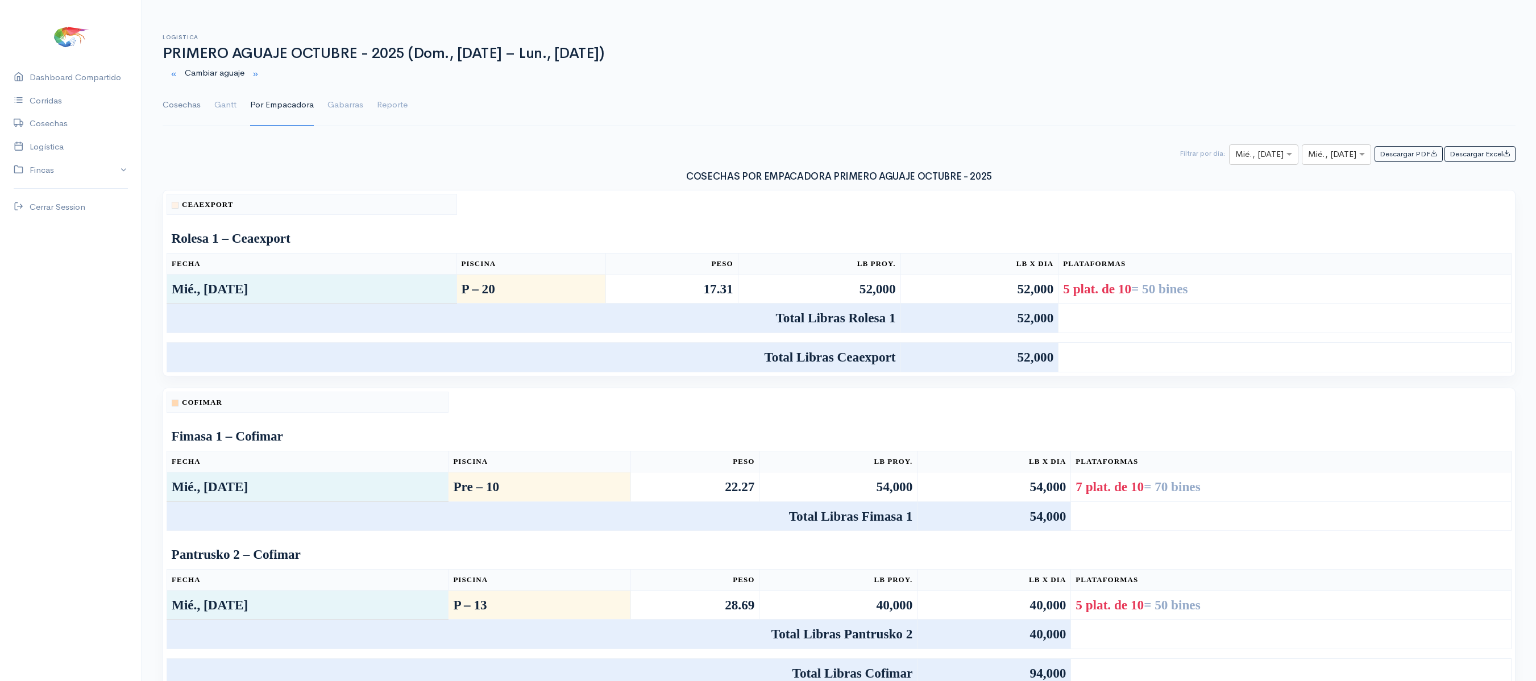
click at [169, 99] on link "Cosechas" at bounding box center [182, 105] width 38 height 41
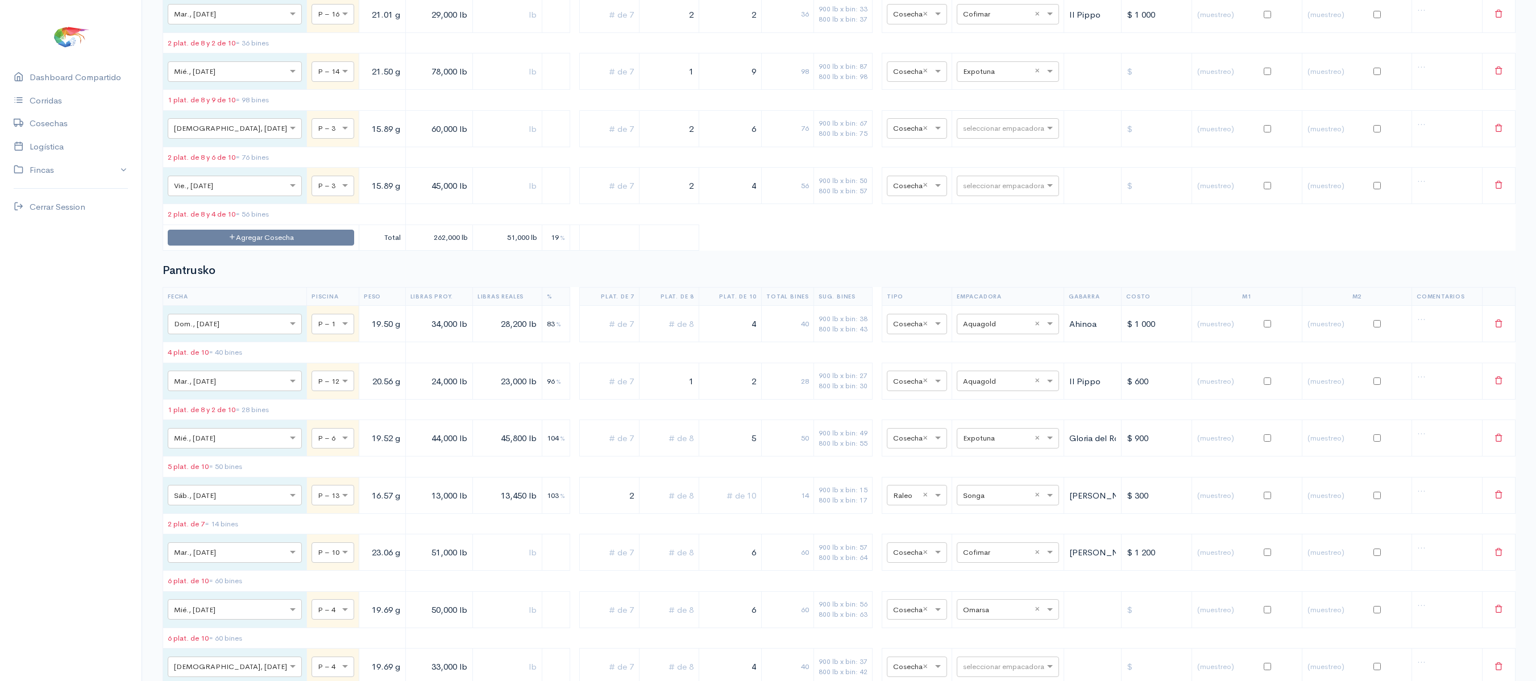
scroll to position [3053, 0]
drag, startPoint x: 658, startPoint y: 196, endPoint x: 730, endPoint y: 196, distance: 71.6
click at [730, 90] on tr "× Mié., 8 Oct. × P – 14 21.50 g 78,000 lb 1 9 98 900 lb x bin: 87 800 lb x bin:…" at bounding box center [839, 71] width 1352 height 36
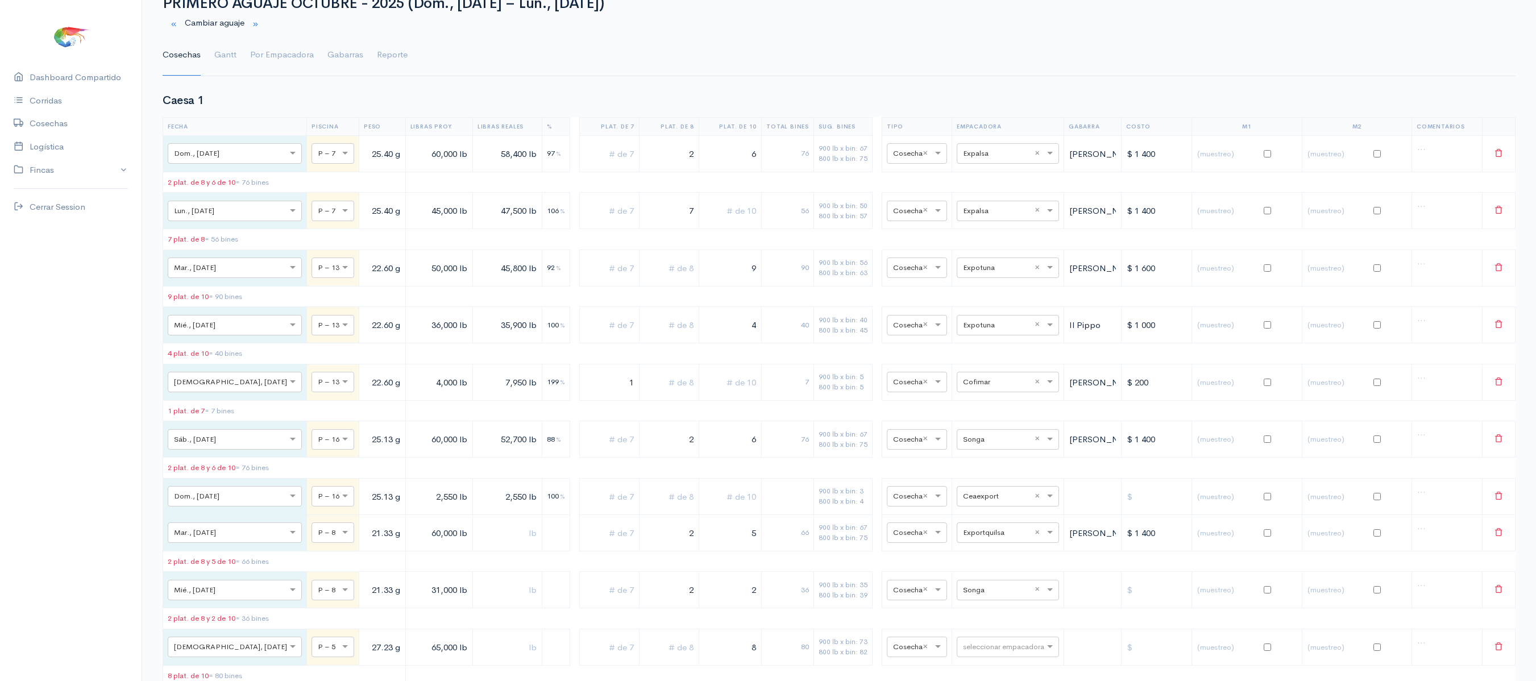
scroll to position [0, 0]
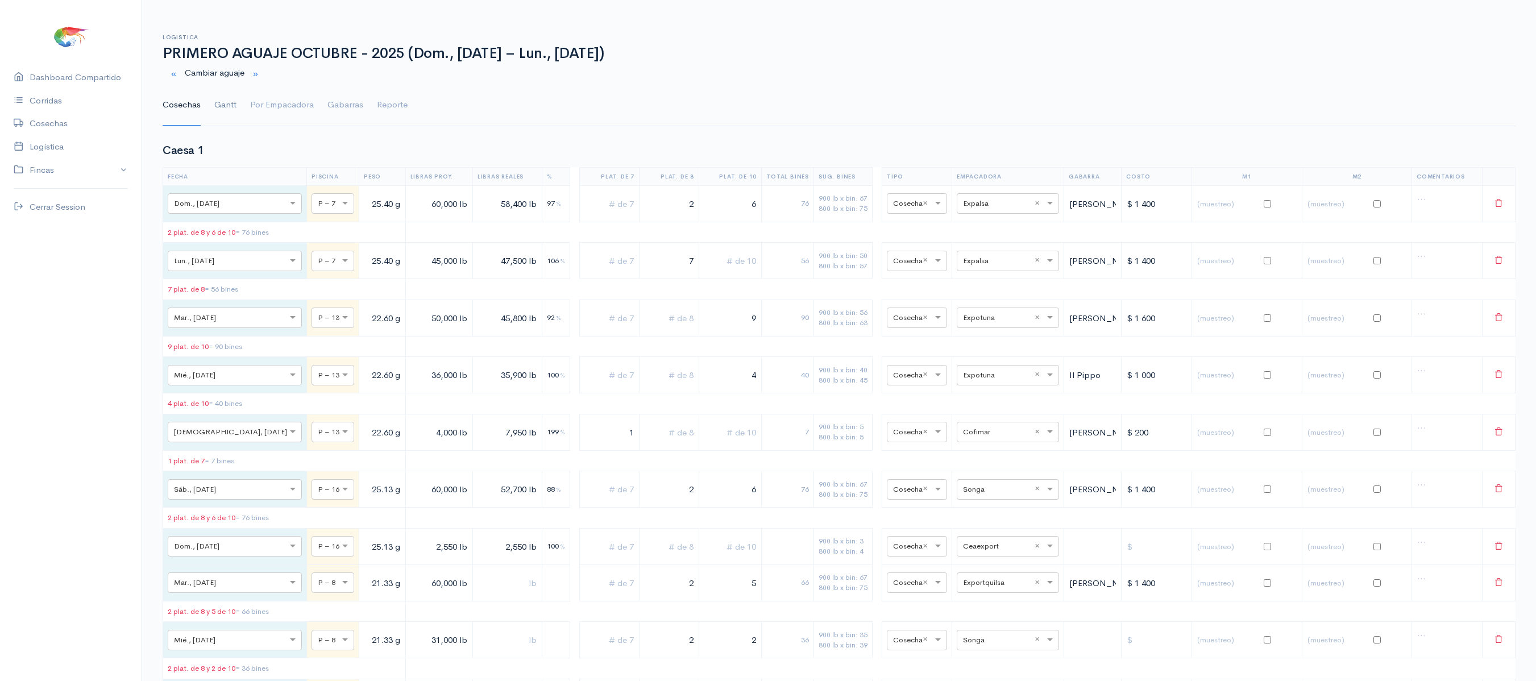
click at [222, 108] on link "Gantt" at bounding box center [225, 105] width 22 height 41
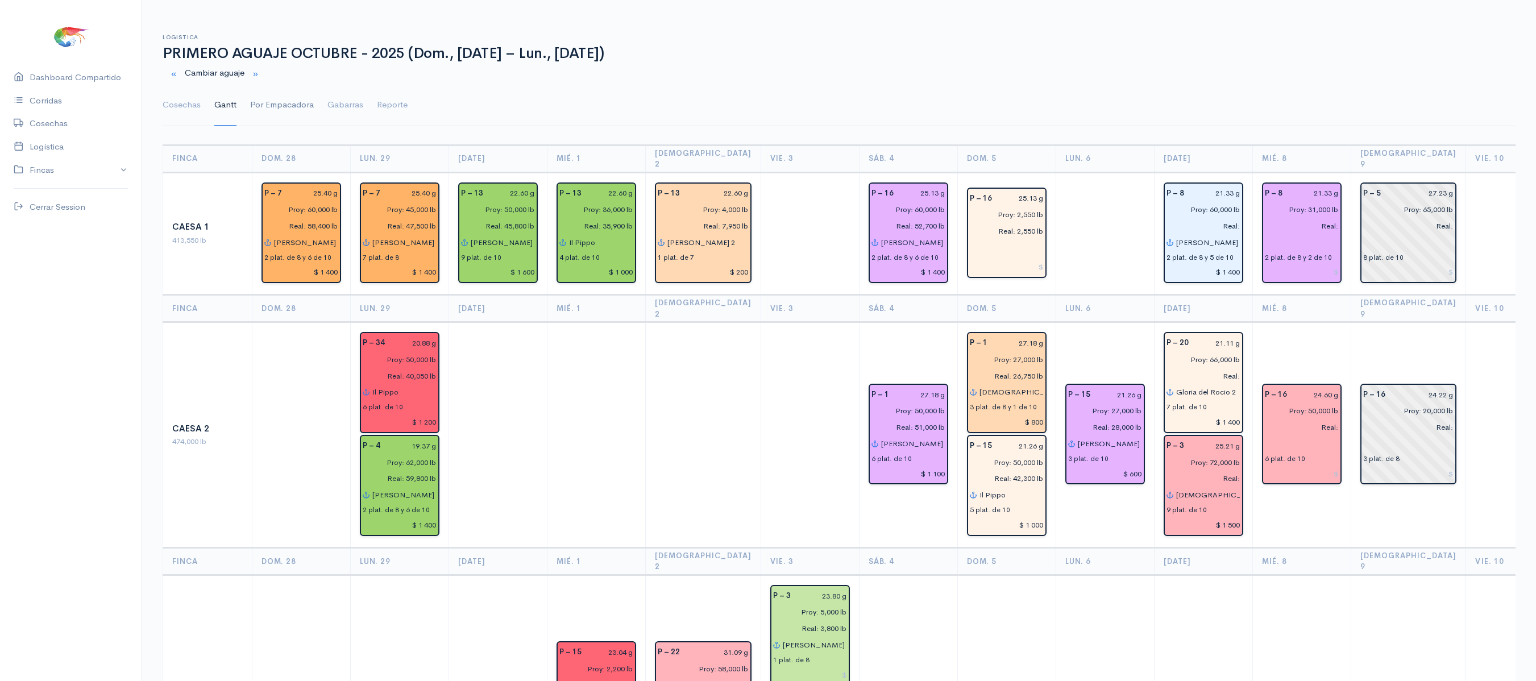
click at [263, 115] on link "Por Empacadora" at bounding box center [282, 105] width 64 height 41
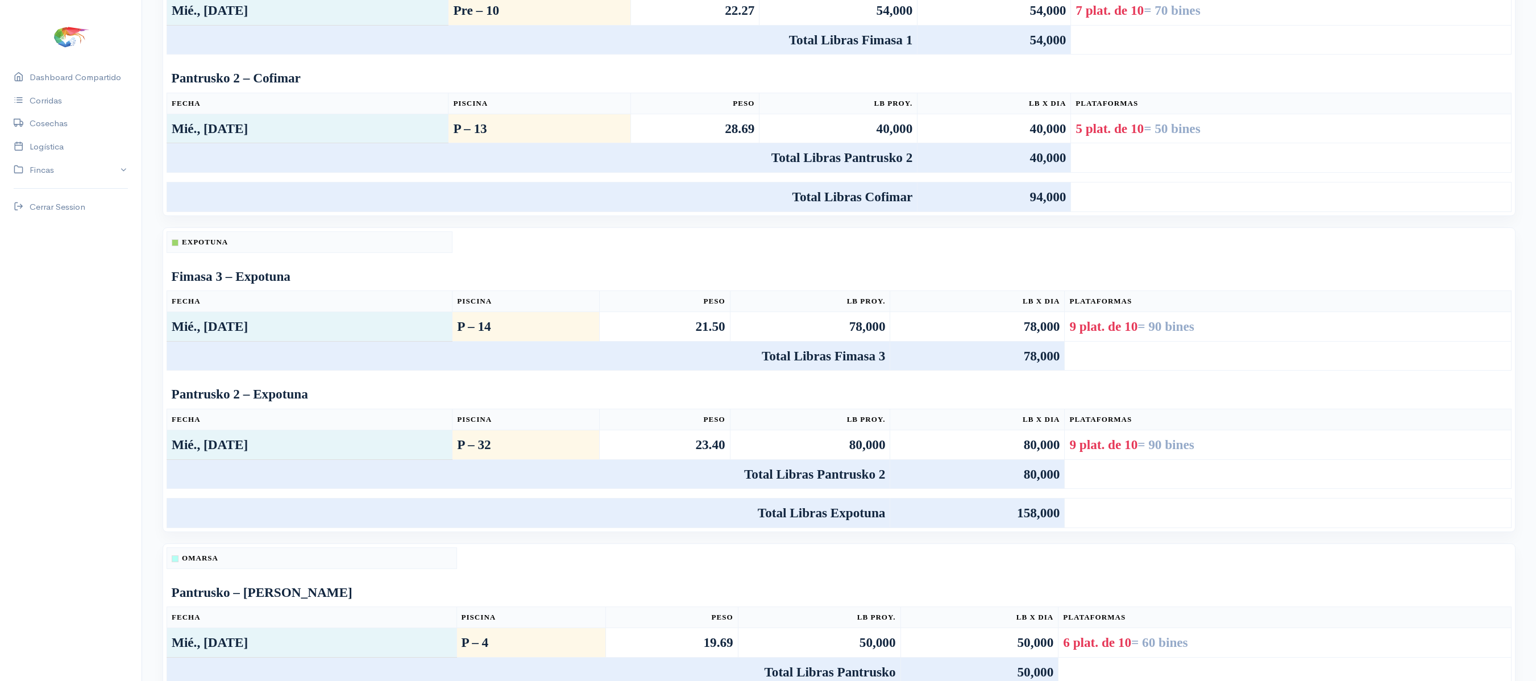
scroll to position [477, 0]
click at [580, 53] on td "Total Libras Fimasa 1" at bounding box center [542, 39] width 750 height 30
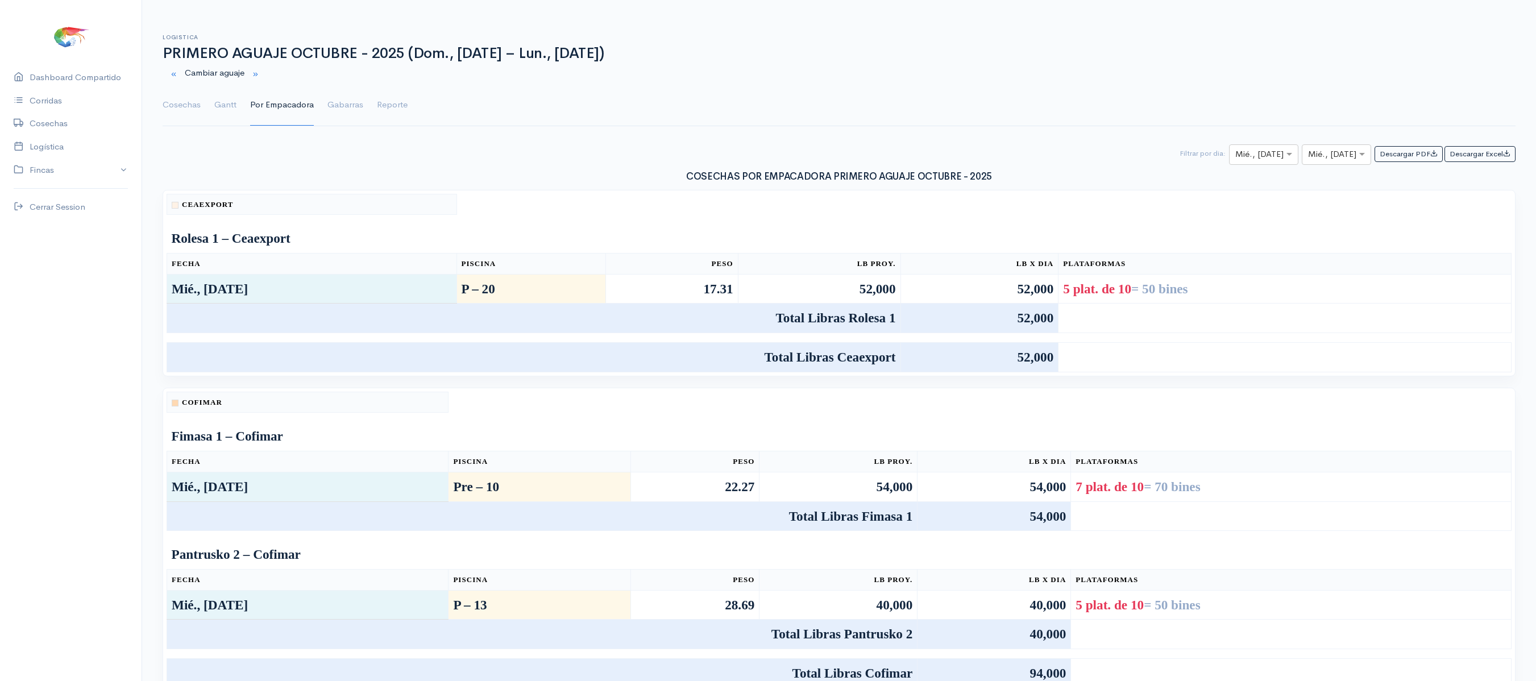
click at [206, 110] on ul "Cosechas Gantt Por Empacadora Gabarras Reporte" at bounding box center [839, 105] width 1353 height 41
click at [230, 106] on link "Gantt" at bounding box center [225, 105] width 22 height 41
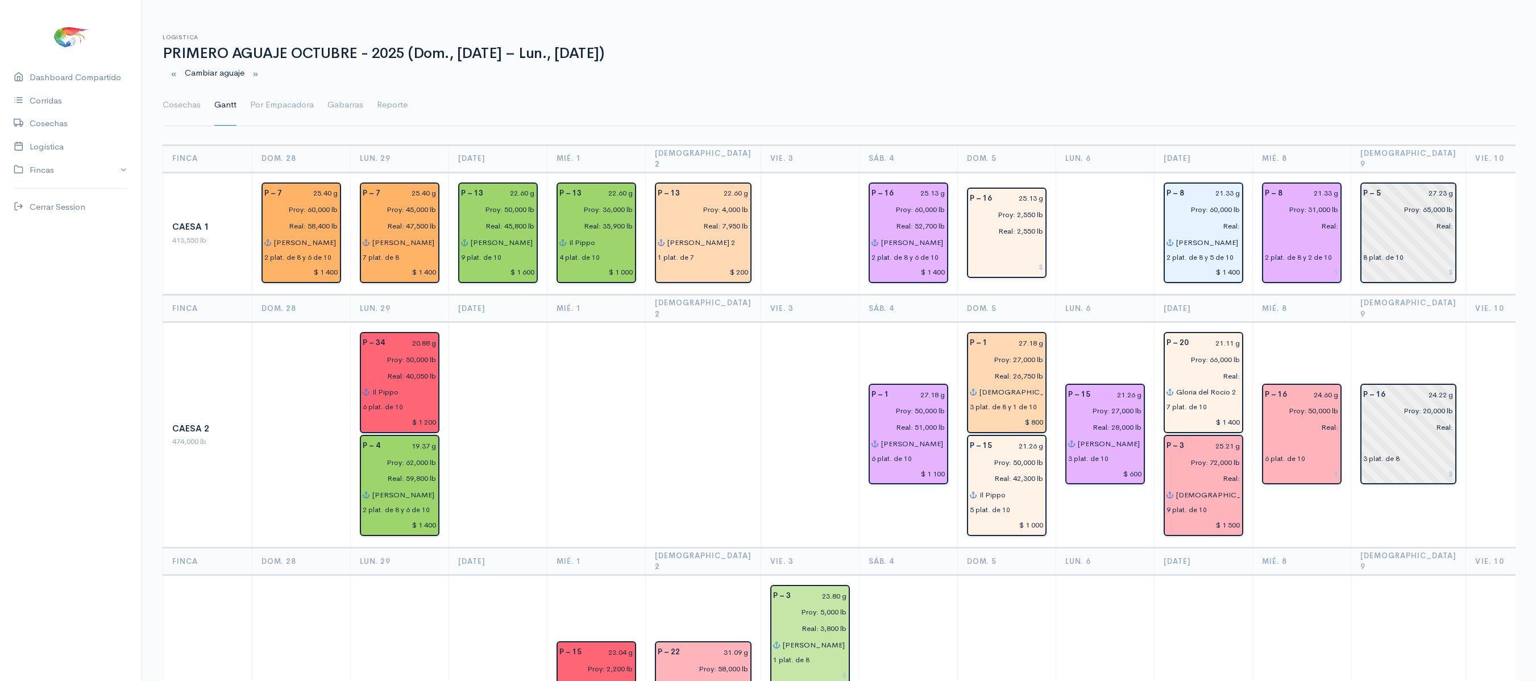
click at [194, 98] on link "Cosechas" at bounding box center [182, 105] width 38 height 41
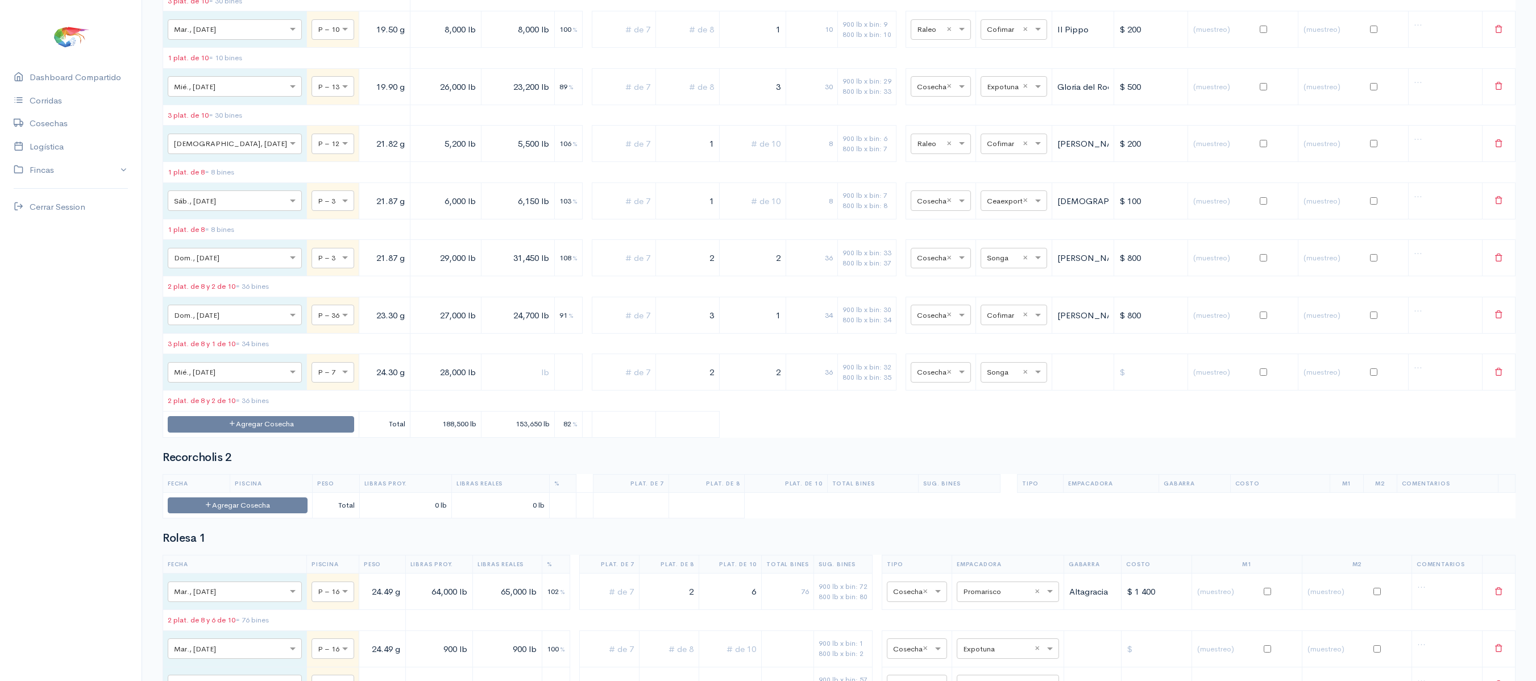
scroll to position [5639, 0]
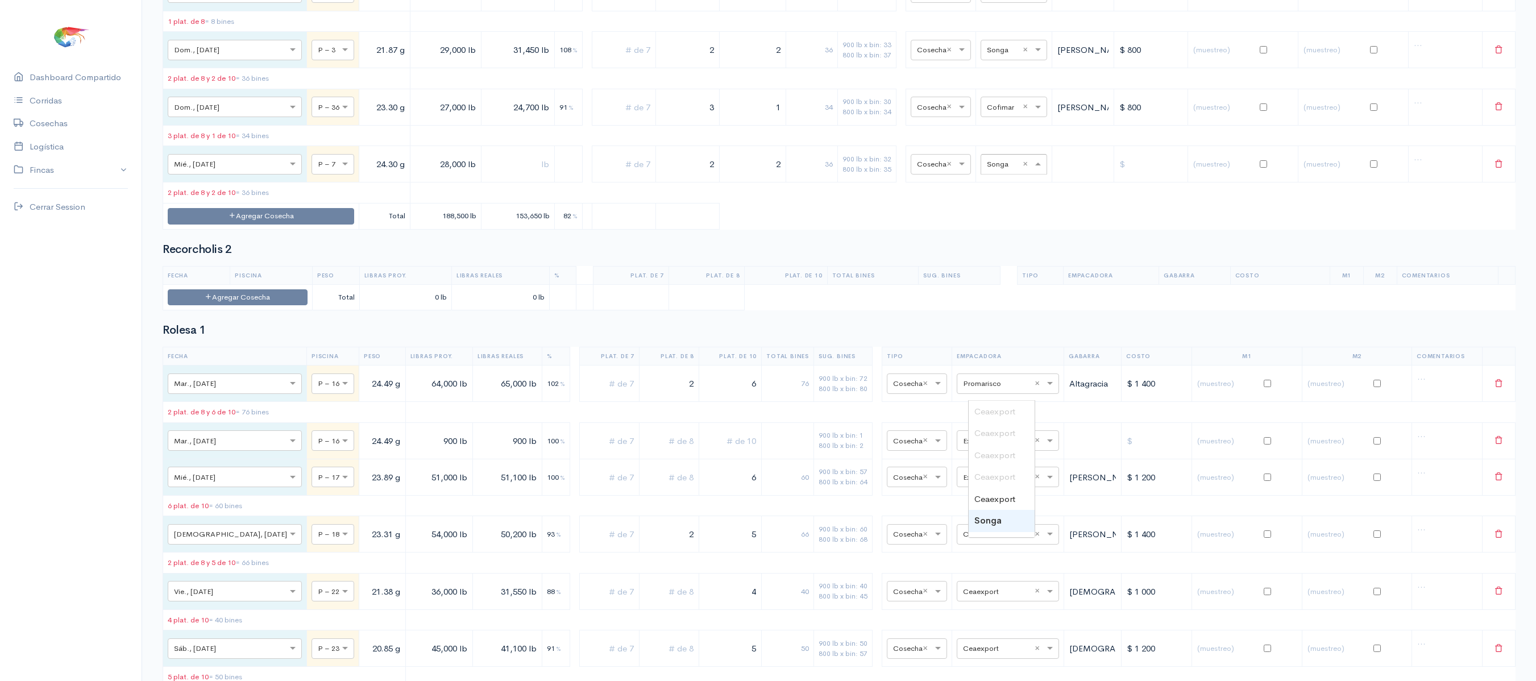
click at [989, 170] on input "text" at bounding box center [1004, 163] width 34 height 13
click at [989, 170] on input "P" at bounding box center [1004, 163] width 34 height 13
type input "PRO"
click at [1008, 402] on div "Promarisco" at bounding box center [1001, 412] width 66 height 22
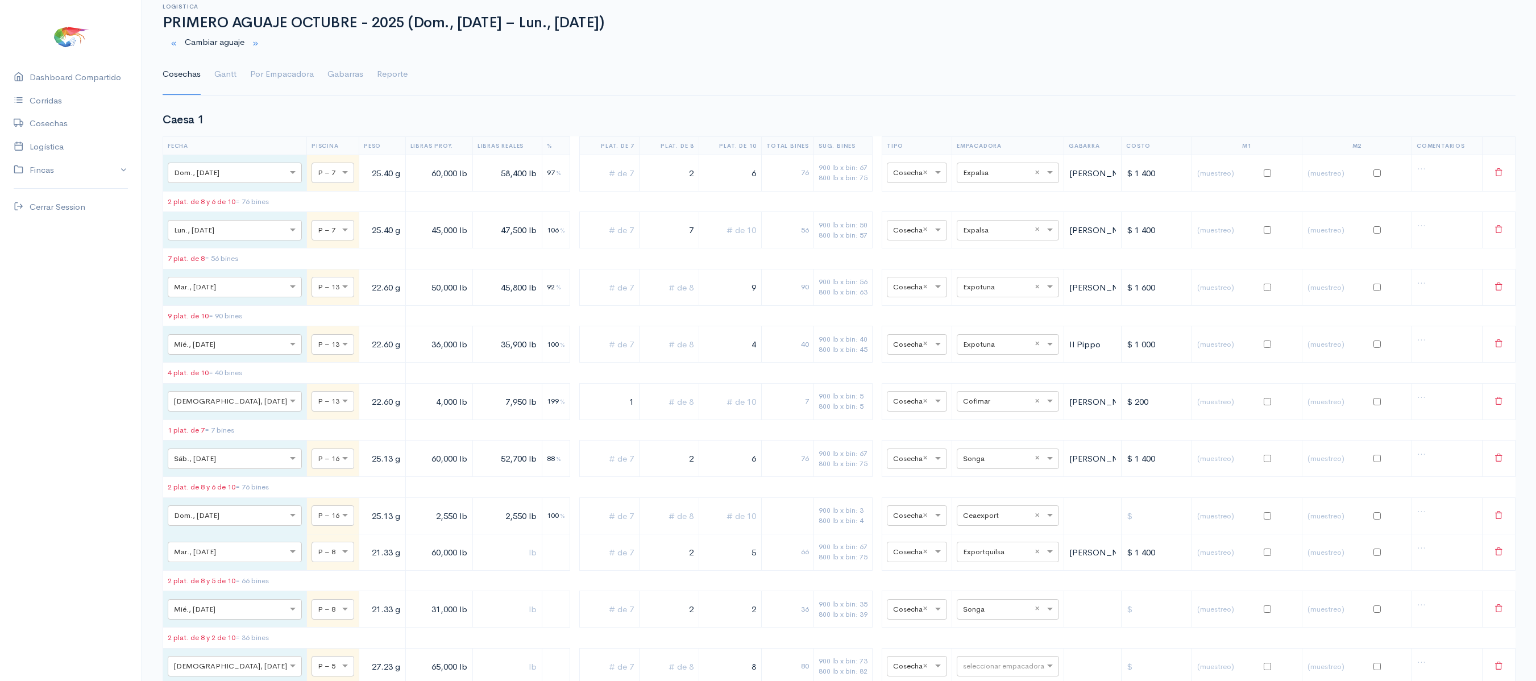
scroll to position [0, 0]
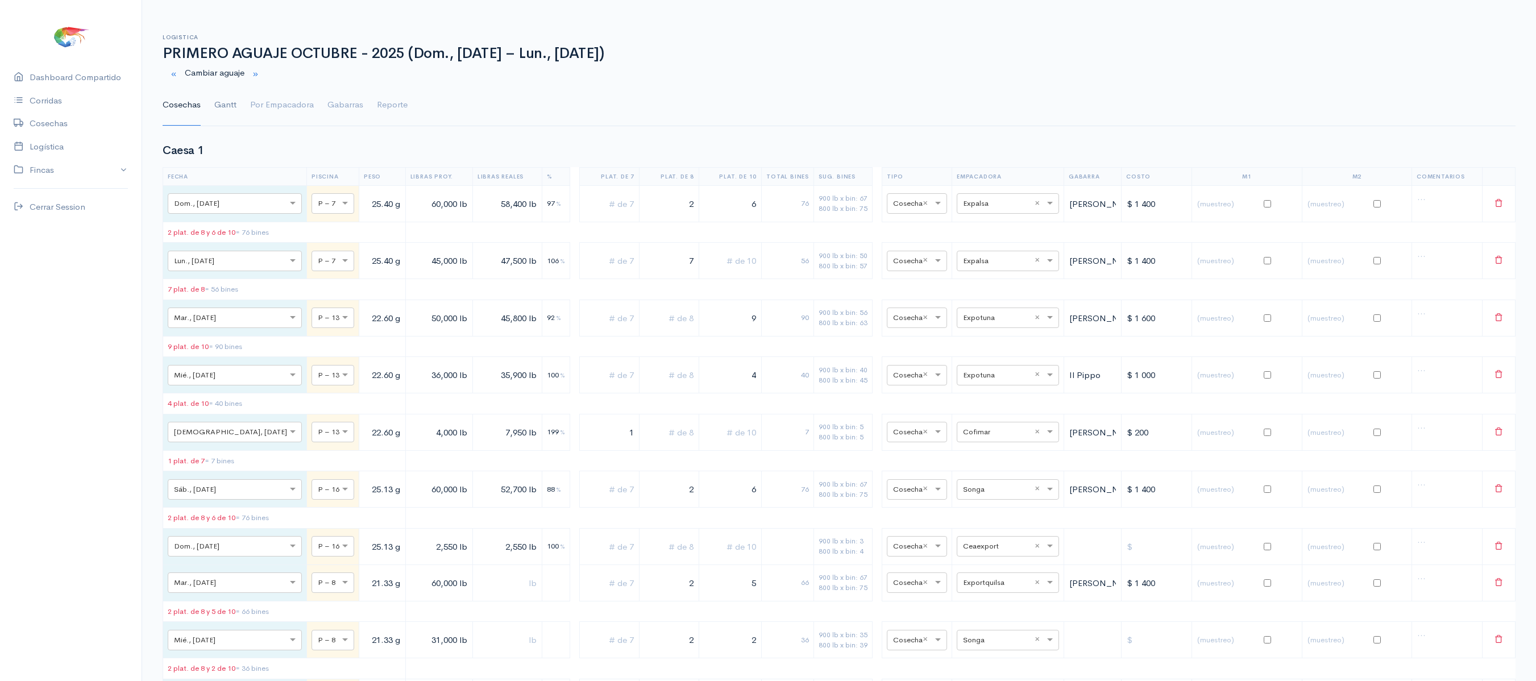
click at [231, 98] on link "Gantt" at bounding box center [225, 105] width 22 height 41
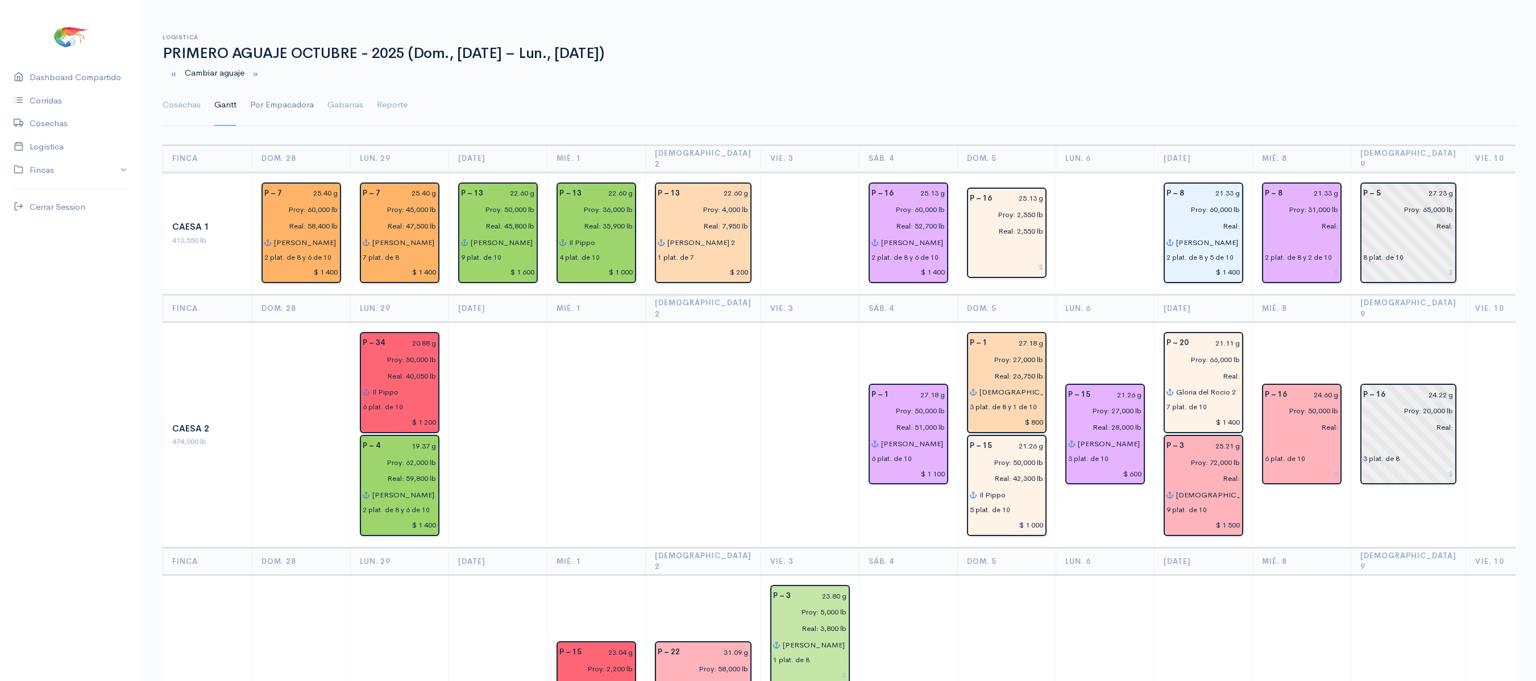
click at [259, 109] on link "Por Empacadora" at bounding box center [282, 105] width 64 height 41
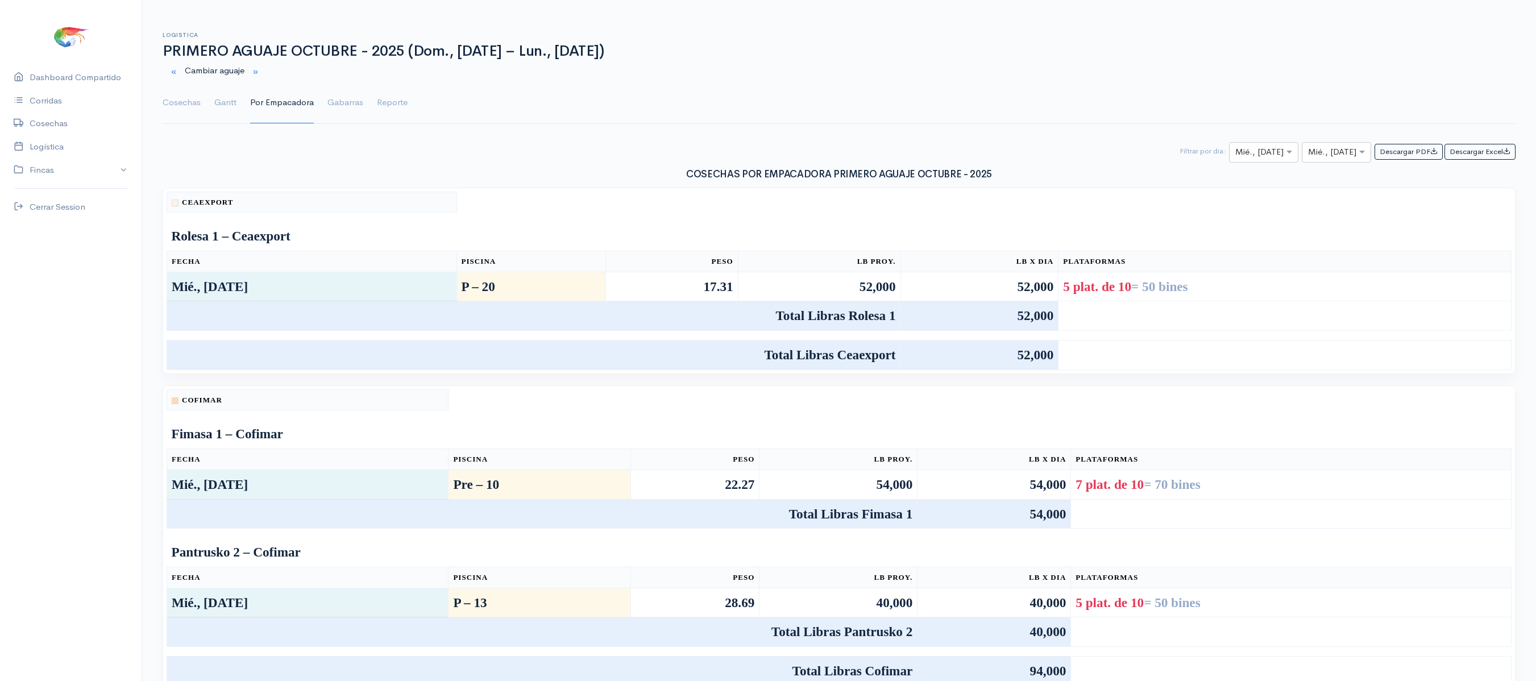
scroll to position [3, 0]
click at [184, 92] on link "Cosechas" at bounding box center [182, 101] width 38 height 41
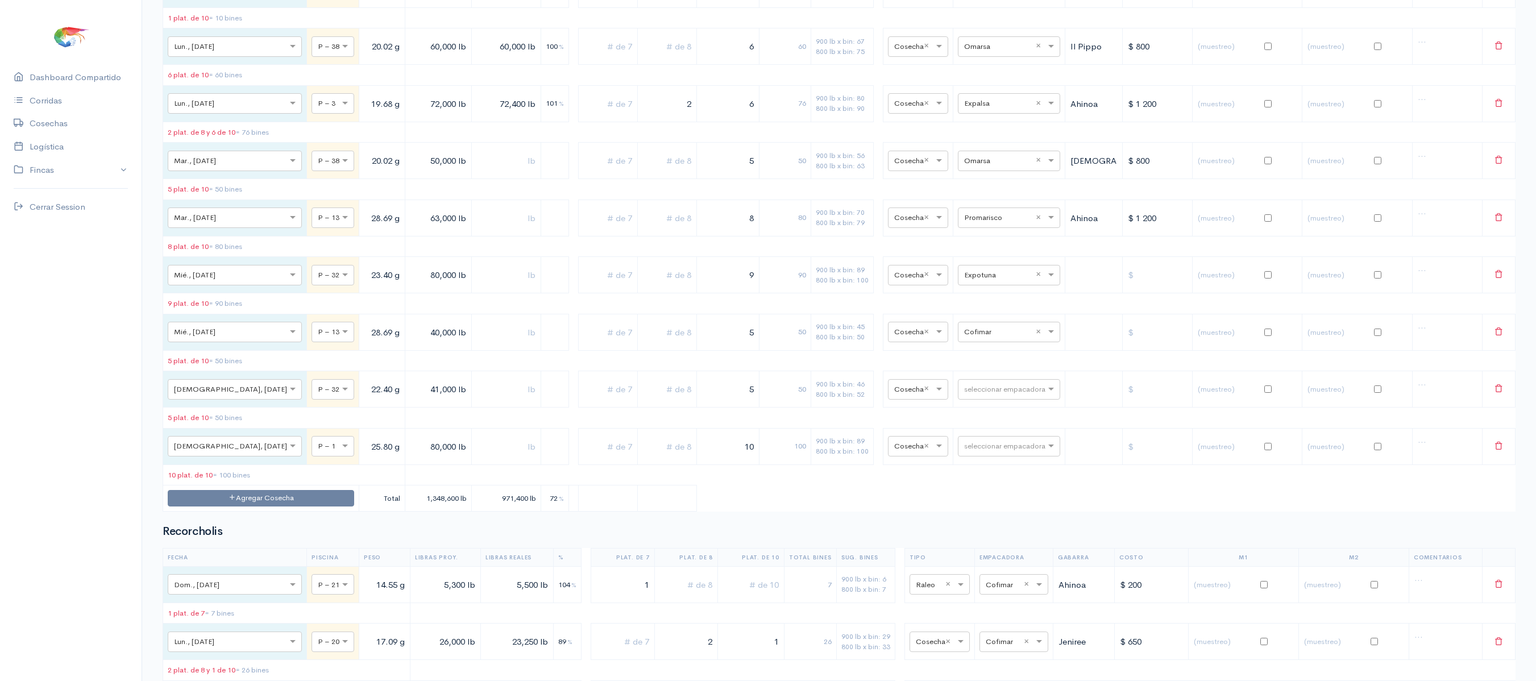
scroll to position [4706, 0]
click at [989, 477] on ng-dropdown-panel "Ceaexport Ceaexport Ceaexport Ceaexport Ceaexport Songa Empacreci Omarsa Cofima…" at bounding box center [996, 546] width 103 height 138
type input "CE"
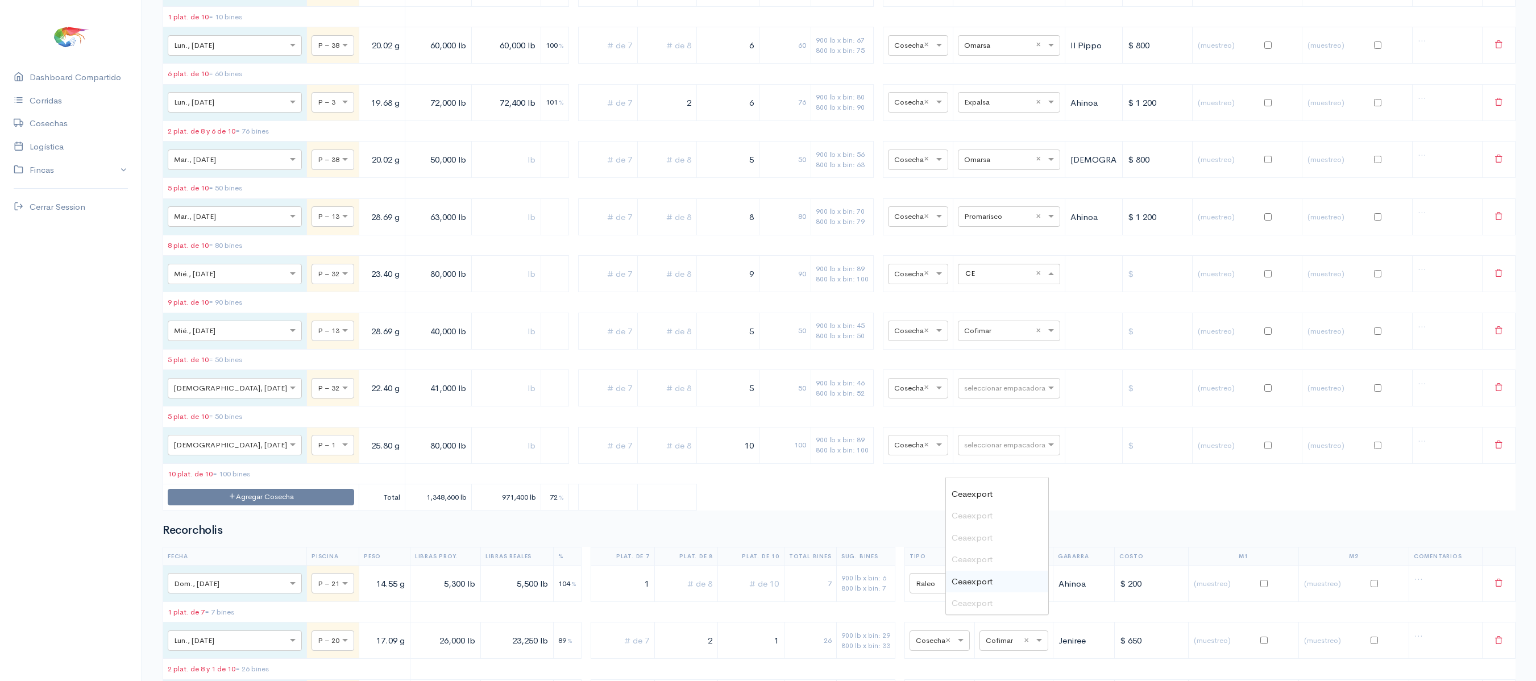
click at [978, 585] on span "Ceaexport" at bounding box center [971, 581] width 41 height 11
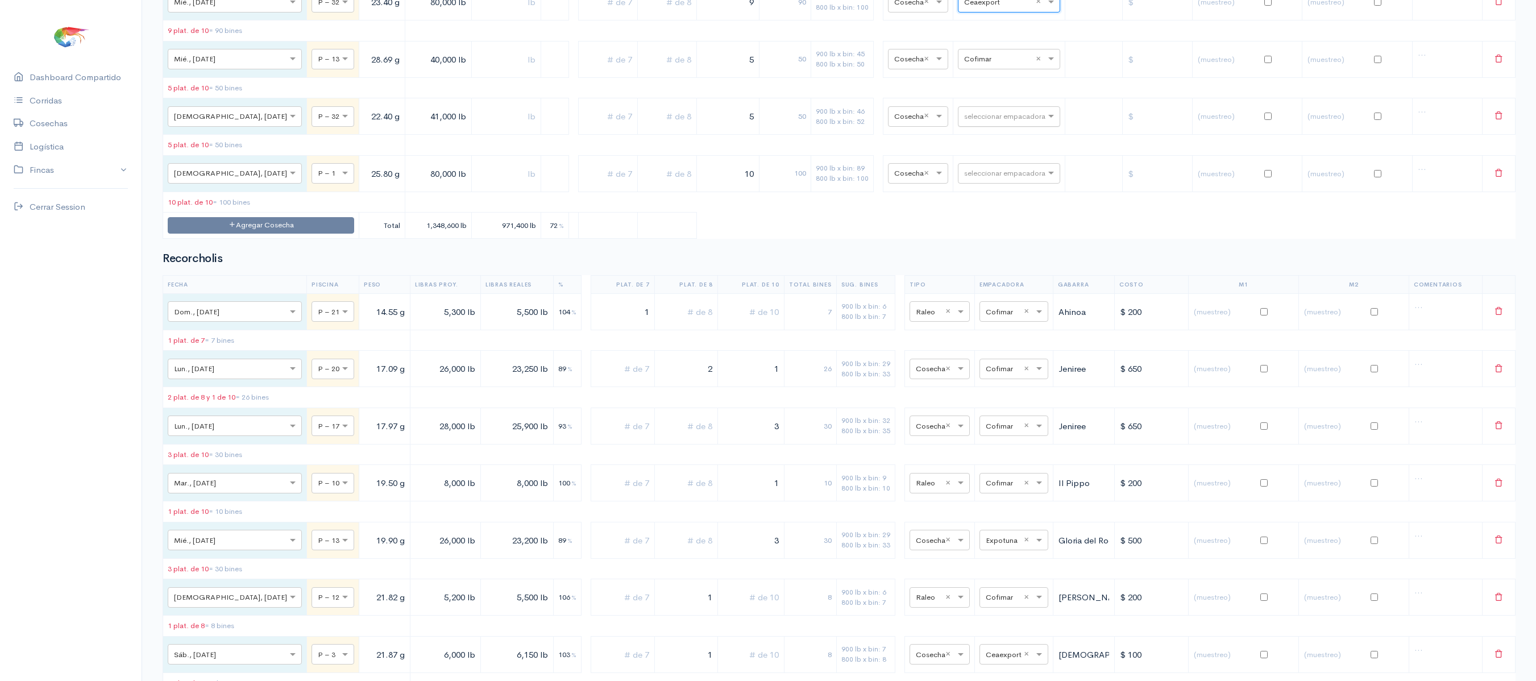
scroll to position [4976, 0]
drag, startPoint x: 715, startPoint y: 196, endPoint x: 830, endPoint y: 194, distance: 114.8
click at [830, 22] on tr "× Mié., 8 Oct. × P – 32 23.40 g 80,000 lb 9 90 900 lb x bin: 89 800 lb x bin: 1…" at bounding box center [839, 3] width 1352 height 36
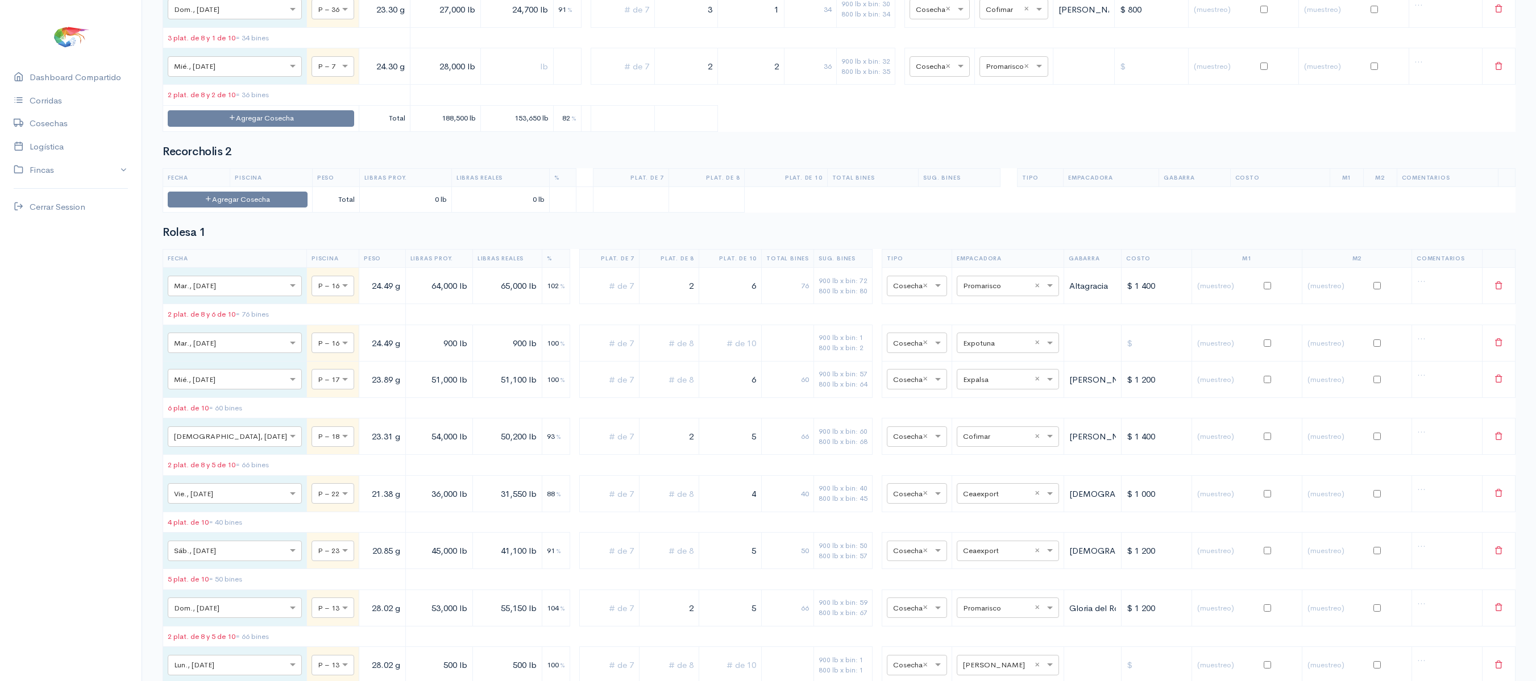
scroll to position [5736, 0]
type input "8"
click at [987, 73] on input "text" at bounding box center [1003, 67] width 36 height 13
type input "PRO"
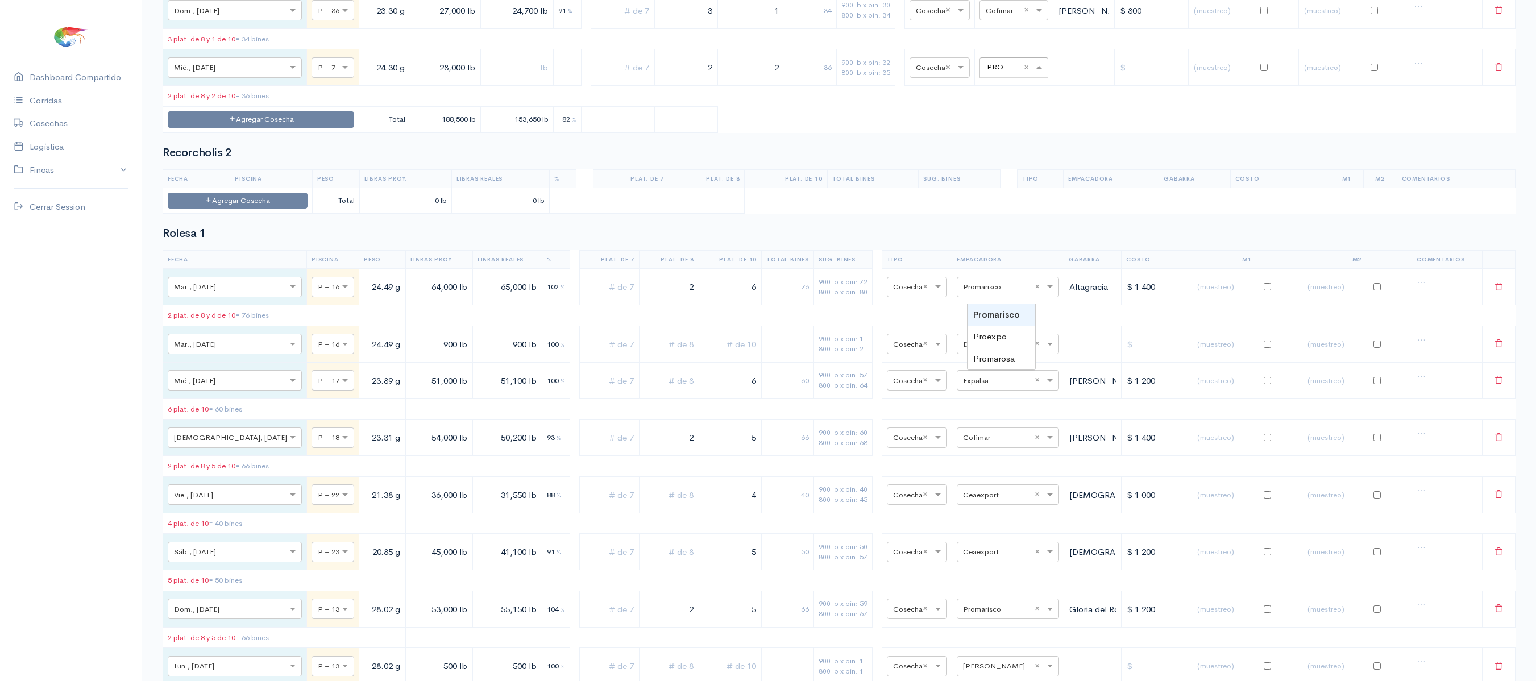
click at [999, 308] on div "Promarisco" at bounding box center [1001, 315] width 68 height 22
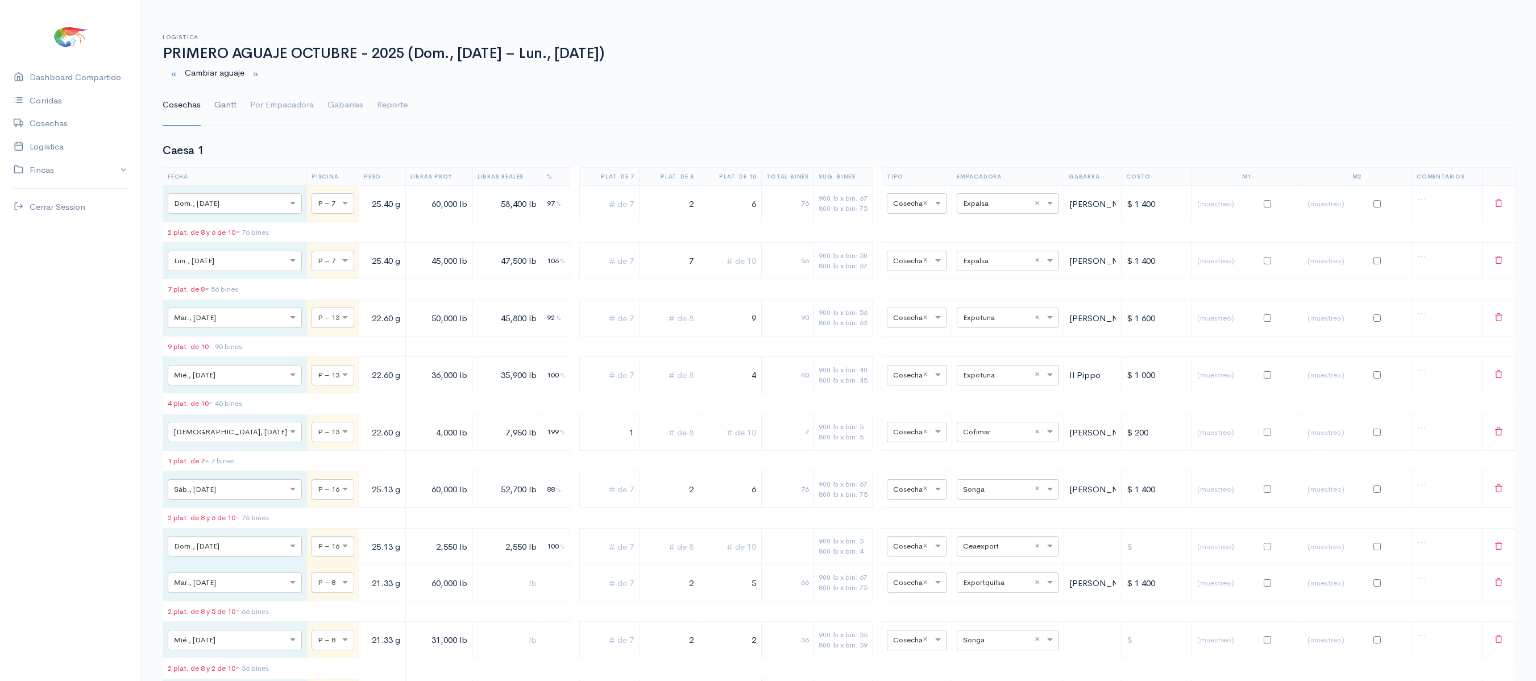
click at [221, 93] on link "Gantt" at bounding box center [225, 105] width 22 height 41
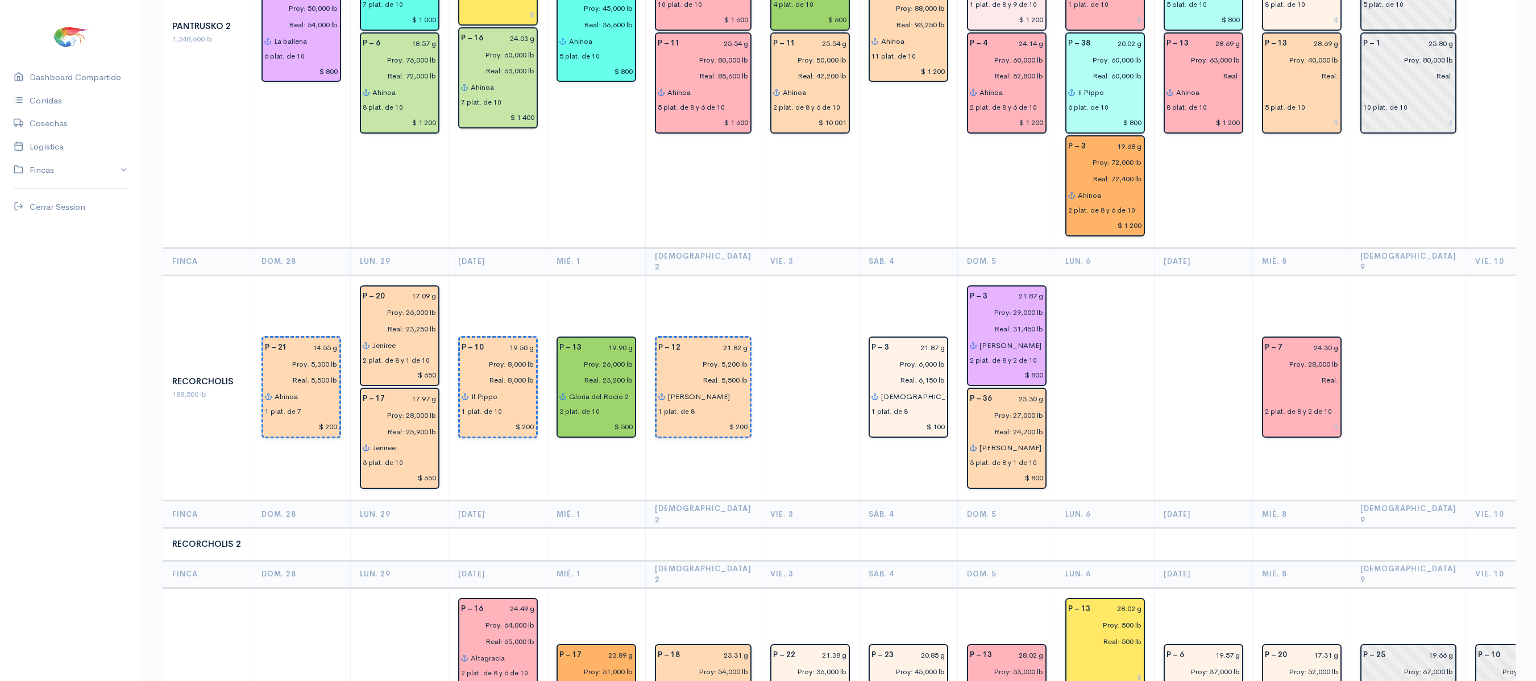
scroll to position [1849, 0]
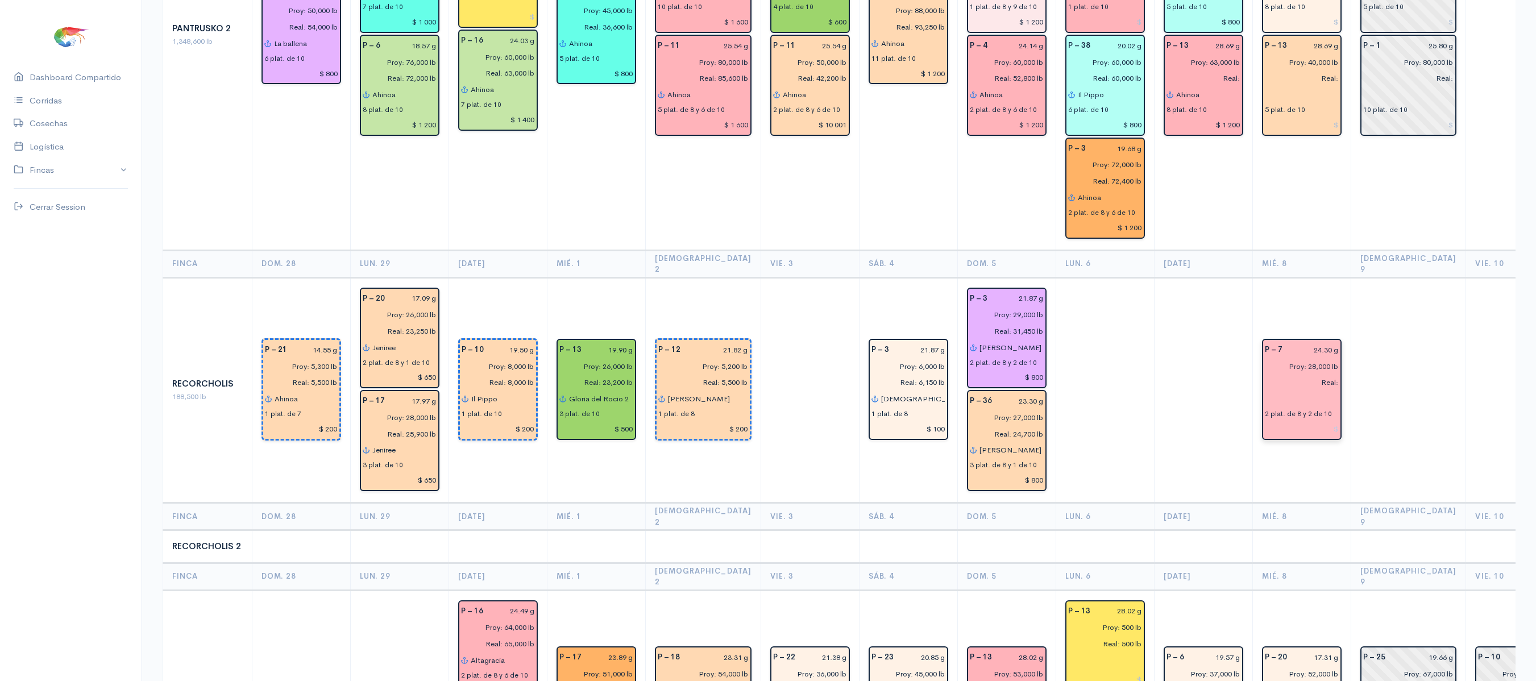
click at [1308, 342] on input "24.30 g" at bounding box center [1313, 350] width 49 height 16
click at [1304, 342] on input "24.30 g" at bounding box center [1313, 350] width 49 height 16
type input "26.05 g"
click at [1466, 277] on td at bounding box center [1515, 390] width 98 height 226
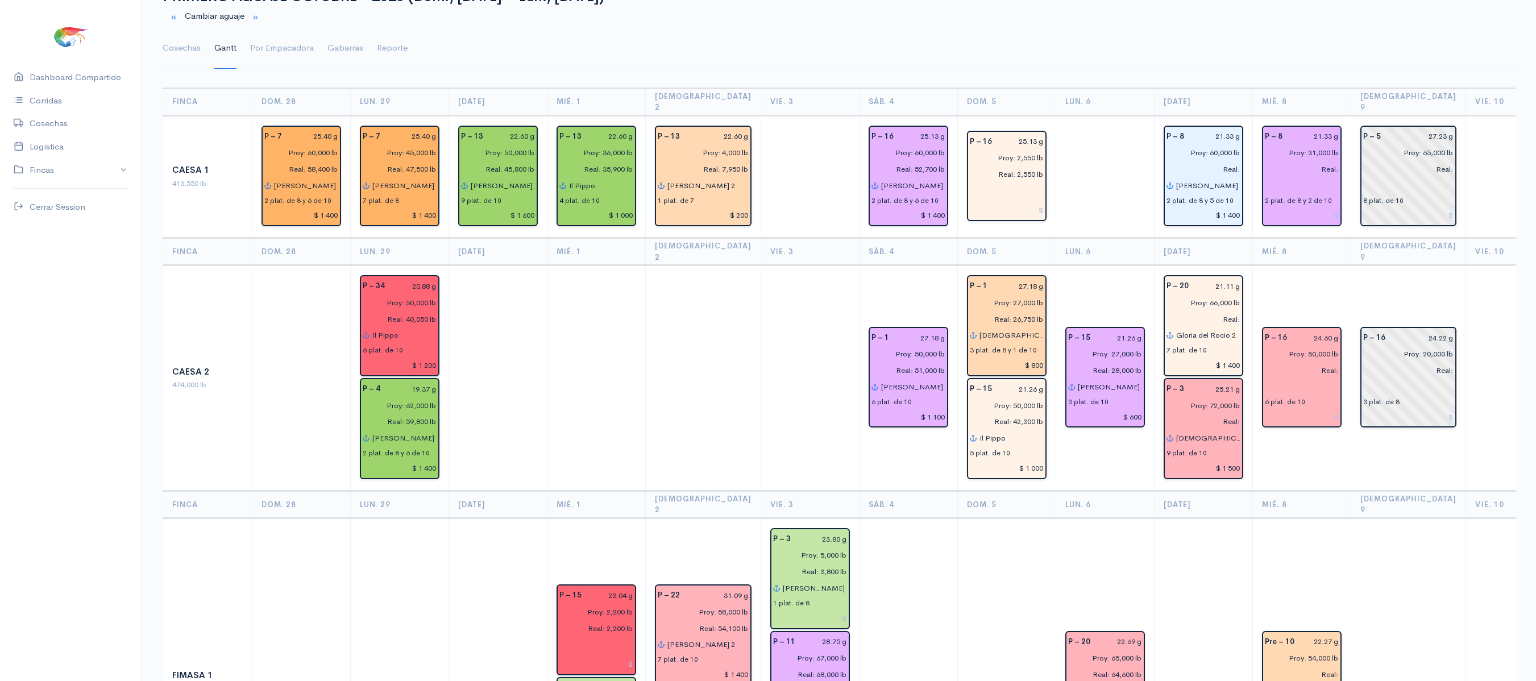
scroll to position [0, 0]
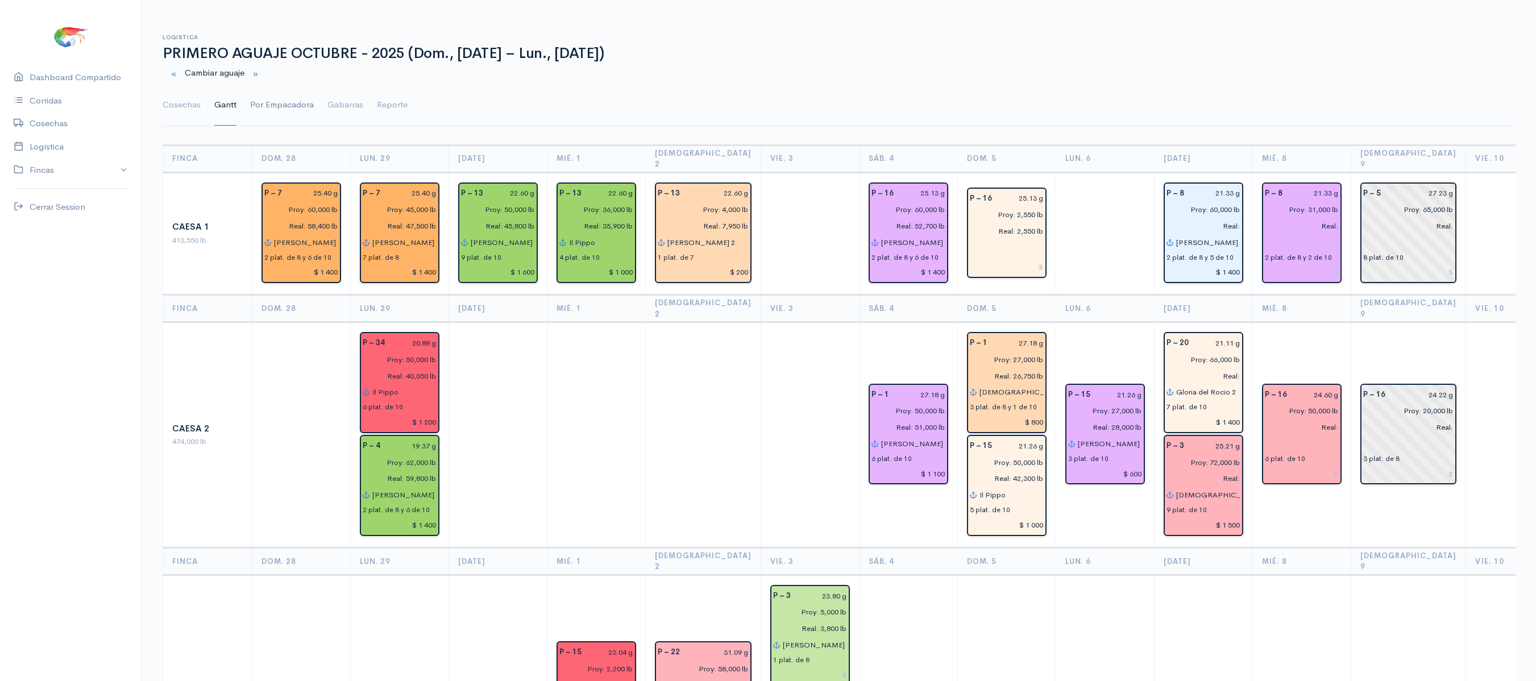
click at [282, 101] on link "Por Empacadora" at bounding box center [282, 105] width 64 height 41
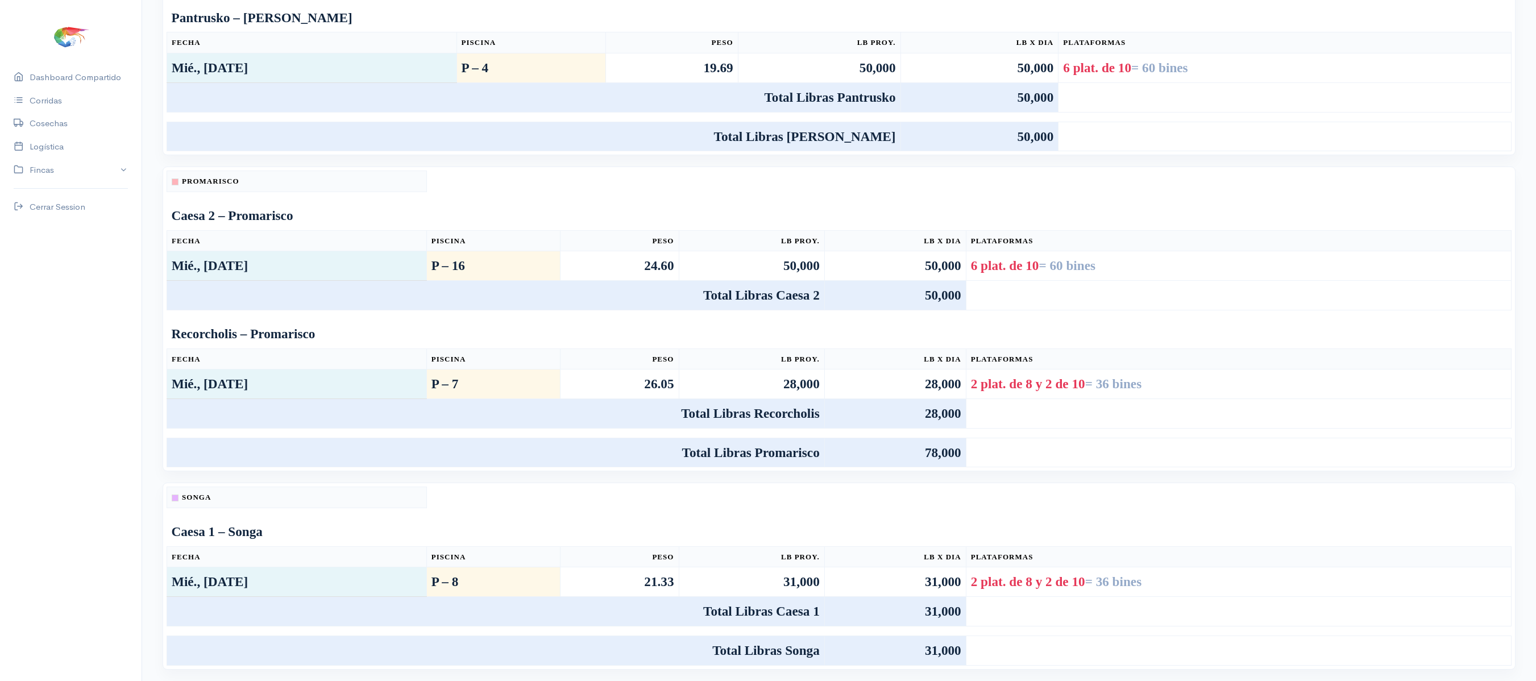
scroll to position [1093, 0]
